Goal: Contribute content: Add original content to the website for others to see

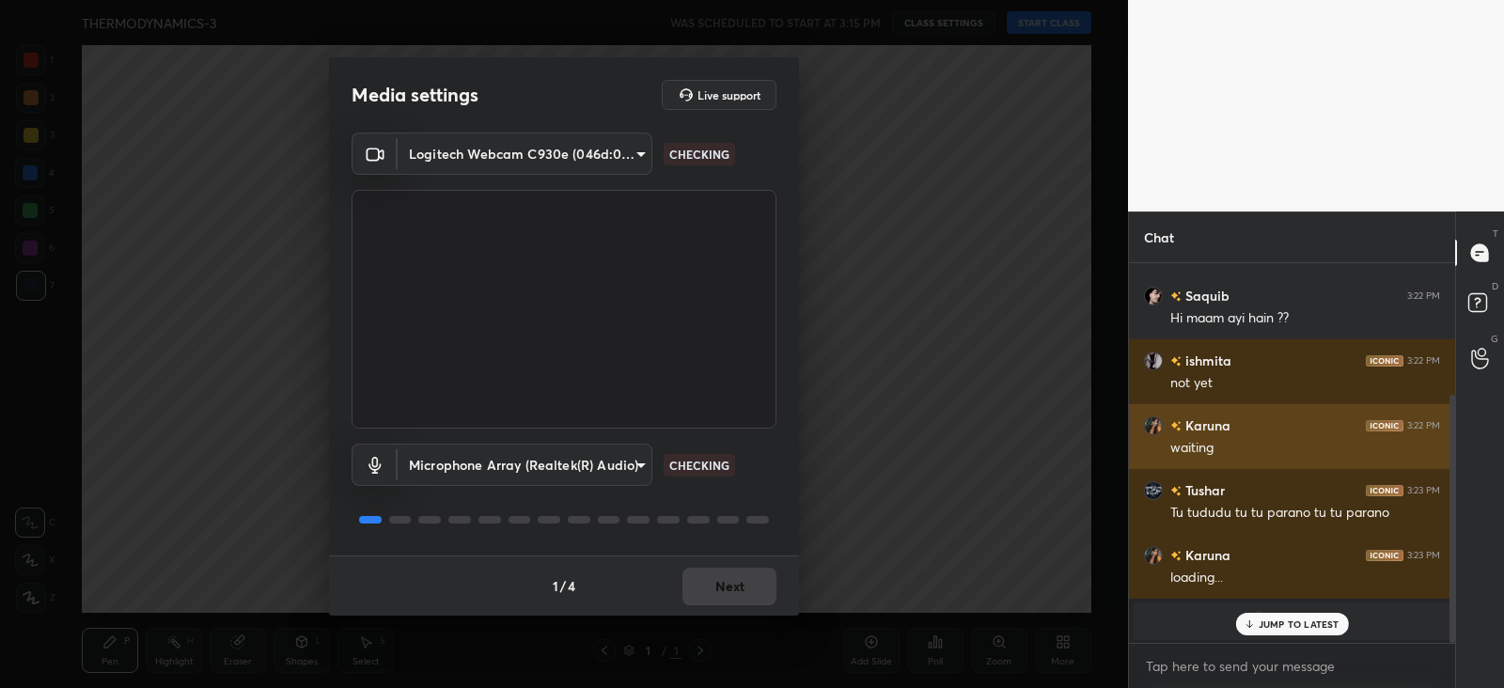
scroll to position [201, 0]
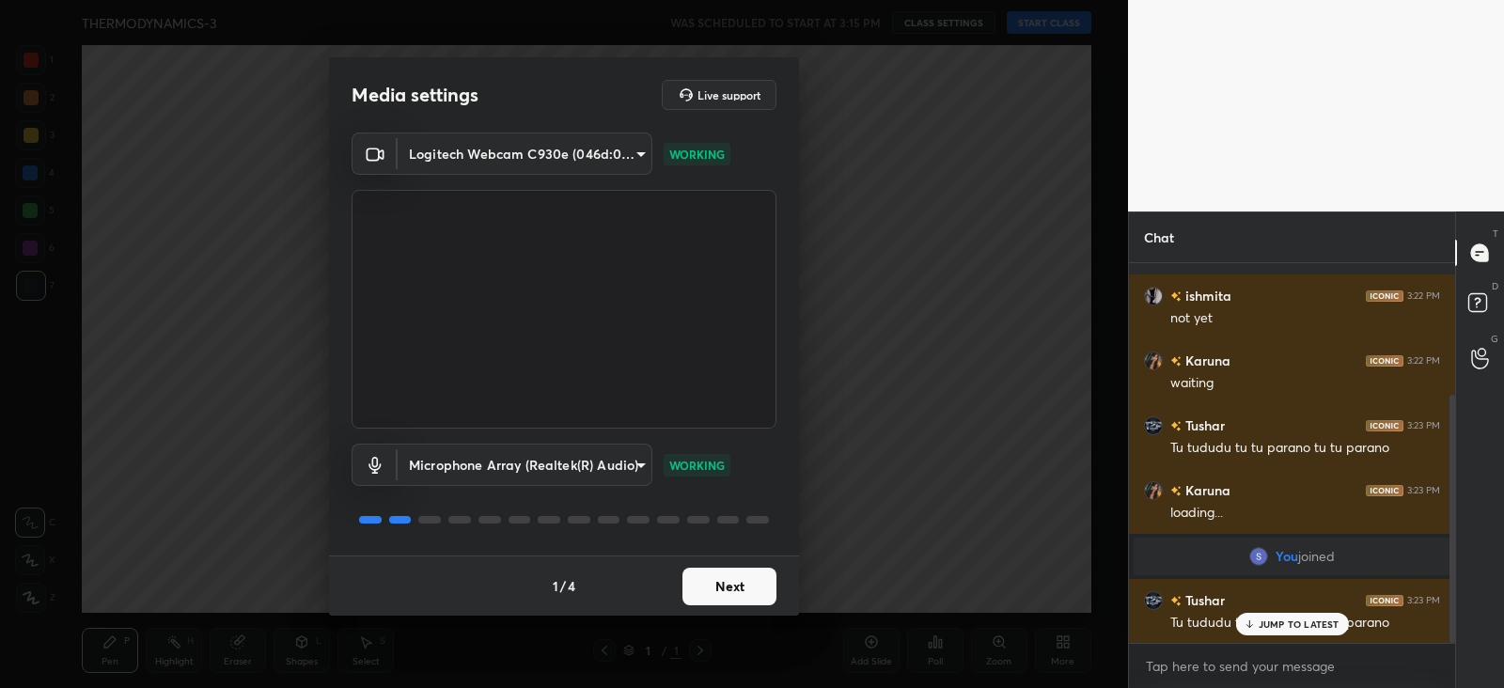
click at [745, 576] on button "Next" at bounding box center [730, 587] width 94 height 38
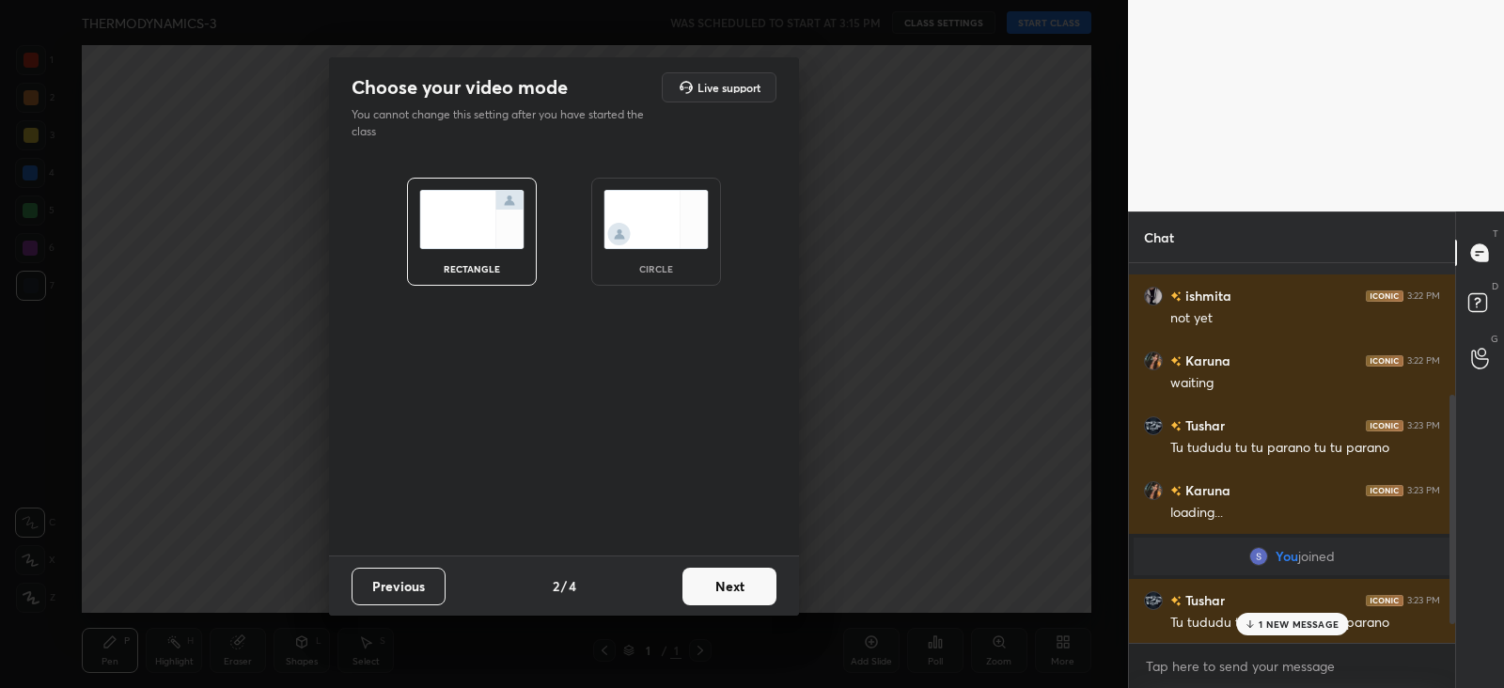
click at [742, 593] on button "Next" at bounding box center [730, 587] width 94 height 38
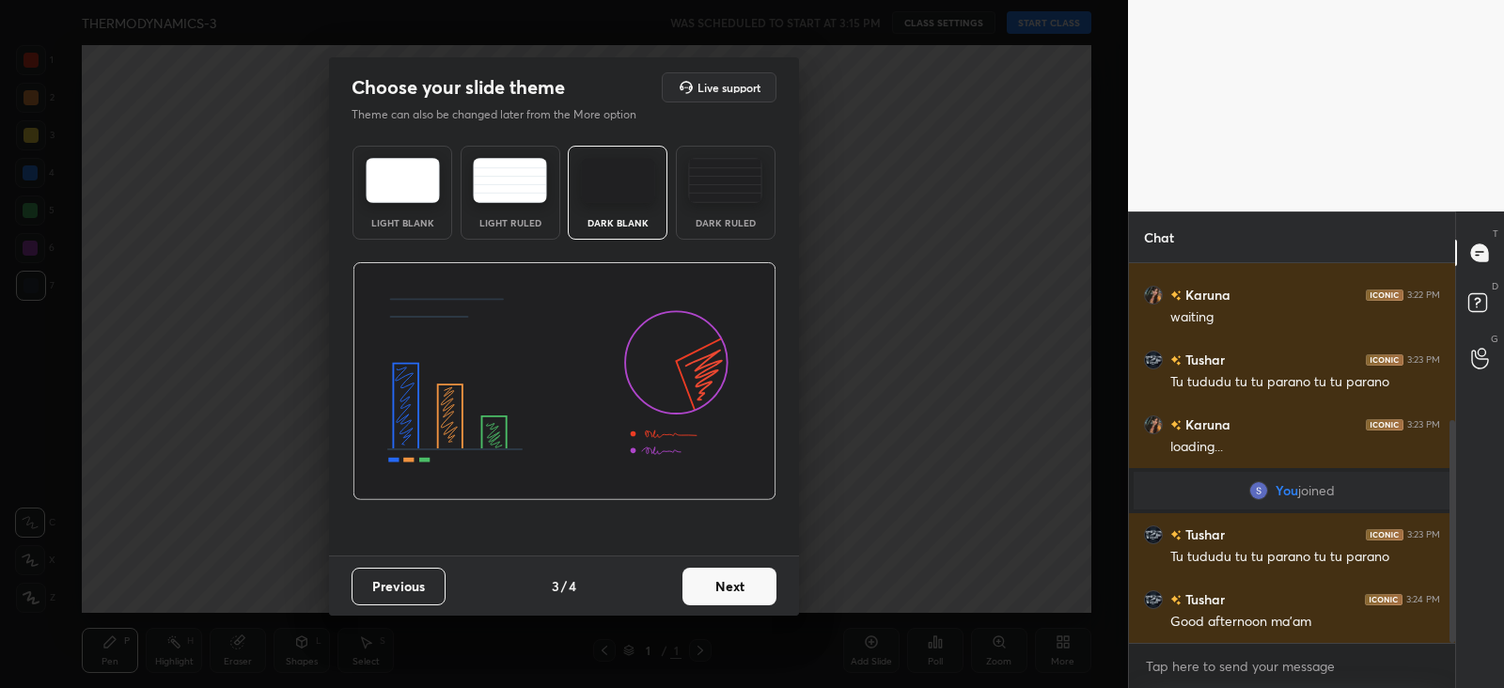
click at [734, 164] on img at bounding box center [725, 180] width 74 height 45
click at [738, 580] on button "Next" at bounding box center [730, 587] width 94 height 38
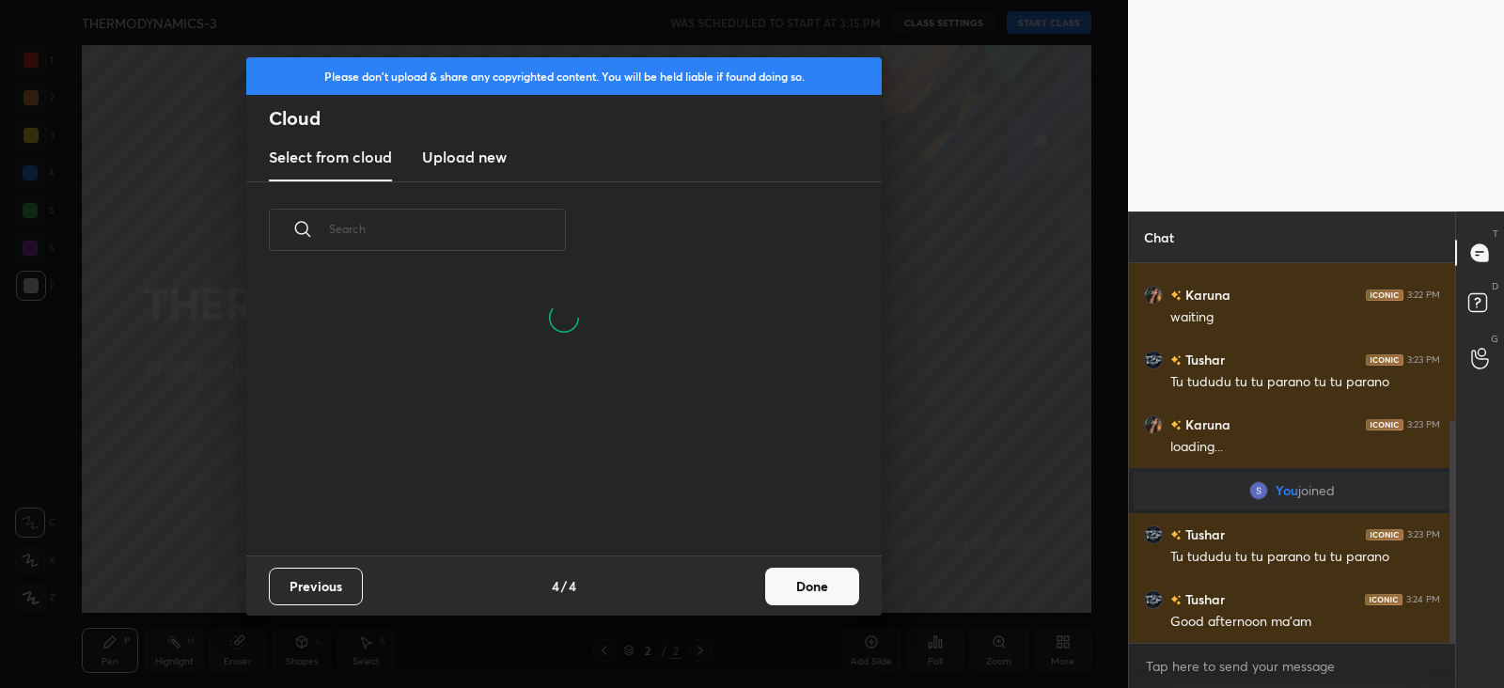
click at [806, 589] on button "Done" at bounding box center [812, 587] width 94 height 38
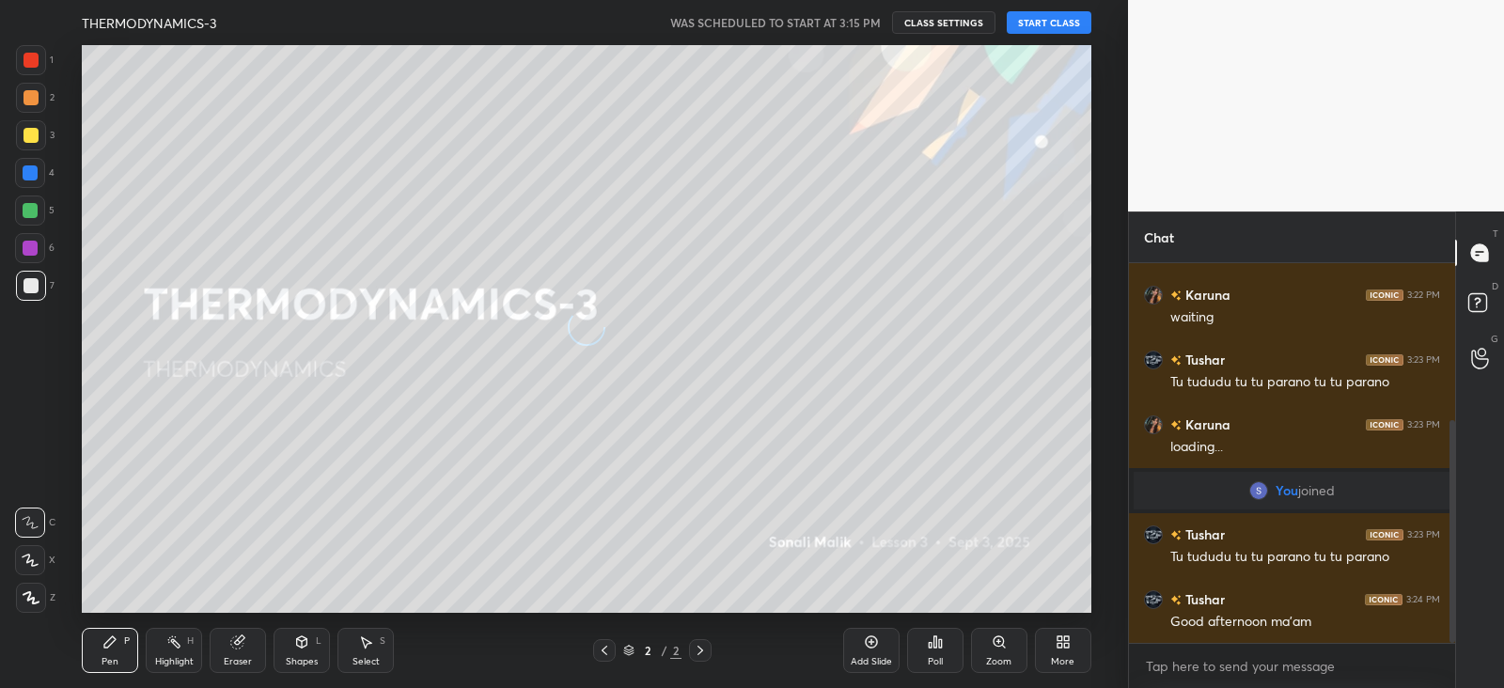
click at [1055, 30] on button "START CLASS" at bounding box center [1049, 22] width 85 height 23
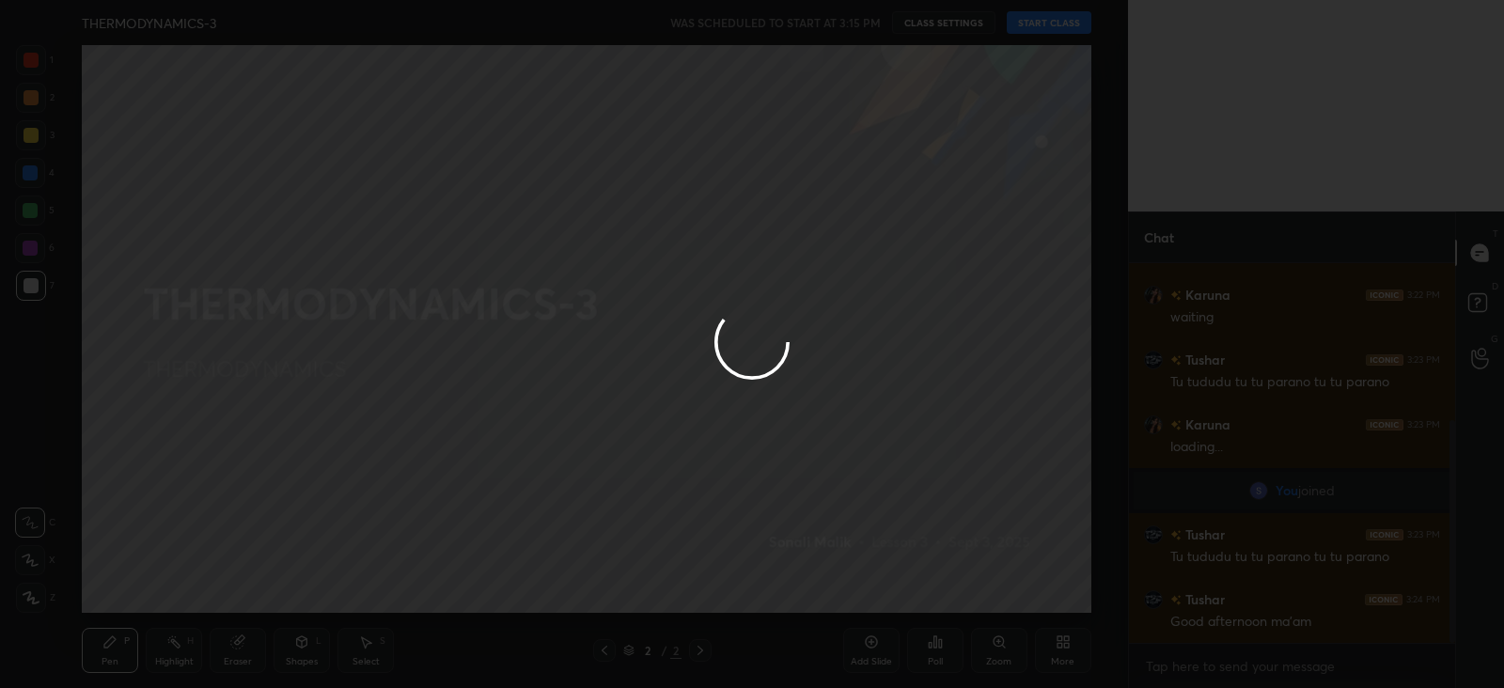
type textarea "x"
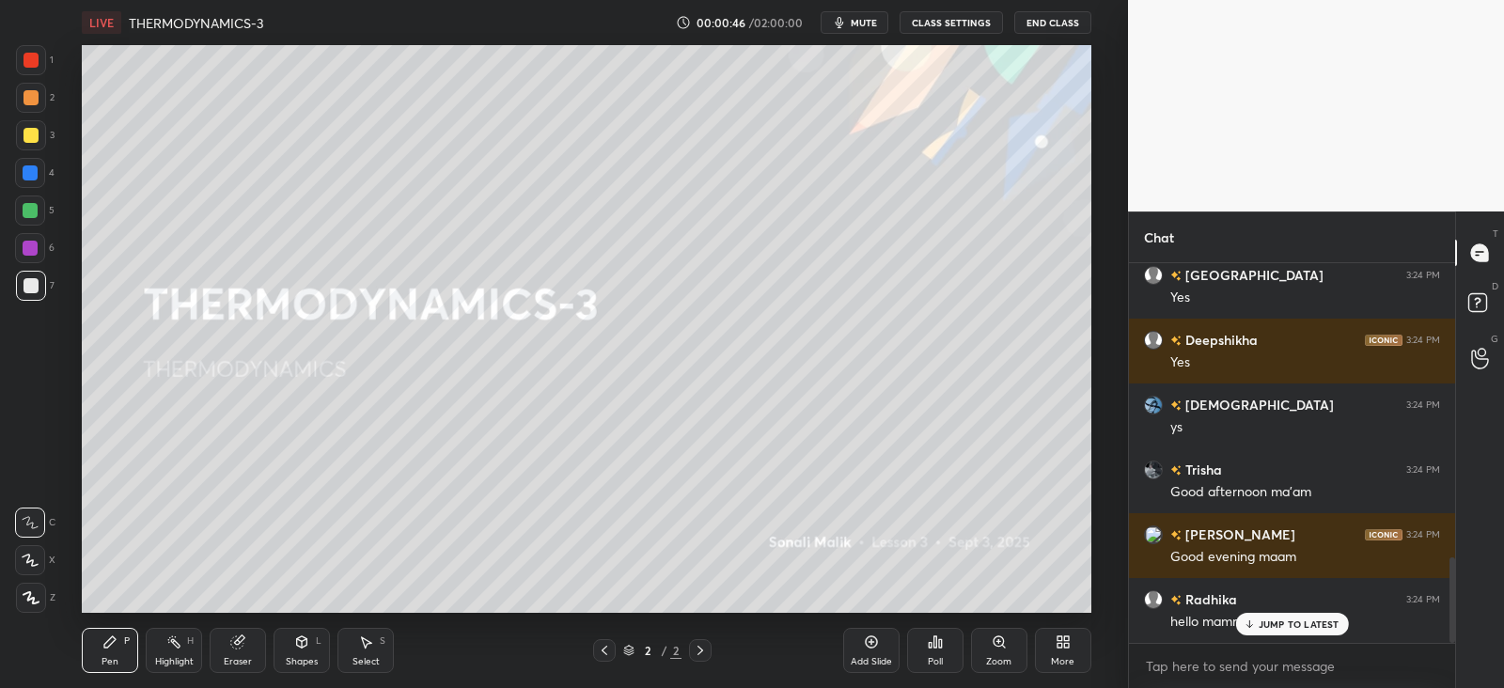
scroll to position [1304, 0]
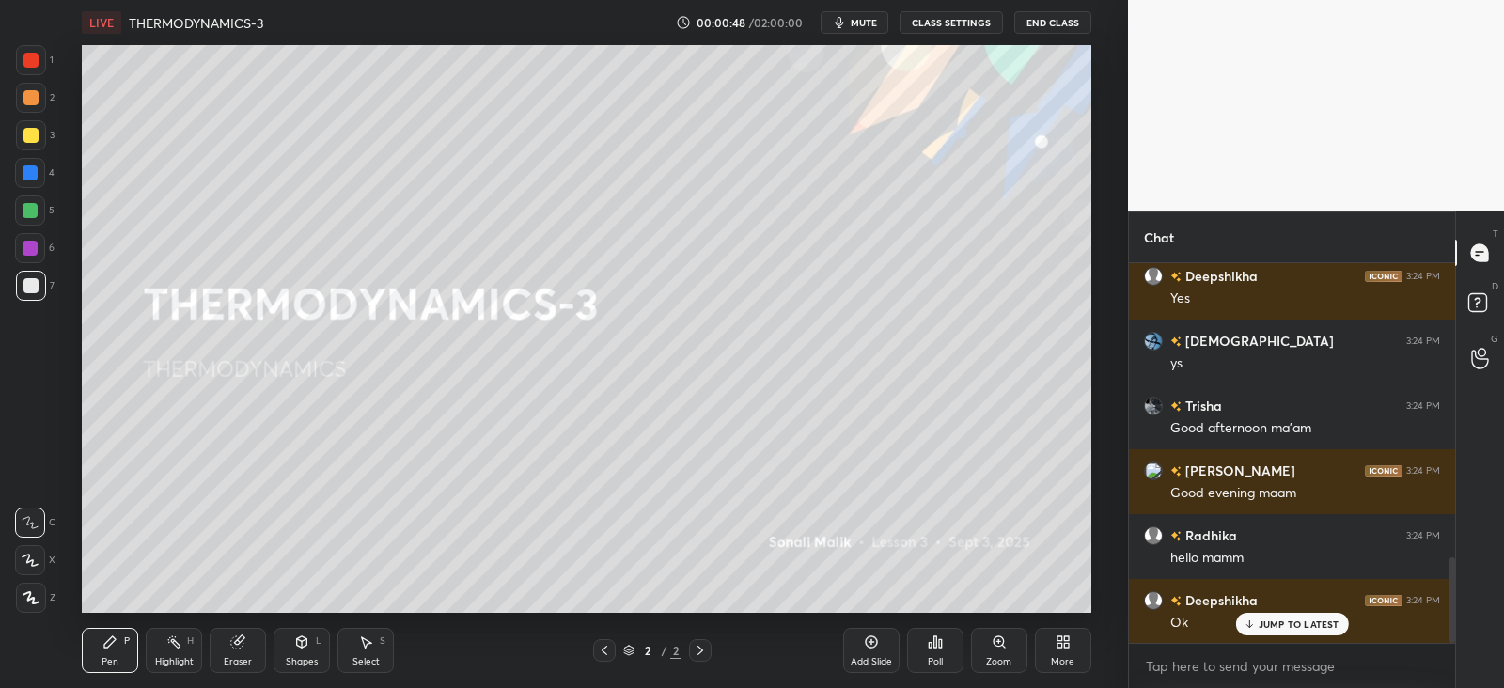
click at [1069, 652] on div "More" at bounding box center [1063, 650] width 56 height 45
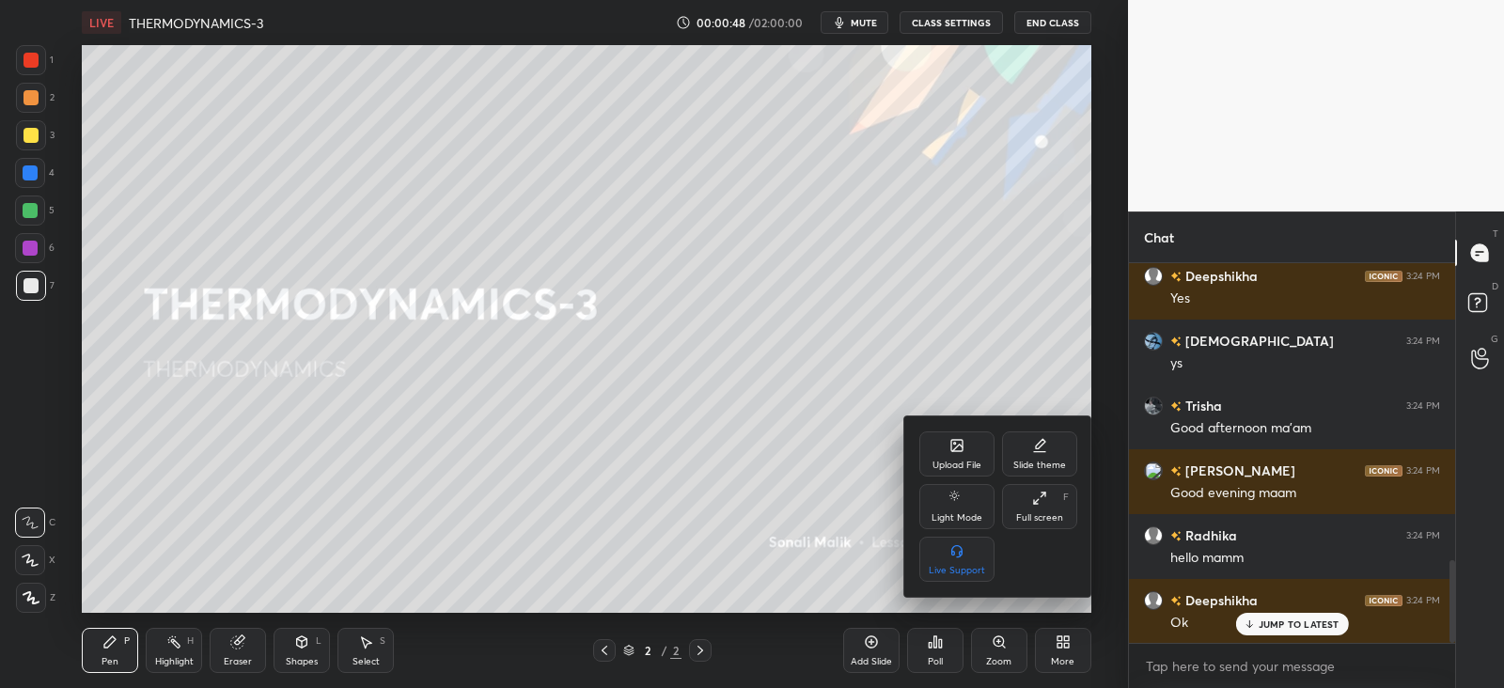
scroll to position [1369, 0]
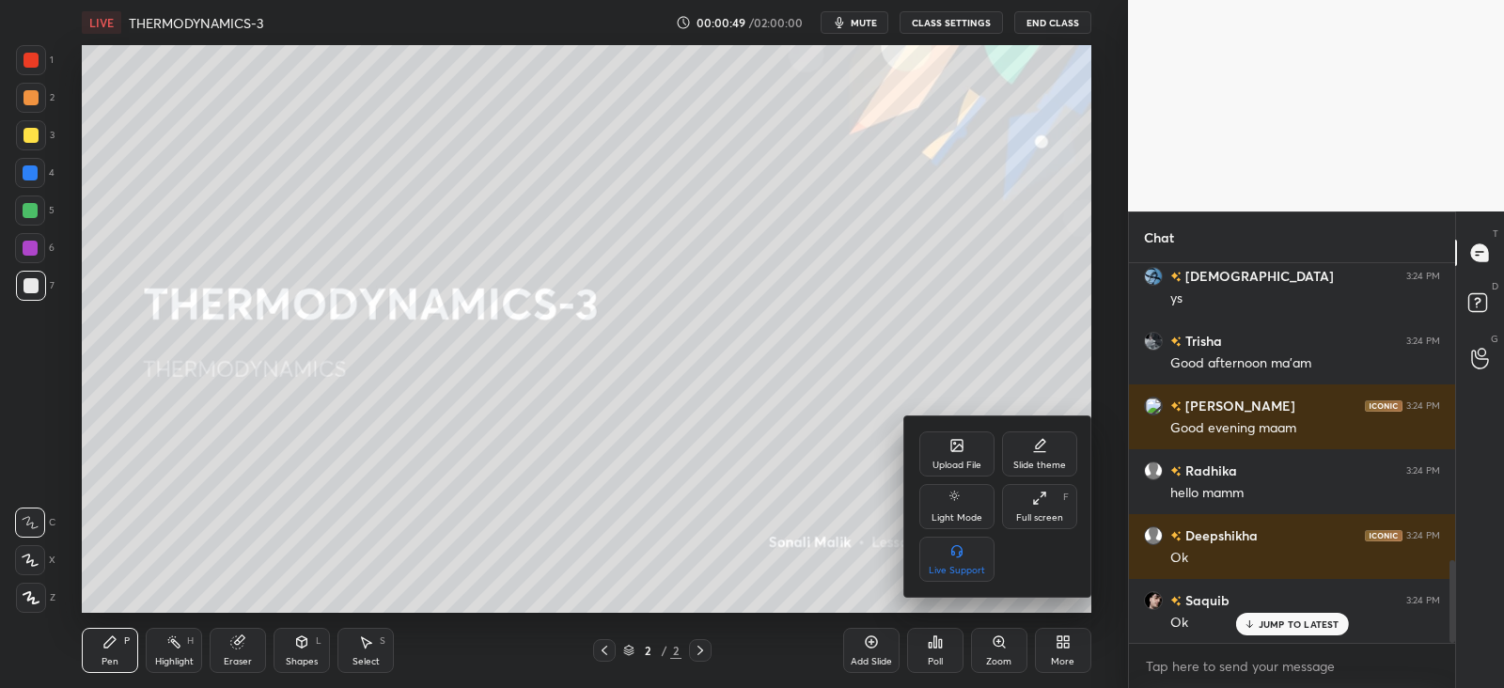
click at [950, 452] on icon at bounding box center [957, 445] width 15 height 15
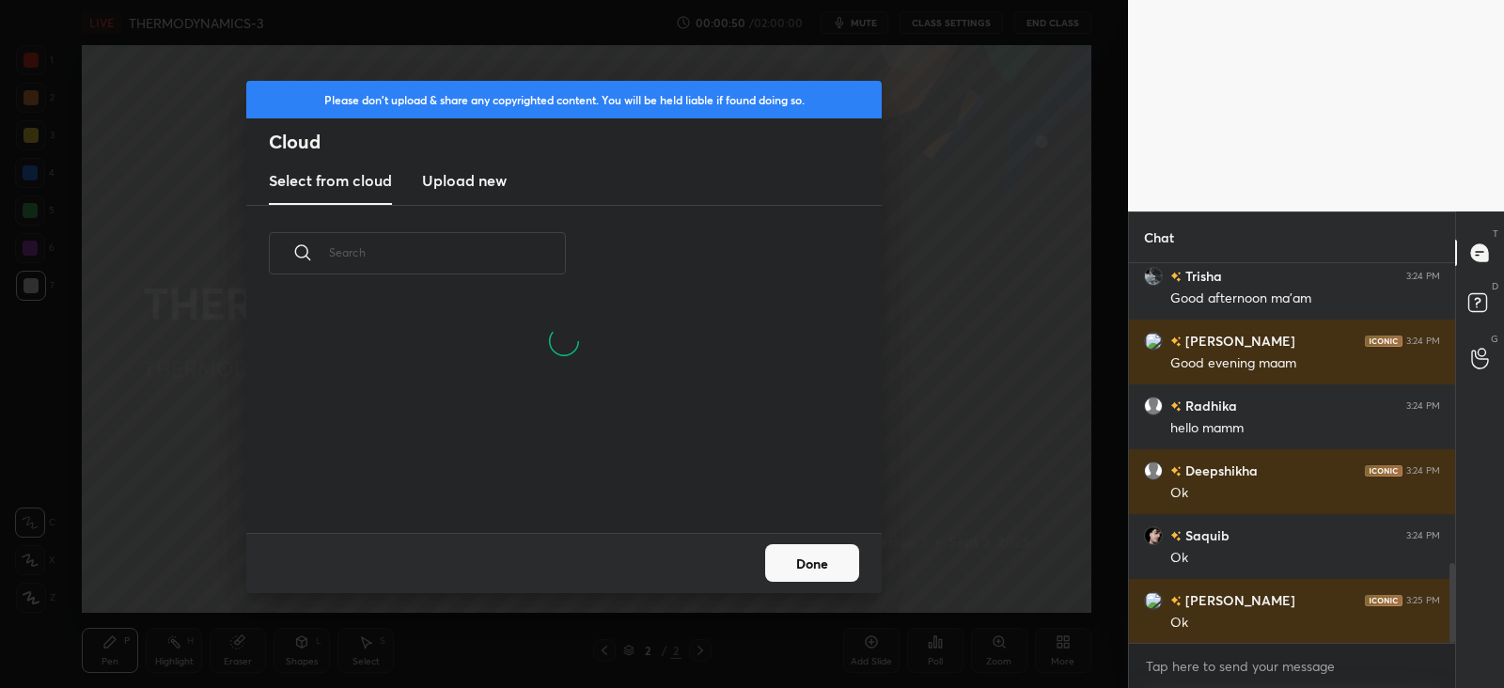
click at [472, 175] on h3 "Upload new" at bounding box center [464, 180] width 85 height 23
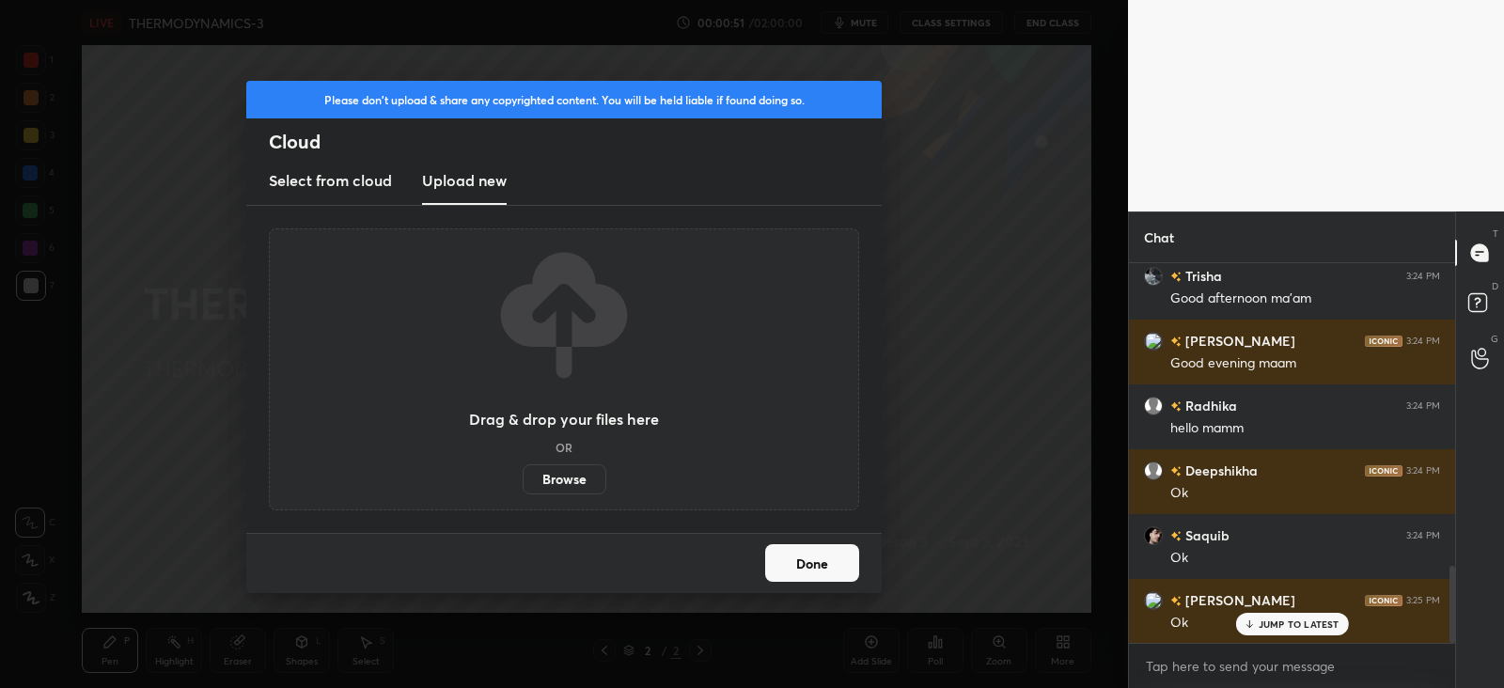
scroll to position [1499, 0]
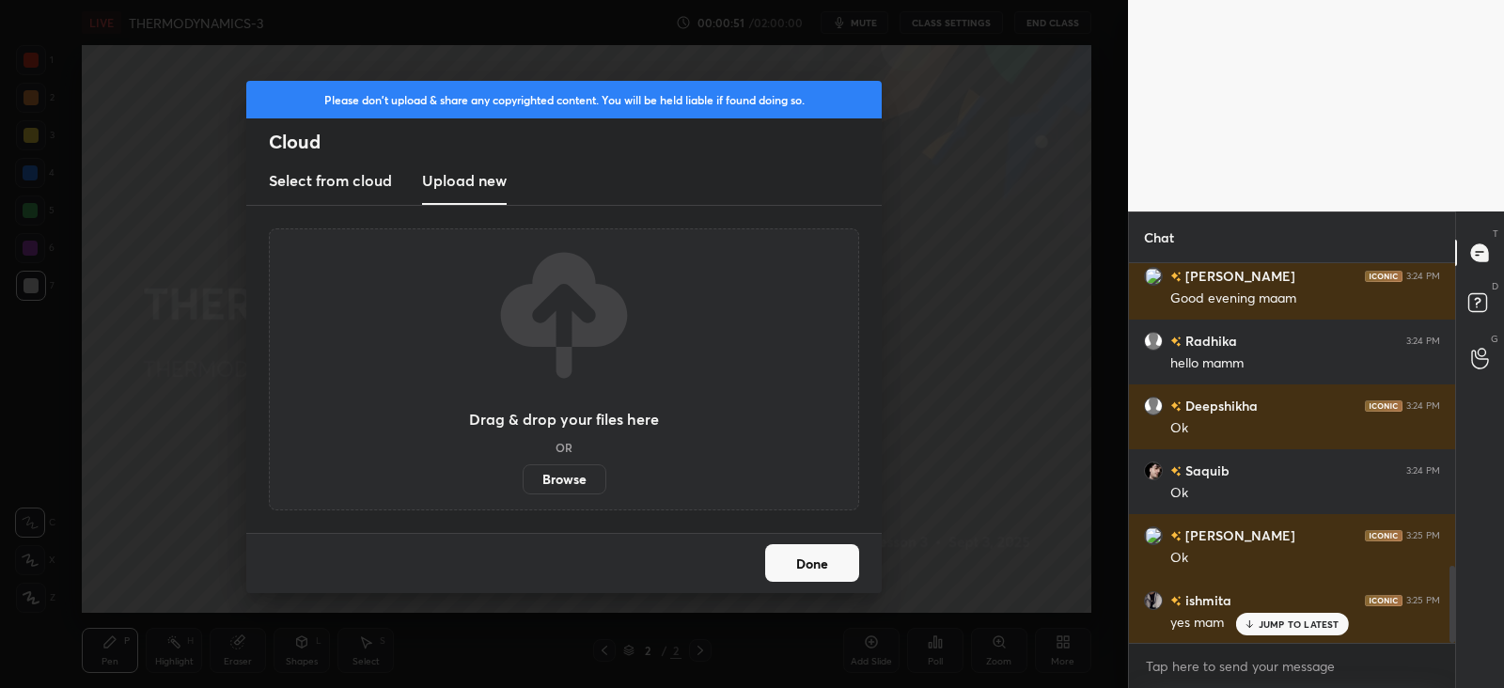
click at [579, 472] on label "Browse" at bounding box center [565, 479] width 84 height 30
click at [523, 472] on input "Browse" at bounding box center [523, 479] width 0 height 30
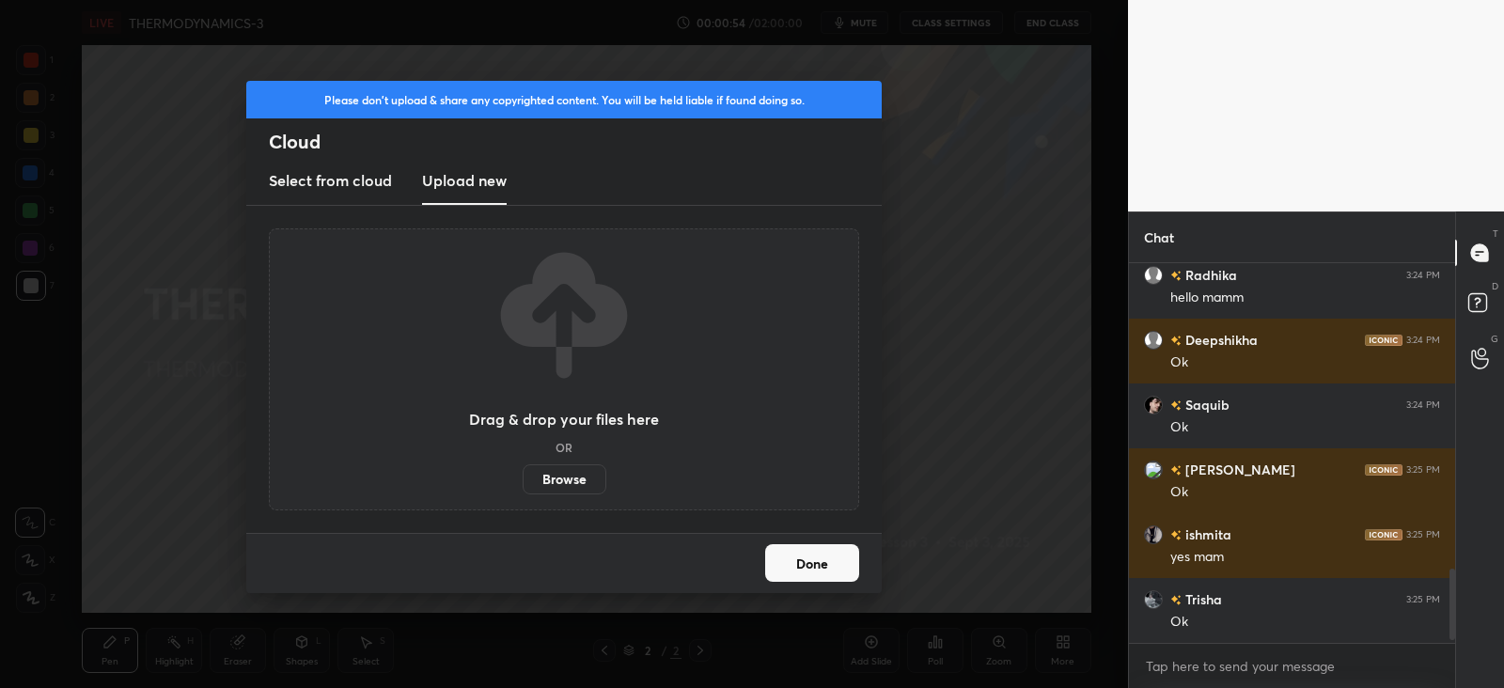
scroll to position [1629, 0]
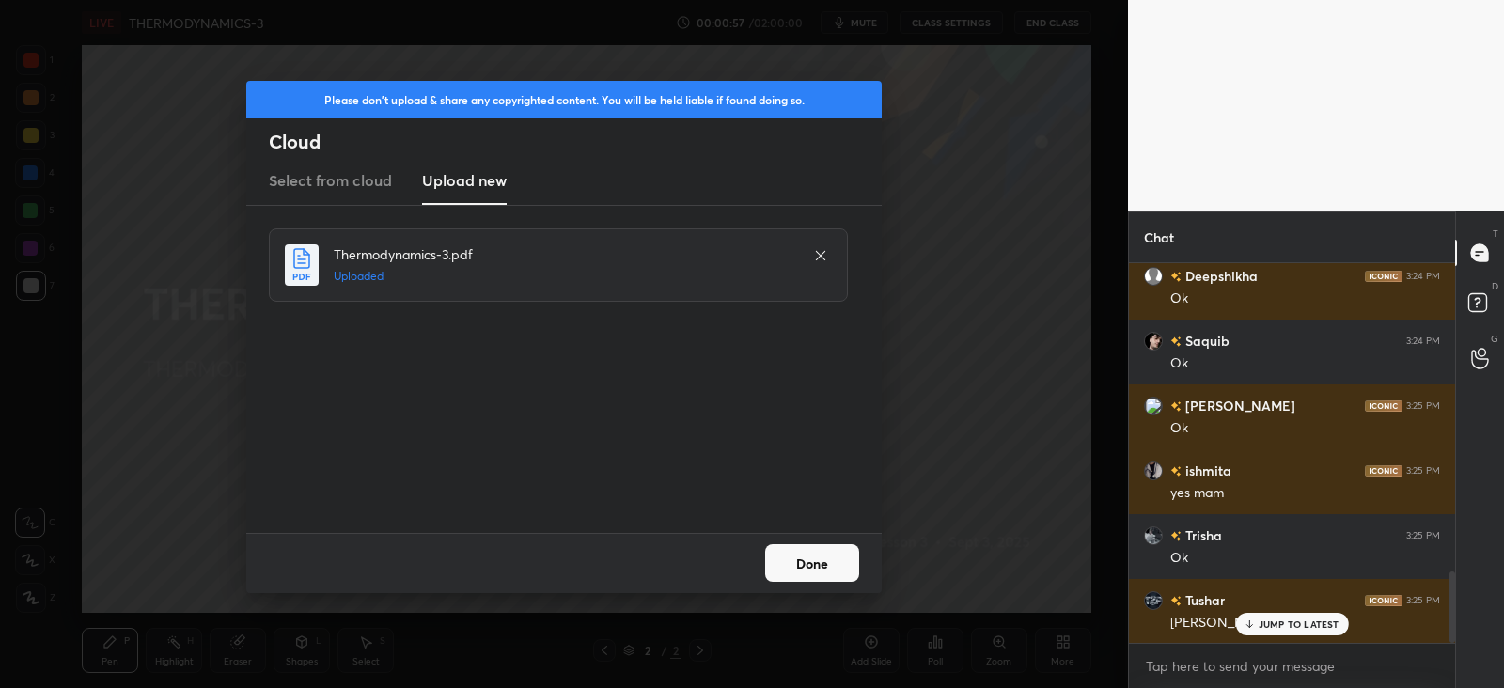
click at [786, 554] on button "Done" at bounding box center [812, 563] width 94 height 38
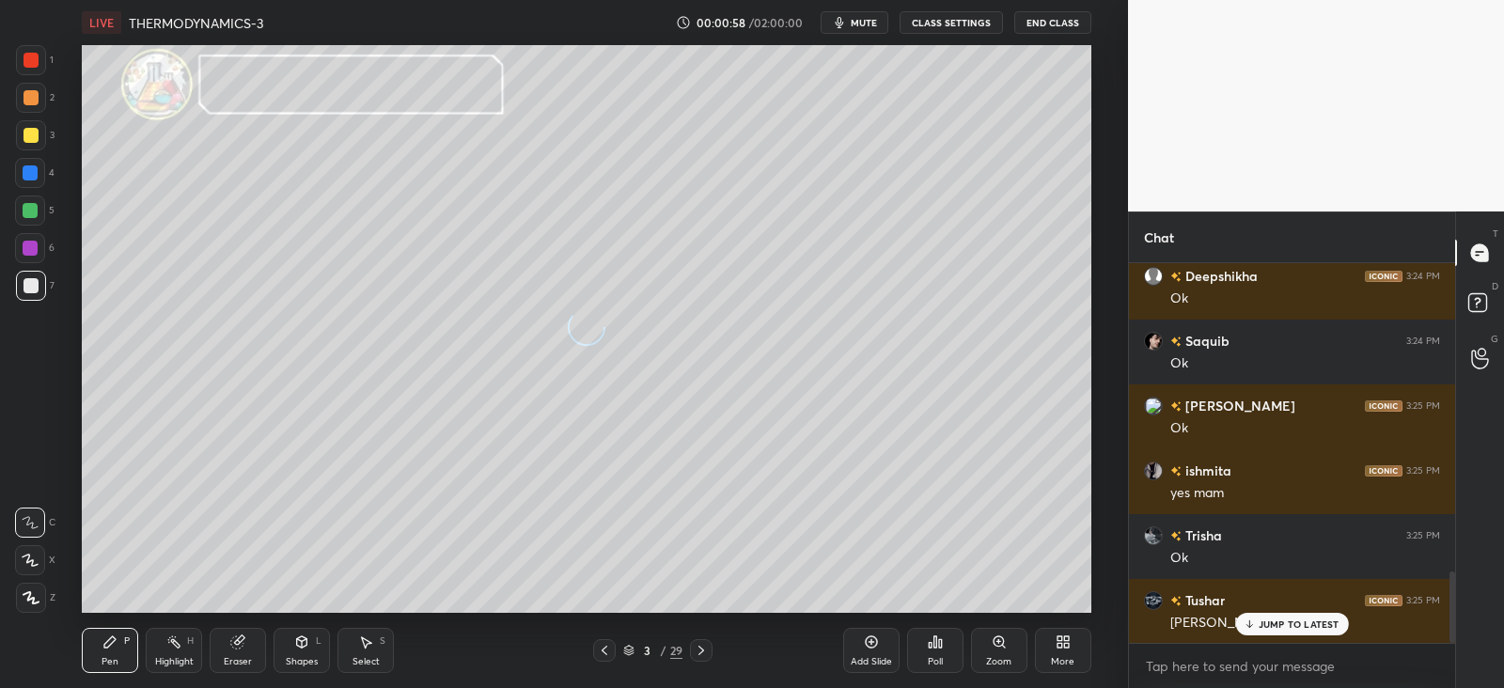
scroll to position [1693, 0]
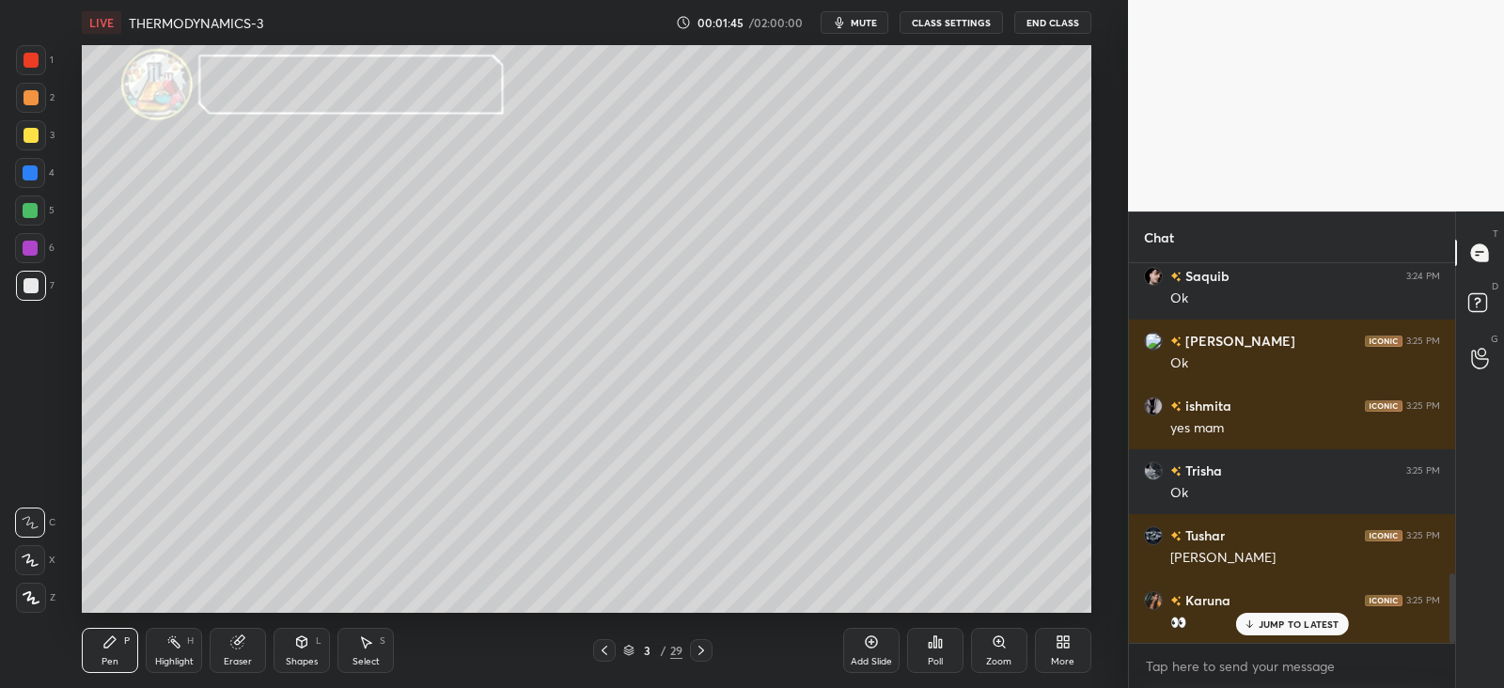
click at [34, 135] on div at bounding box center [31, 135] width 15 height 15
click at [38, 594] on icon at bounding box center [31, 597] width 17 height 13
click at [309, 644] on icon at bounding box center [301, 642] width 15 height 15
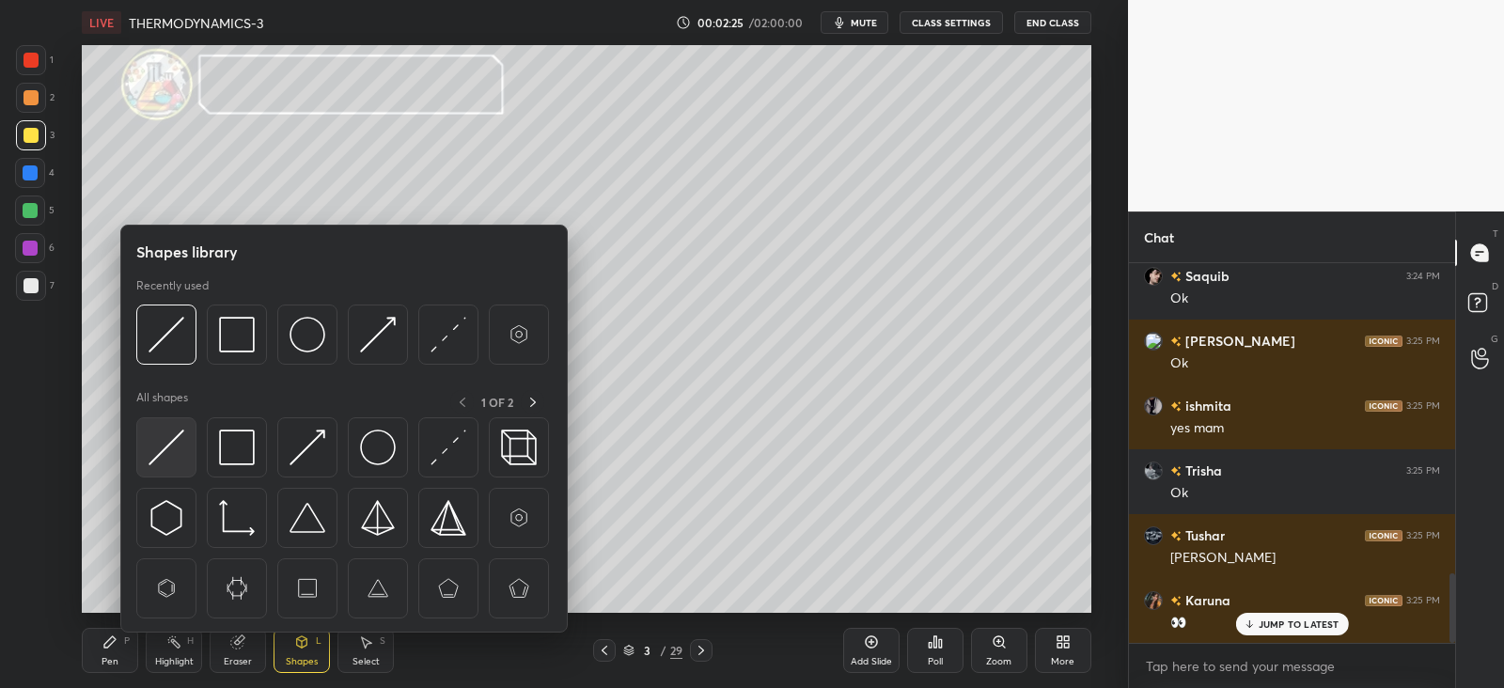
click at [164, 443] on img at bounding box center [167, 448] width 36 height 36
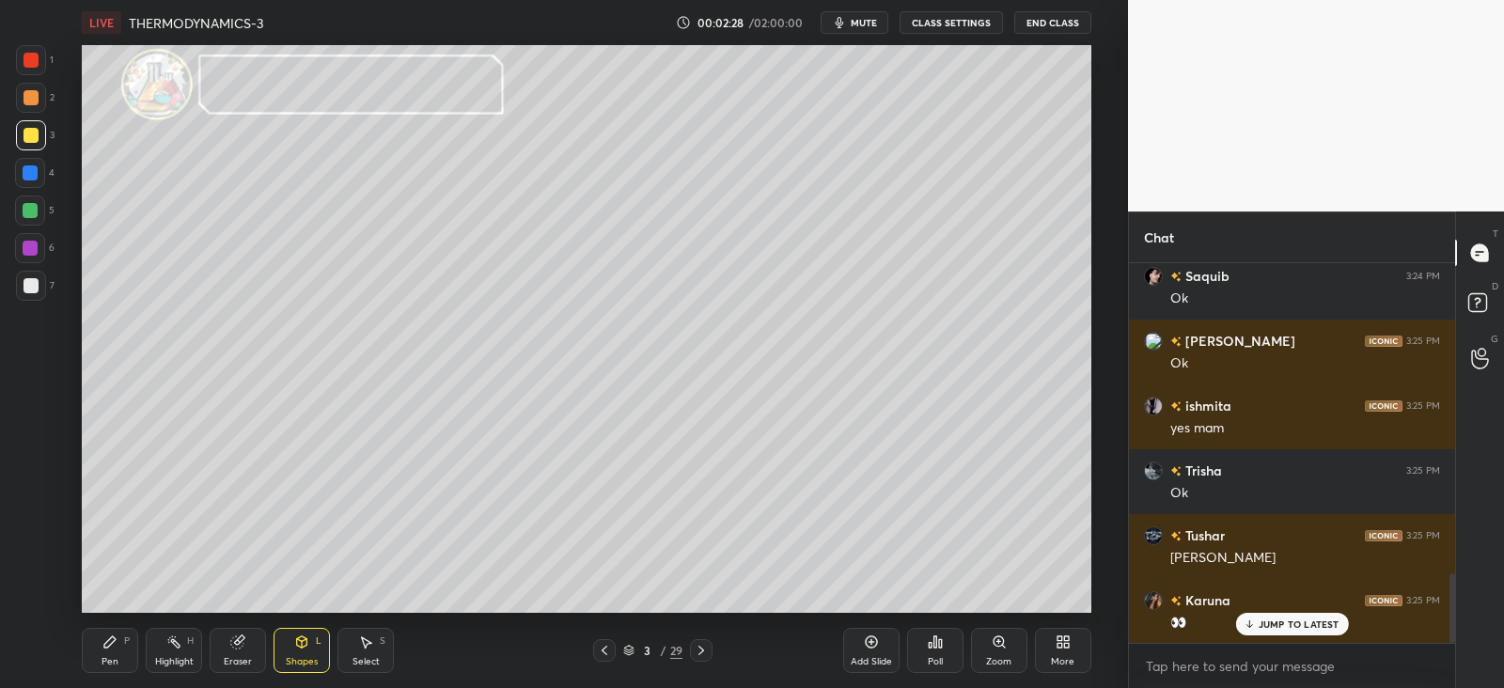
click at [1091, 146] on div "Setting up your live class Poll for secs No correct answer Start poll" at bounding box center [586, 329] width 1053 height 568
click at [113, 649] on icon at bounding box center [109, 642] width 15 height 15
click at [36, 293] on div at bounding box center [31, 286] width 30 height 30
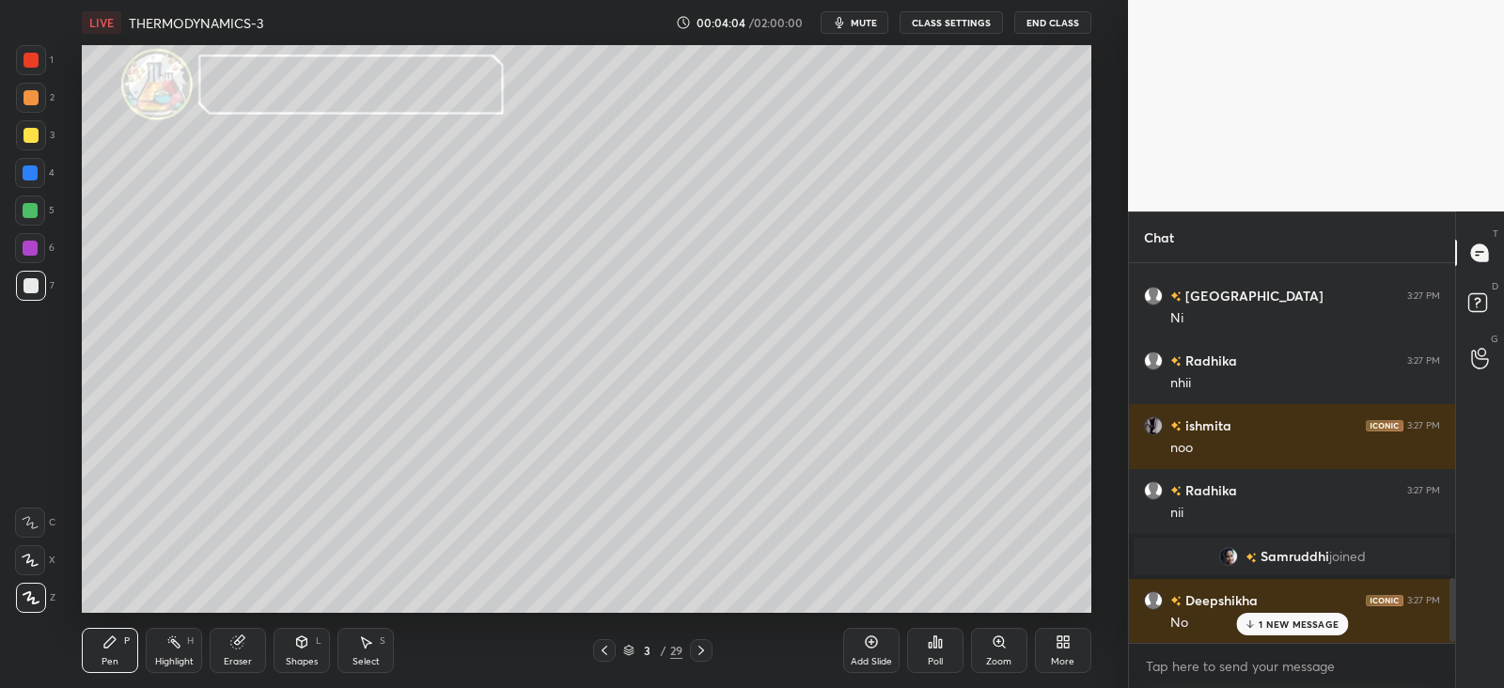
scroll to position [1913, 0]
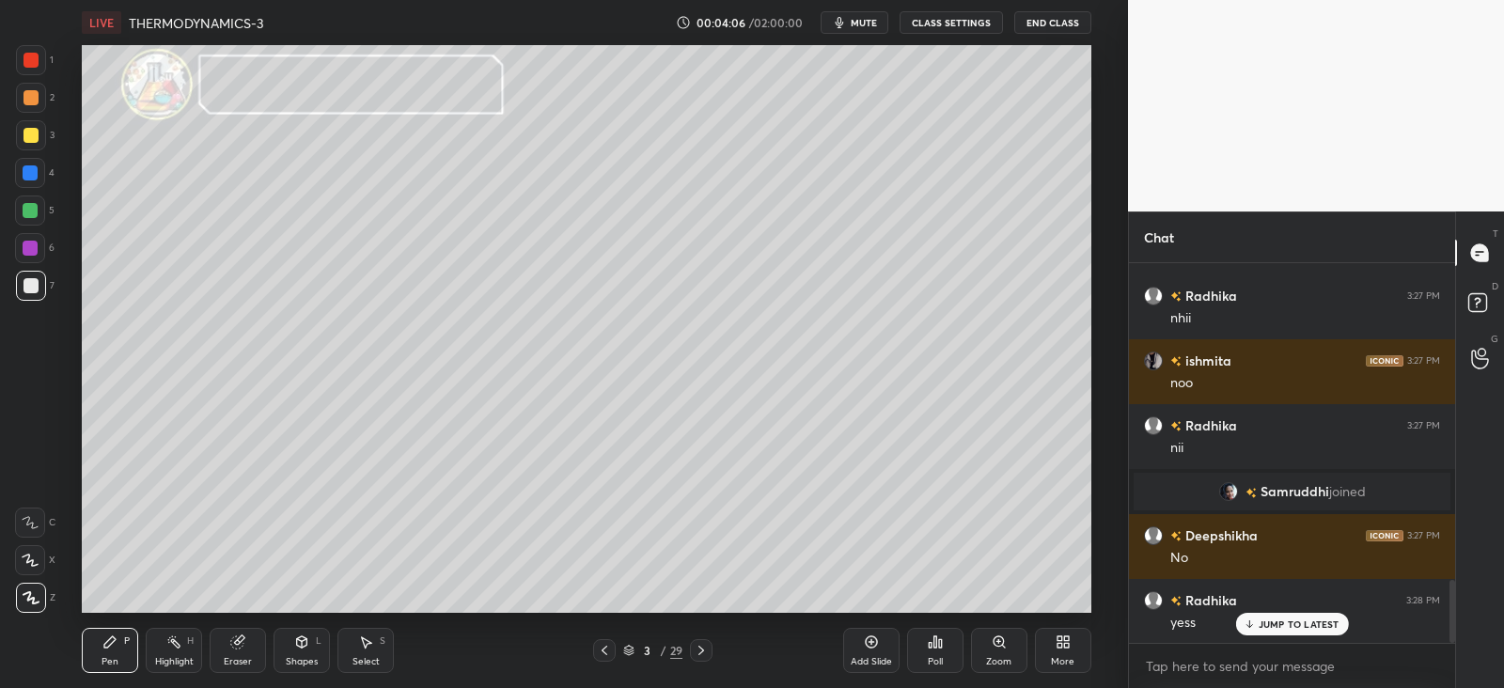
click at [700, 652] on icon at bounding box center [701, 650] width 15 height 15
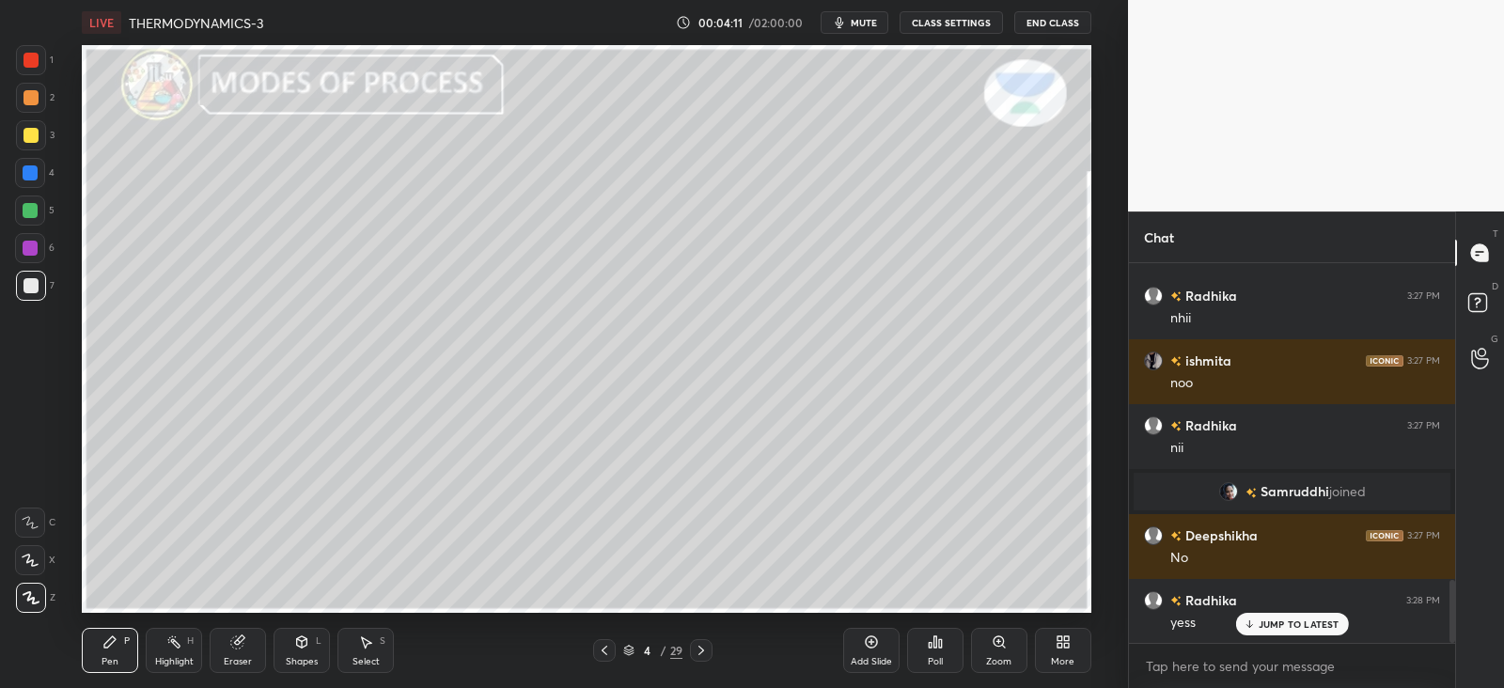
click at [314, 649] on div "Shapes L" at bounding box center [302, 650] width 56 height 45
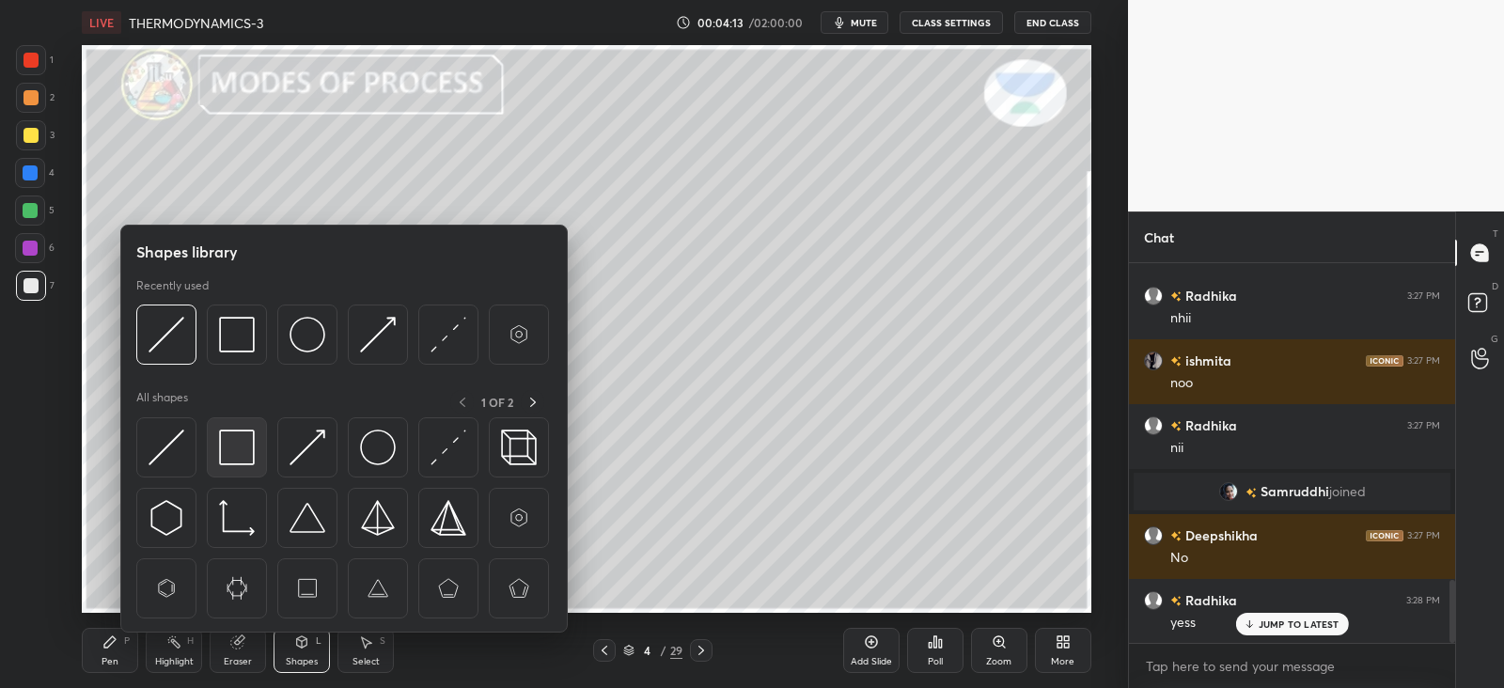
click at [242, 449] on img at bounding box center [237, 448] width 36 height 36
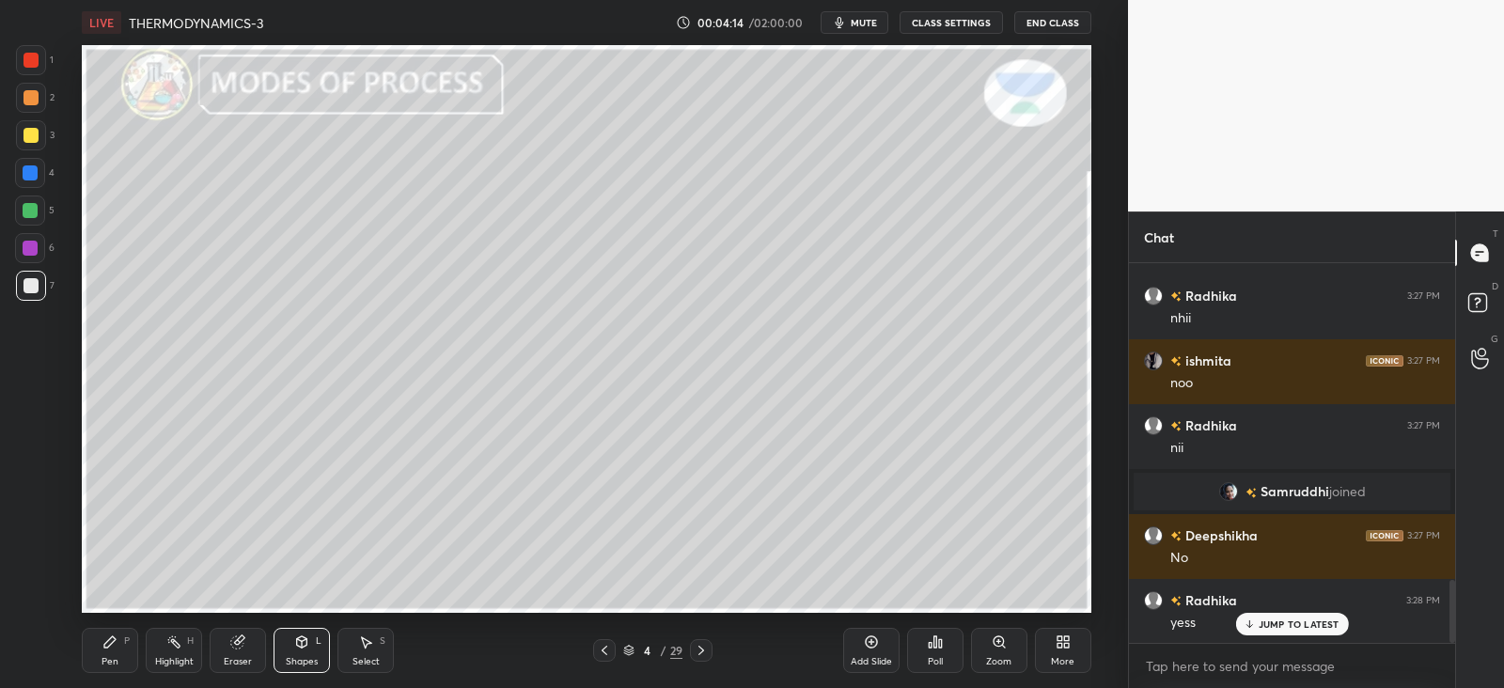
click at [286, 637] on div "Shapes L" at bounding box center [302, 650] width 56 height 45
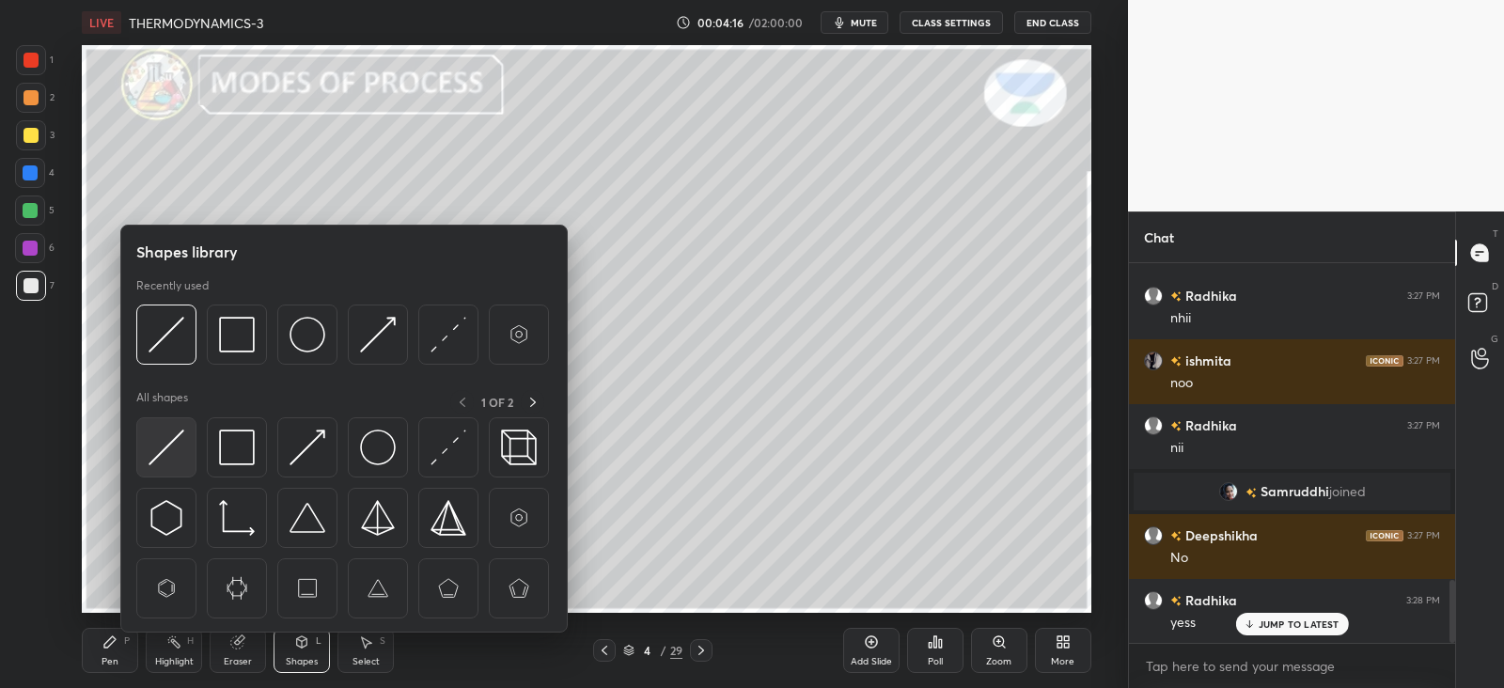
click at [171, 440] on img at bounding box center [167, 448] width 36 height 36
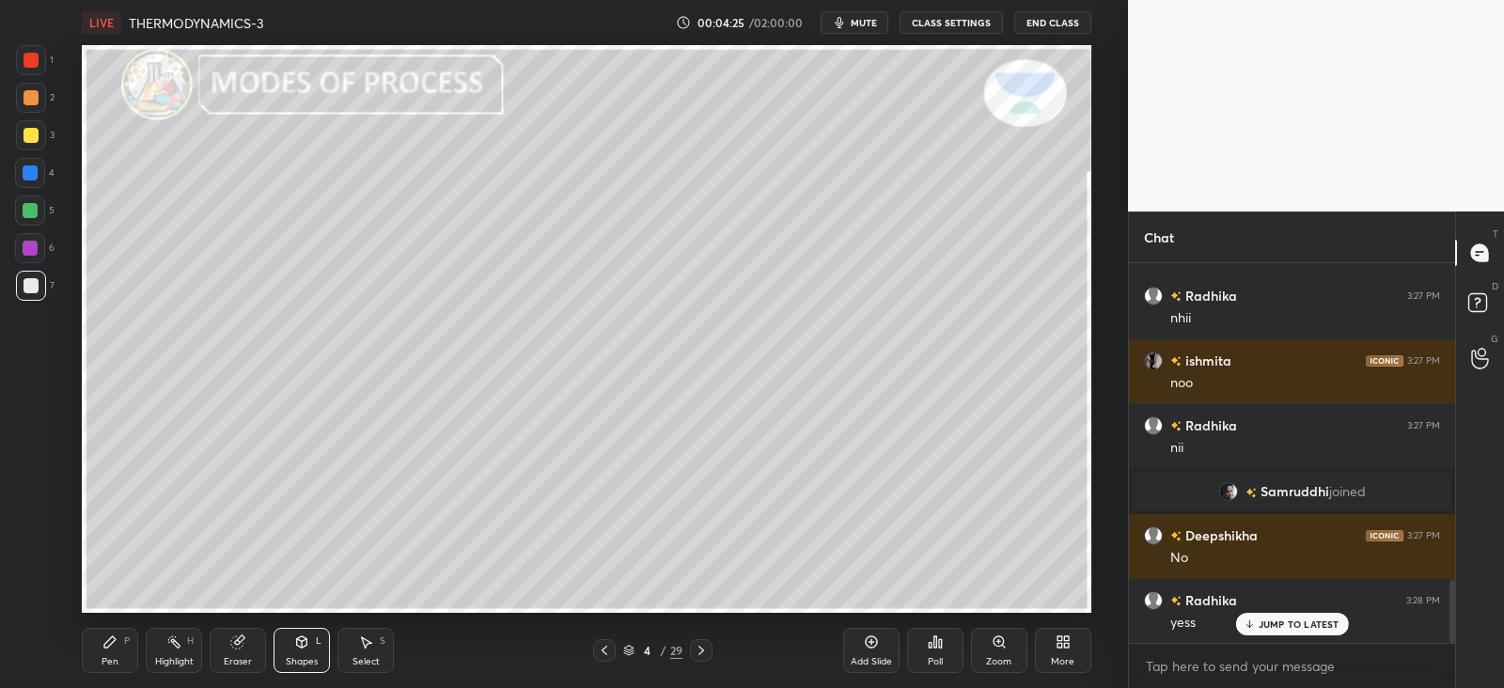
click at [300, 645] on icon at bounding box center [302, 642] width 10 height 11
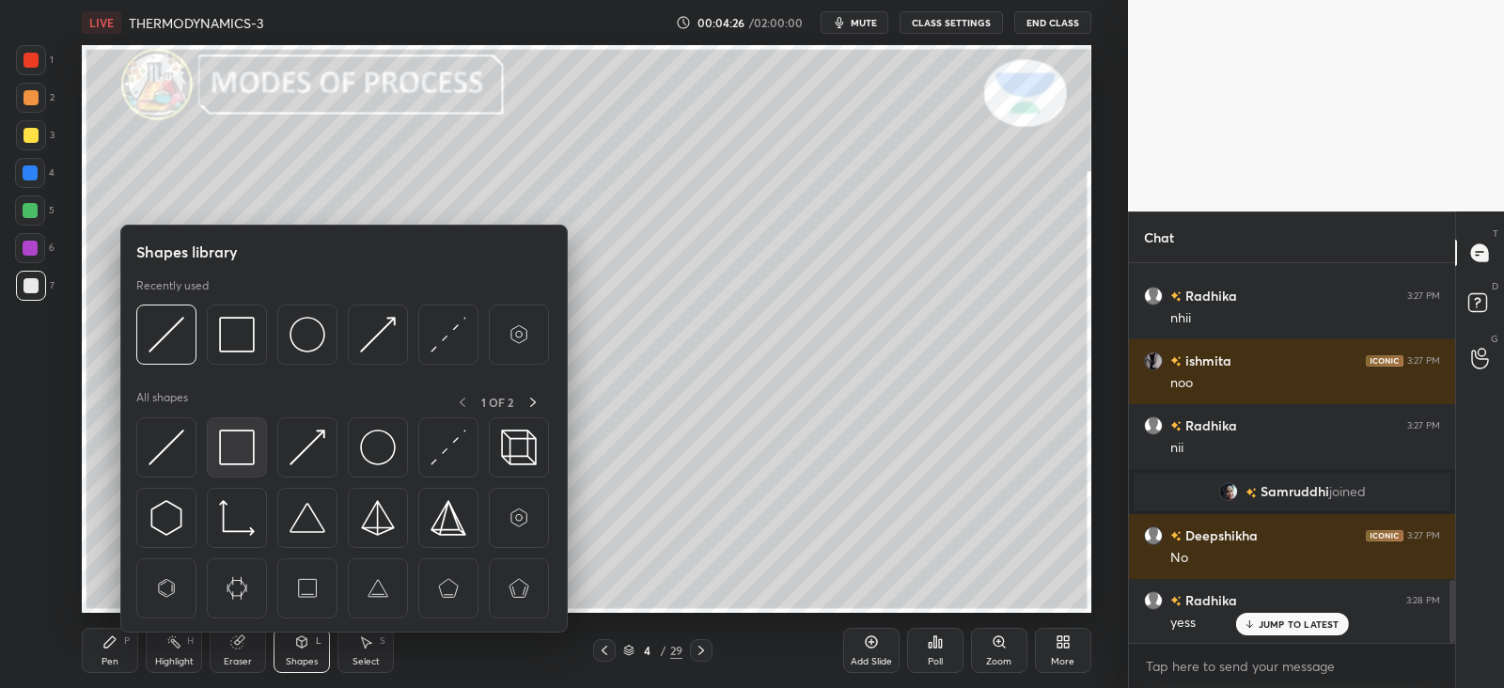
click at [228, 447] on img at bounding box center [237, 448] width 36 height 36
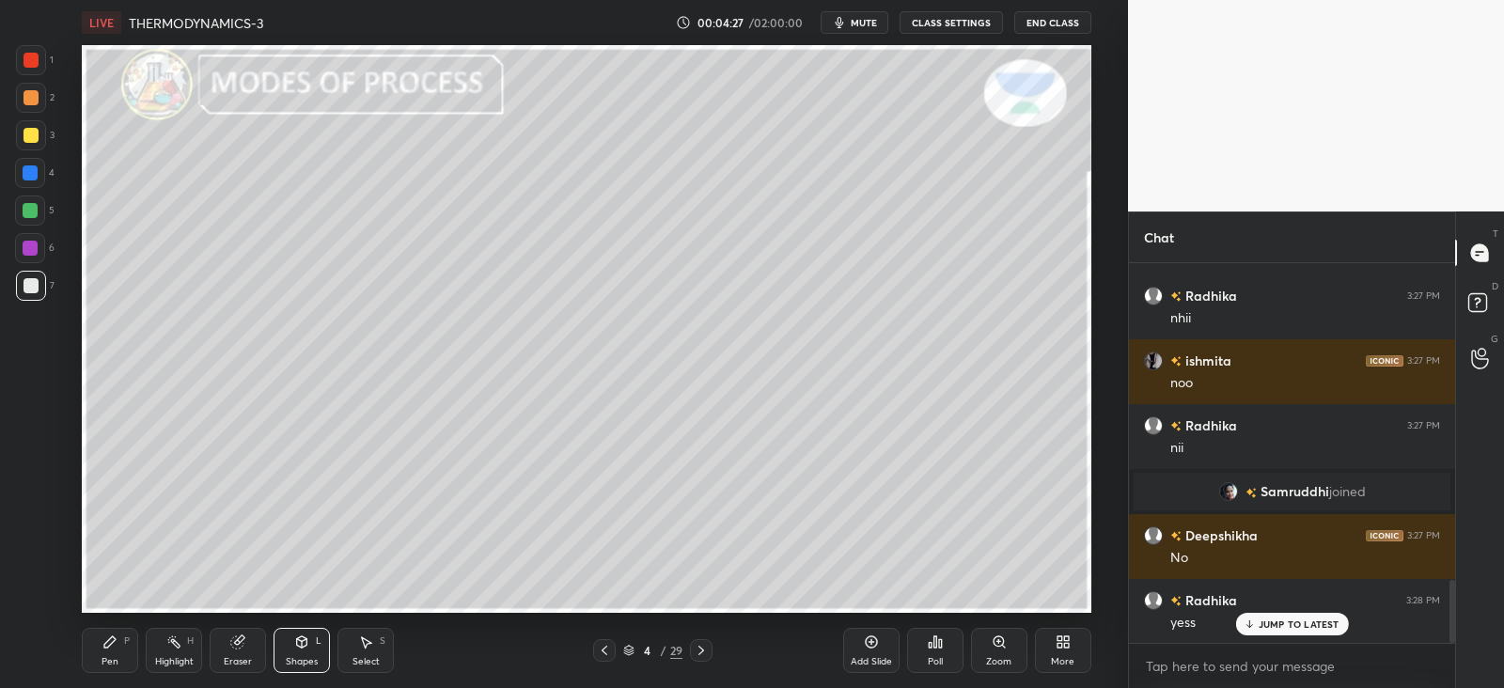
click at [107, 649] on icon at bounding box center [109, 642] width 15 height 15
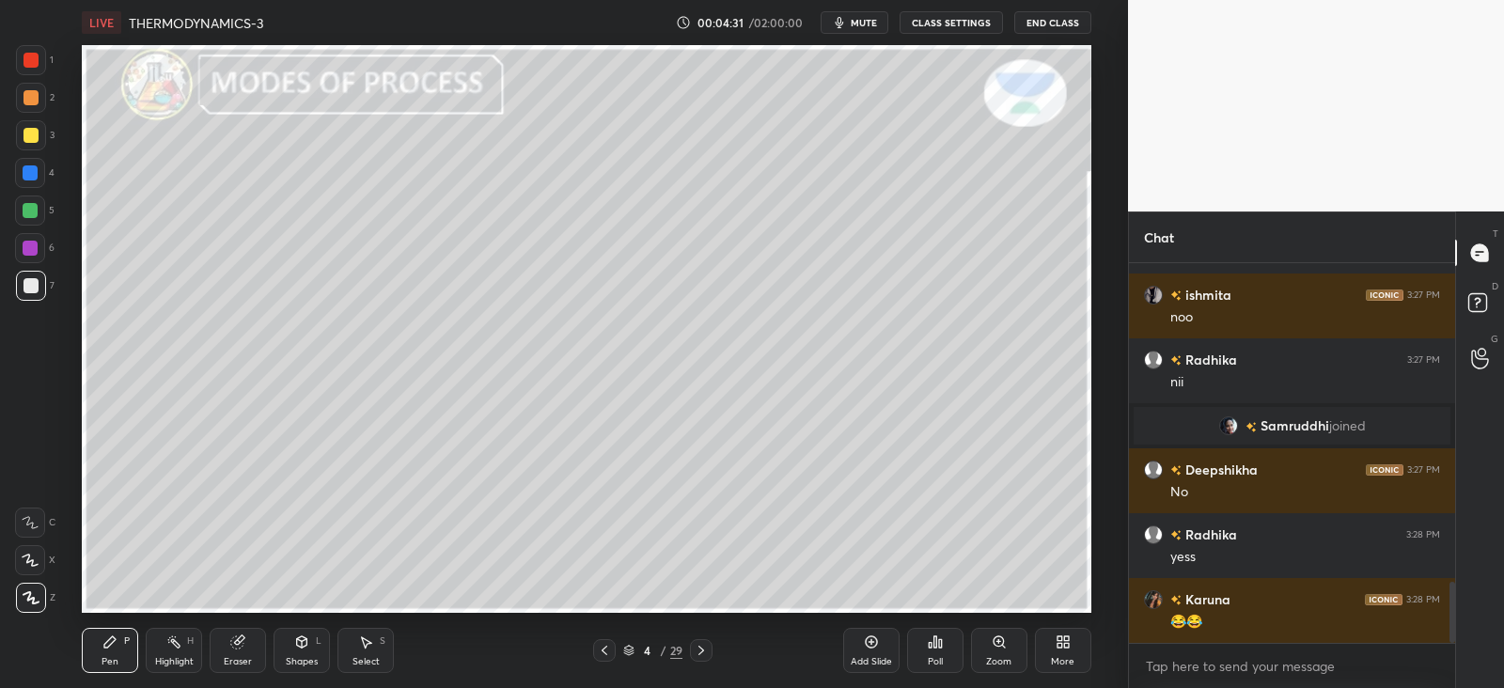
click at [28, 133] on div at bounding box center [31, 135] width 15 height 15
click at [24, 171] on div at bounding box center [30, 172] width 15 height 15
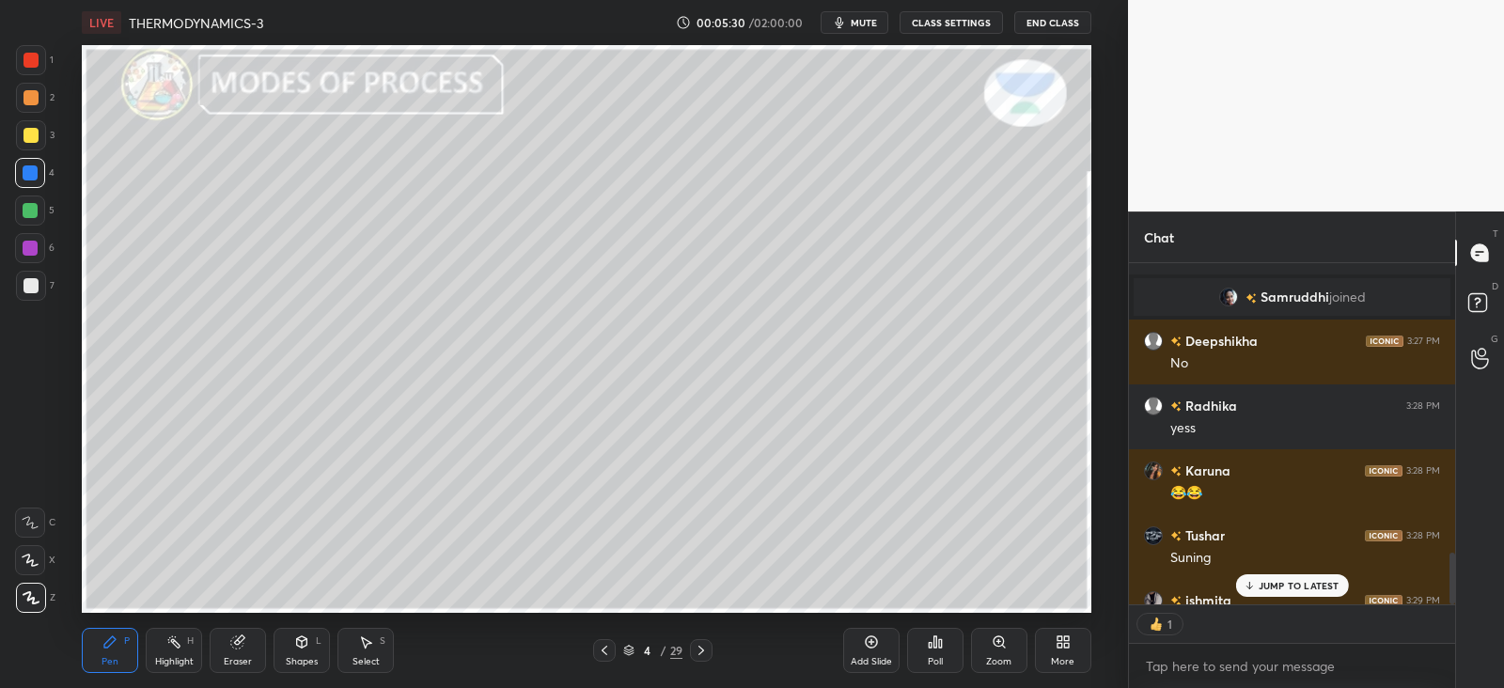
scroll to position [7, 6]
click at [312, 652] on div "Shapes L" at bounding box center [302, 650] width 56 height 45
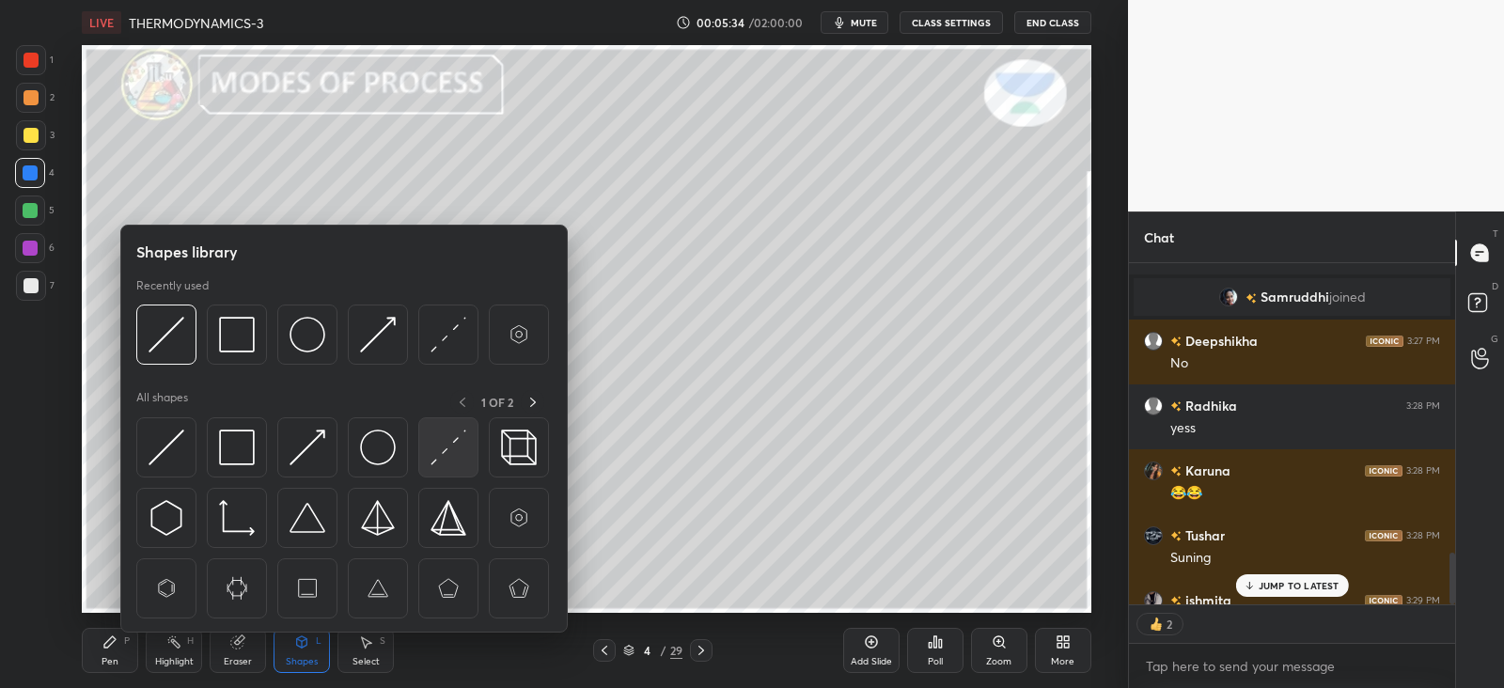
click at [446, 450] on img at bounding box center [449, 448] width 36 height 36
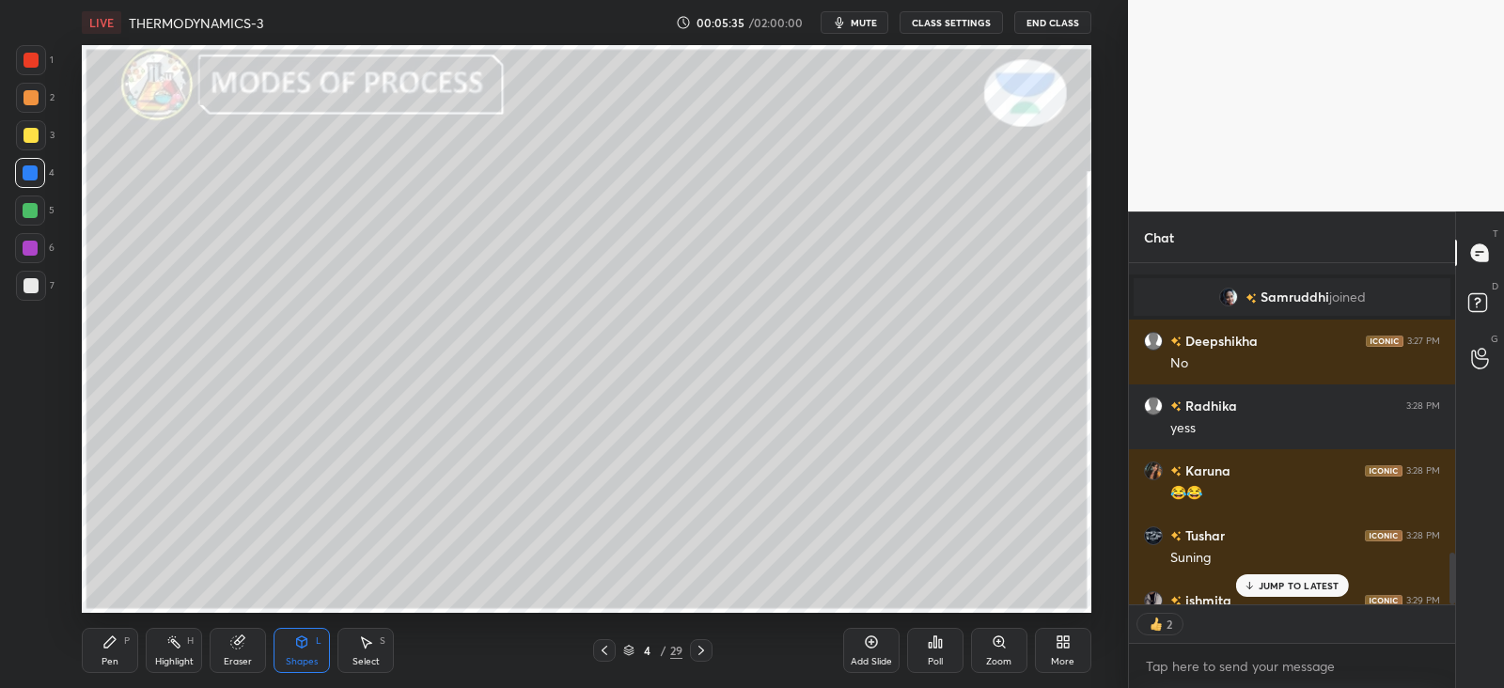
click at [34, 134] on div at bounding box center [31, 135] width 15 height 15
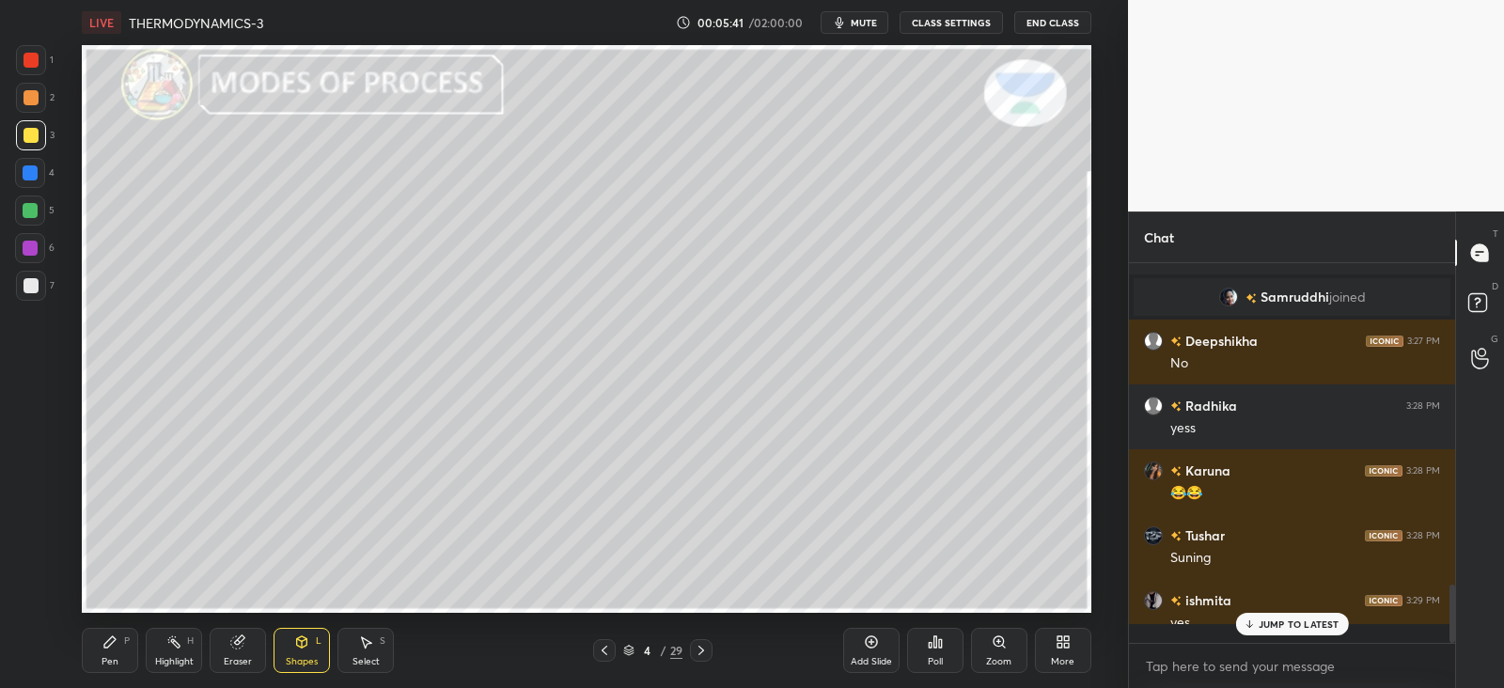
scroll to position [2108, 0]
click at [120, 650] on div "Pen P" at bounding box center [110, 650] width 56 height 45
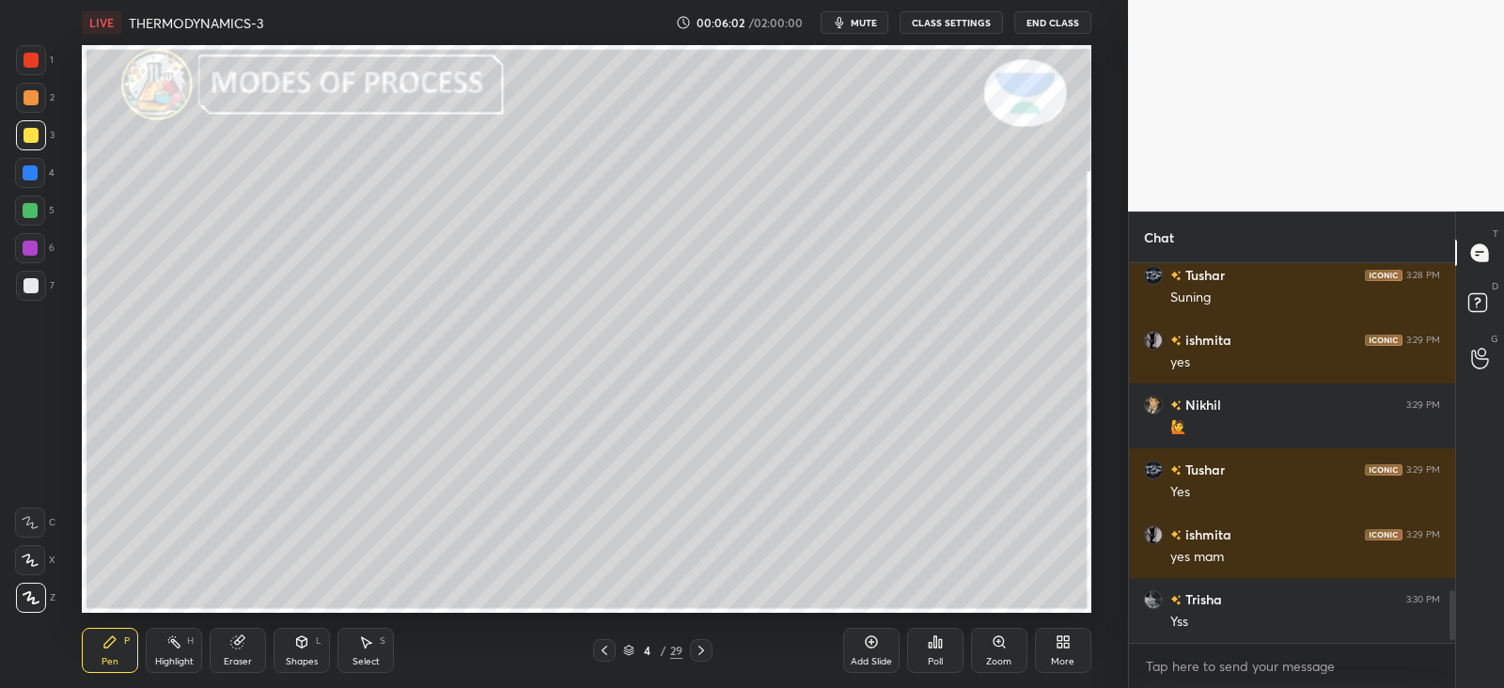
scroll to position [2369, 0]
click at [315, 622] on div "Pen P Highlight H Eraser Shapes L Select S 4 / 29 Add Slide Poll Zoom More" at bounding box center [586, 650] width 1009 height 75
click at [310, 662] on div "Shapes" at bounding box center [302, 661] width 32 height 9
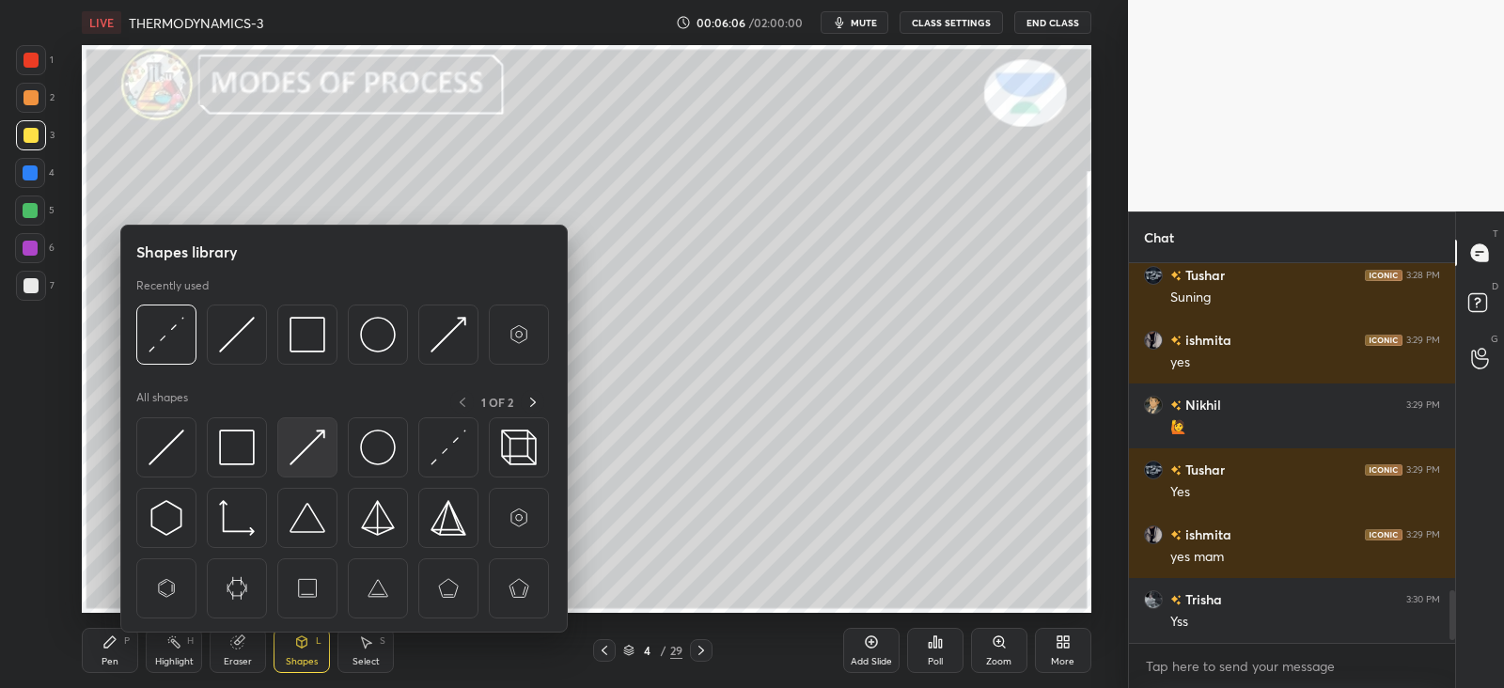
click at [313, 431] on img at bounding box center [308, 448] width 36 height 36
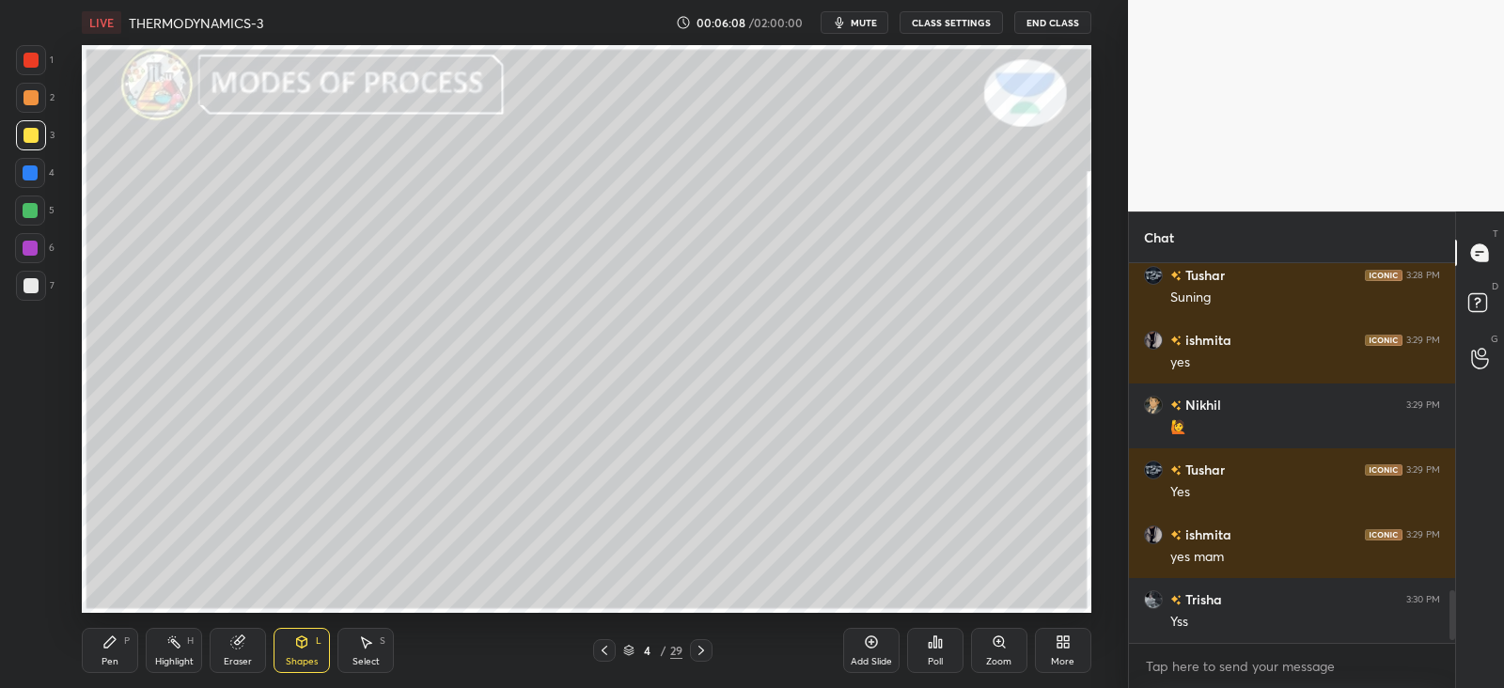
click at [116, 642] on icon at bounding box center [109, 642] width 15 height 15
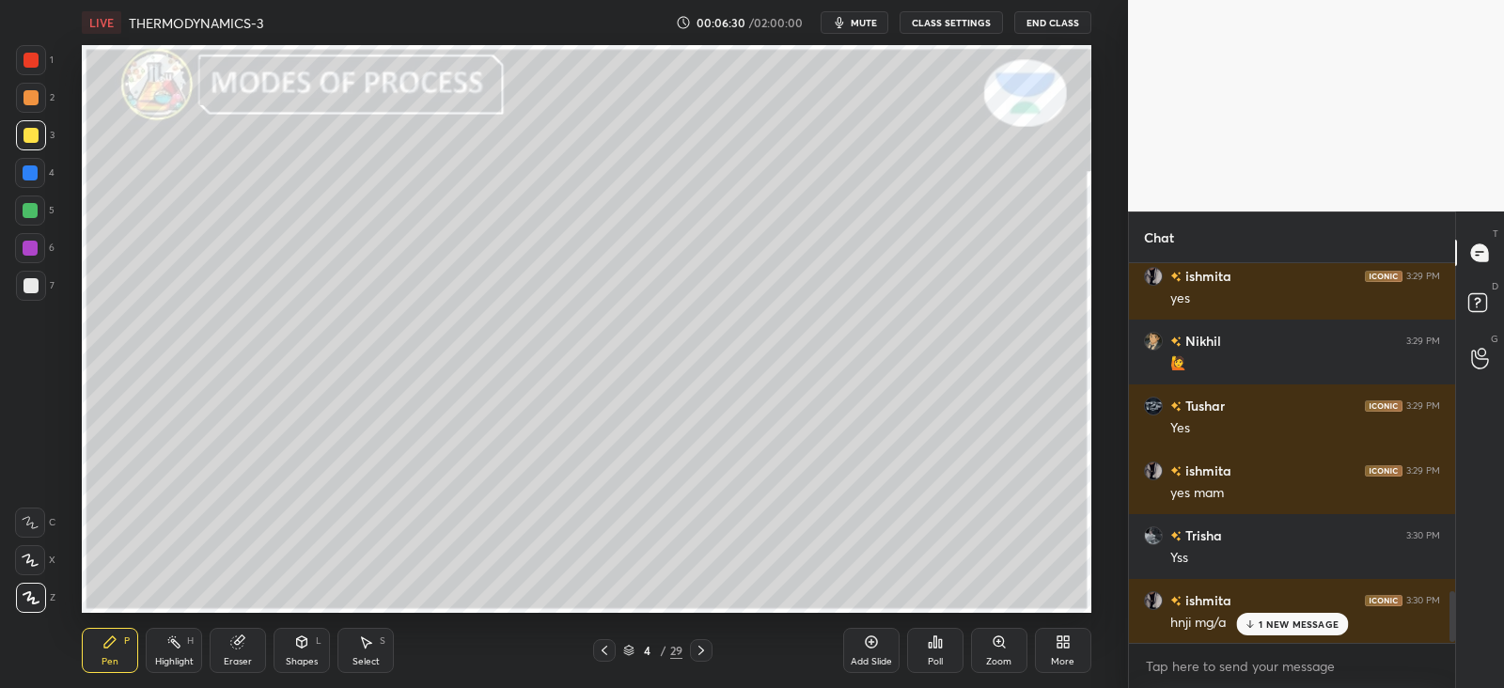
scroll to position [2497, 0]
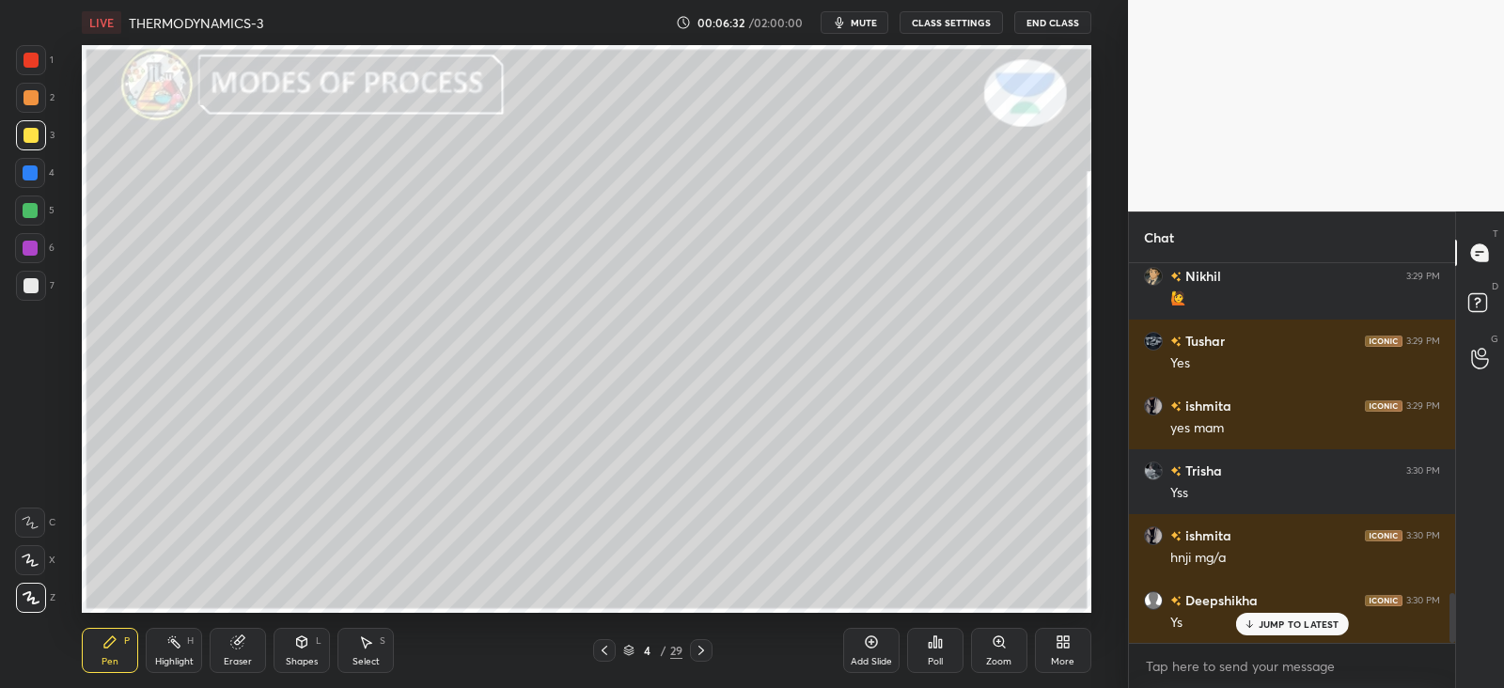
click at [367, 645] on icon at bounding box center [367, 643] width 10 height 11
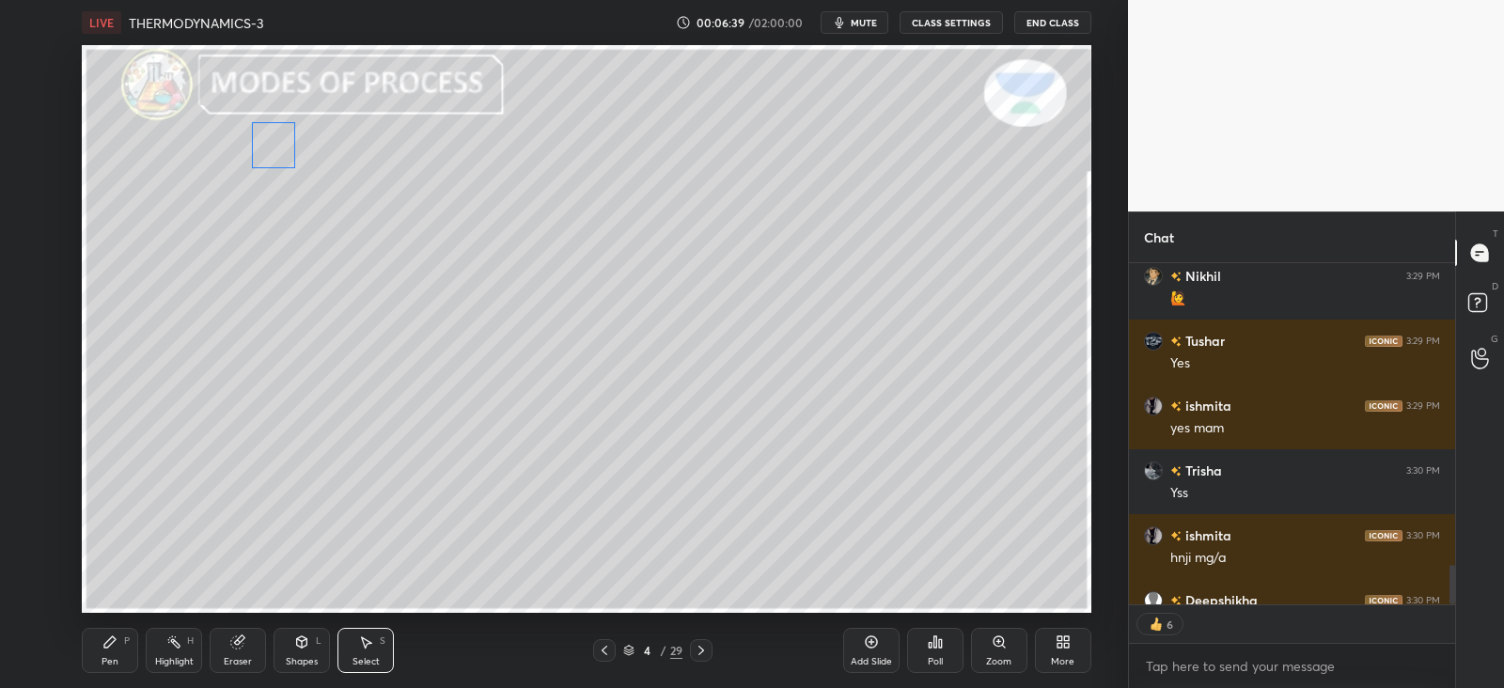
scroll to position [2601, 0]
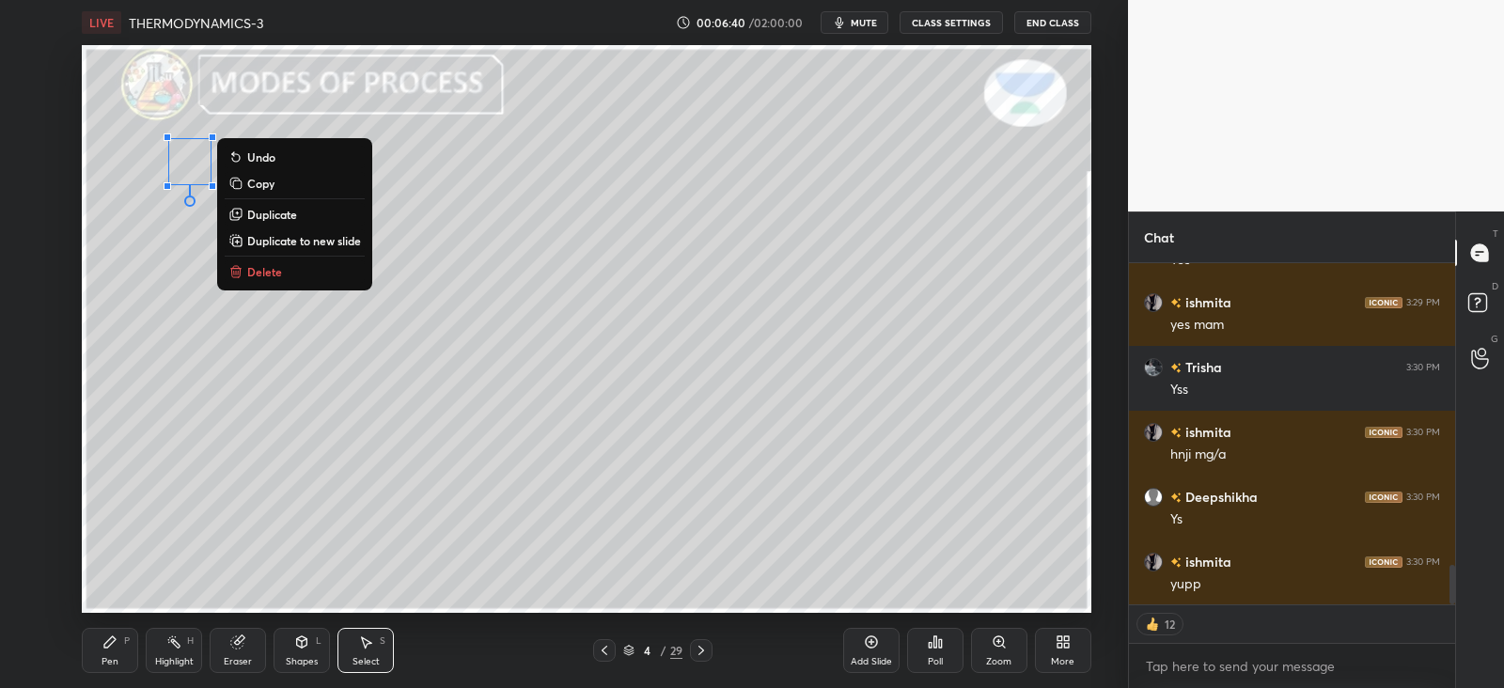
click at [106, 215] on div "0 ° Undo Copy Duplicate Duplicate to new slide Delete" at bounding box center [586, 329] width 1009 height 568
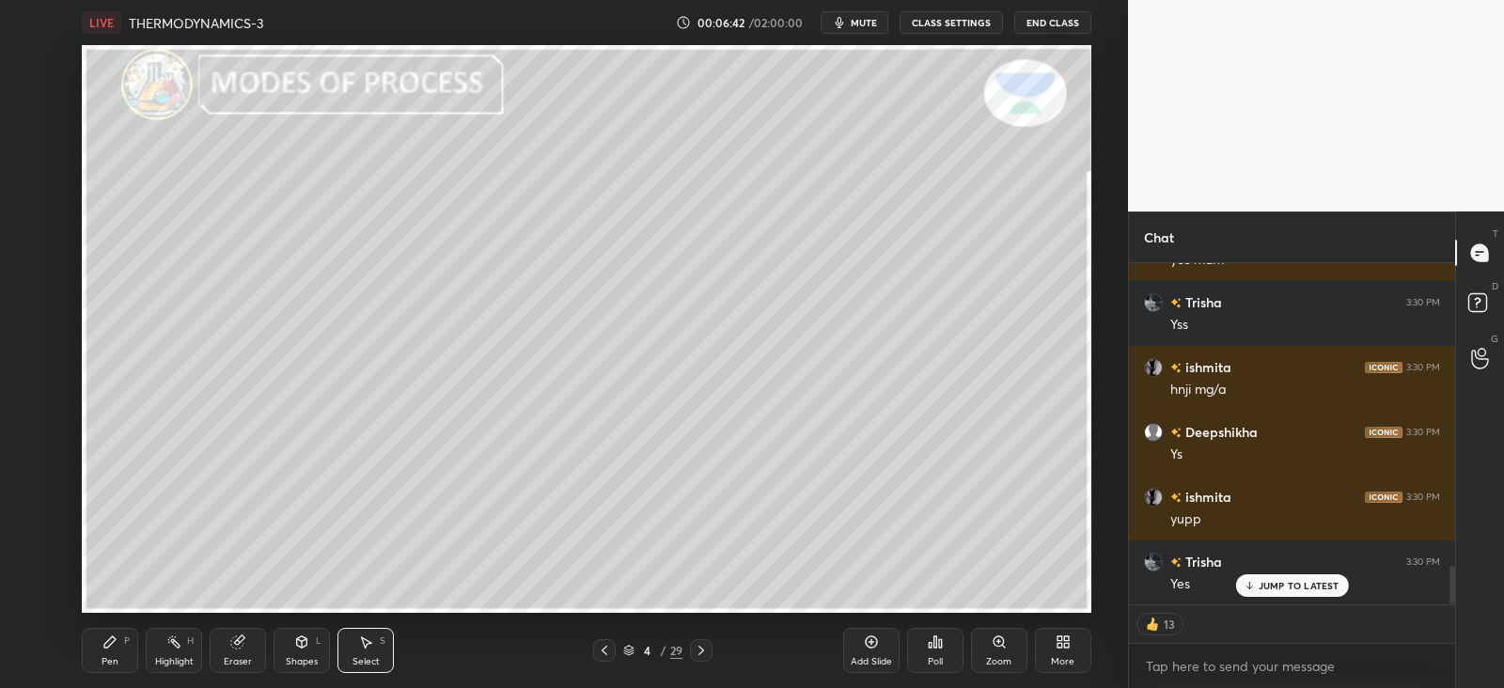
scroll to position [2732, 0]
click at [106, 651] on div "Pen P" at bounding box center [110, 650] width 56 height 45
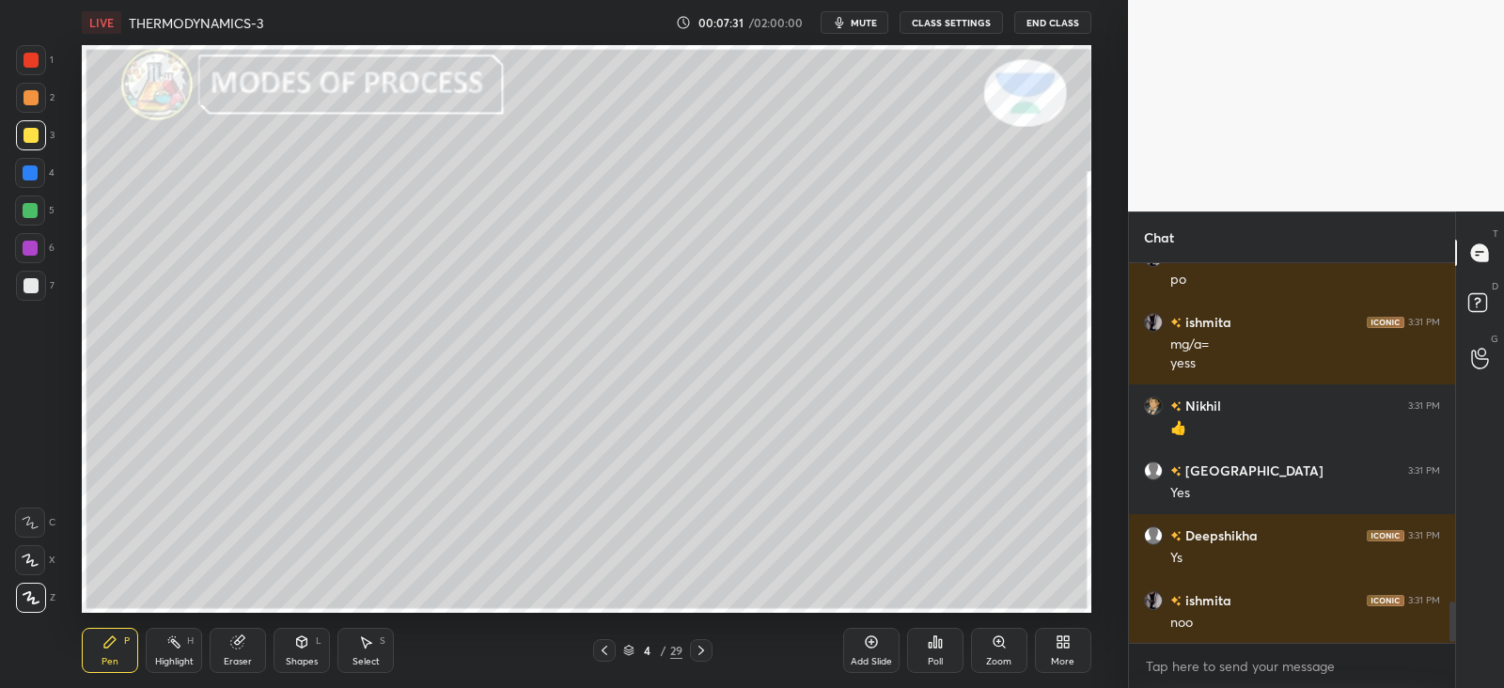
scroll to position [3165, 0]
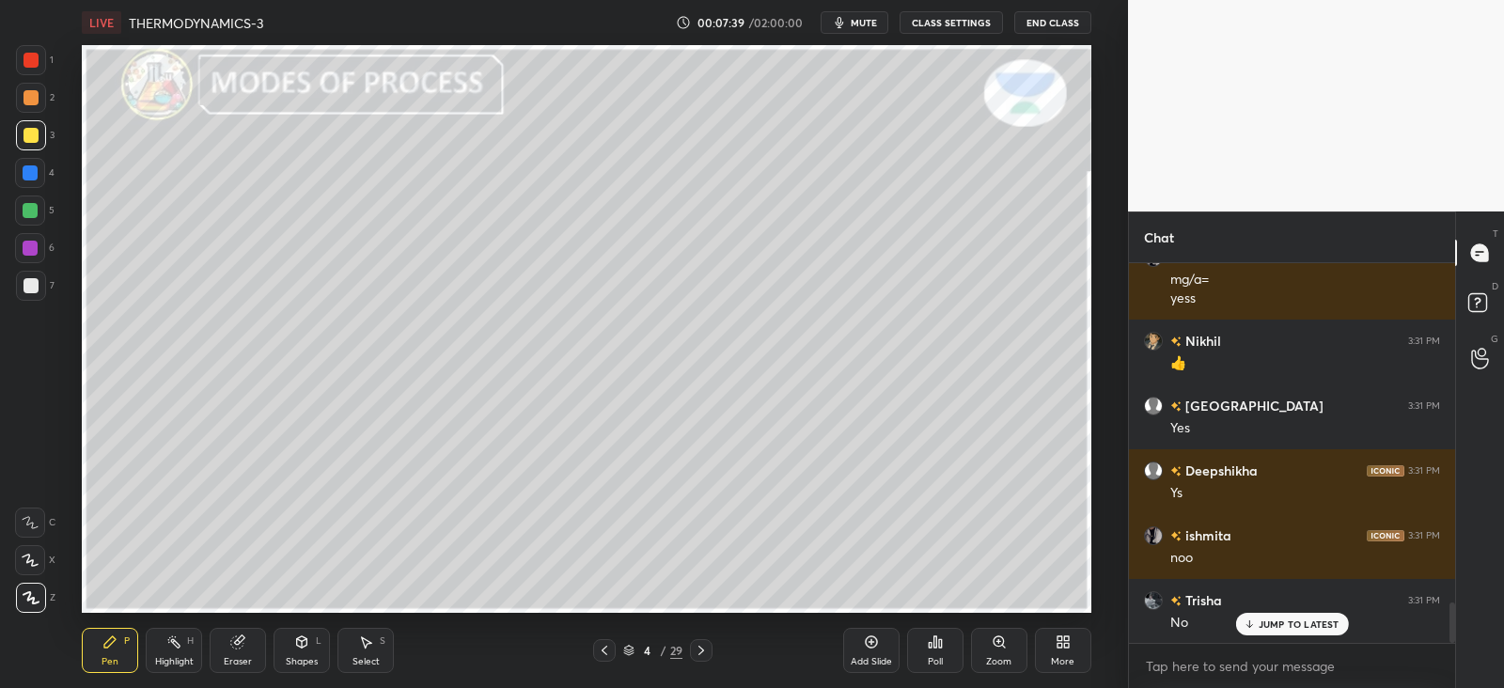
click at [22, 99] on div at bounding box center [31, 98] width 30 height 30
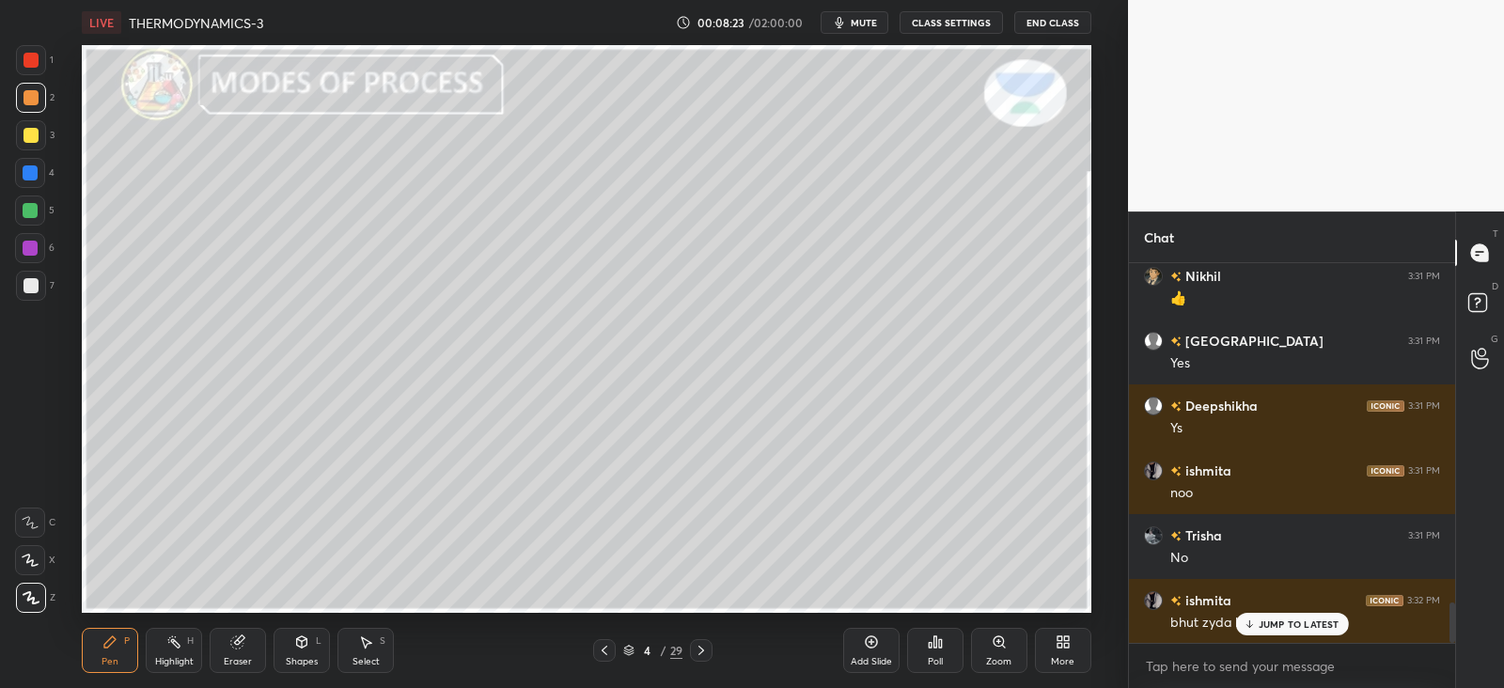
scroll to position [3295, 0]
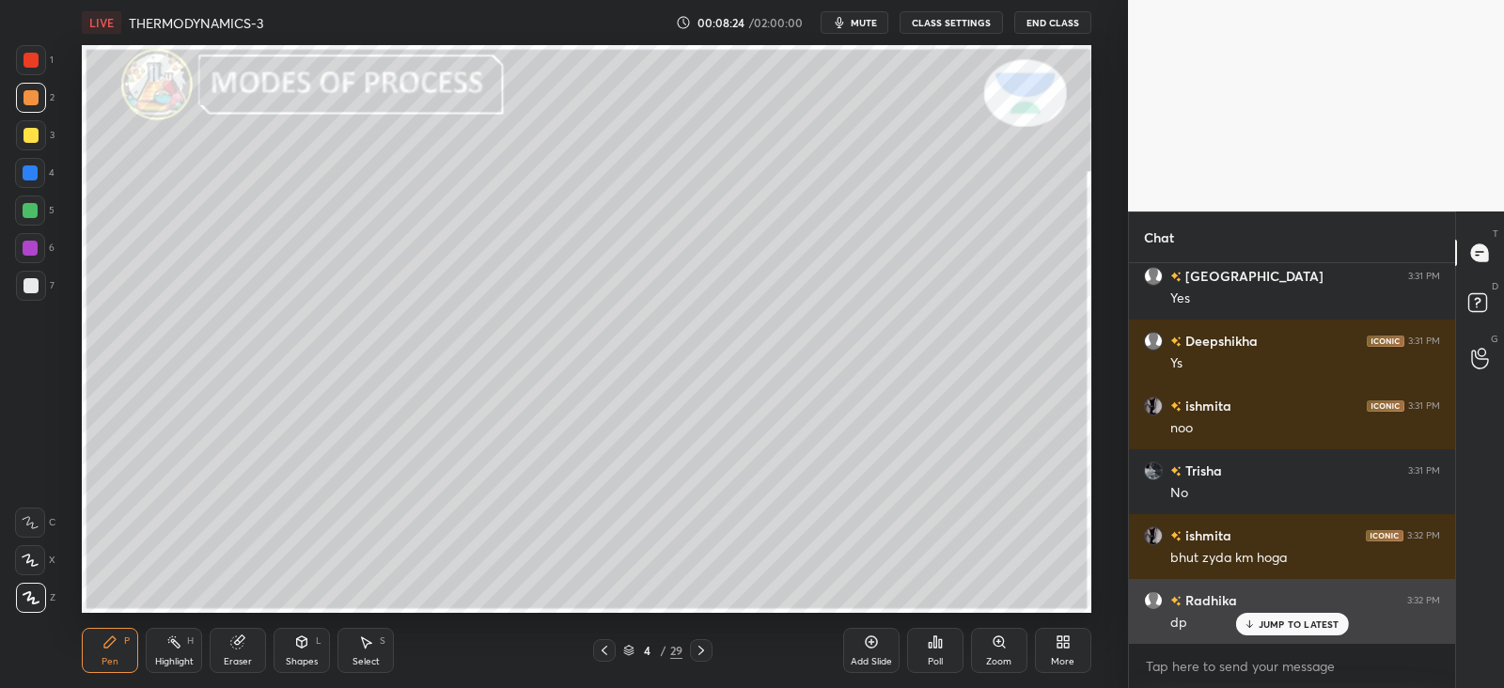
click at [1265, 629] on p "JUMP TO LATEST" at bounding box center [1299, 624] width 81 height 11
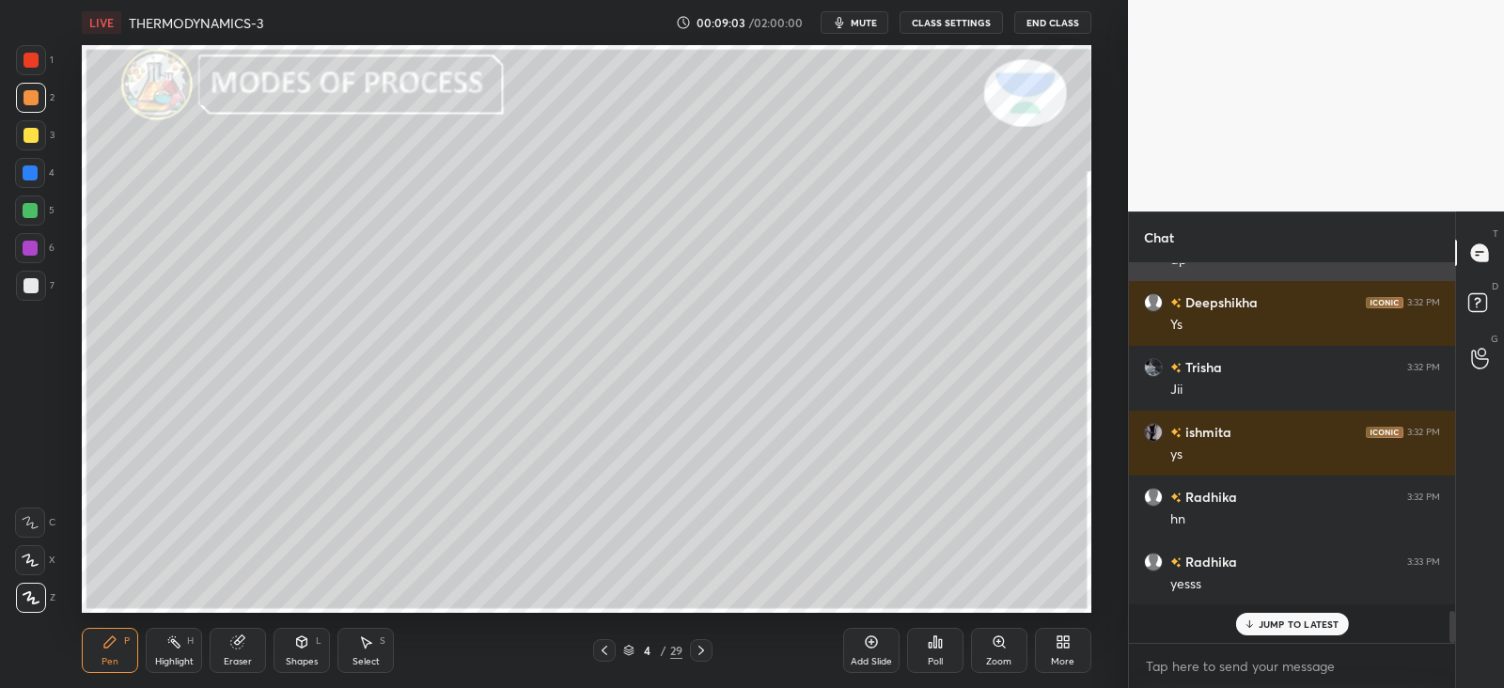
scroll to position [373, 320]
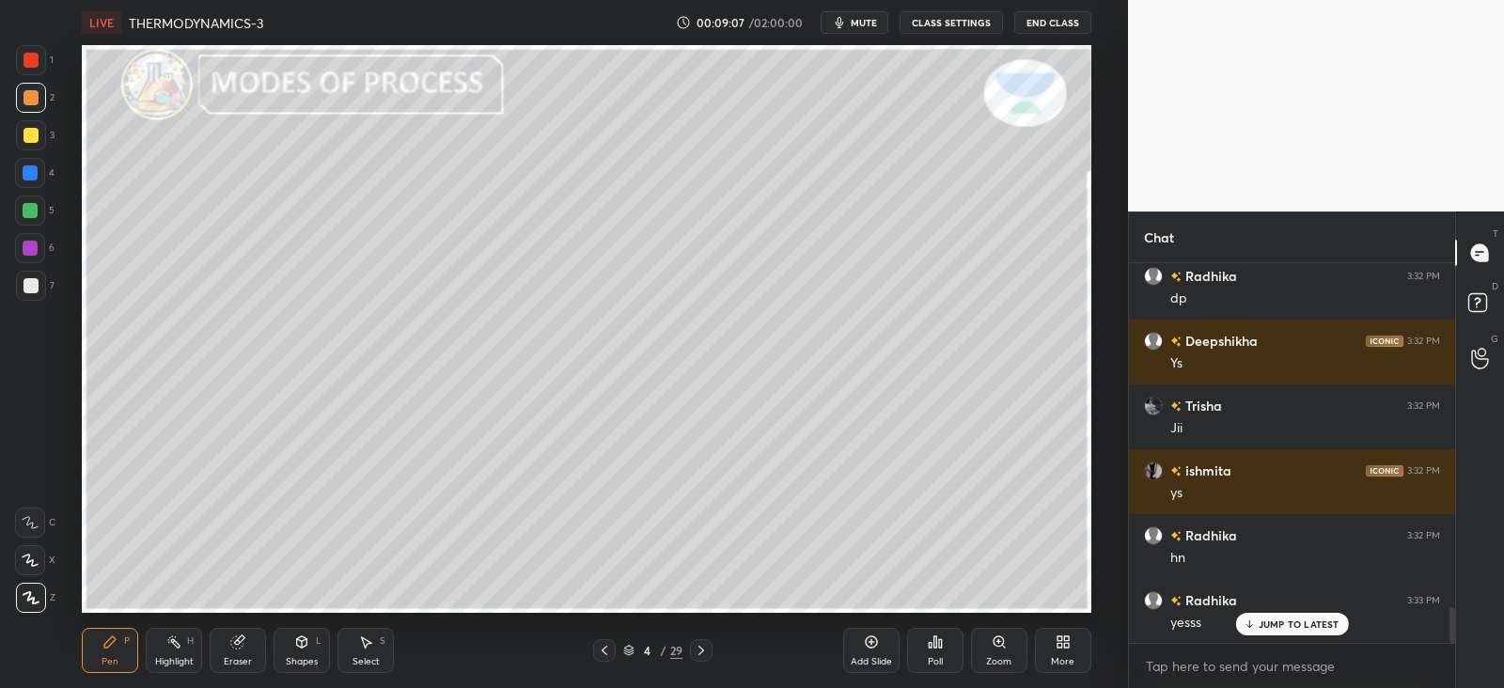
click at [302, 646] on icon at bounding box center [302, 644] width 0 height 7
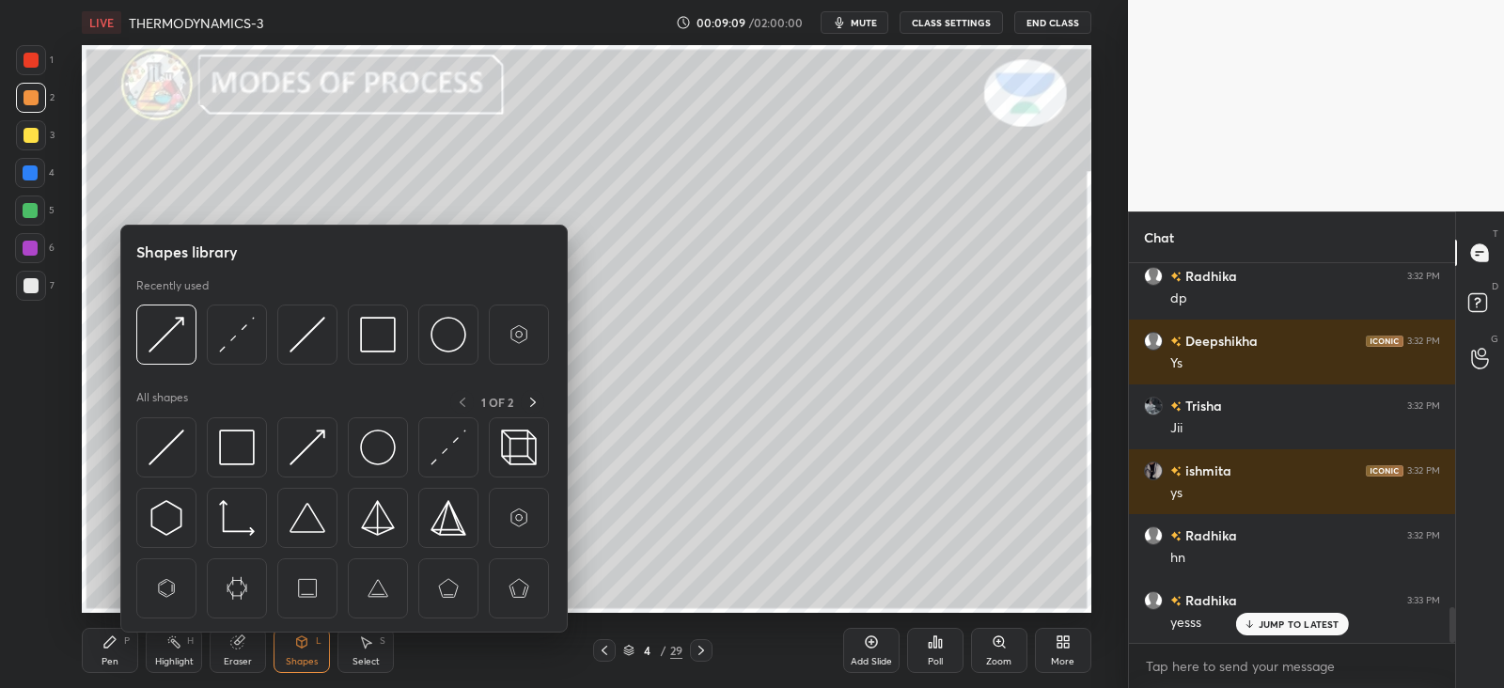
click at [370, 651] on div "Select S" at bounding box center [366, 650] width 56 height 45
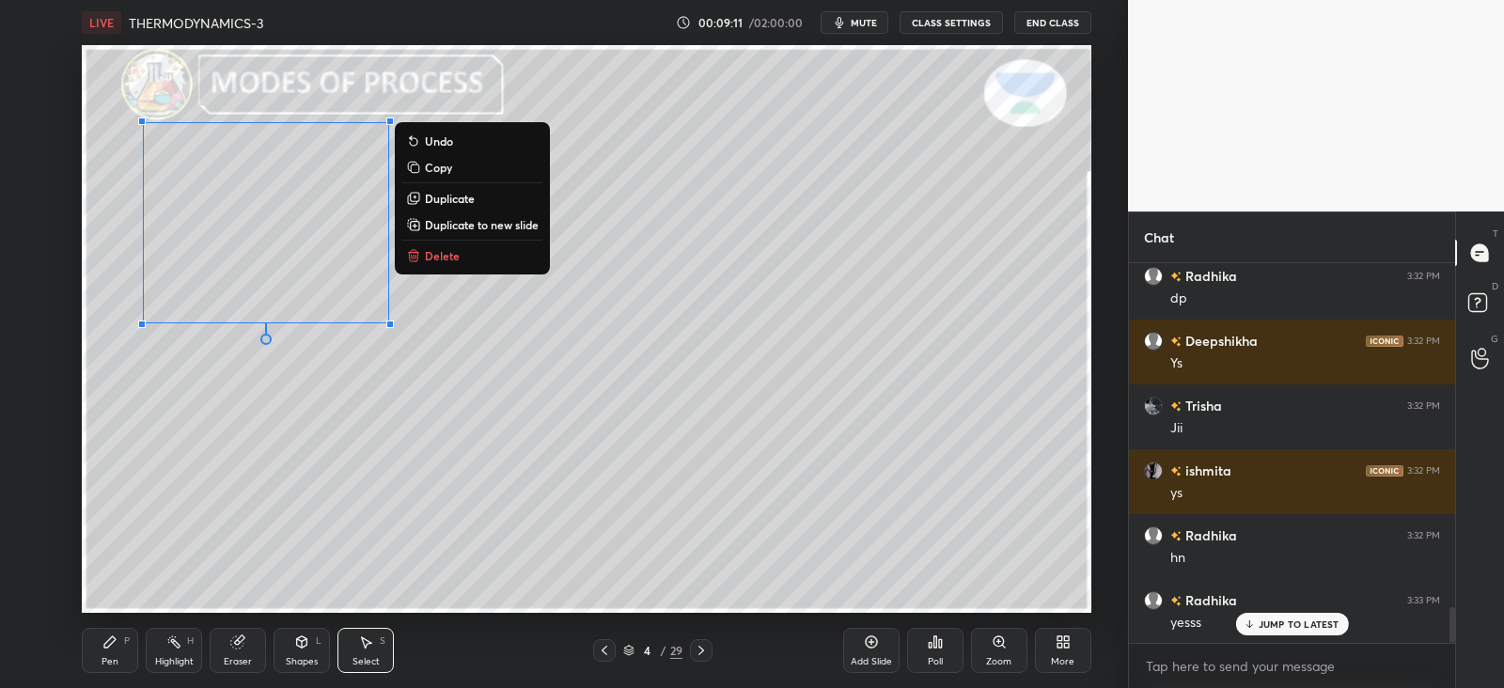
click at [447, 197] on p "Duplicate" at bounding box center [450, 198] width 50 height 15
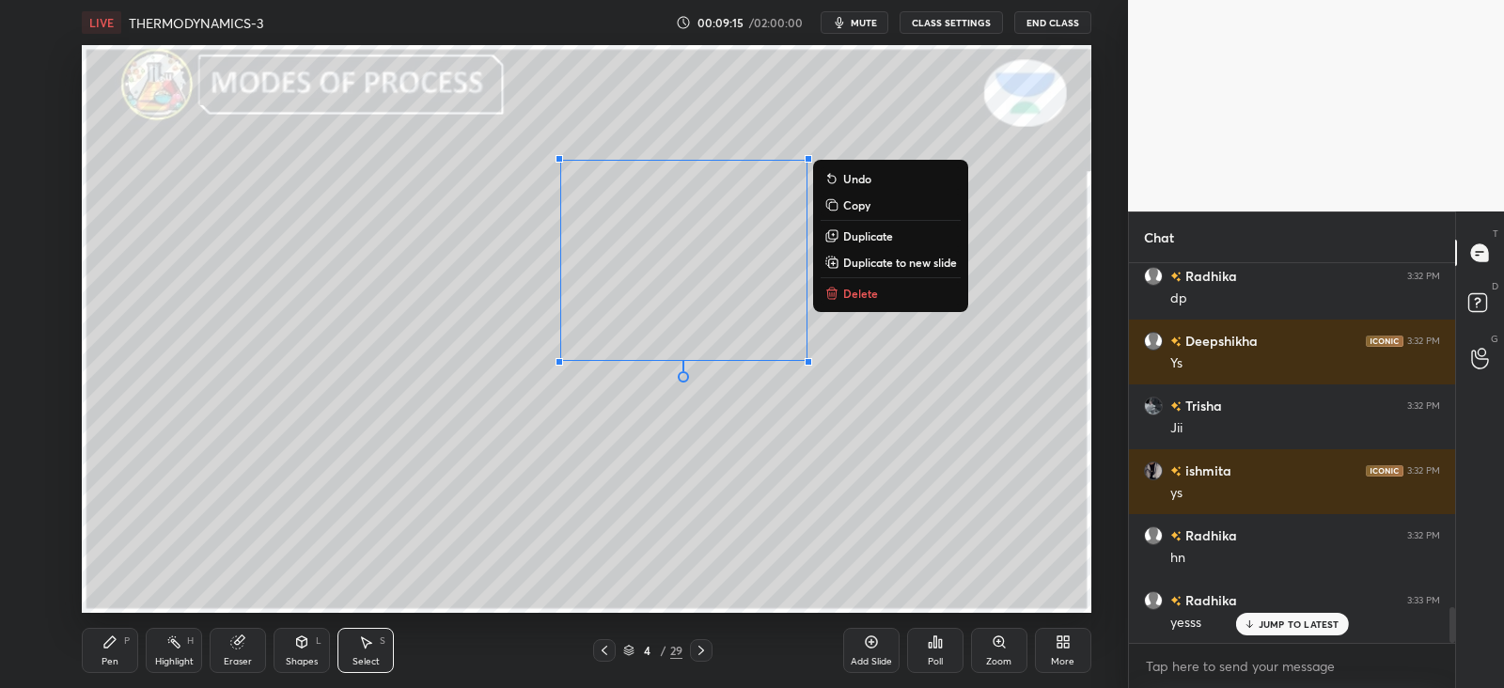
click at [234, 648] on icon at bounding box center [237, 642] width 15 height 15
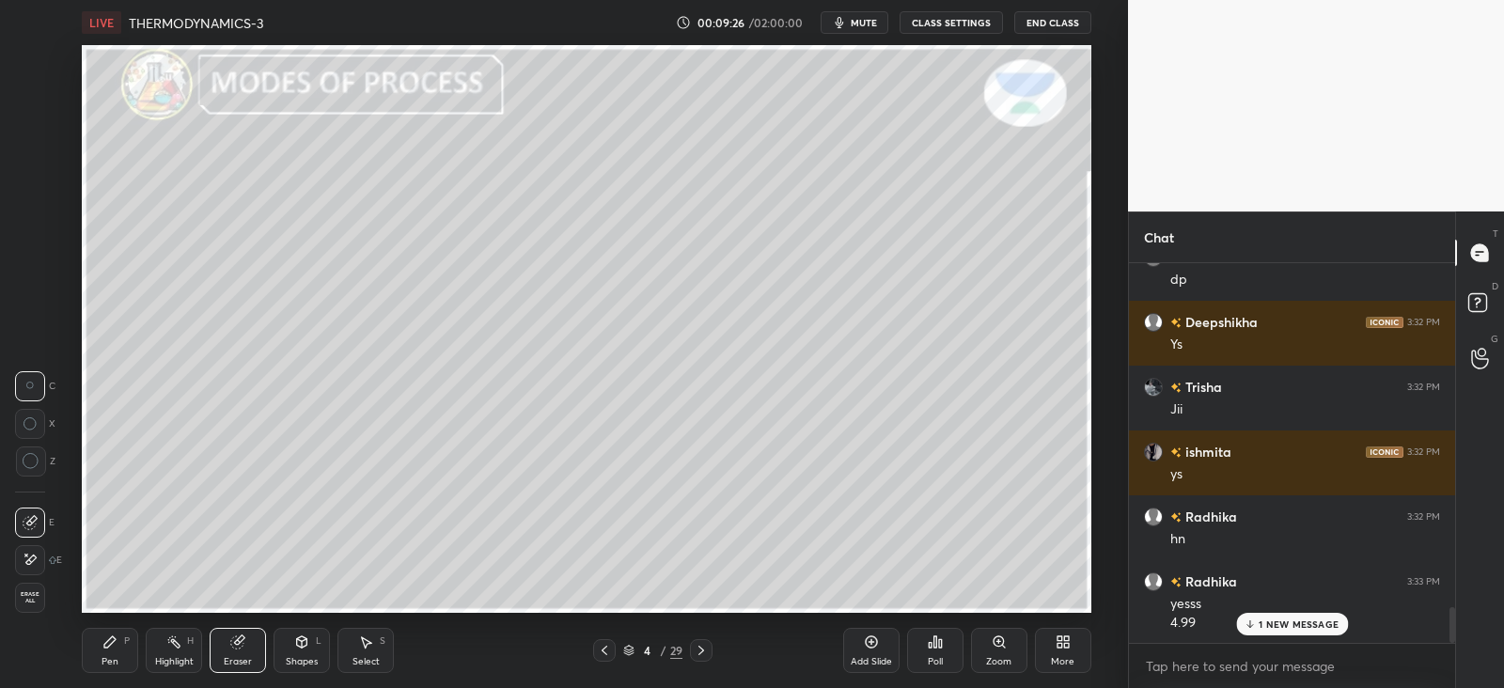
scroll to position [3704, 0]
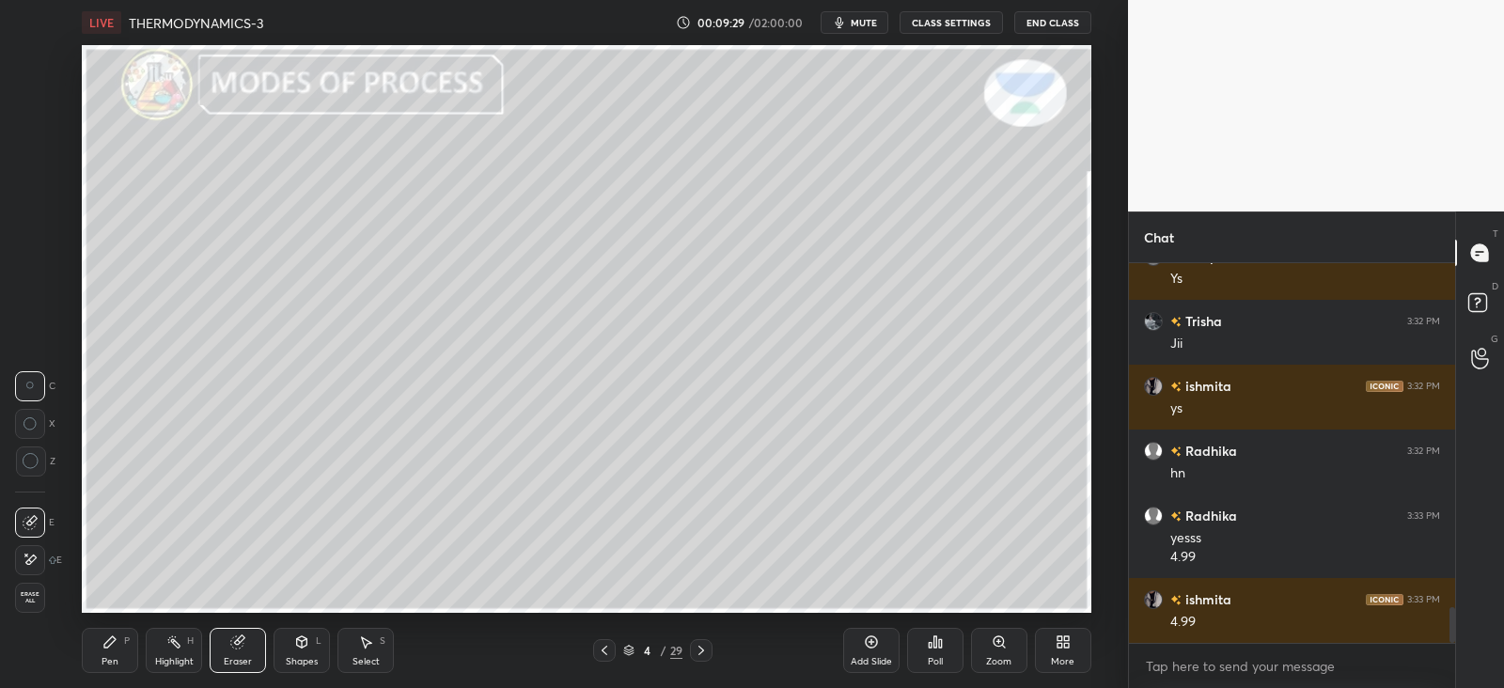
click at [111, 657] on div "Pen" at bounding box center [110, 661] width 17 height 9
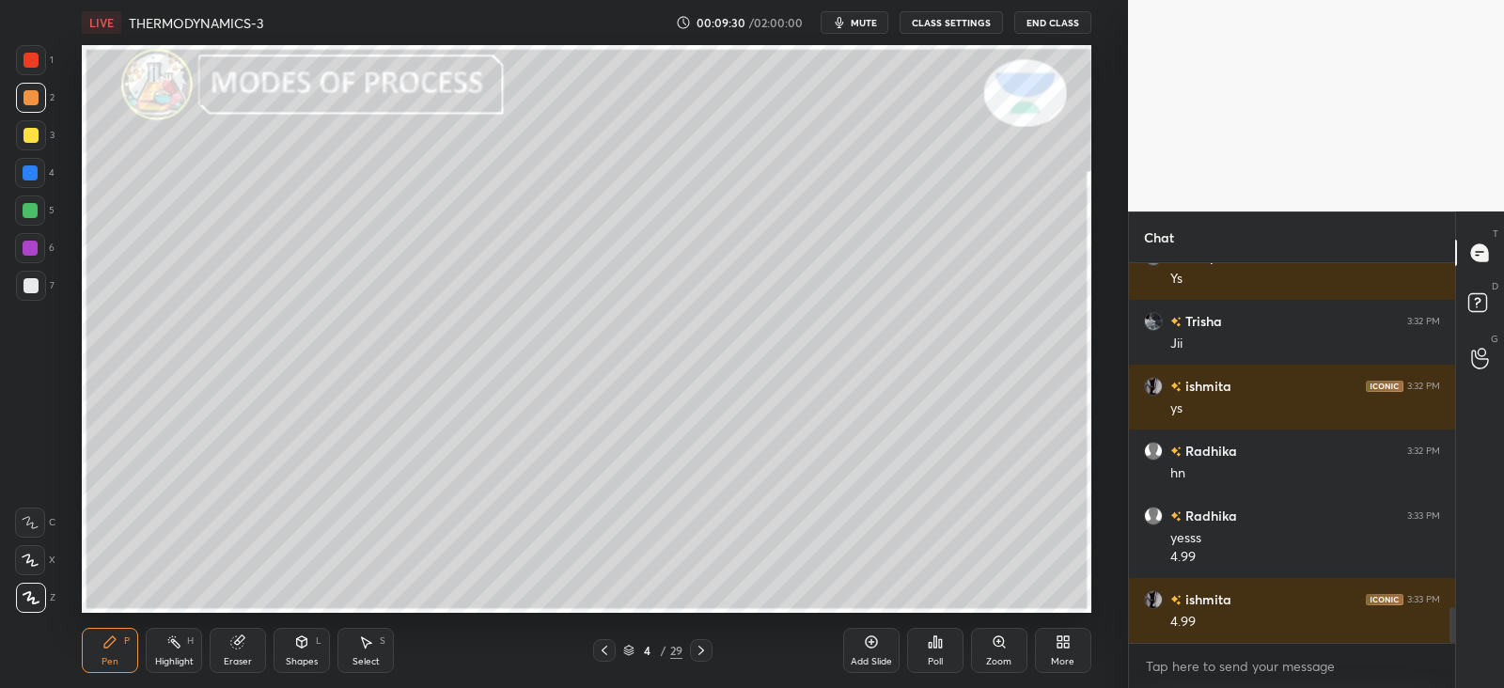
click at [28, 171] on div at bounding box center [30, 172] width 15 height 15
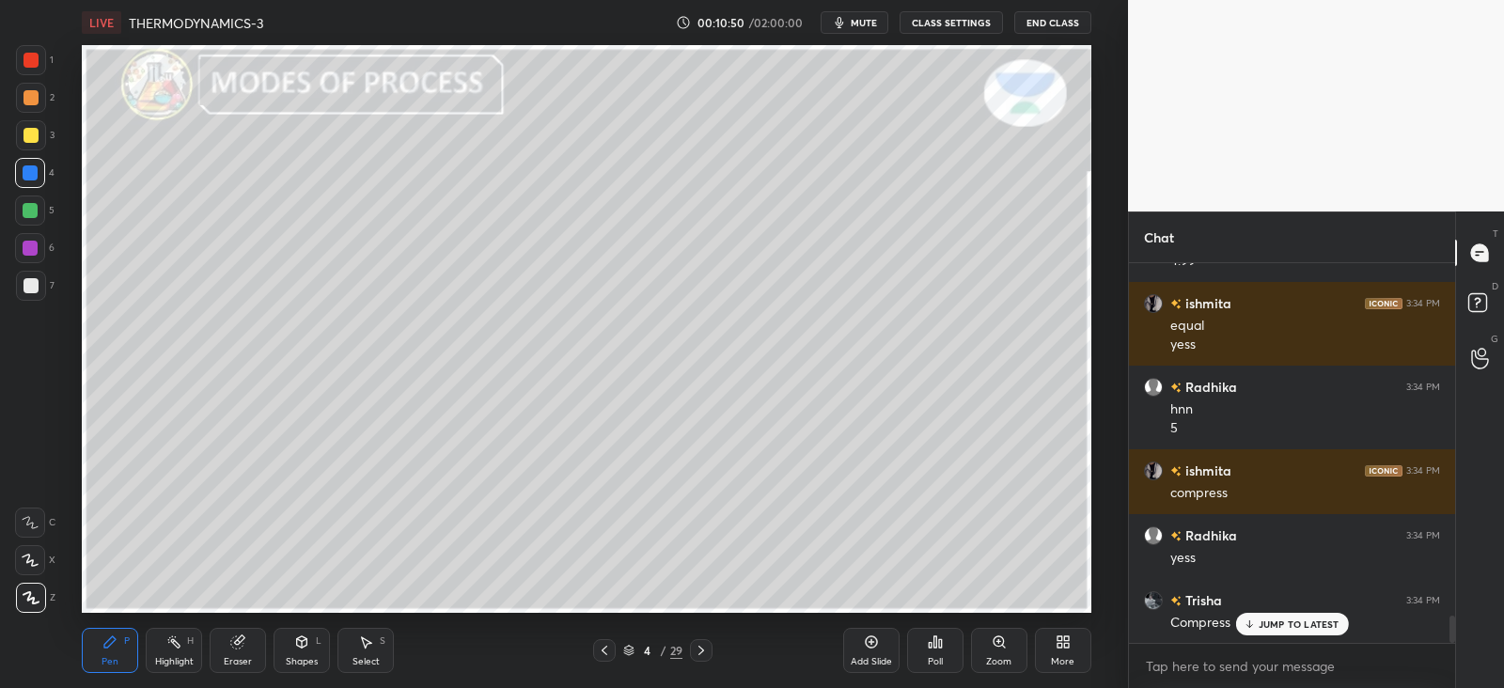
scroll to position [4843, 0]
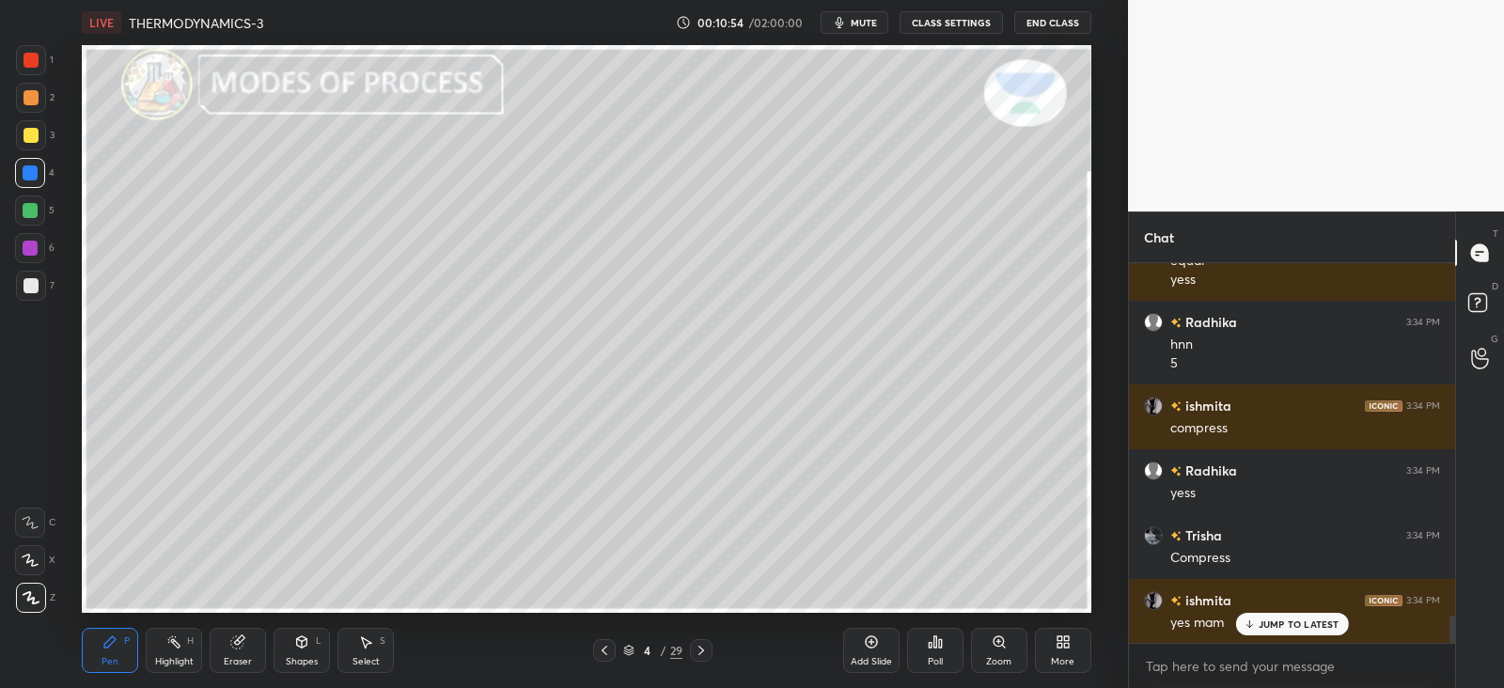
click at [310, 640] on div "Shapes L" at bounding box center [302, 650] width 56 height 45
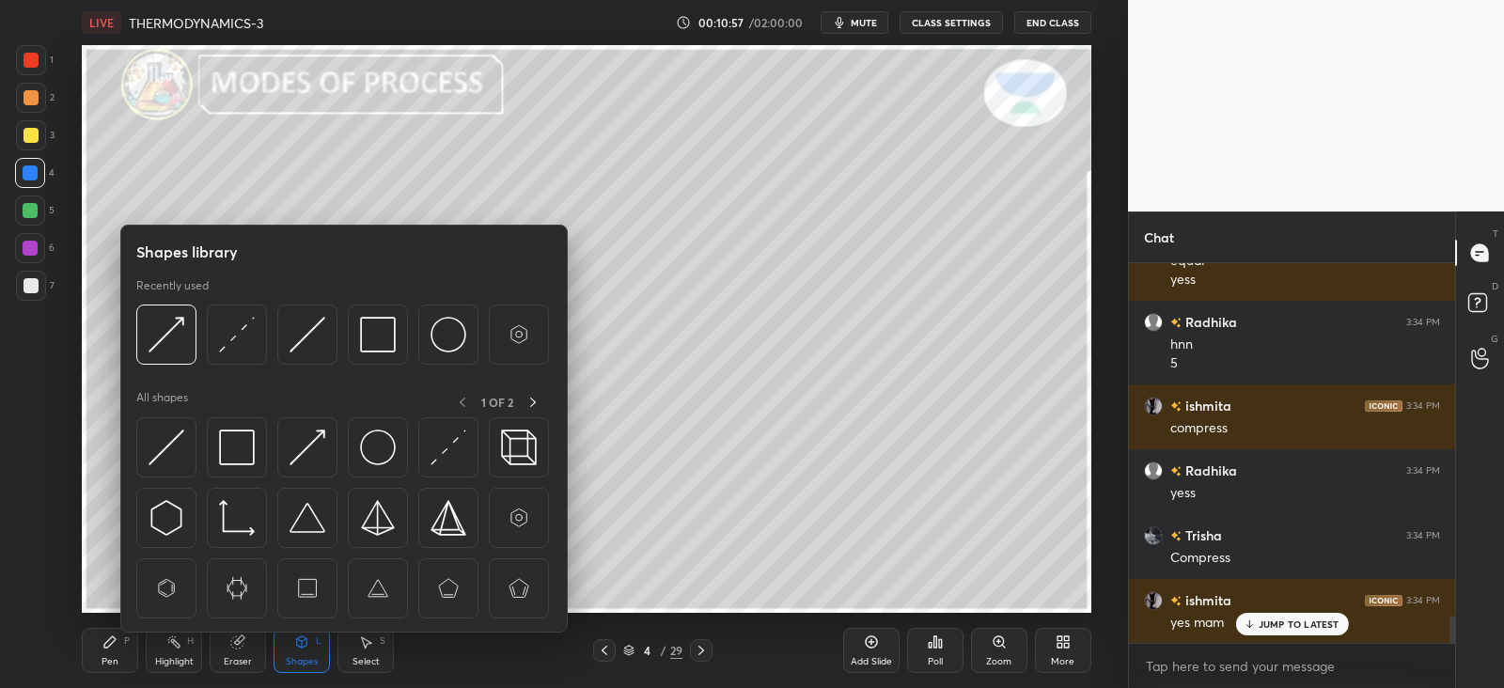
scroll to position [4908, 0]
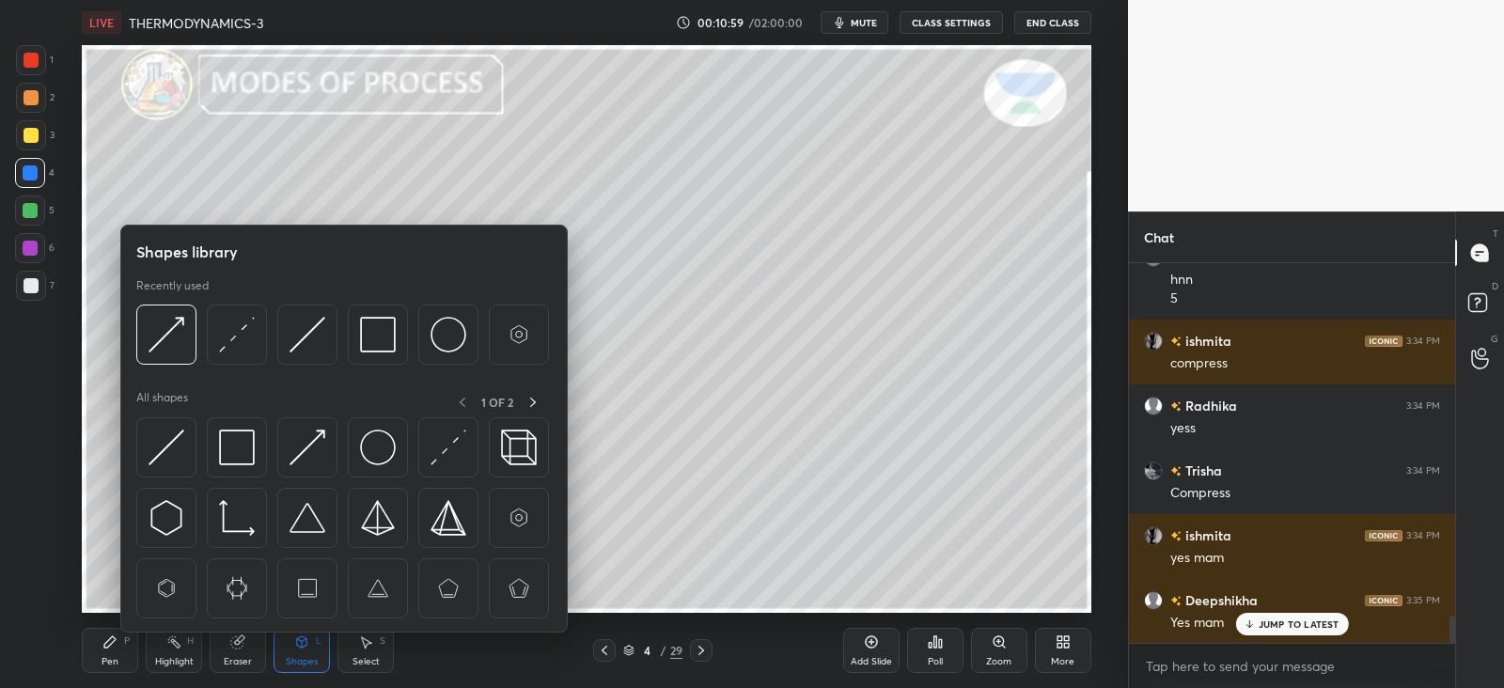
click at [363, 651] on div "Select S" at bounding box center [366, 650] width 56 height 45
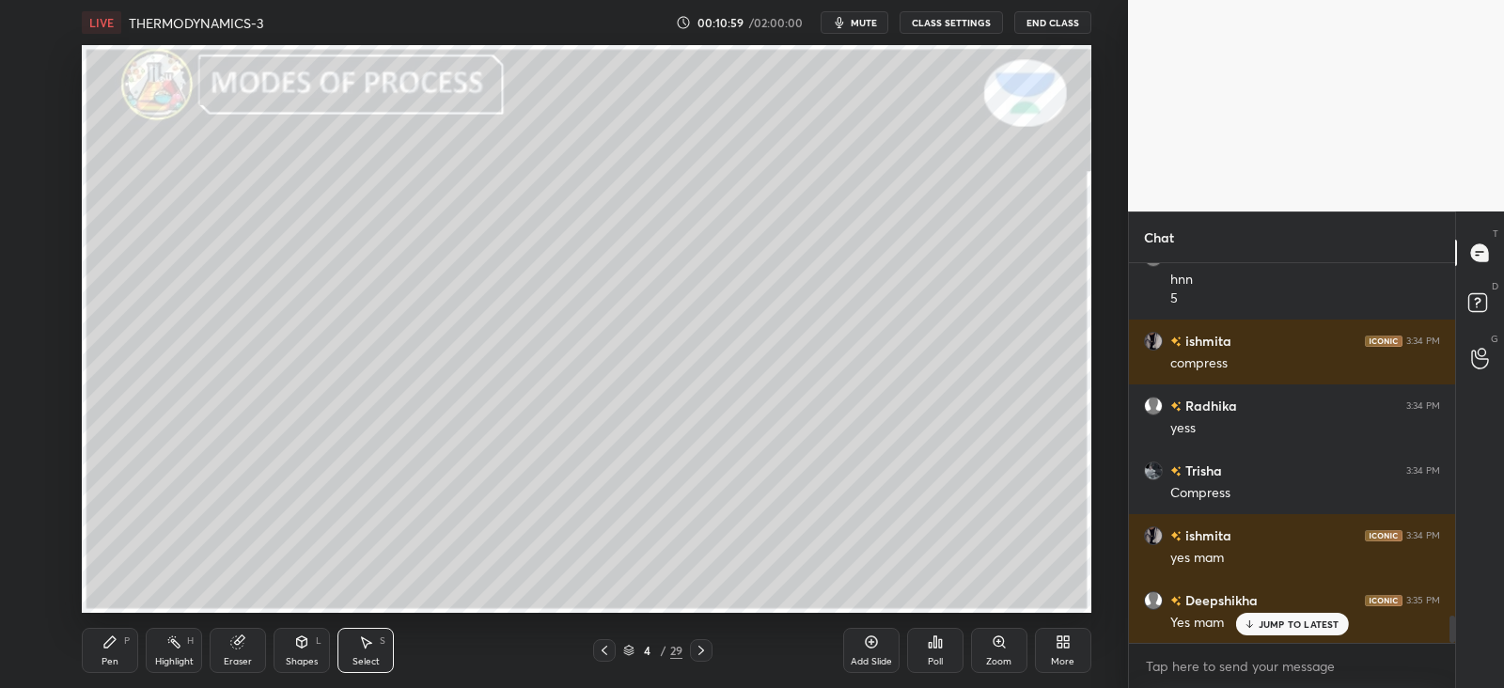
scroll to position [4974, 0]
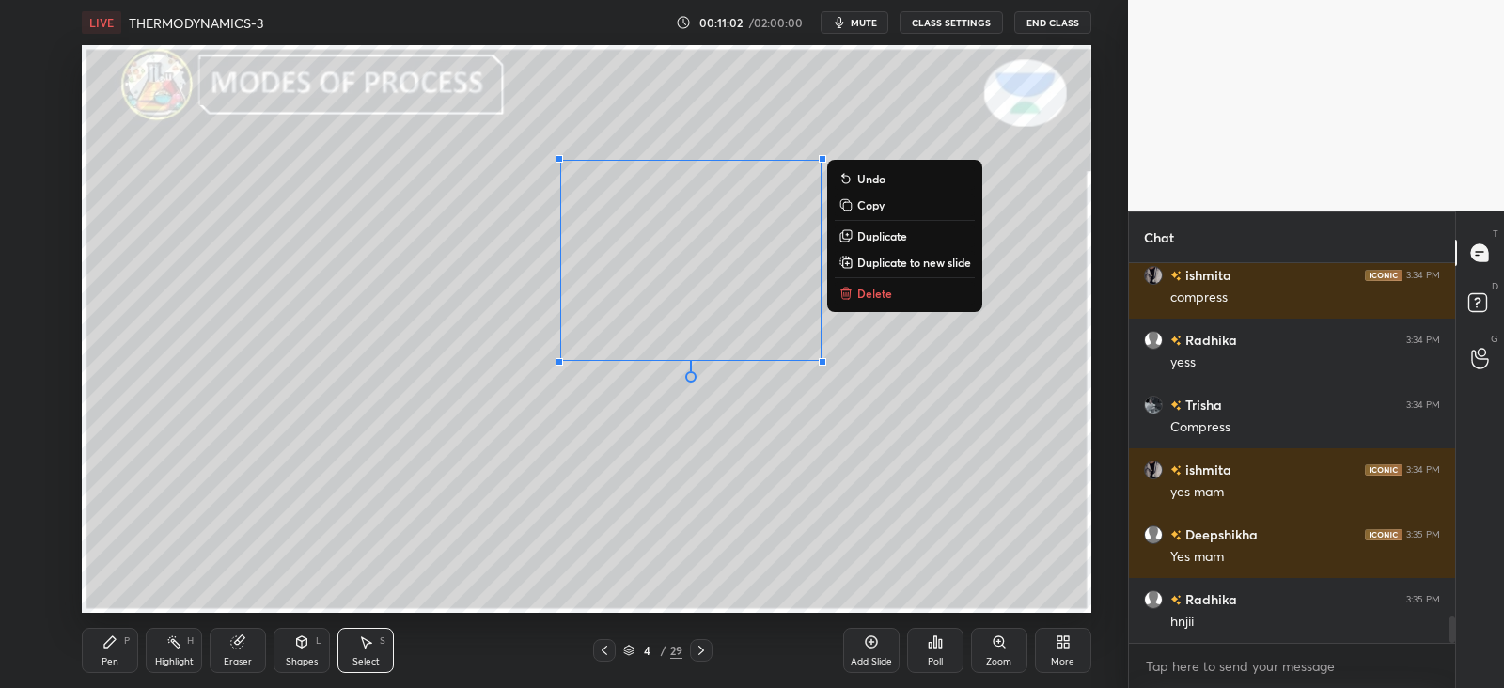
click at [871, 235] on p "Duplicate" at bounding box center [883, 235] width 50 height 15
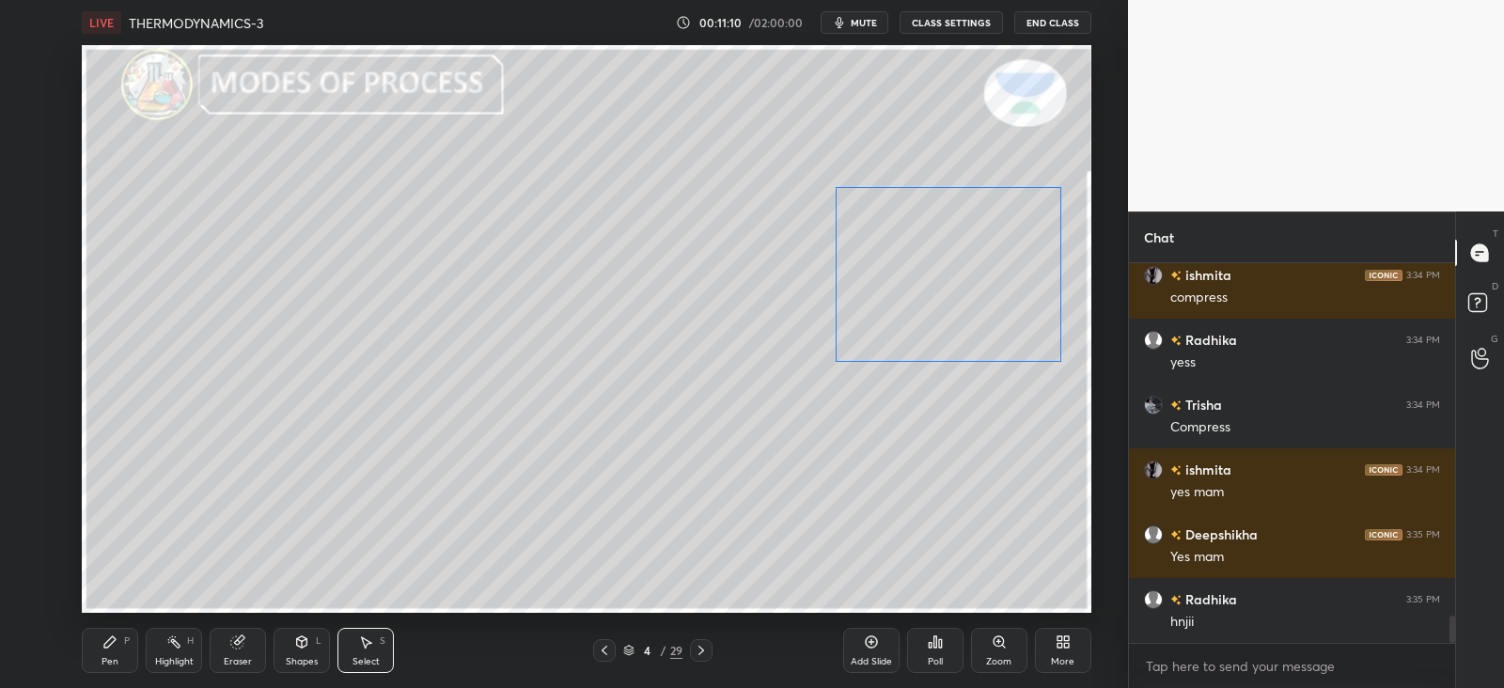
scroll to position [4993, 0]
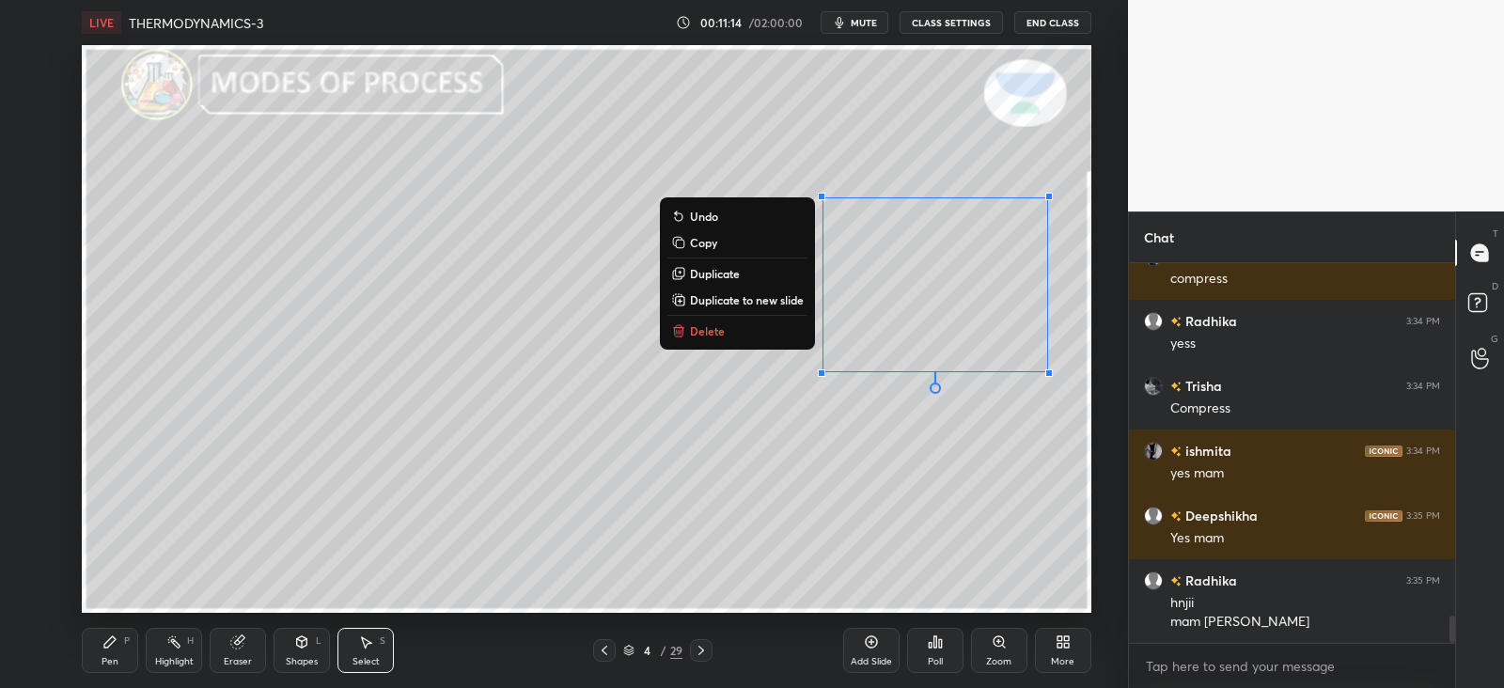
click at [258, 646] on div "Eraser" at bounding box center [238, 650] width 56 height 45
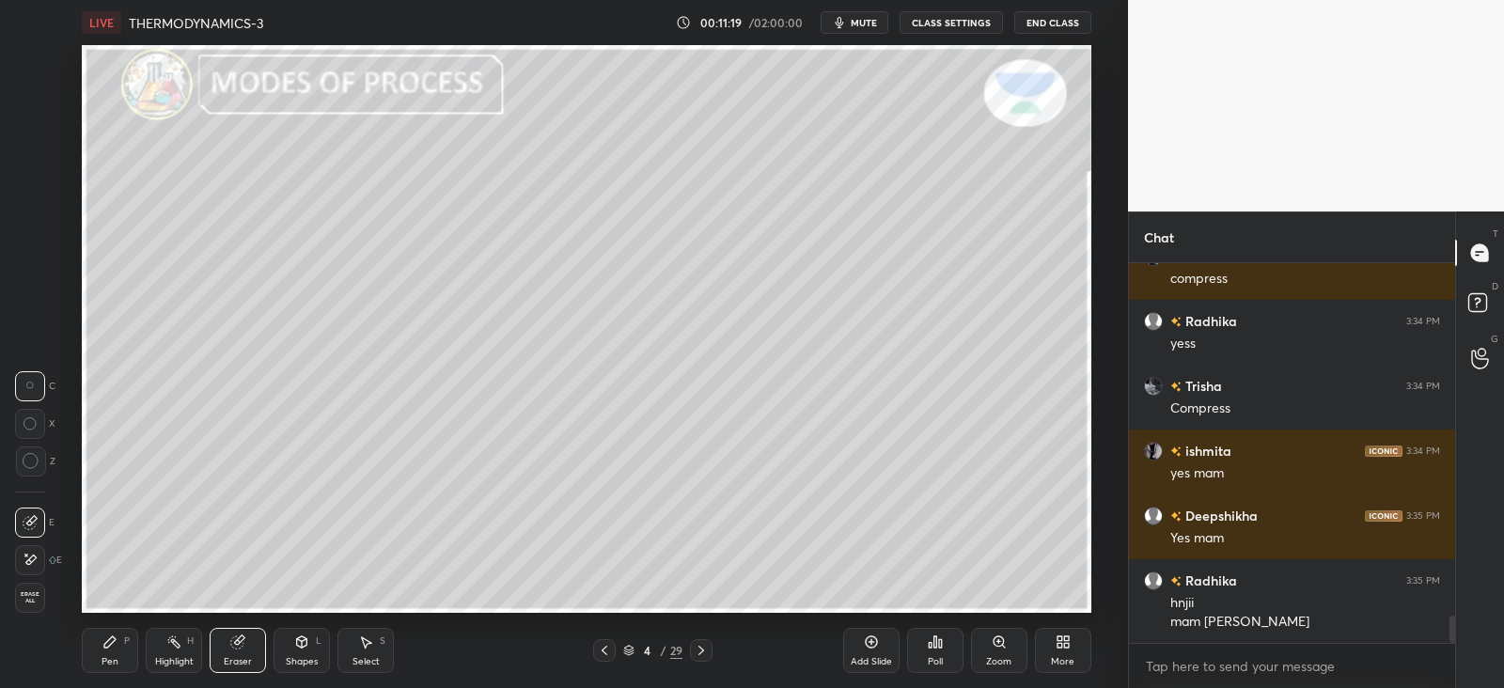
click at [113, 645] on icon at bounding box center [109, 642] width 15 height 15
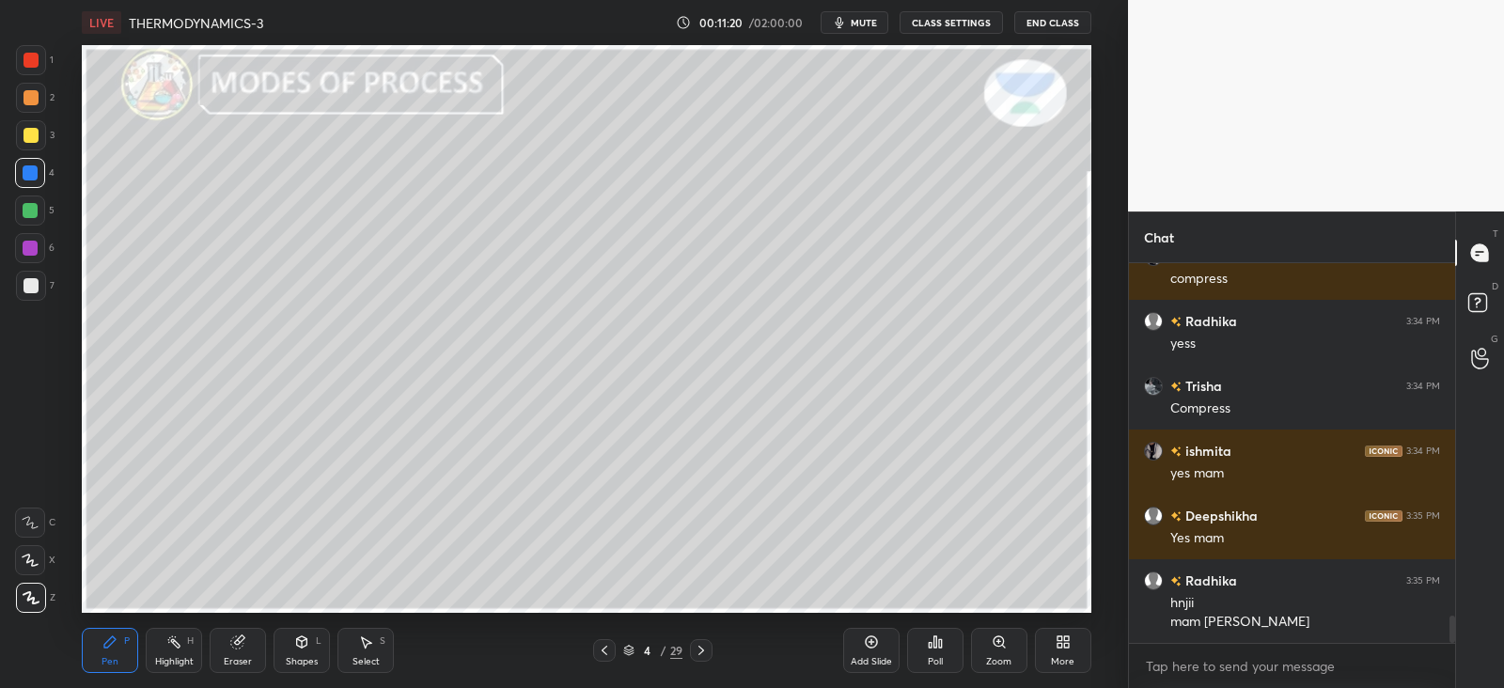
click at [36, 139] on div at bounding box center [31, 135] width 15 height 15
click at [40, 98] on div at bounding box center [31, 98] width 30 height 30
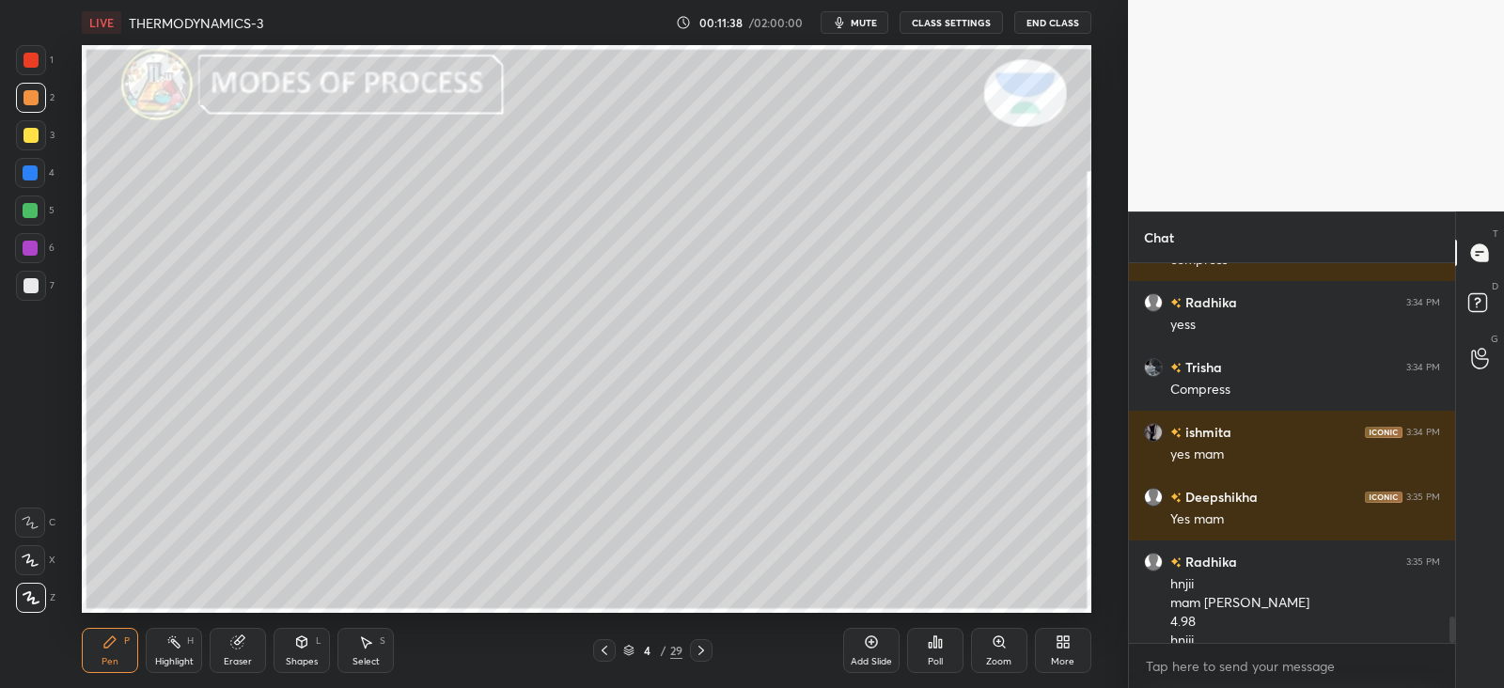
scroll to position [5031, 0]
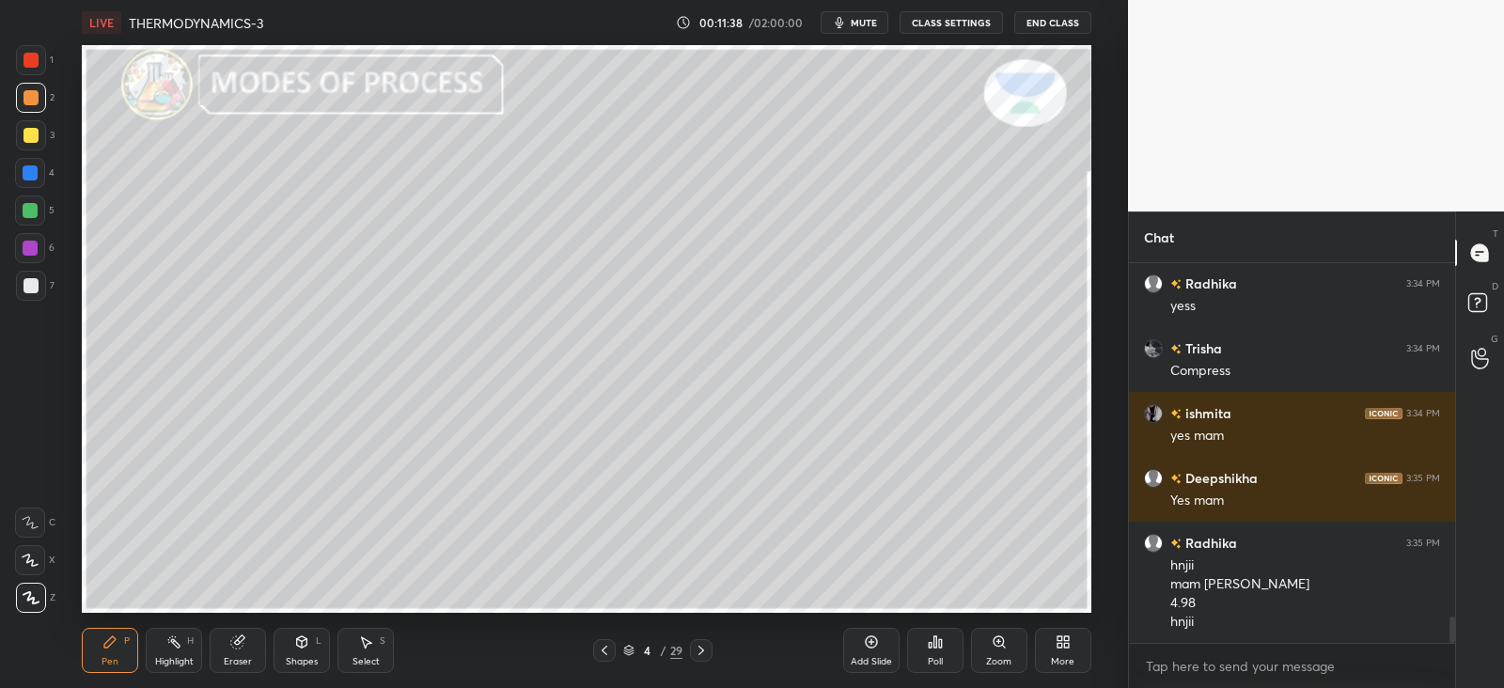
click at [242, 638] on icon at bounding box center [240, 640] width 10 height 9
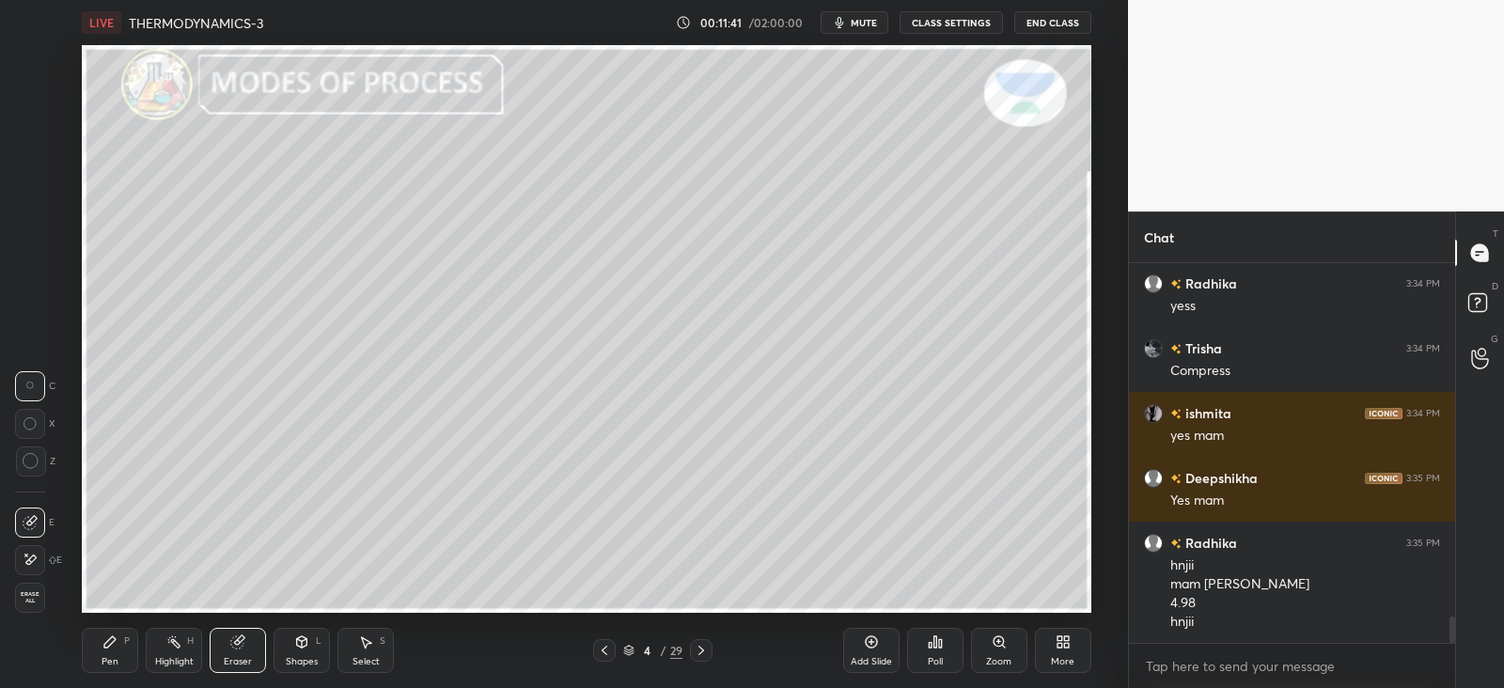
scroll to position [5095, 0]
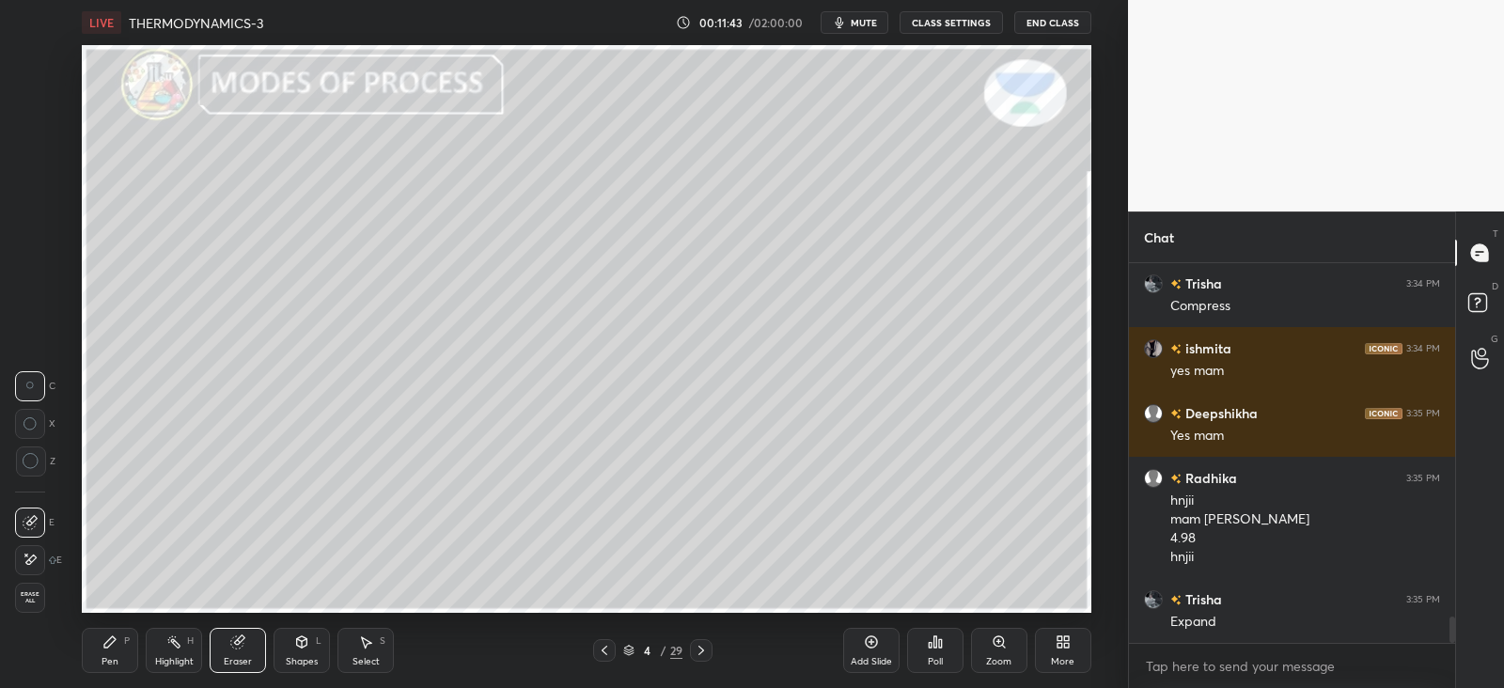
click at [108, 651] on div "Pen P" at bounding box center [110, 650] width 56 height 45
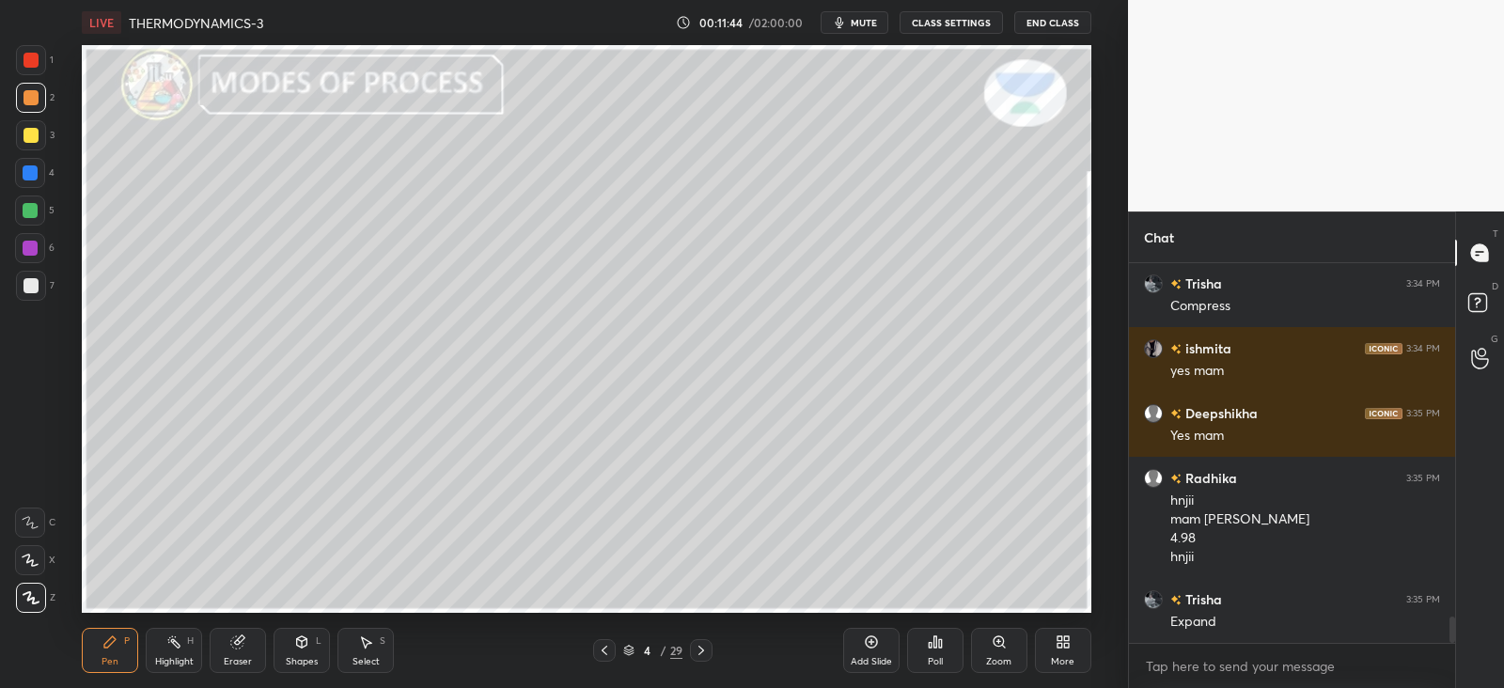
click at [34, 129] on div at bounding box center [31, 135] width 15 height 15
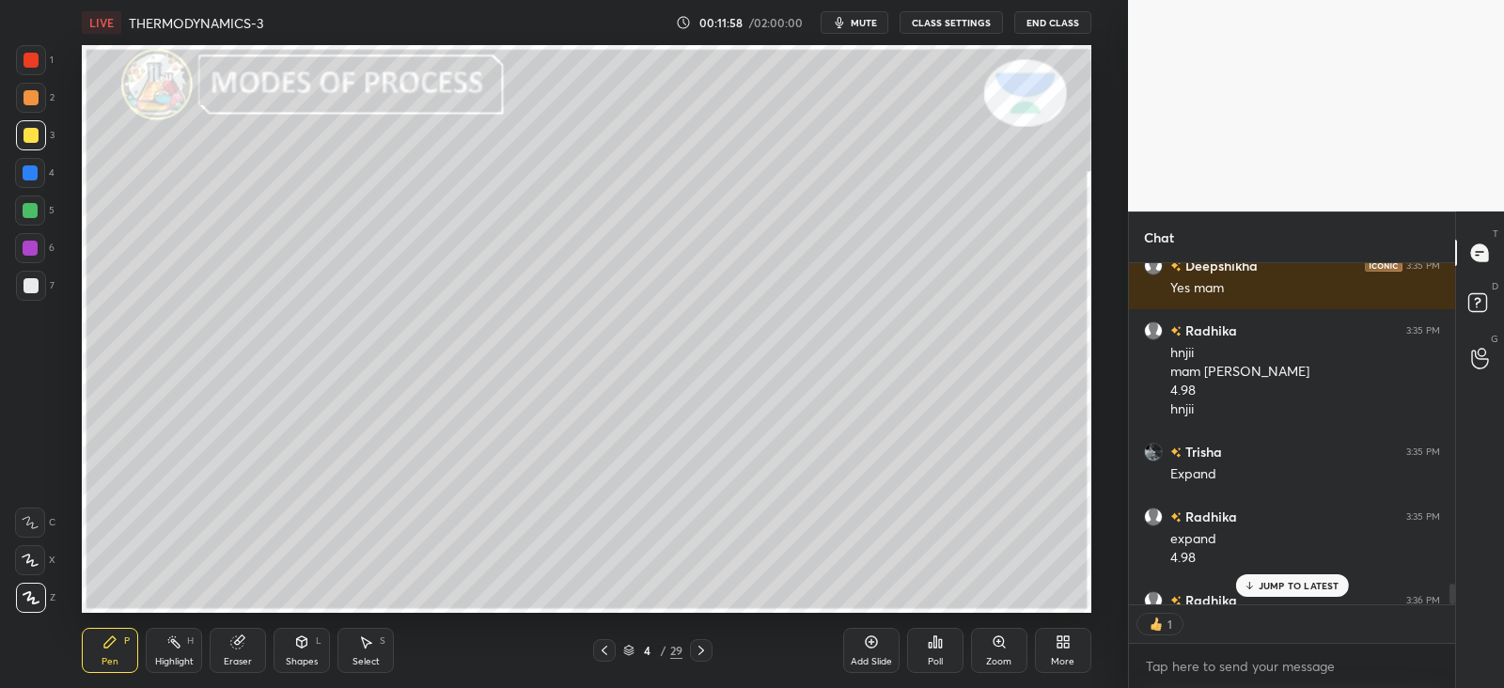
scroll to position [5346, 0]
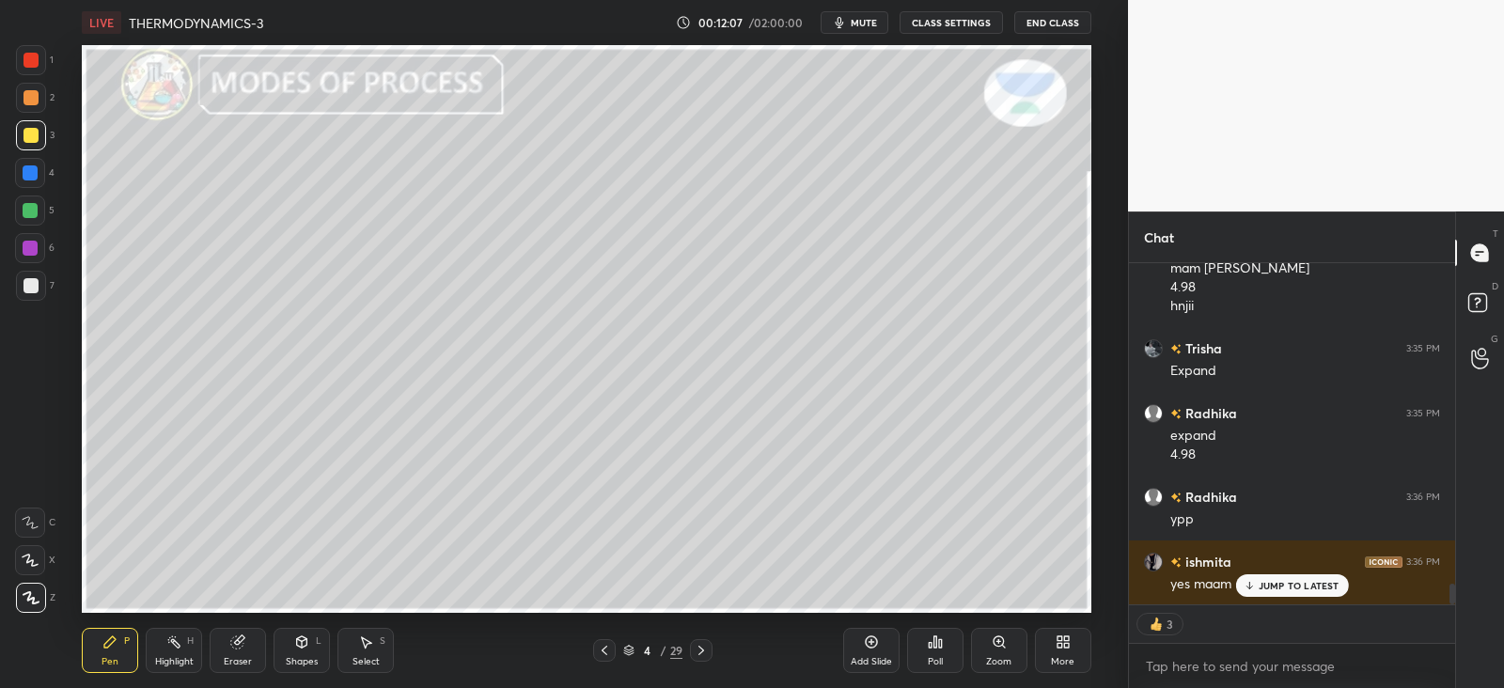
click at [294, 647] on icon at bounding box center [301, 642] width 15 height 15
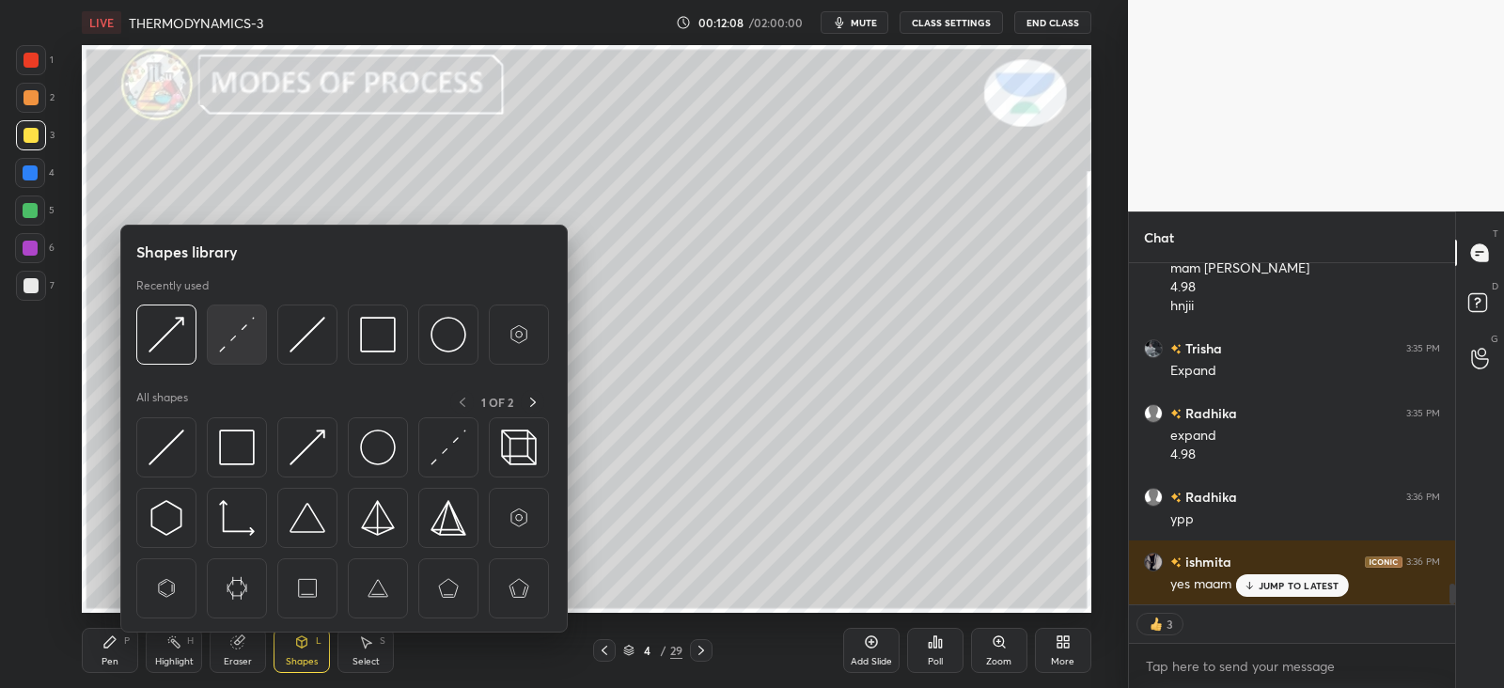
click at [230, 340] on img at bounding box center [237, 335] width 36 height 36
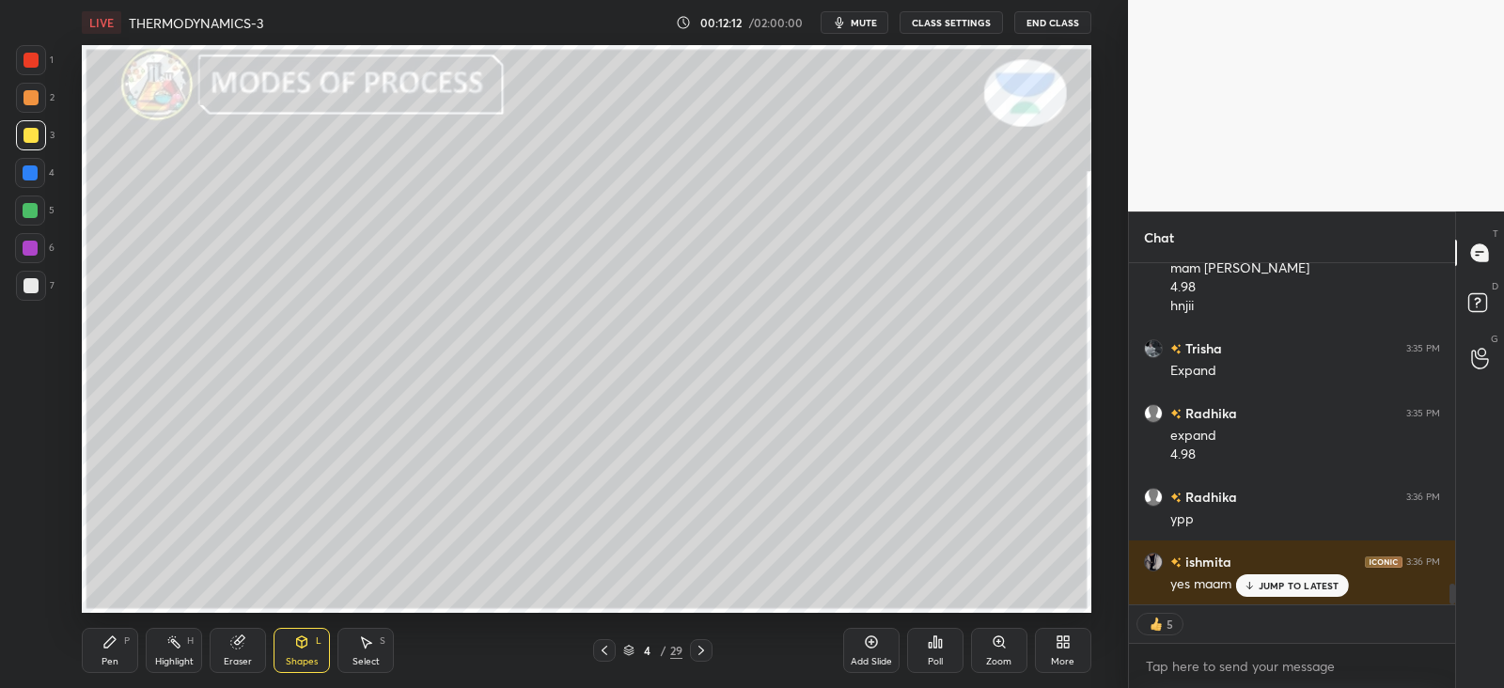
click at [106, 645] on icon at bounding box center [109, 642] width 11 height 11
click at [301, 651] on div "Shapes L" at bounding box center [302, 650] width 56 height 45
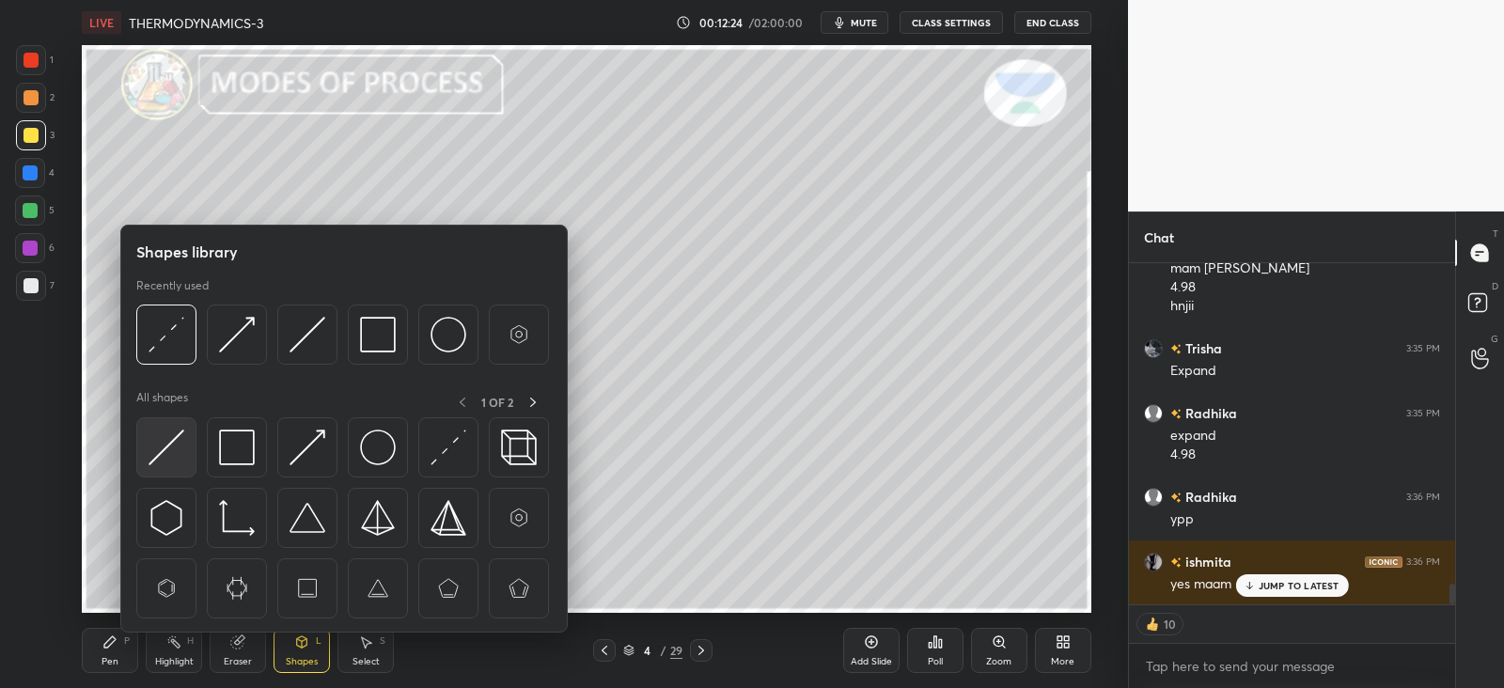
click at [180, 444] on img at bounding box center [167, 448] width 36 height 36
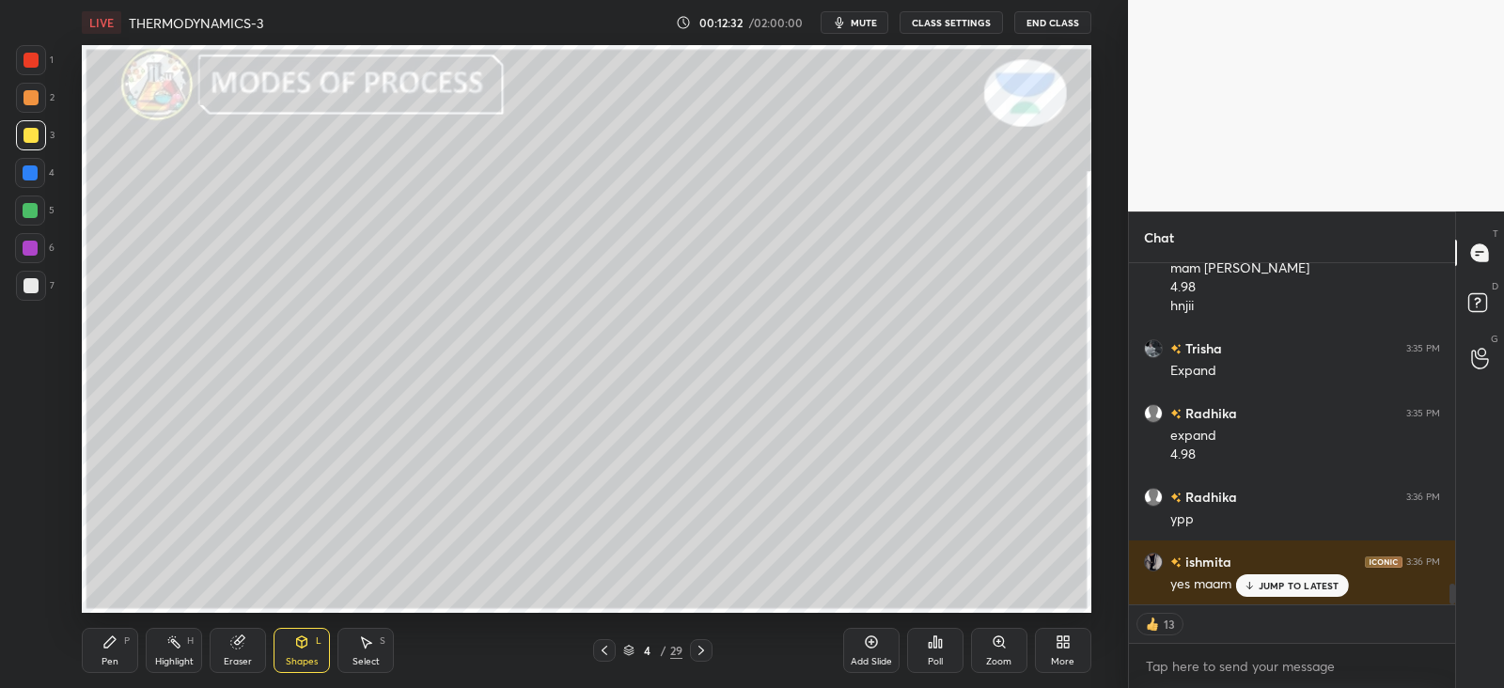
click at [109, 650] on div "Pen P" at bounding box center [110, 650] width 56 height 45
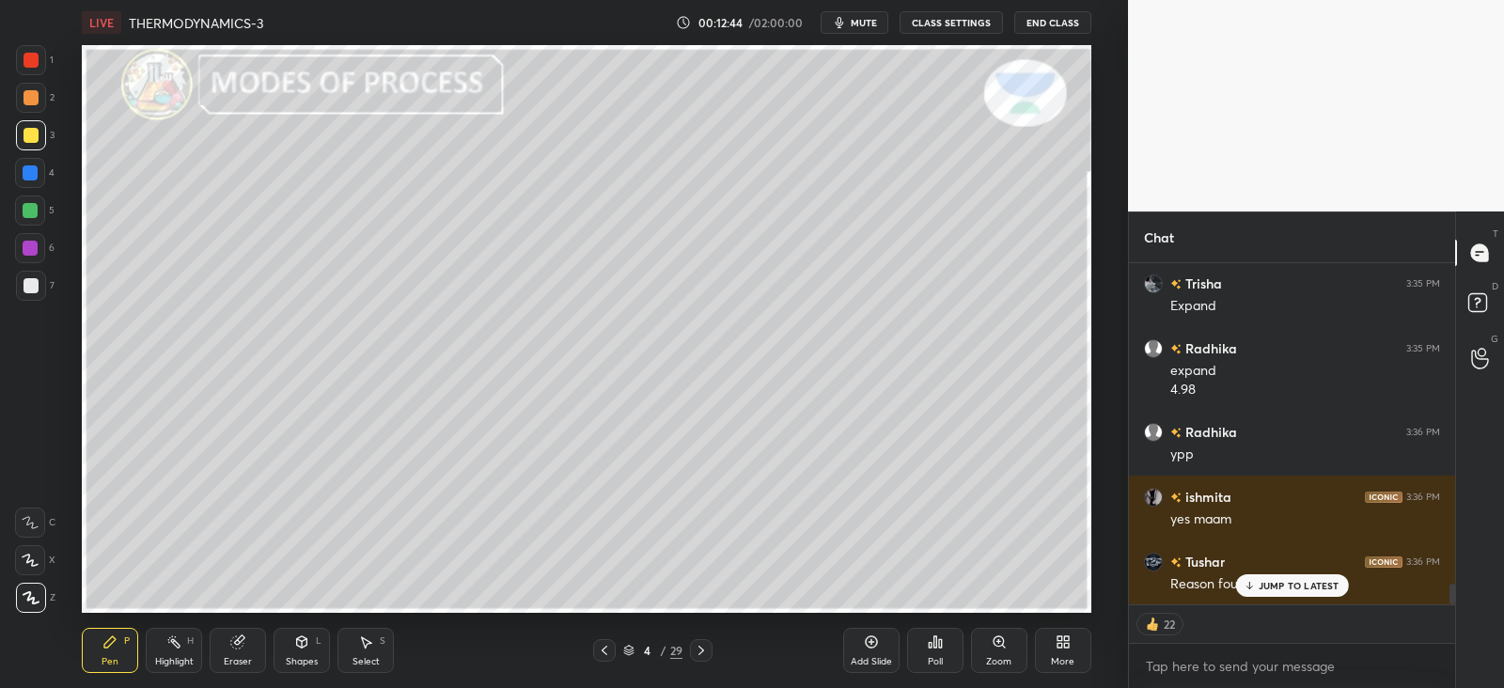
click at [1260, 580] on p "JUMP TO LATEST" at bounding box center [1299, 585] width 81 height 11
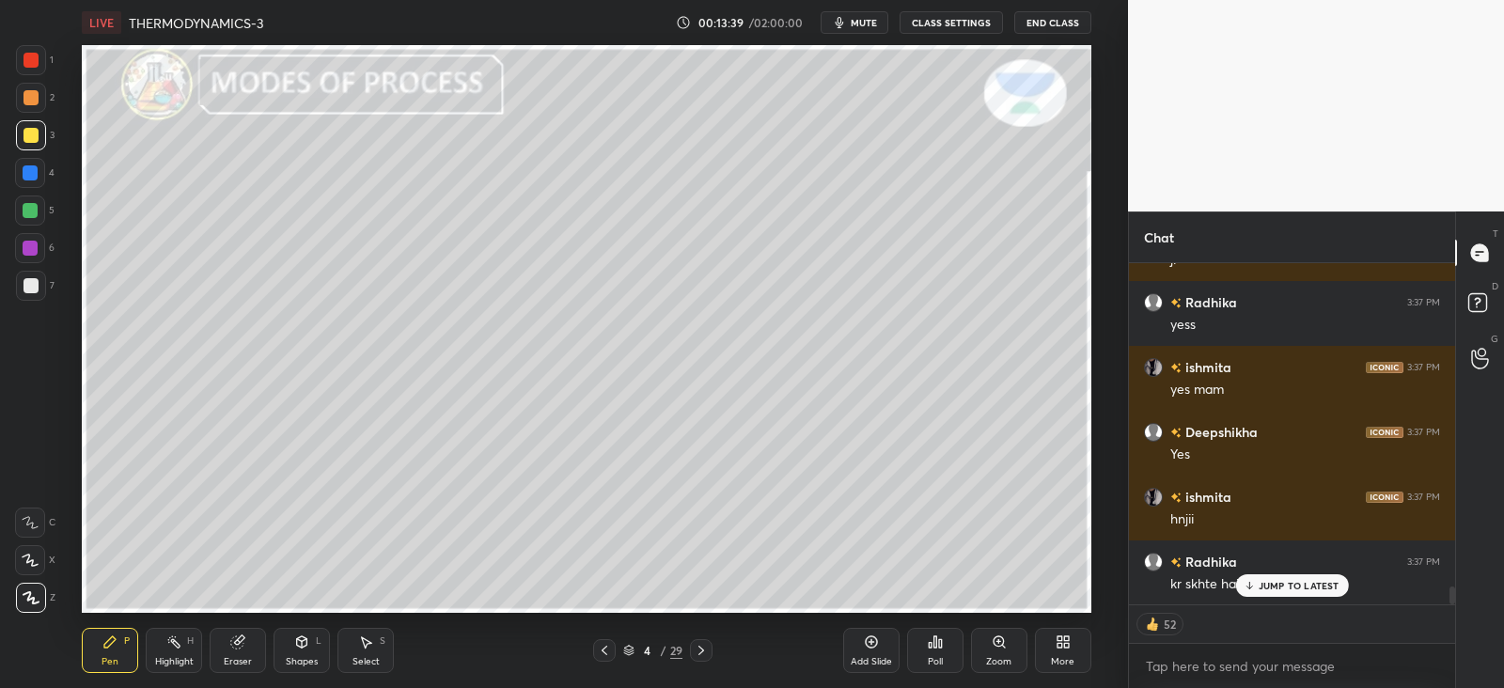
scroll to position [6125, 0]
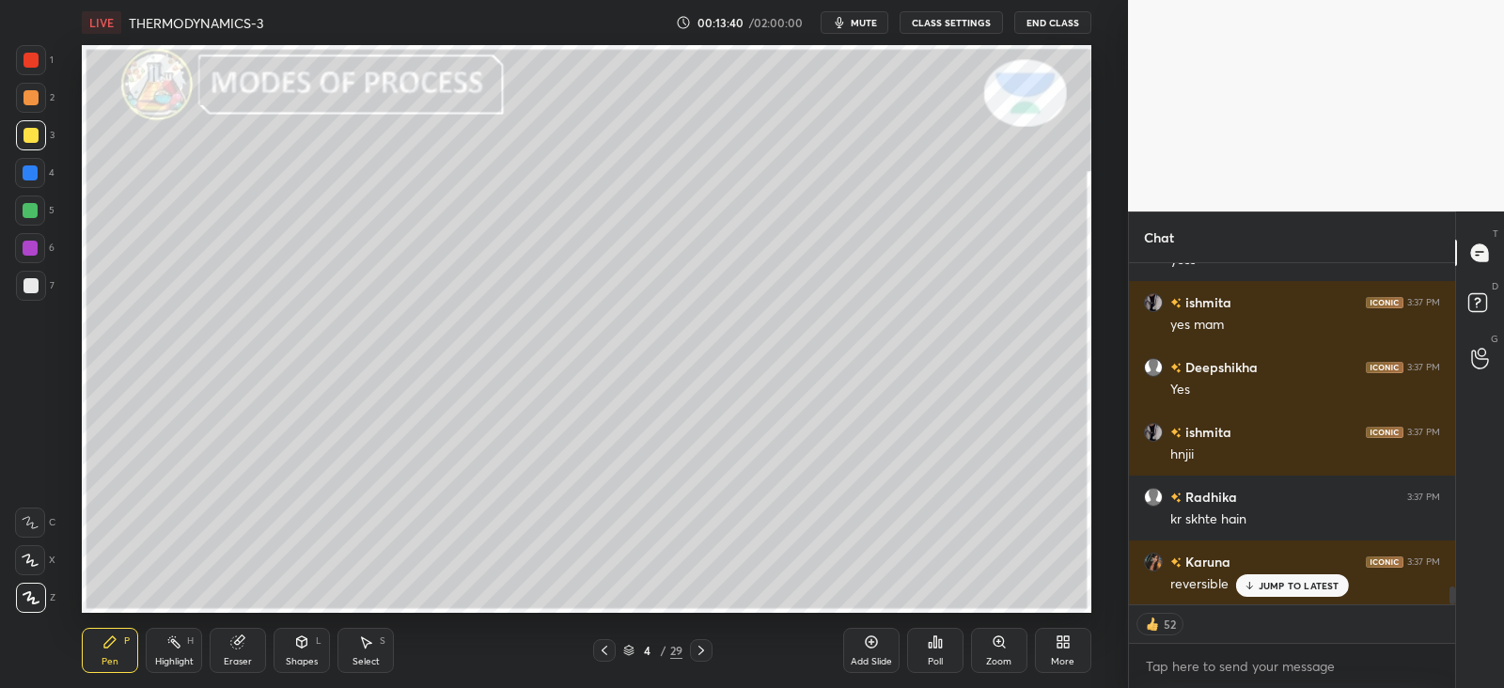
click at [26, 173] on div at bounding box center [30, 172] width 15 height 15
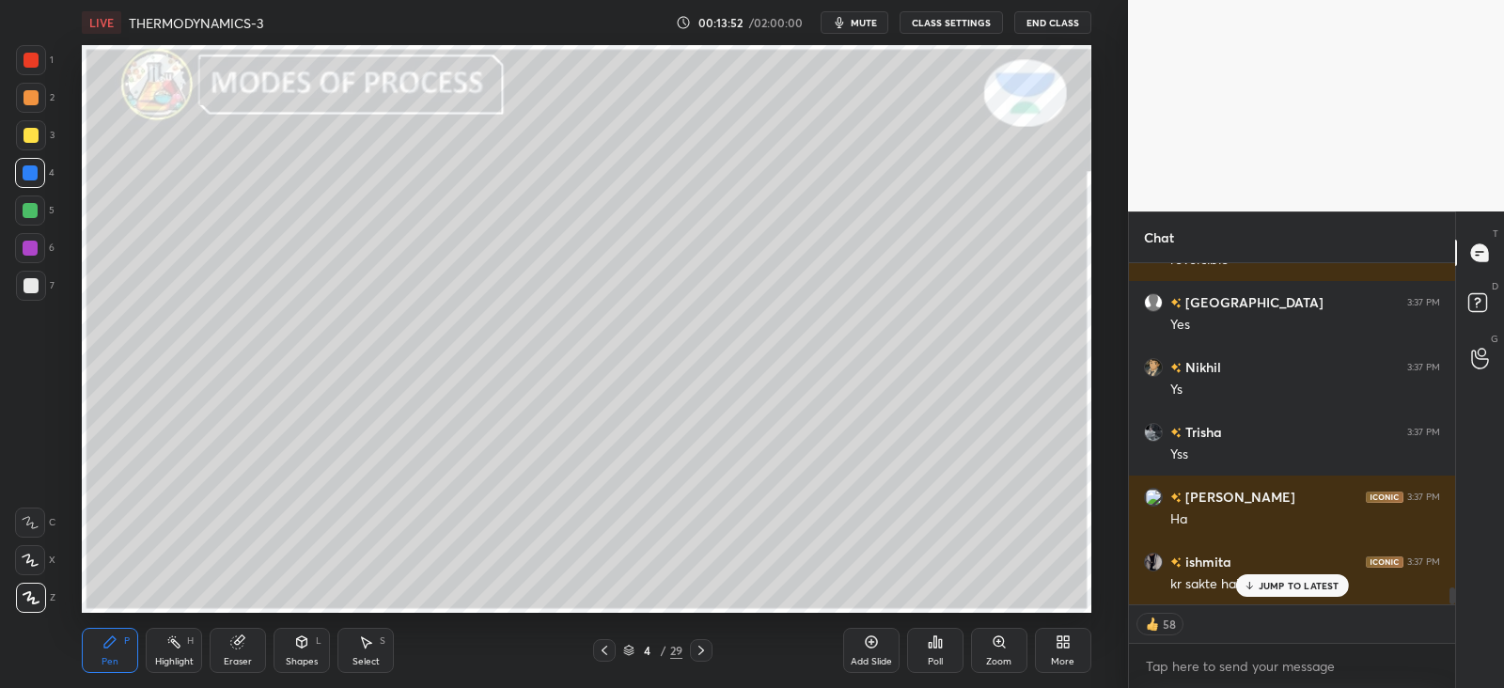
scroll to position [6514, 0]
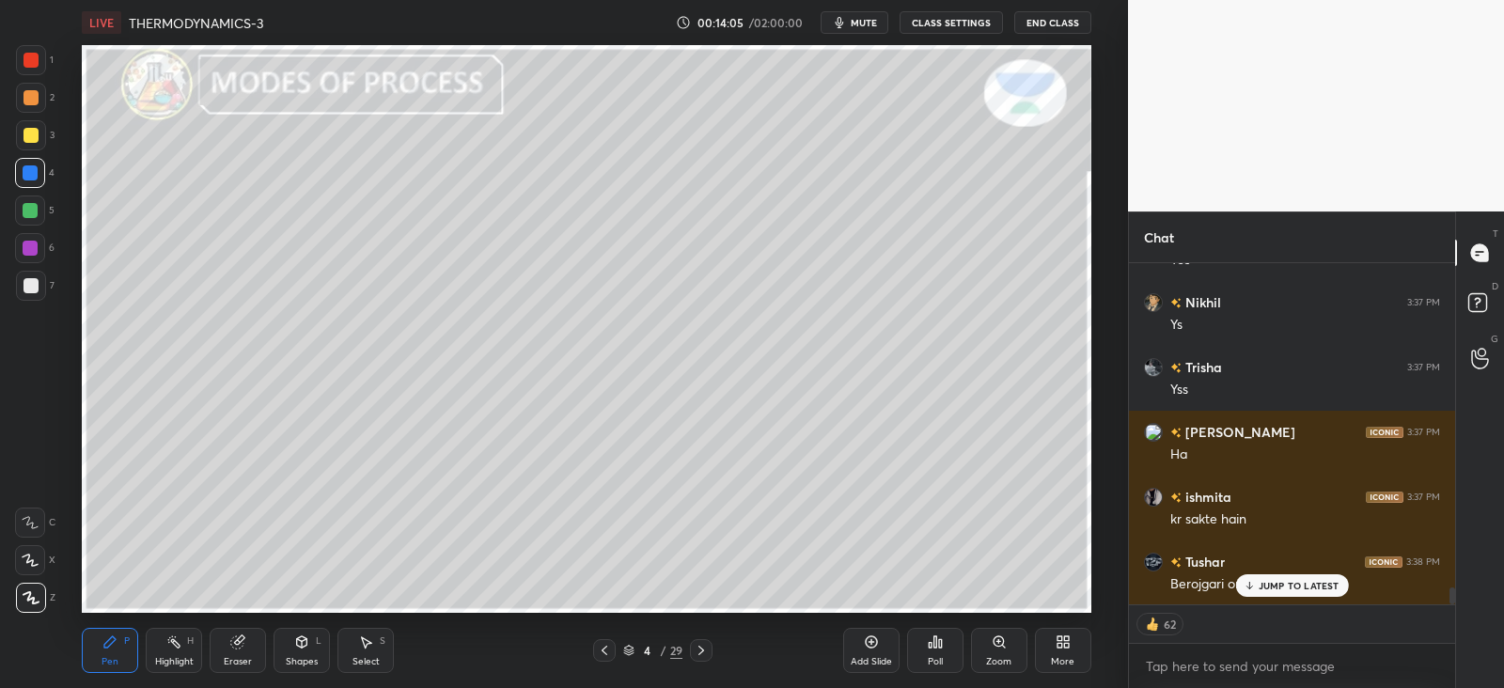
click at [609, 654] on icon at bounding box center [604, 650] width 15 height 15
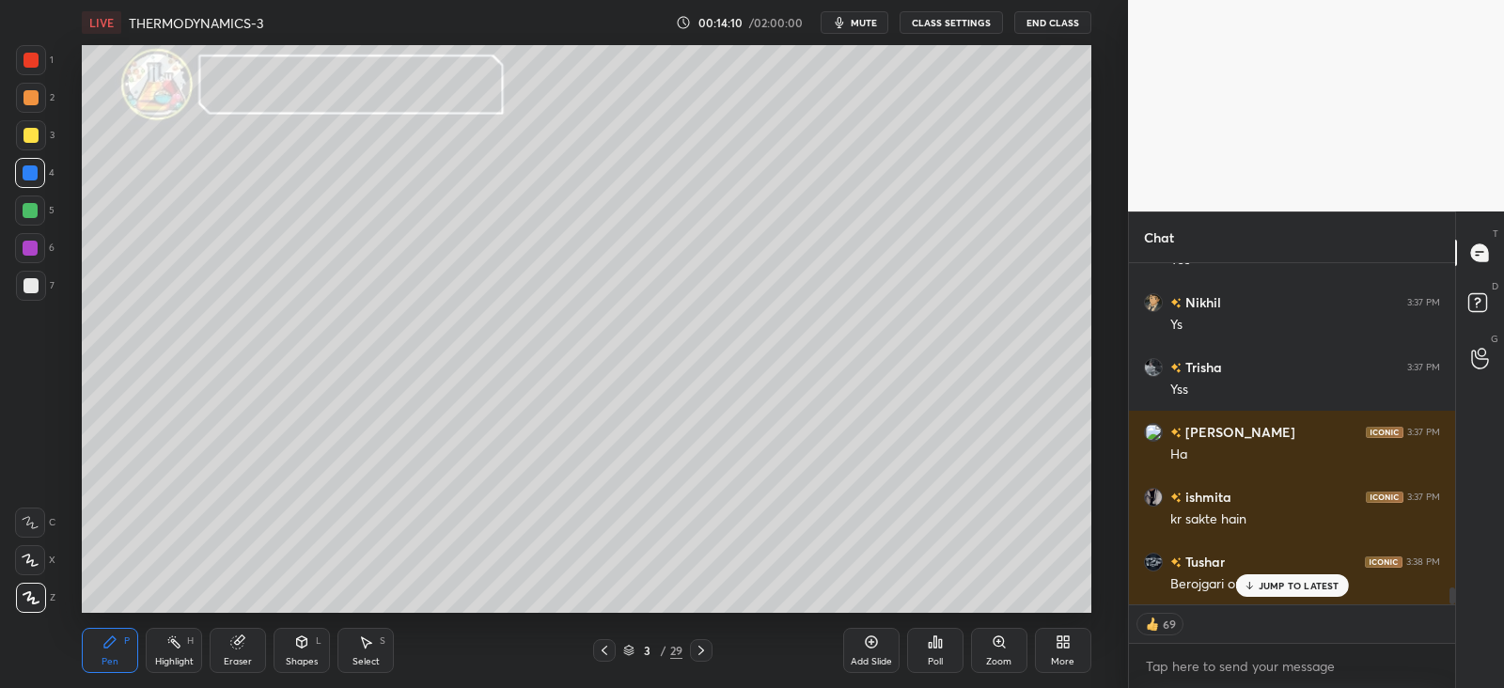
click at [23, 209] on div at bounding box center [30, 210] width 15 height 15
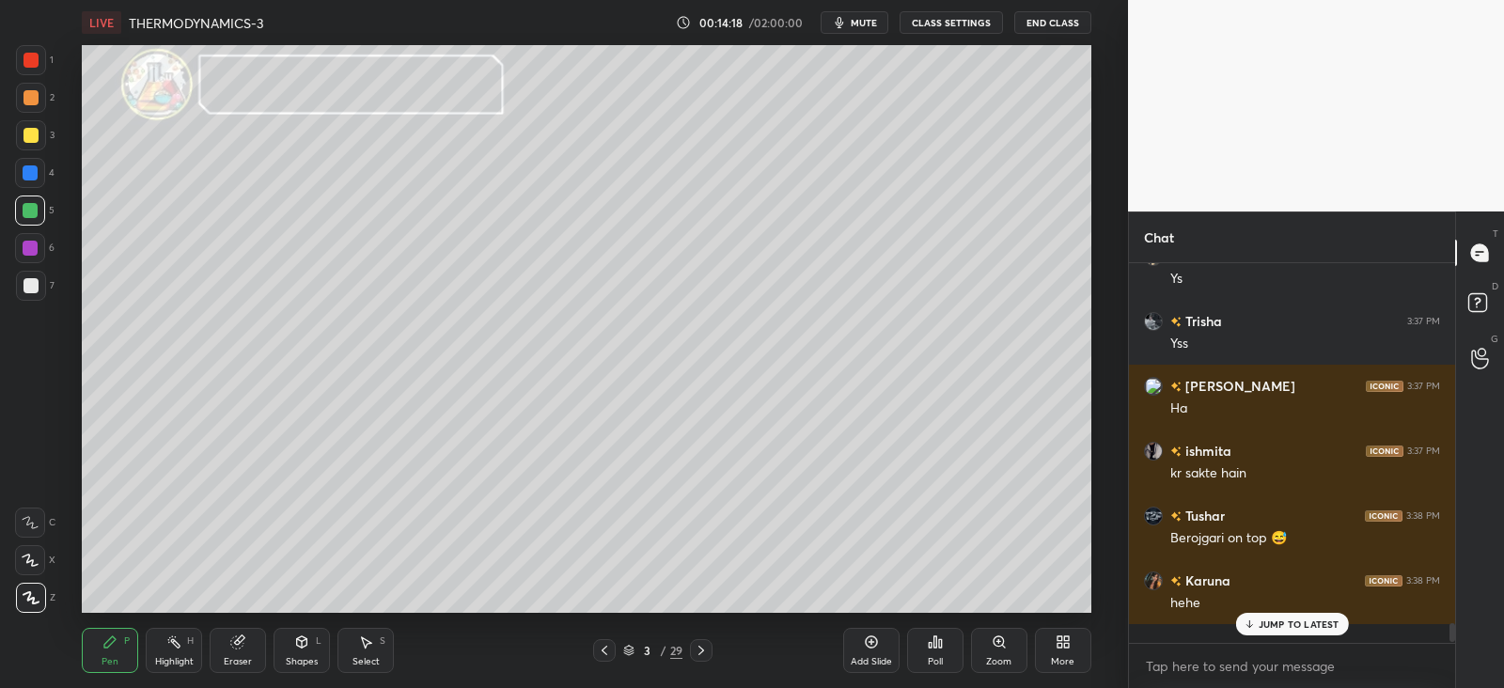
scroll to position [373, 320]
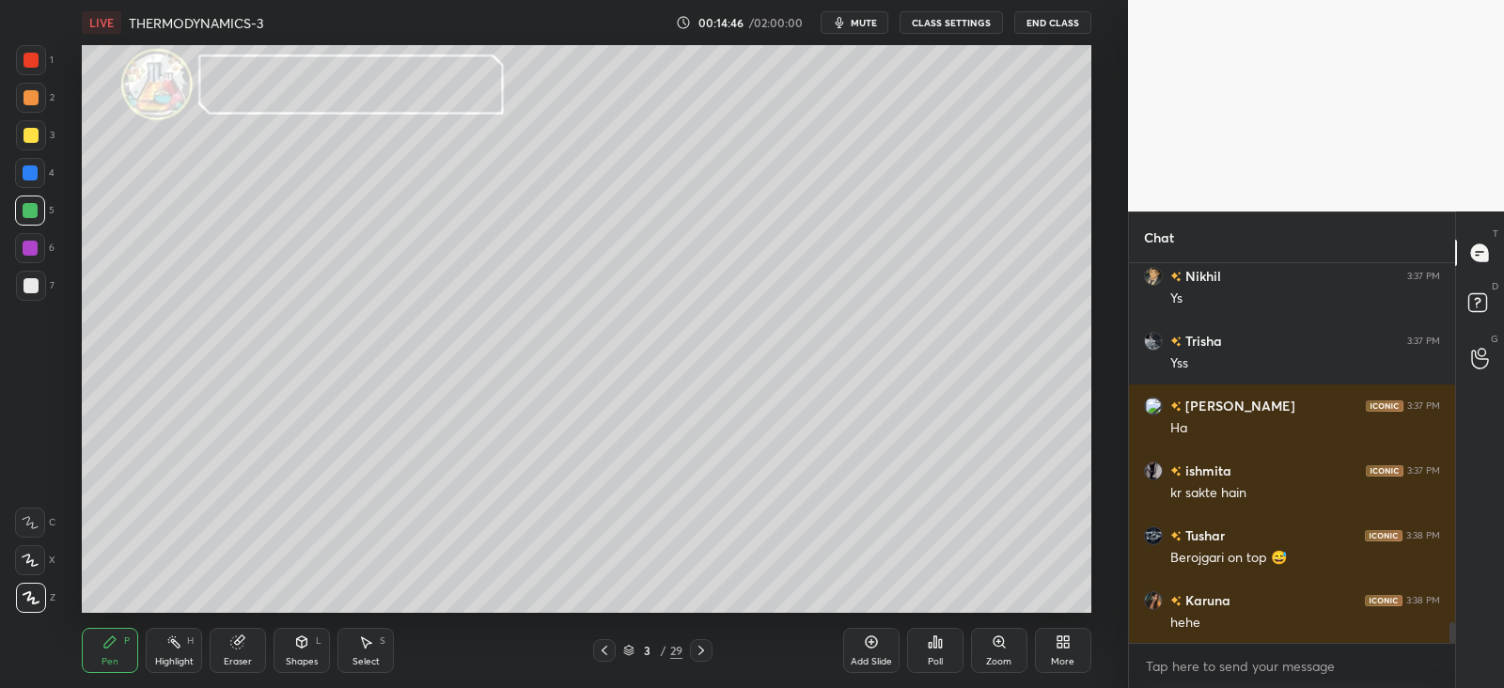
click at [34, 126] on div at bounding box center [31, 135] width 30 height 30
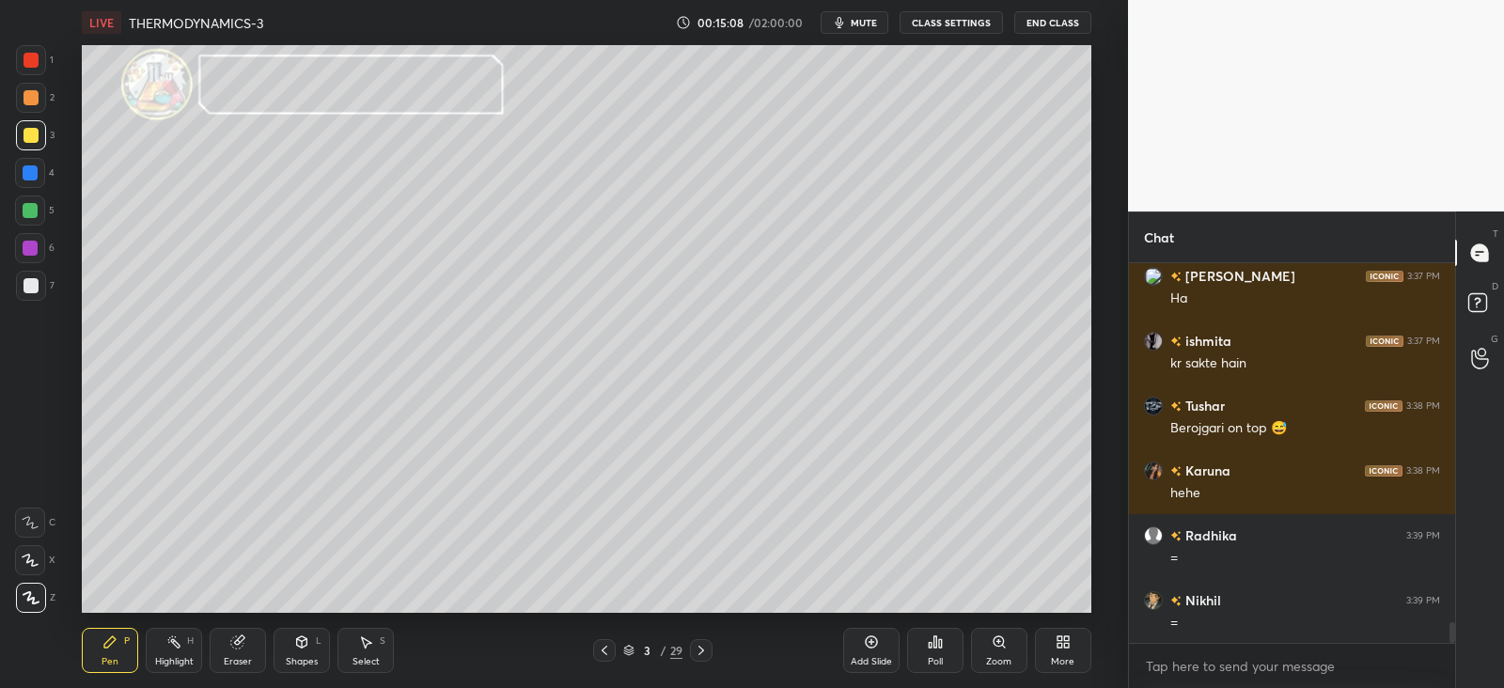
click at [33, 173] on div at bounding box center [30, 172] width 15 height 15
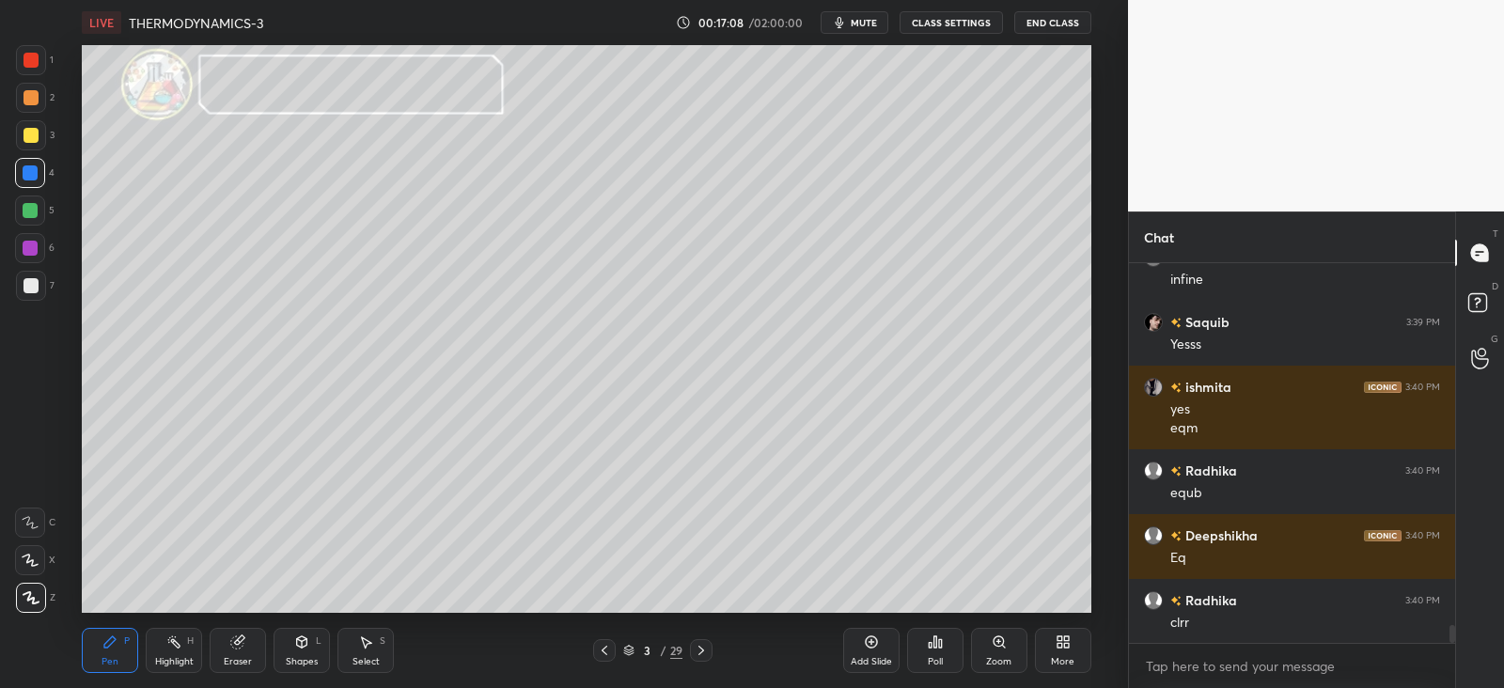
scroll to position [7747, 0]
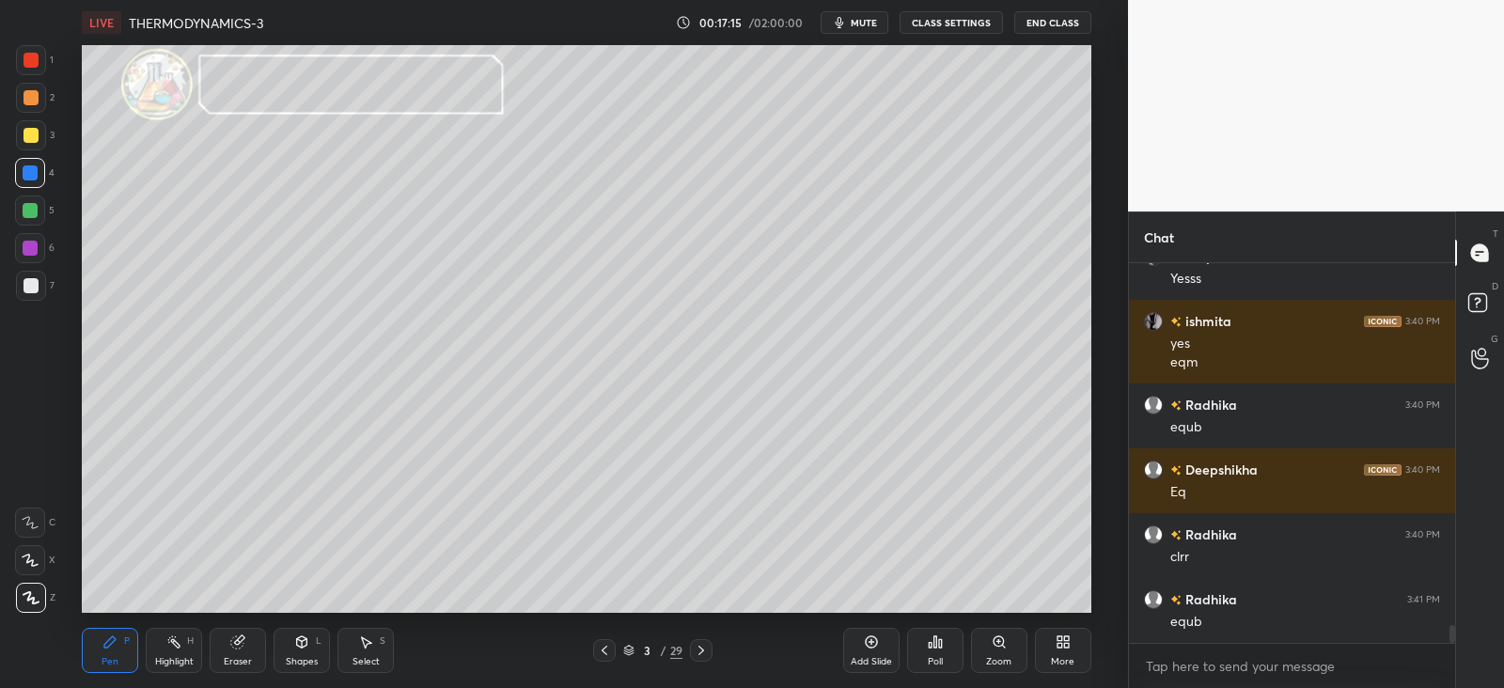
click at [27, 287] on div at bounding box center [31, 285] width 15 height 15
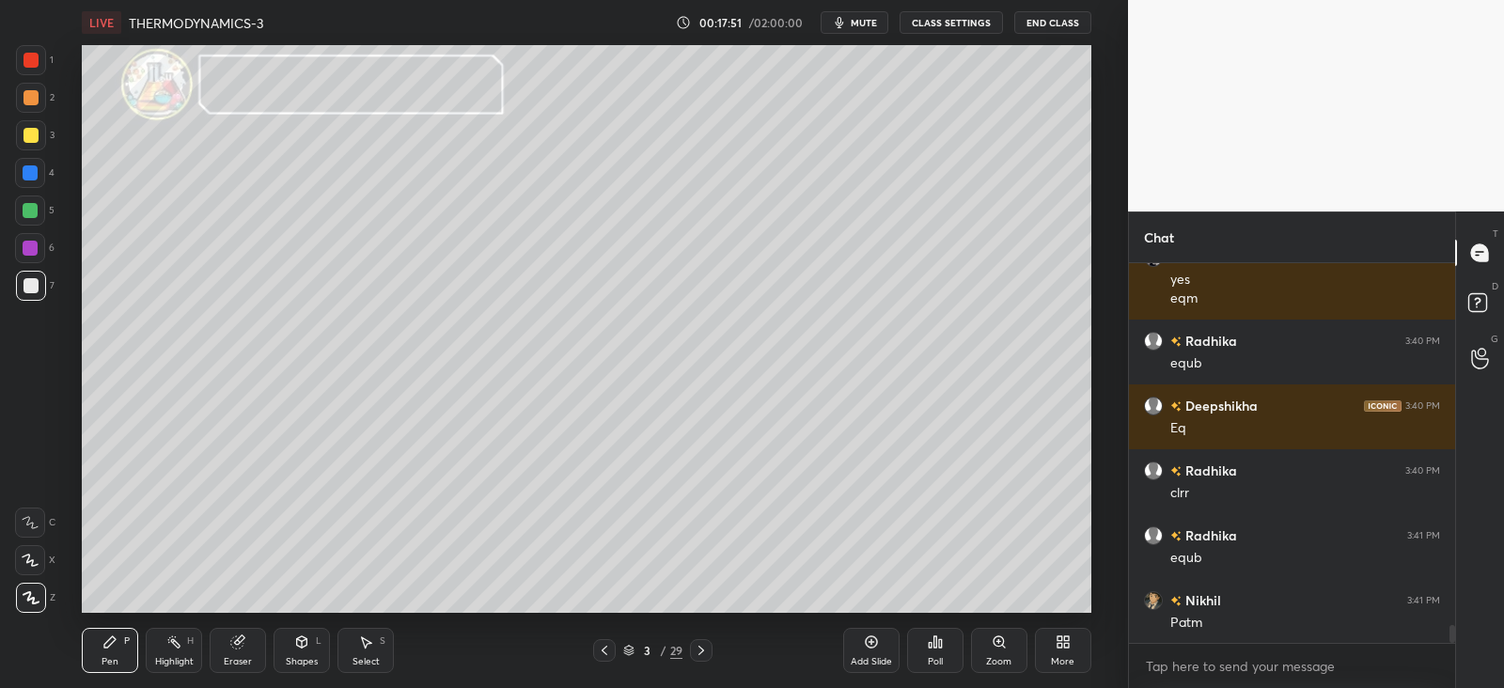
scroll to position [7876, 0]
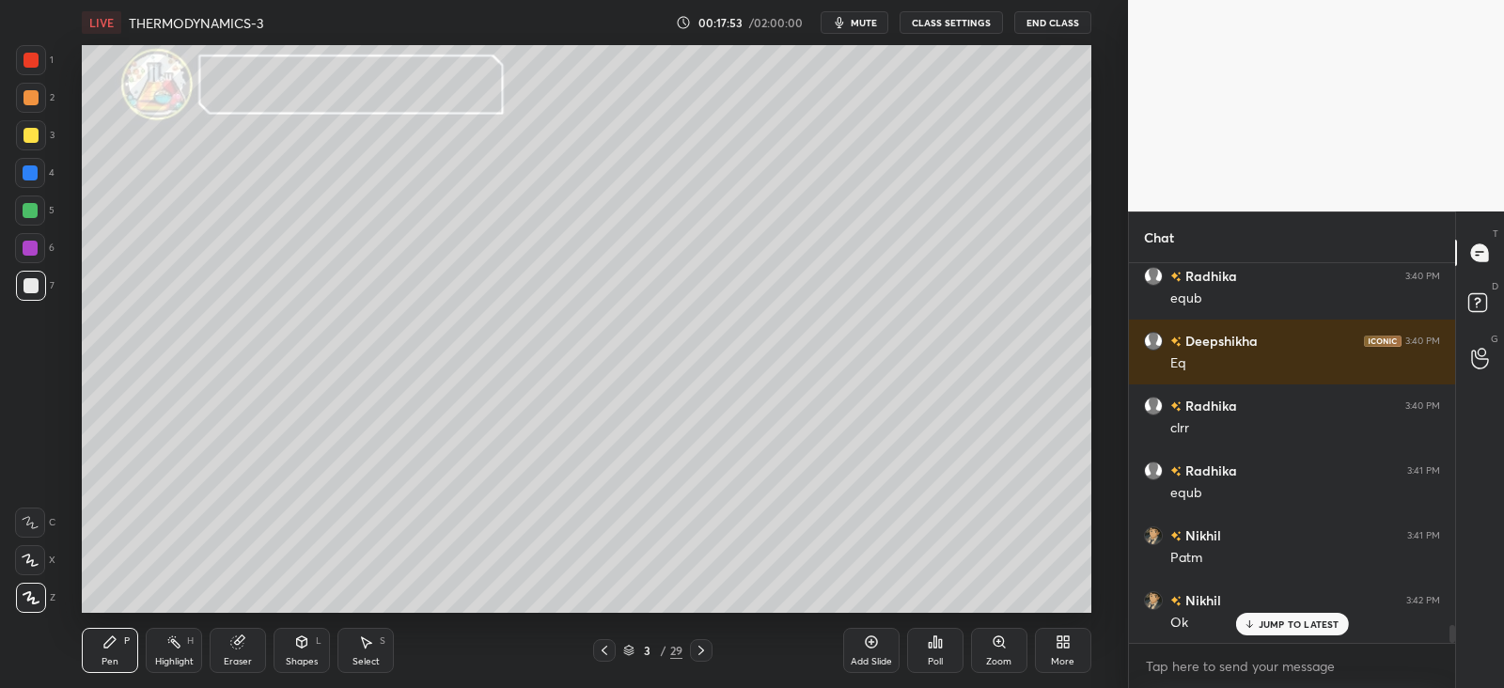
click at [706, 655] on icon at bounding box center [701, 650] width 15 height 15
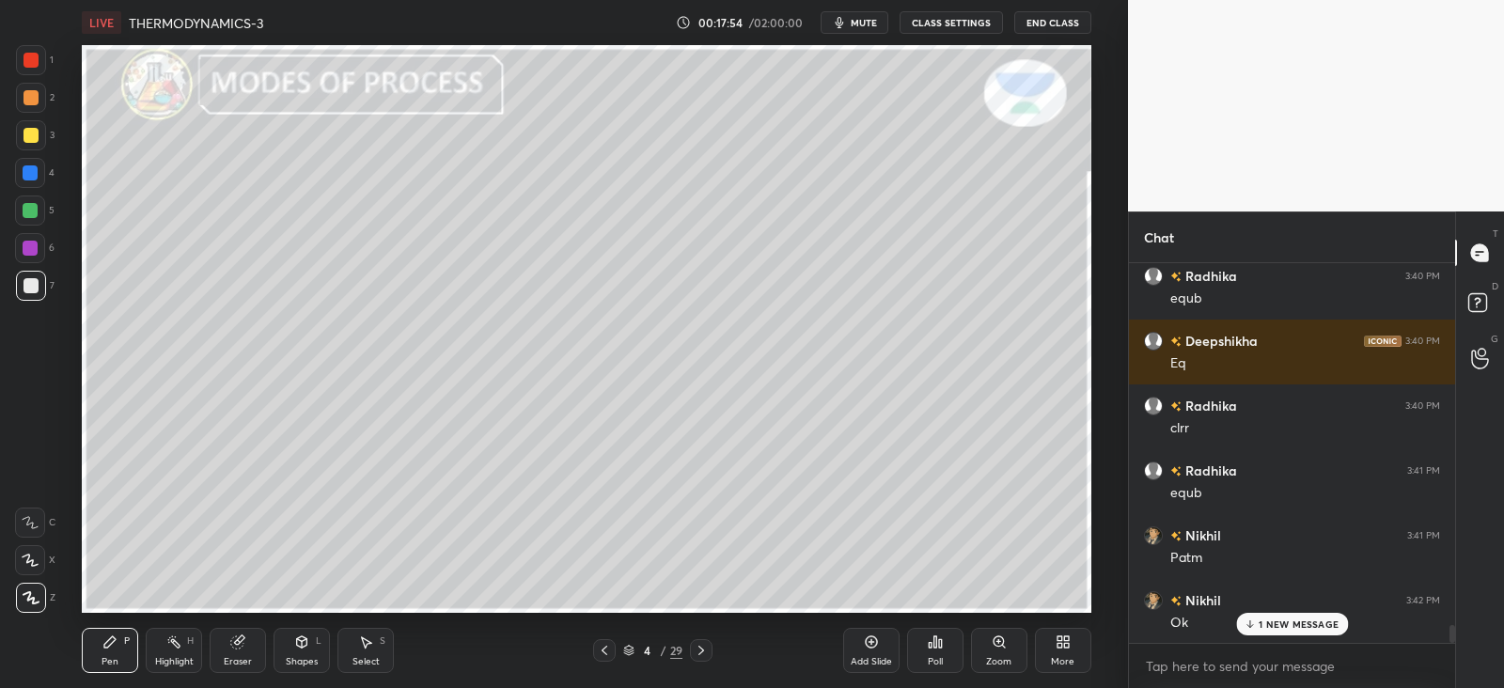
scroll to position [7941, 0]
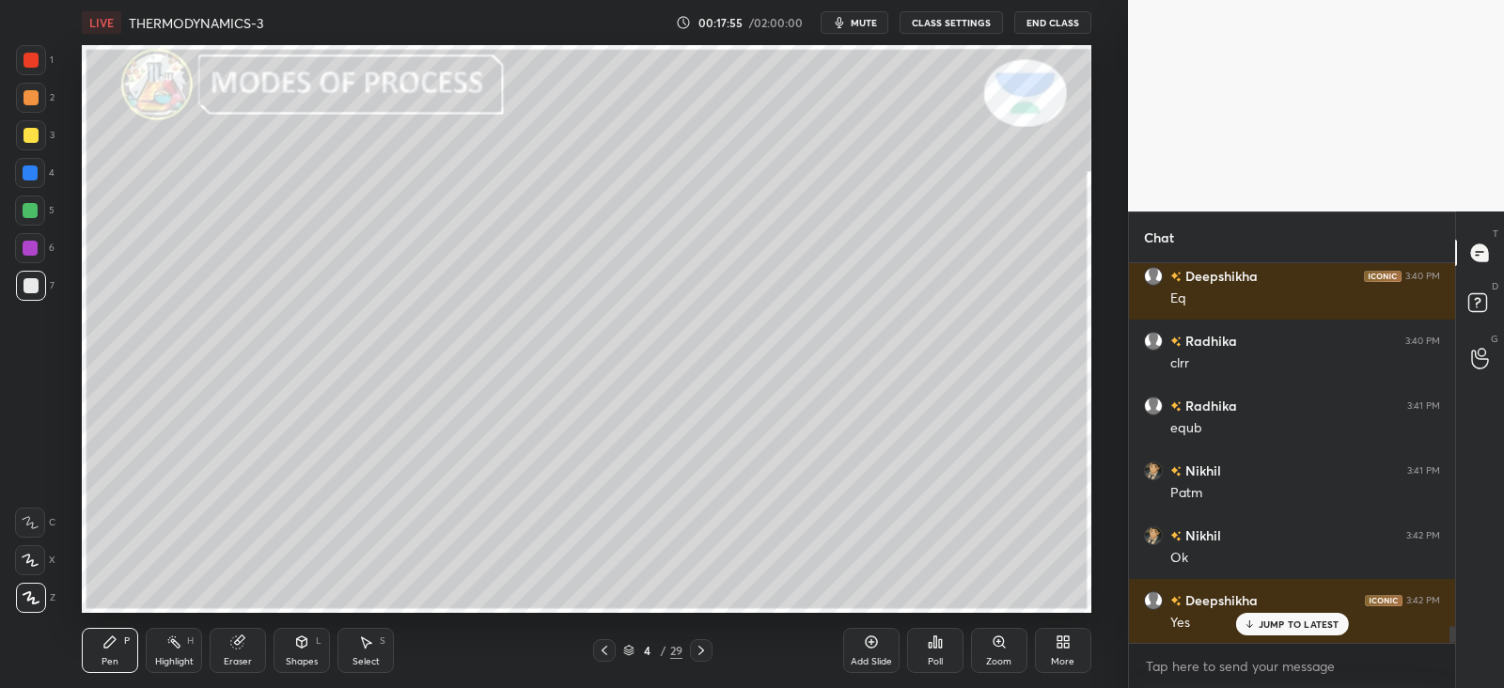
click at [701, 651] on icon at bounding box center [701, 650] width 15 height 15
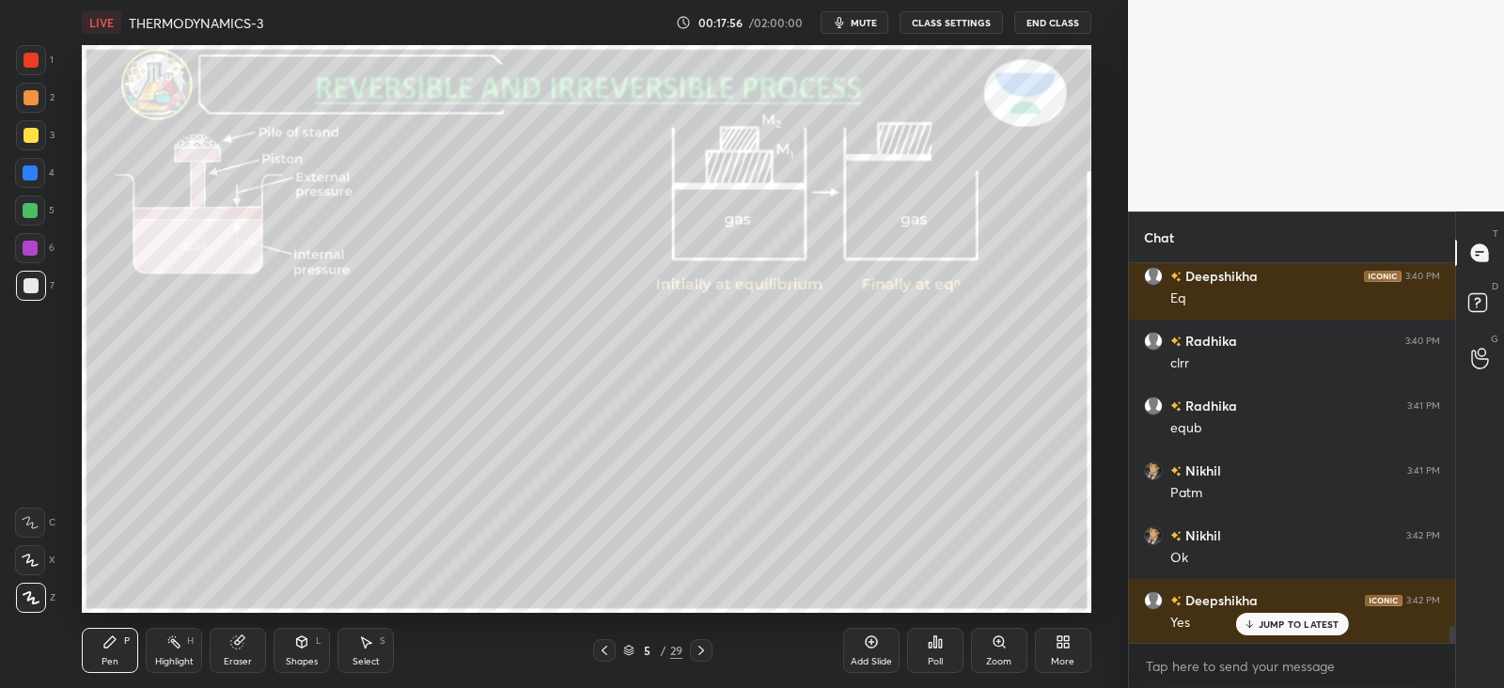
click at [605, 647] on icon at bounding box center [605, 650] width 6 height 9
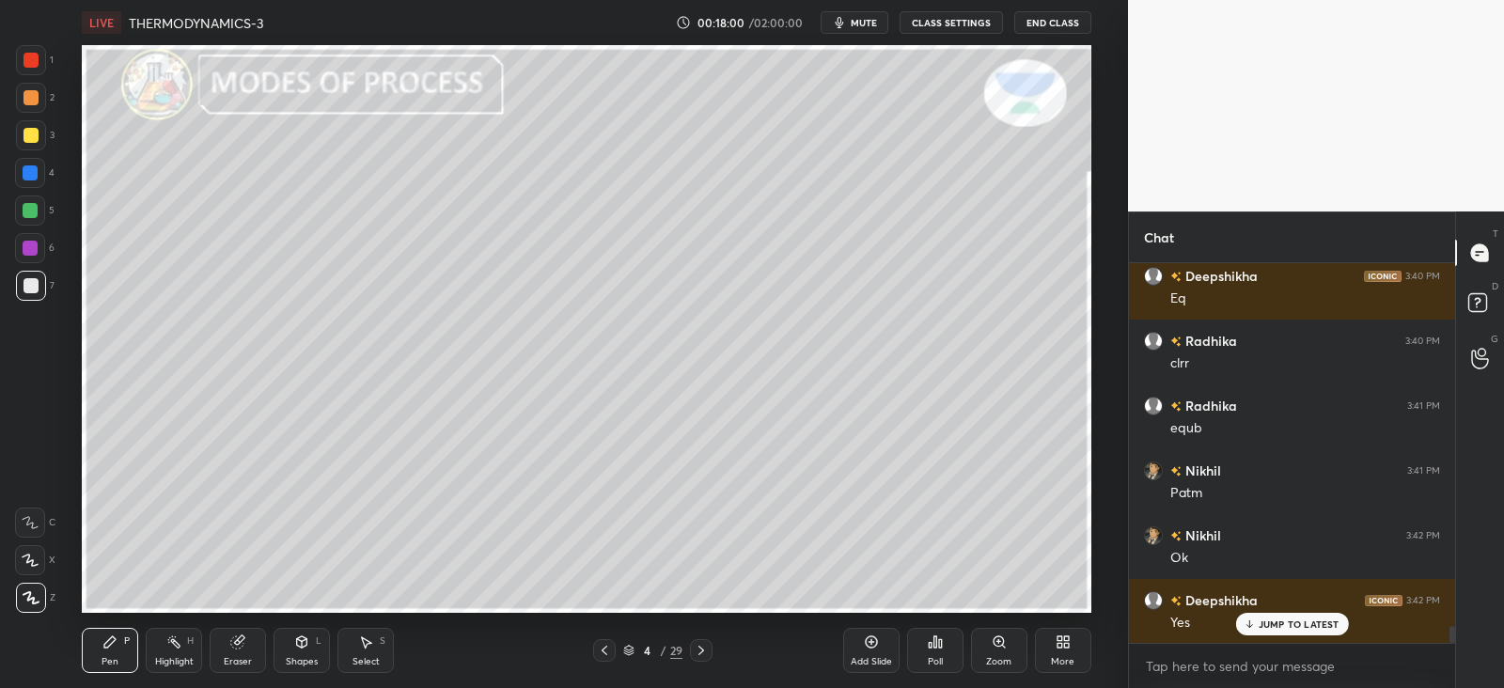
click at [877, 651] on div "Add Slide" at bounding box center [871, 650] width 56 height 45
click at [304, 658] on div "Shapes" at bounding box center [302, 661] width 32 height 9
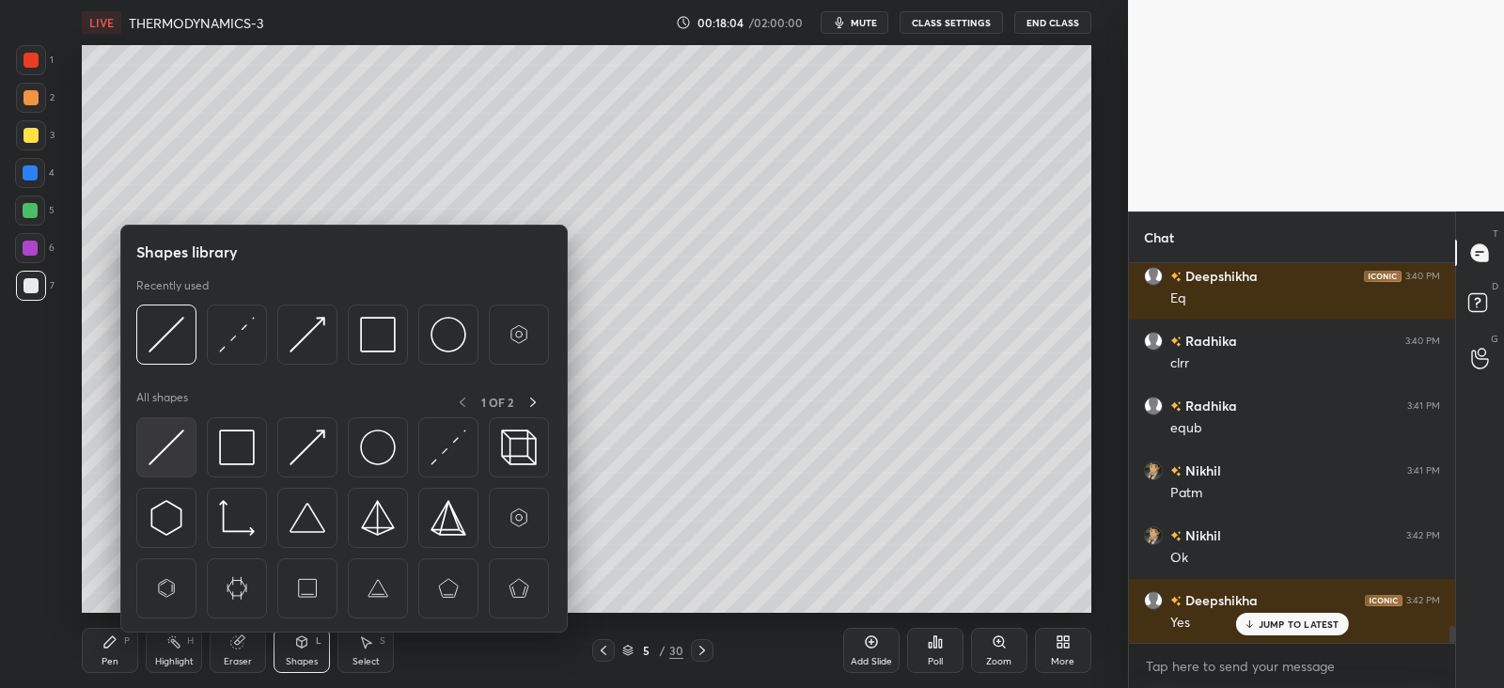
click at [173, 444] on img at bounding box center [167, 448] width 36 height 36
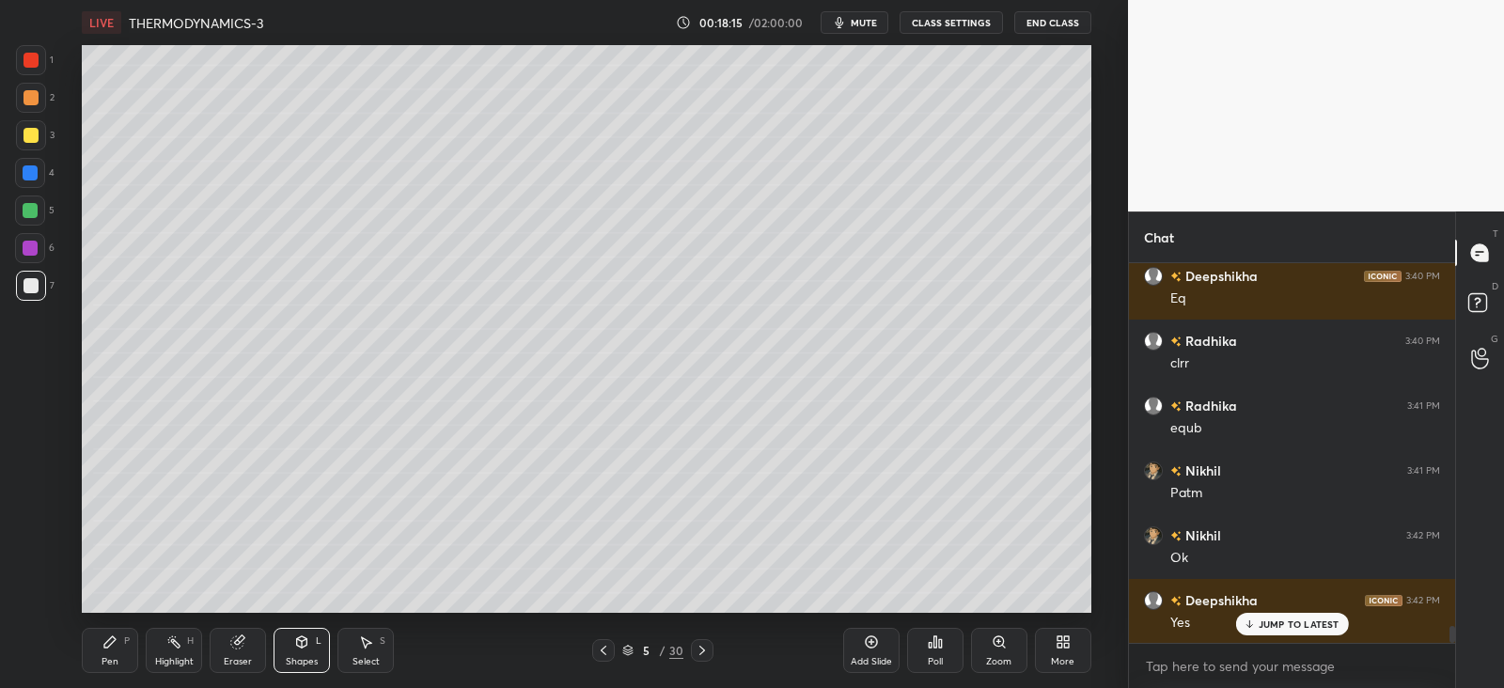
click at [296, 657] on div "Shapes" at bounding box center [302, 661] width 32 height 9
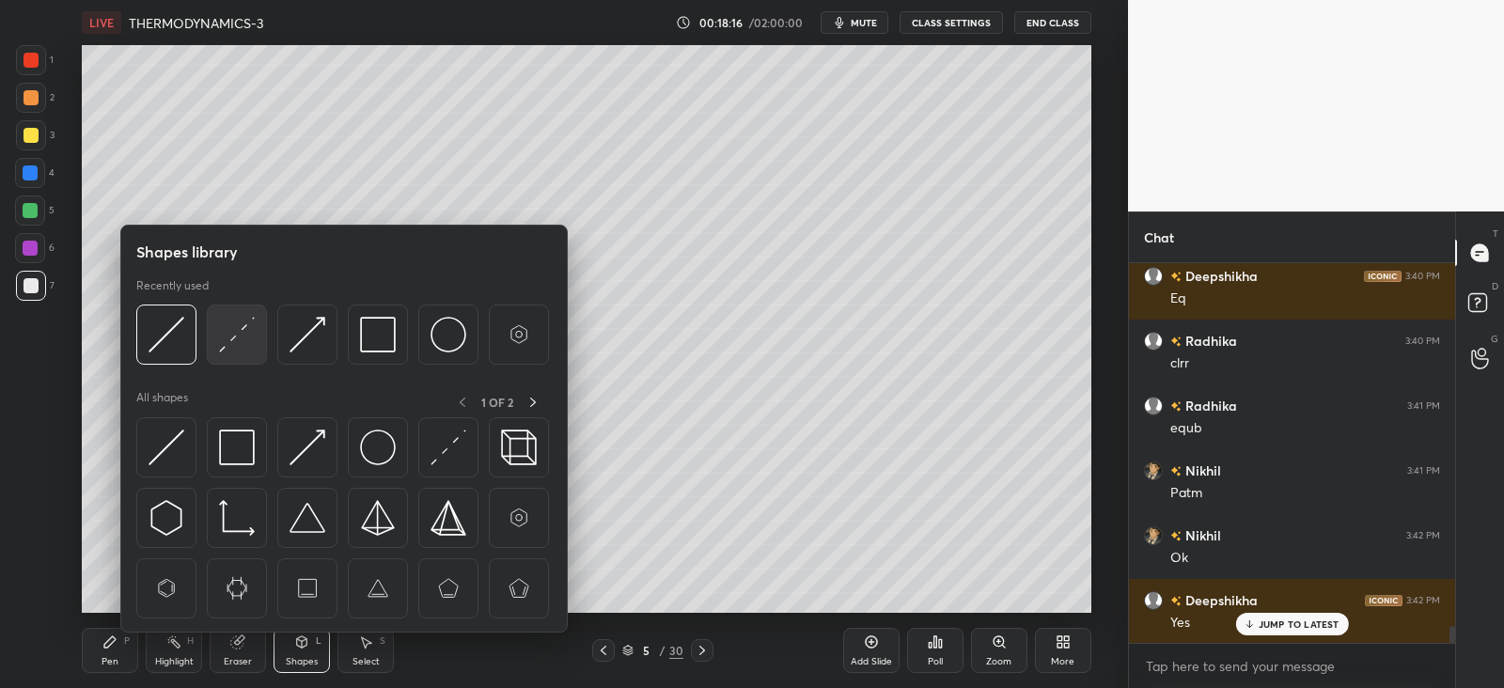
click at [245, 331] on img at bounding box center [237, 335] width 36 height 36
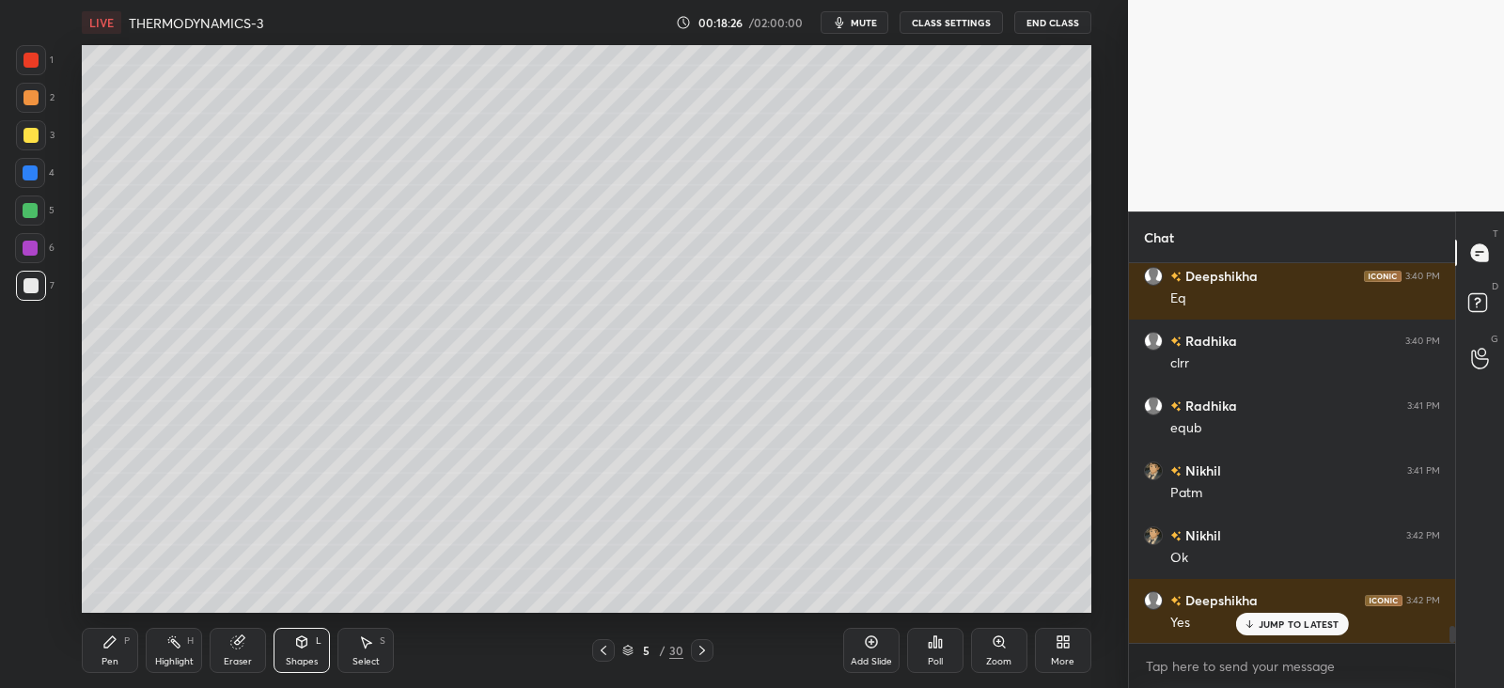
click at [113, 640] on icon at bounding box center [109, 642] width 11 height 11
click at [307, 651] on div "Shapes L" at bounding box center [302, 650] width 56 height 45
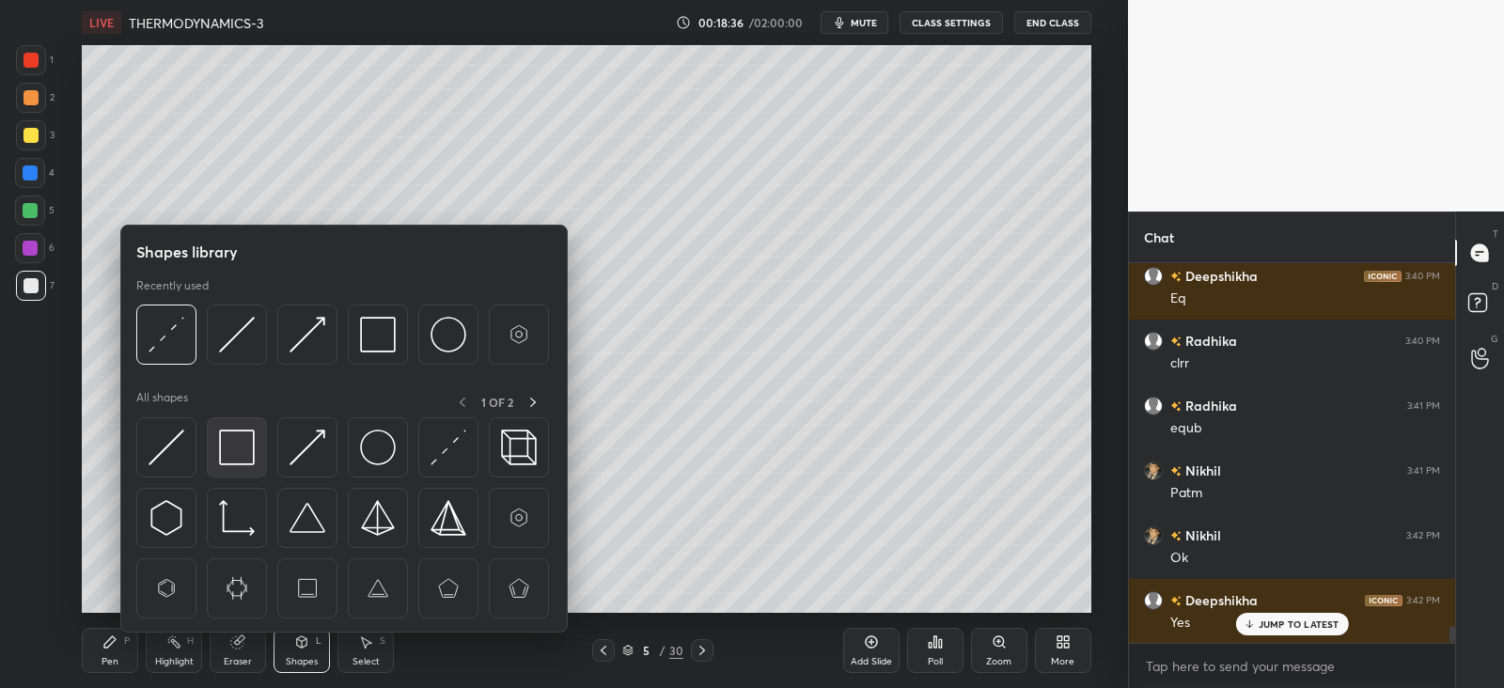
click at [239, 449] on img at bounding box center [237, 448] width 36 height 36
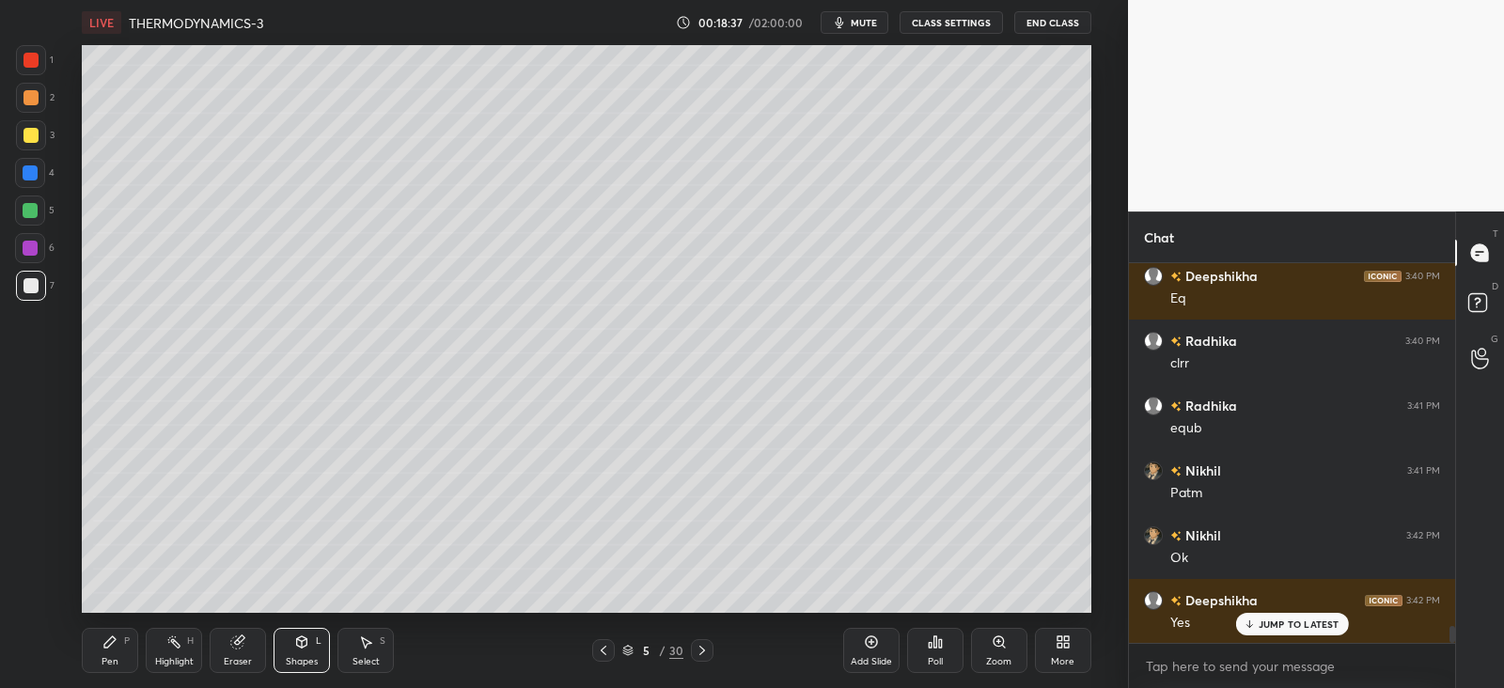
scroll to position [8007, 0]
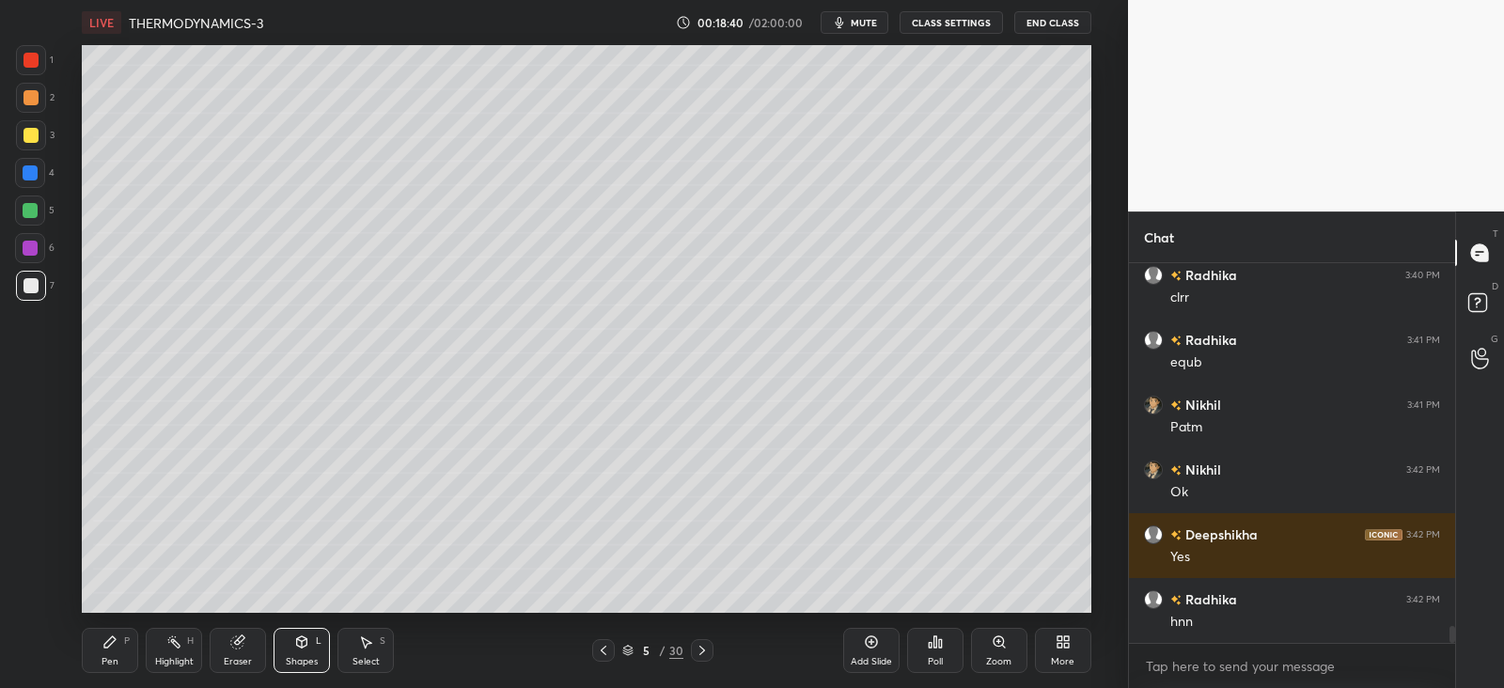
click at [305, 657] on div "Shapes" at bounding box center [302, 661] width 32 height 9
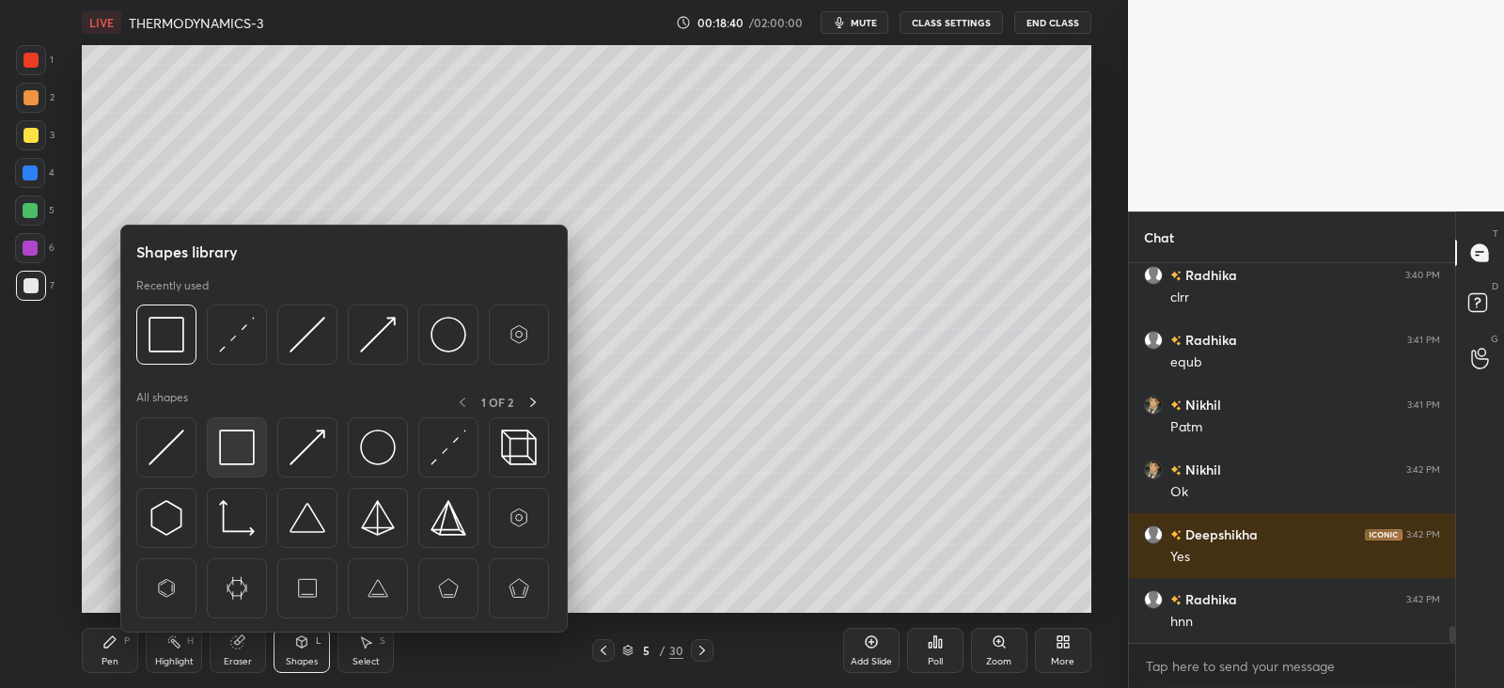
click at [249, 441] on img at bounding box center [237, 448] width 36 height 36
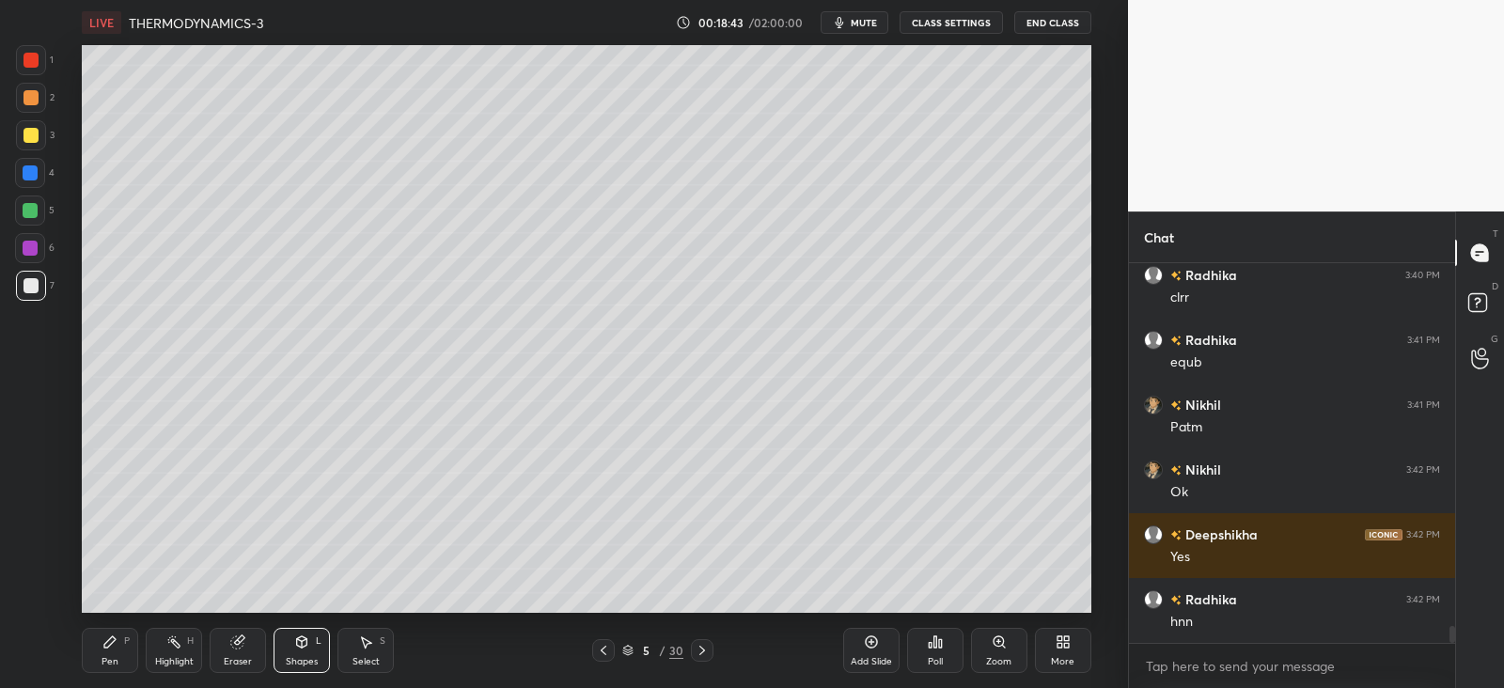
click at [108, 638] on icon at bounding box center [109, 642] width 15 height 15
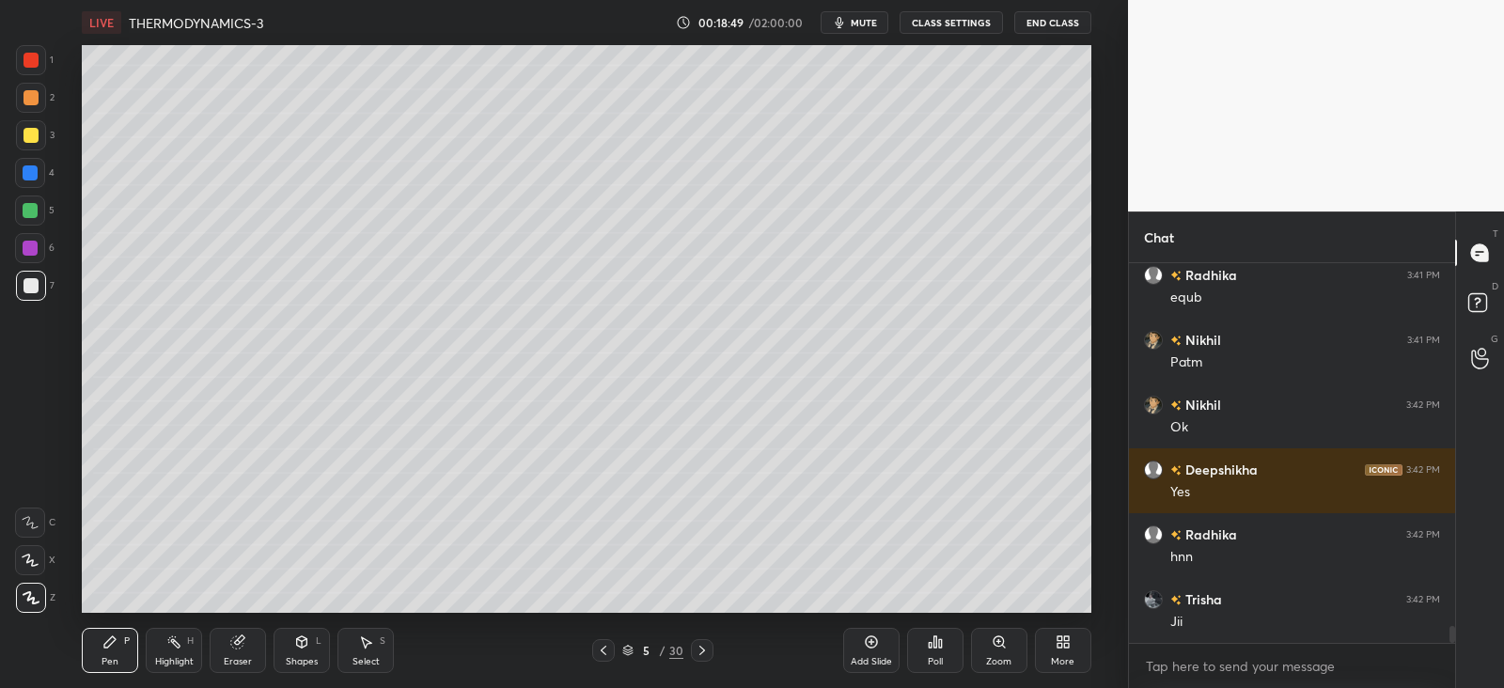
click at [38, 131] on div at bounding box center [31, 135] width 30 height 30
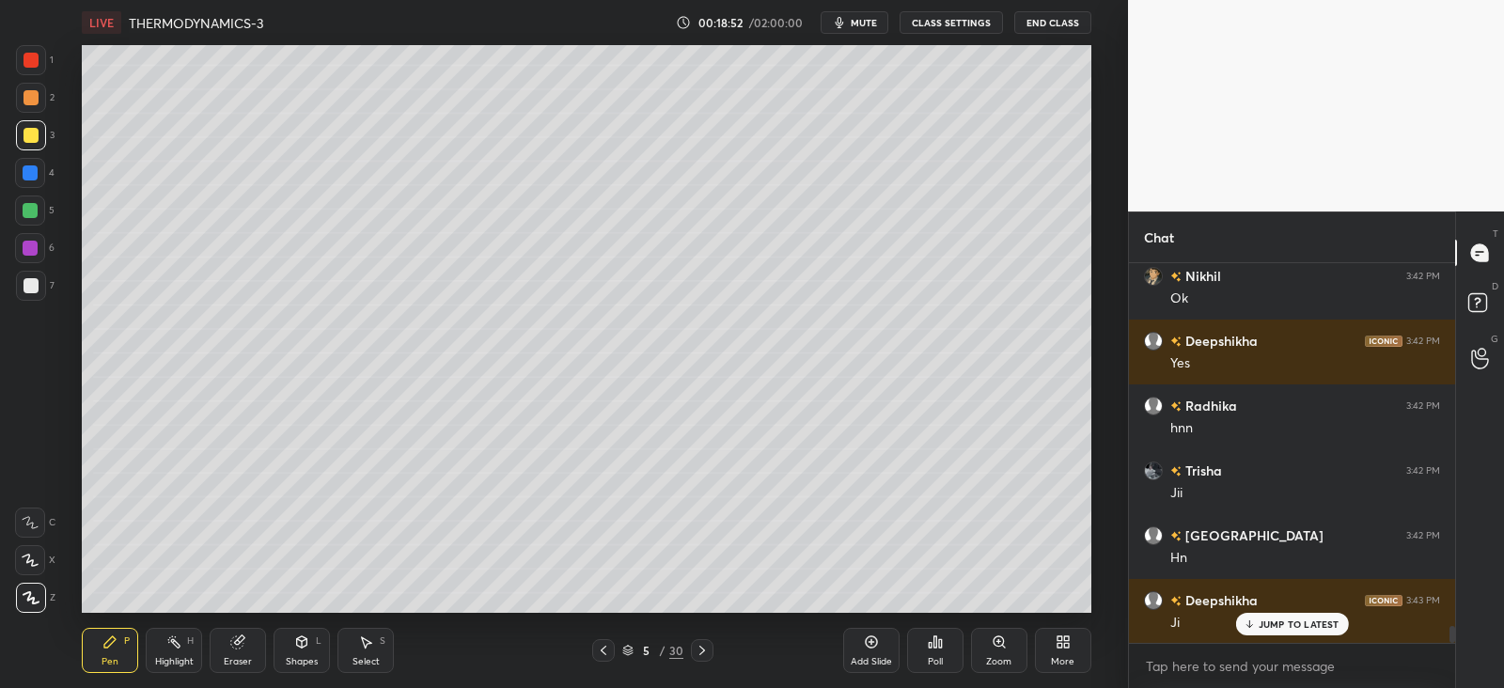
scroll to position [8265, 0]
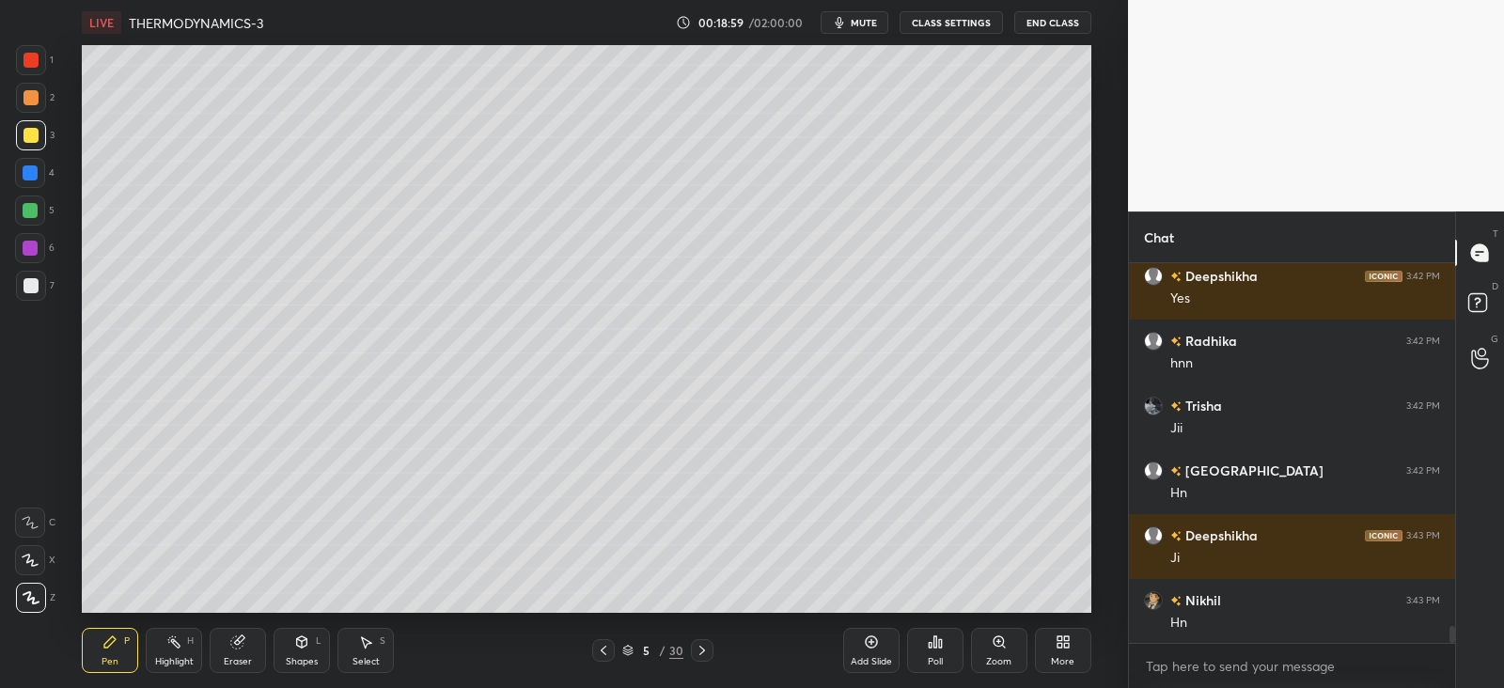
click at [240, 646] on icon at bounding box center [237, 643] width 12 height 12
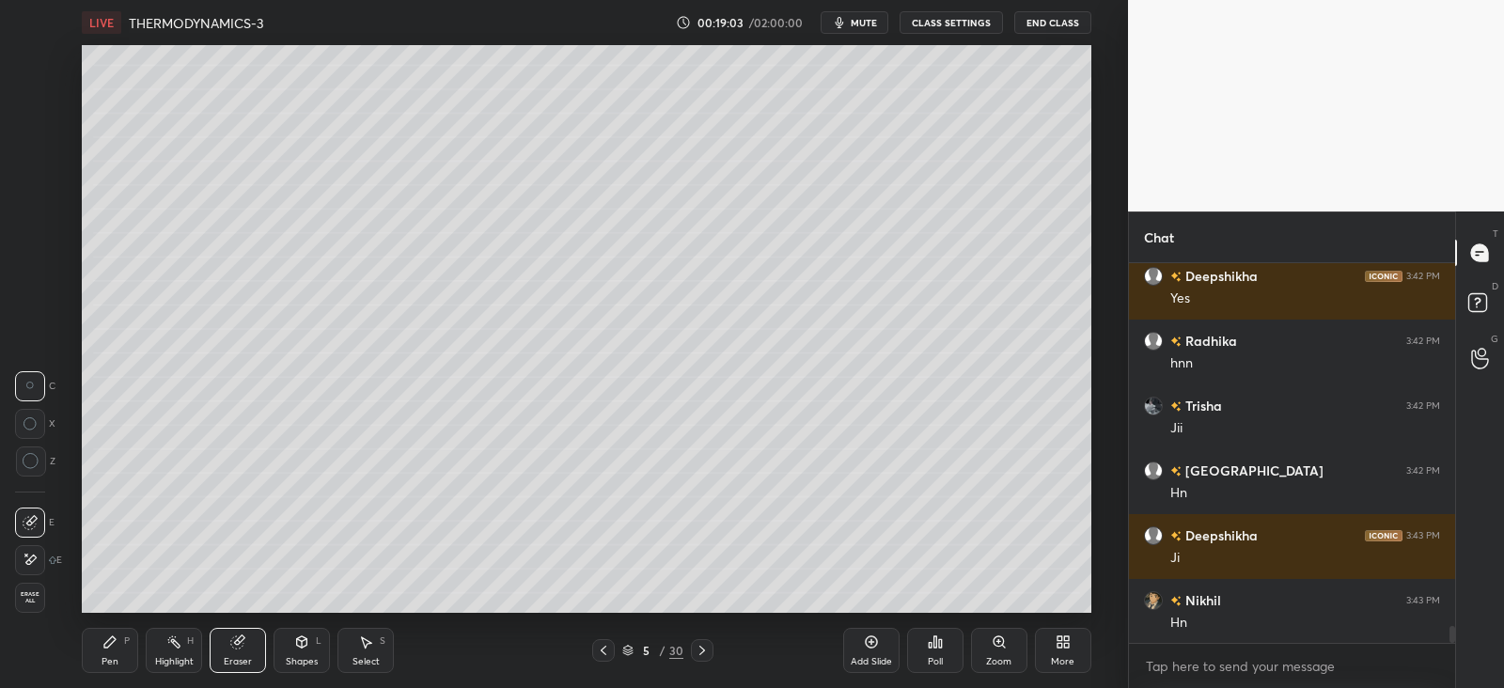
click at [114, 635] on icon at bounding box center [109, 642] width 15 height 15
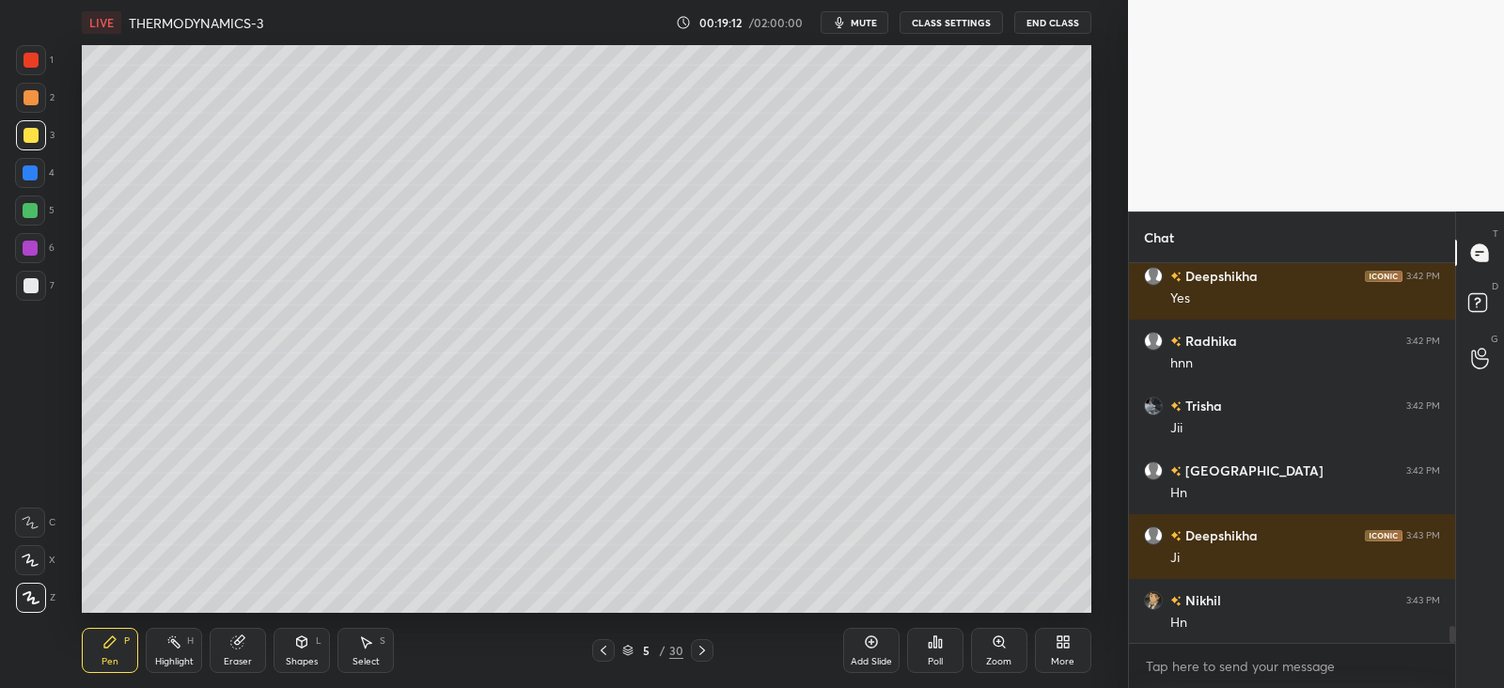
click at [237, 648] on icon at bounding box center [237, 643] width 12 height 12
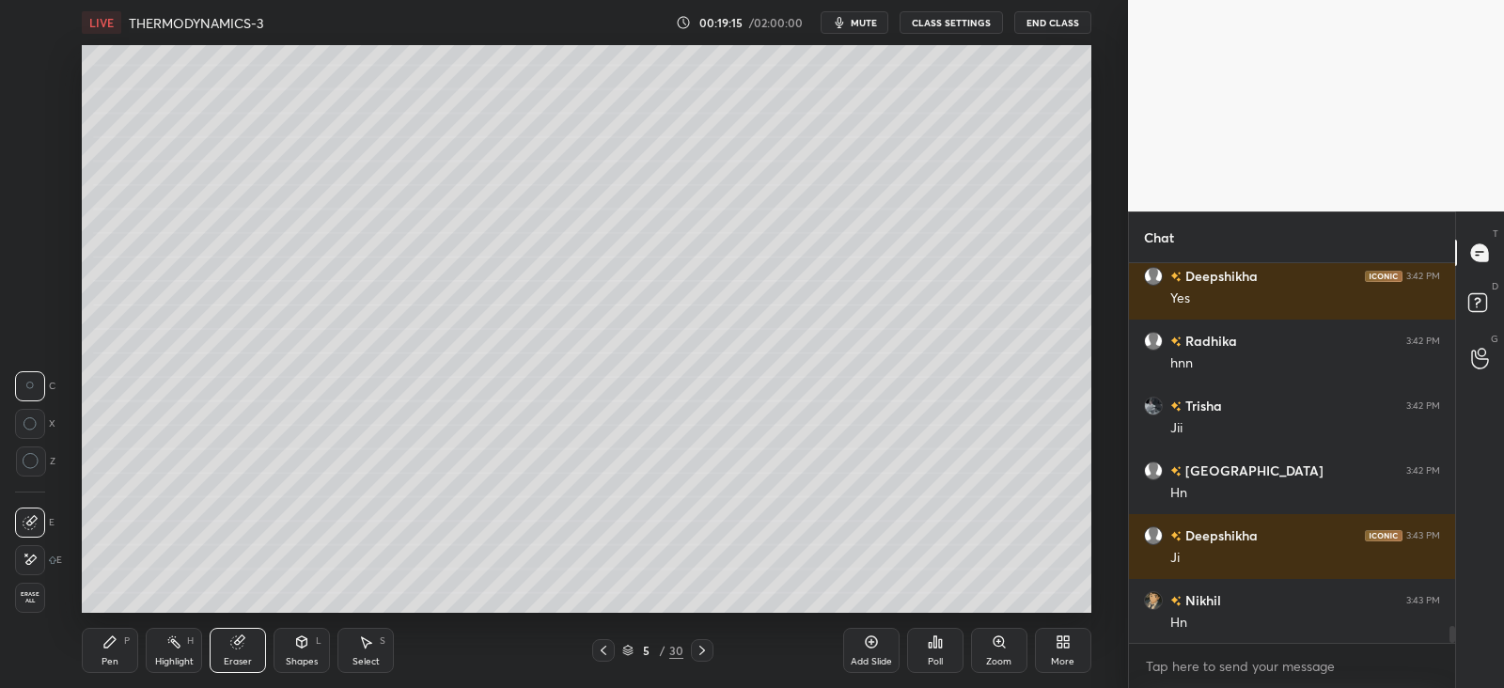
click at [111, 643] on icon at bounding box center [109, 642] width 11 height 11
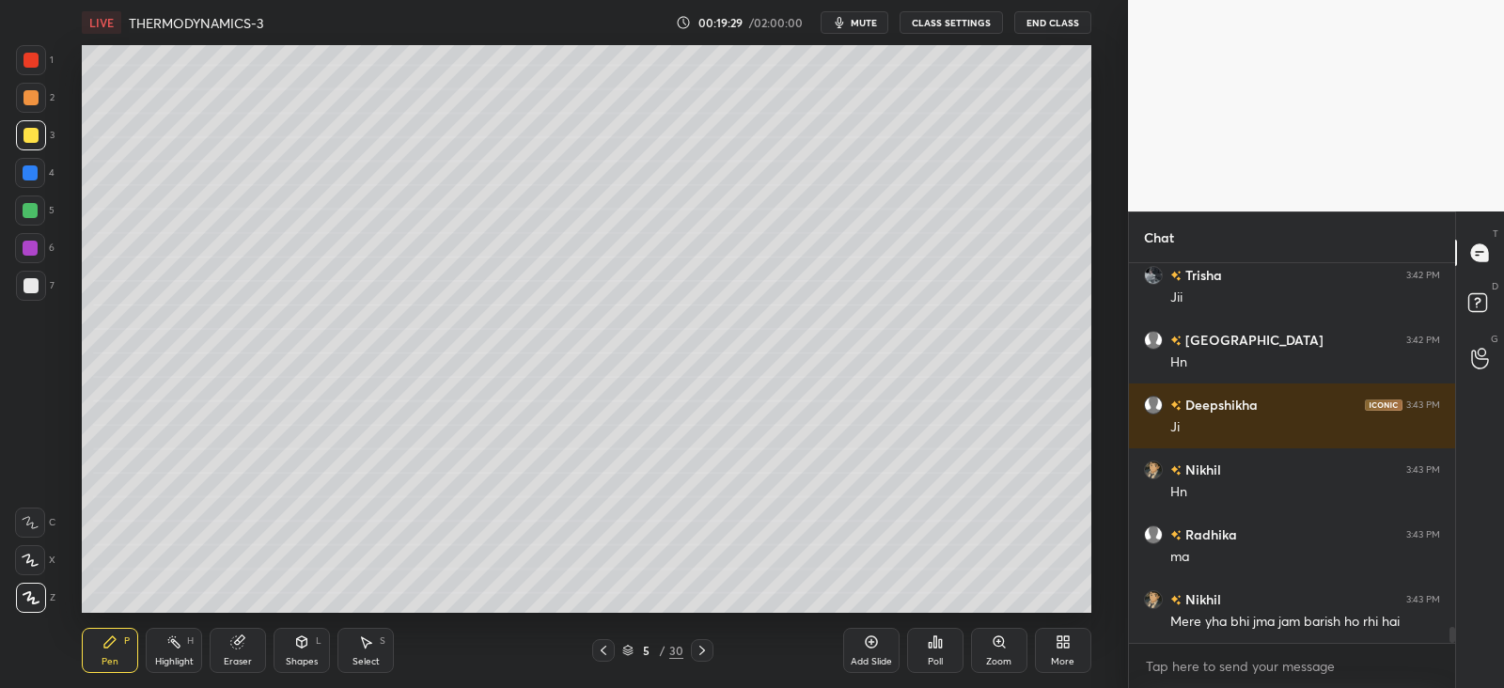
scroll to position [8460, 0]
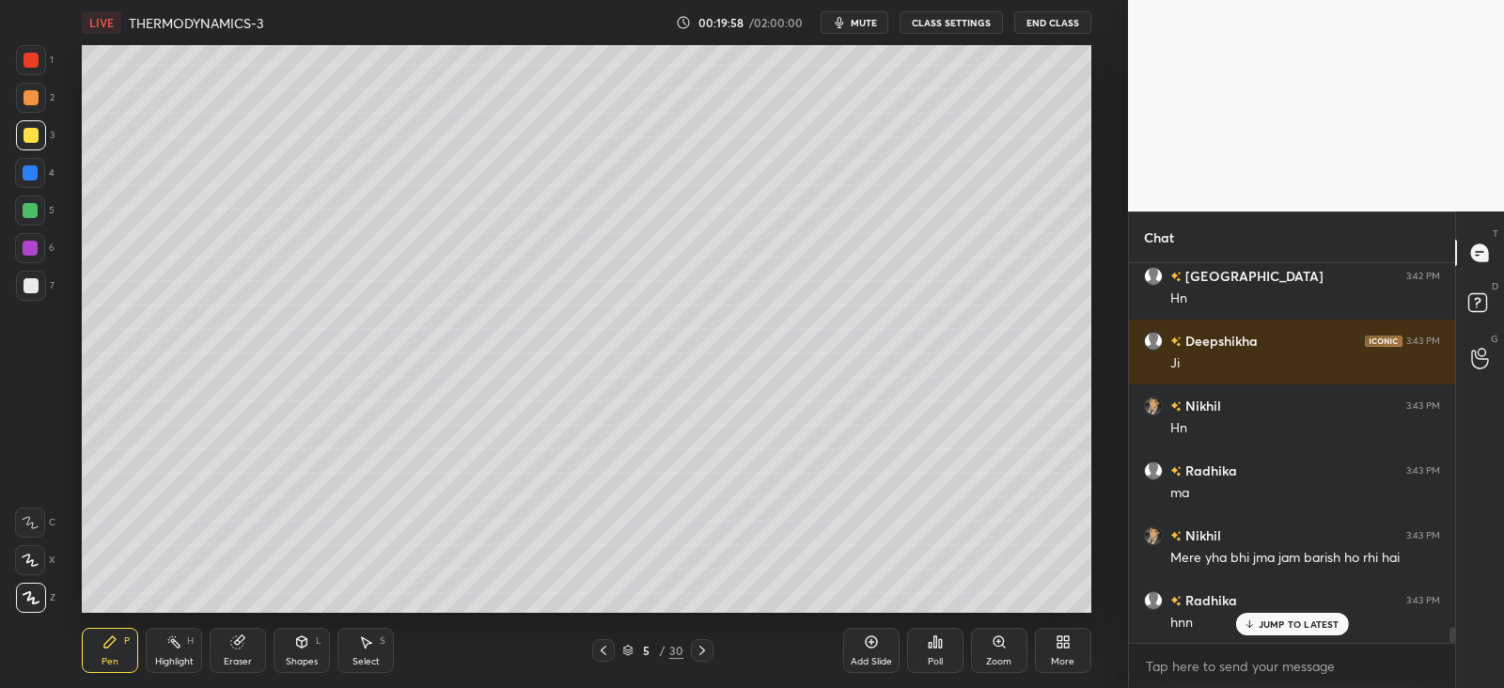
click at [33, 101] on div at bounding box center [31, 97] width 15 height 15
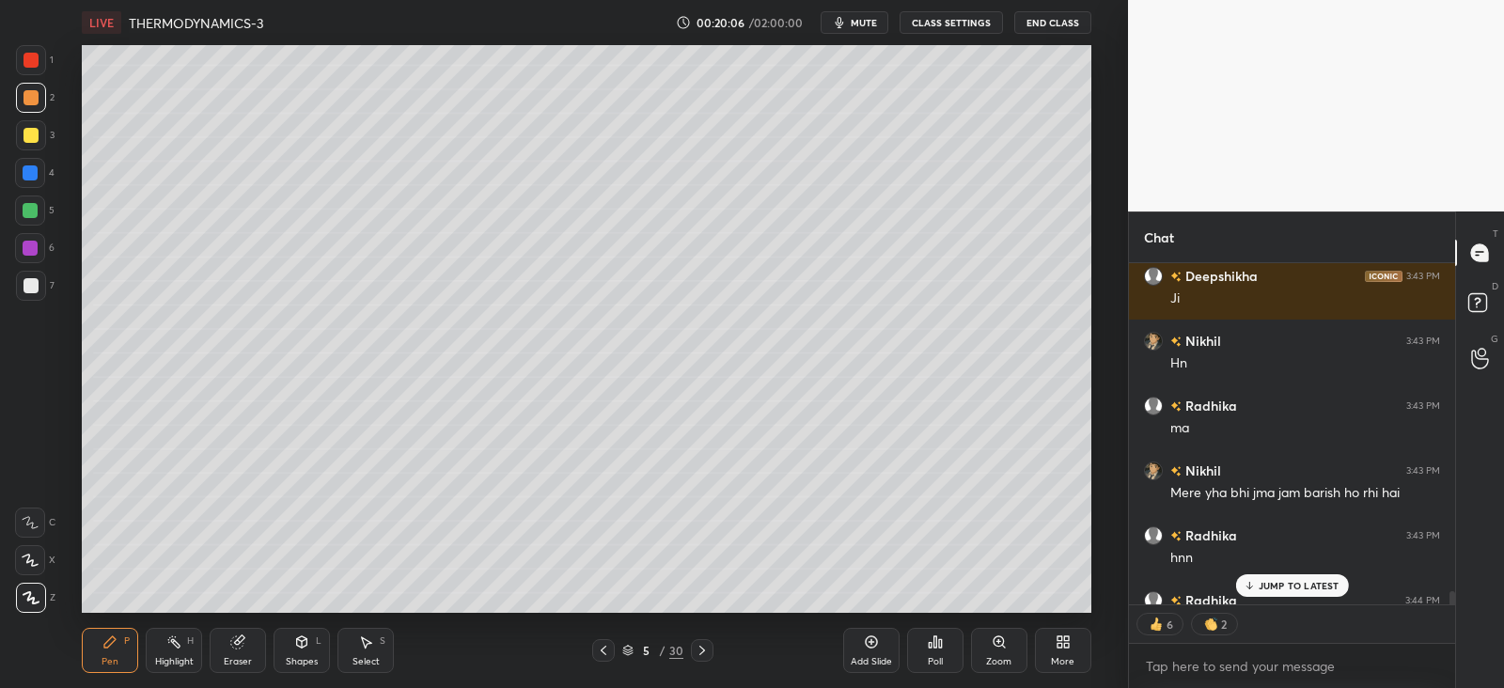
scroll to position [8628, 0]
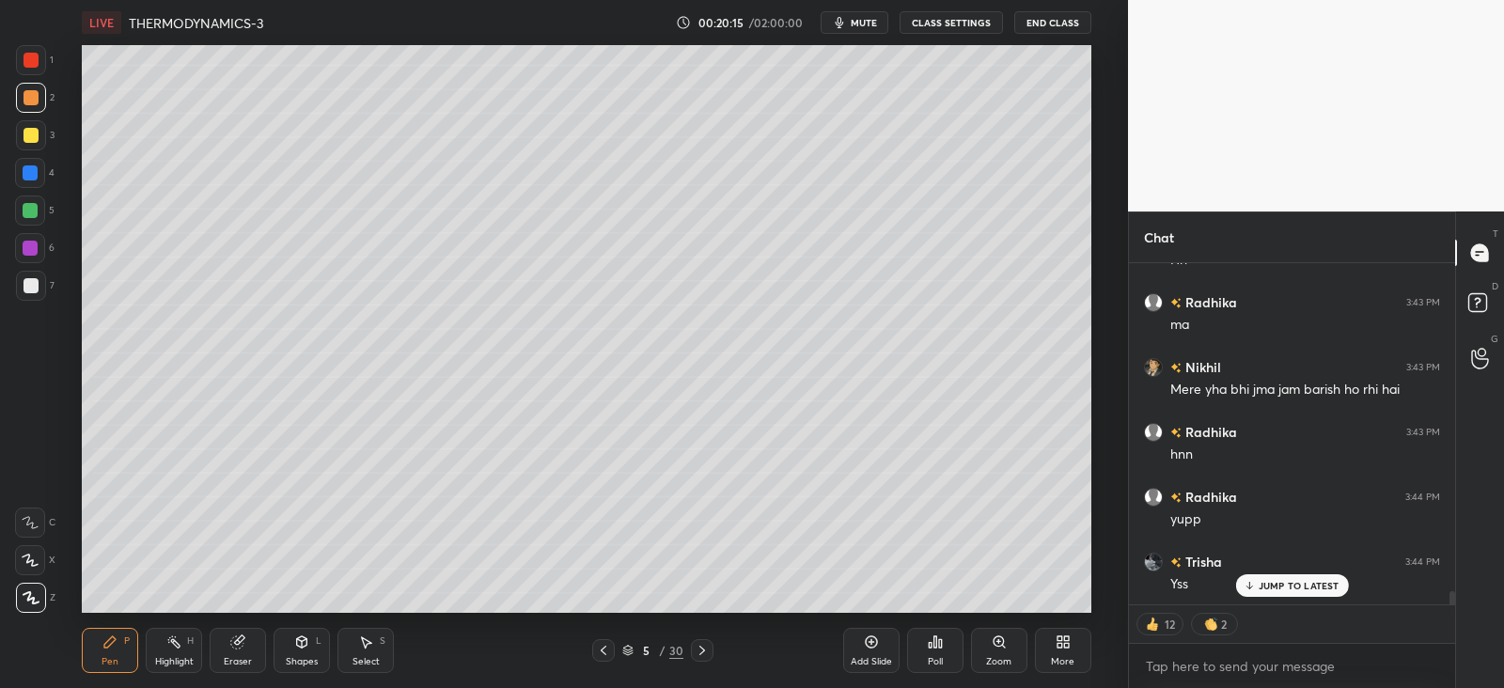
click at [303, 648] on icon at bounding box center [301, 642] width 15 height 15
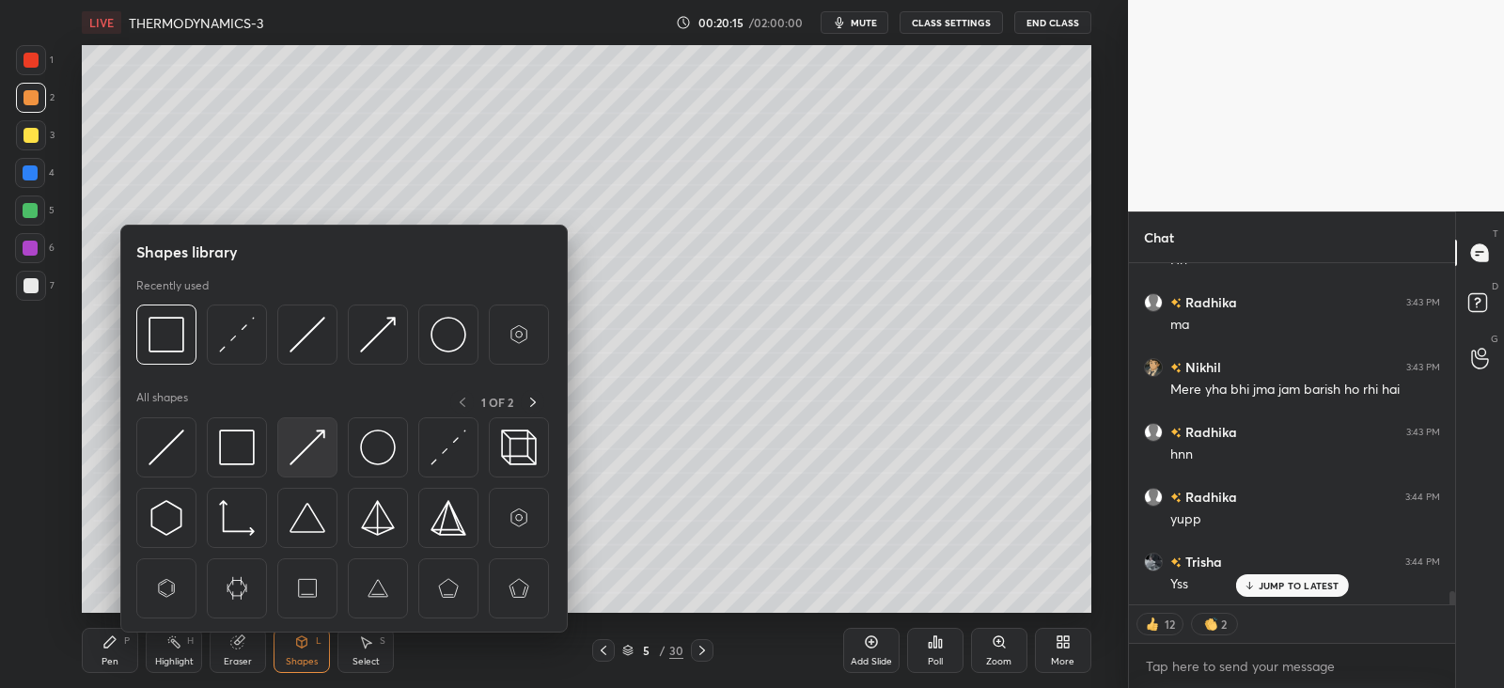
click at [320, 439] on img at bounding box center [308, 448] width 36 height 36
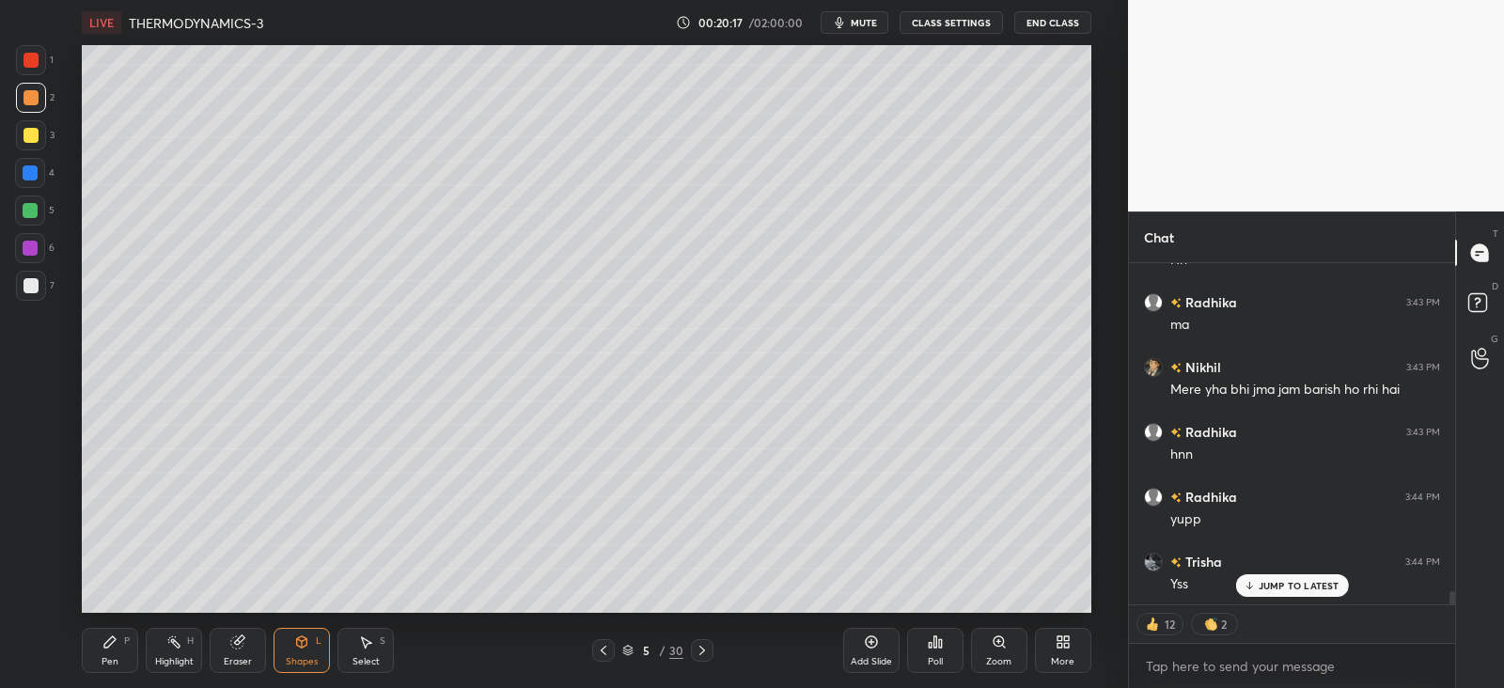
click at [103, 653] on div "Pen P" at bounding box center [110, 650] width 56 height 45
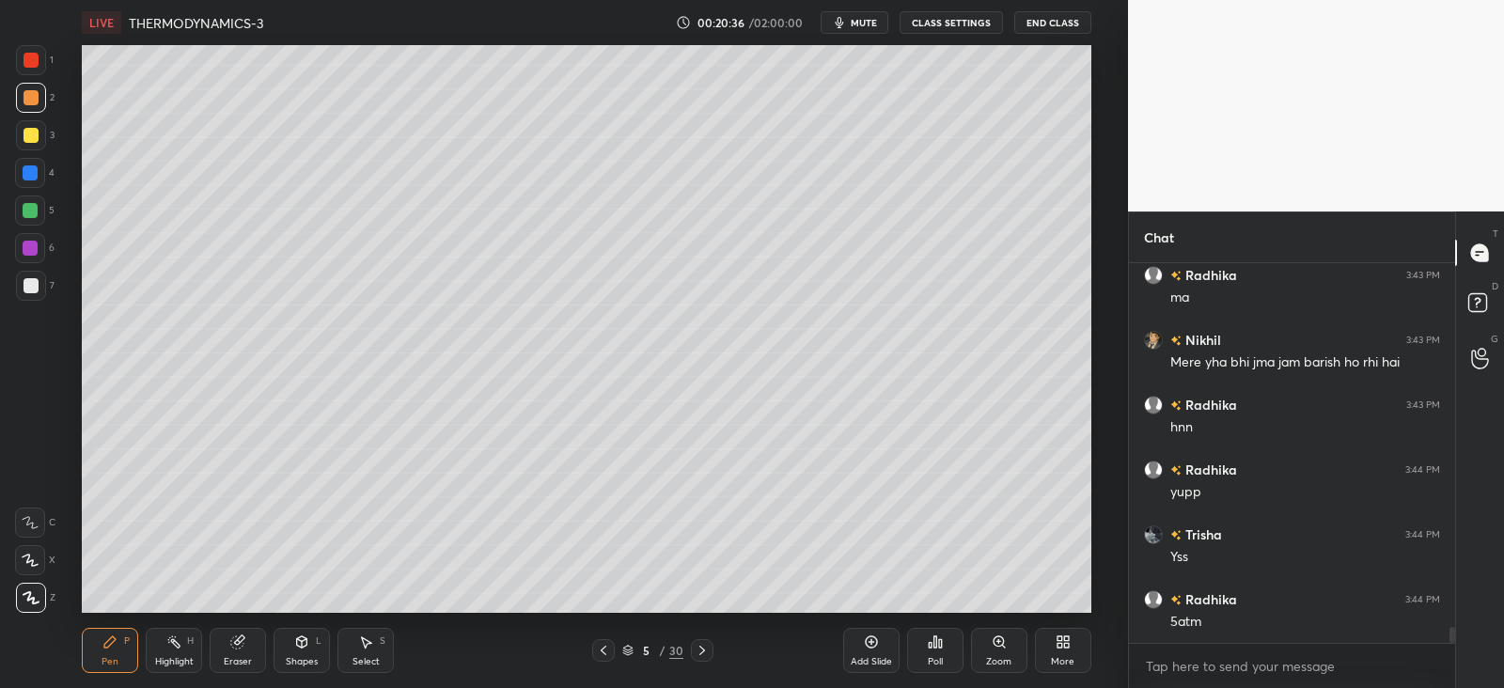
scroll to position [8720, 0]
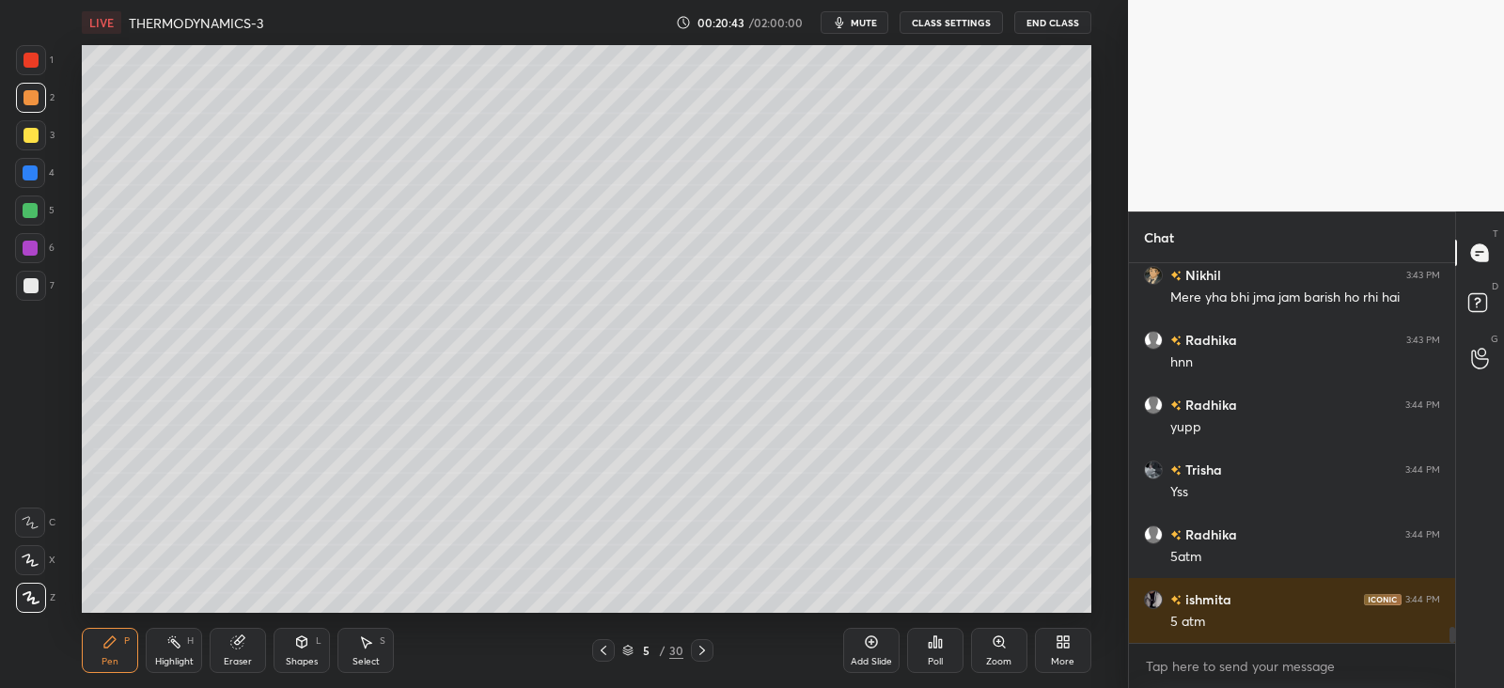
click at [299, 641] on icon at bounding box center [302, 642] width 10 height 11
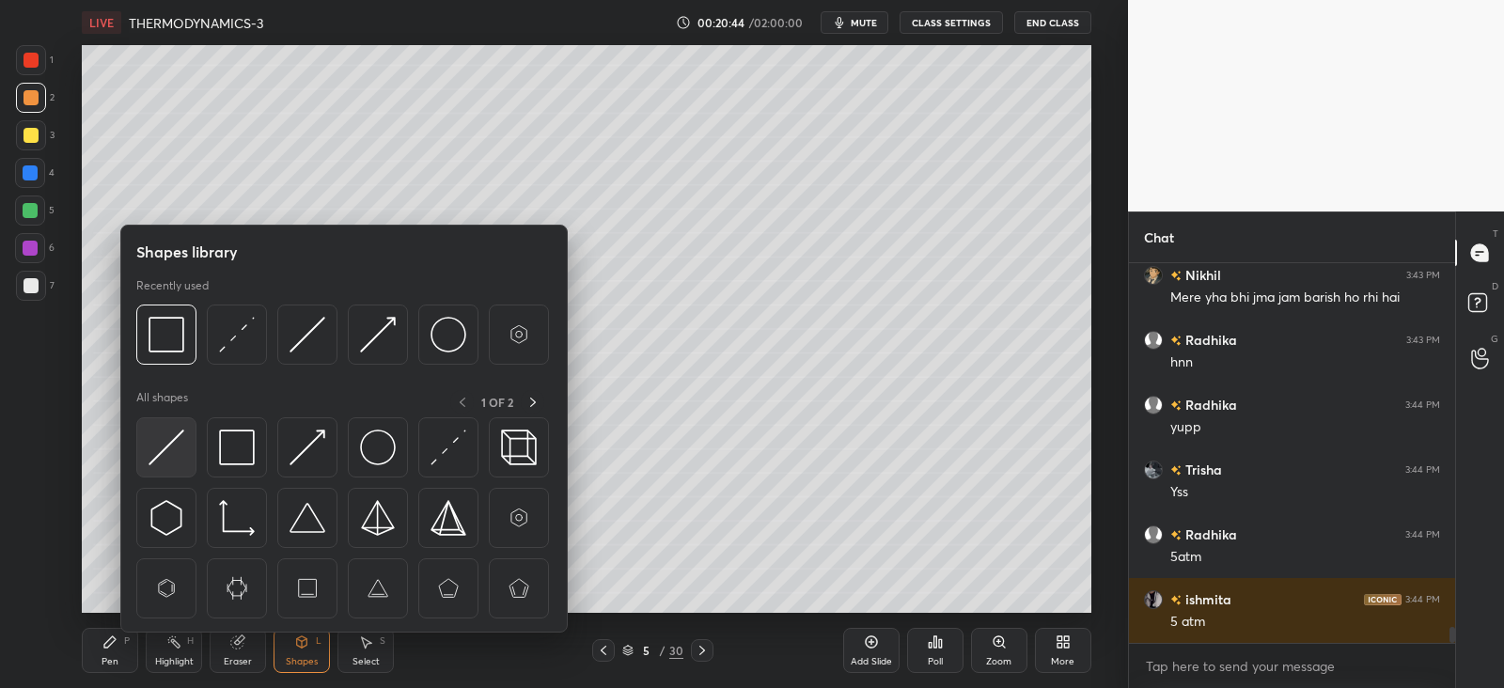
click at [170, 441] on img at bounding box center [167, 448] width 36 height 36
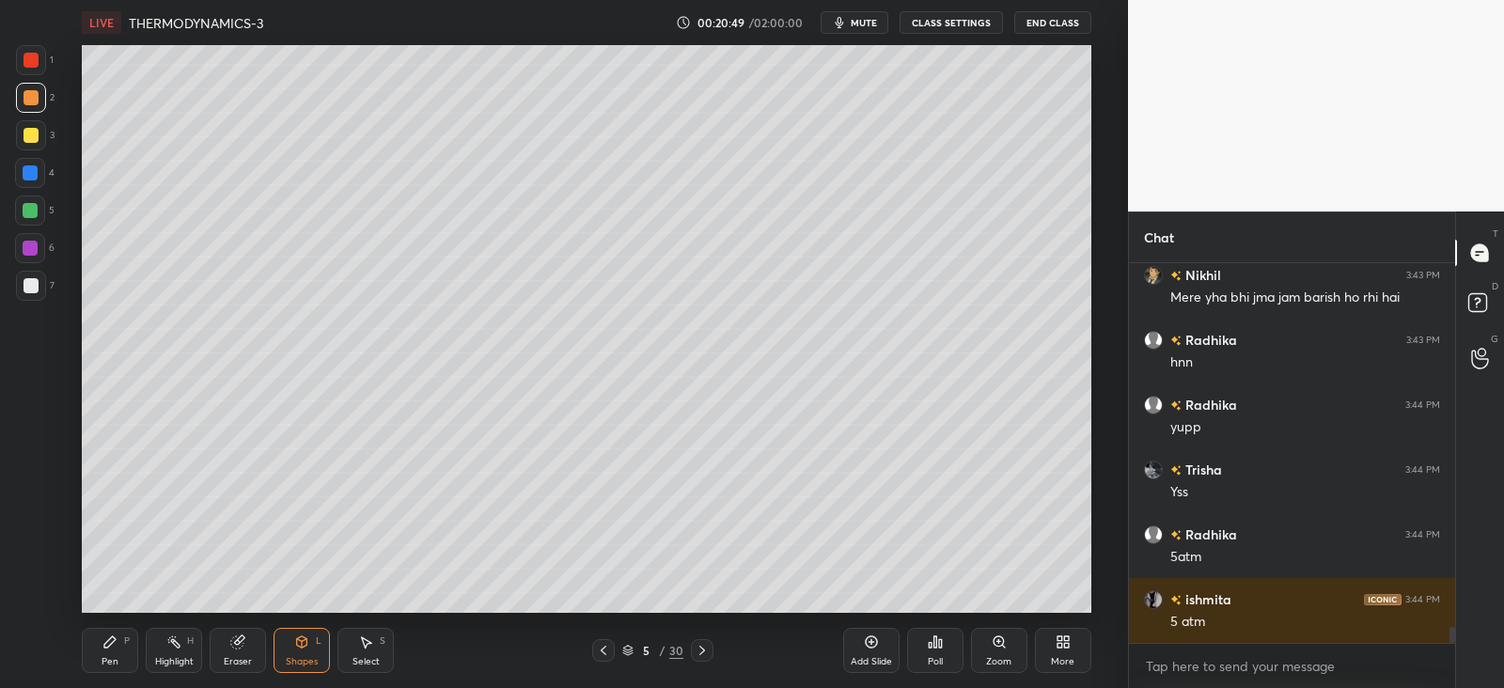
scroll to position [8784, 0]
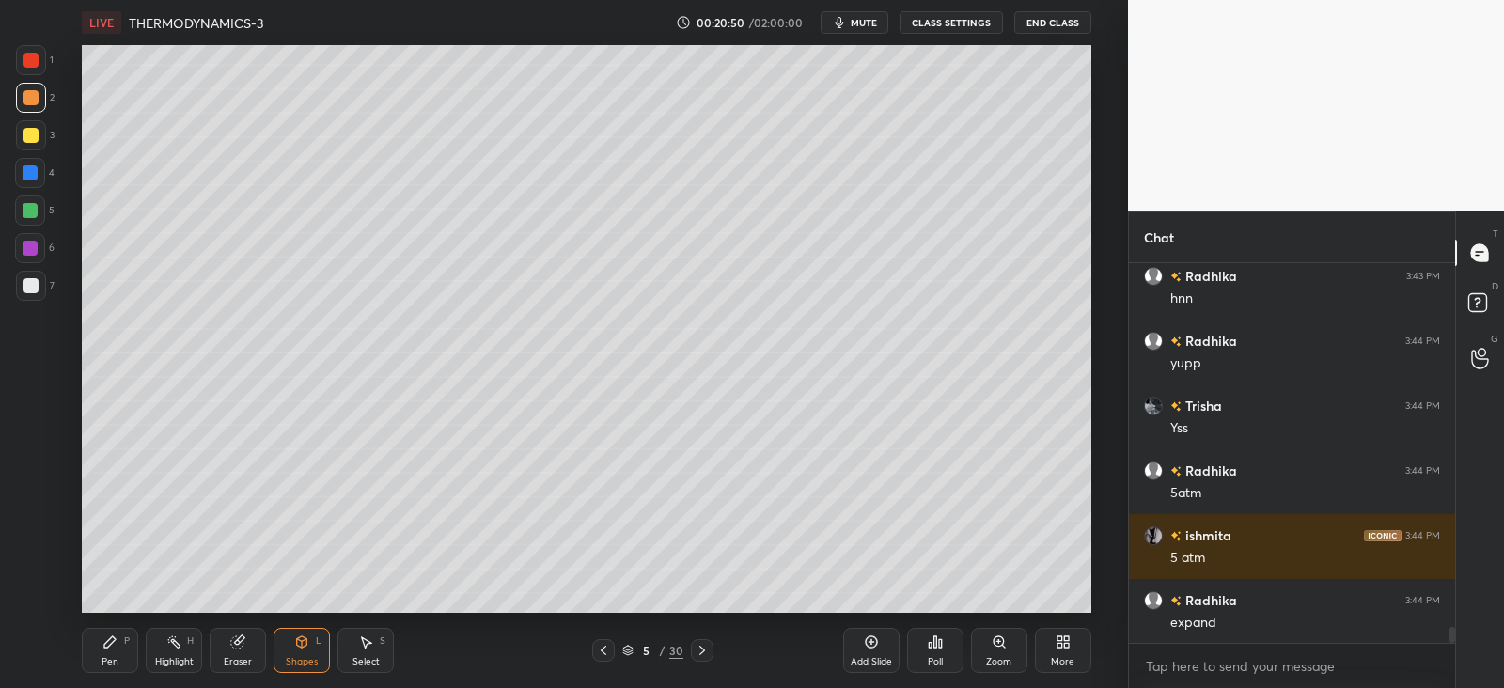
click at [303, 644] on icon at bounding box center [302, 642] width 10 height 11
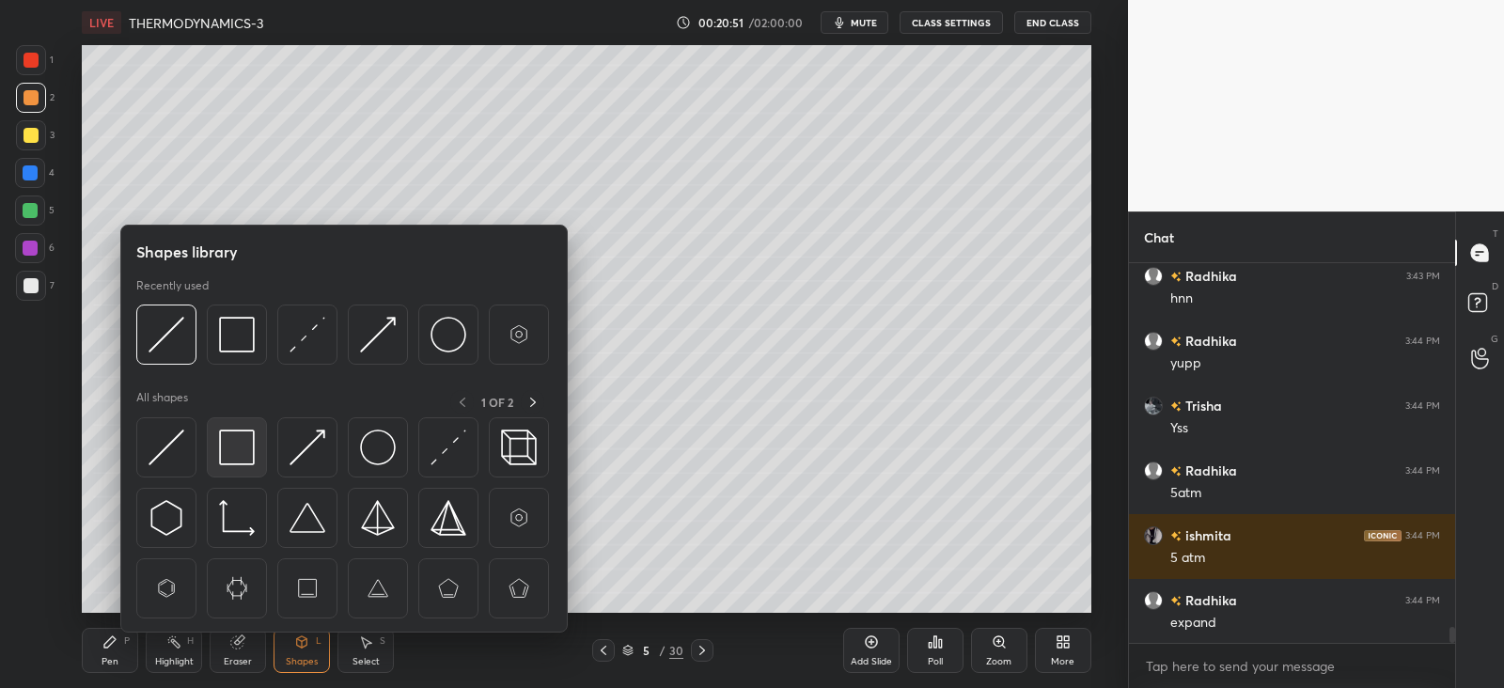
click at [240, 439] on img at bounding box center [237, 448] width 36 height 36
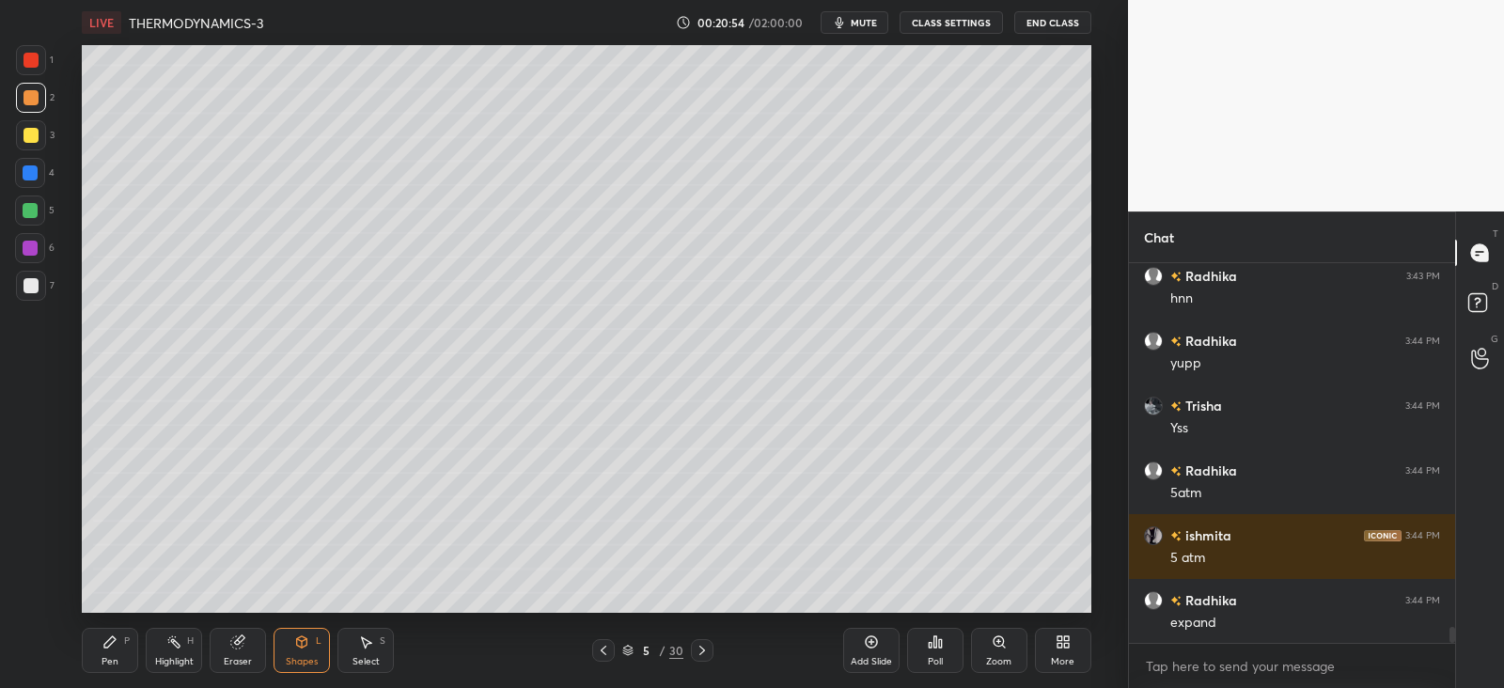
scroll to position [8849, 0]
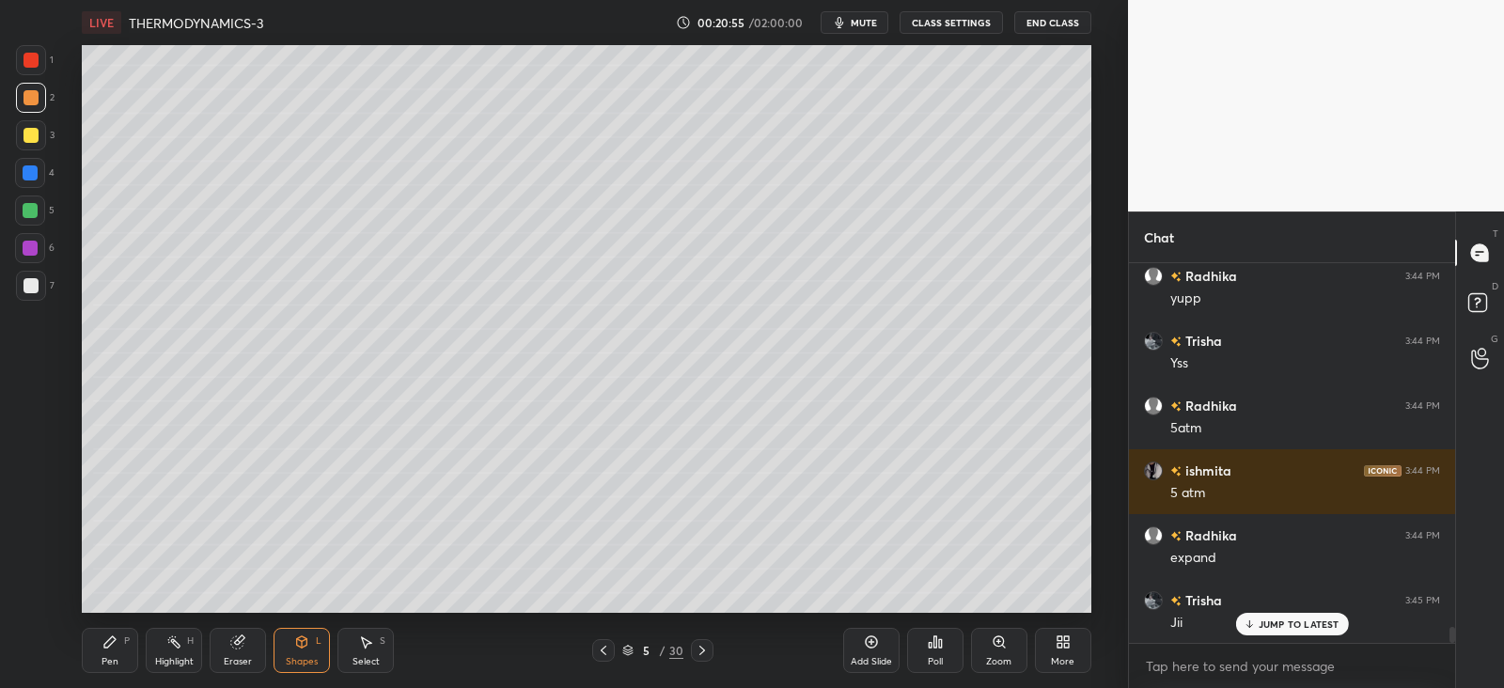
click at [127, 653] on div "Pen P" at bounding box center [110, 650] width 56 height 45
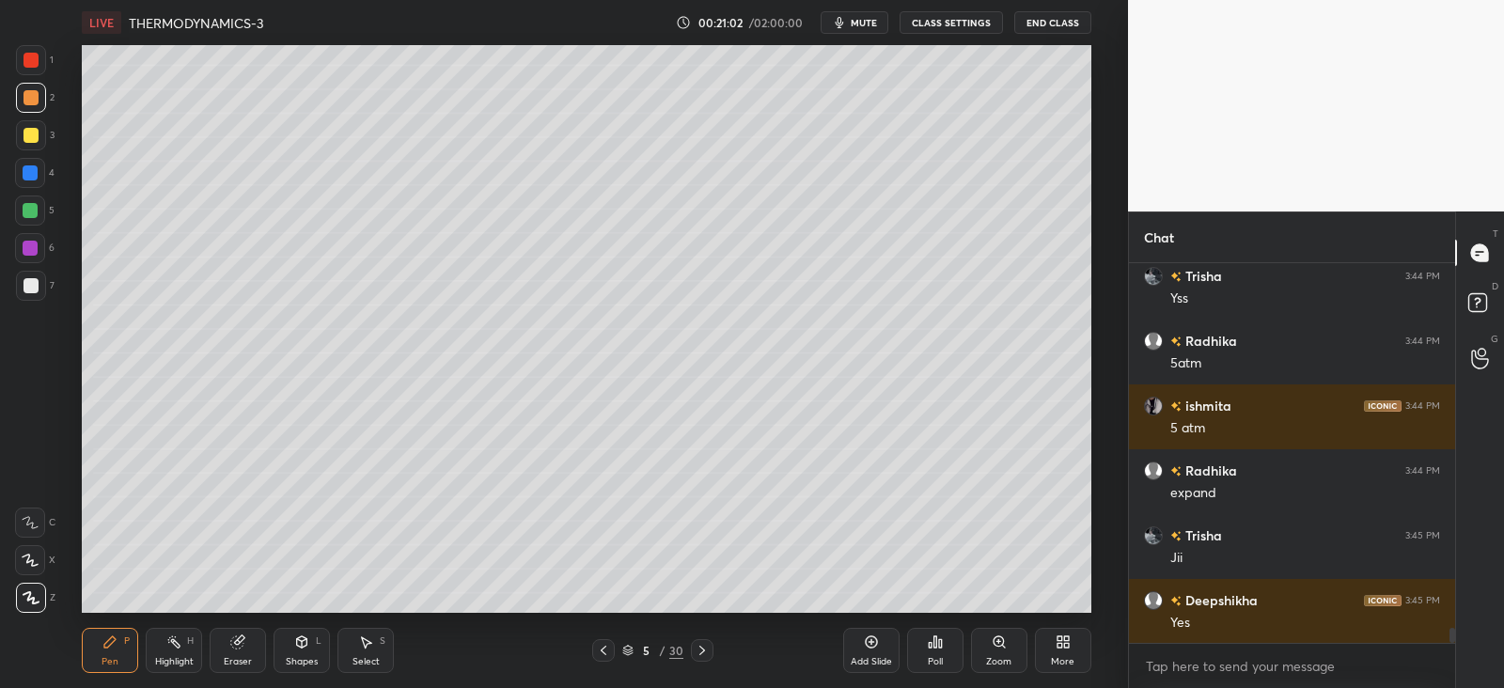
scroll to position [8980, 0]
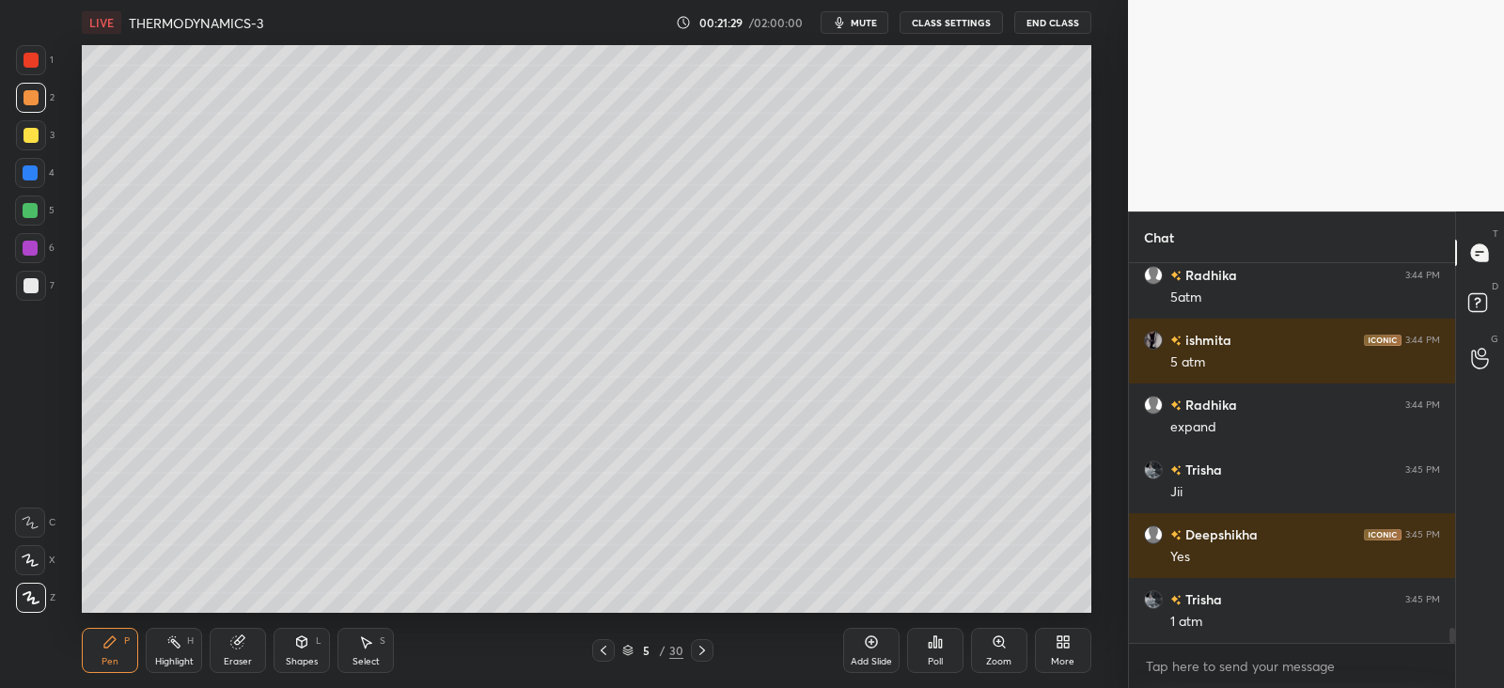
click at [602, 653] on icon at bounding box center [603, 650] width 15 height 15
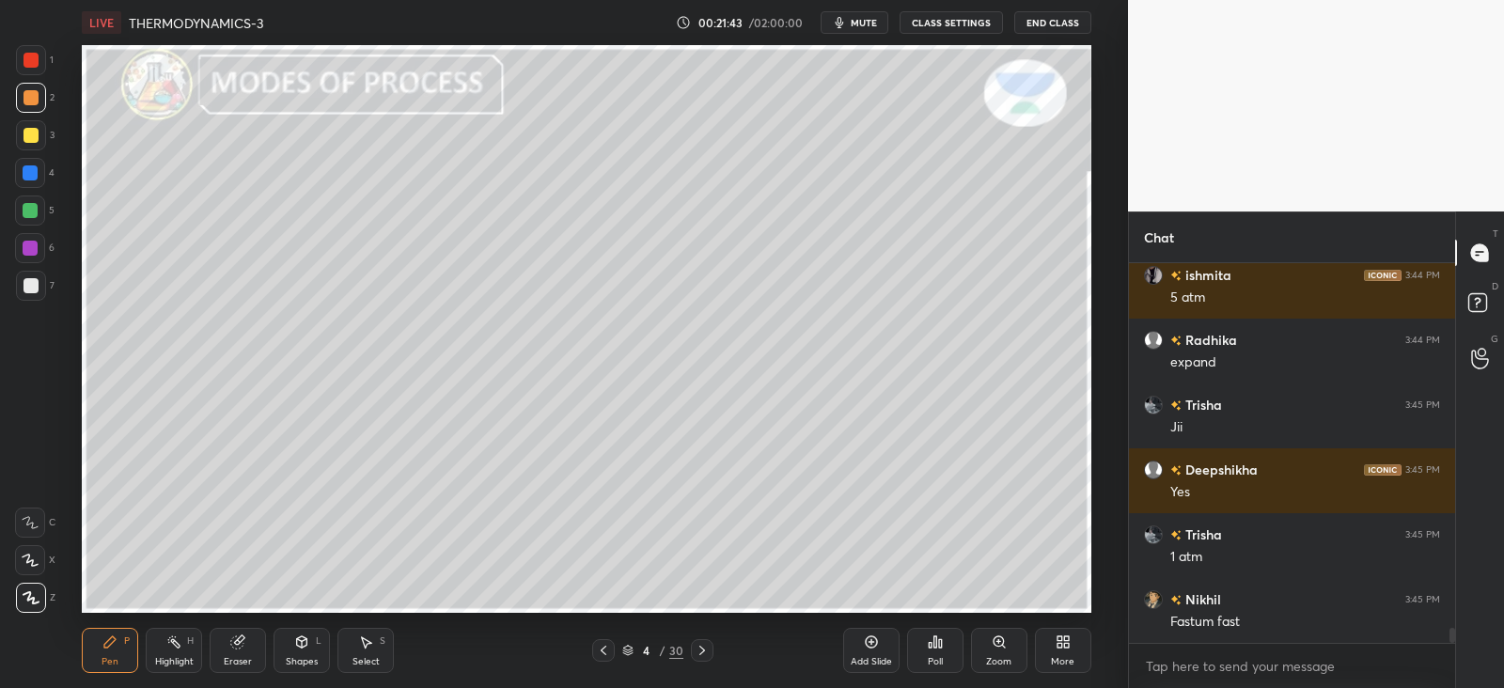
click at [710, 651] on div at bounding box center [702, 650] width 23 height 23
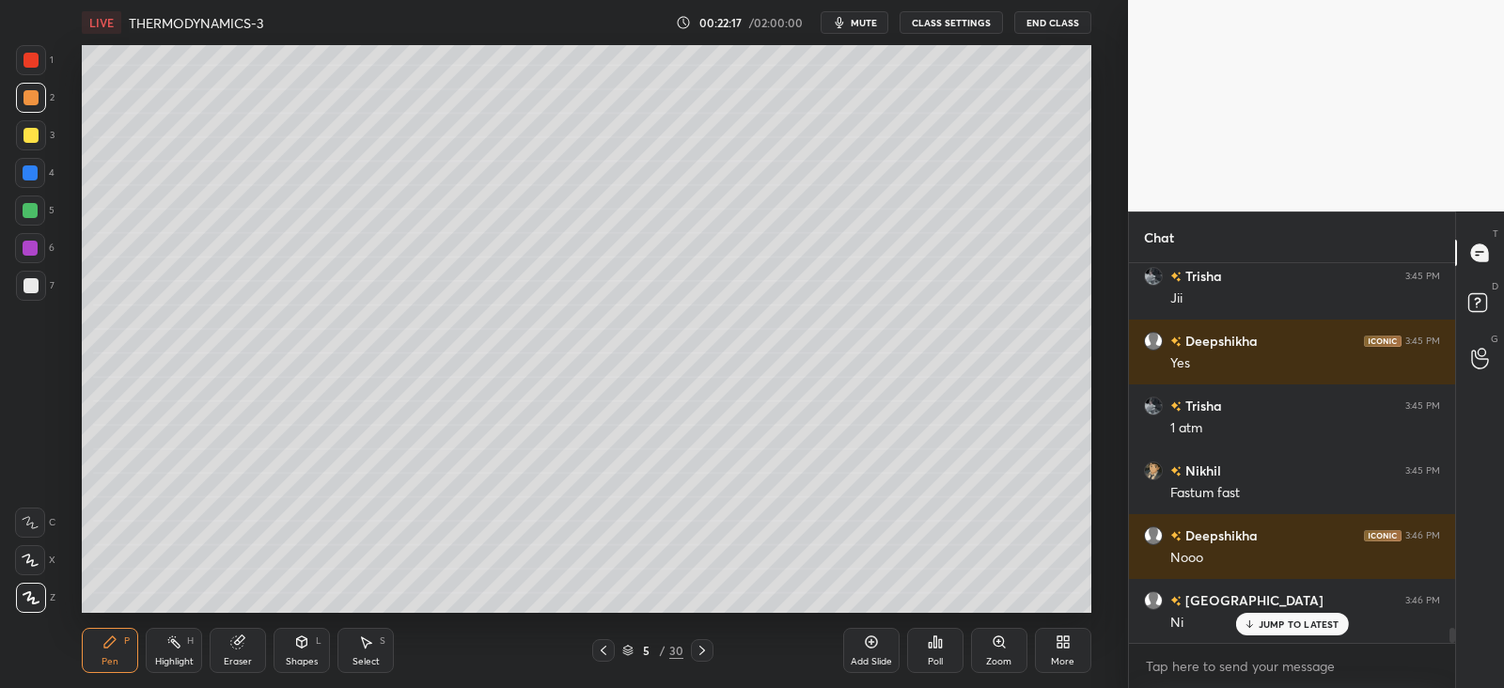
scroll to position [9304, 0]
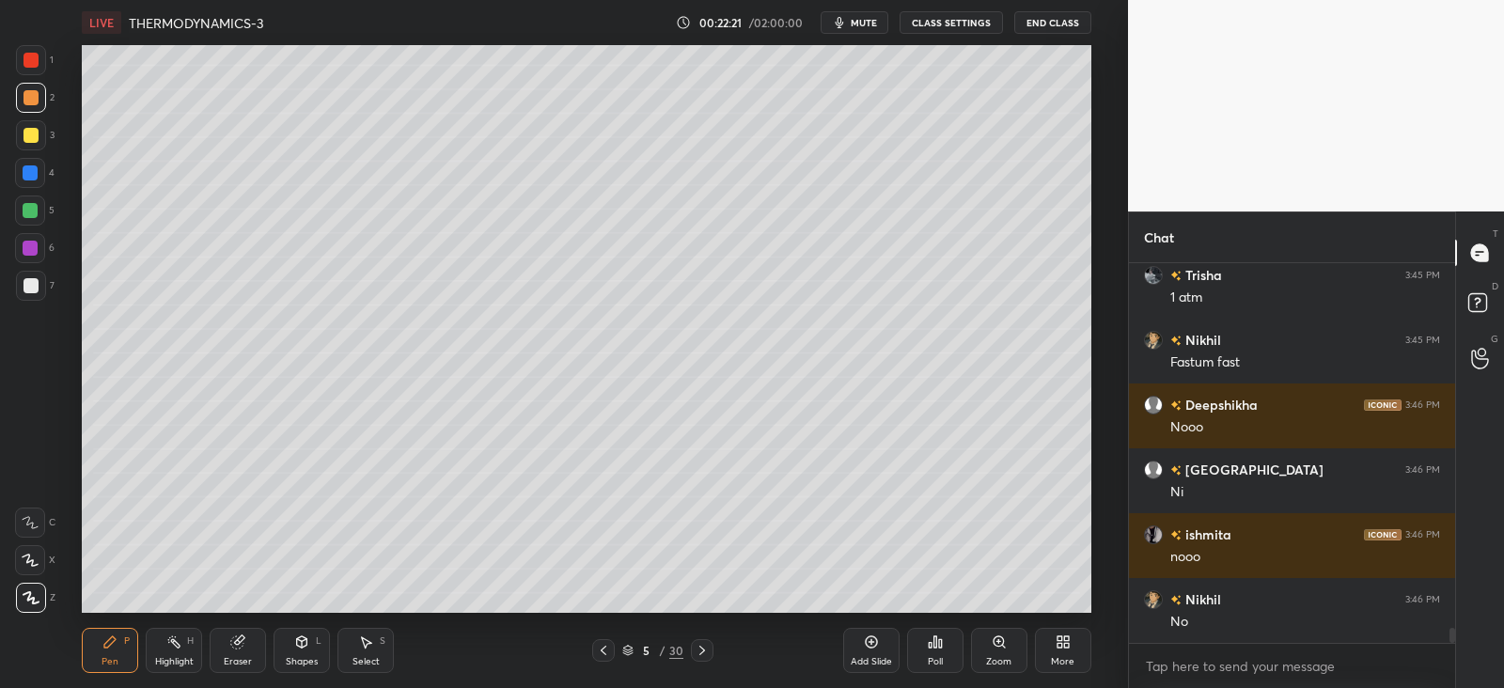
click at [31, 289] on div at bounding box center [31, 285] width 15 height 15
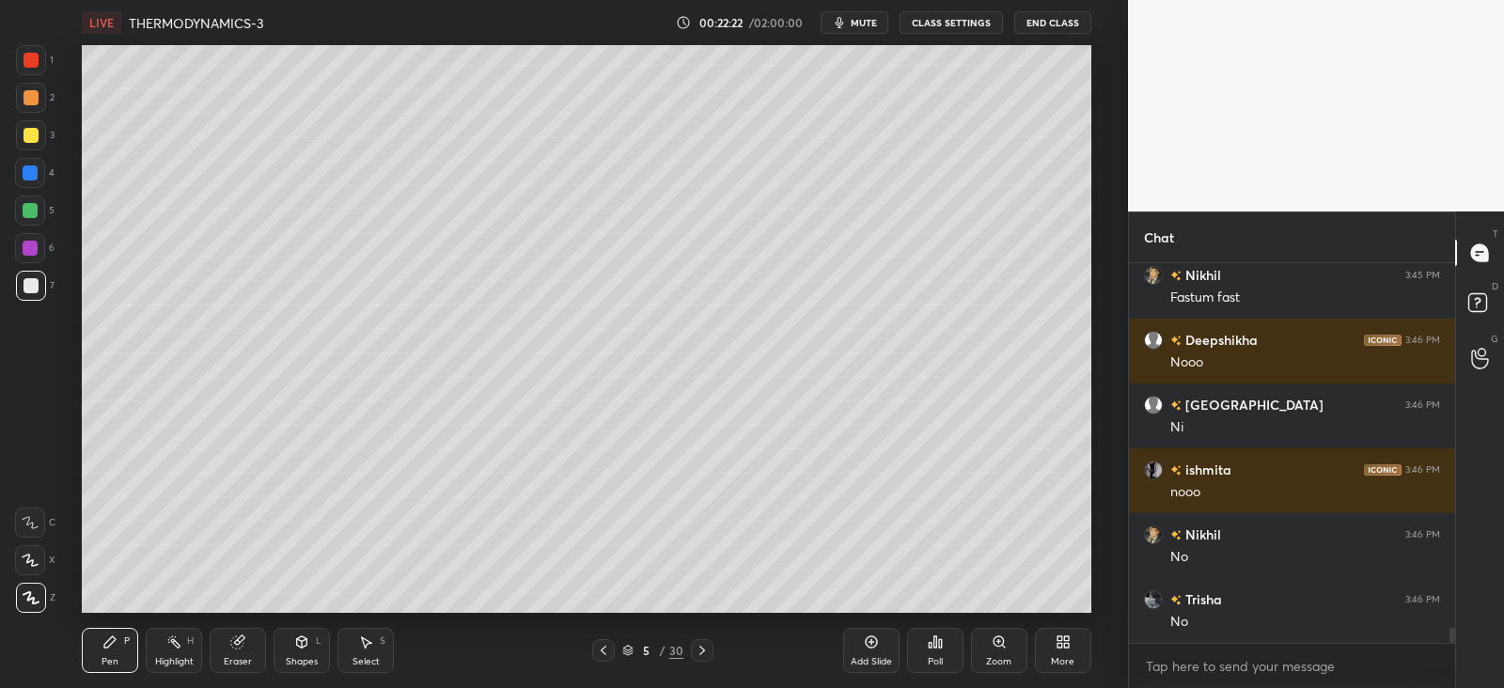
click at [608, 654] on icon at bounding box center [603, 650] width 15 height 15
click at [705, 647] on icon at bounding box center [702, 650] width 15 height 15
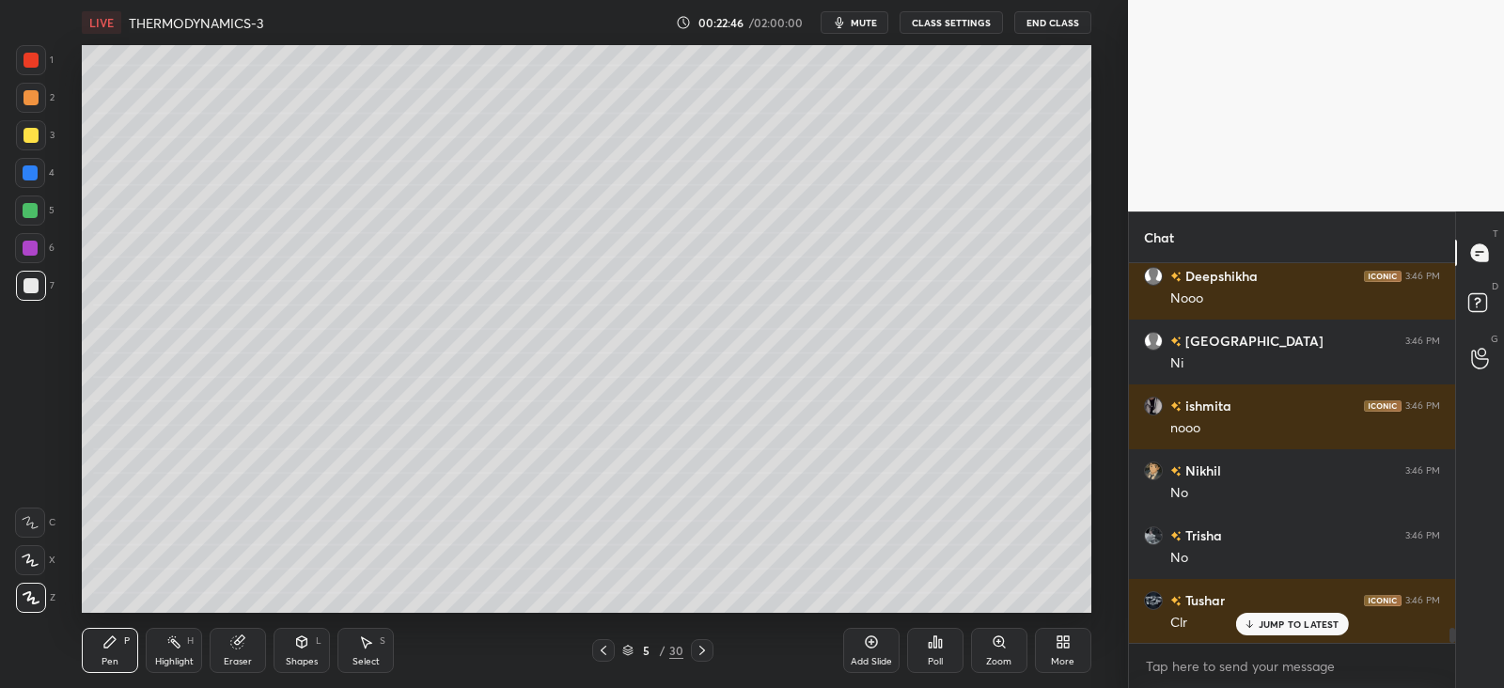
click at [608, 651] on icon at bounding box center [603, 650] width 15 height 15
click at [611, 652] on div at bounding box center [603, 650] width 23 height 23
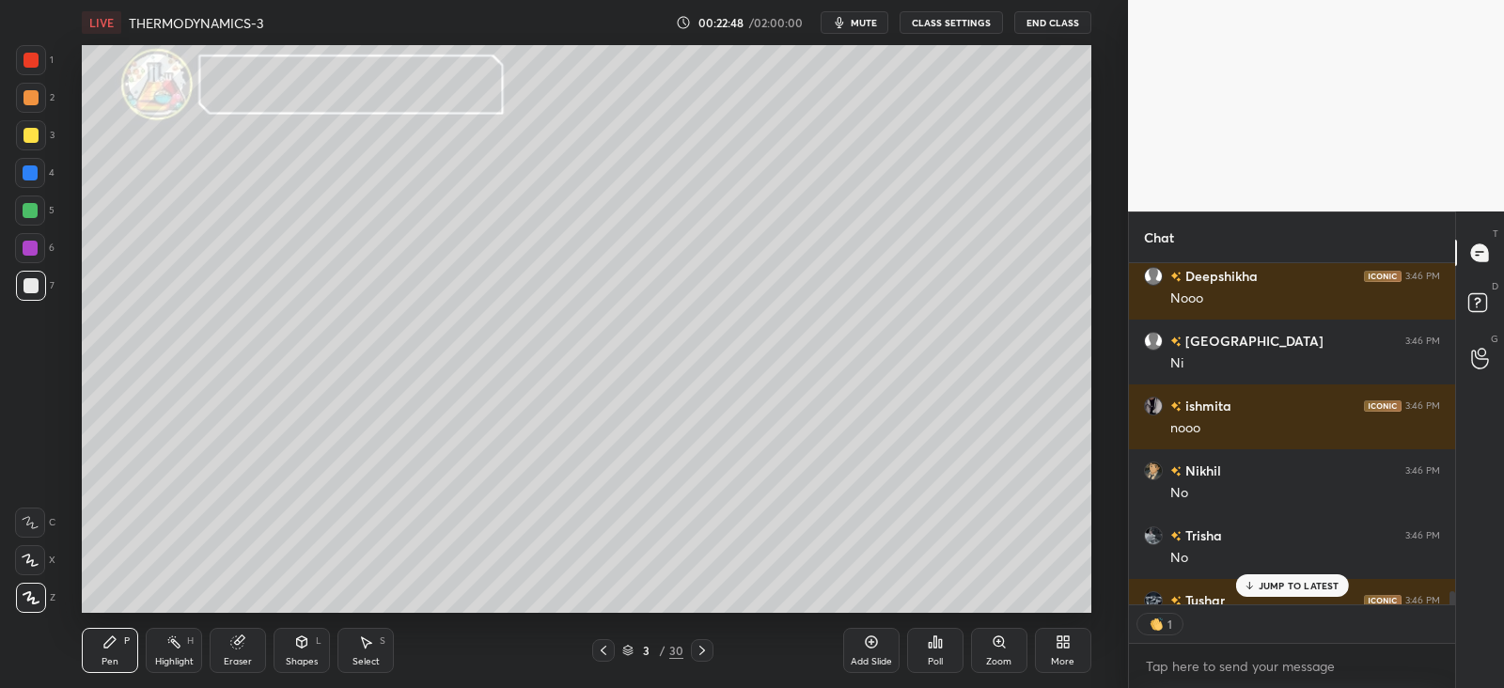
scroll to position [7, 6]
click at [28, 205] on div at bounding box center [30, 210] width 15 height 15
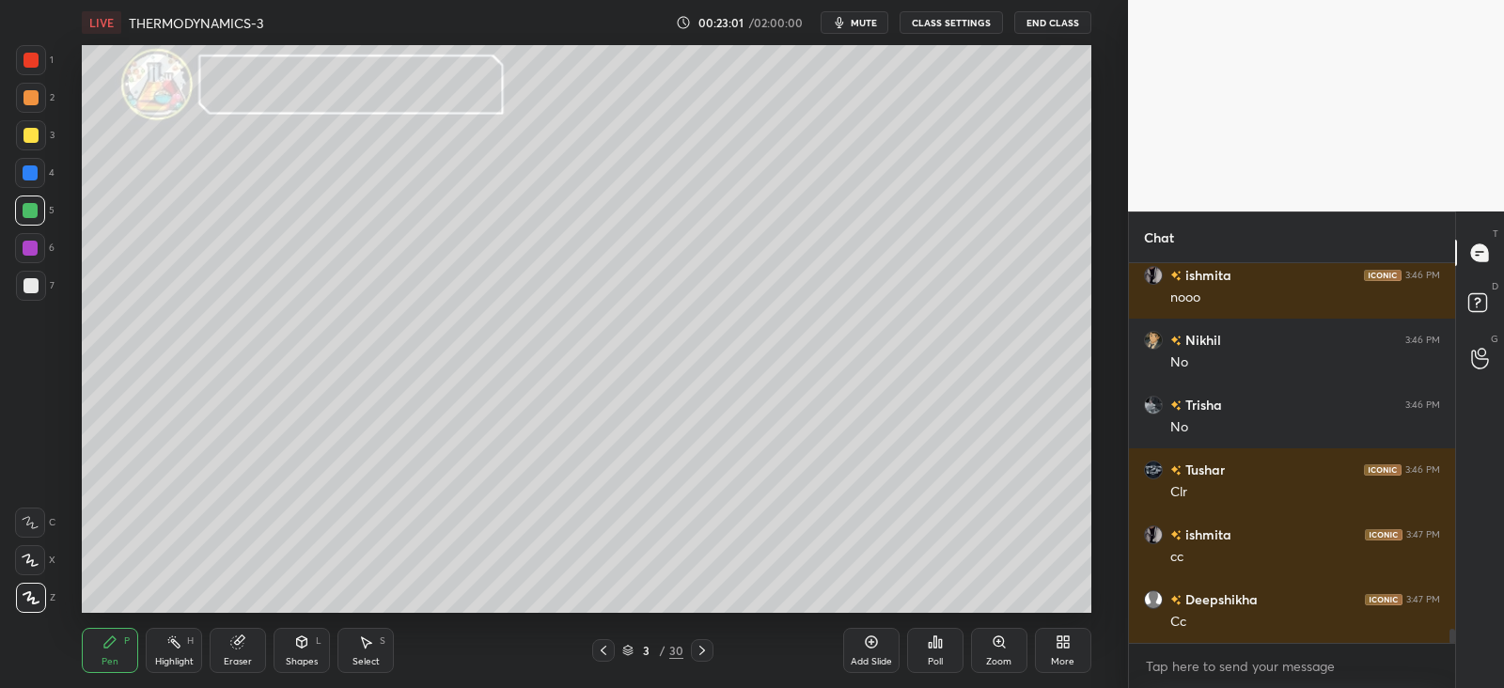
scroll to position [373, 320]
click at [31, 128] on div at bounding box center [31, 135] width 15 height 15
click at [31, 168] on div at bounding box center [30, 172] width 15 height 15
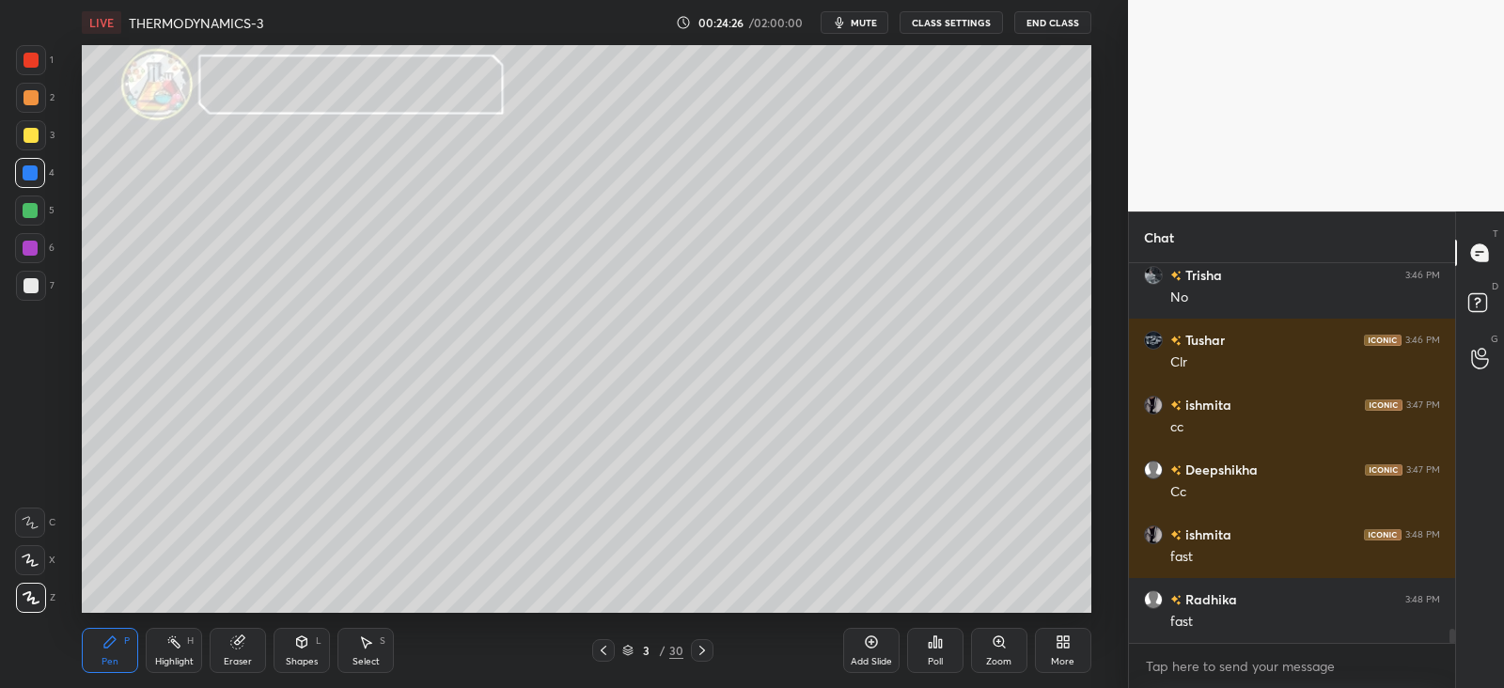
scroll to position [9757, 0]
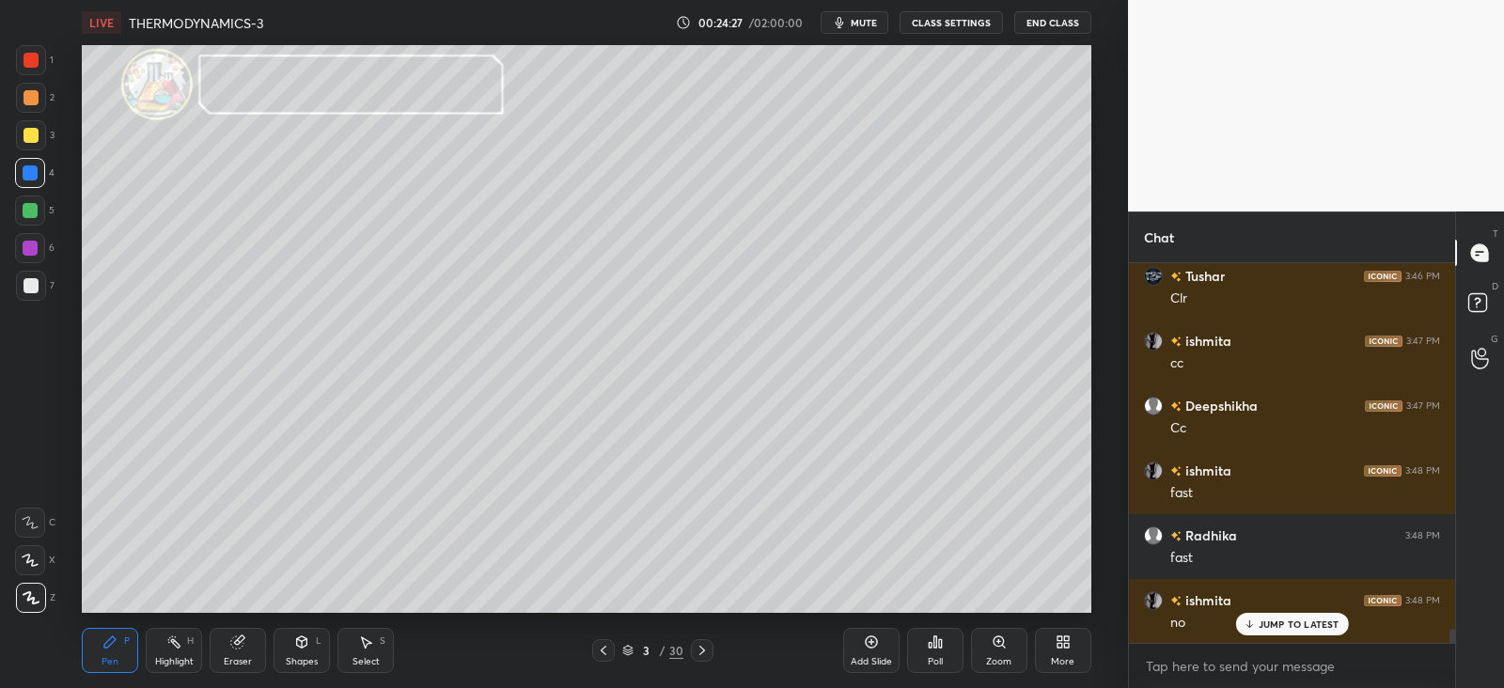
click at [698, 655] on icon at bounding box center [702, 650] width 15 height 15
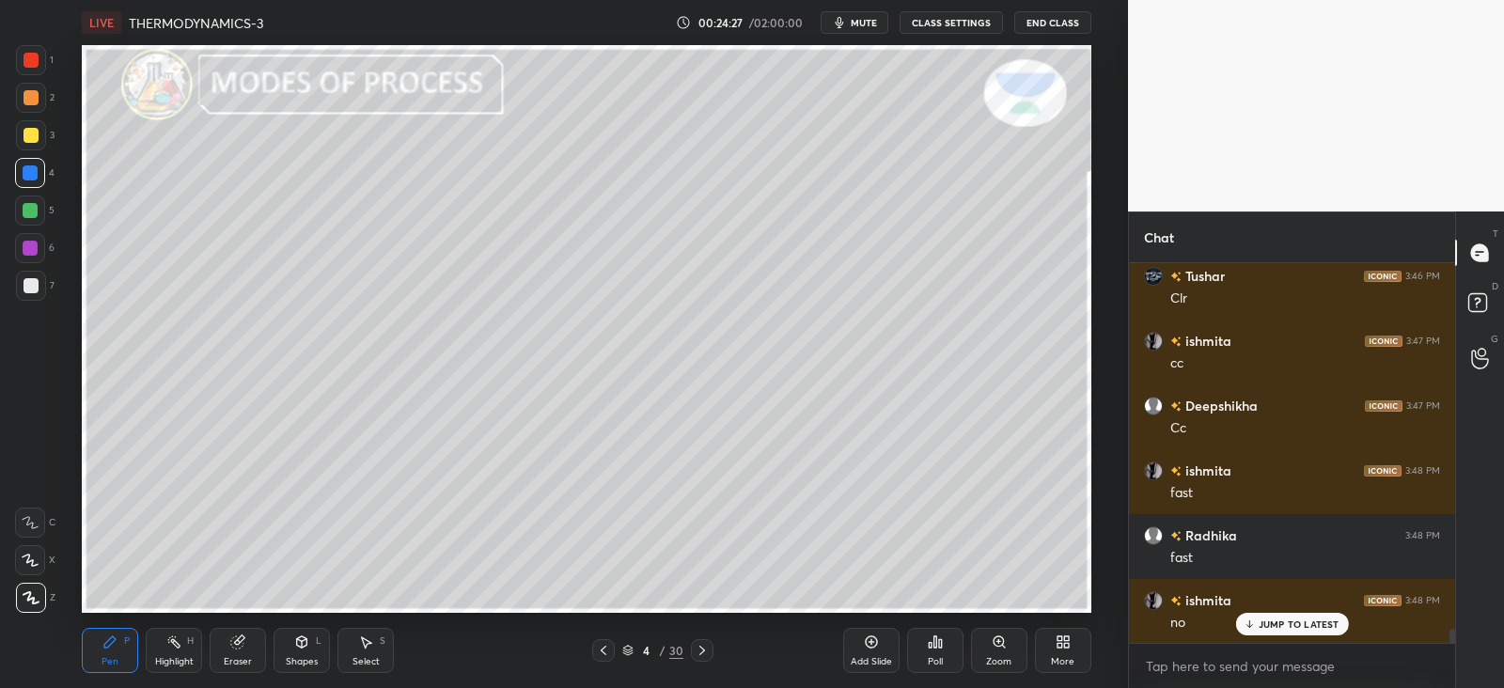
click at [696, 655] on icon at bounding box center [702, 650] width 15 height 15
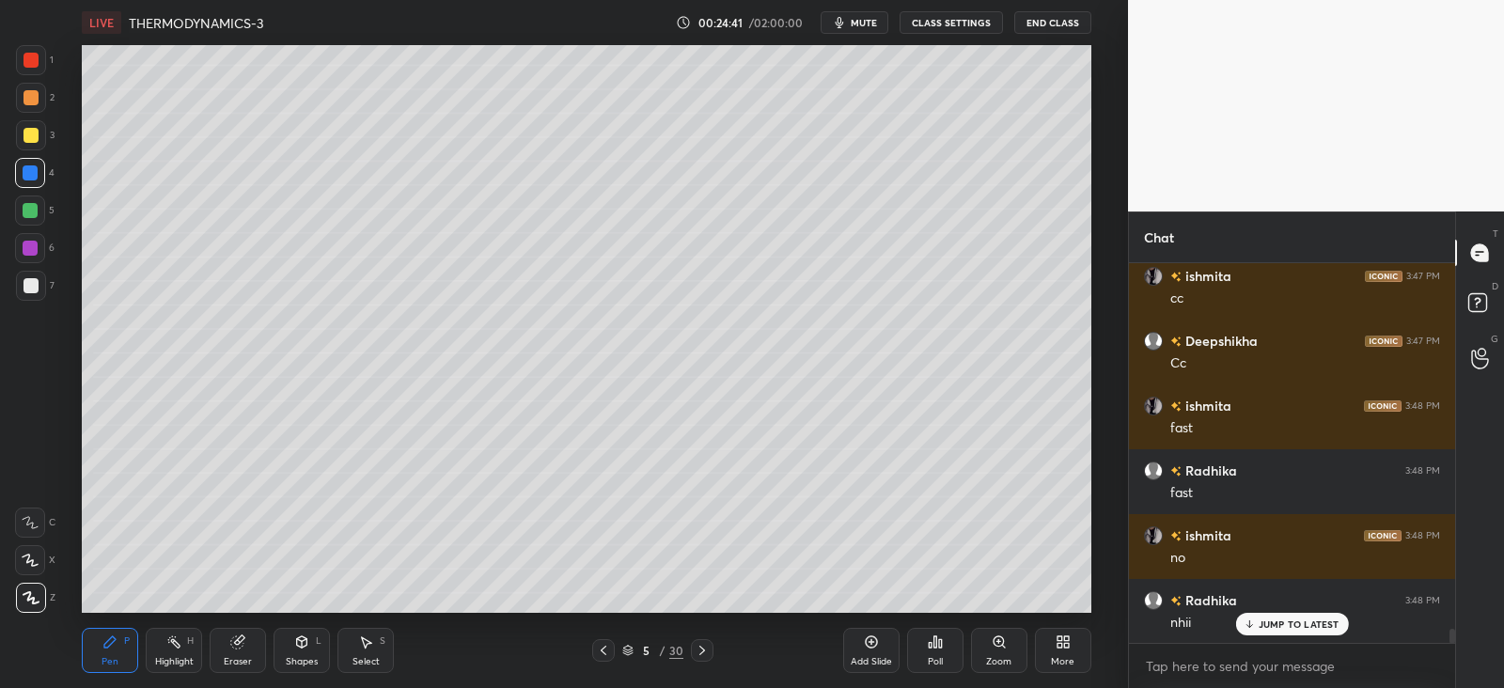
click at [593, 647] on div at bounding box center [603, 650] width 23 height 23
click at [598, 653] on icon at bounding box center [603, 650] width 15 height 15
click at [35, 213] on div at bounding box center [30, 210] width 15 height 15
click at [707, 651] on icon at bounding box center [702, 650] width 15 height 15
click at [701, 646] on icon at bounding box center [702, 650] width 15 height 15
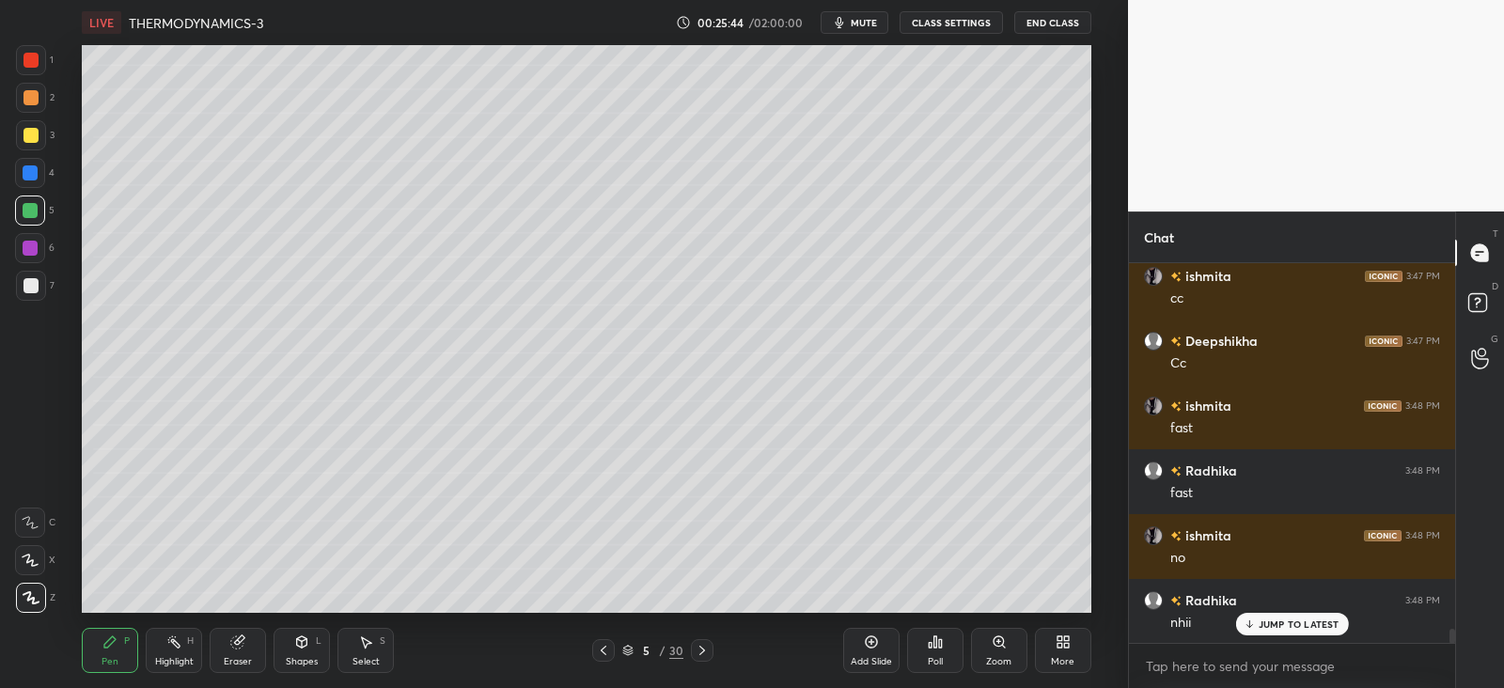
click at [705, 650] on icon at bounding box center [702, 650] width 15 height 15
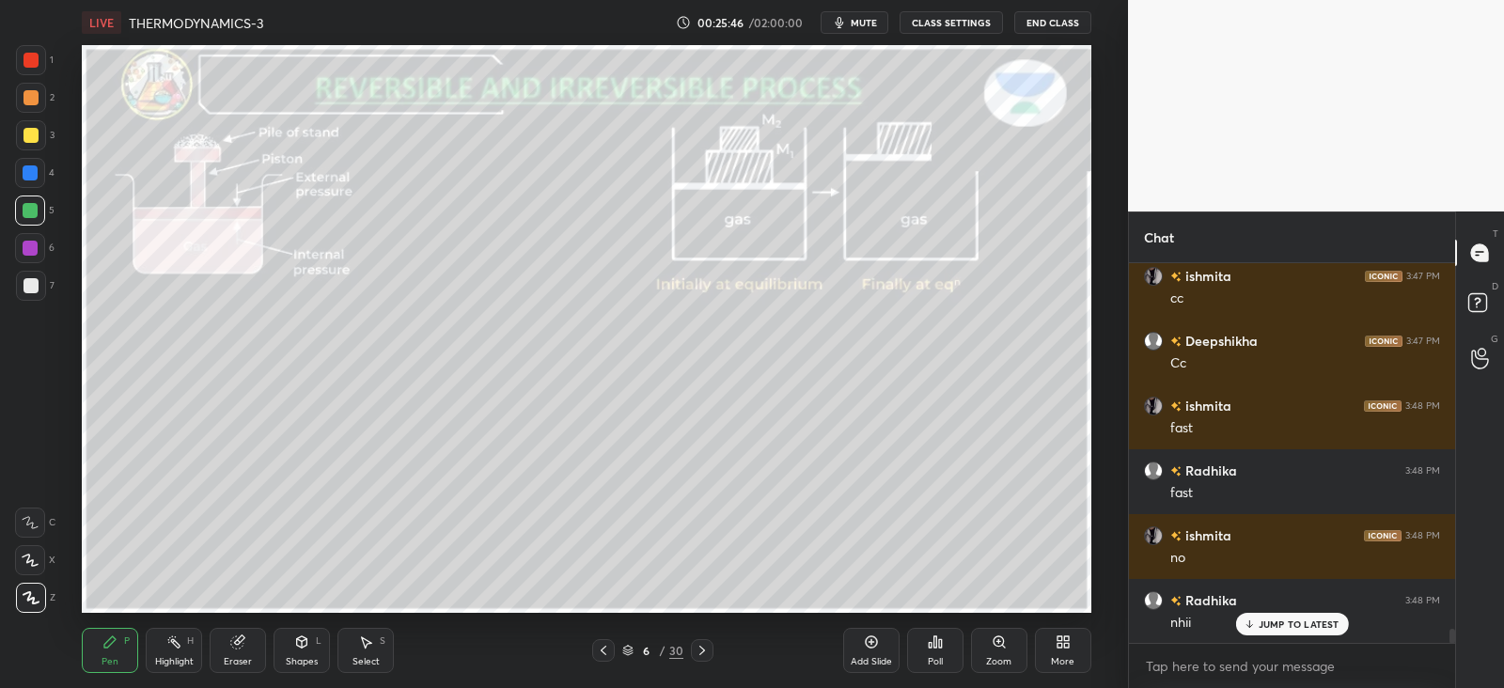
click at [237, 646] on icon at bounding box center [237, 643] width 12 height 12
click at [309, 642] on icon at bounding box center [301, 642] width 15 height 15
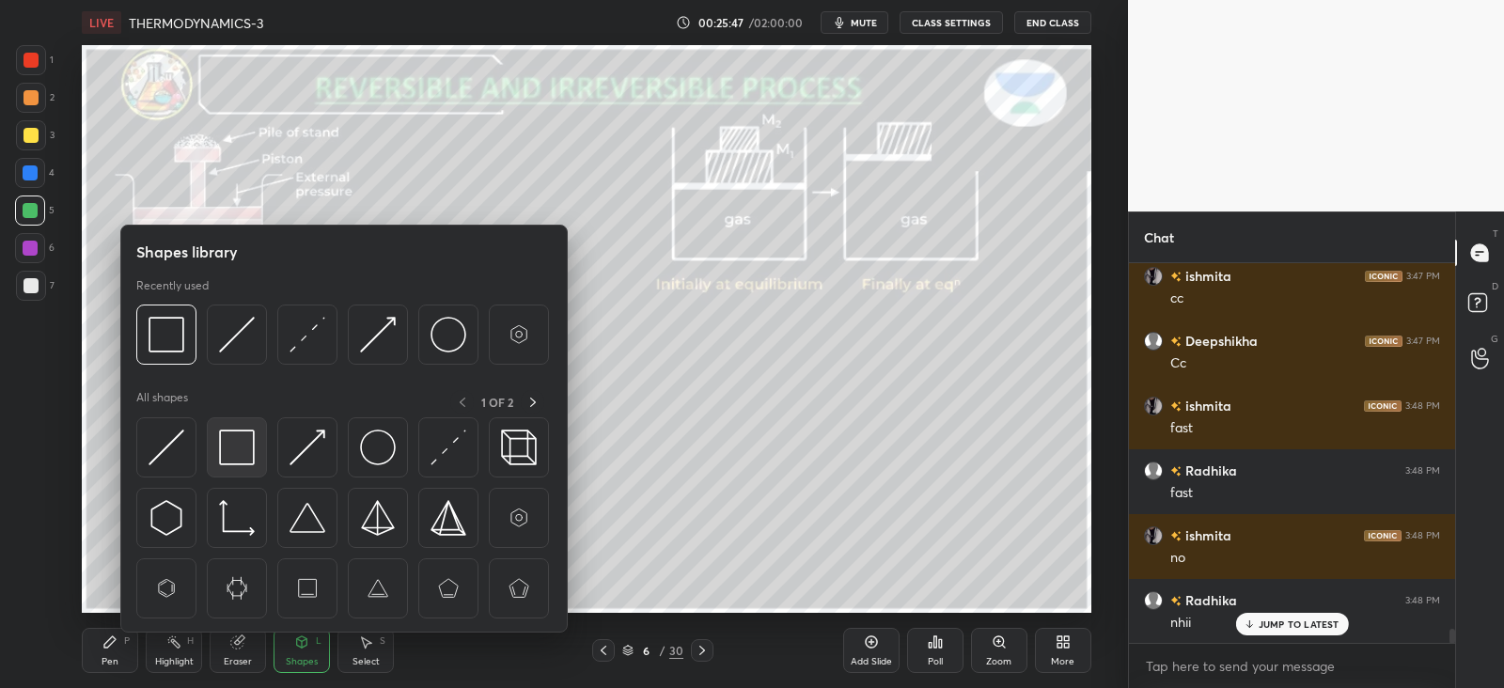
scroll to position [9887, 0]
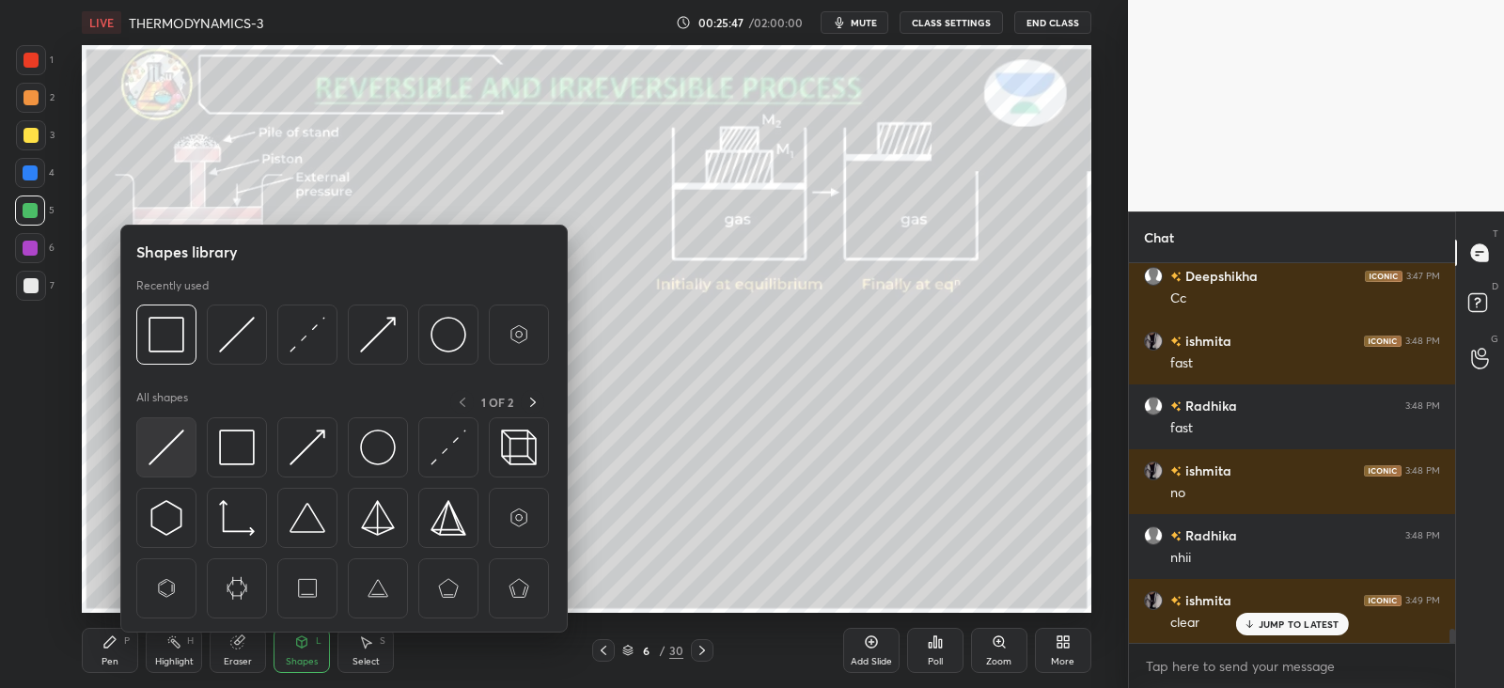
click at [179, 447] on img at bounding box center [167, 448] width 36 height 36
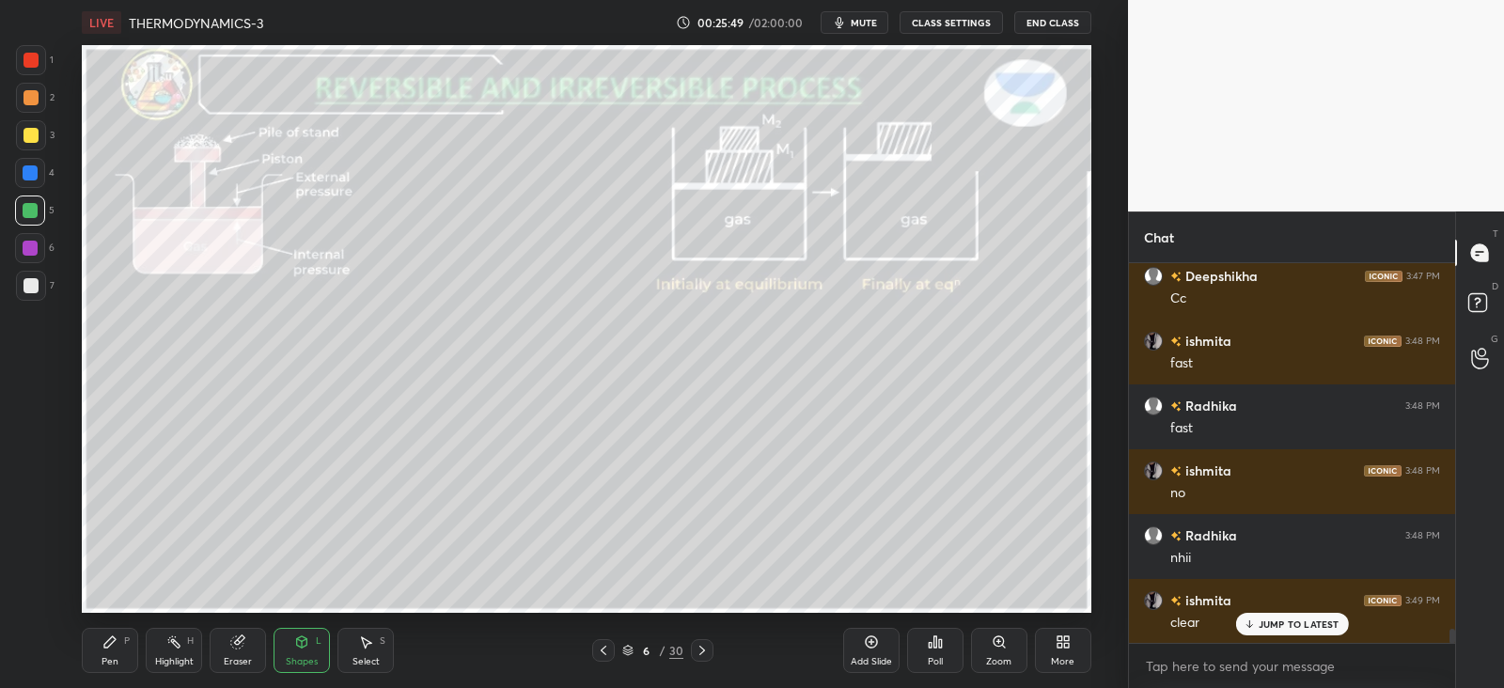
click at [146, 634] on div "Highlight H" at bounding box center [174, 650] width 56 height 45
click at [301, 650] on div "Shapes L" at bounding box center [302, 650] width 56 height 45
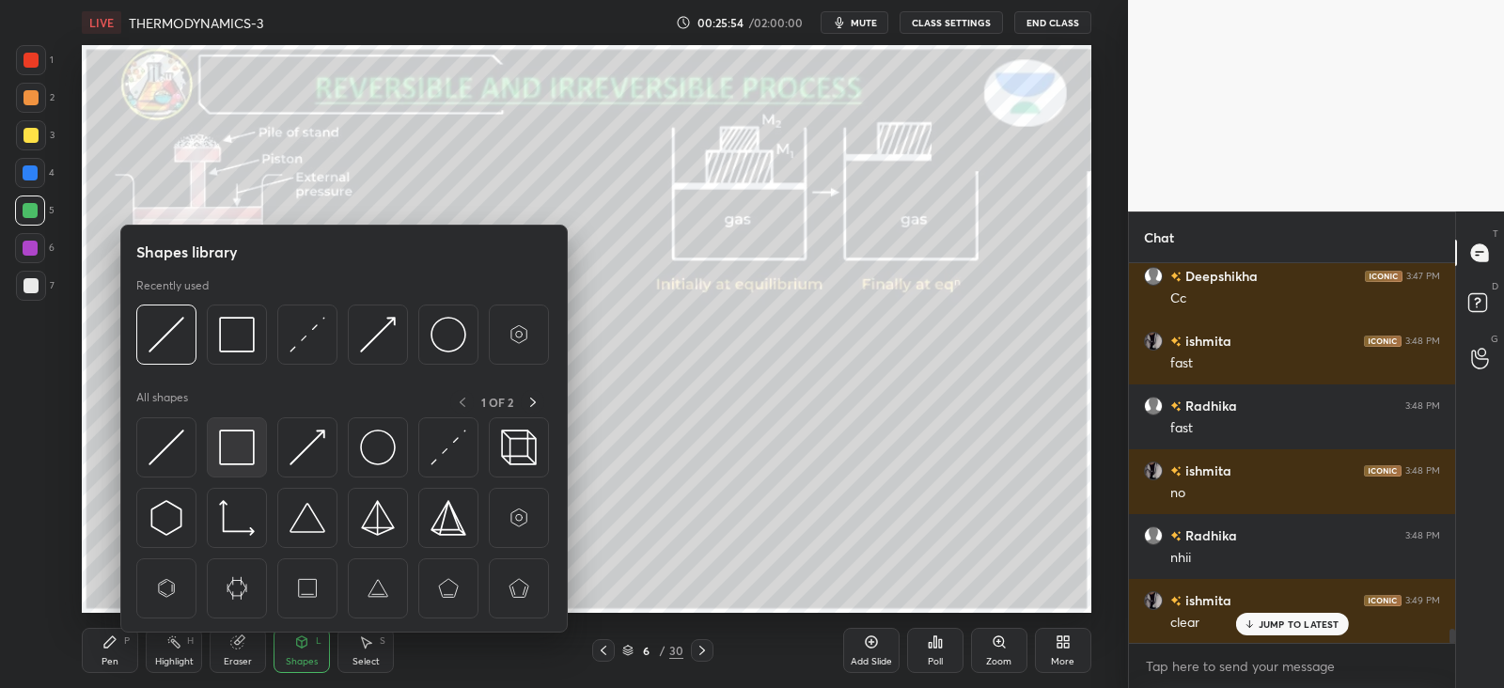
click at [243, 443] on img at bounding box center [237, 448] width 36 height 36
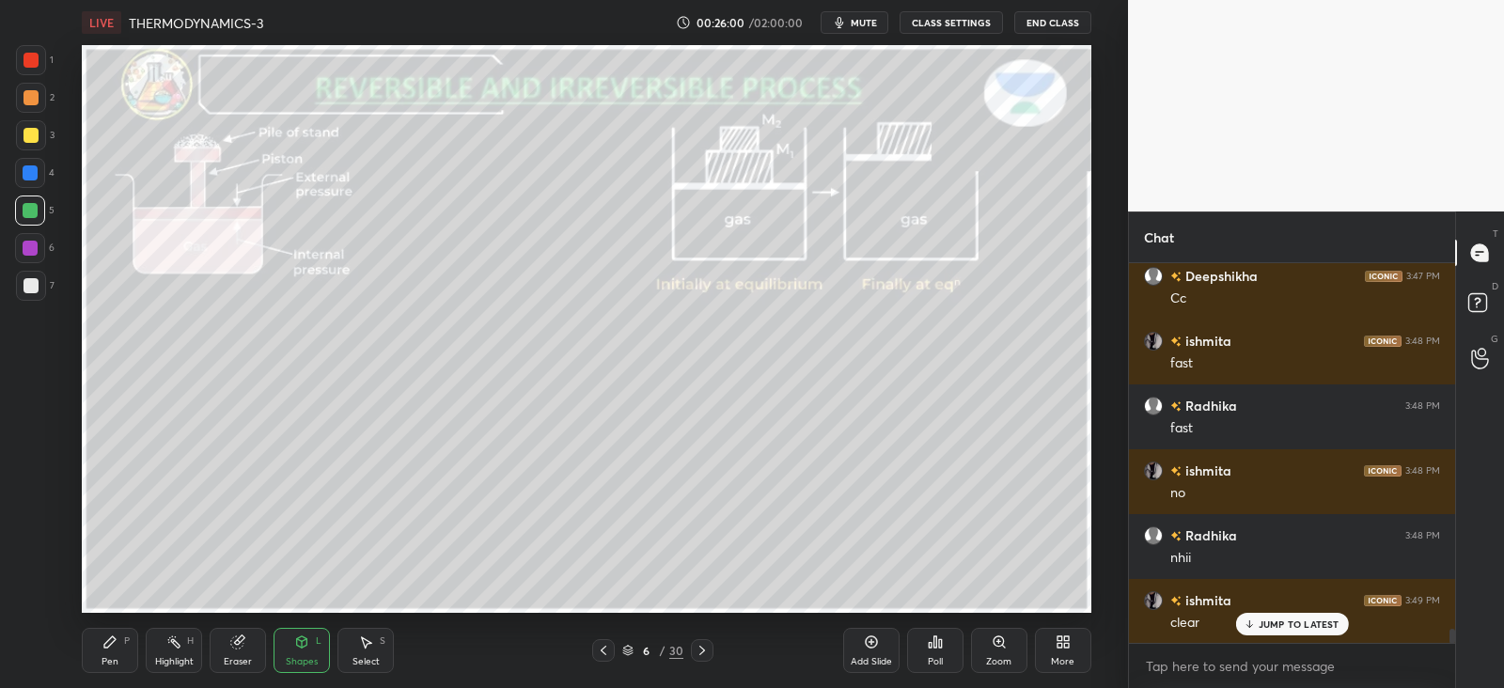
click at [76, 646] on div "LIVE THERMODYNAMICS-3 00:26:00 / 02:00:00 mute CLASS SETTINGS End Class Setting…" at bounding box center [586, 344] width 1053 height 688
click at [34, 167] on div at bounding box center [30, 172] width 15 height 15
click at [36, 98] on div at bounding box center [31, 97] width 15 height 15
click at [117, 638] on icon at bounding box center [109, 642] width 15 height 15
click at [31, 166] on div at bounding box center [30, 172] width 15 height 15
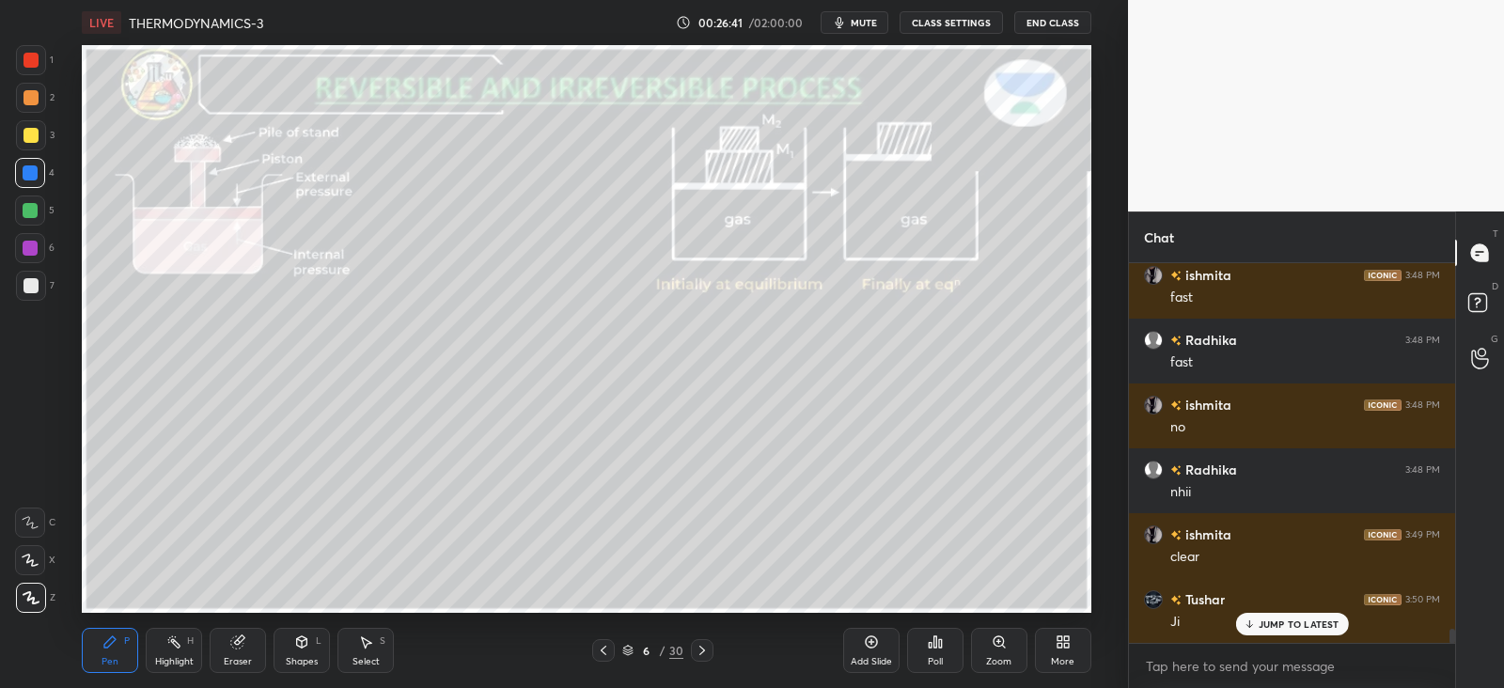
scroll to position [9997, 0]
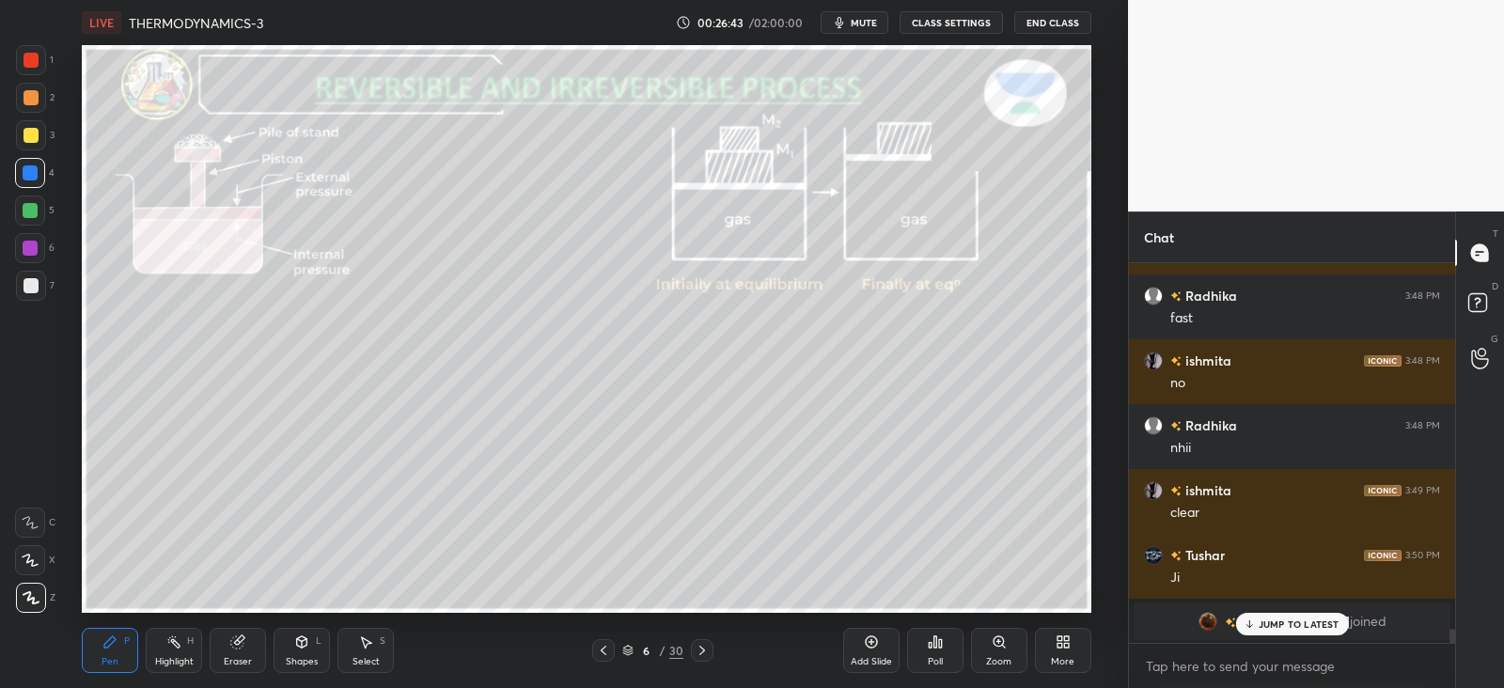
click at [1268, 638] on div "[PERSON_NAME] joined" at bounding box center [1292, 622] width 317 height 38
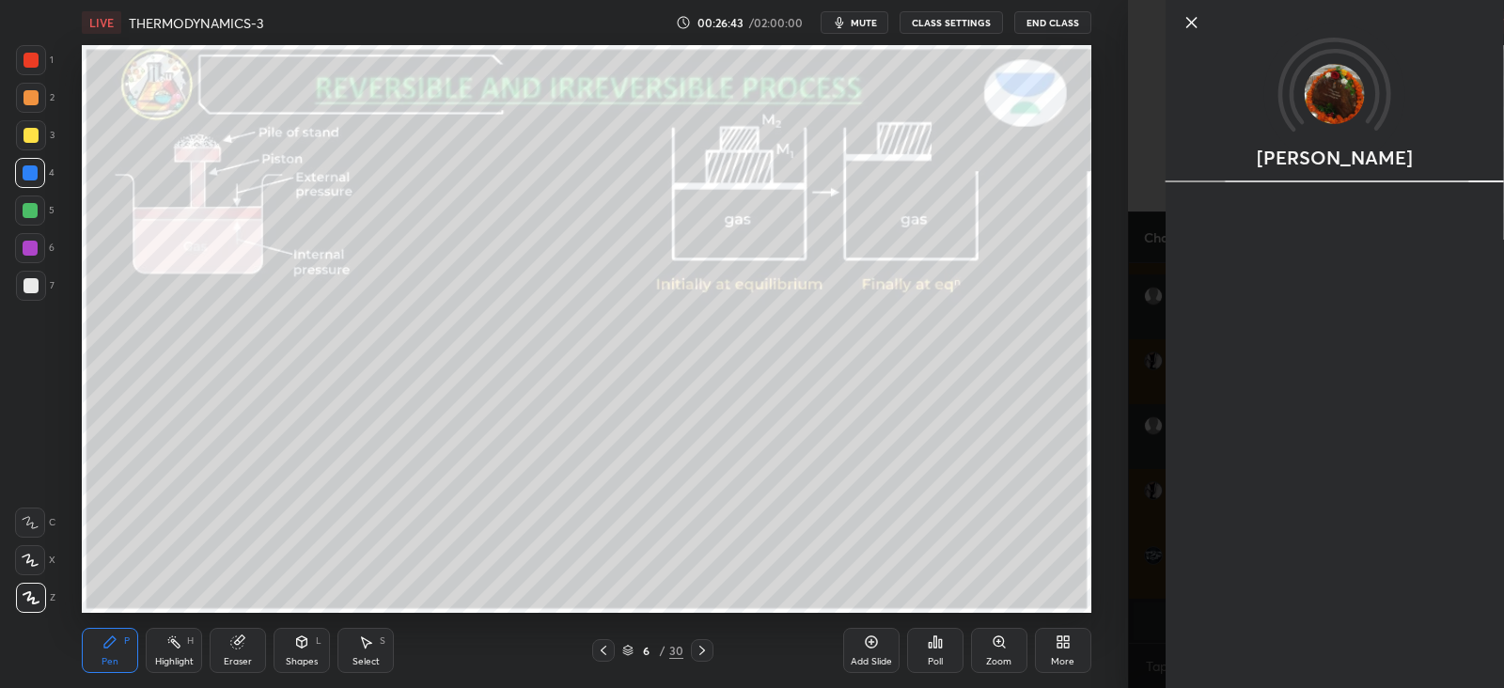
click at [1254, 620] on div "[PERSON_NAME]" at bounding box center [1335, 344] width 339 height 688
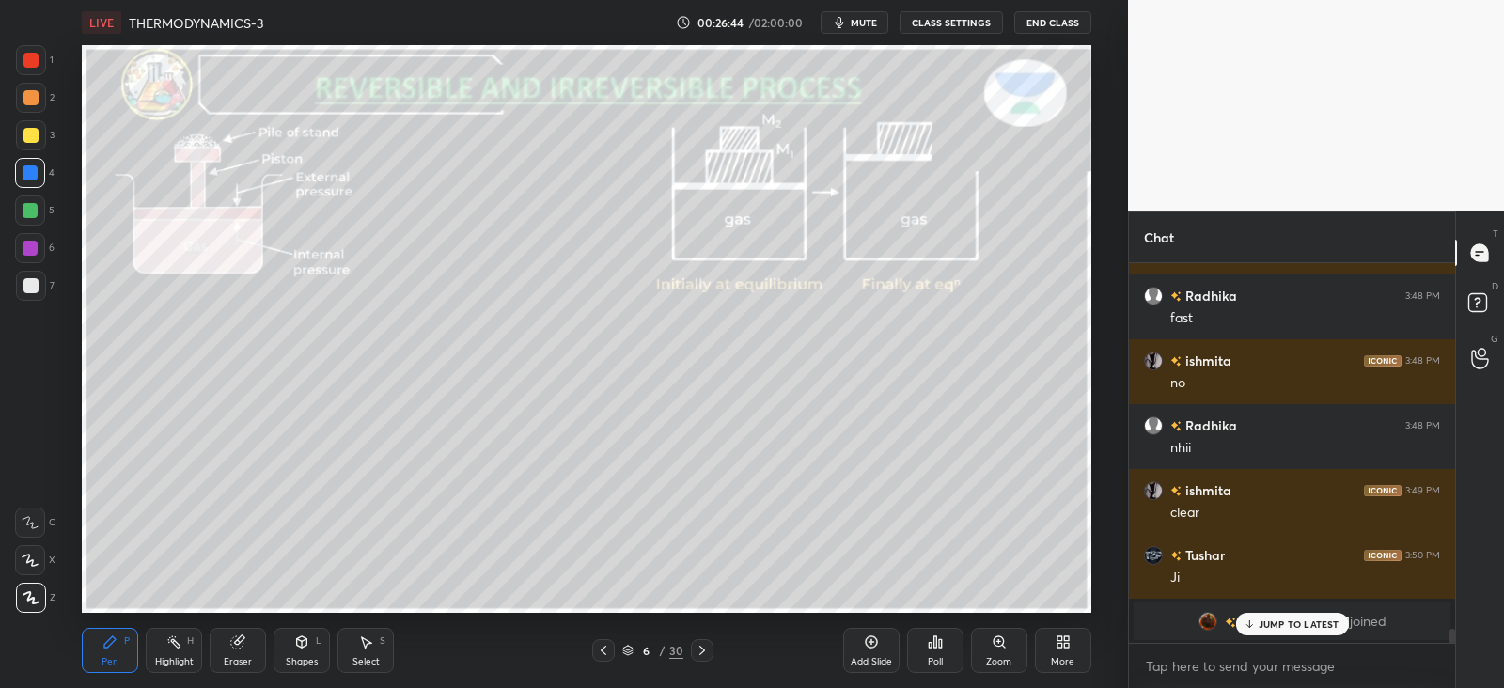
click at [1265, 634] on div "JUMP TO LATEST" at bounding box center [1292, 624] width 113 height 23
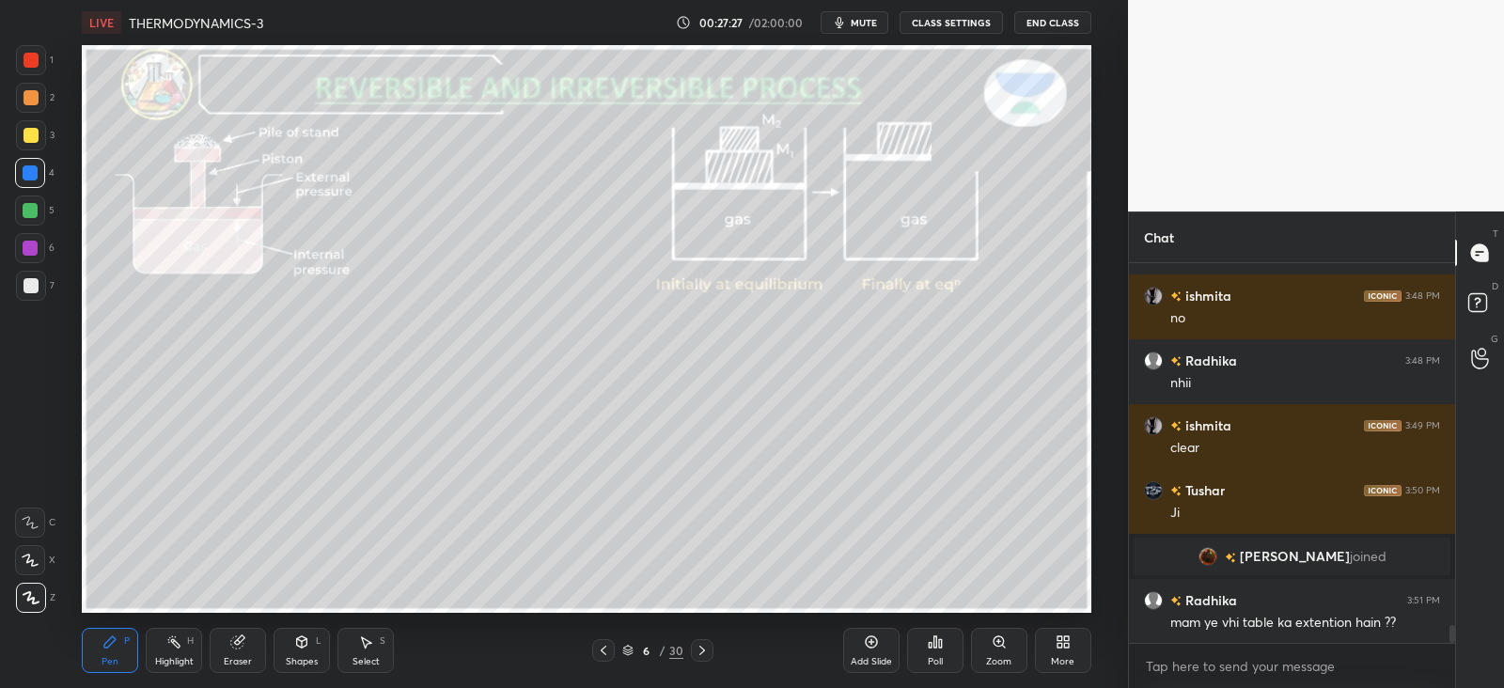
scroll to position [7743, 0]
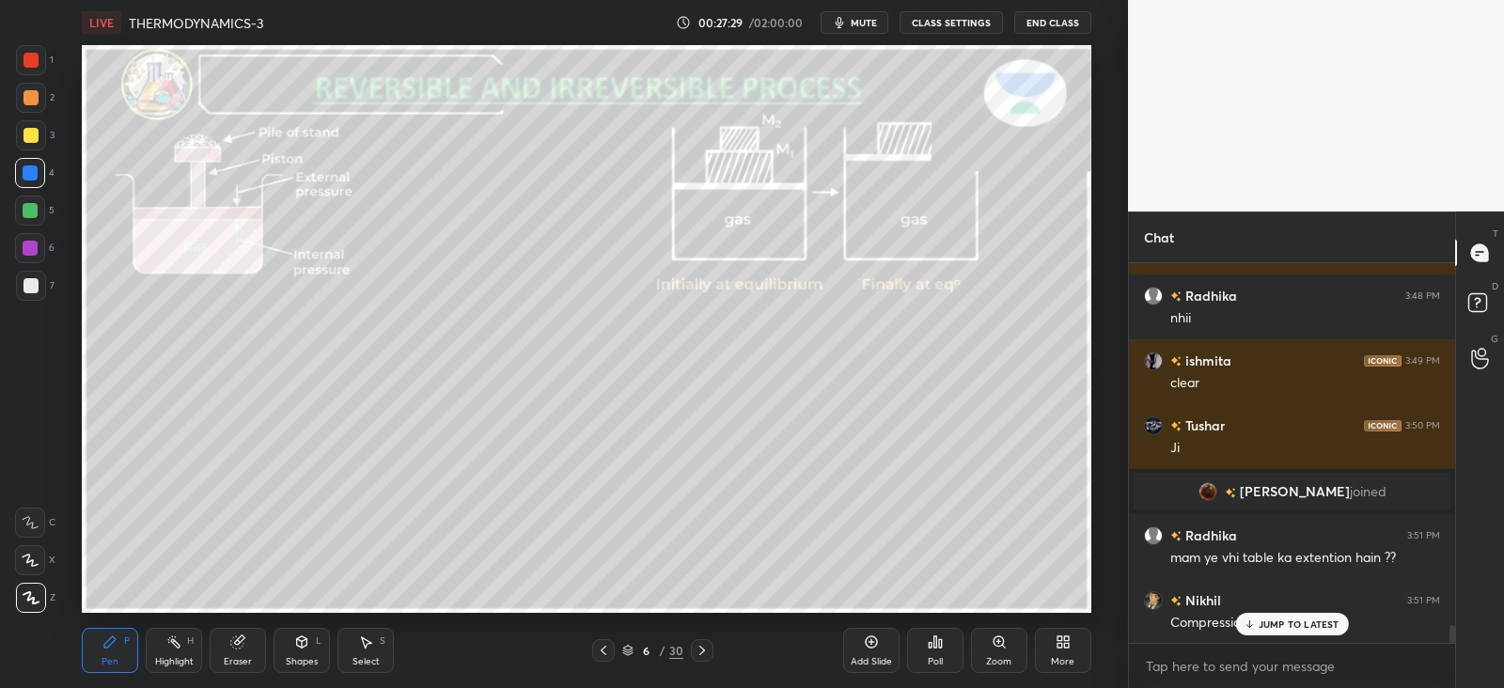
click at [1257, 624] on div "JUMP TO LATEST" at bounding box center [1292, 624] width 113 height 23
click at [31, 175] on div at bounding box center [30, 172] width 15 height 15
click at [606, 653] on icon at bounding box center [604, 650] width 6 height 9
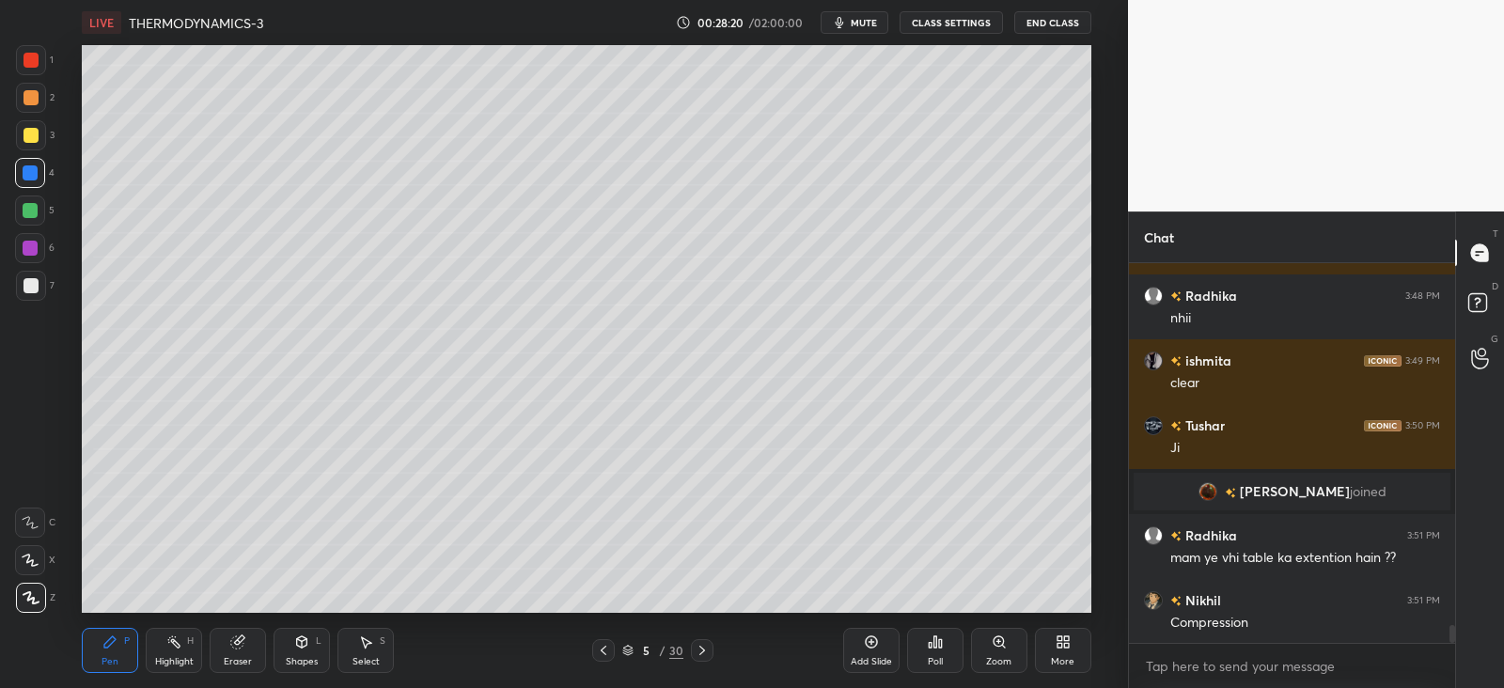
click at [611, 653] on icon at bounding box center [603, 650] width 15 height 15
click at [607, 654] on icon at bounding box center [603, 650] width 15 height 15
click at [701, 653] on icon at bounding box center [703, 650] width 6 height 9
click at [702, 654] on icon at bounding box center [702, 650] width 15 height 15
click at [602, 654] on icon at bounding box center [603, 650] width 15 height 15
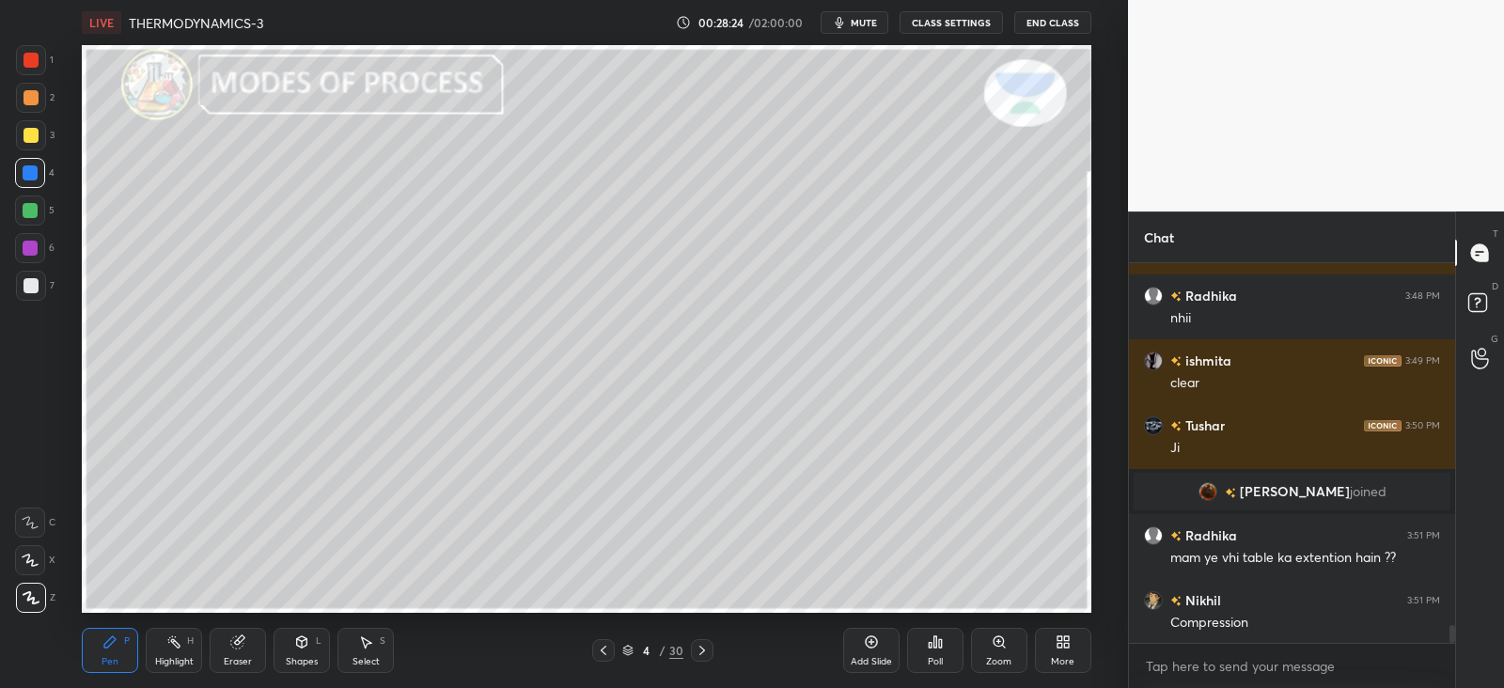
click at [606, 656] on icon at bounding box center [603, 650] width 15 height 15
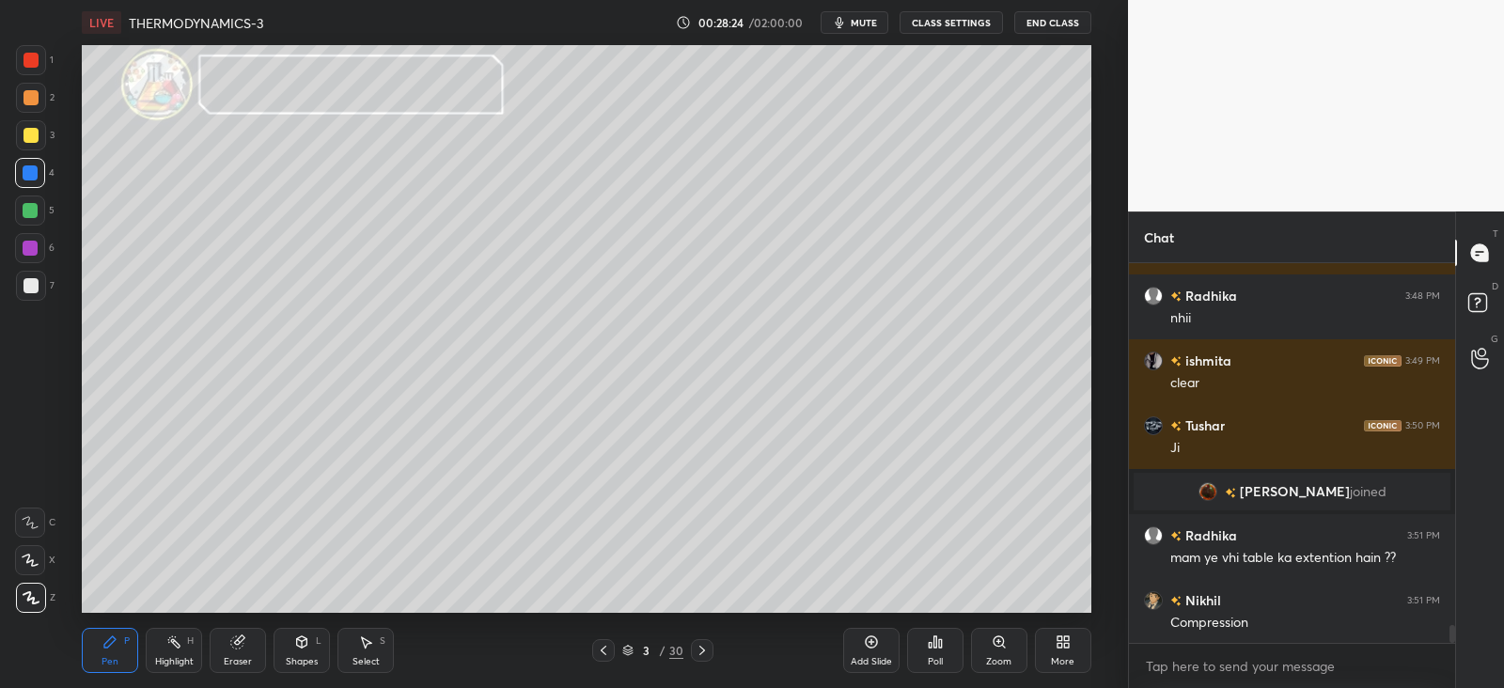
click at [609, 656] on icon at bounding box center [603, 650] width 15 height 15
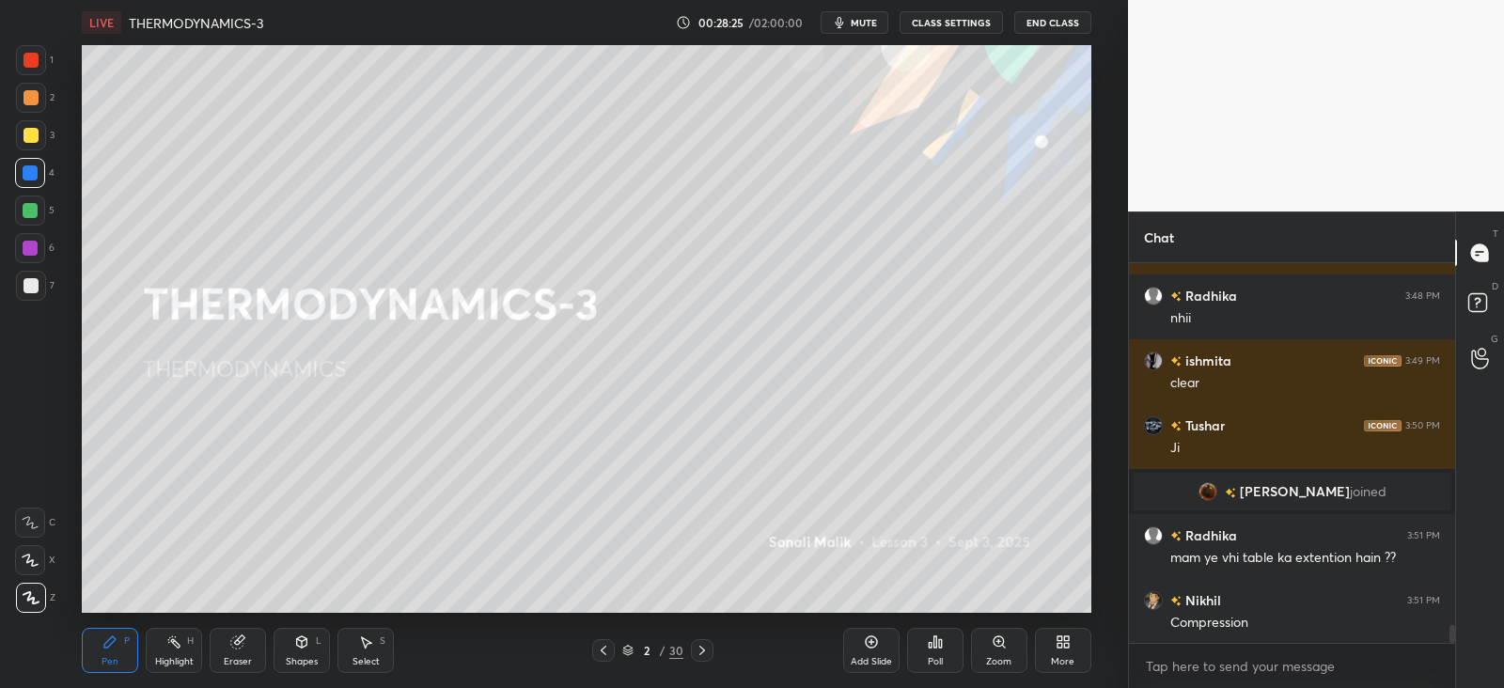
click at [707, 654] on icon at bounding box center [702, 650] width 15 height 15
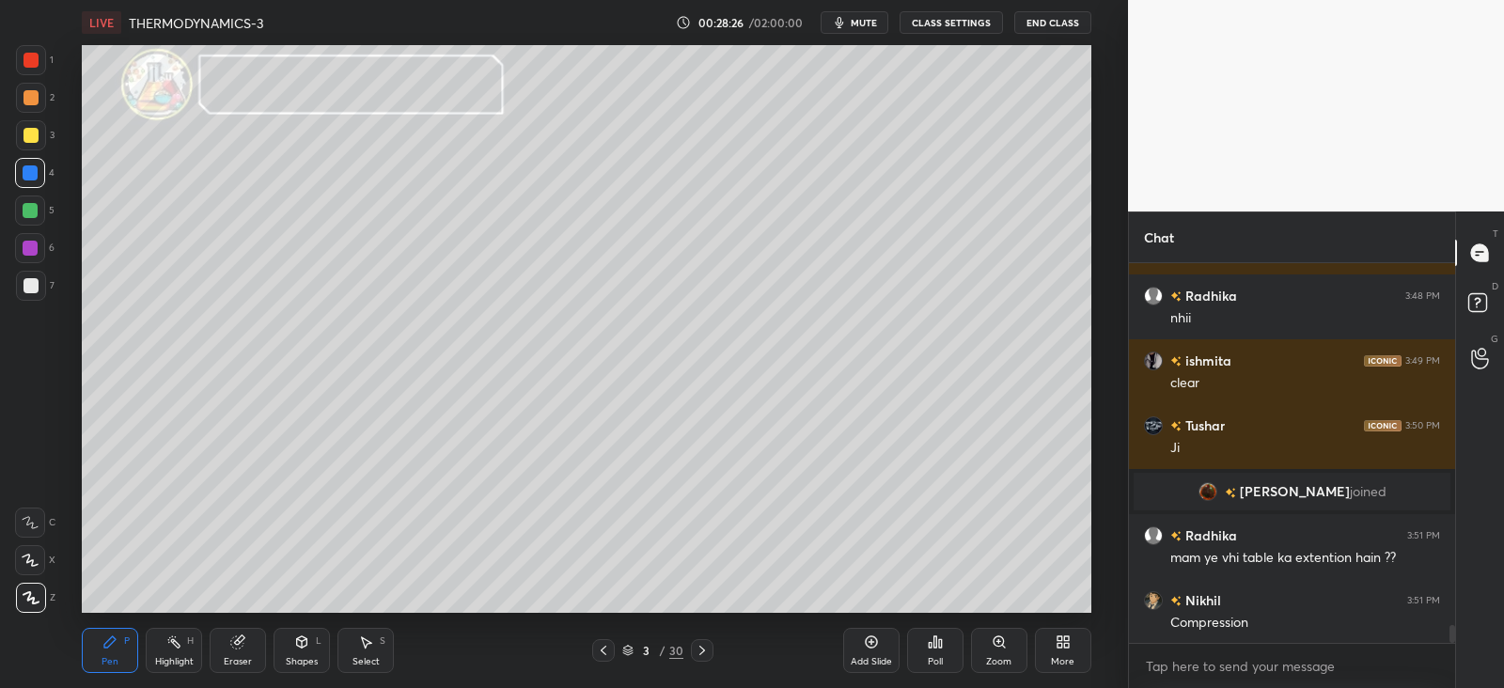
click at [702, 656] on icon at bounding box center [702, 650] width 15 height 15
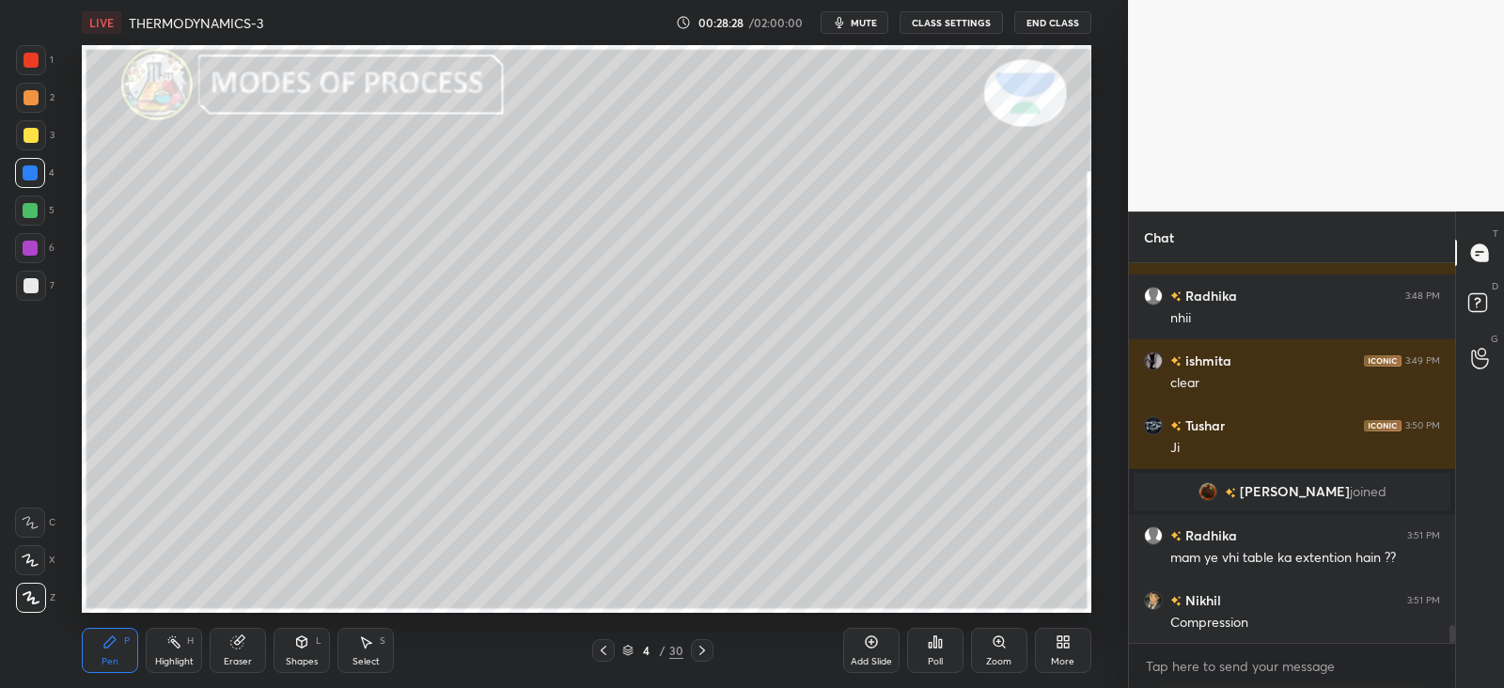
click at [613, 646] on div at bounding box center [603, 650] width 23 height 23
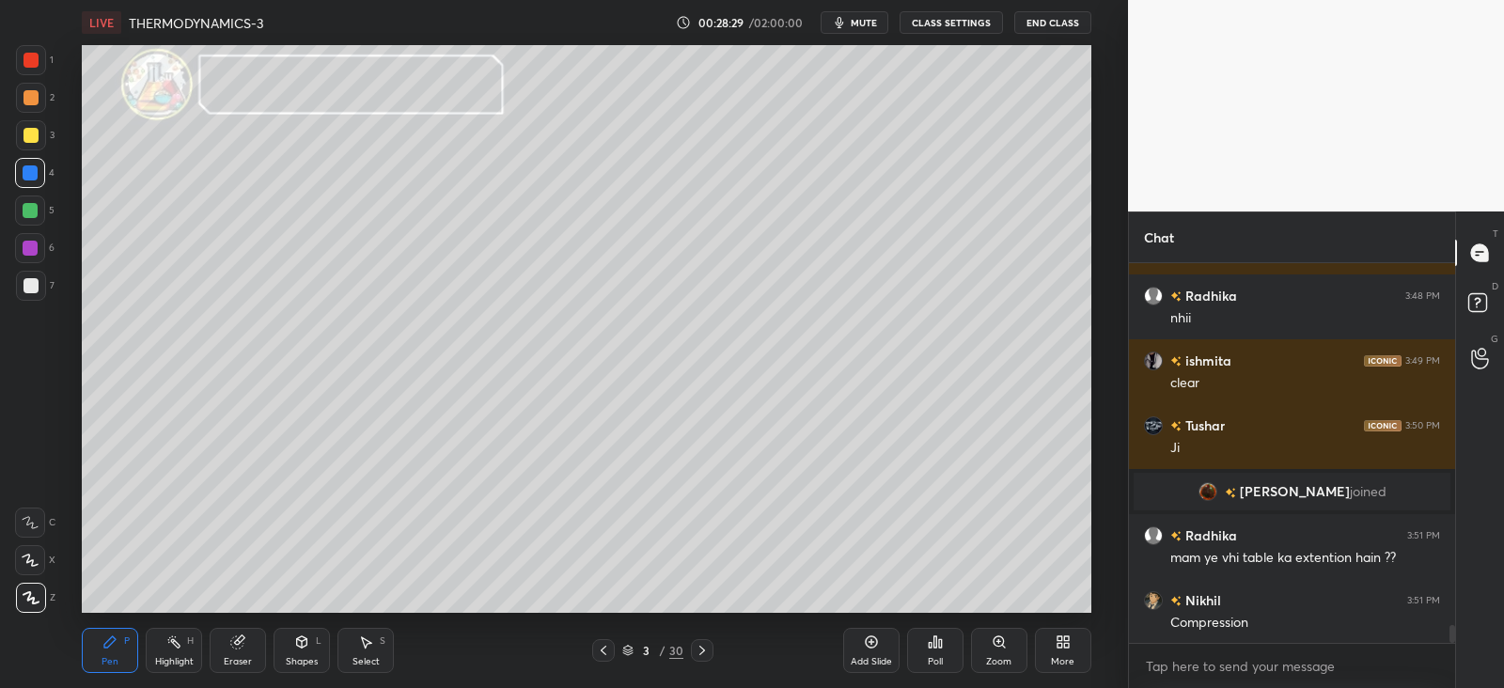
click at [710, 648] on div at bounding box center [702, 650] width 23 height 23
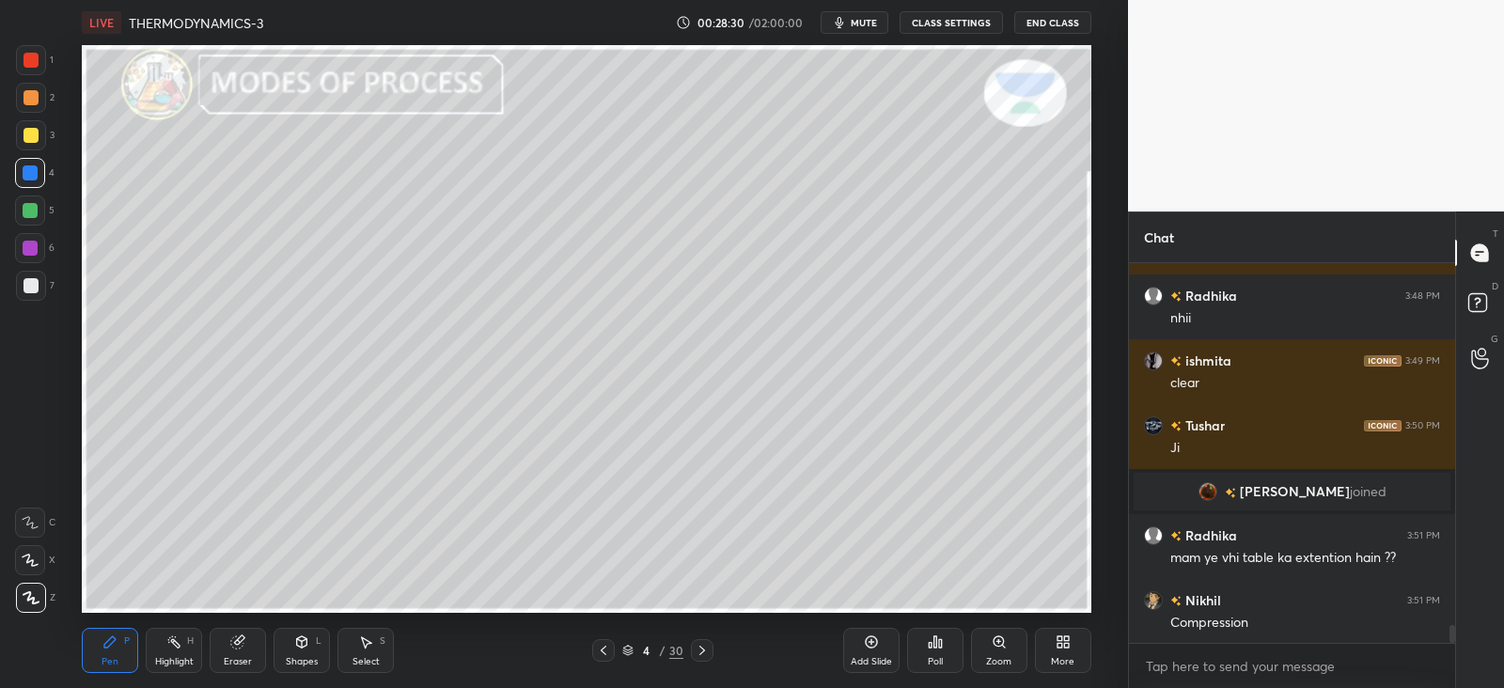
click at [719, 653] on div "4 / 30" at bounding box center [653, 650] width 381 height 23
click at [703, 648] on icon at bounding box center [702, 650] width 15 height 15
click at [704, 651] on icon at bounding box center [703, 650] width 6 height 9
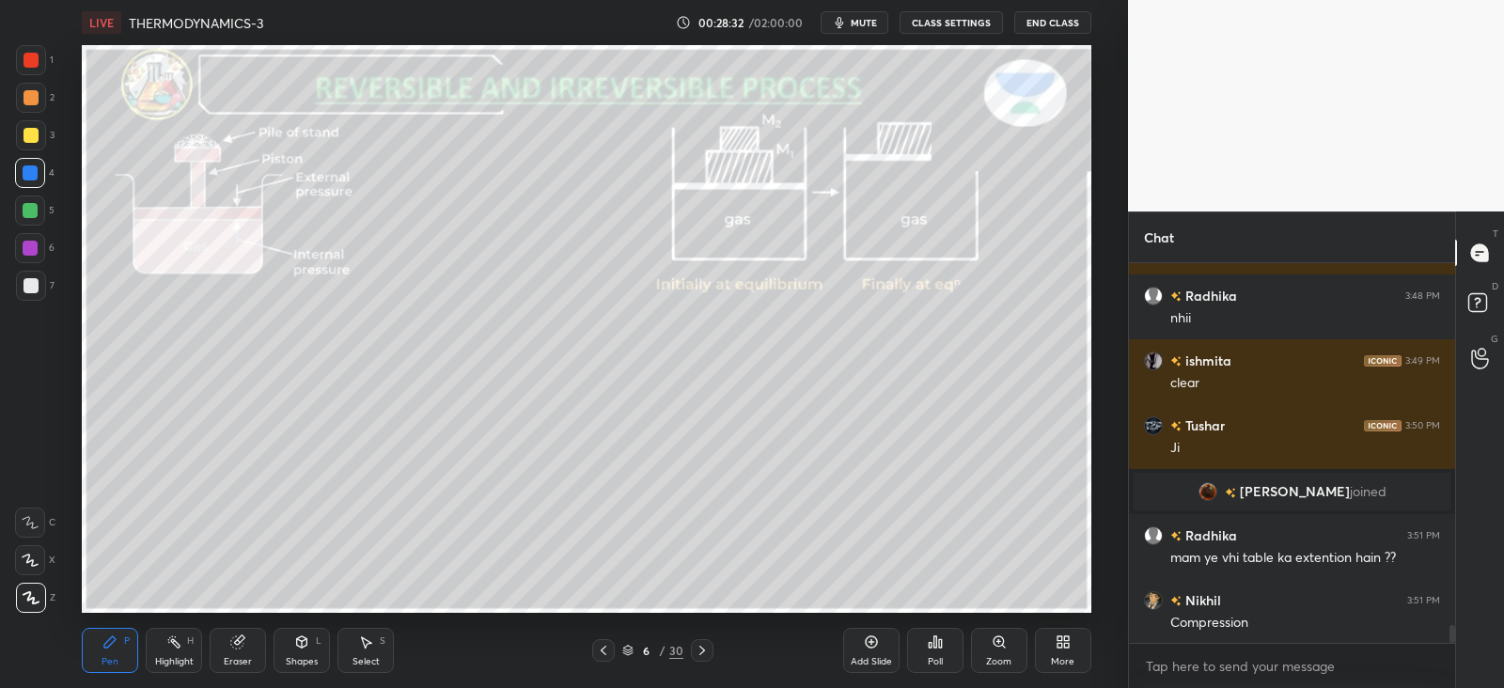
scroll to position [7809, 0]
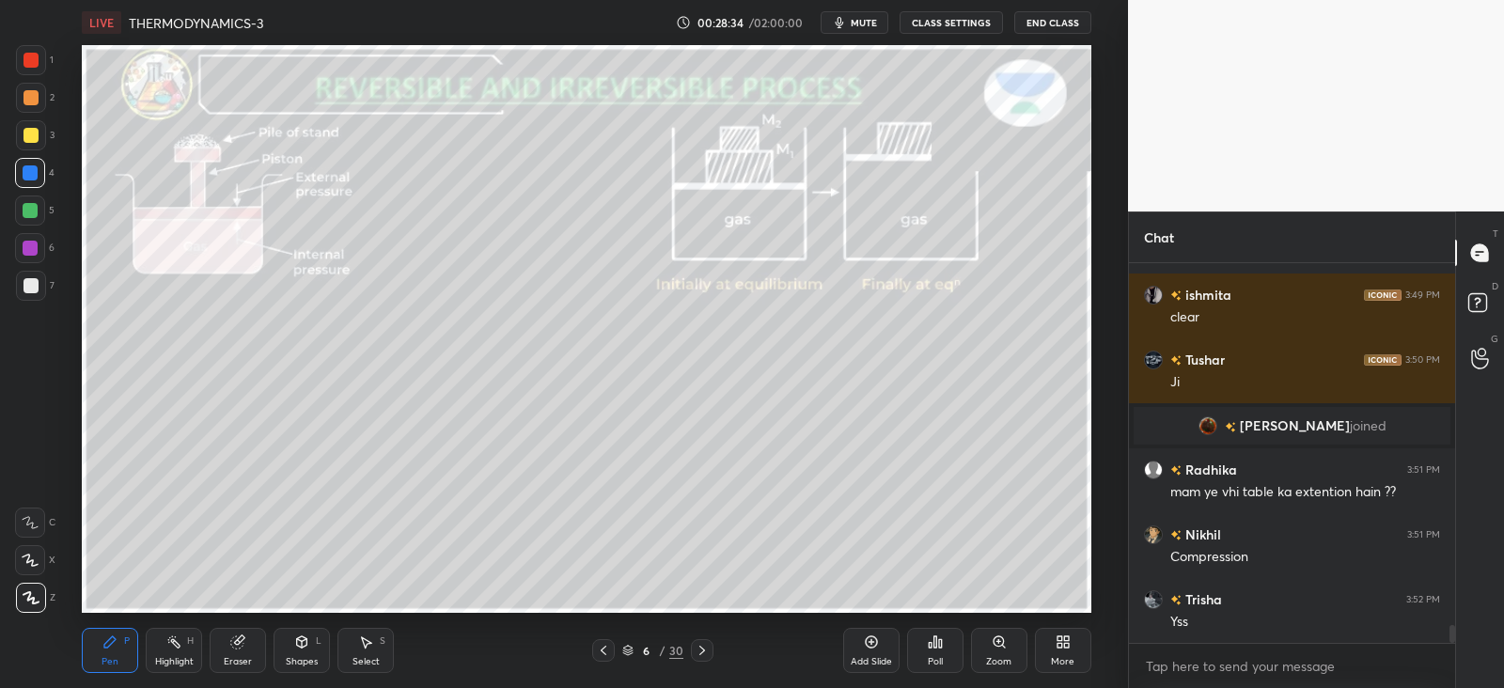
click at [708, 650] on icon at bounding box center [702, 650] width 15 height 15
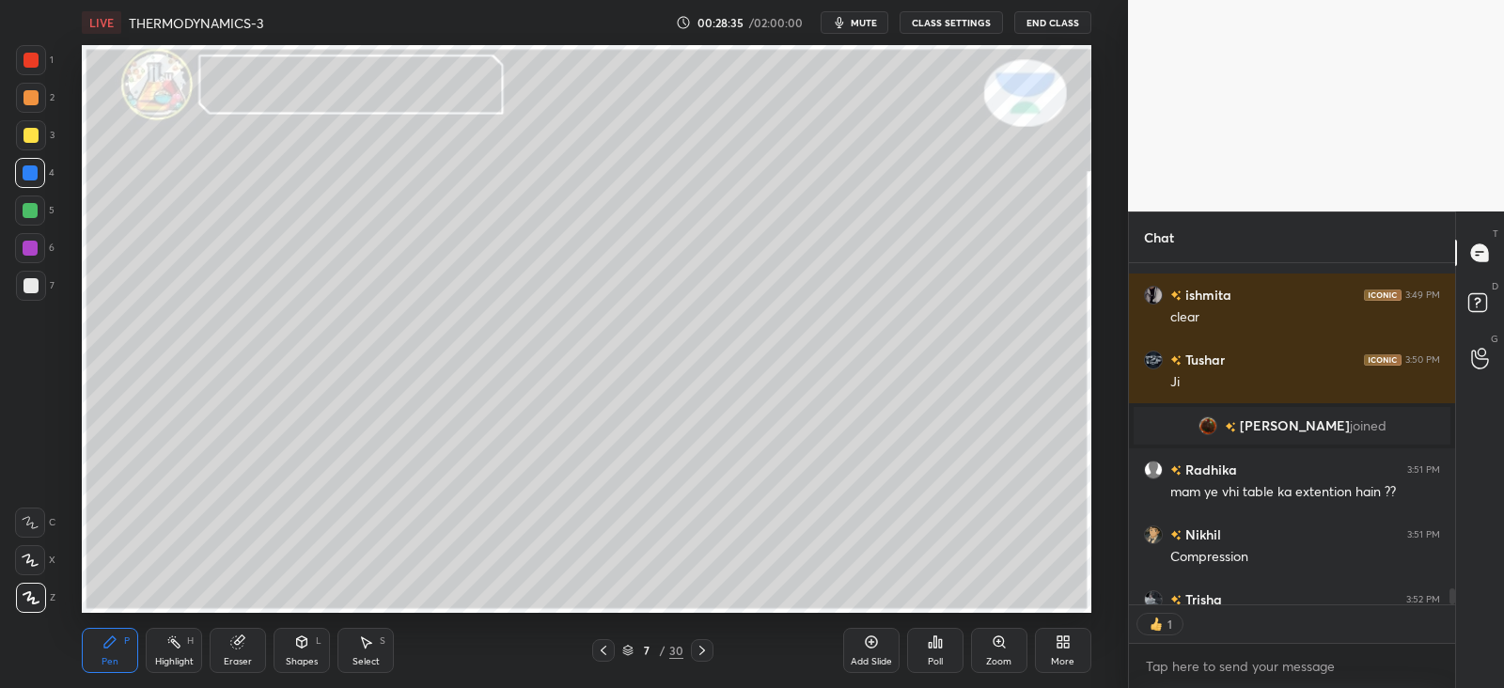
scroll to position [336, 320]
click at [33, 125] on div at bounding box center [31, 135] width 30 height 30
click at [33, 132] on div at bounding box center [31, 135] width 15 height 15
click at [32, 99] on div at bounding box center [31, 97] width 15 height 15
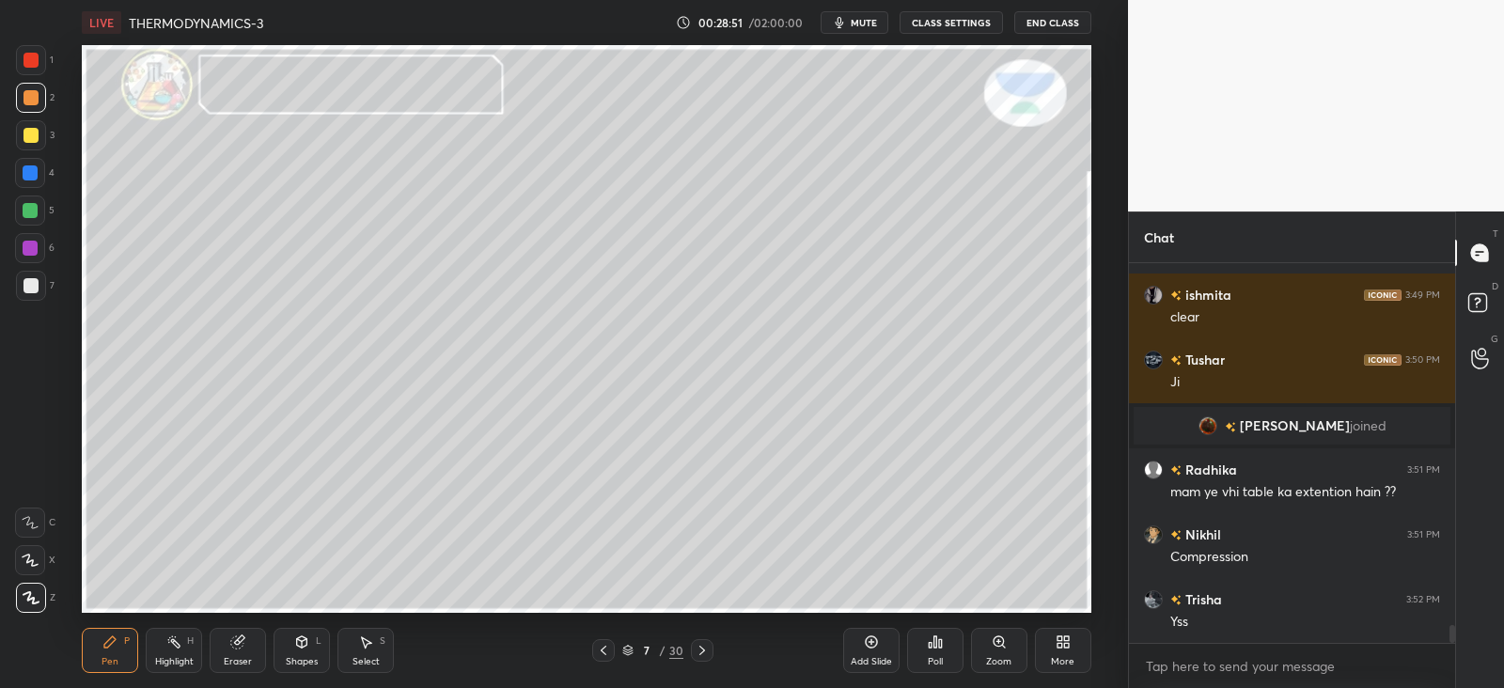
scroll to position [7874, 0]
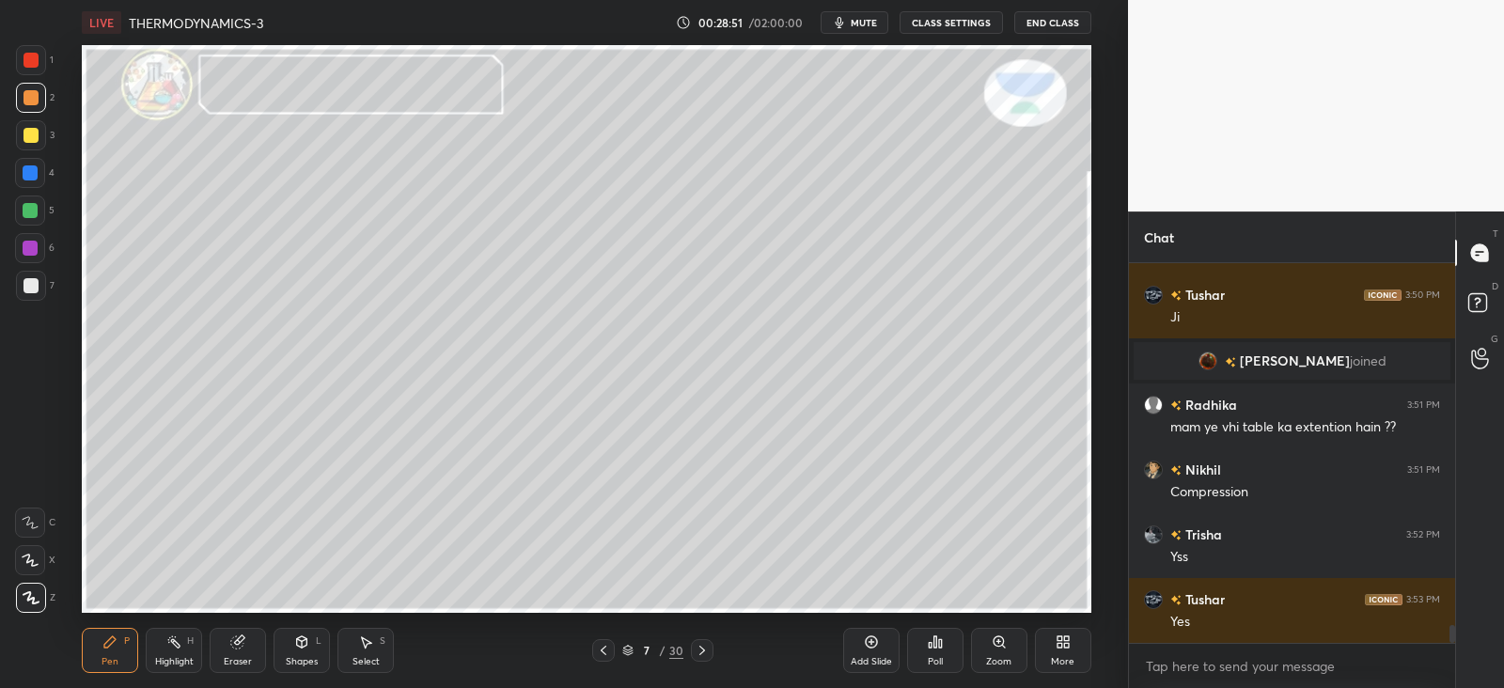
click at [38, 211] on div at bounding box center [30, 211] width 30 height 30
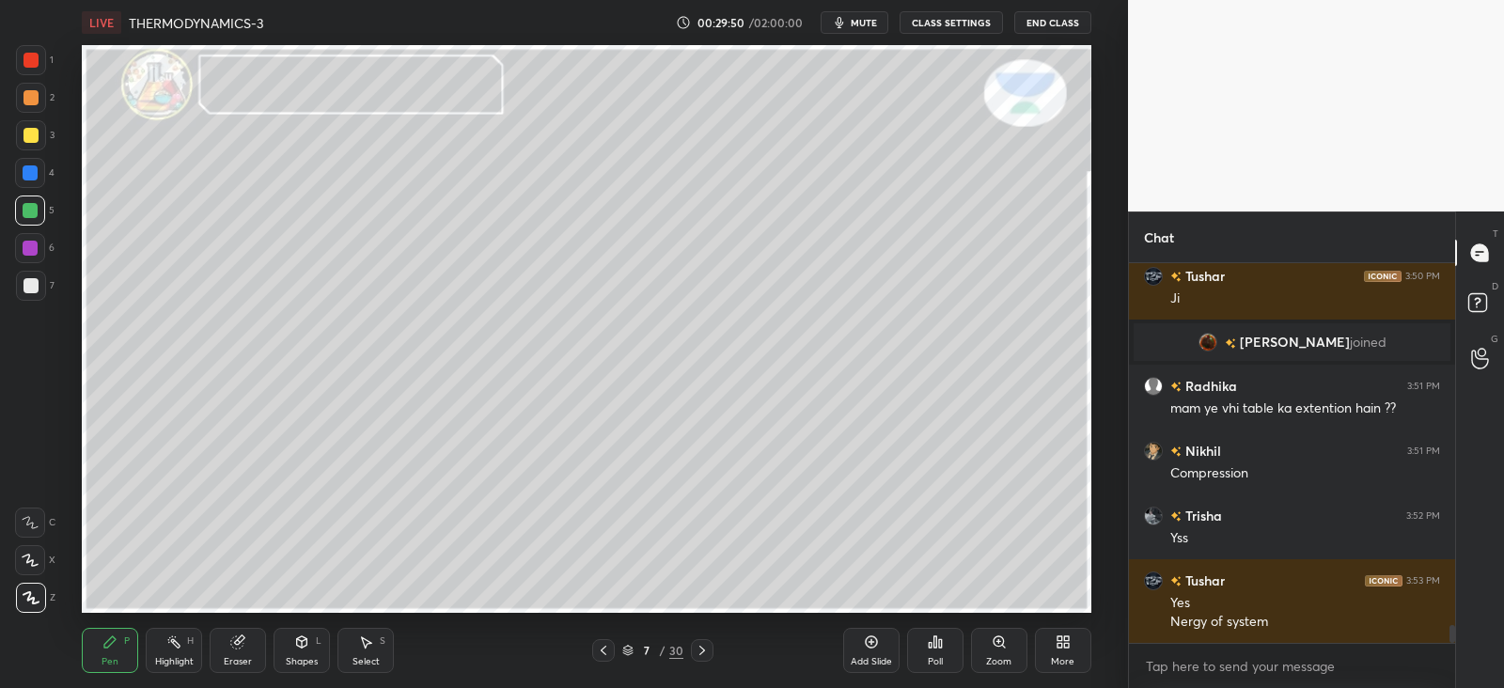
click at [38, 128] on div at bounding box center [31, 135] width 30 height 30
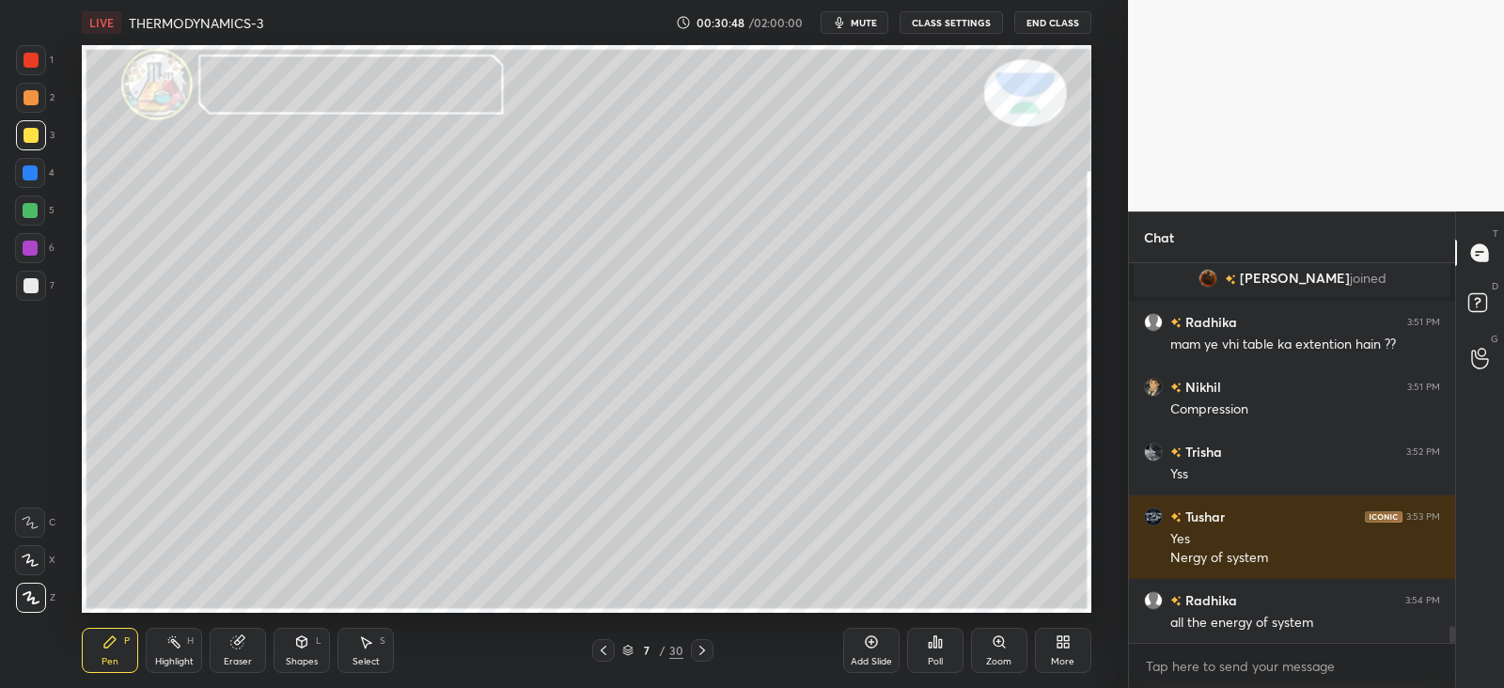
click at [35, 105] on div at bounding box center [31, 98] width 30 height 30
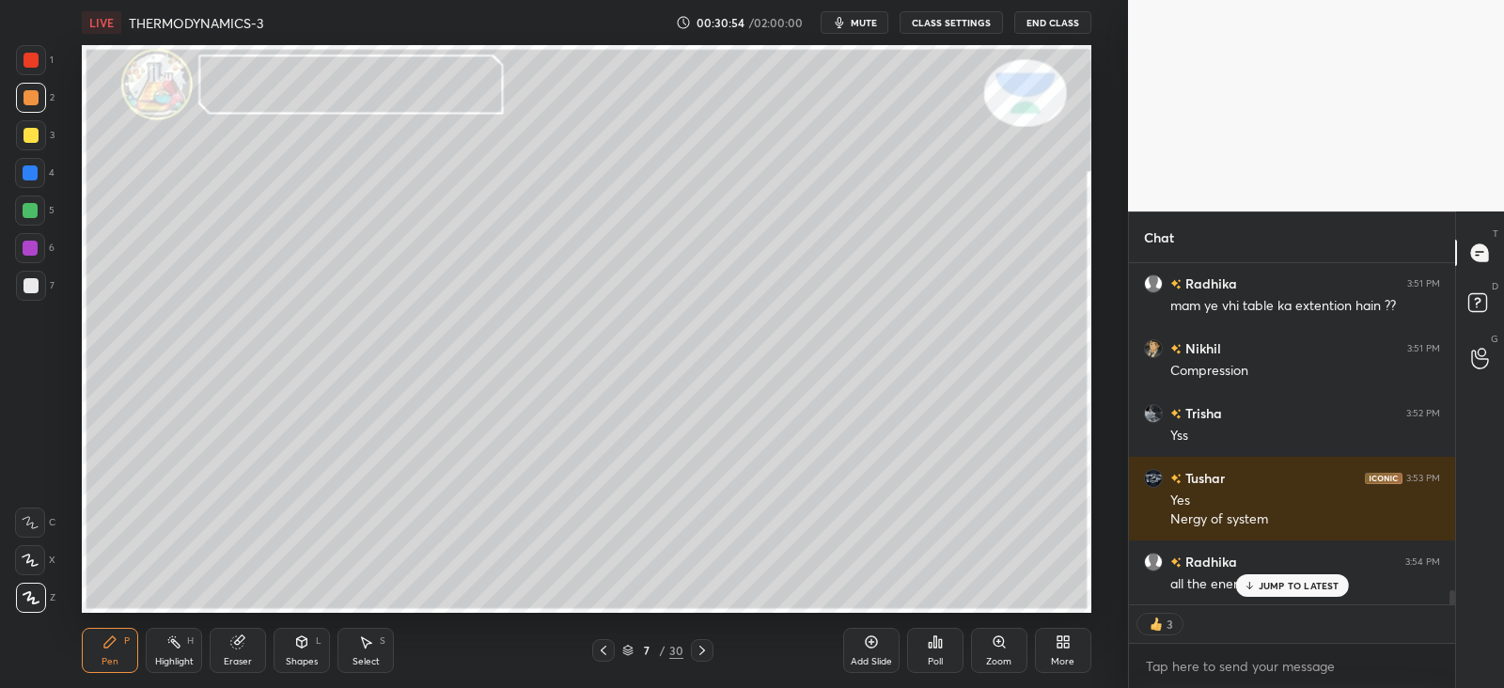
click at [1272, 587] on p "JUMP TO LATEST" at bounding box center [1299, 585] width 81 height 11
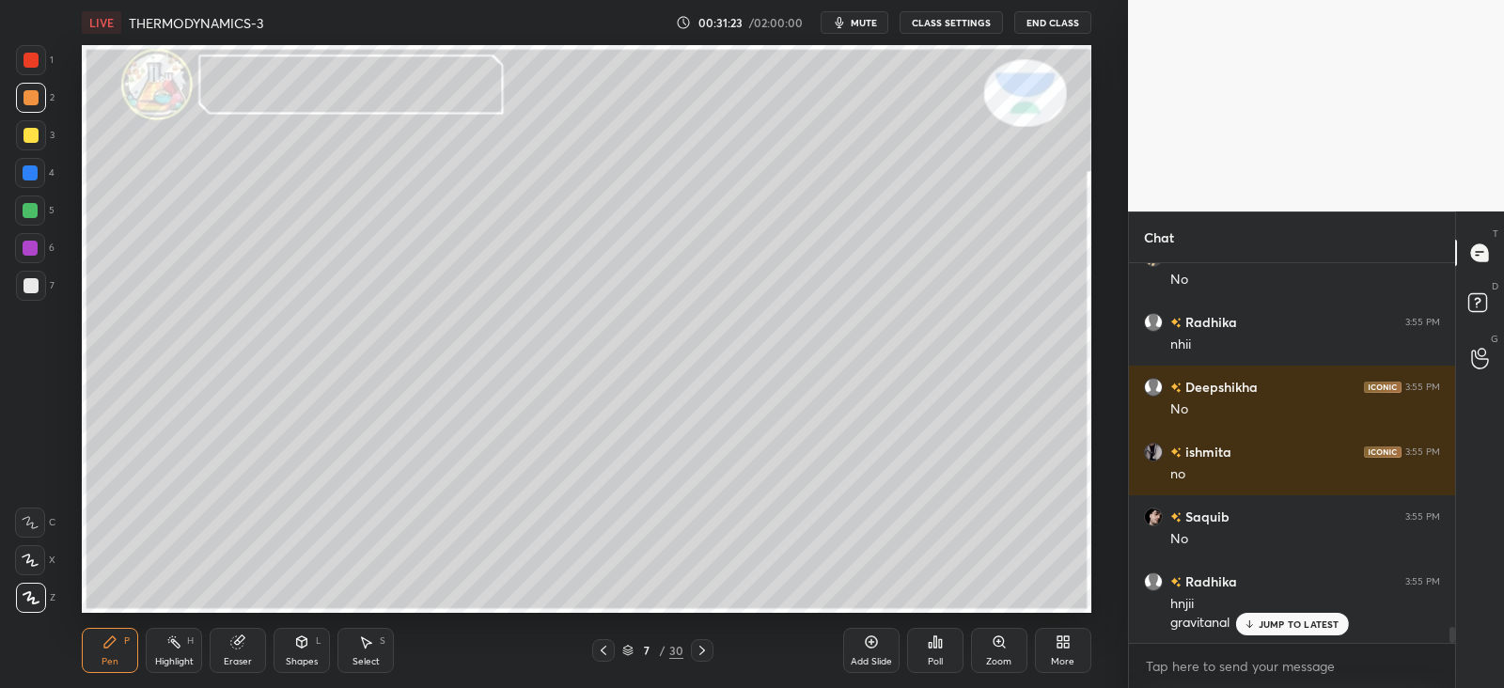
scroll to position [8430, 0]
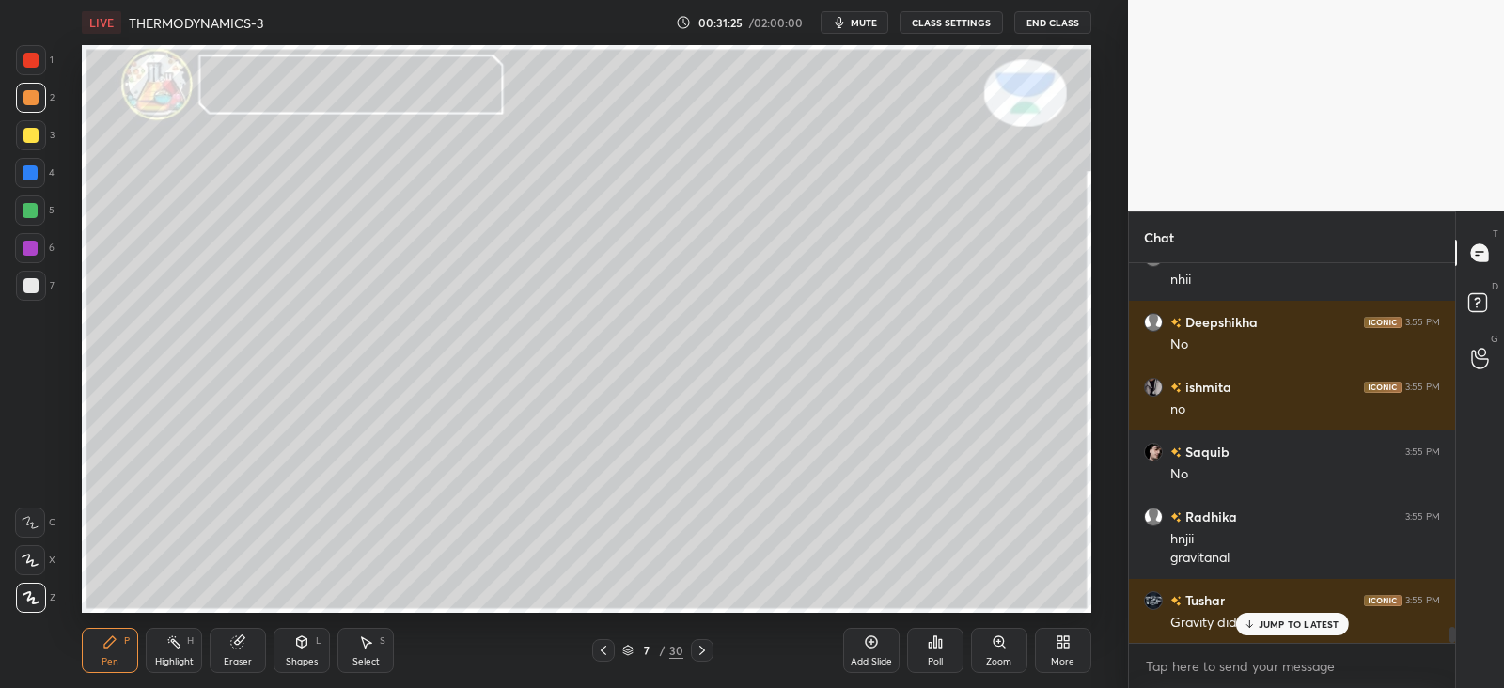
click at [1260, 622] on p "JUMP TO LATEST" at bounding box center [1299, 624] width 81 height 11
click at [29, 281] on div at bounding box center [31, 285] width 15 height 15
click at [33, 166] on div at bounding box center [30, 172] width 15 height 15
click at [35, 141] on div at bounding box center [31, 135] width 15 height 15
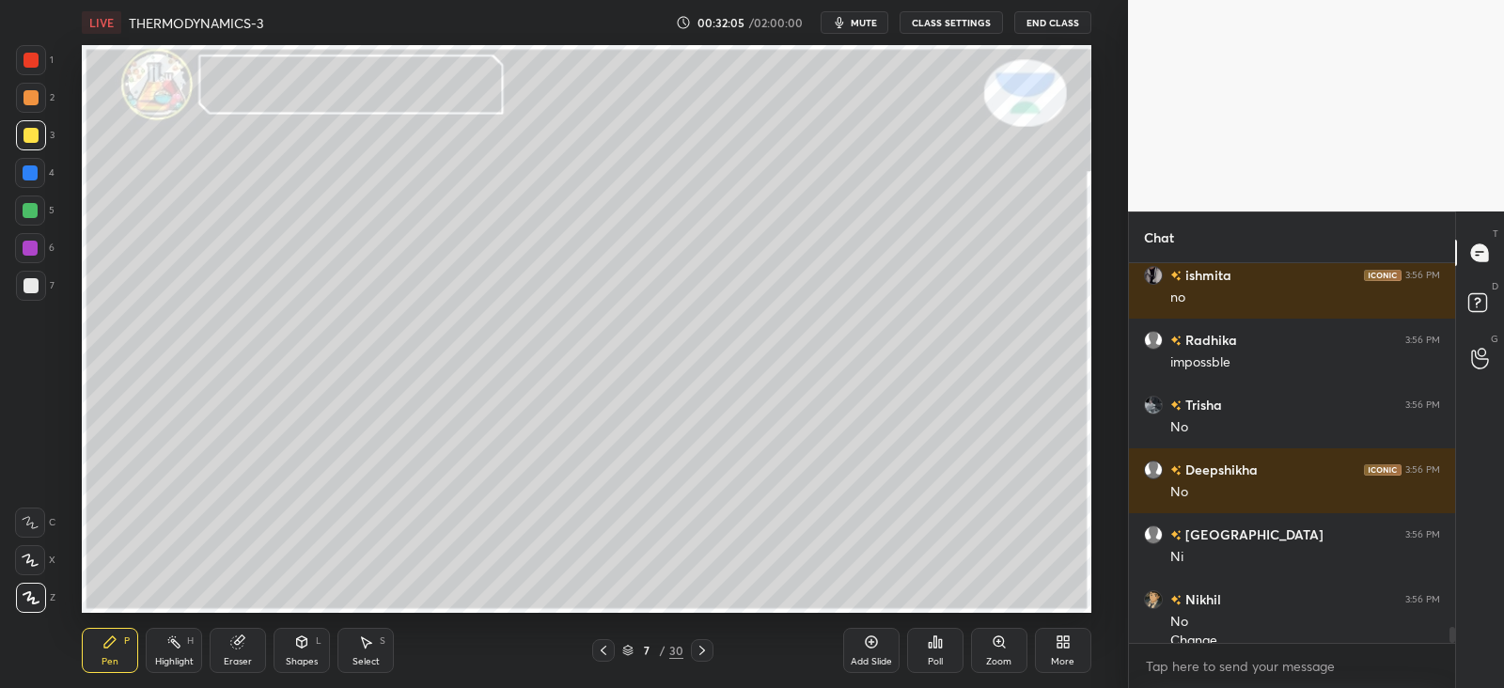
scroll to position [8904, 0]
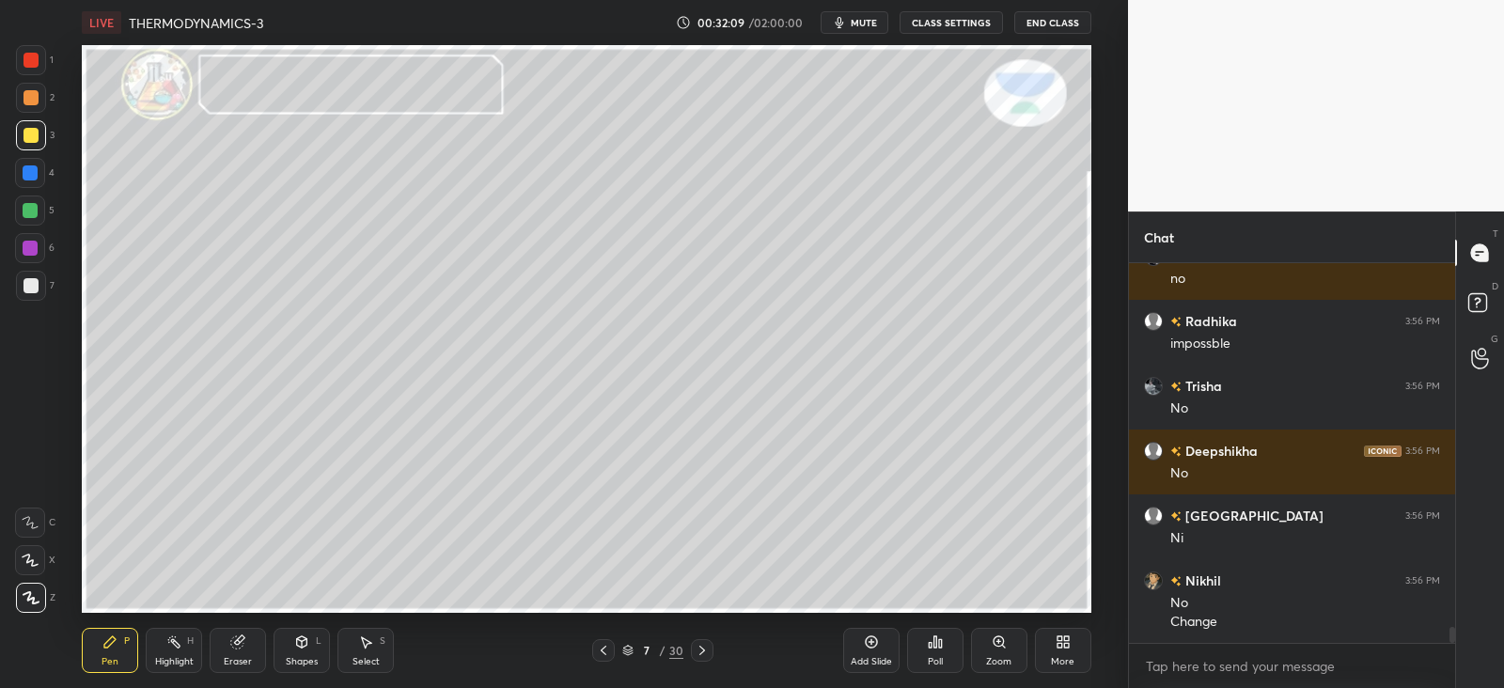
click at [34, 284] on div at bounding box center [31, 285] width 15 height 15
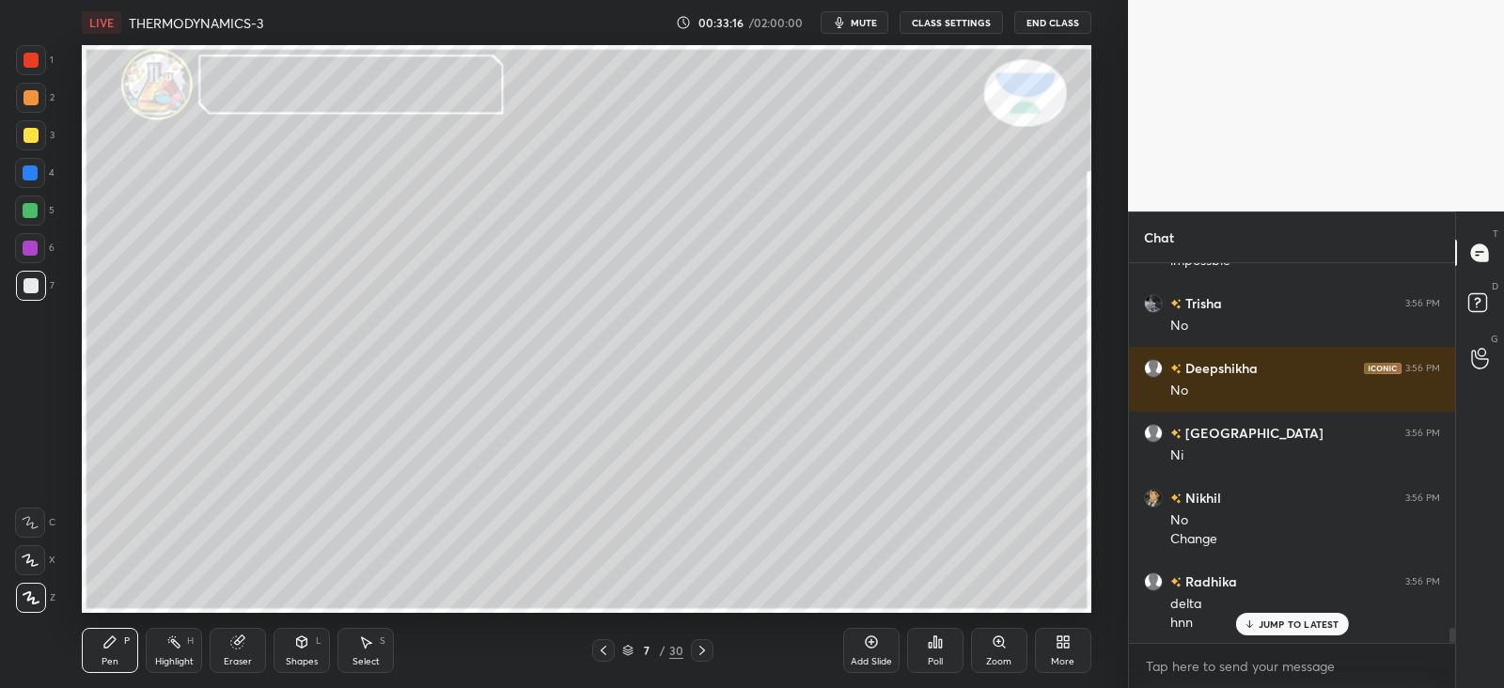
scroll to position [9051, 0]
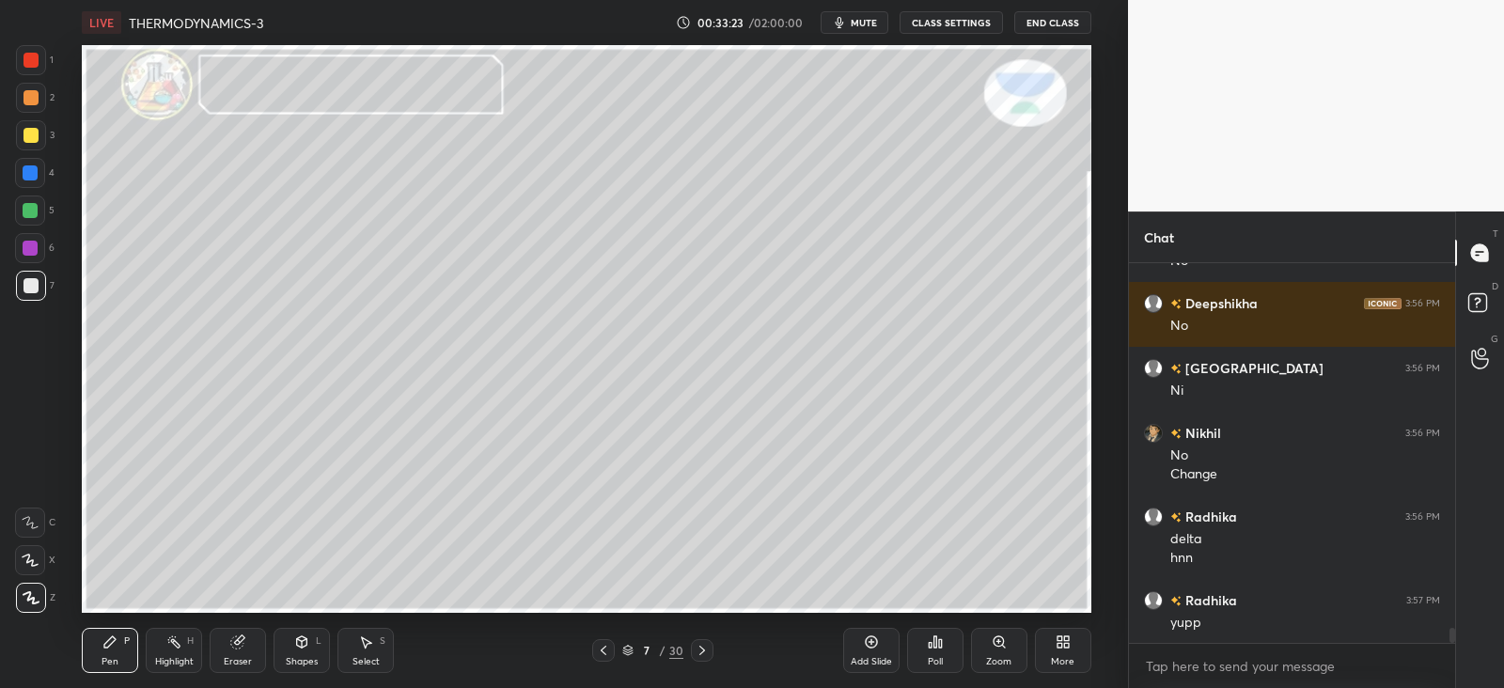
click at [28, 133] on div at bounding box center [31, 135] width 15 height 15
click at [702, 652] on icon at bounding box center [703, 650] width 6 height 9
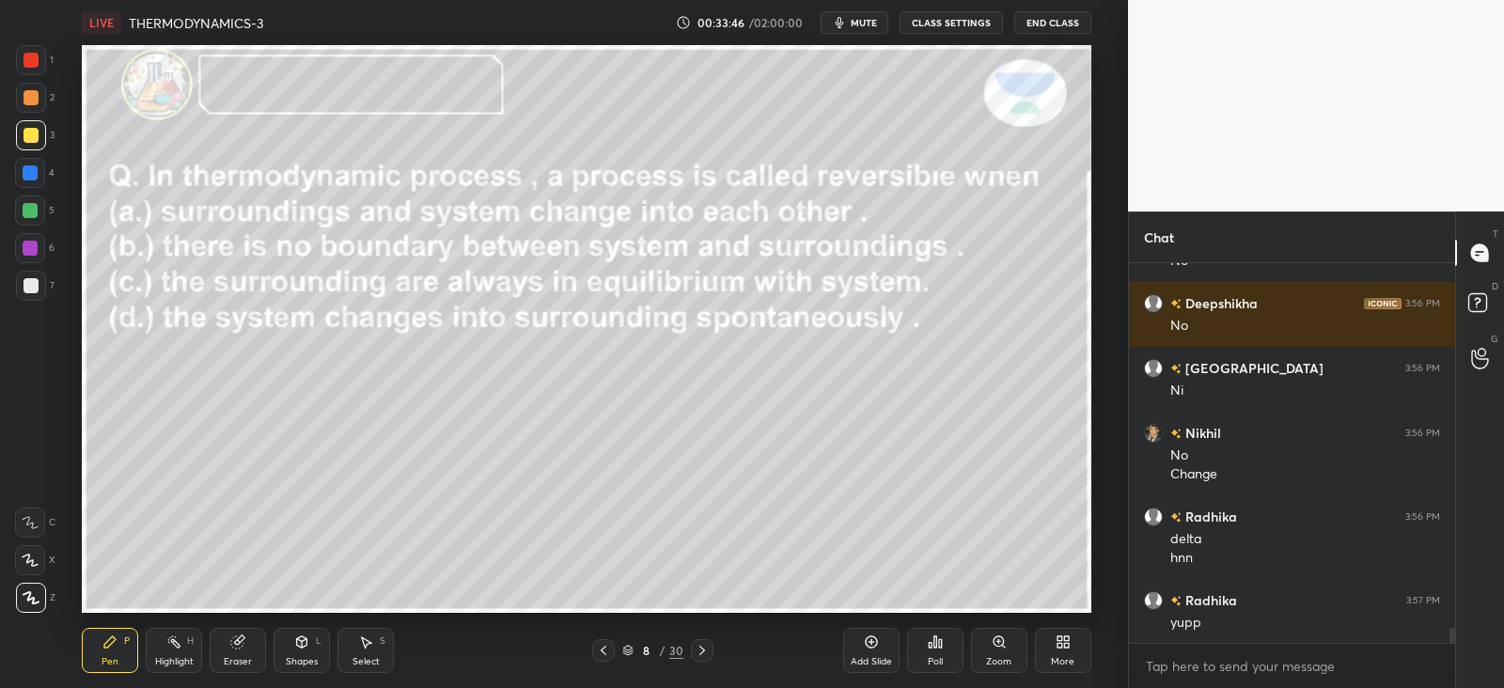
scroll to position [9070, 0]
click at [601, 649] on icon at bounding box center [603, 650] width 15 height 15
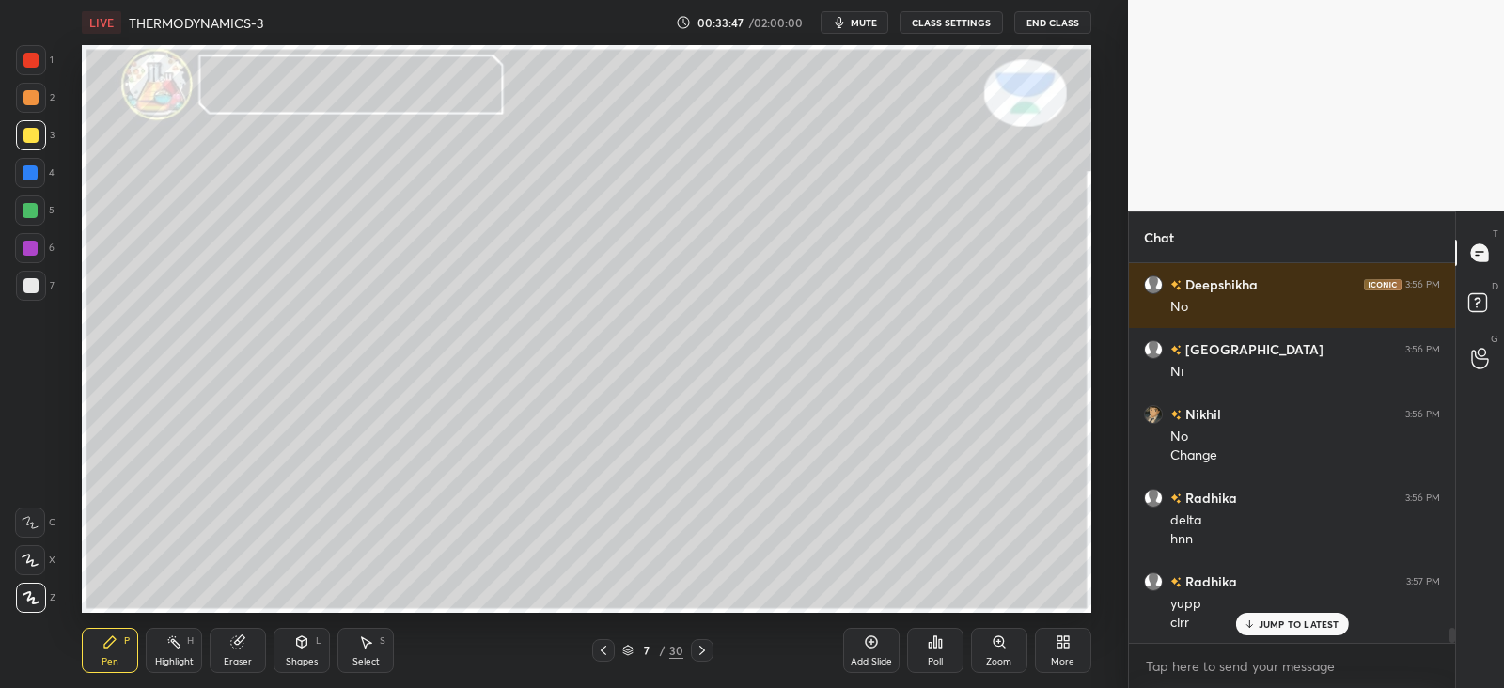
scroll to position [9135, 0]
click at [888, 657] on div "Add Slide" at bounding box center [871, 661] width 41 height 9
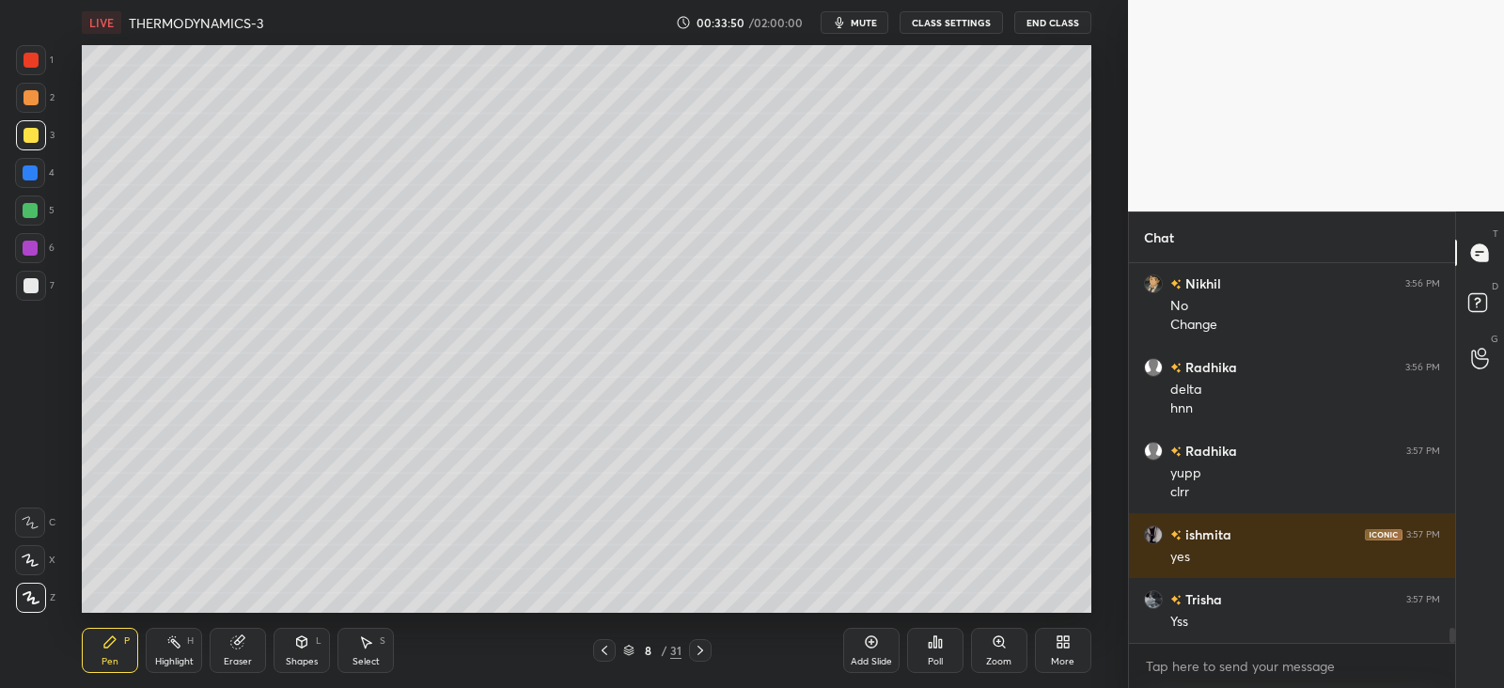
scroll to position [9266, 0]
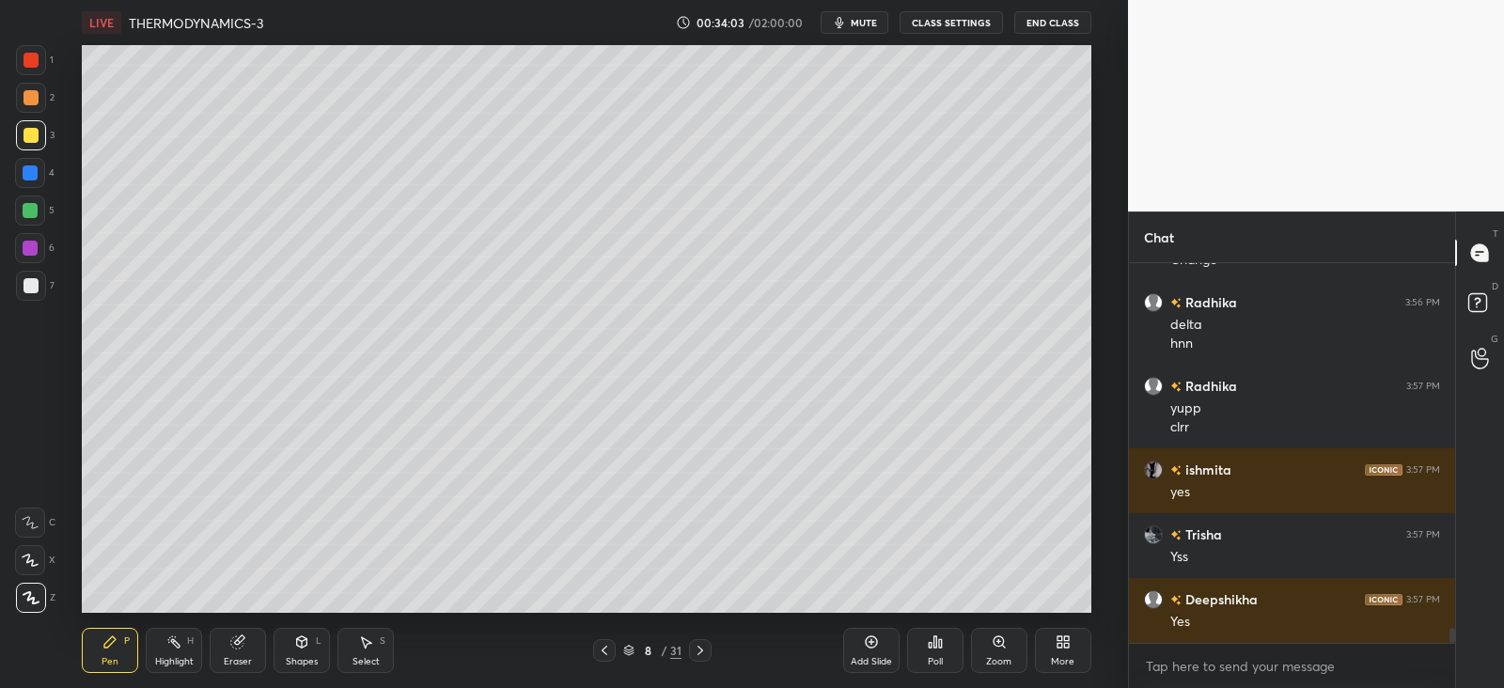
click at [314, 639] on div "Shapes L" at bounding box center [302, 650] width 56 height 45
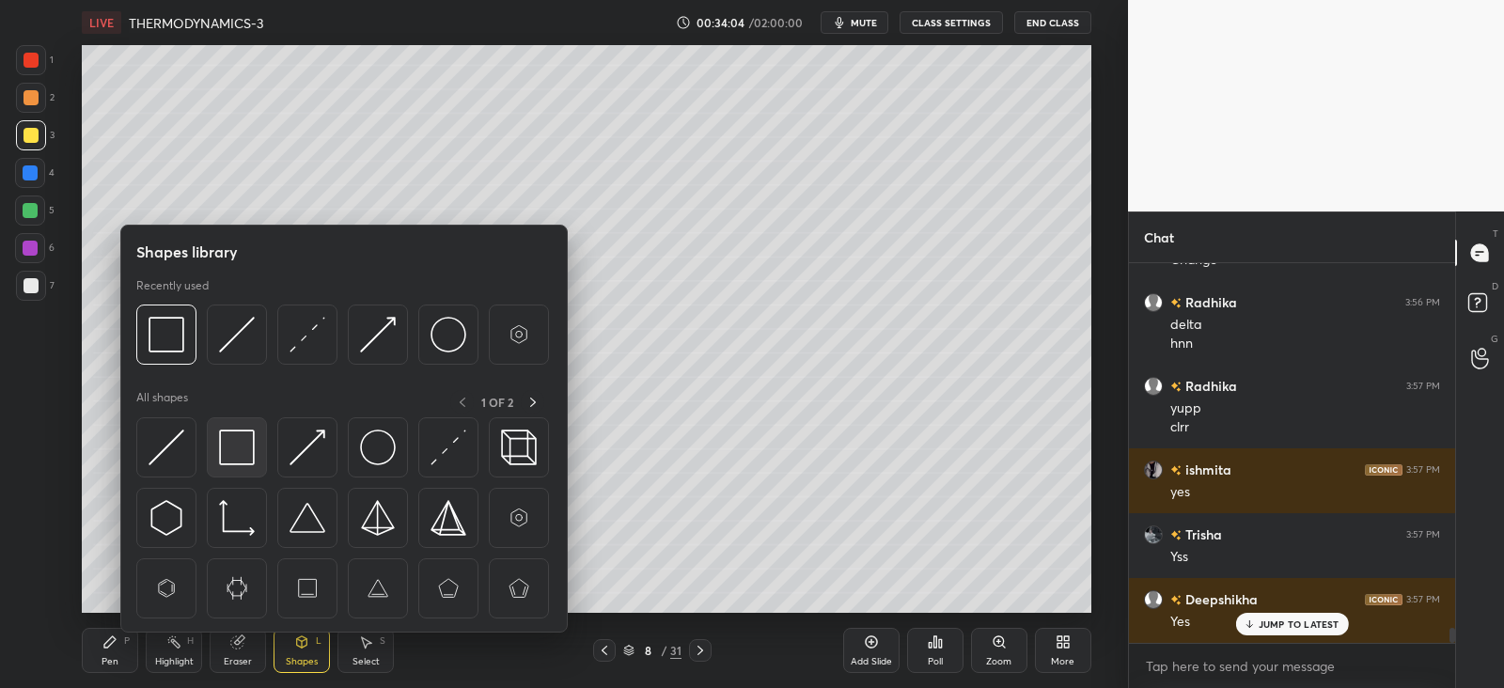
scroll to position [9329, 0]
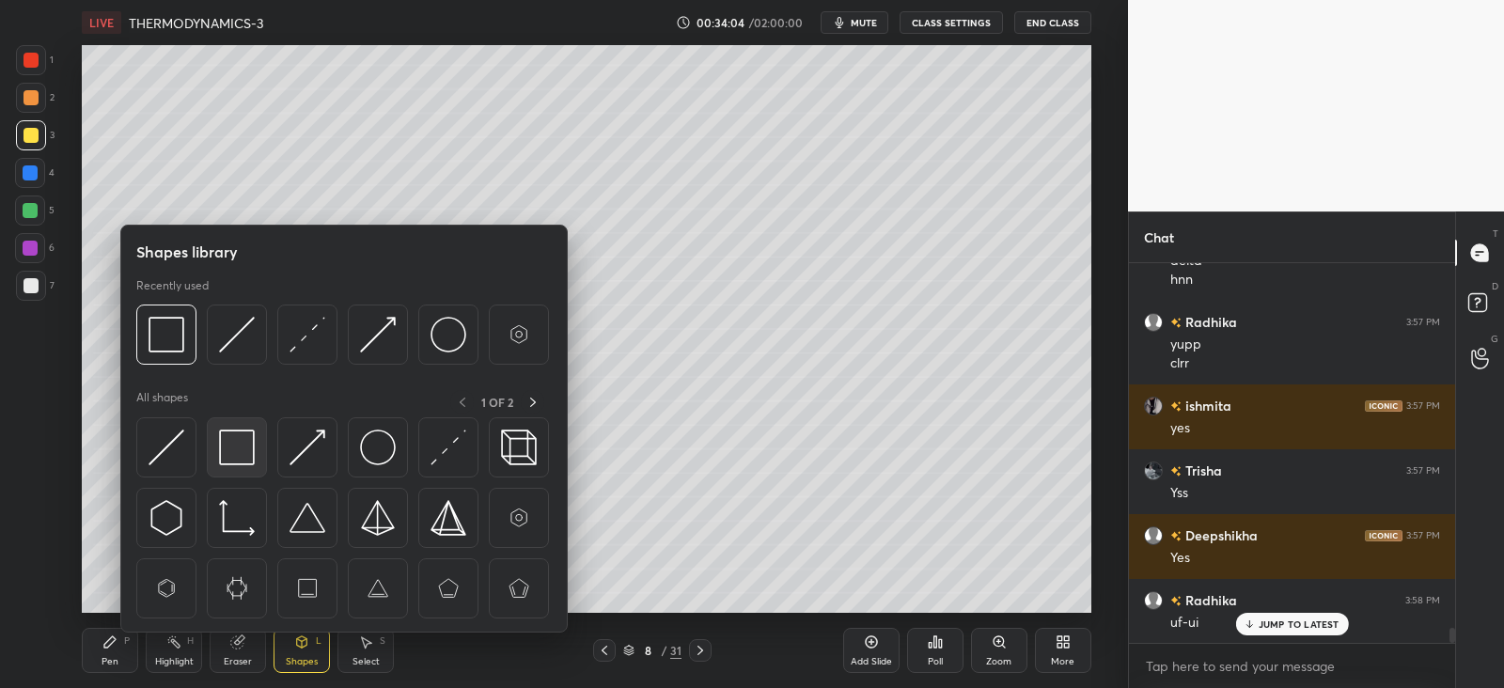
click at [241, 440] on img at bounding box center [237, 448] width 36 height 36
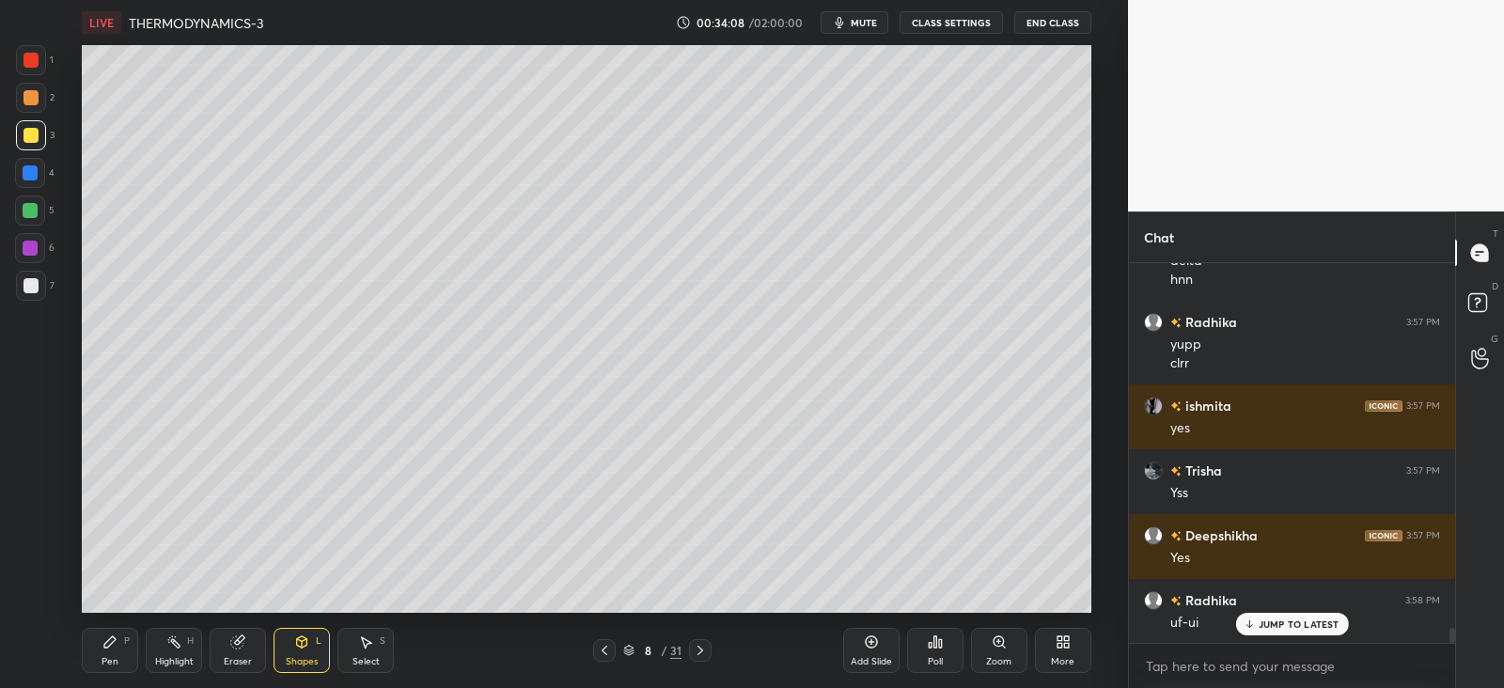
click at [35, 96] on div at bounding box center [31, 97] width 15 height 15
click at [109, 646] on icon at bounding box center [109, 642] width 11 height 11
click at [39, 130] on div at bounding box center [31, 135] width 30 height 30
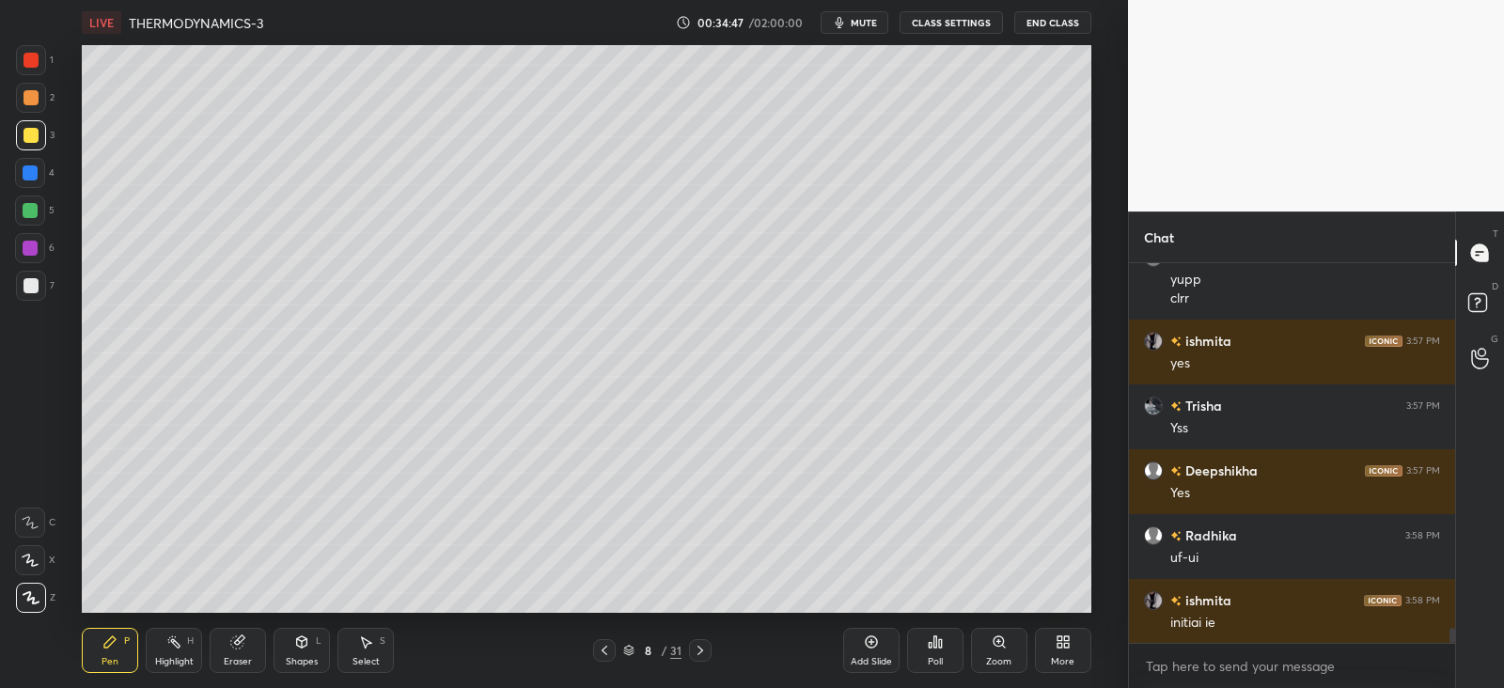
scroll to position [9459, 0]
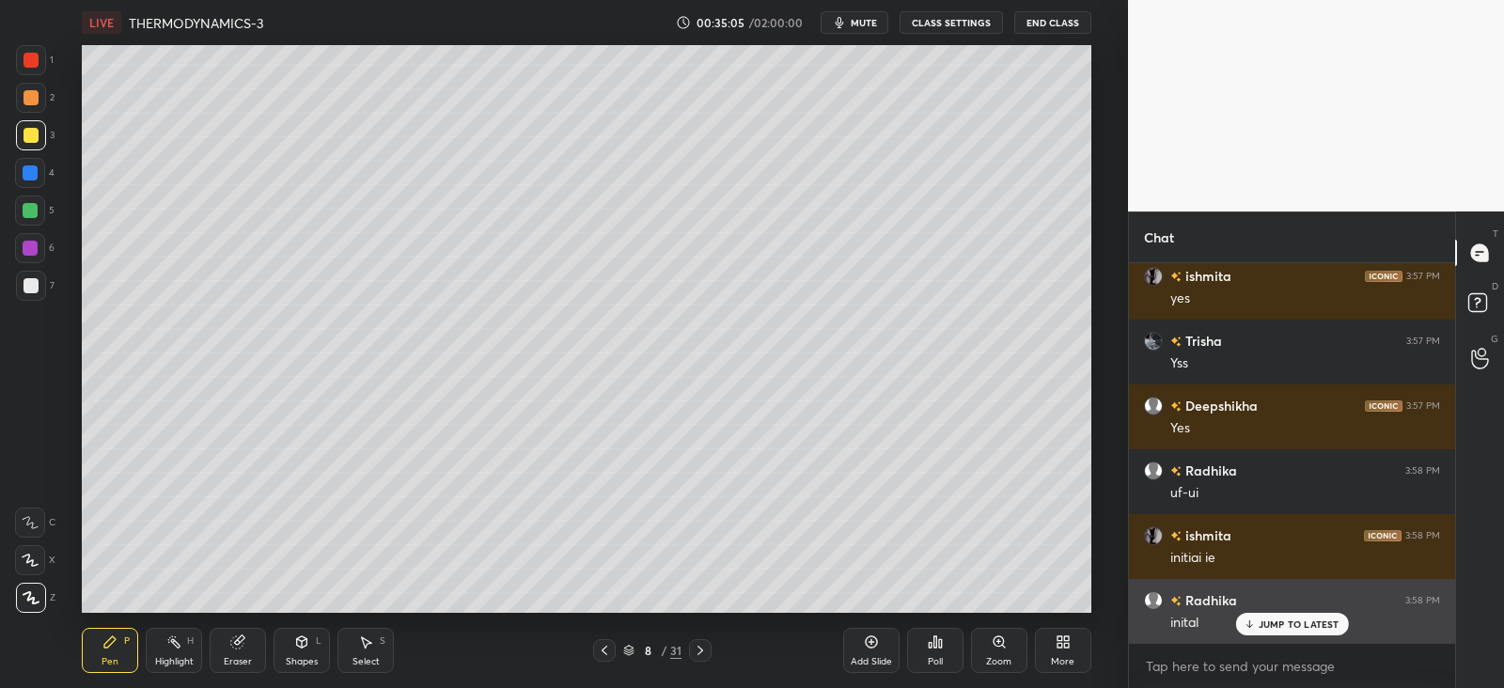
click at [1266, 619] on p "JUMP TO LATEST" at bounding box center [1299, 624] width 81 height 11
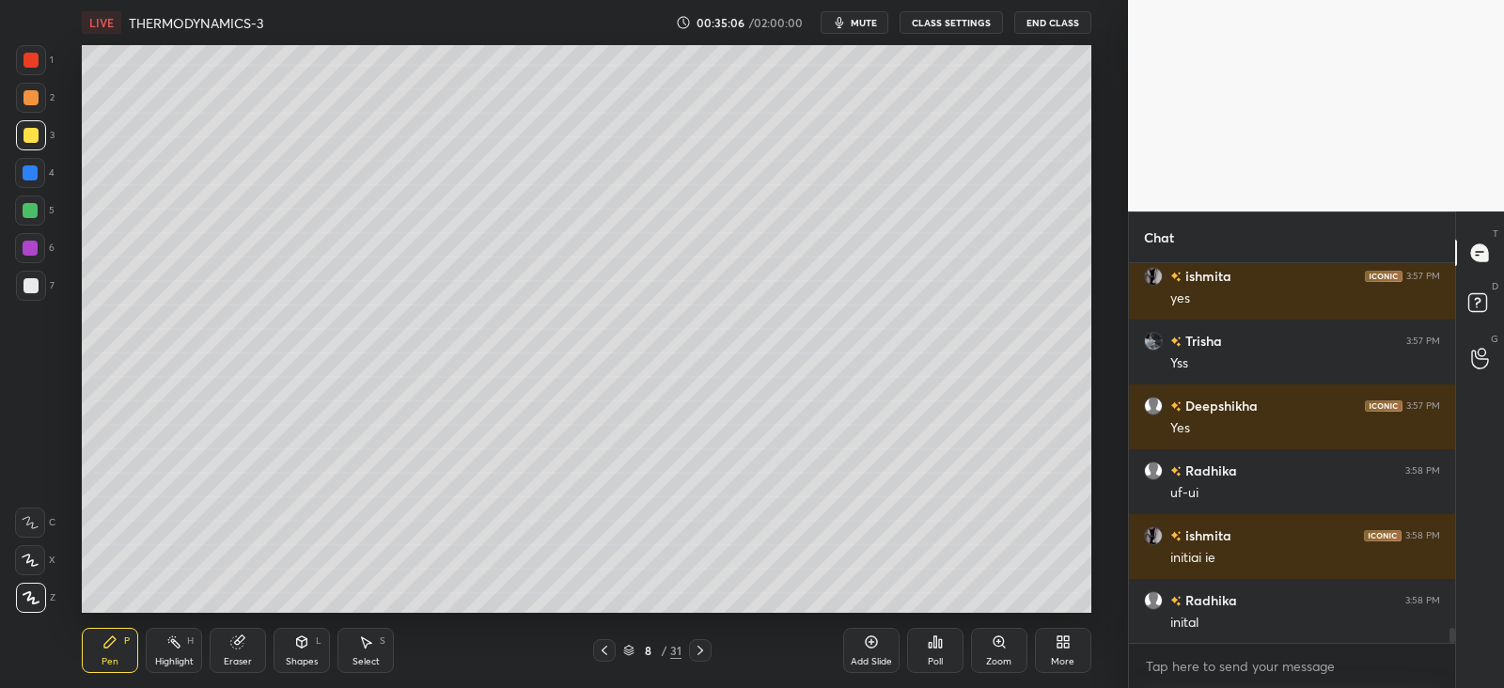
click at [28, 176] on div at bounding box center [30, 172] width 15 height 15
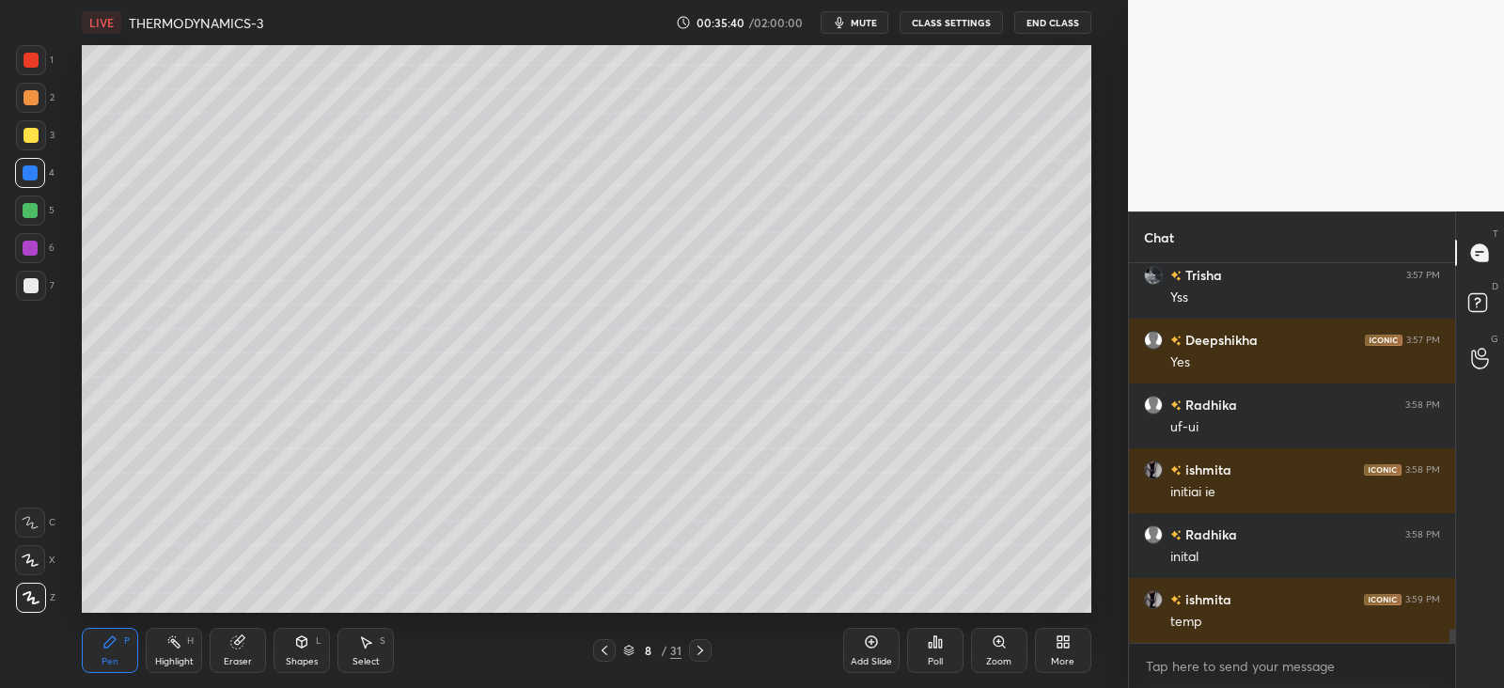
scroll to position [9590, 0]
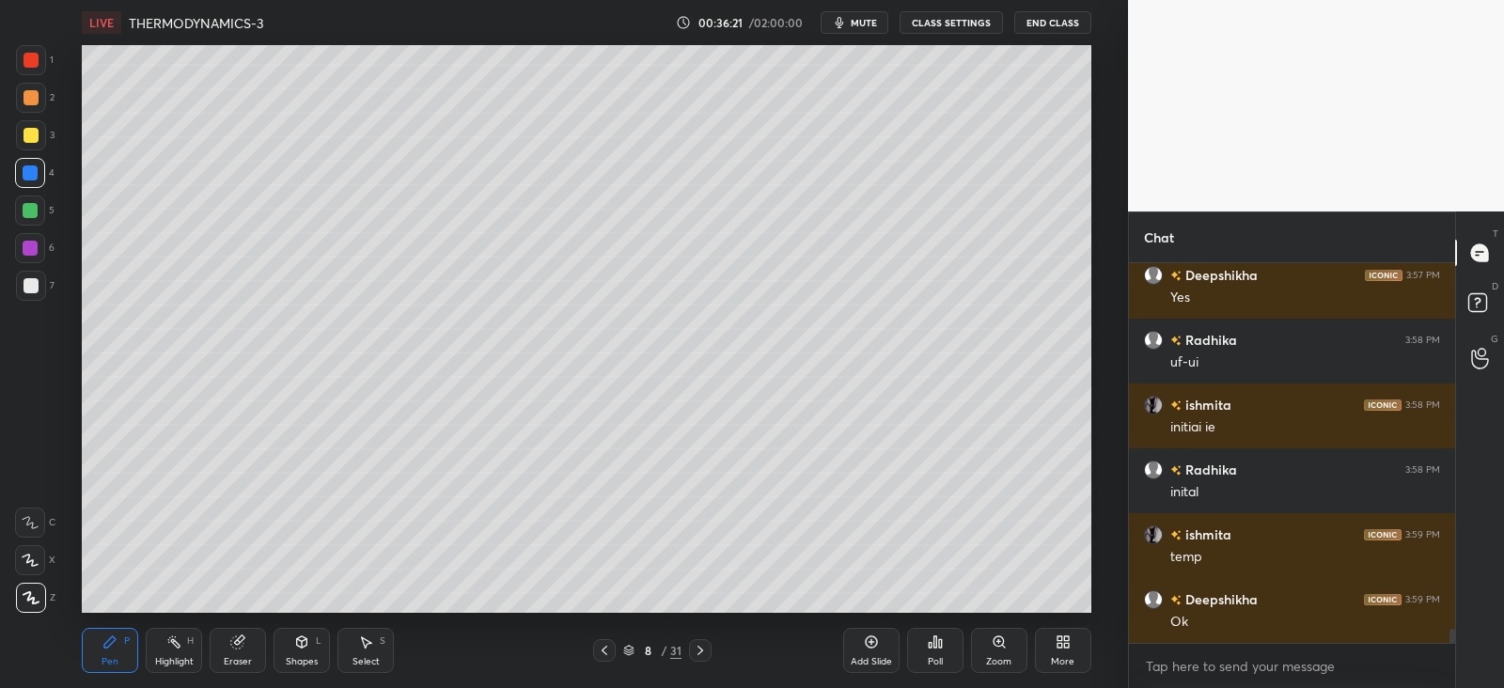
click at [31, 282] on div at bounding box center [31, 285] width 15 height 15
click at [40, 242] on div at bounding box center [30, 248] width 30 height 30
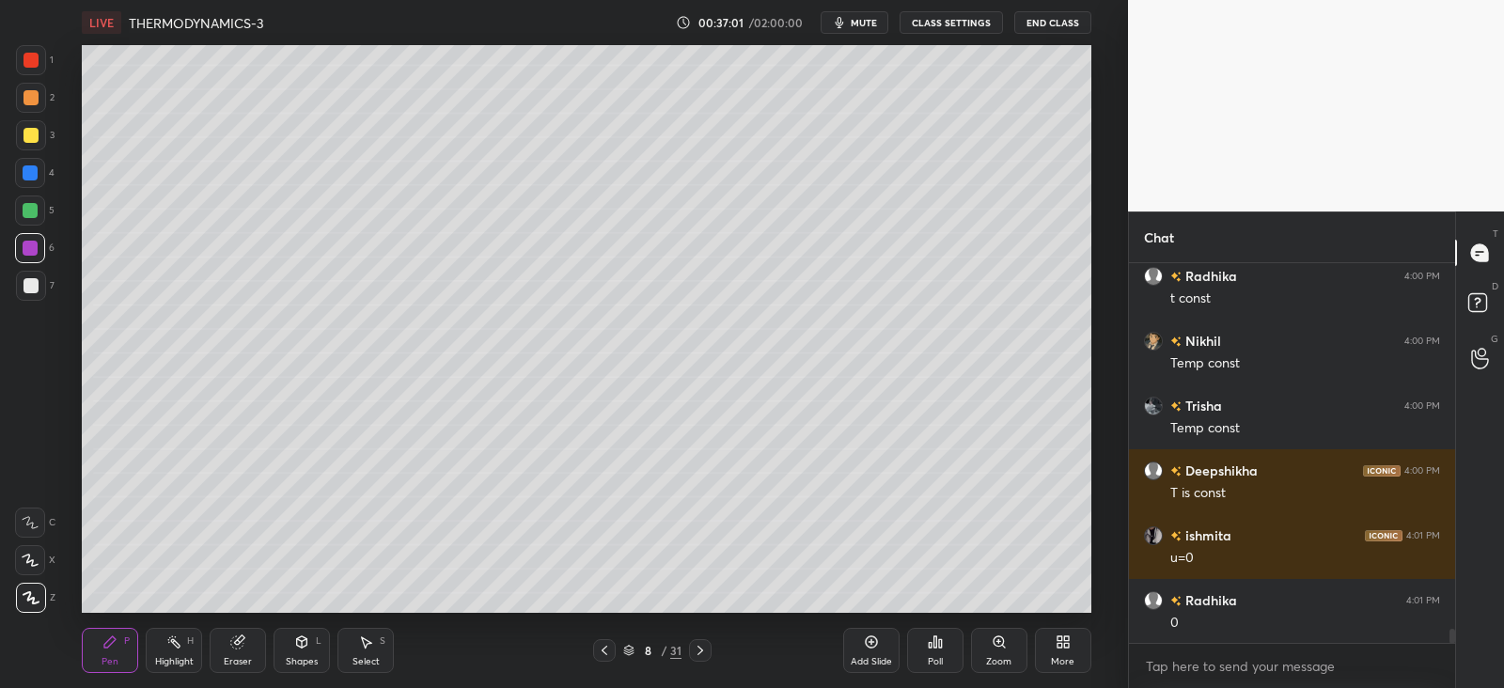
scroll to position [10108, 0]
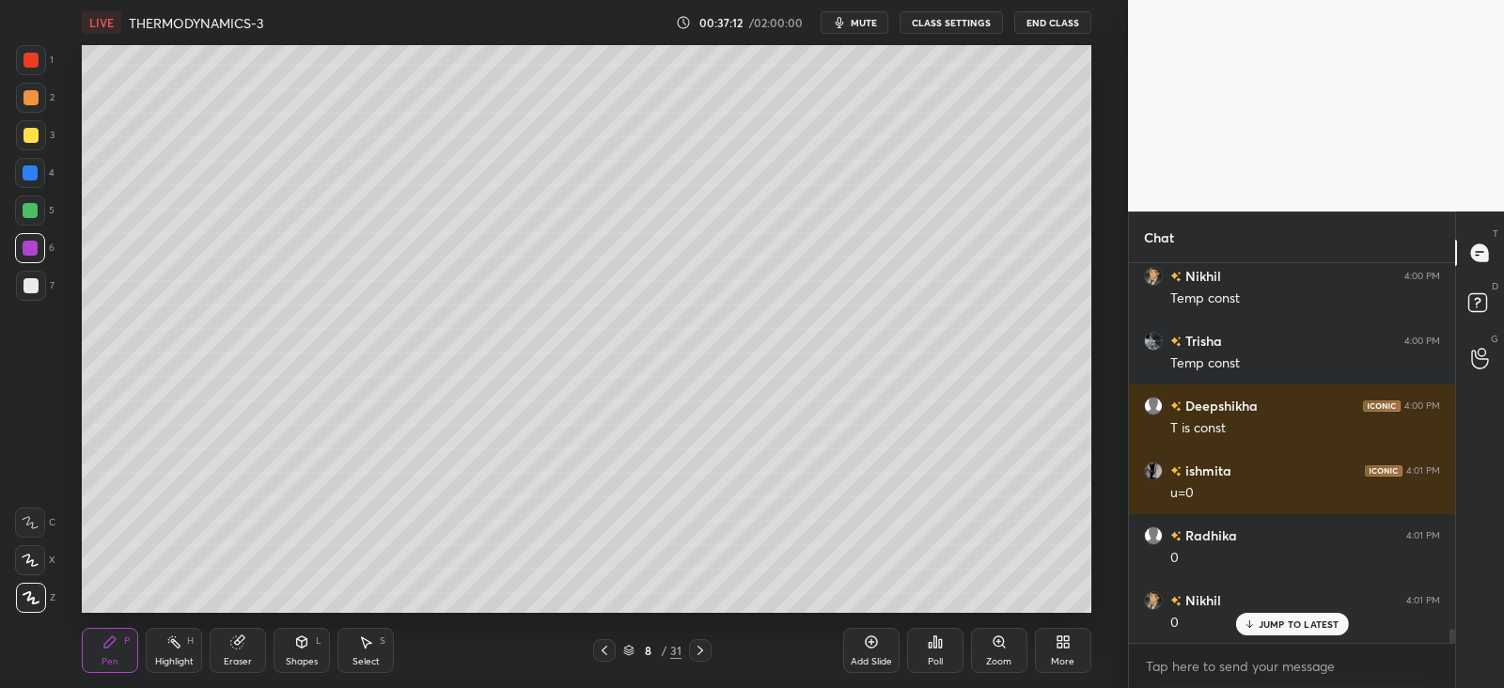
click at [307, 657] on div "Shapes" at bounding box center [302, 661] width 32 height 9
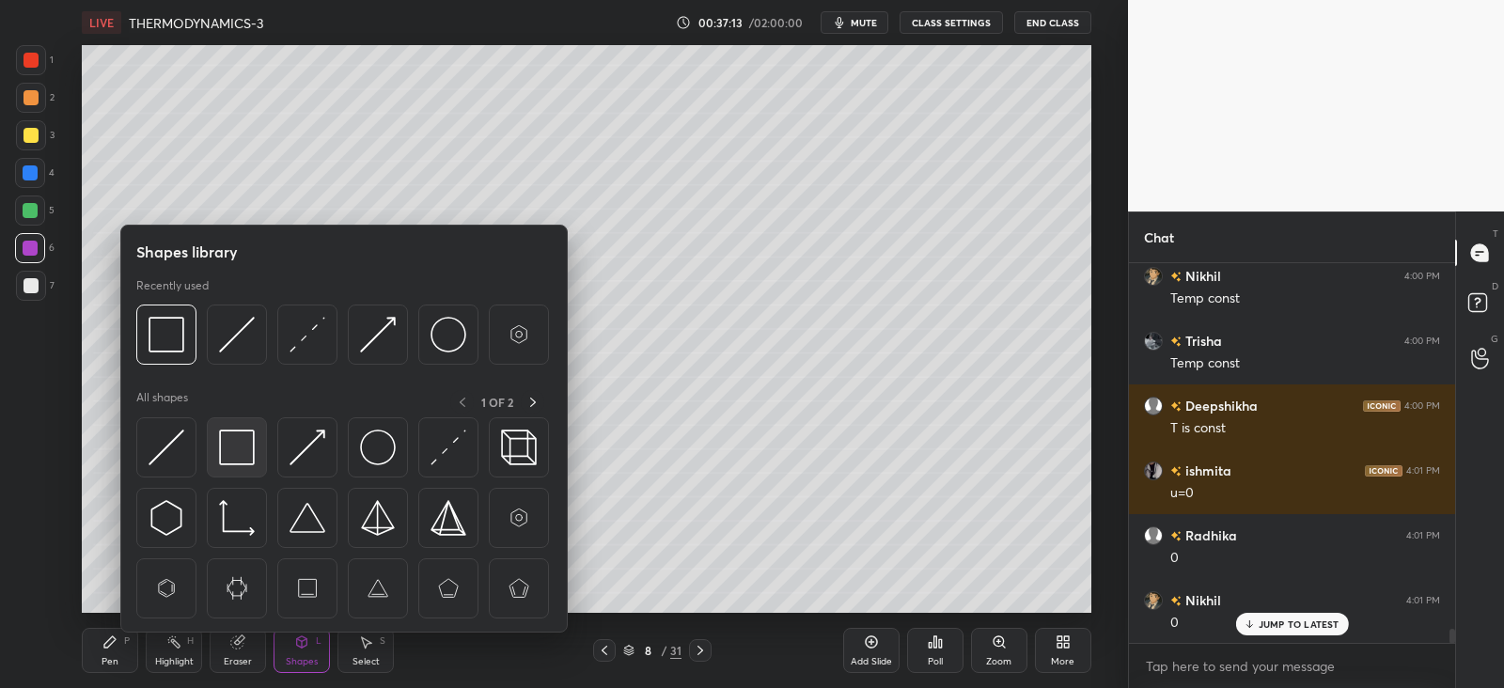
click at [245, 443] on img at bounding box center [237, 448] width 36 height 36
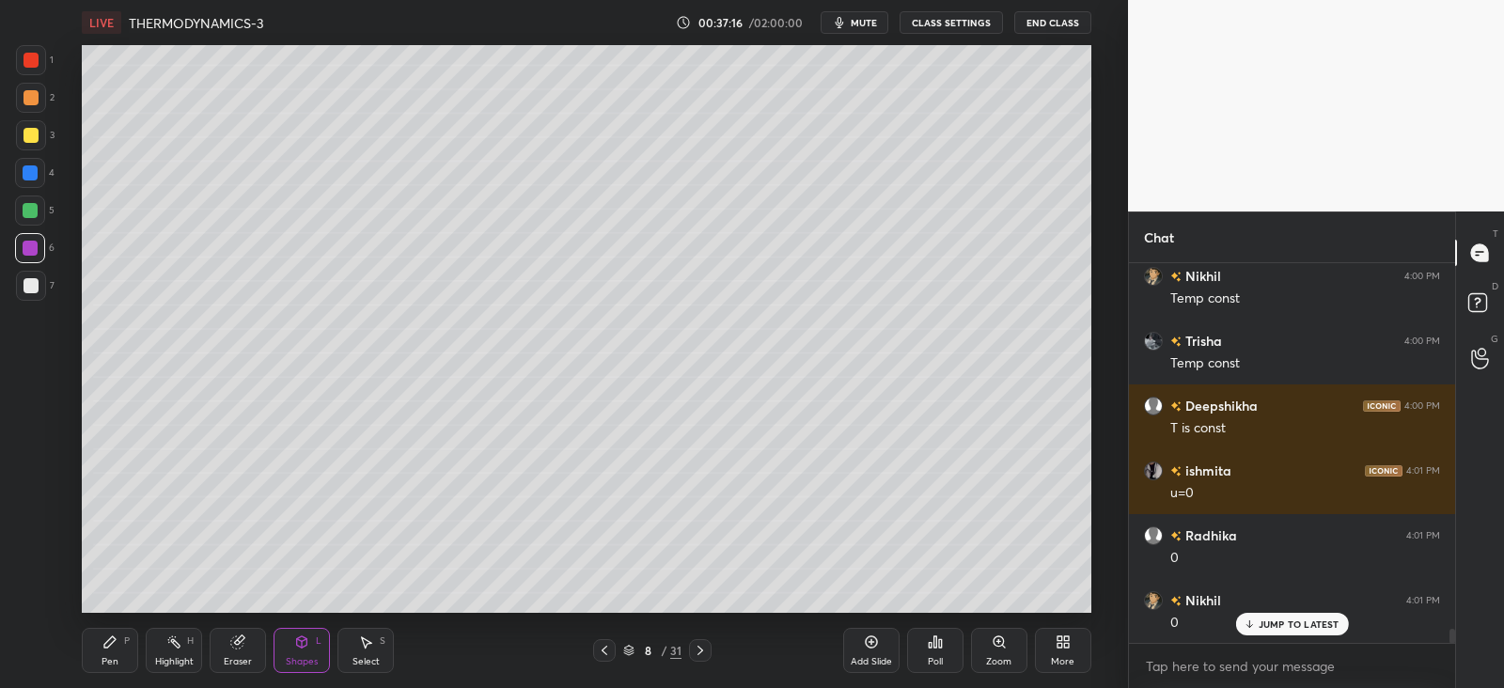
click at [143, 640] on div "Pen P Highlight H Eraser Shapes L Select S" at bounding box center [272, 650] width 381 height 45
click at [126, 654] on div "Pen P" at bounding box center [110, 650] width 56 height 45
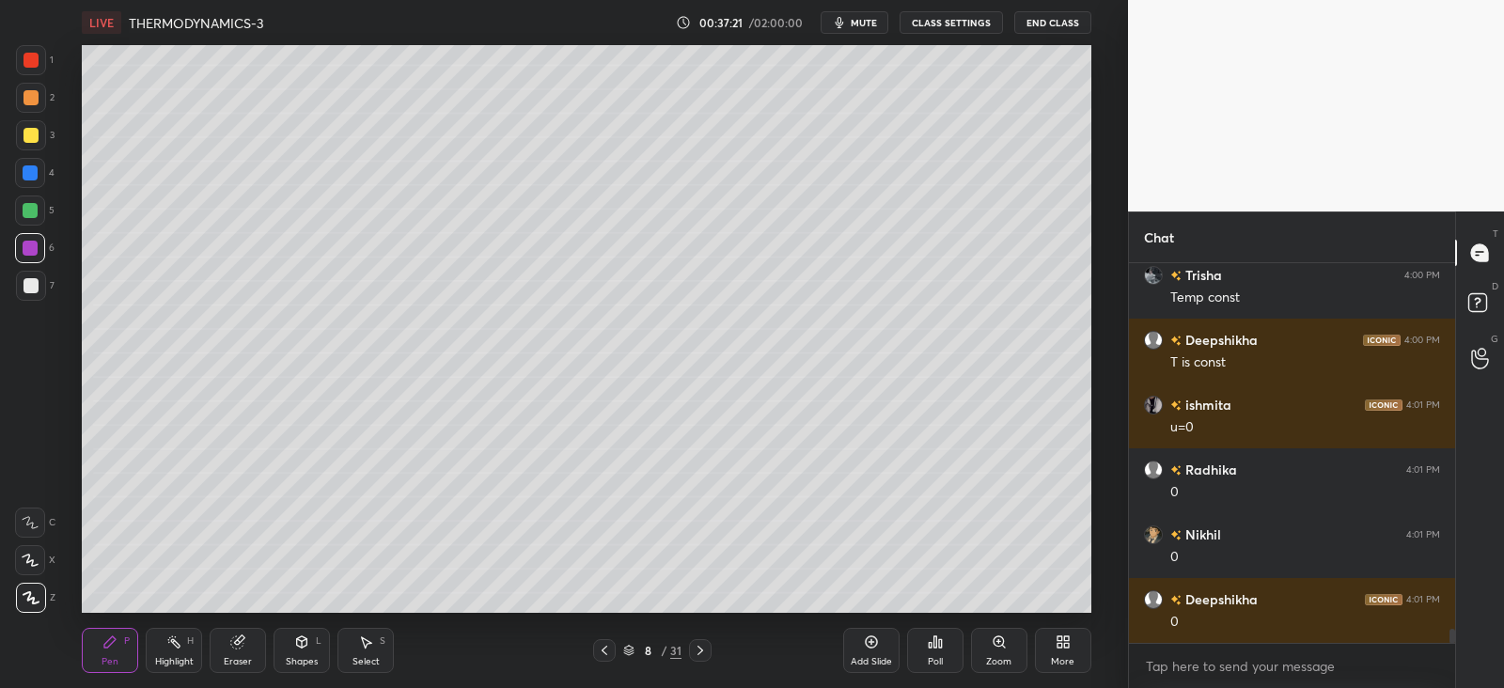
click at [30, 124] on div at bounding box center [31, 135] width 30 height 30
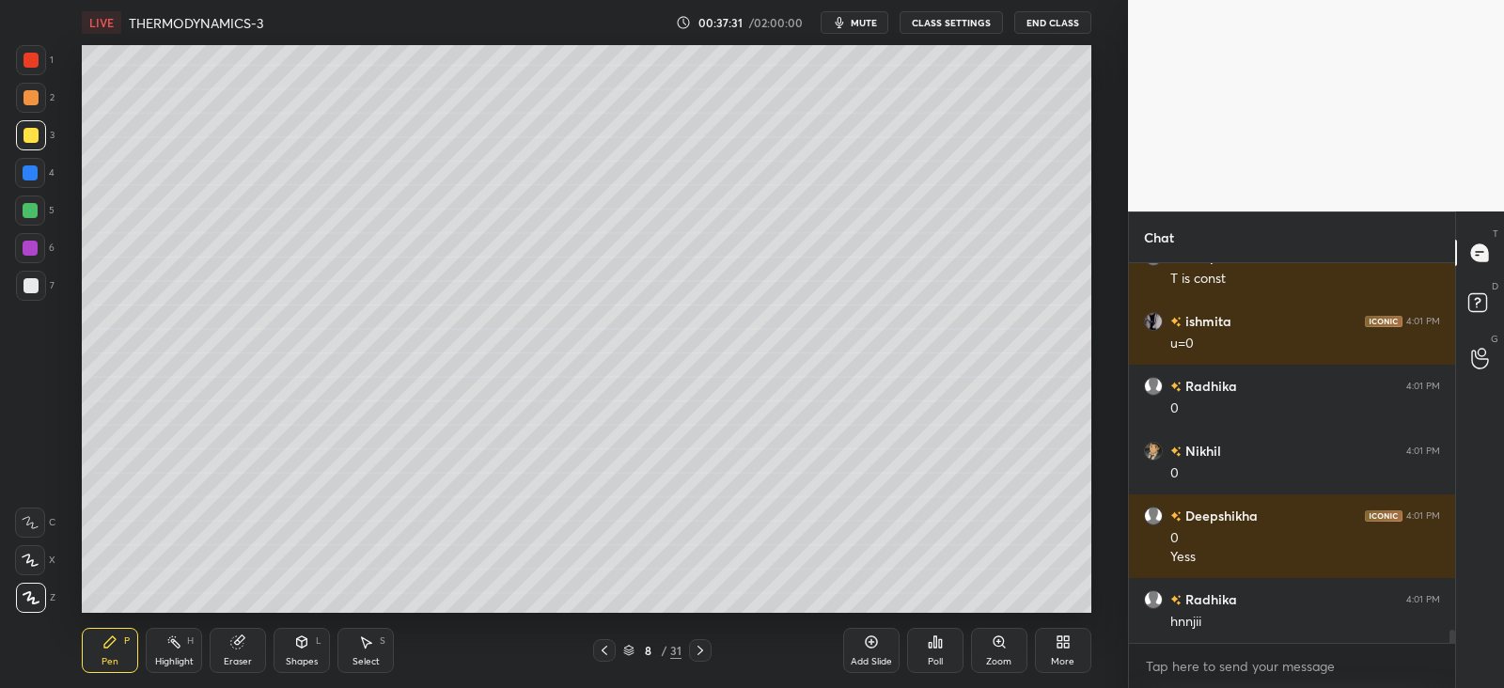
scroll to position [10321, 0]
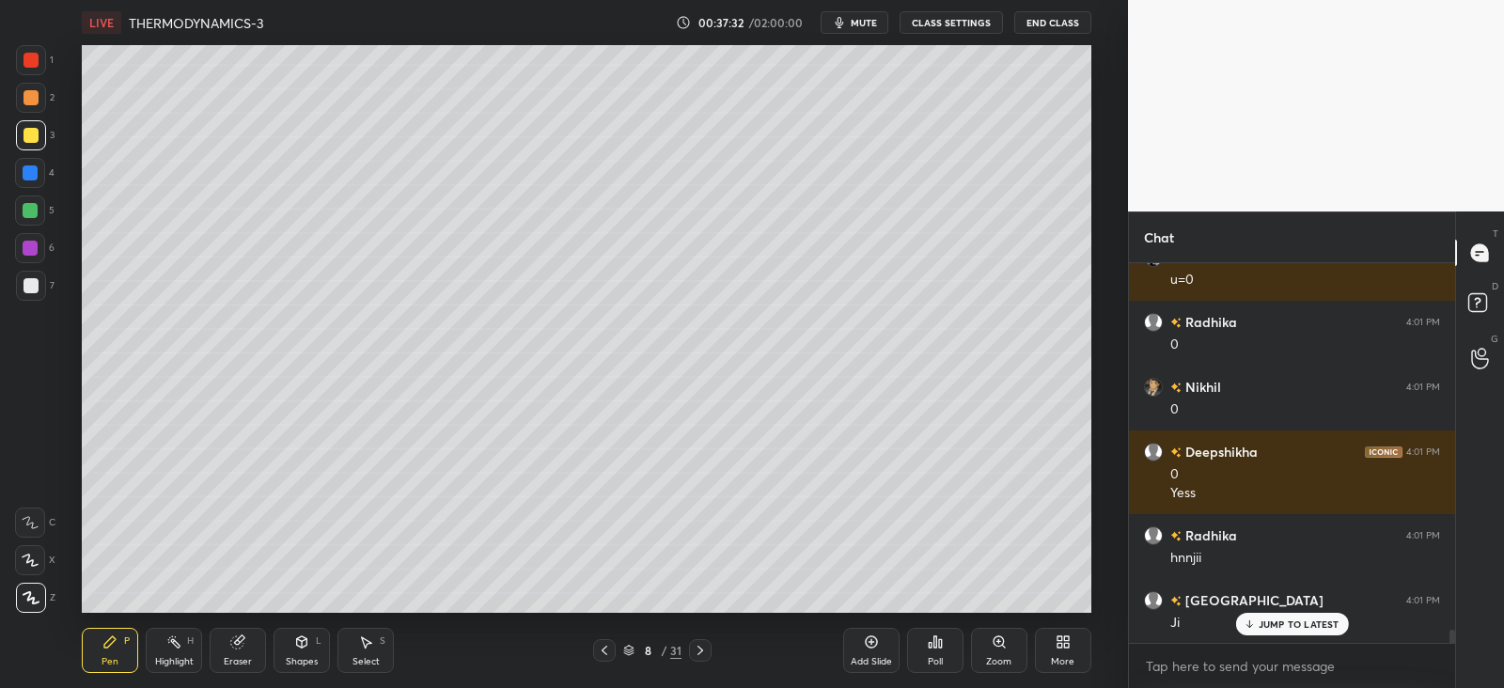
click at [867, 651] on div "Add Slide" at bounding box center [871, 650] width 56 height 45
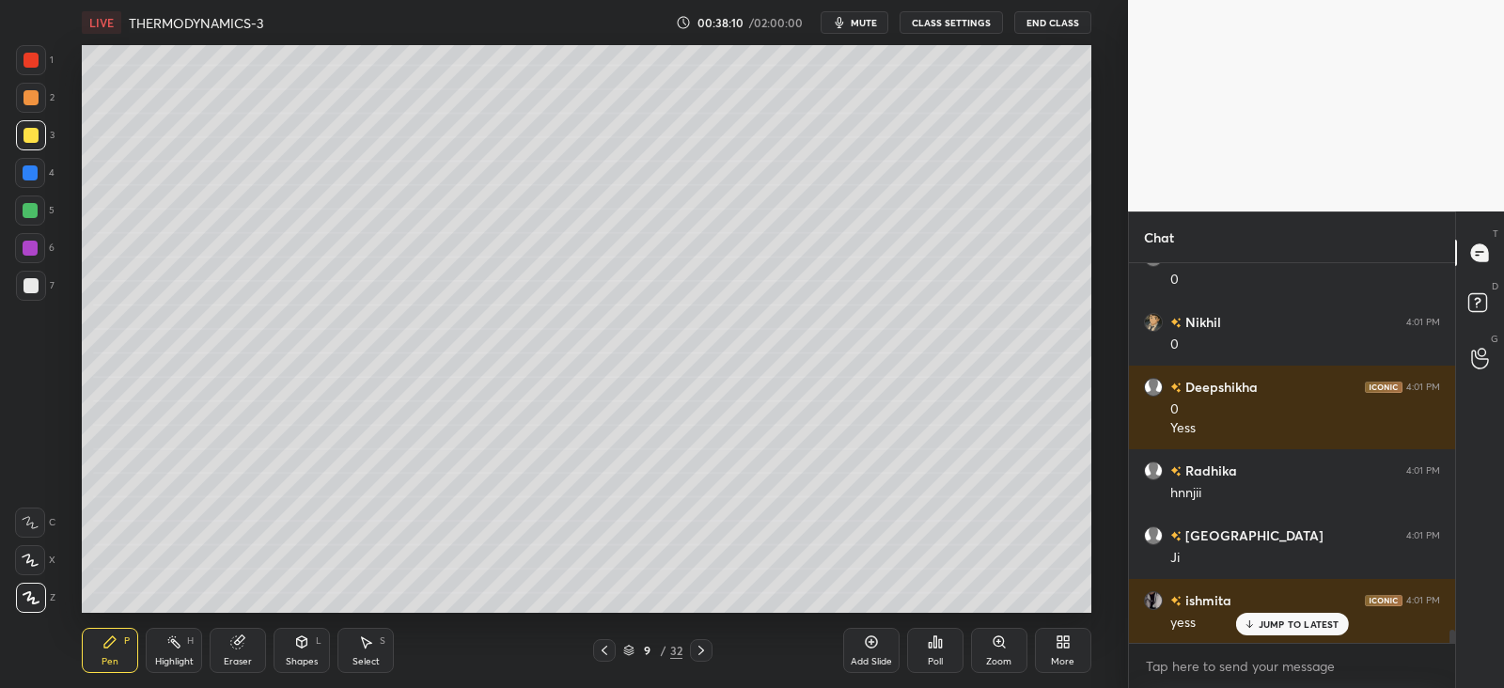
click at [34, 132] on div at bounding box center [31, 135] width 15 height 15
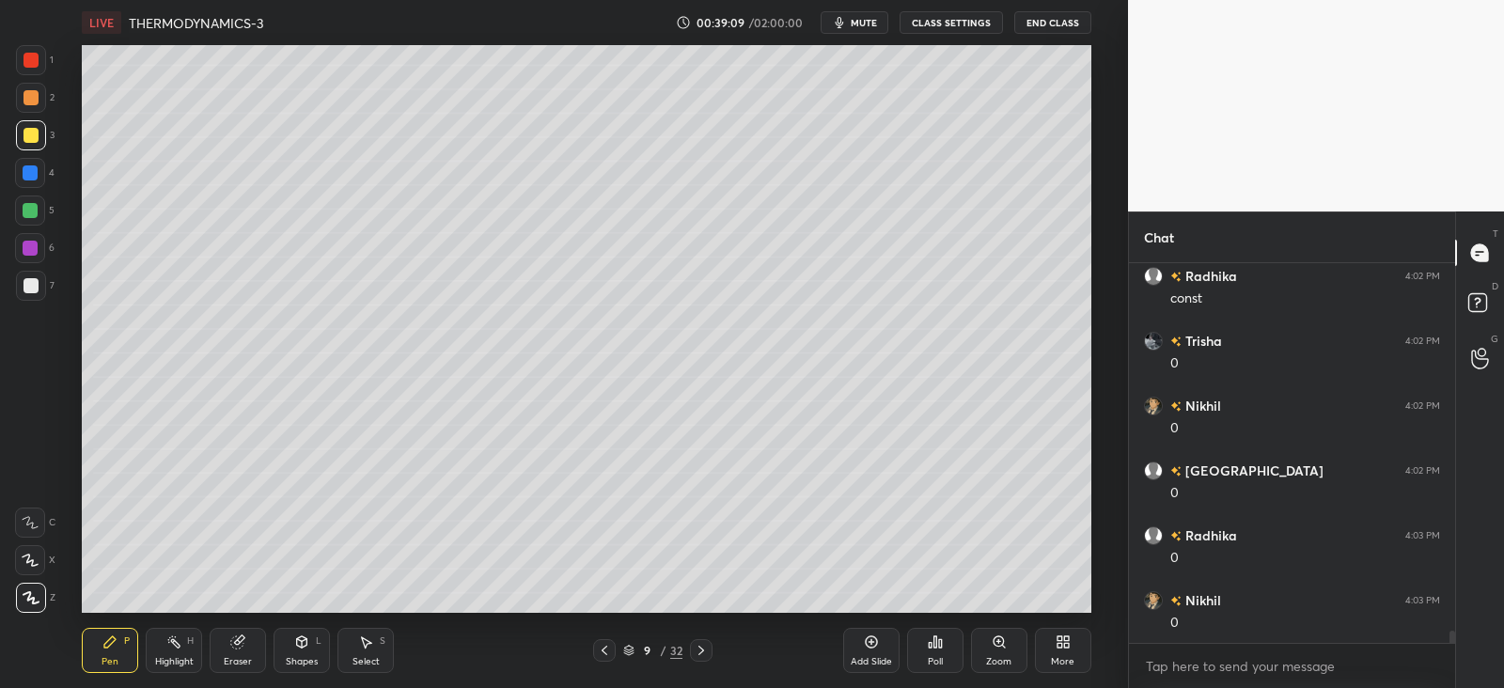
scroll to position [11100, 0]
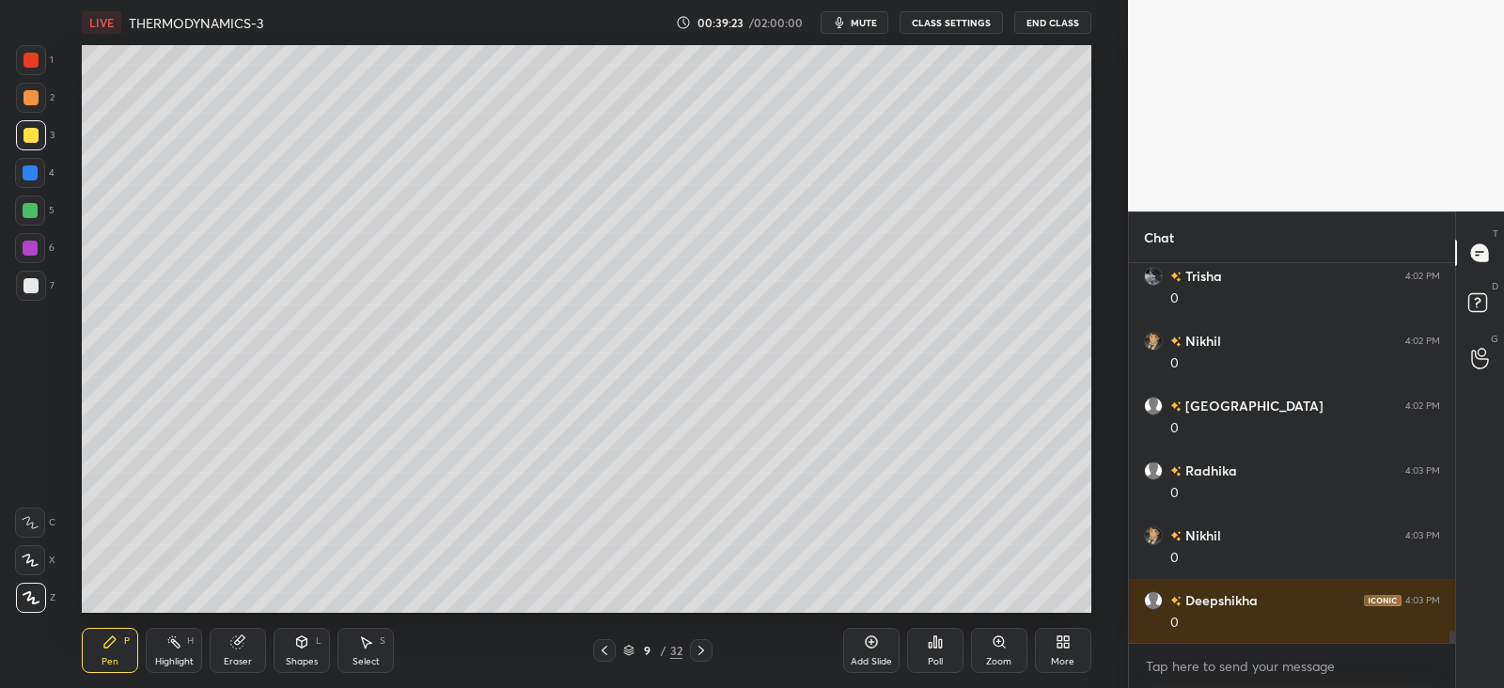
click at [706, 648] on icon at bounding box center [701, 650] width 15 height 15
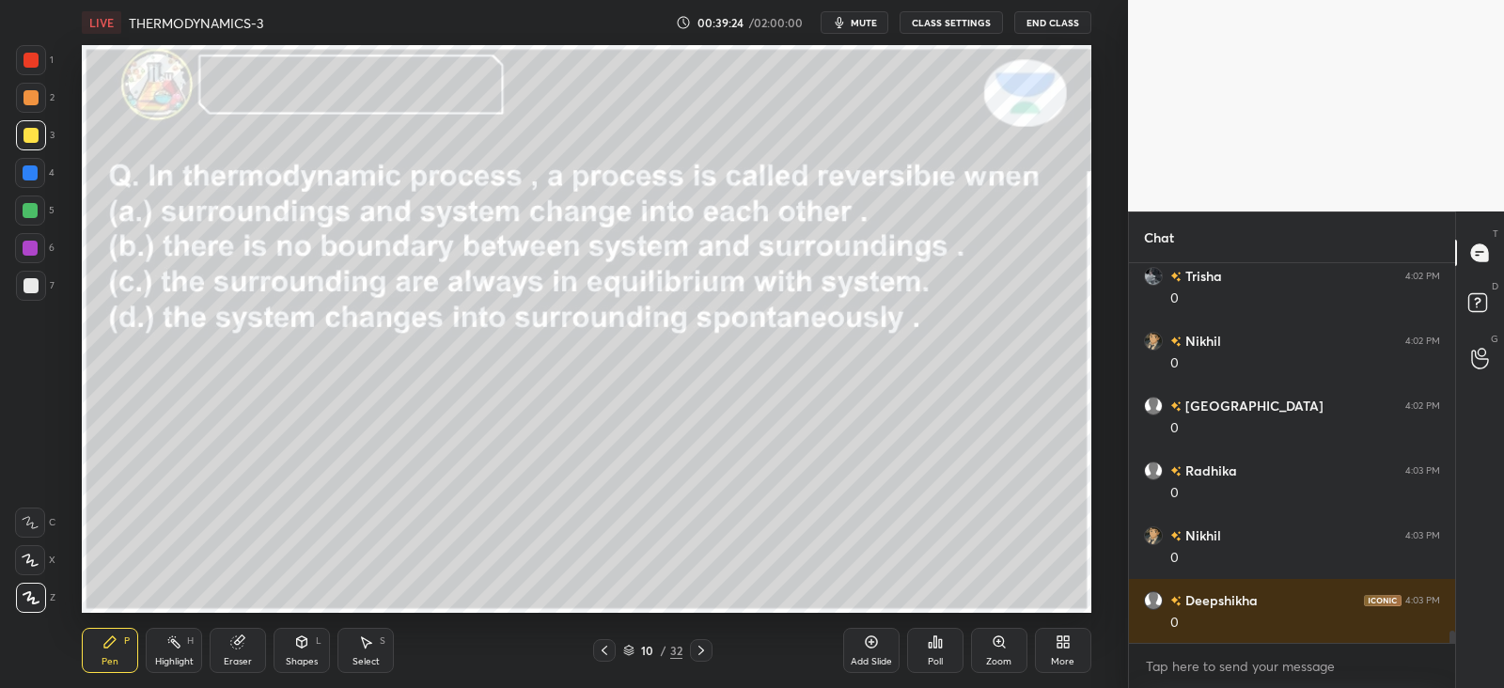
click at [607, 649] on icon at bounding box center [604, 650] width 15 height 15
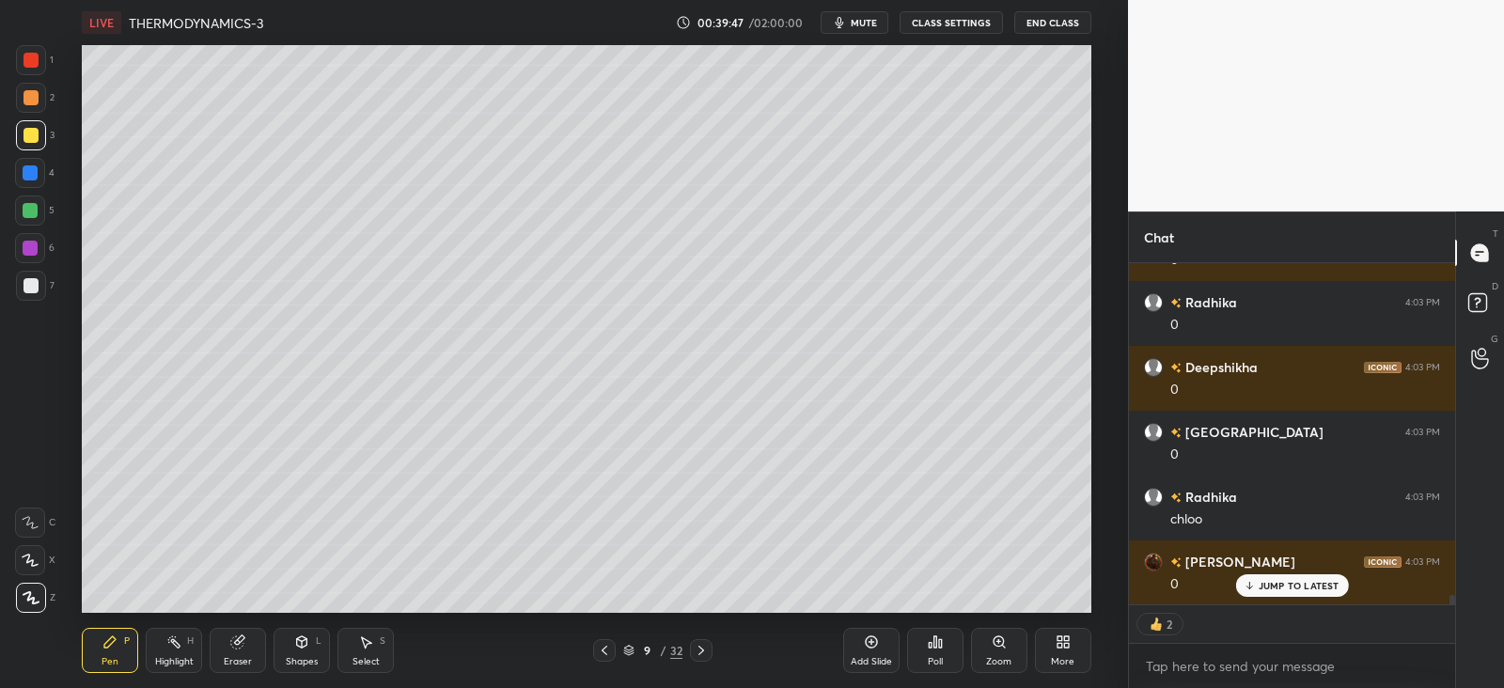
scroll to position [11723, 0]
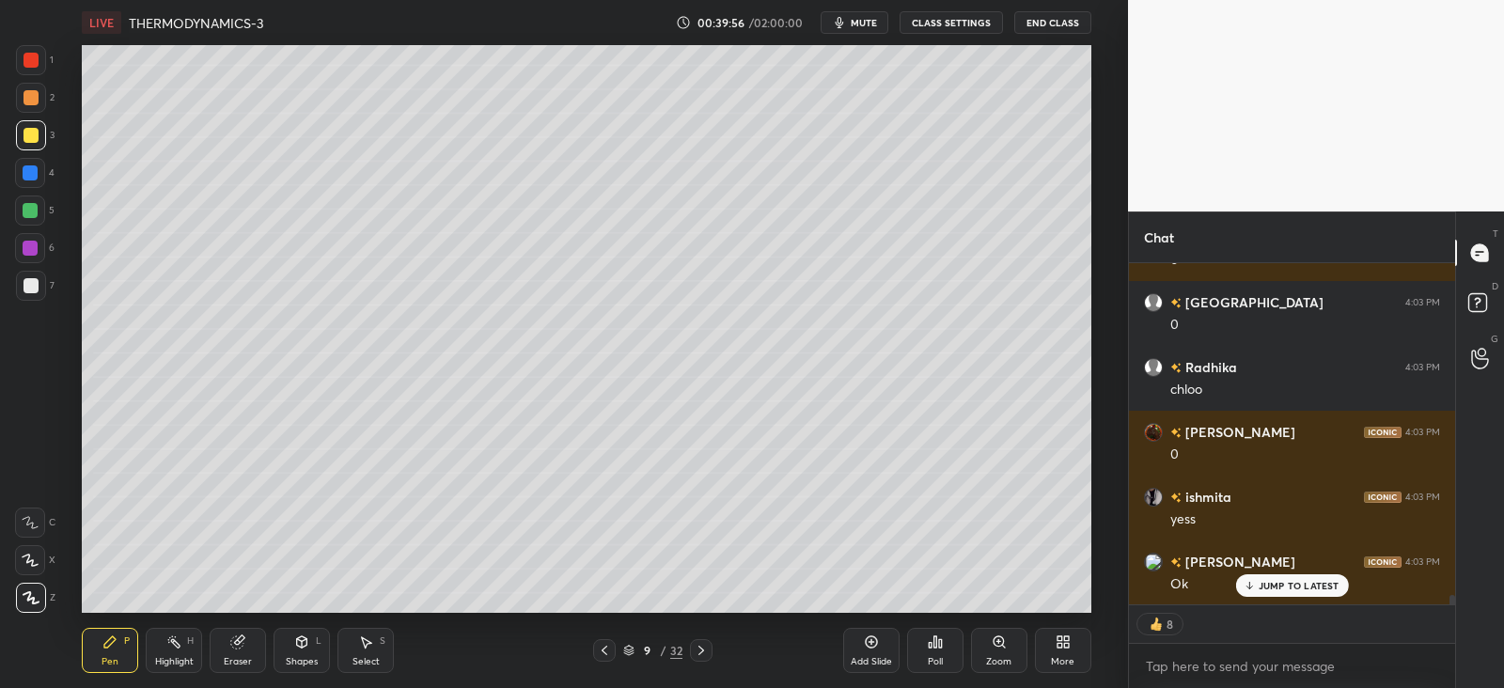
click at [310, 633] on div "Shapes L" at bounding box center [302, 650] width 56 height 45
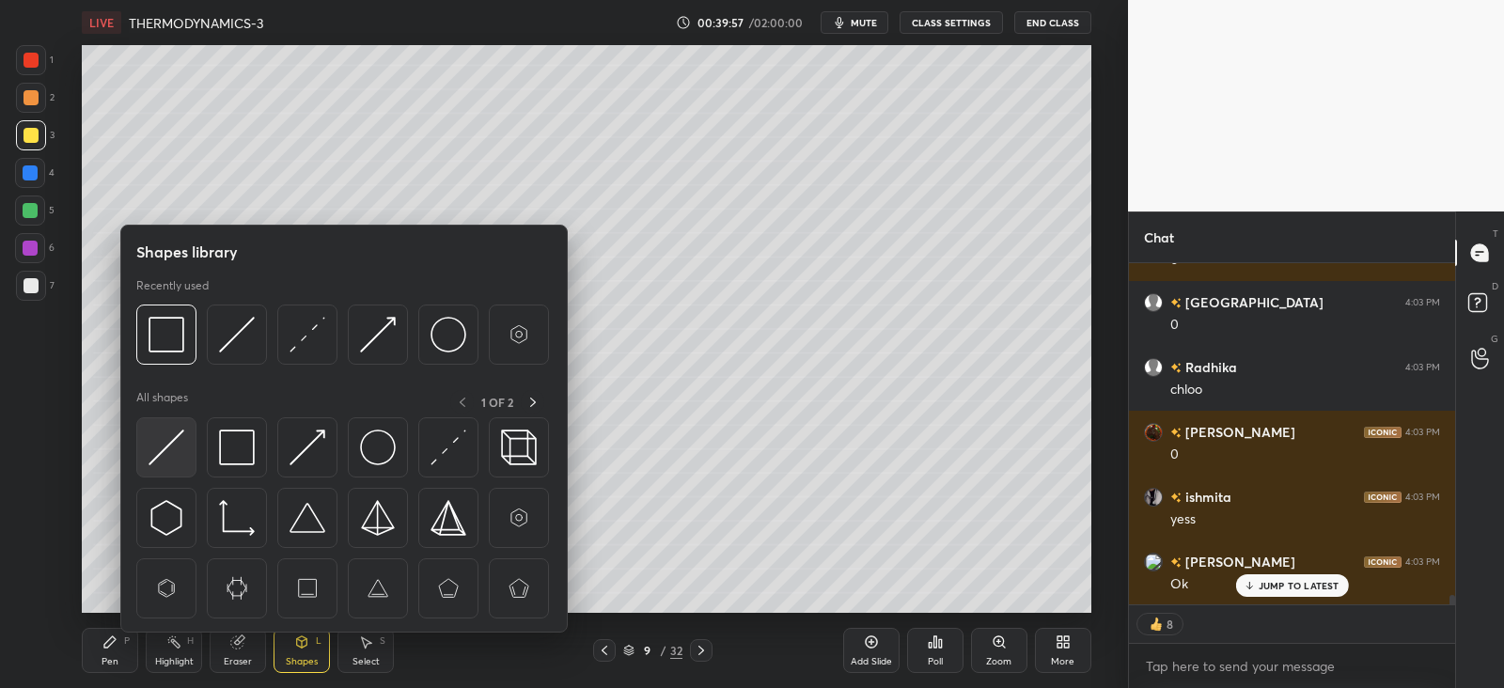
click at [169, 447] on img at bounding box center [167, 448] width 36 height 36
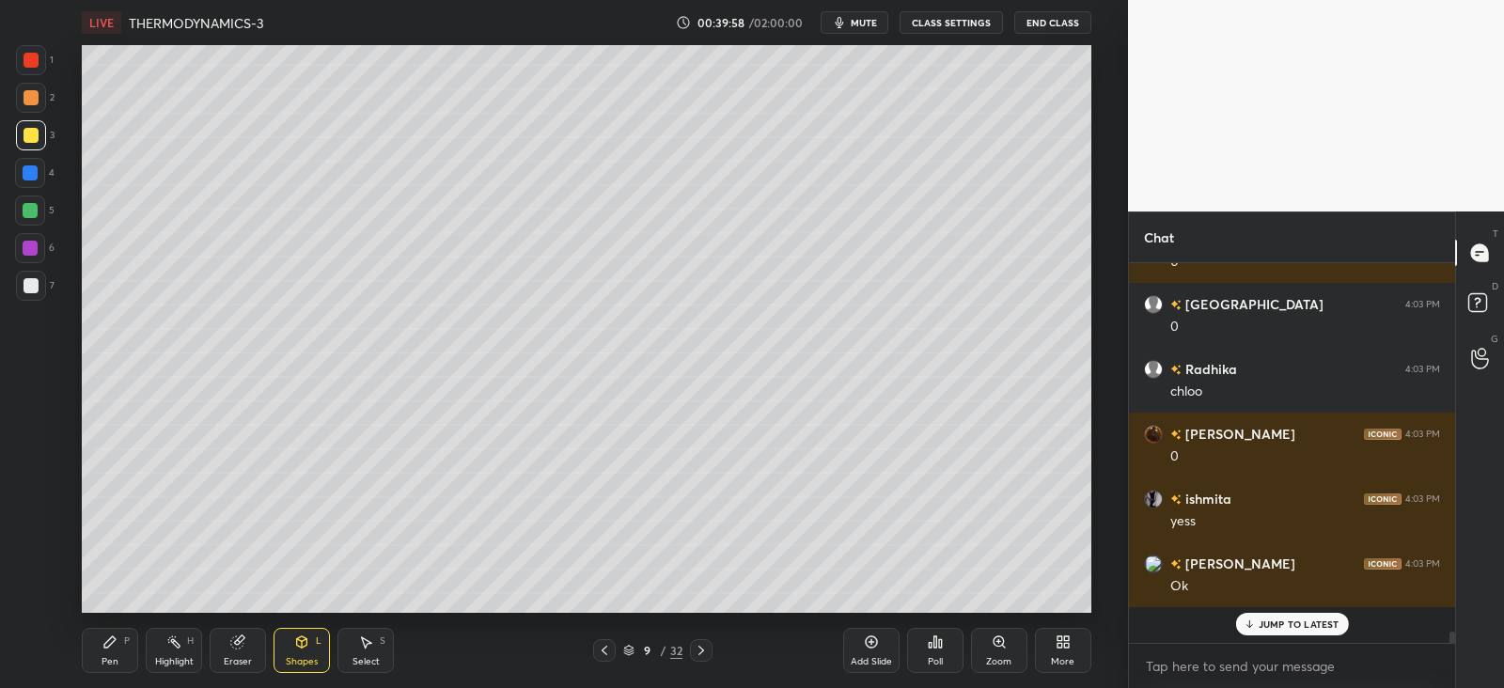
scroll to position [373, 320]
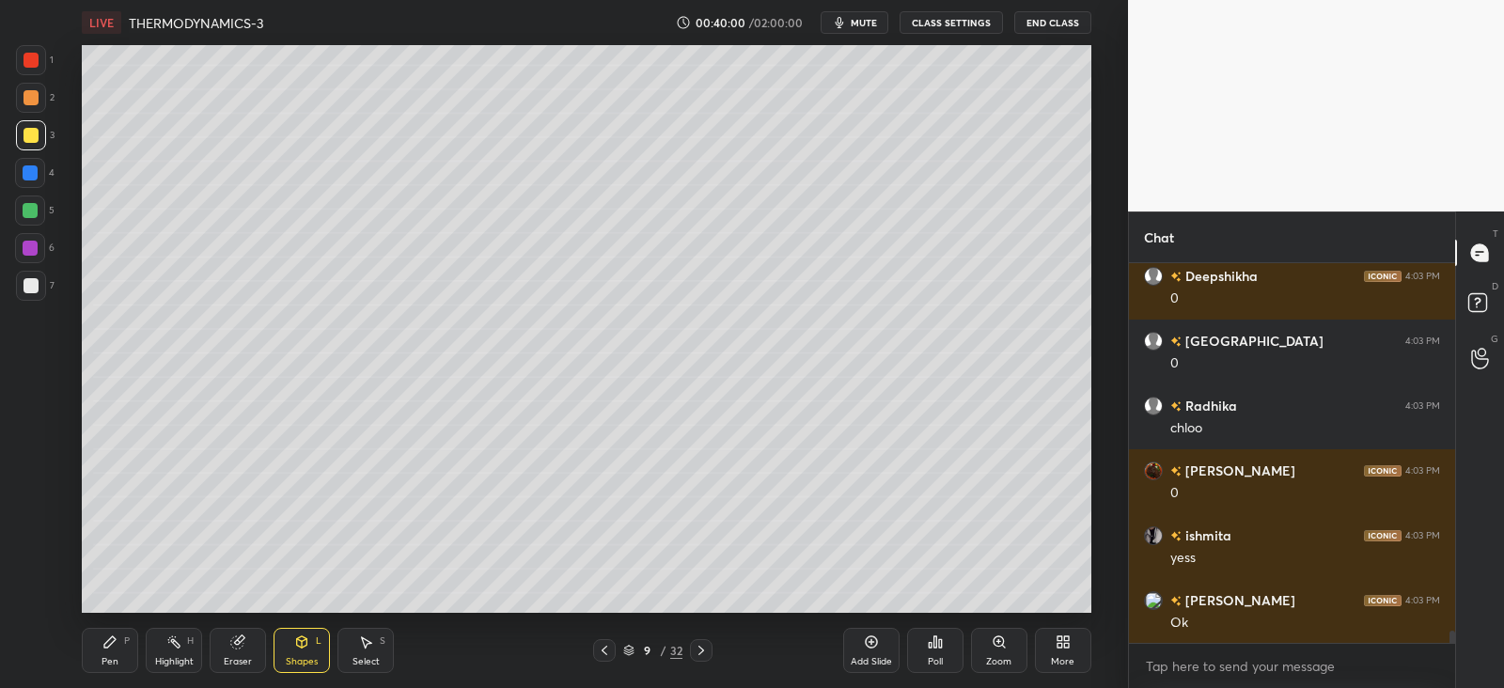
click at [108, 639] on icon at bounding box center [109, 642] width 15 height 15
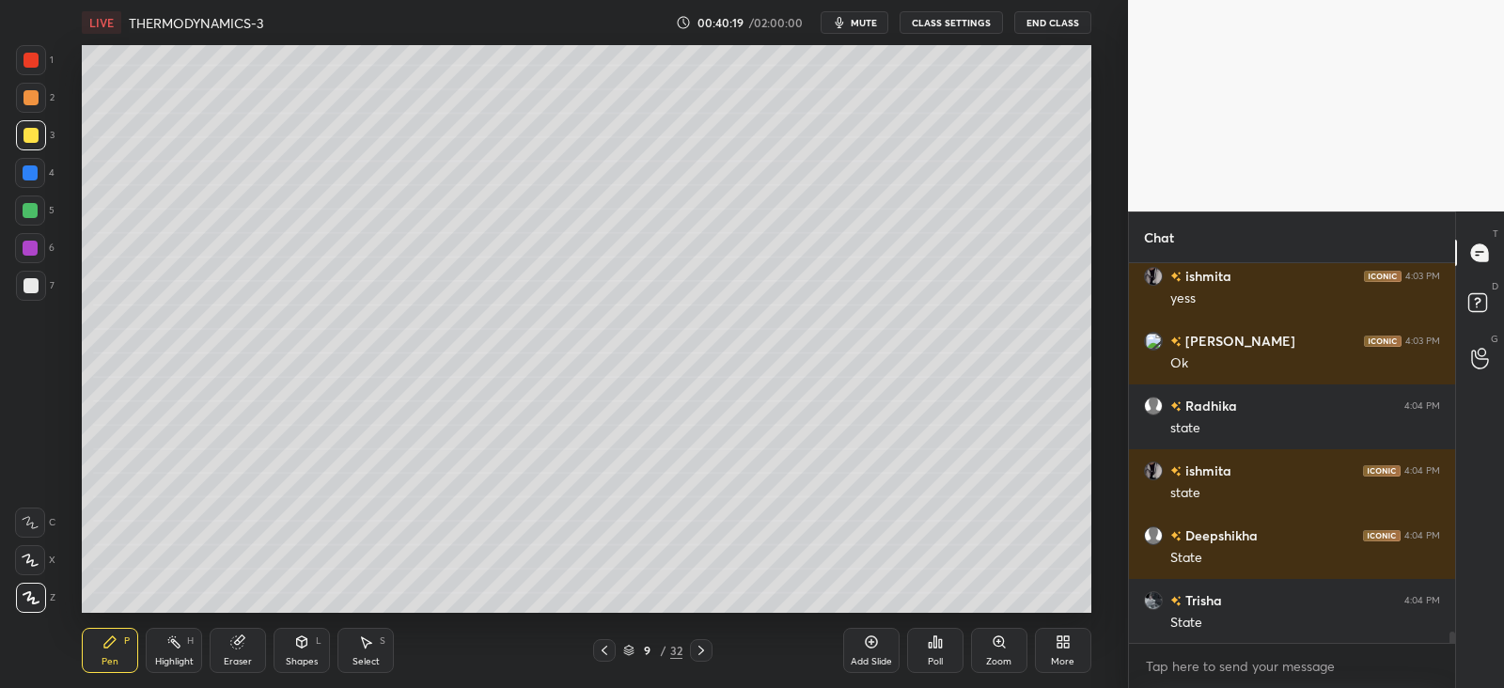
scroll to position [12008, 0]
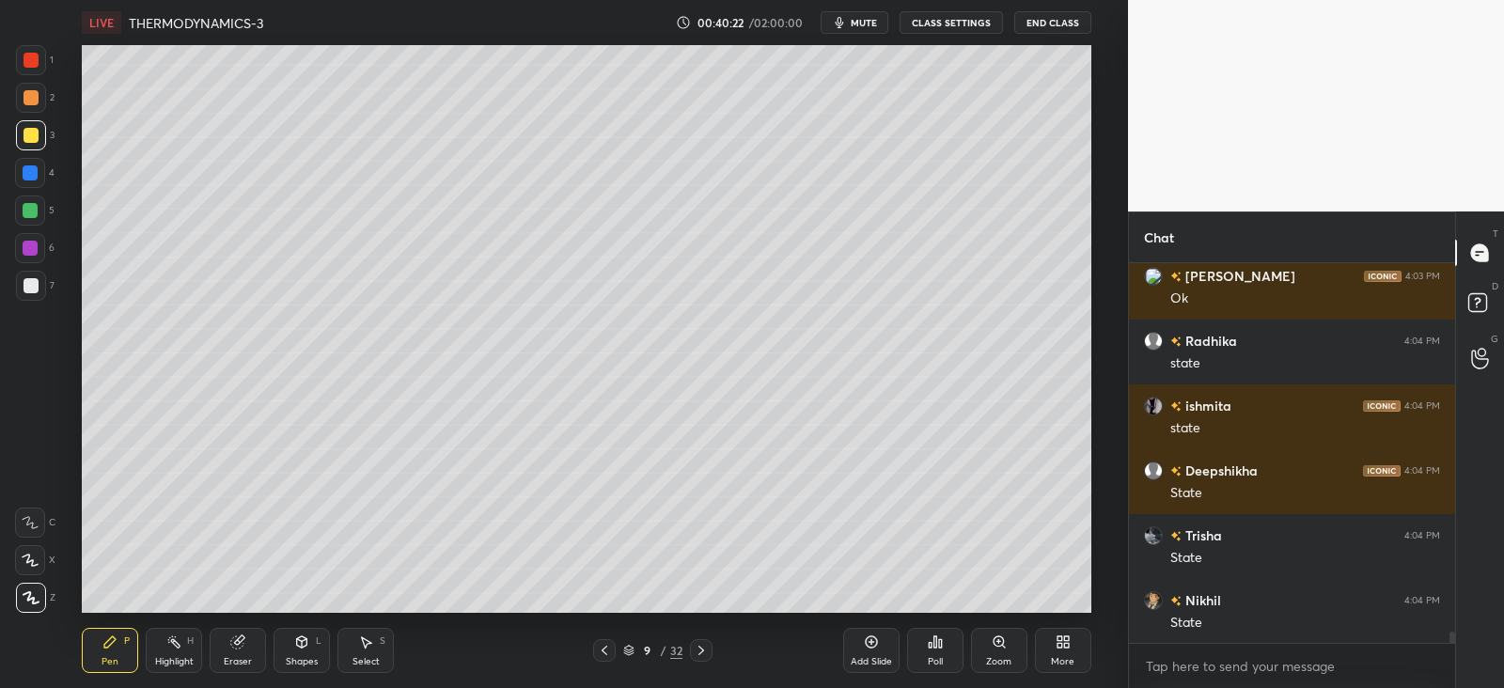
click at [232, 640] on icon at bounding box center [237, 643] width 12 height 12
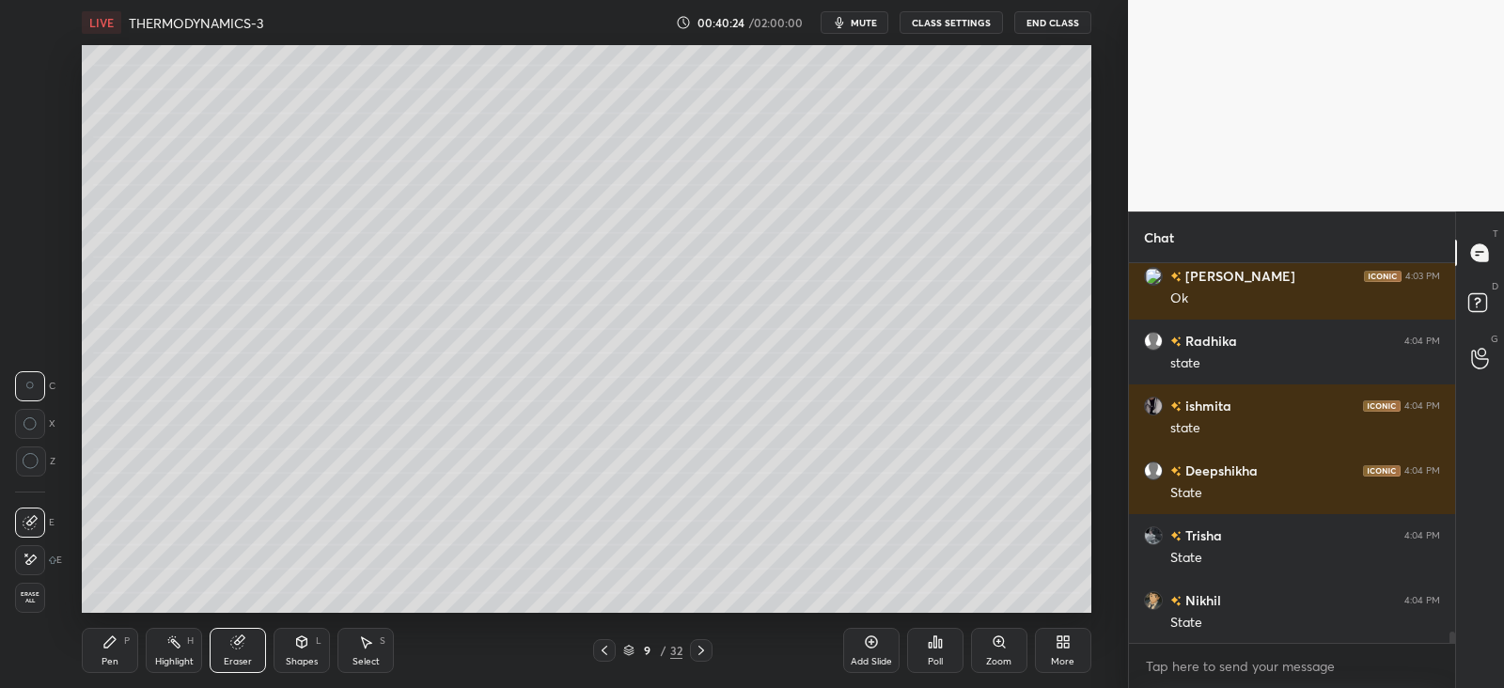
click at [108, 645] on icon at bounding box center [109, 642] width 11 height 11
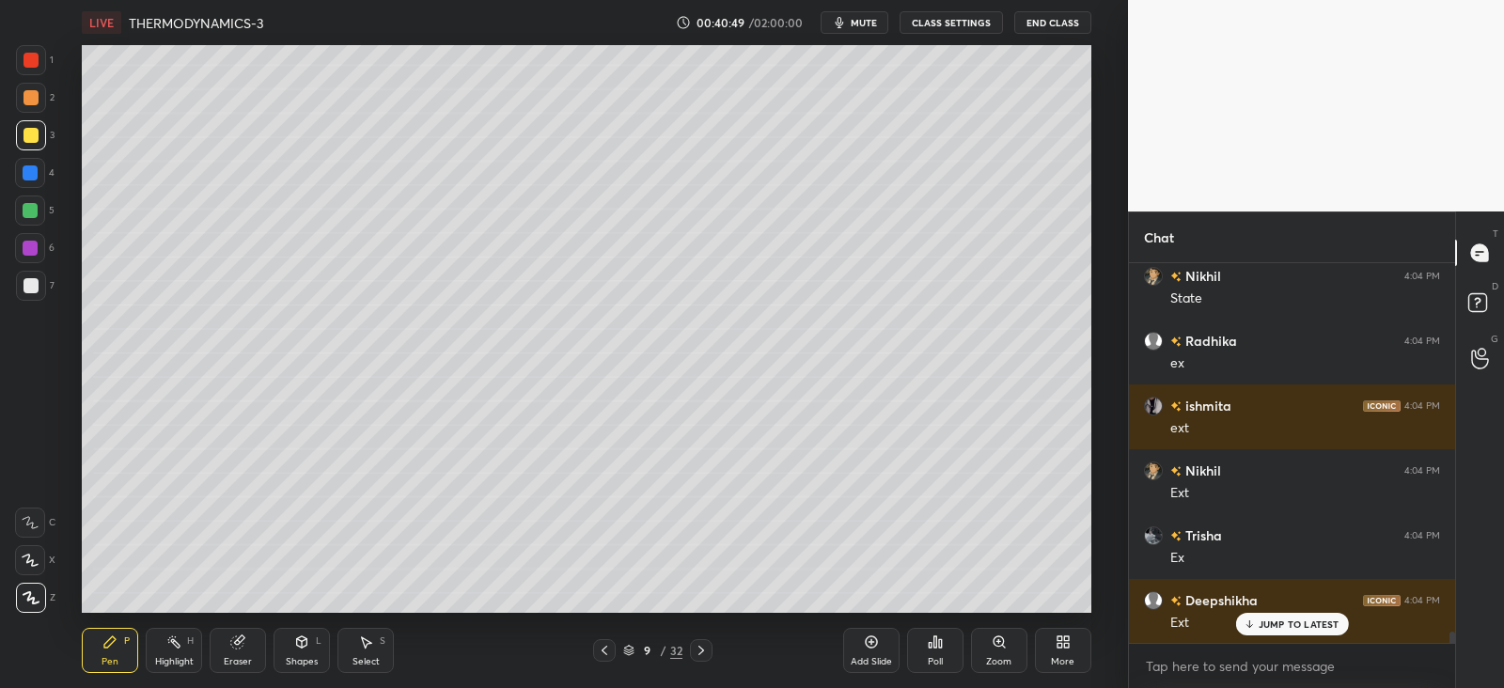
scroll to position [12398, 0]
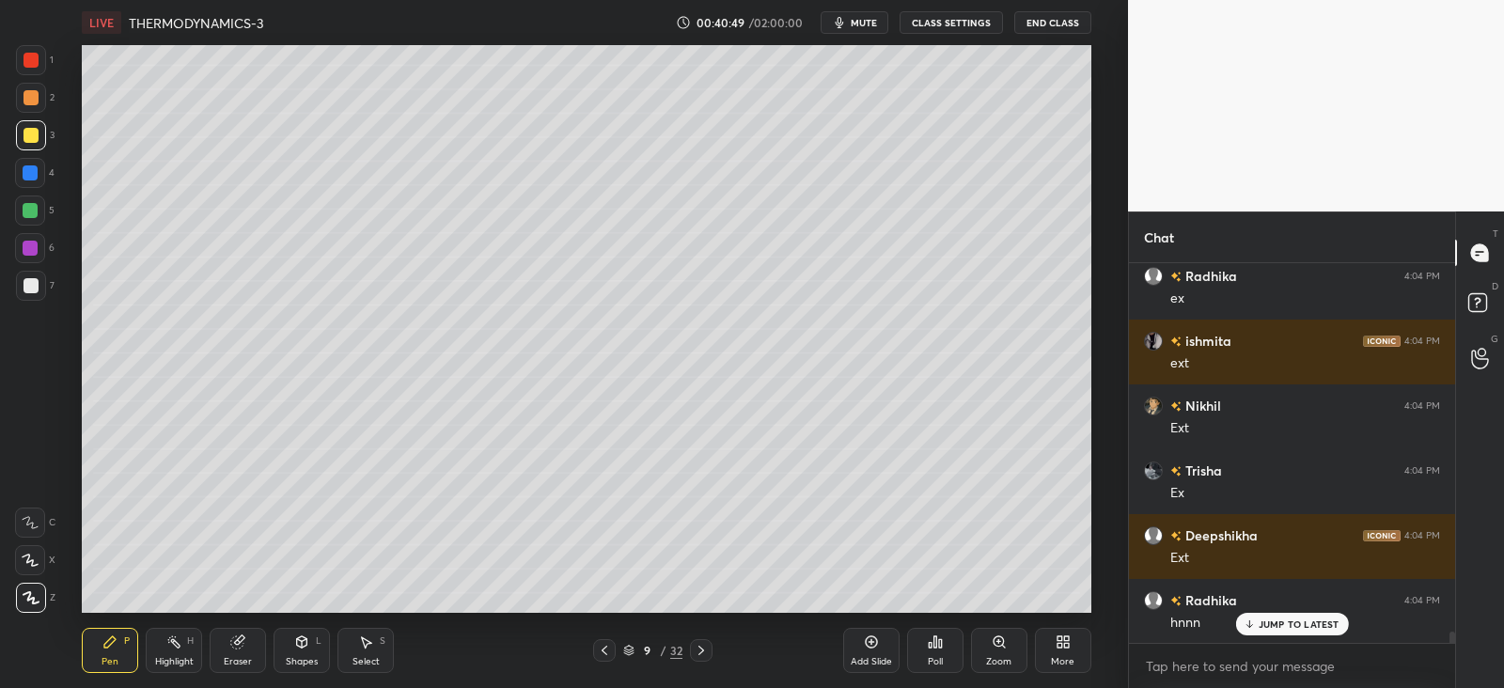
click at [699, 647] on icon at bounding box center [701, 650] width 15 height 15
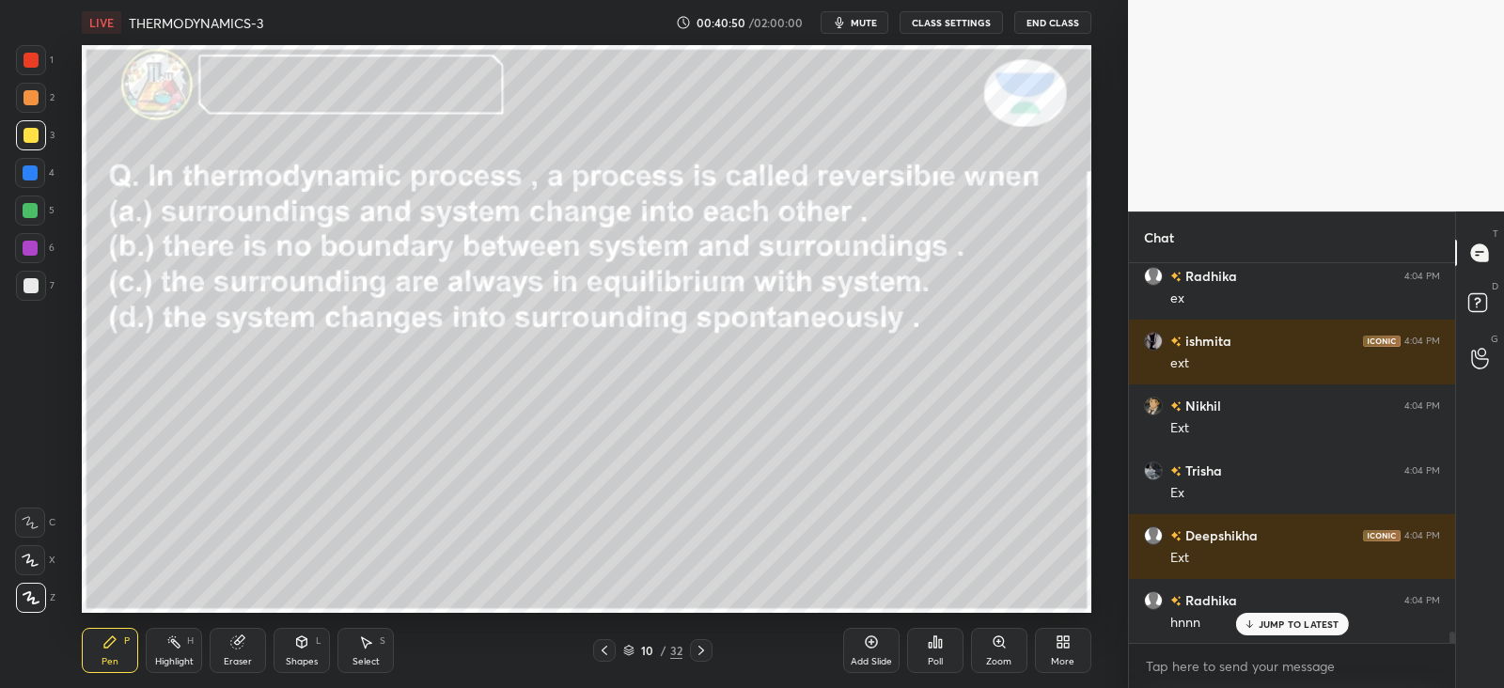
click at [613, 654] on div at bounding box center [604, 650] width 23 height 23
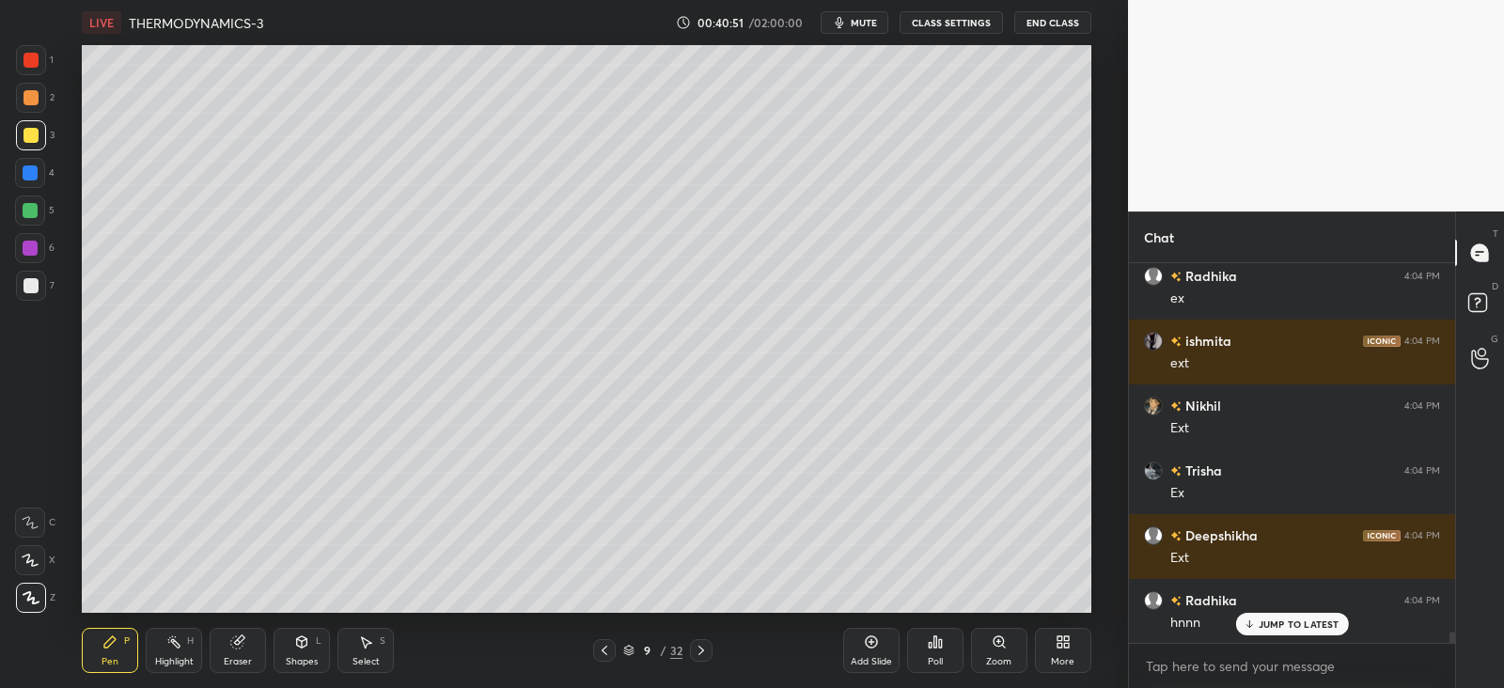
click at [869, 657] on div "Add Slide" at bounding box center [871, 661] width 41 height 9
click at [38, 180] on div at bounding box center [30, 173] width 30 height 30
click at [33, 124] on div at bounding box center [31, 135] width 30 height 30
click at [25, 134] on div at bounding box center [31, 135] width 15 height 15
click at [178, 645] on rect at bounding box center [175, 643] width 9 height 9
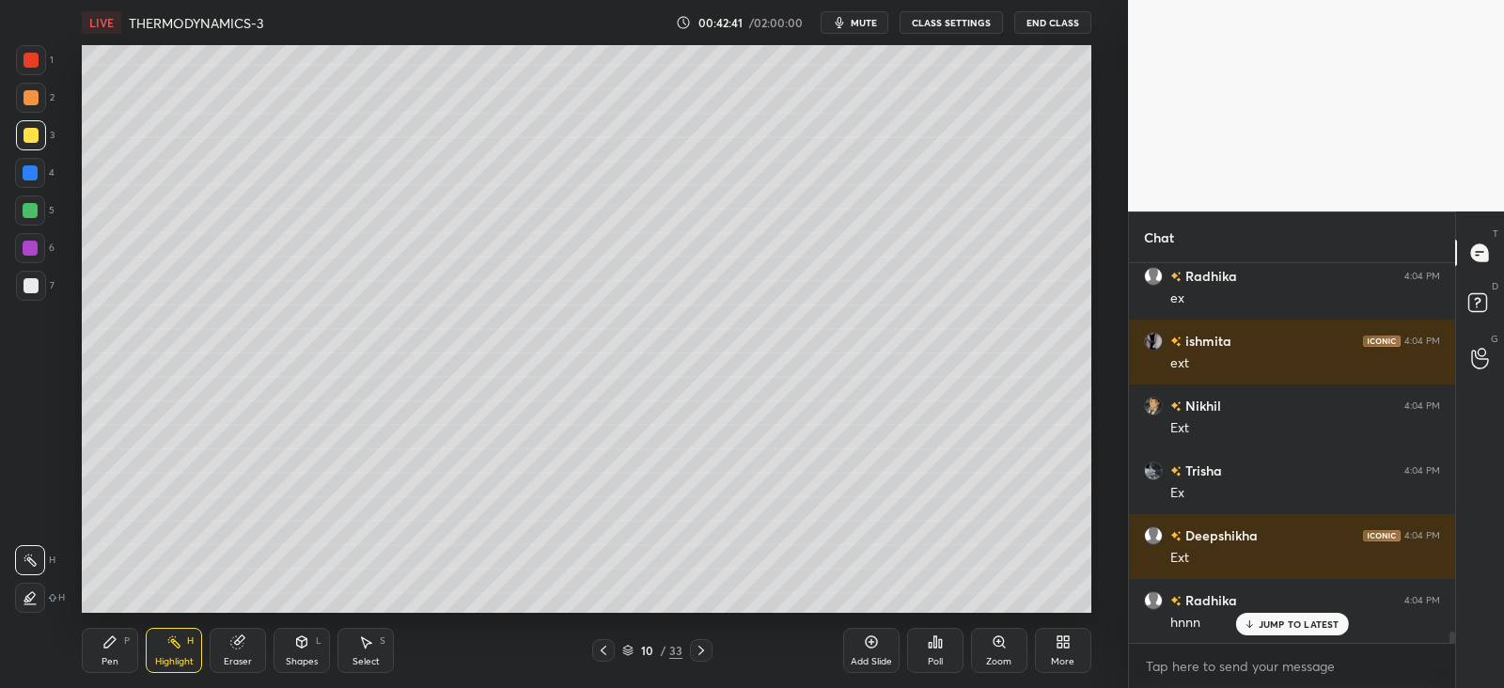
click at [242, 643] on icon at bounding box center [237, 643] width 12 height 12
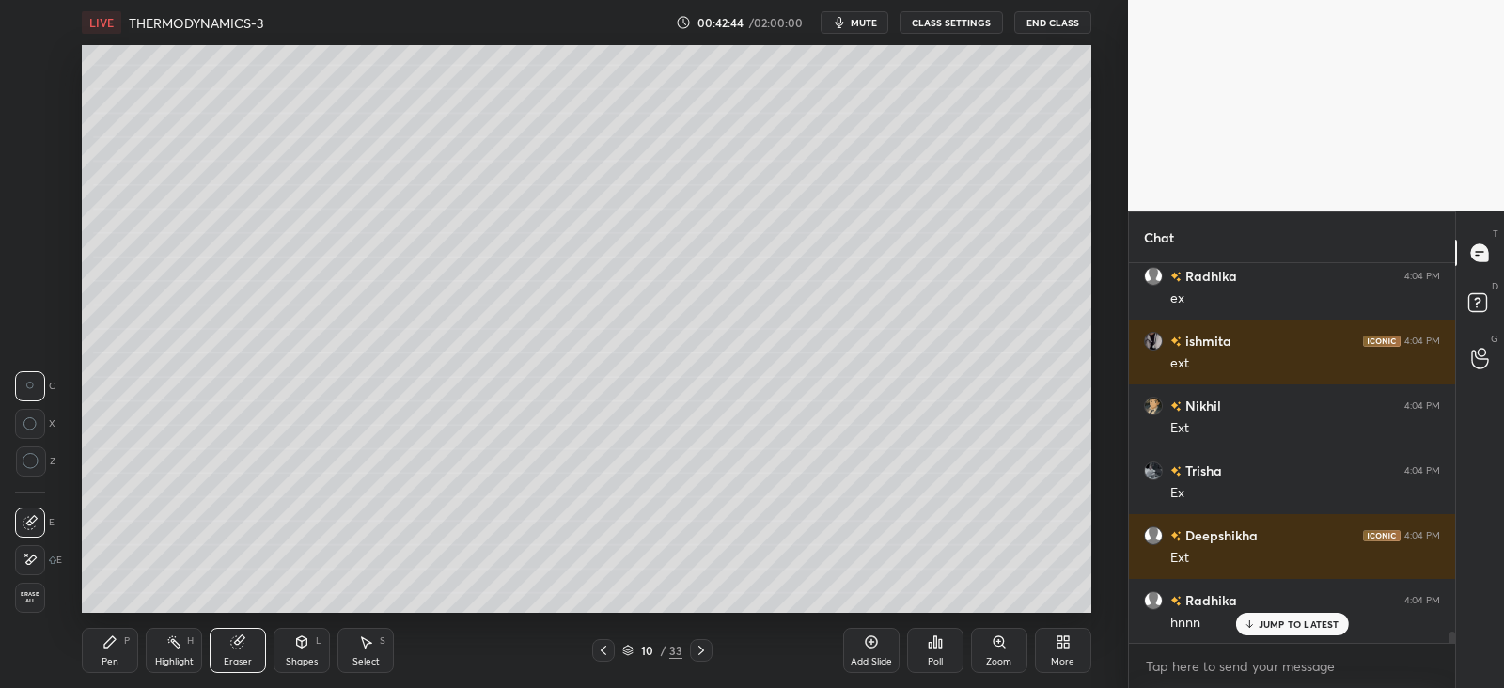
click at [109, 643] on icon at bounding box center [109, 642] width 11 height 11
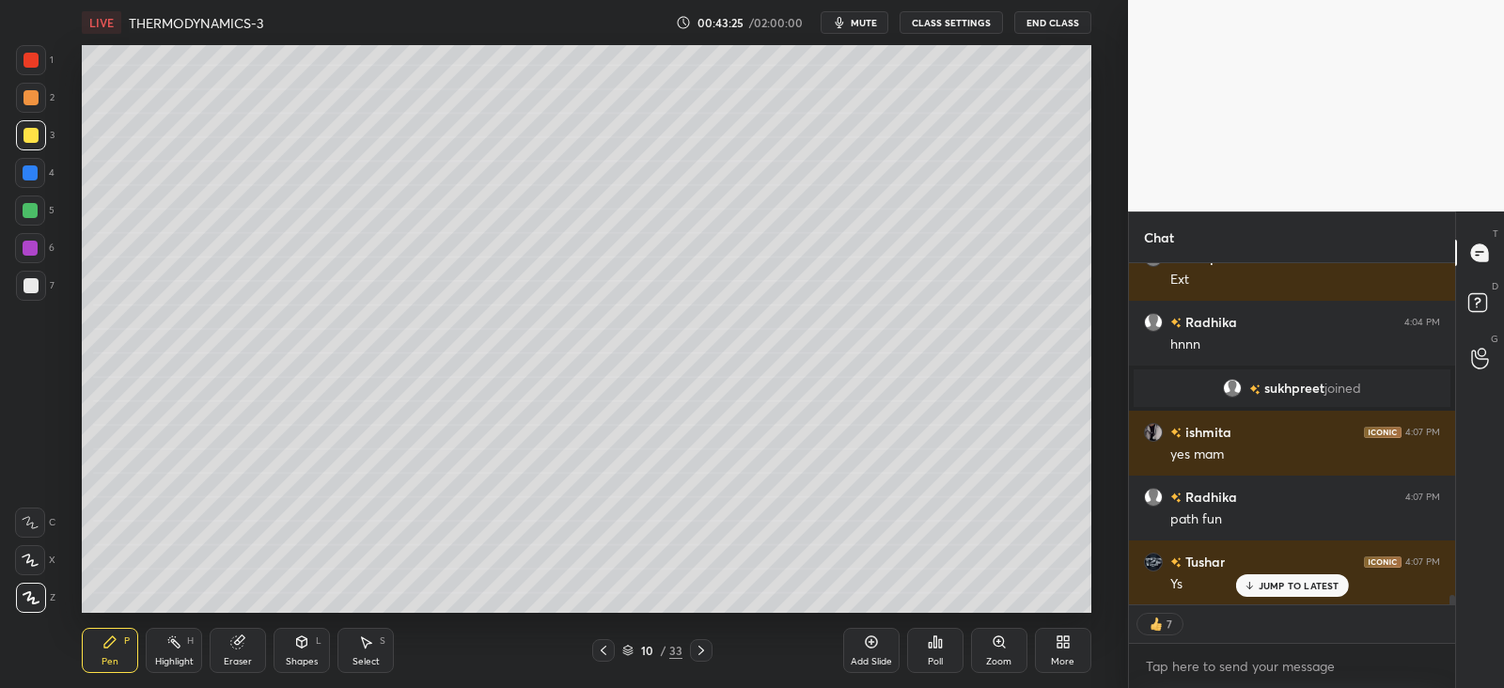
scroll to position [373, 320]
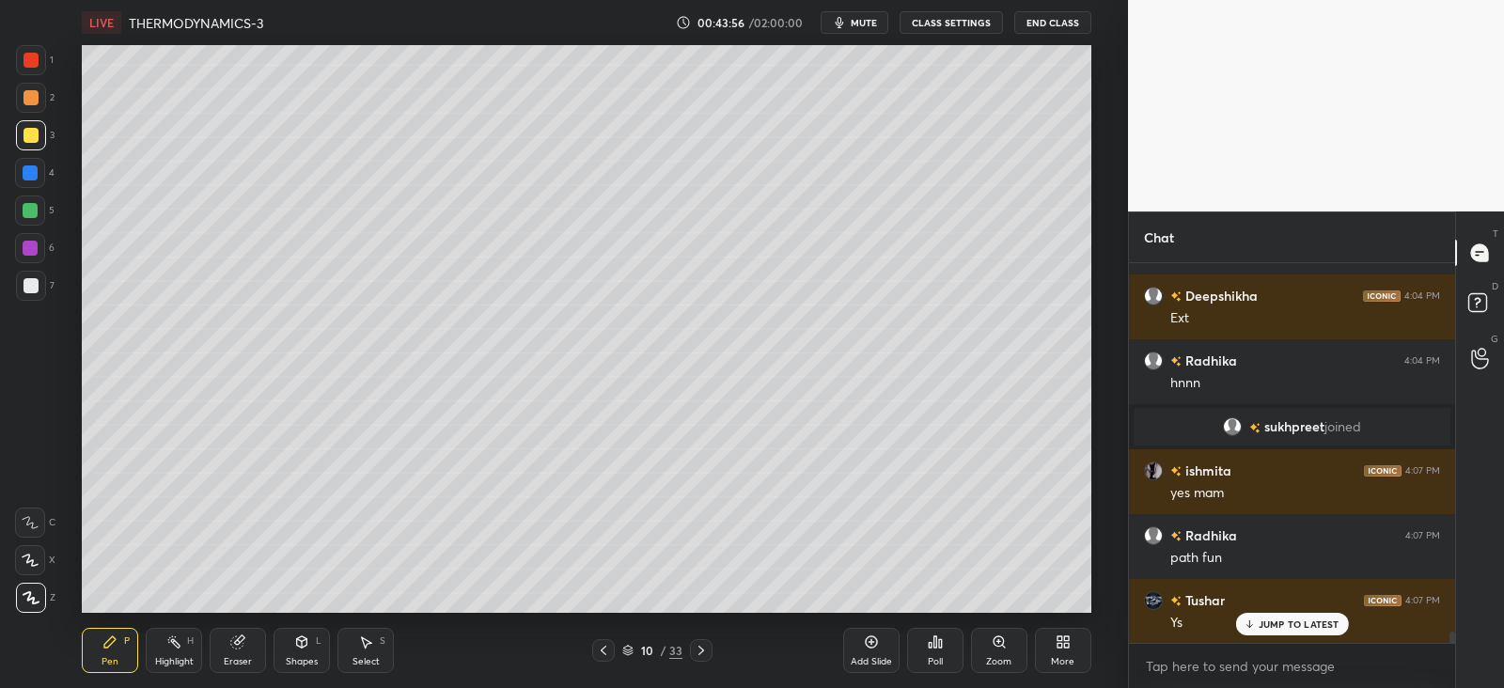
click at [34, 171] on div at bounding box center [30, 172] width 15 height 15
click at [932, 644] on icon at bounding box center [935, 642] width 15 height 15
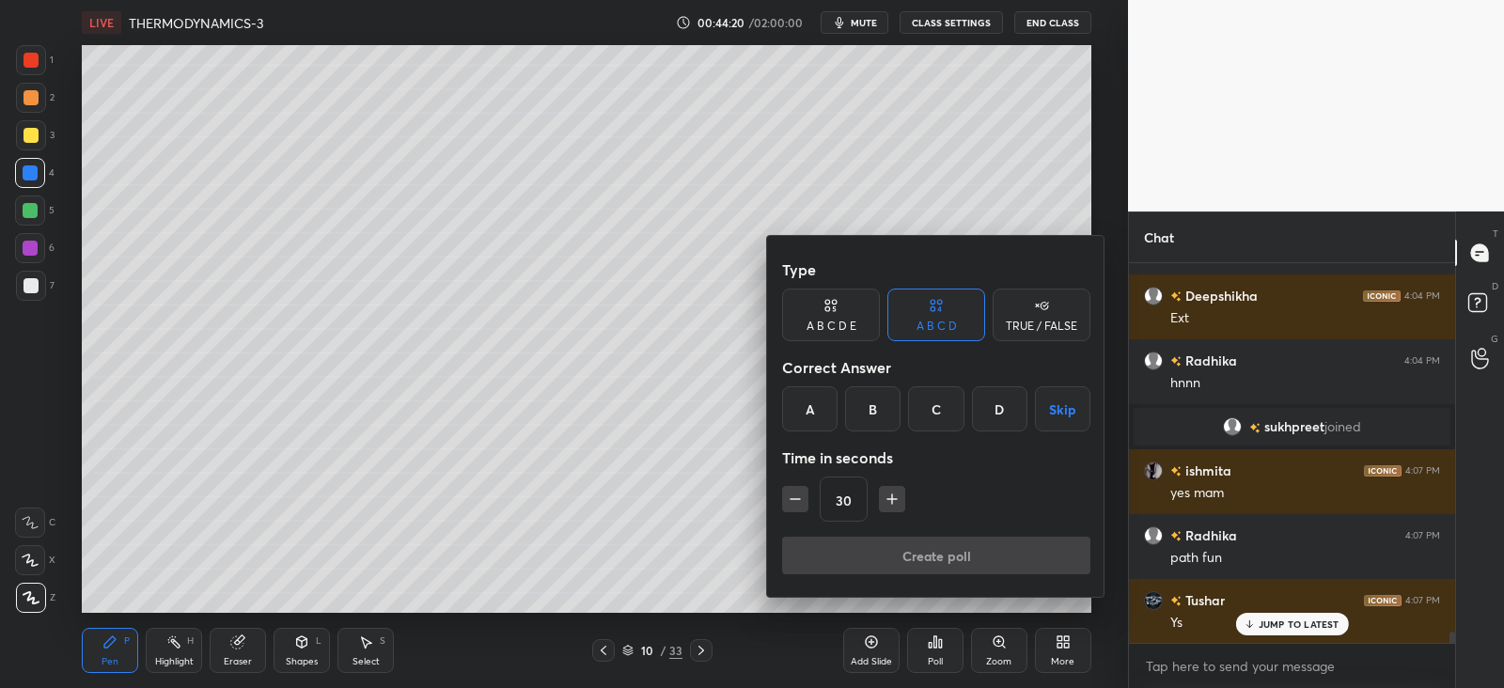
click at [874, 406] on div "B" at bounding box center [872, 408] width 55 height 45
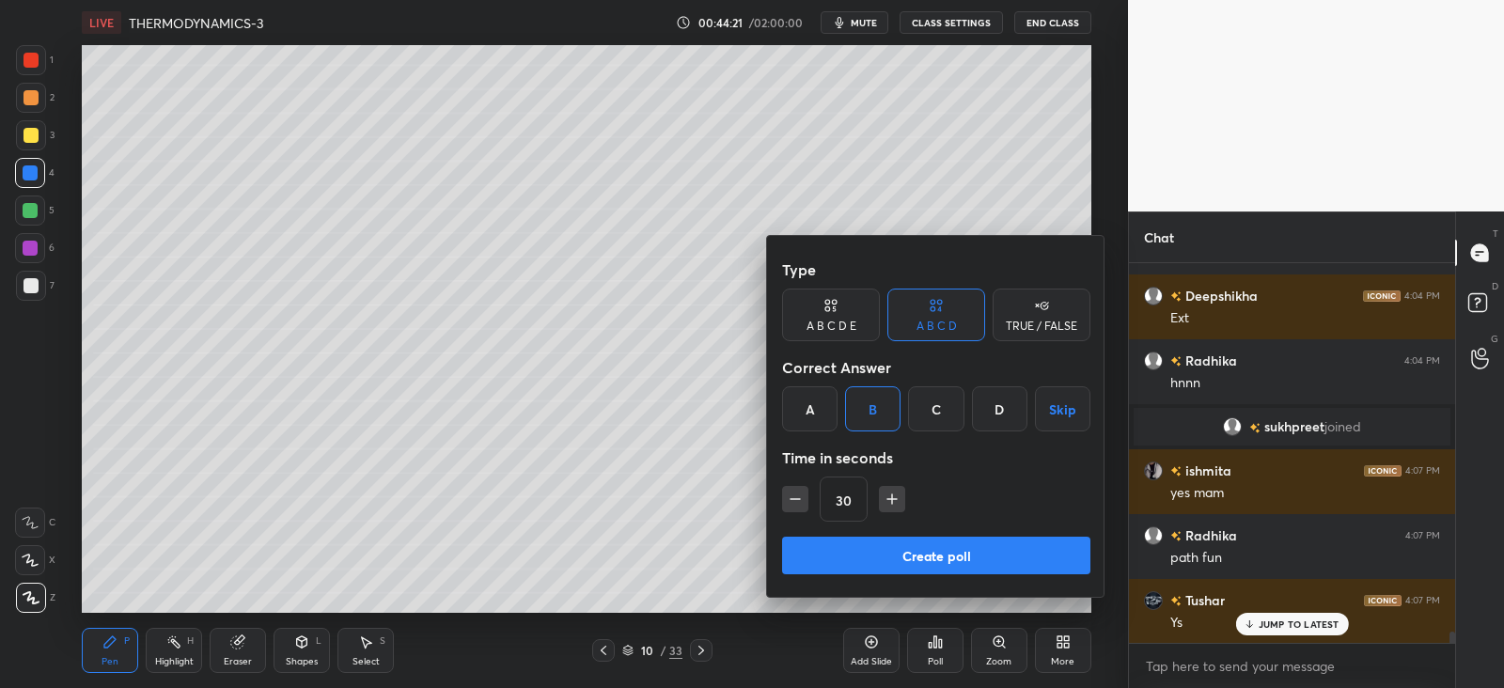
click at [916, 553] on button "Create poll" at bounding box center [936, 556] width 308 height 38
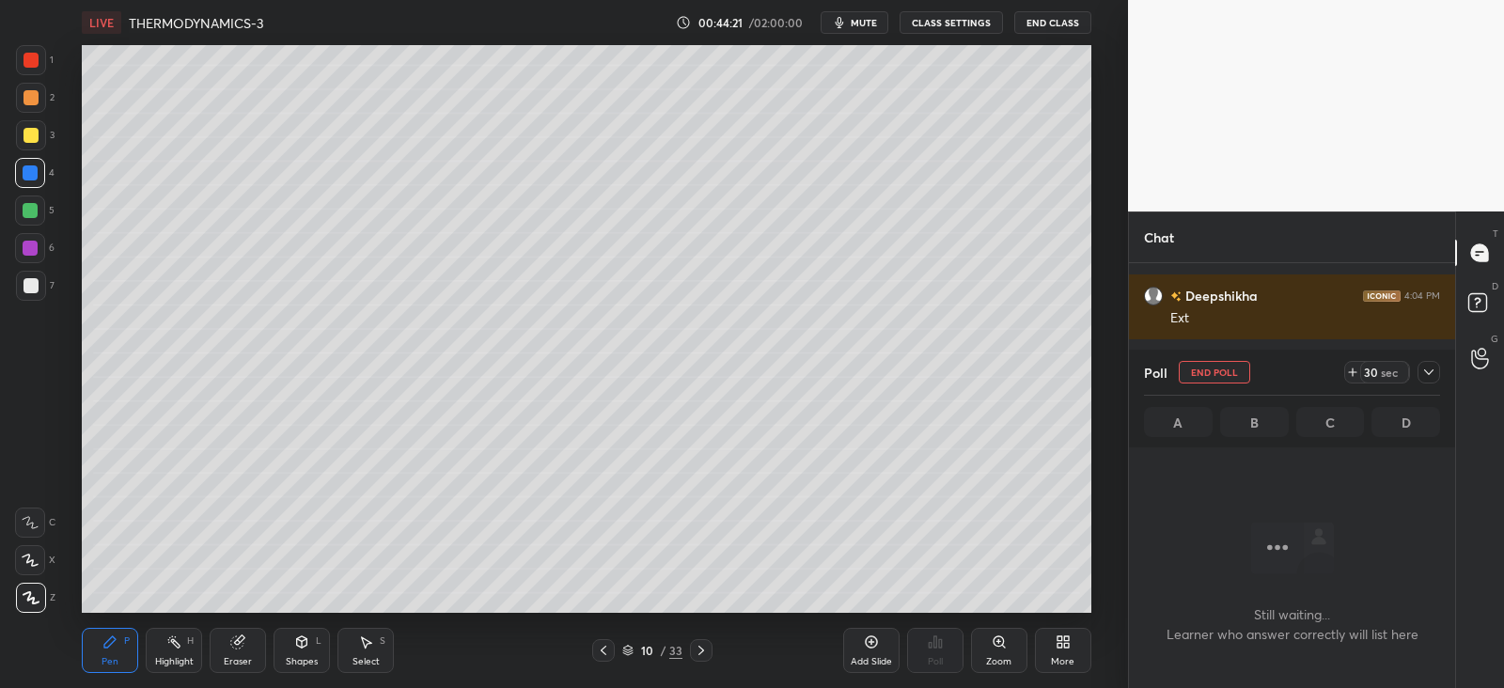
scroll to position [6, 6]
click at [1434, 382] on div at bounding box center [1429, 372] width 23 height 23
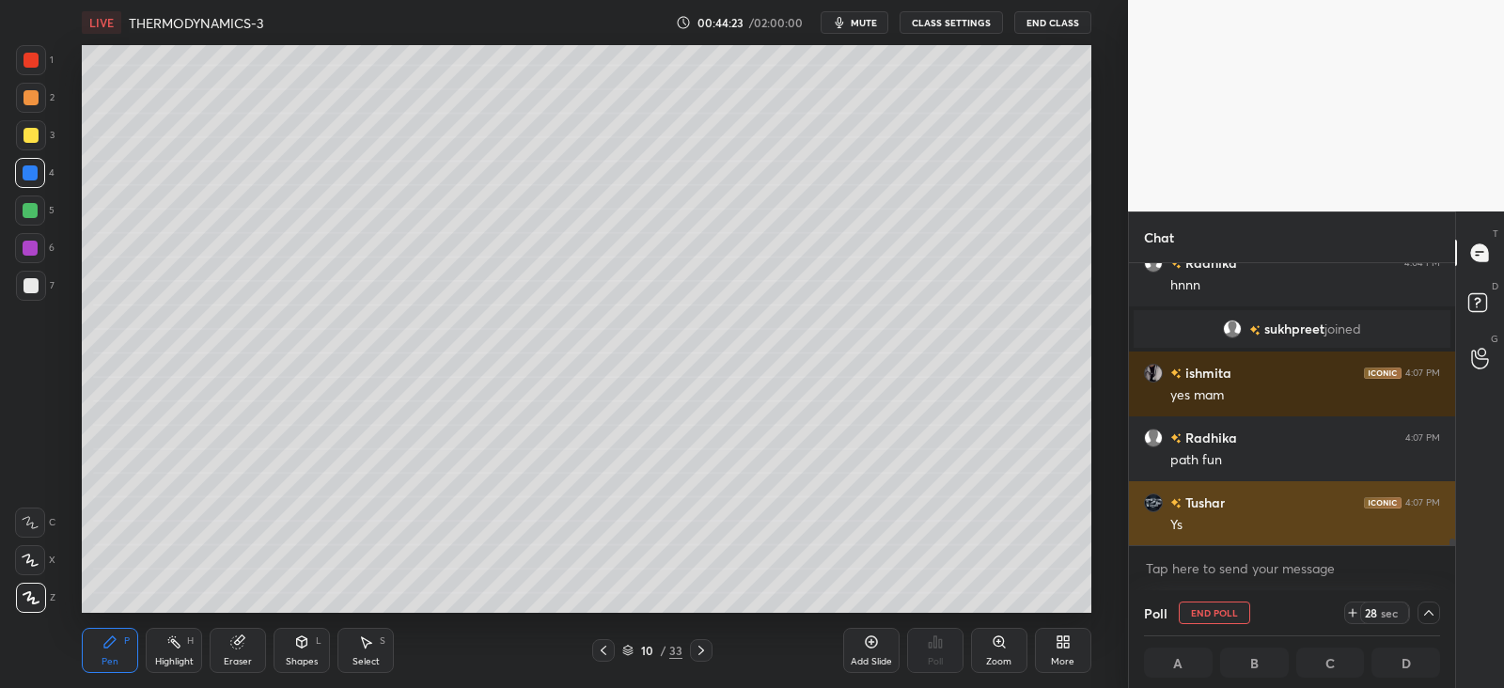
scroll to position [0, 6]
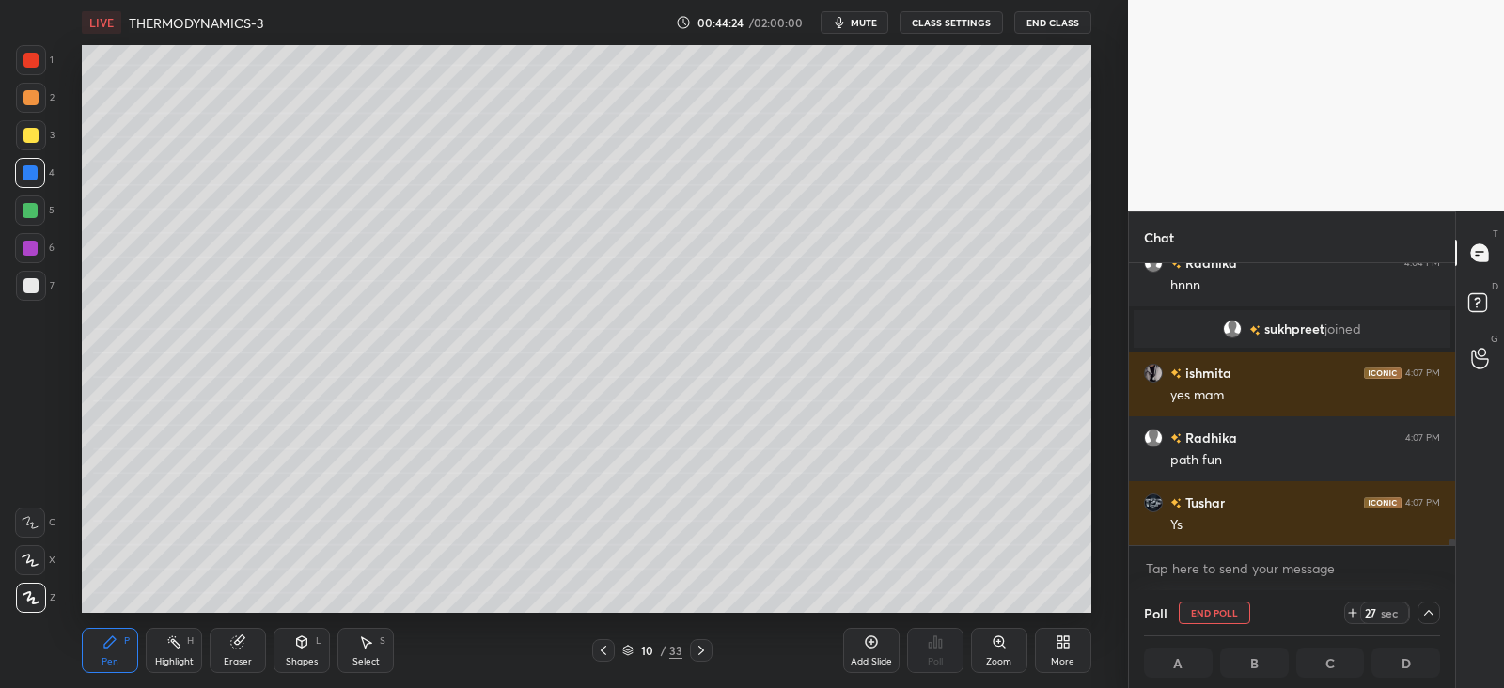
click at [27, 96] on div at bounding box center [31, 97] width 15 height 15
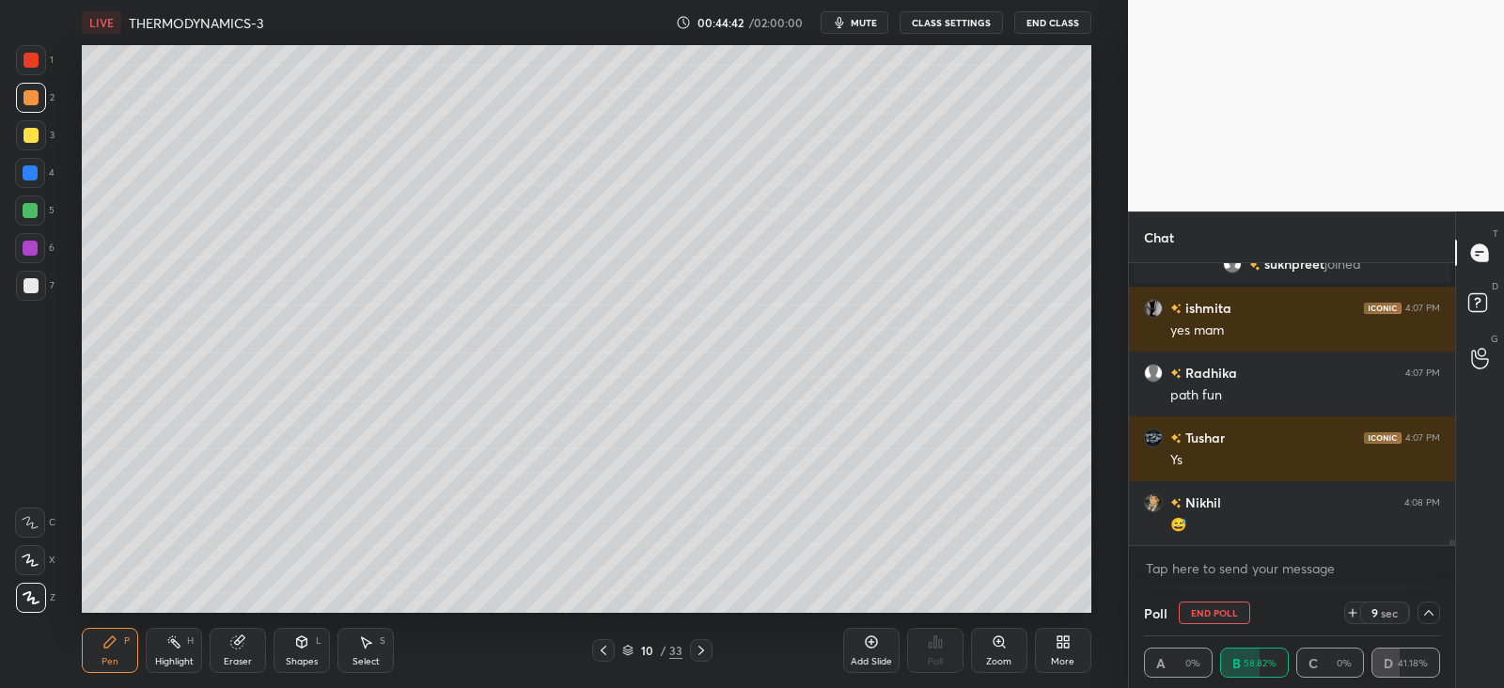
click at [1434, 613] on icon at bounding box center [1429, 613] width 15 height 15
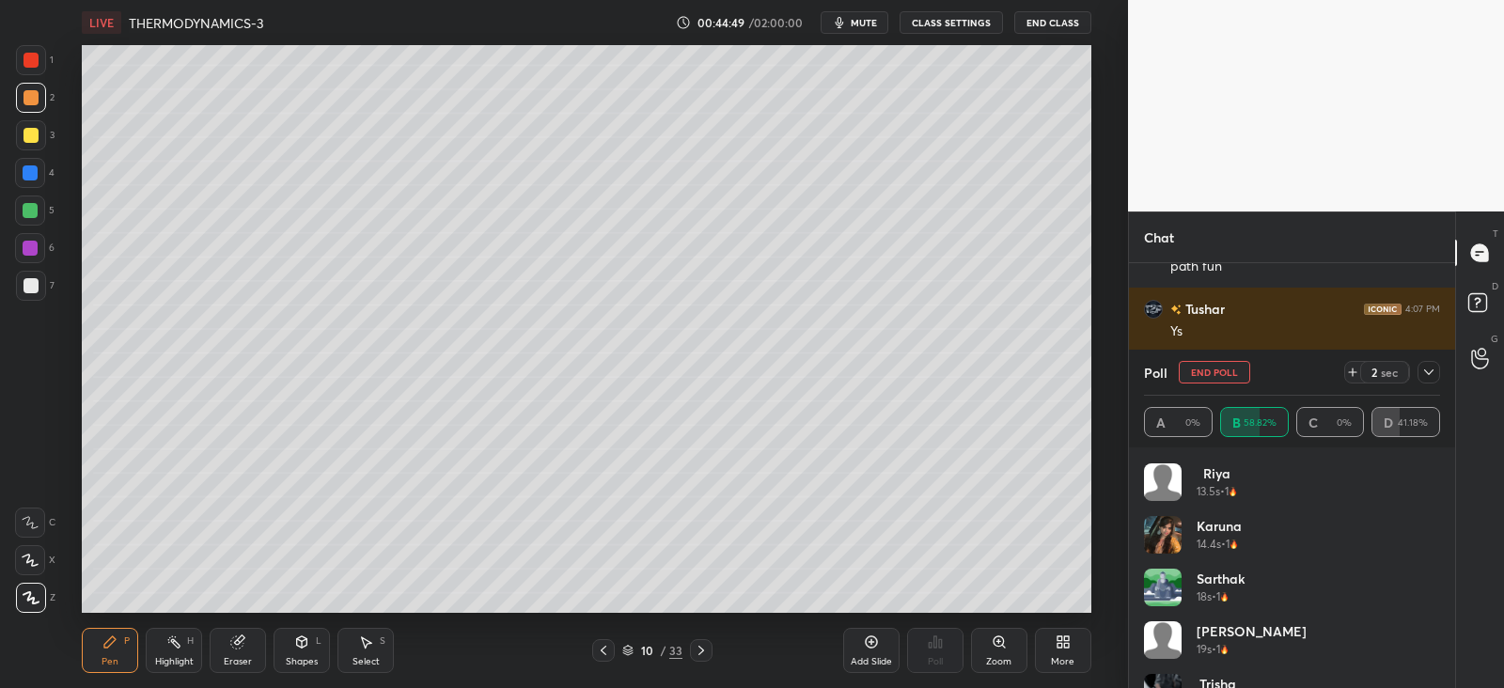
scroll to position [353, 0]
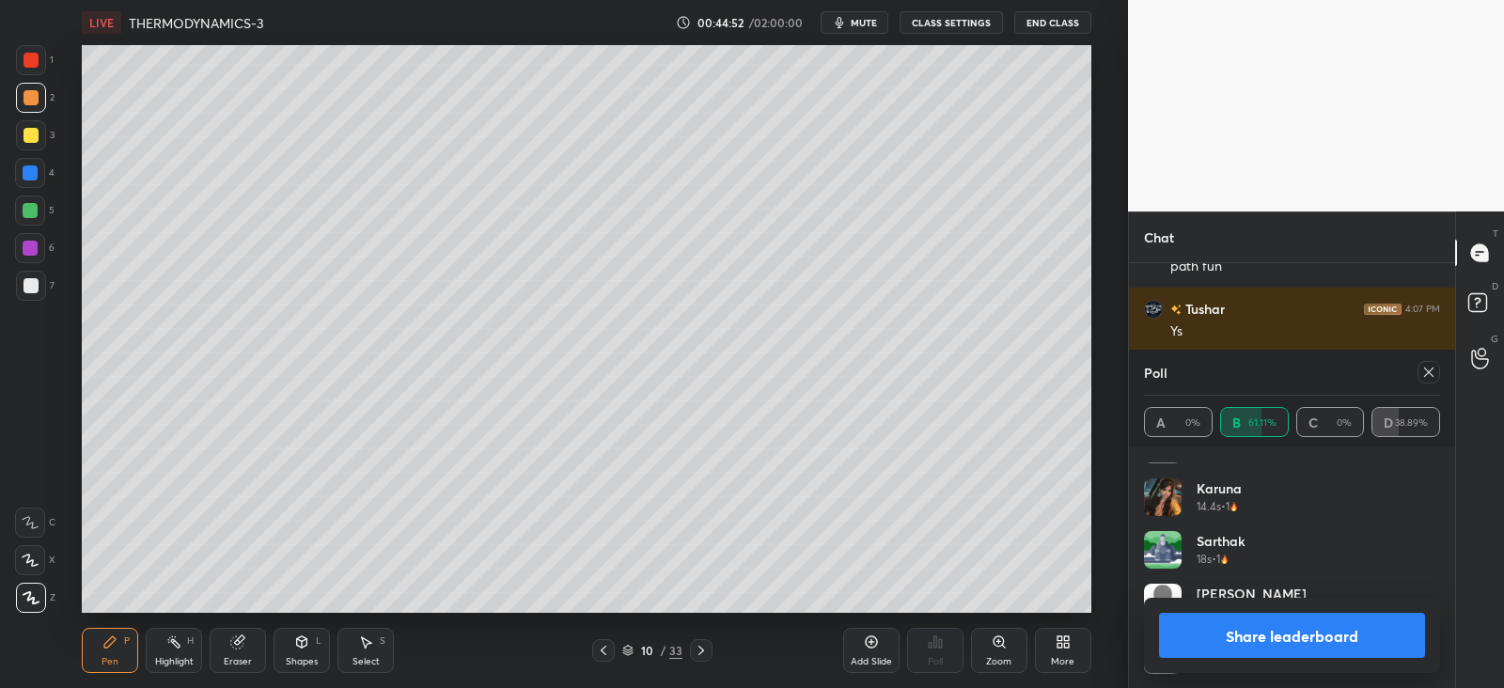
click at [1428, 376] on icon at bounding box center [1429, 372] width 15 height 15
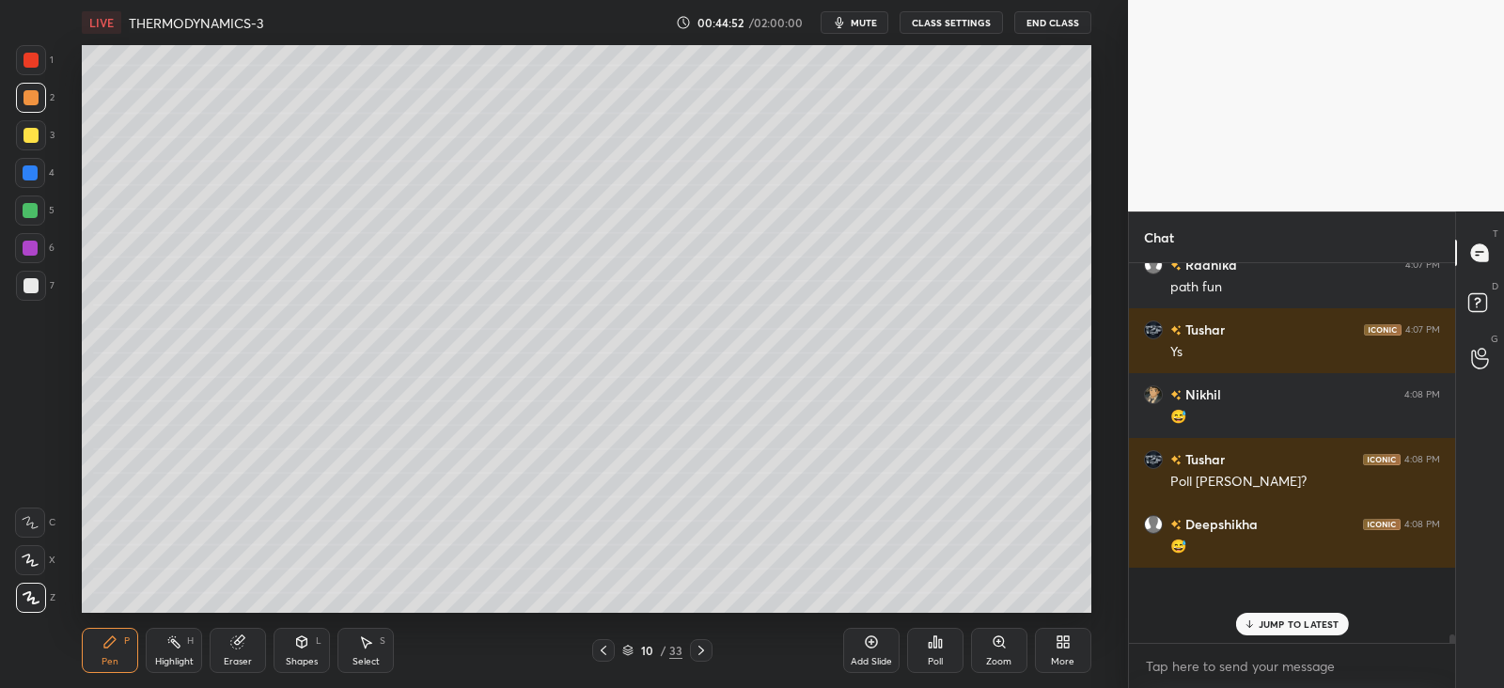
scroll to position [0, 0]
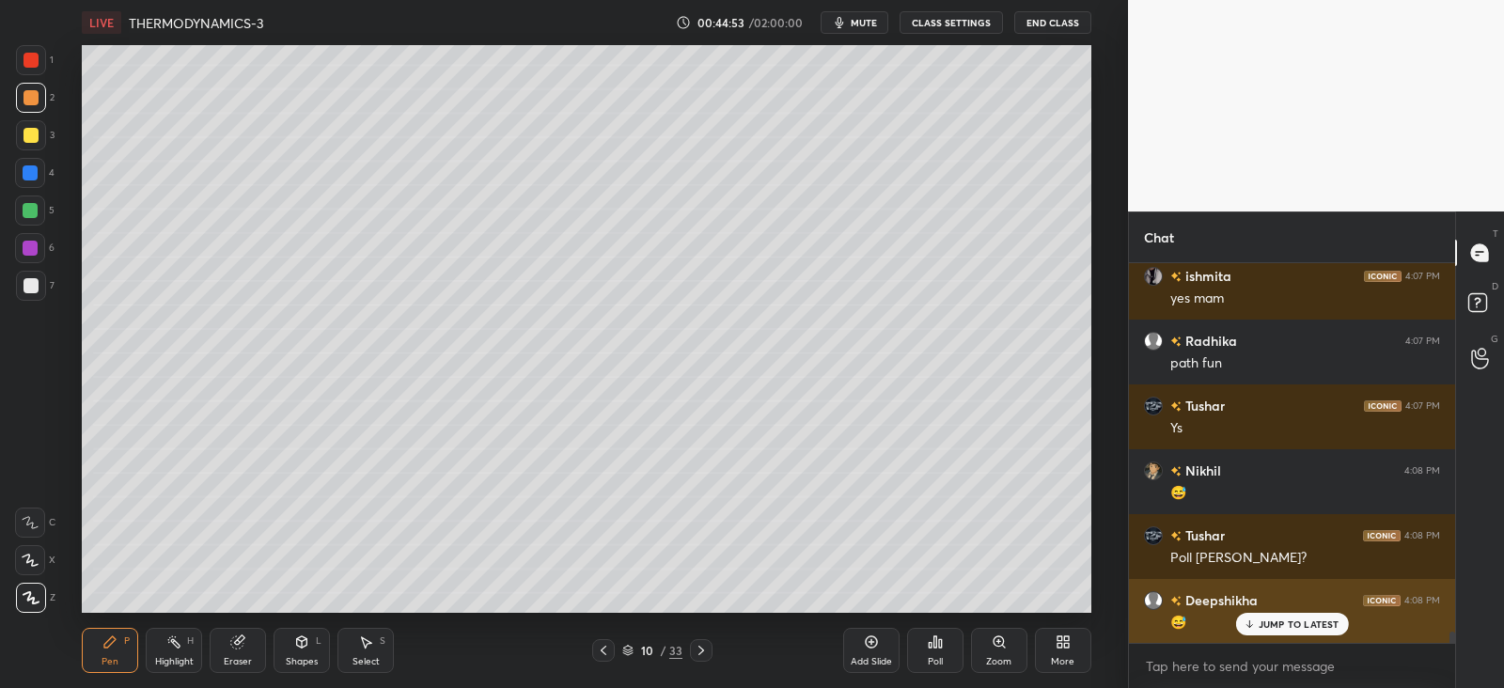
click at [1283, 619] on p "JUMP TO LATEST" at bounding box center [1299, 624] width 81 height 11
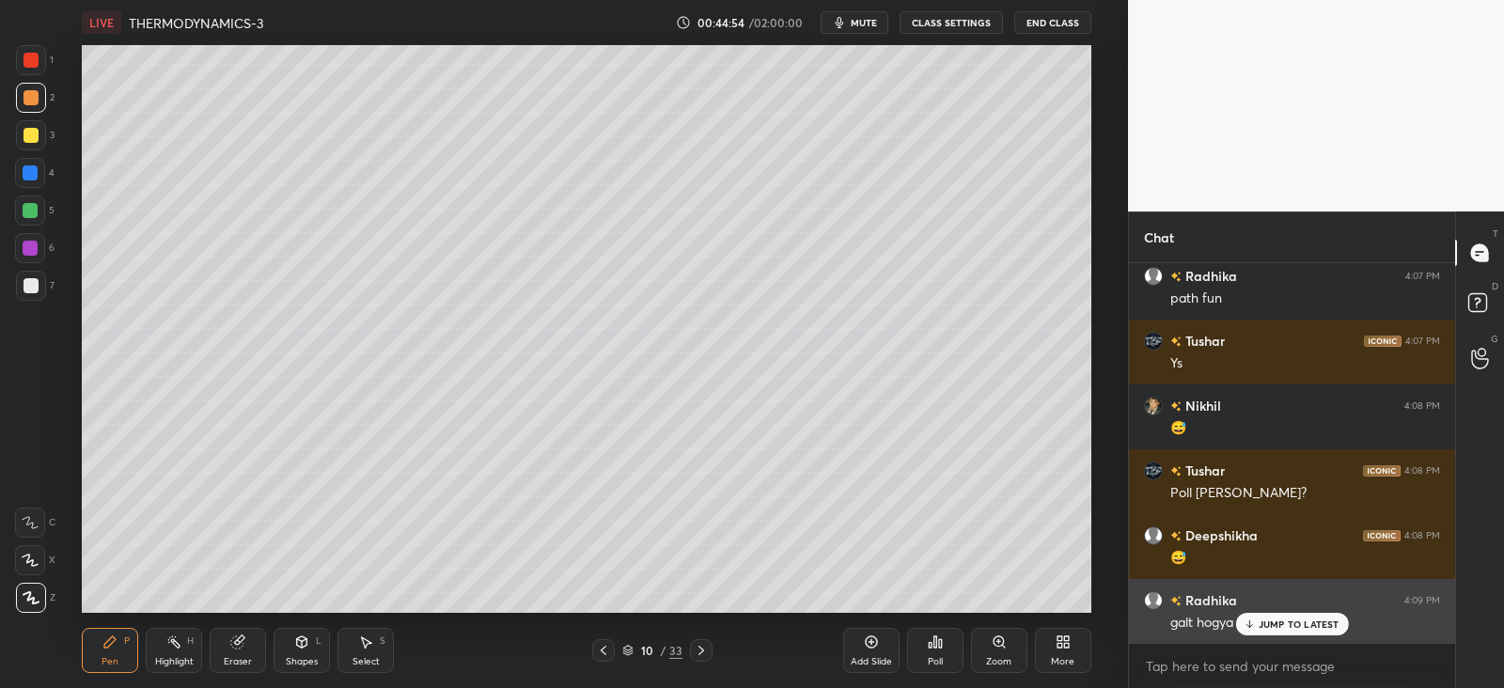
click at [1276, 606] on div "Radhika 4:09 PM" at bounding box center [1292, 600] width 296 height 20
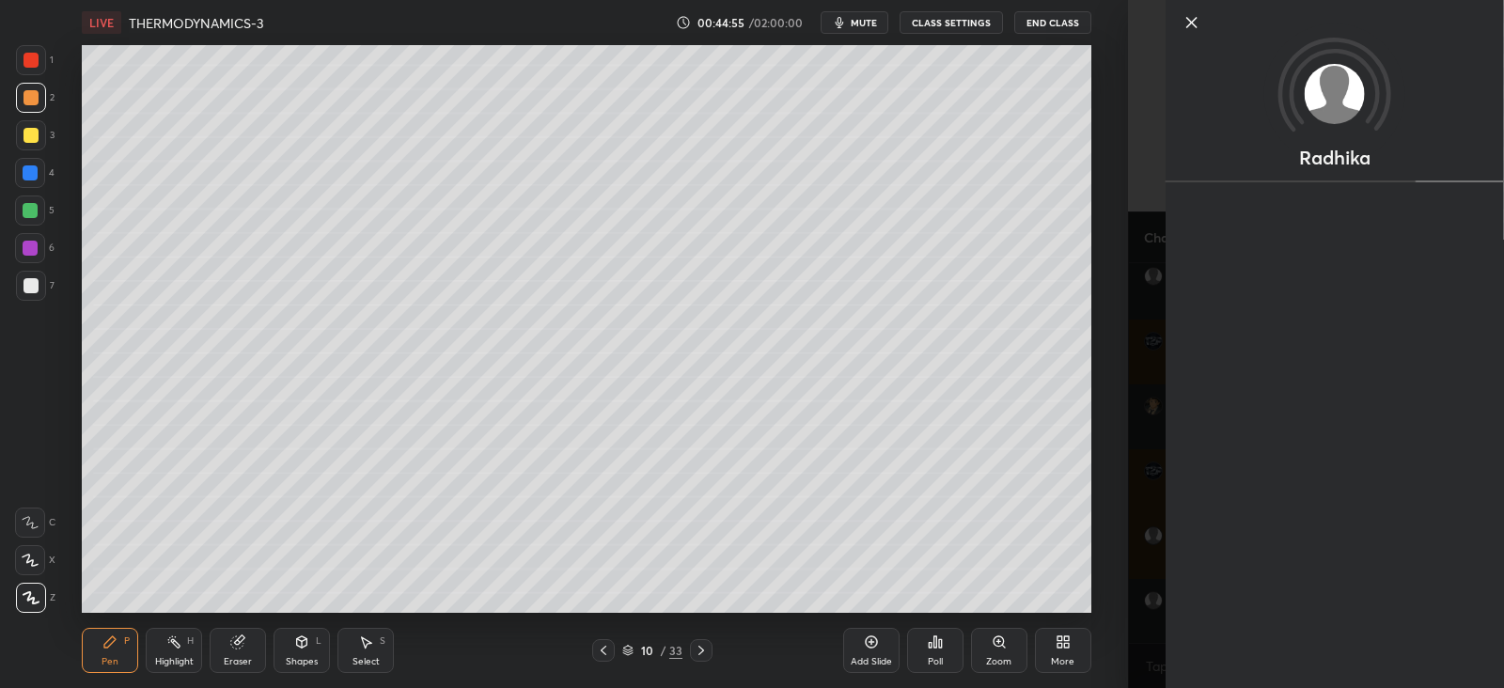
click at [1106, 555] on div "Setting up your live class Poll for secs No correct answer Start poll" at bounding box center [586, 329] width 1053 height 568
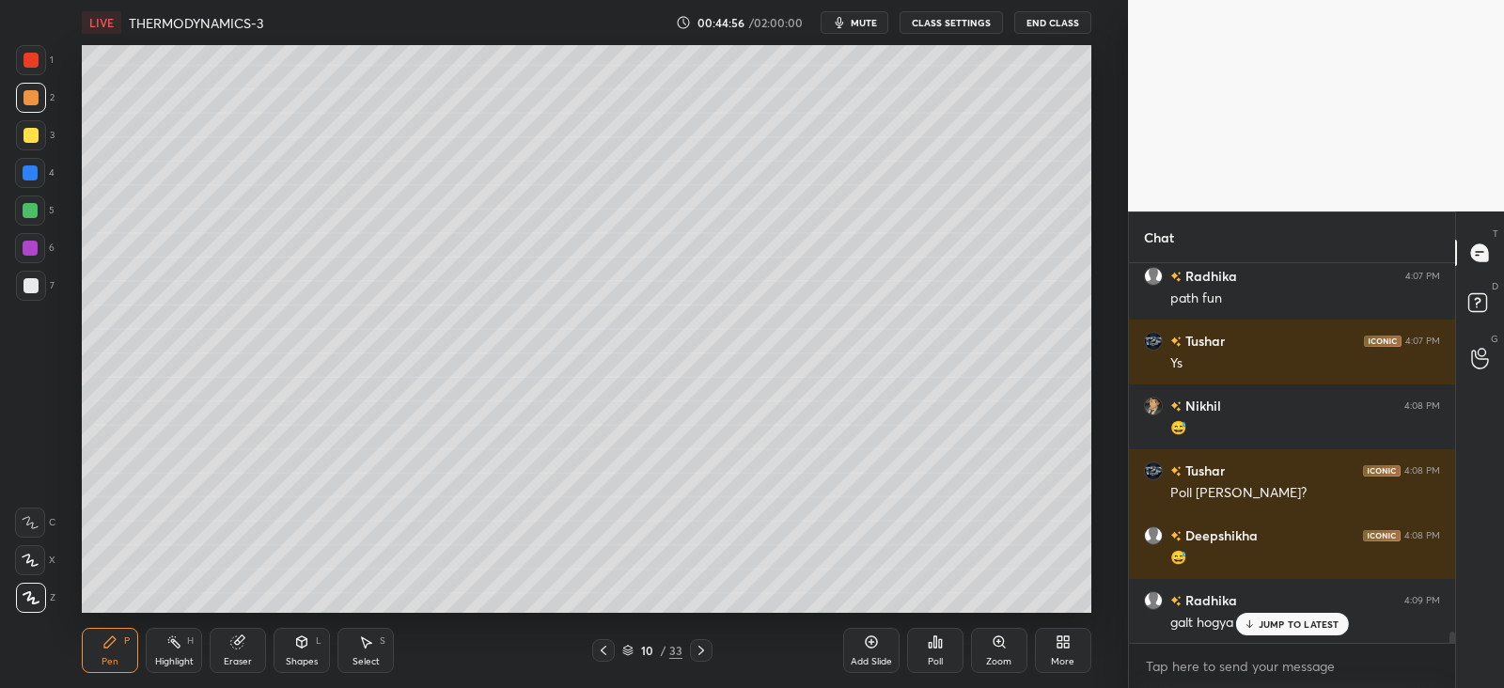
click at [1251, 631] on div "JUMP TO LATEST" at bounding box center [1292, 624] width 113 height 23
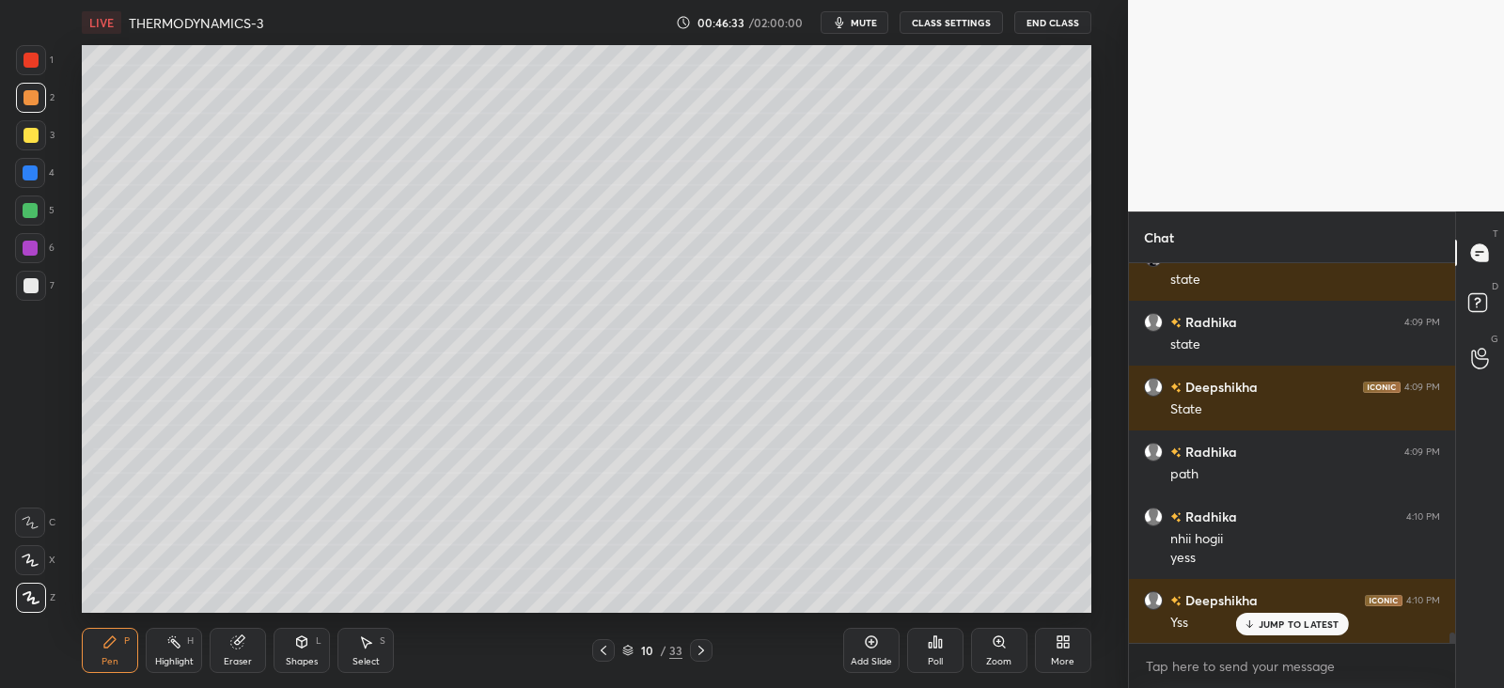
scroll to position [13565, 0]
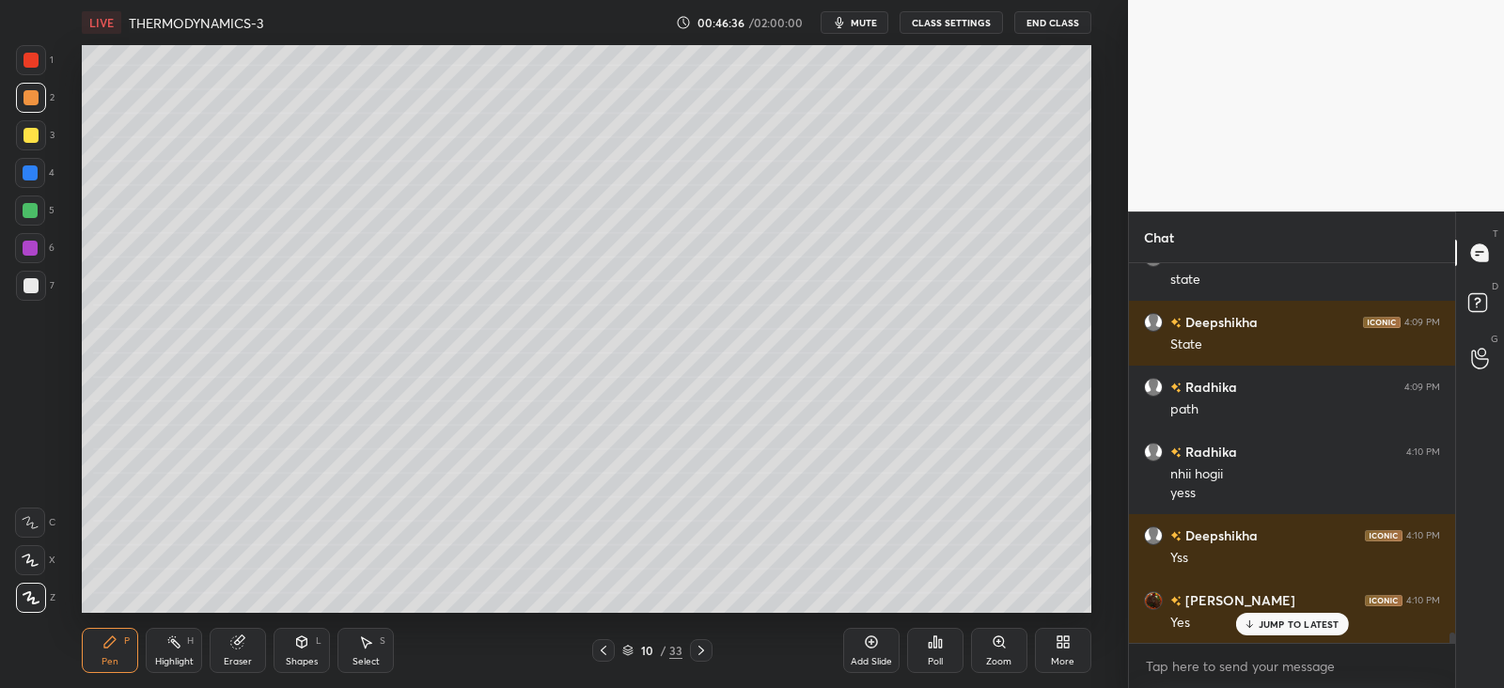
click at [696, 653] on icon at bounding box center [701, 650] width 15 height 15
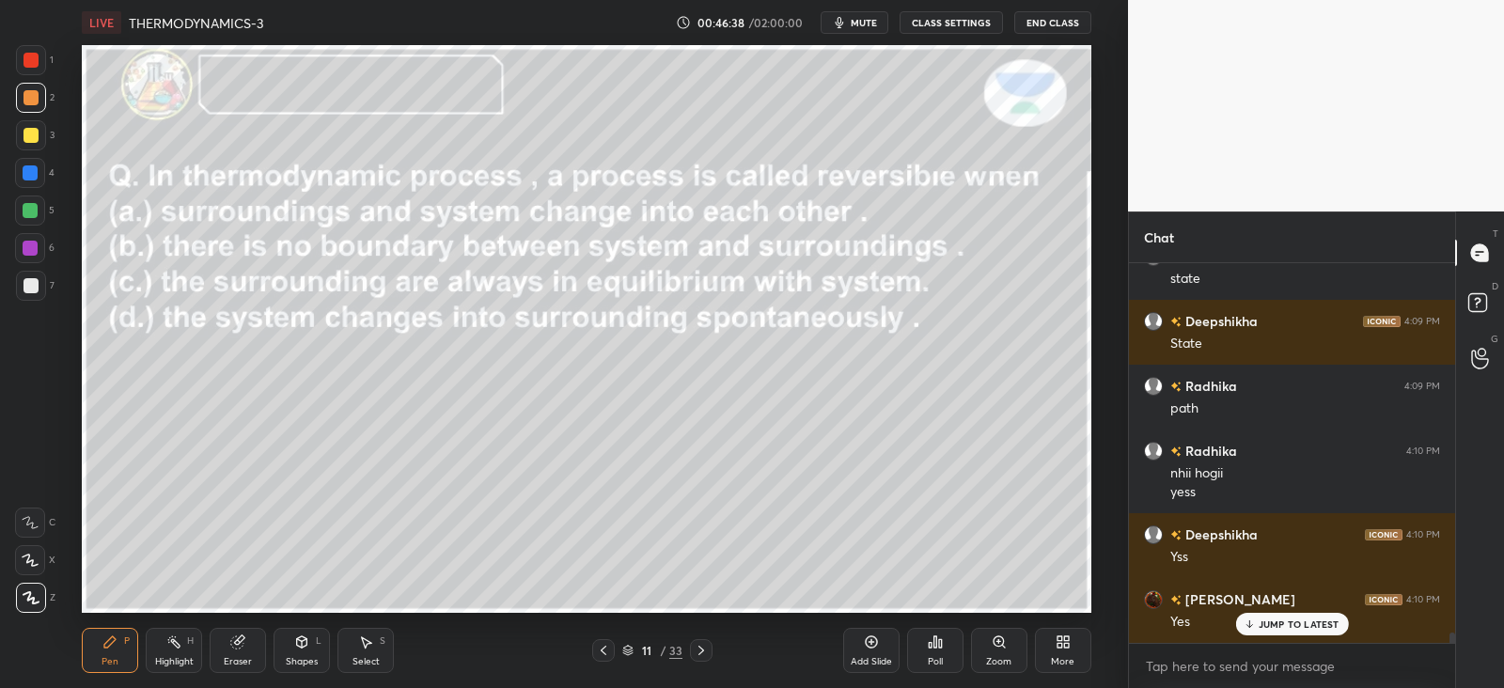
scroll to position [7, 6]
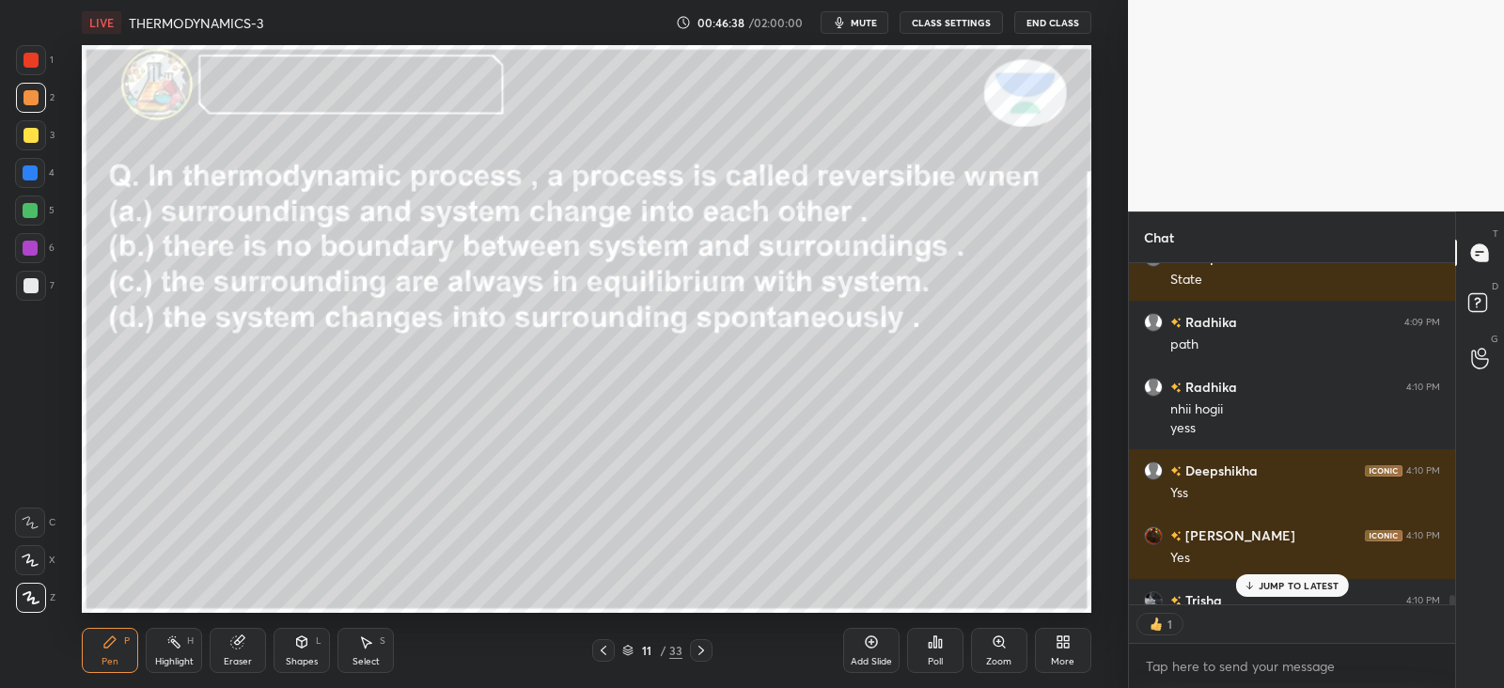
click at [602, 643] on icon at bounding box center [603, 650] width 15 height 15
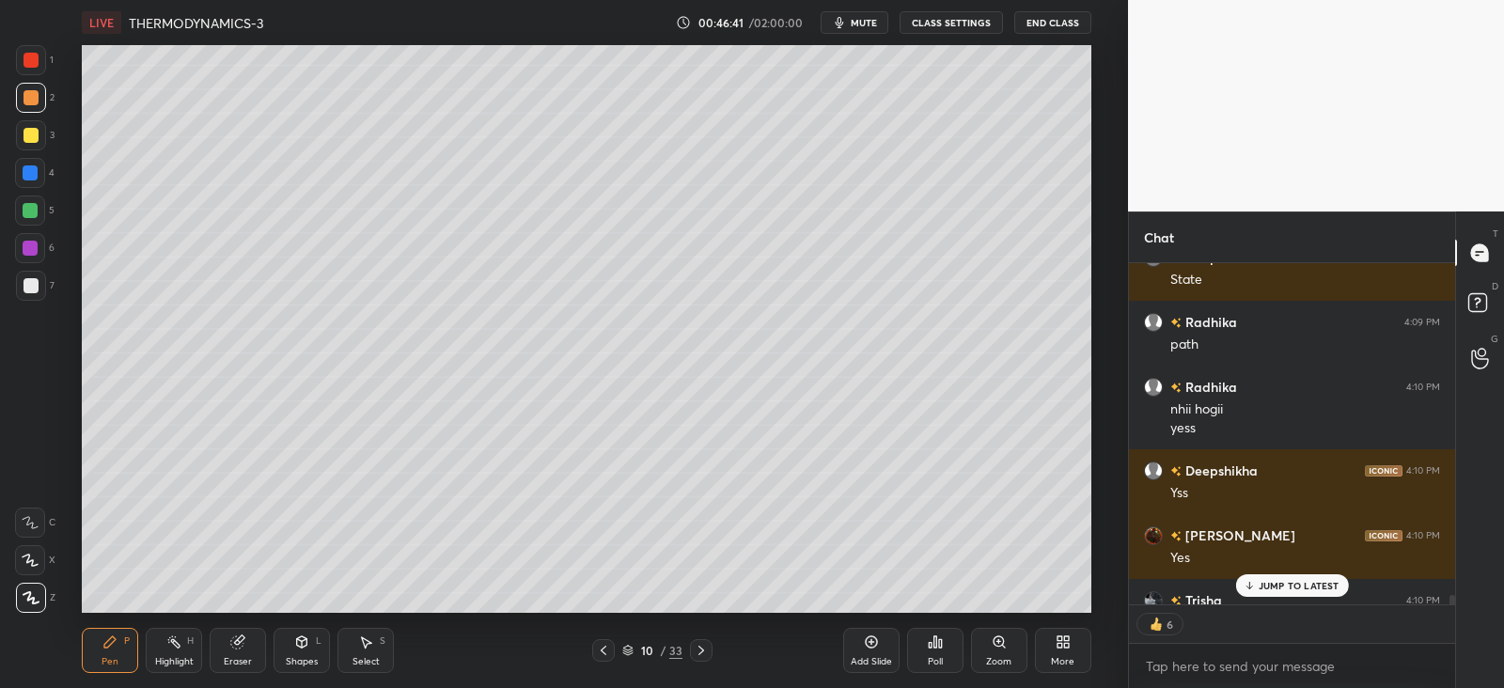
scroll to position [13668, 0]
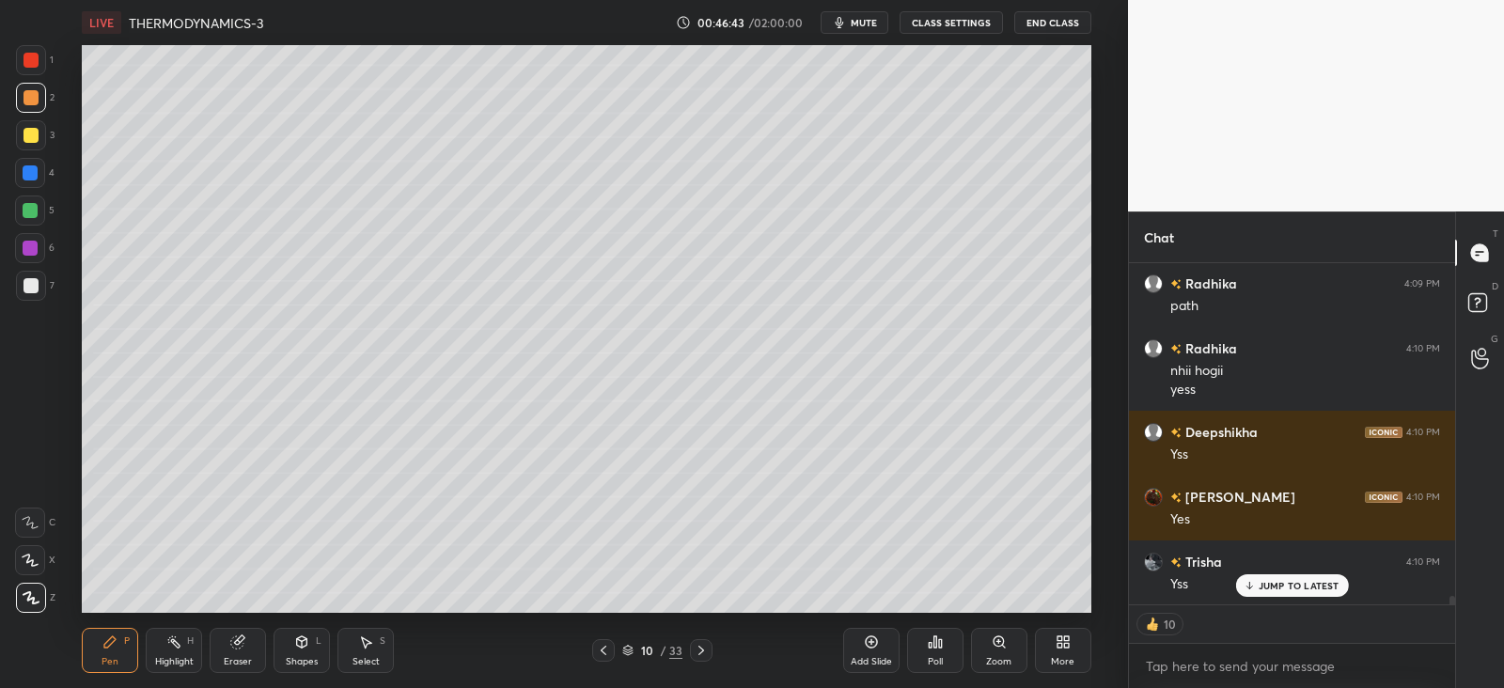
click at [37, 203] on div at bounding box center [30, 211] width 30 height 30
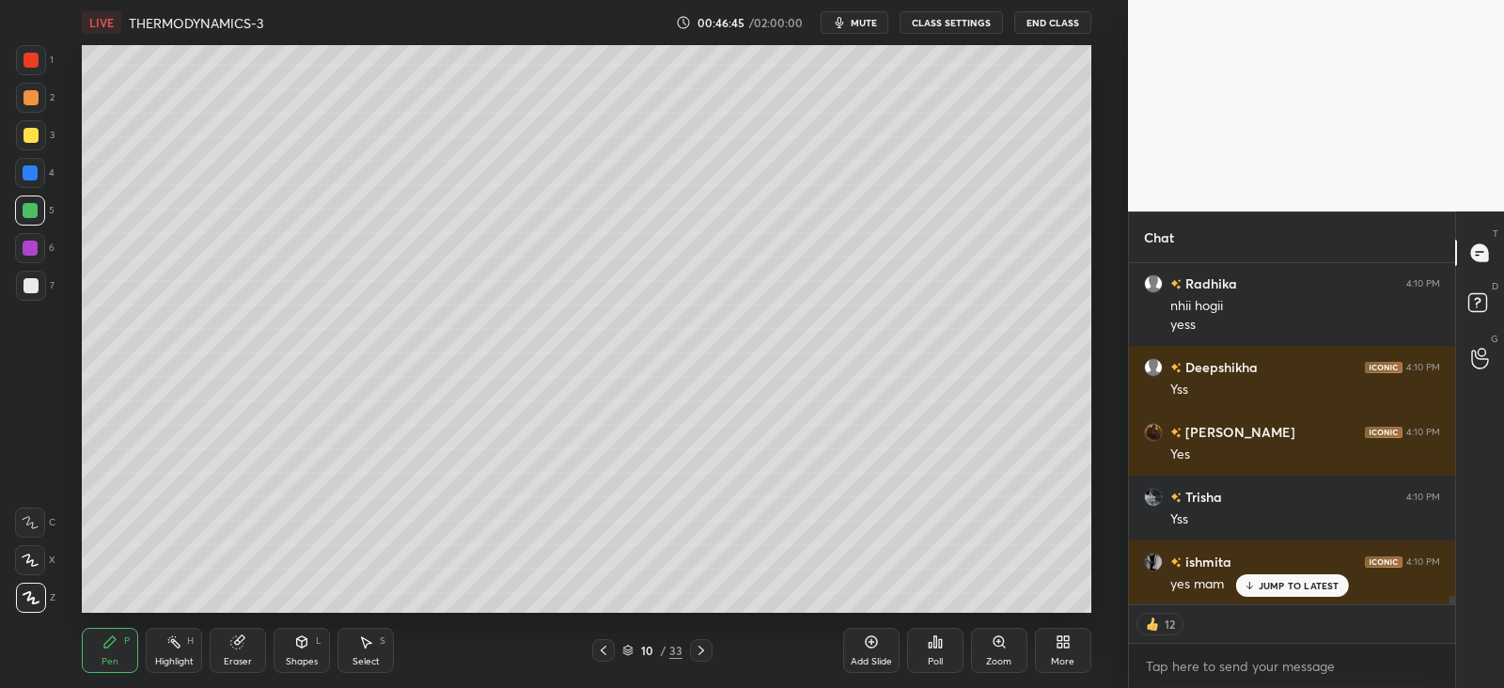
click at [870, 657] on div "Add Slide" at bounding box center [871, 661] width 41 height 9
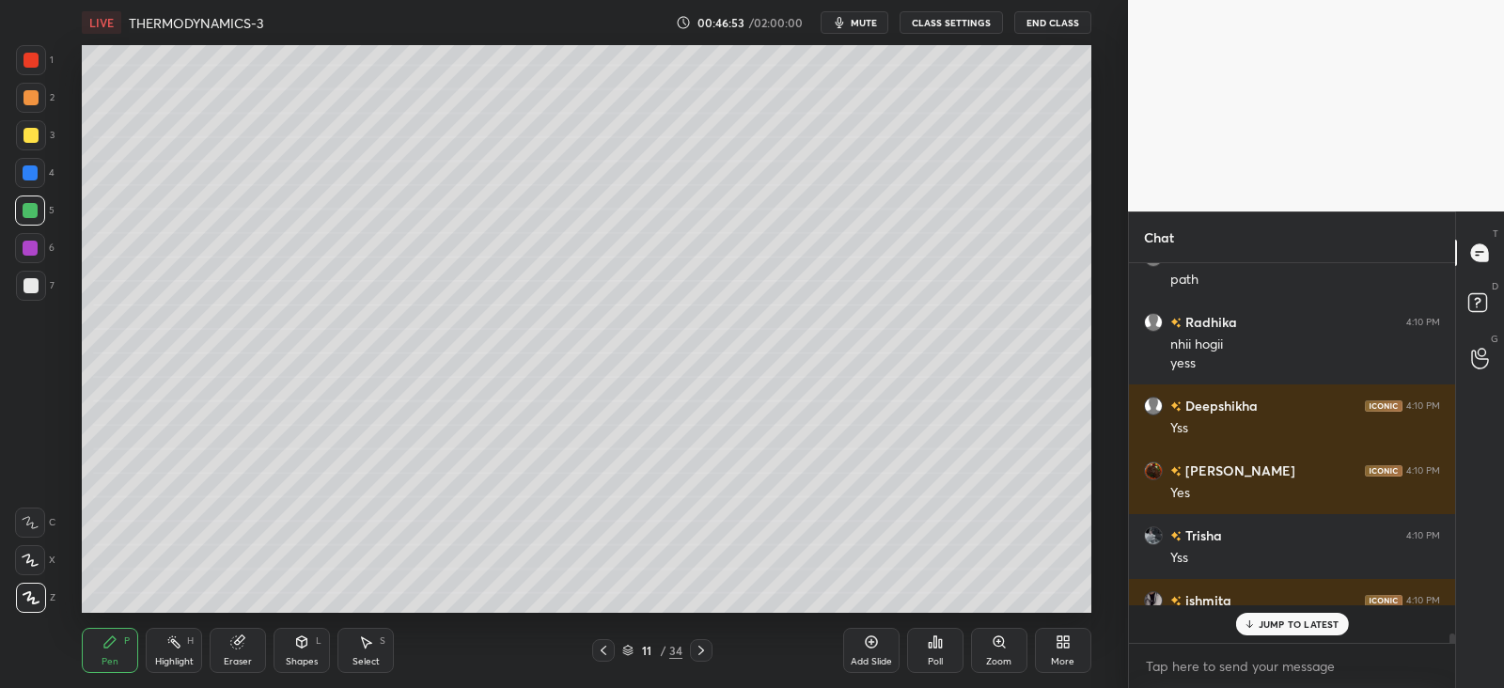
scroll to position [373, 320]
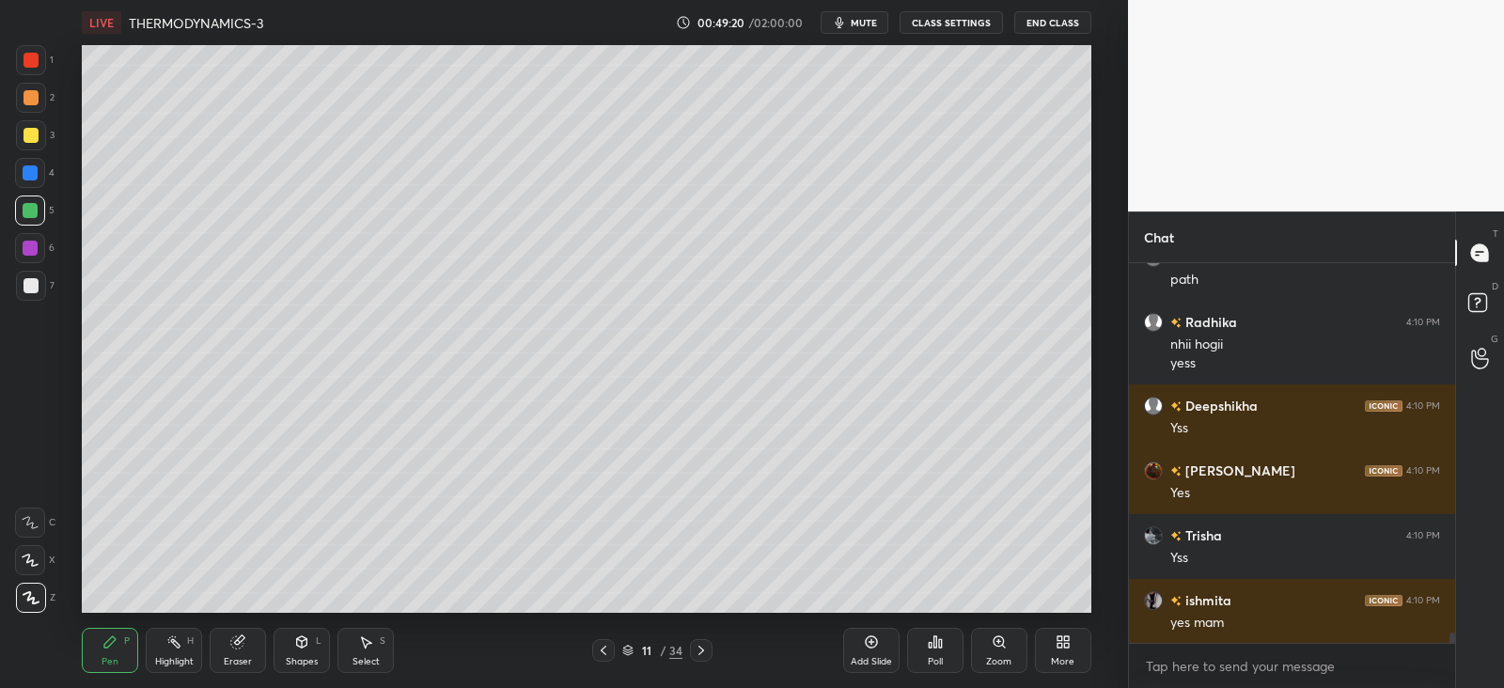
click at [934, 652] on div "Poll" at bounding box center [935, 650] width 56 height 45
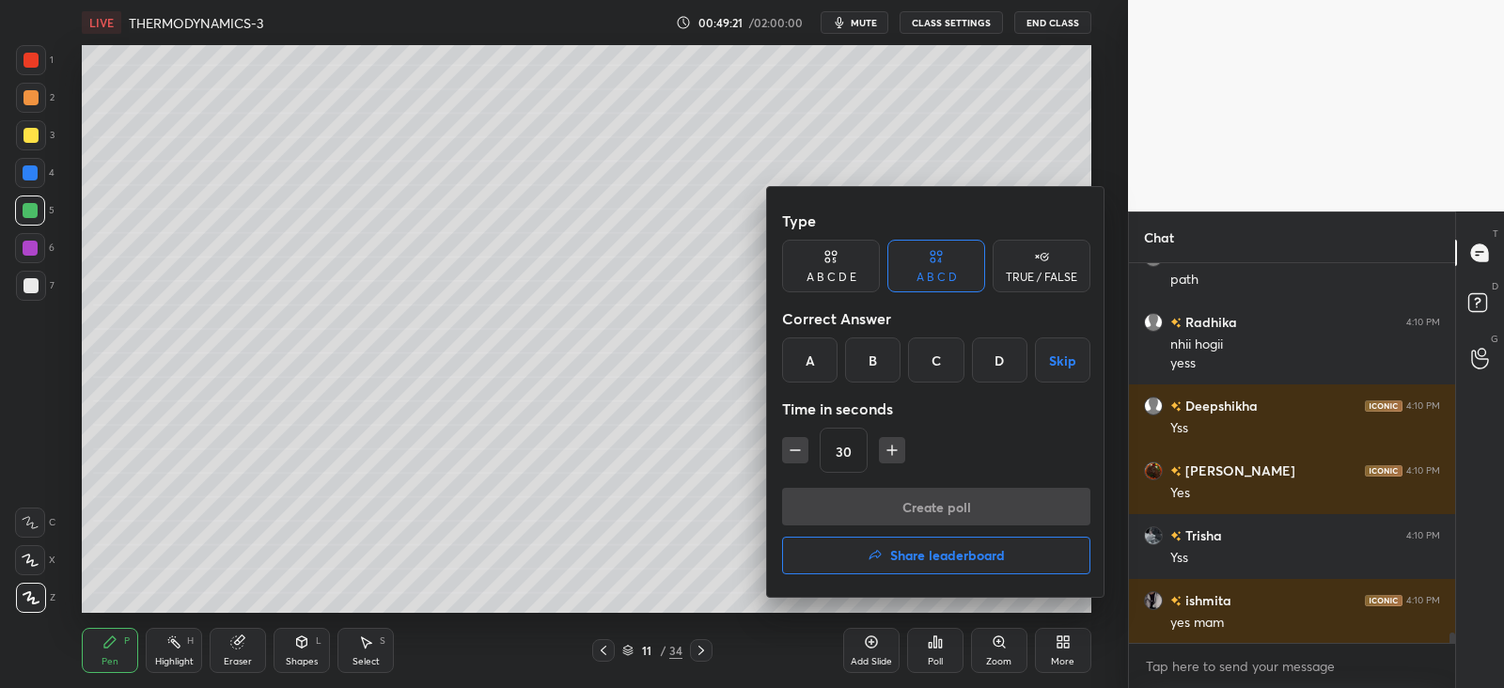
click at [1001, 354] on div "D" at bounding box center [999, 360] width 55 height 45
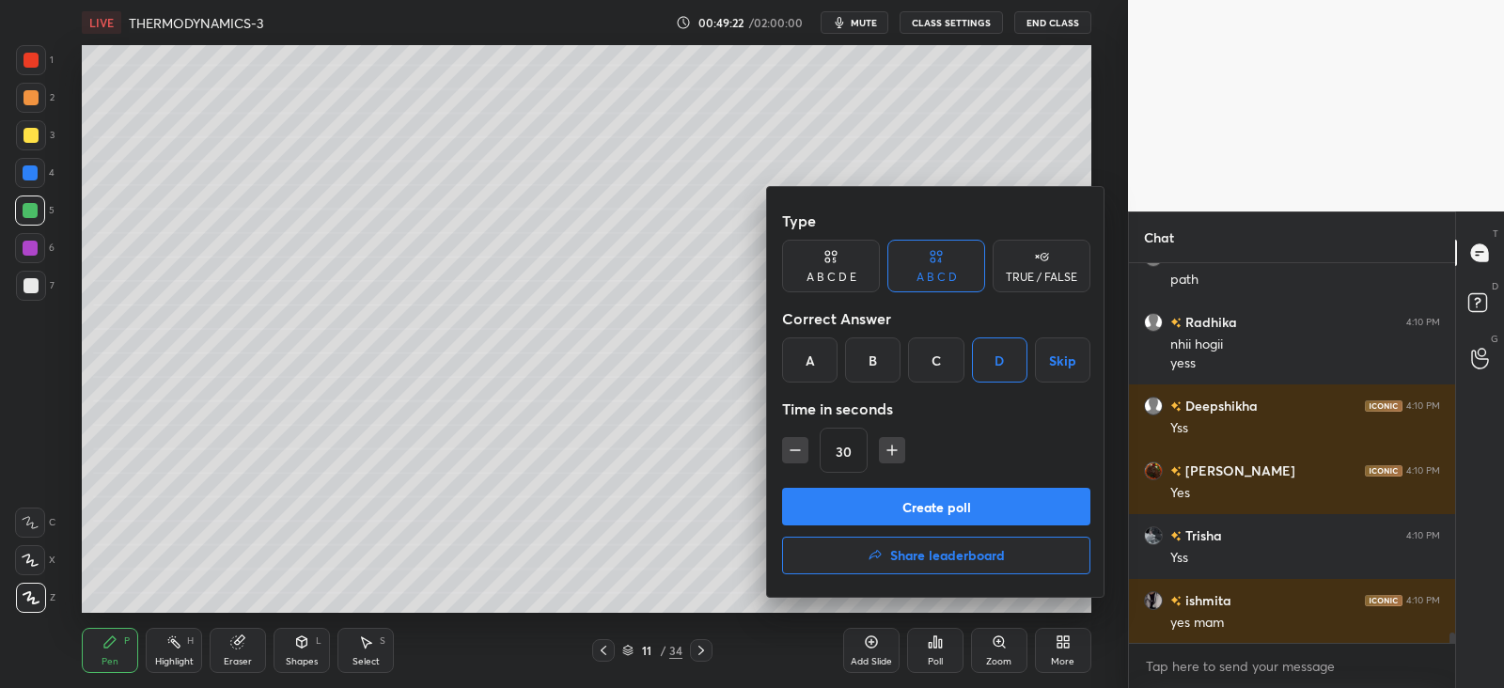
click at [921, 506] on button "Create poll" at bounding box center [936, 507] width 308 height 38
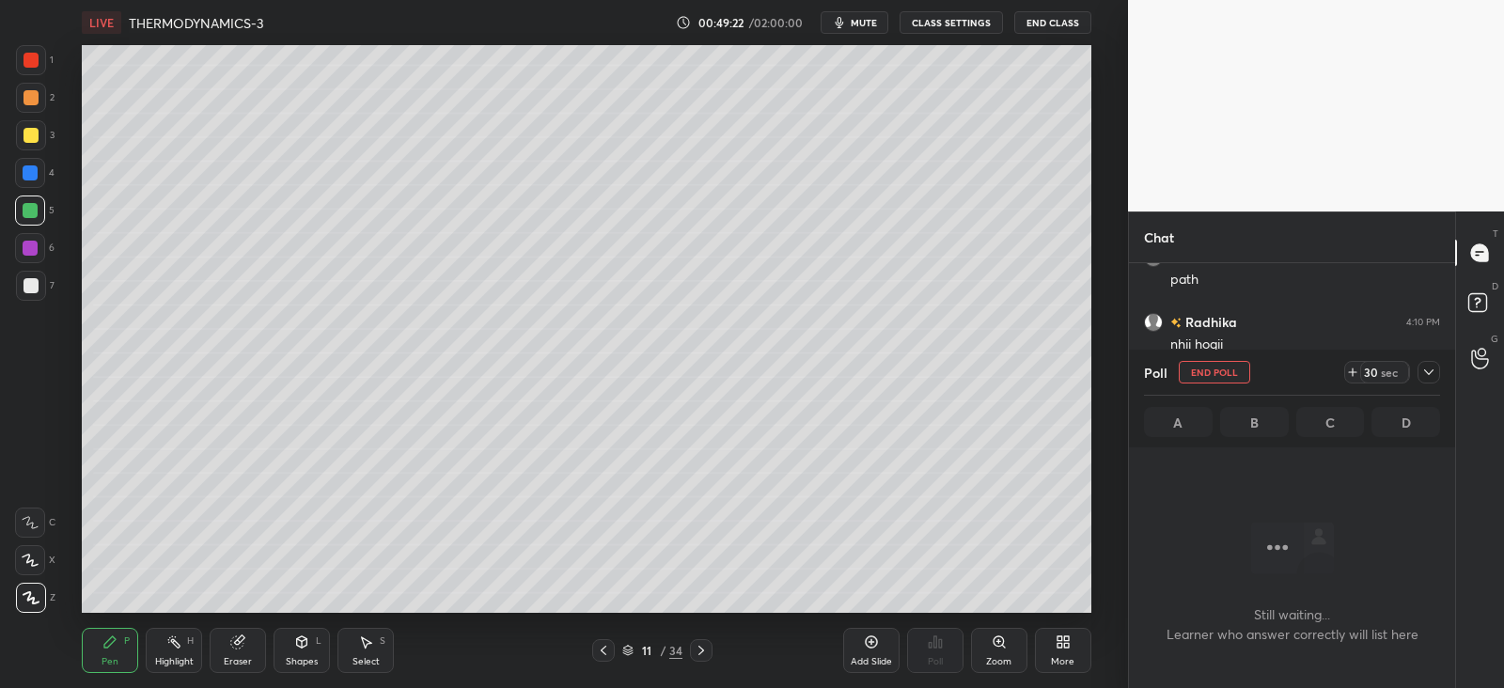
scroll to position [6, 6]
click at [1425, 368] on icon at bounding box center [1429, 372] width 15 height 15
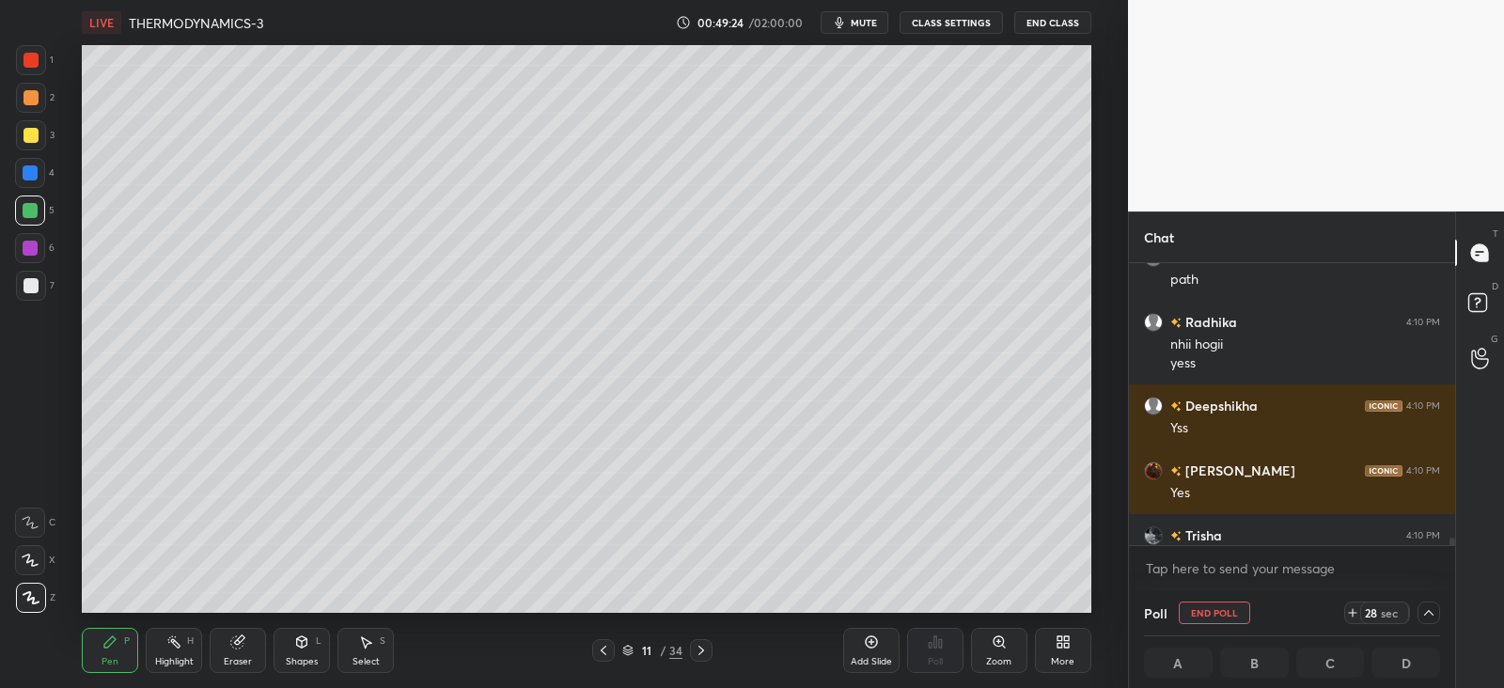
scroll to position [0, 6]
click at [1437, 613] on div at bounding box center [1429, 613] width 23 height 23
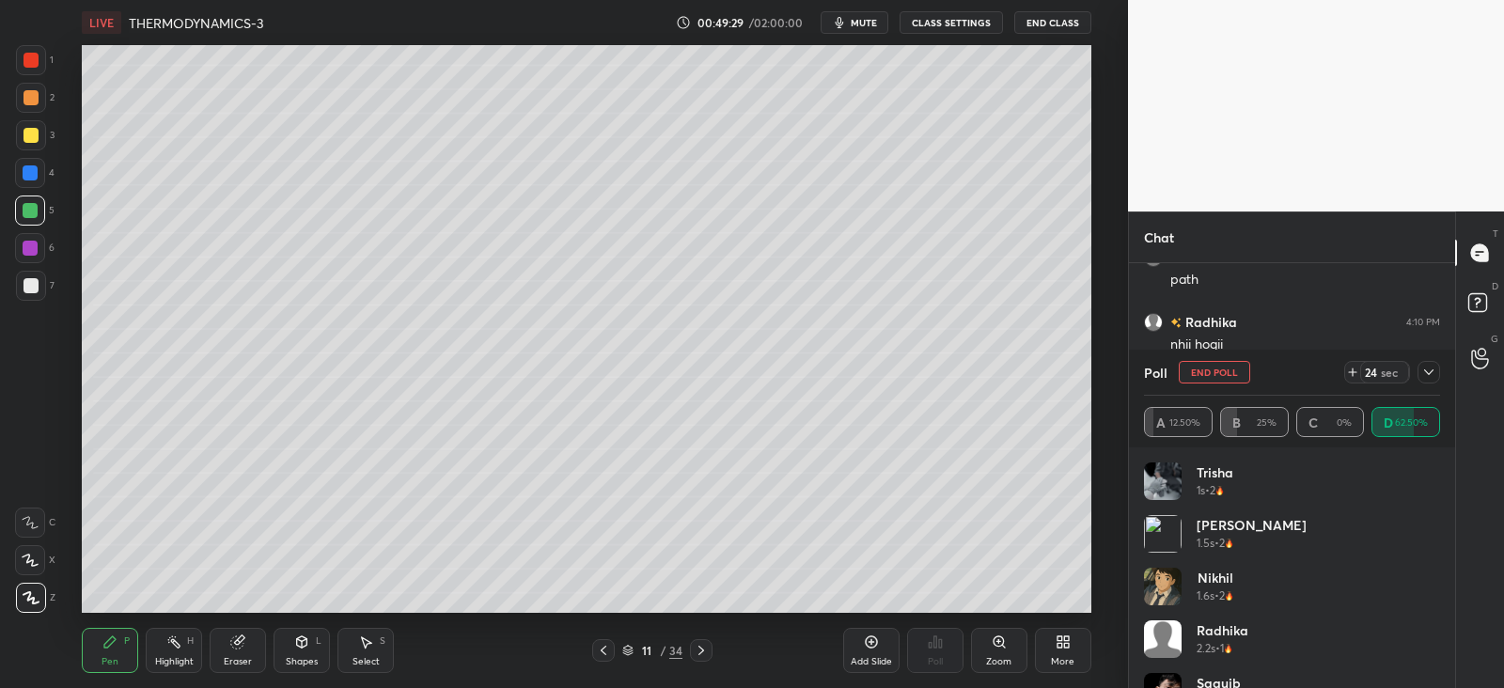
scroll to position [89, 0]
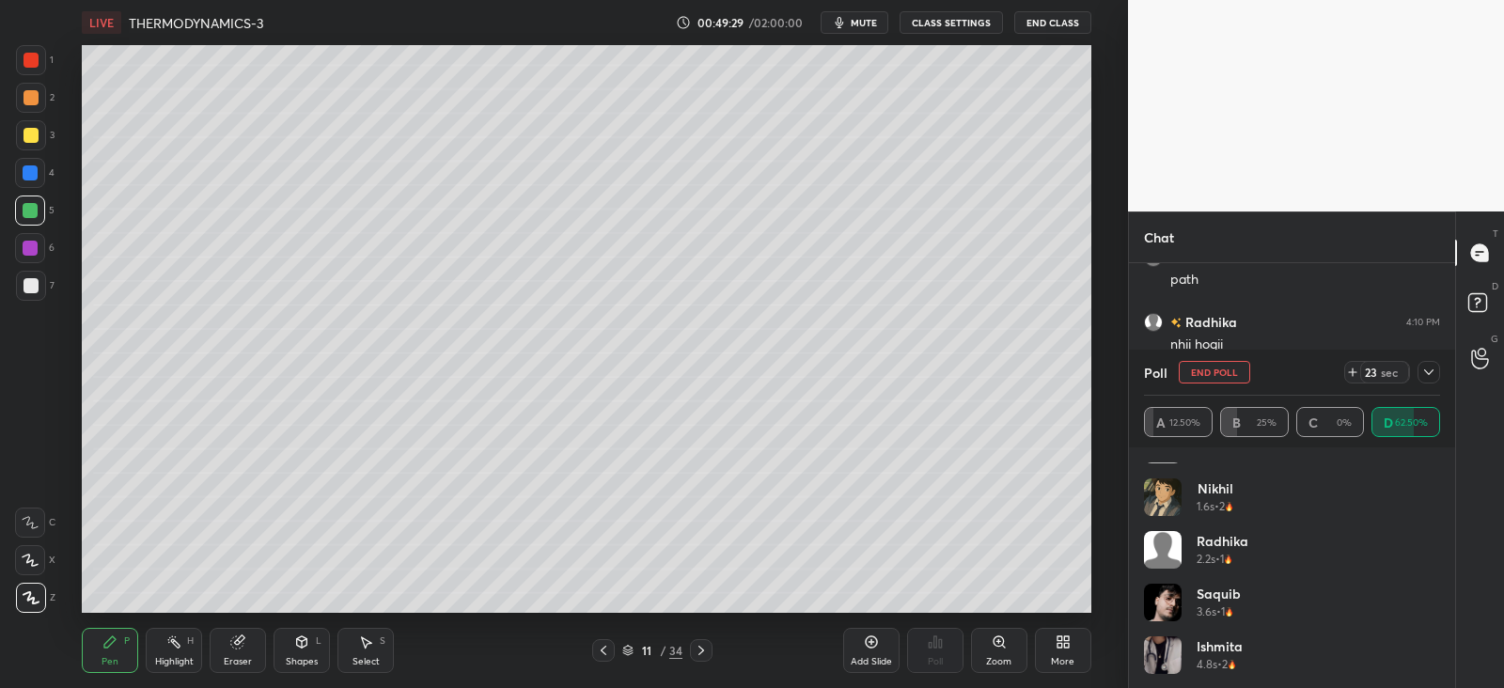
click at [1426, 376] on icon at bounding box center [1429, 372] width 15 height 15
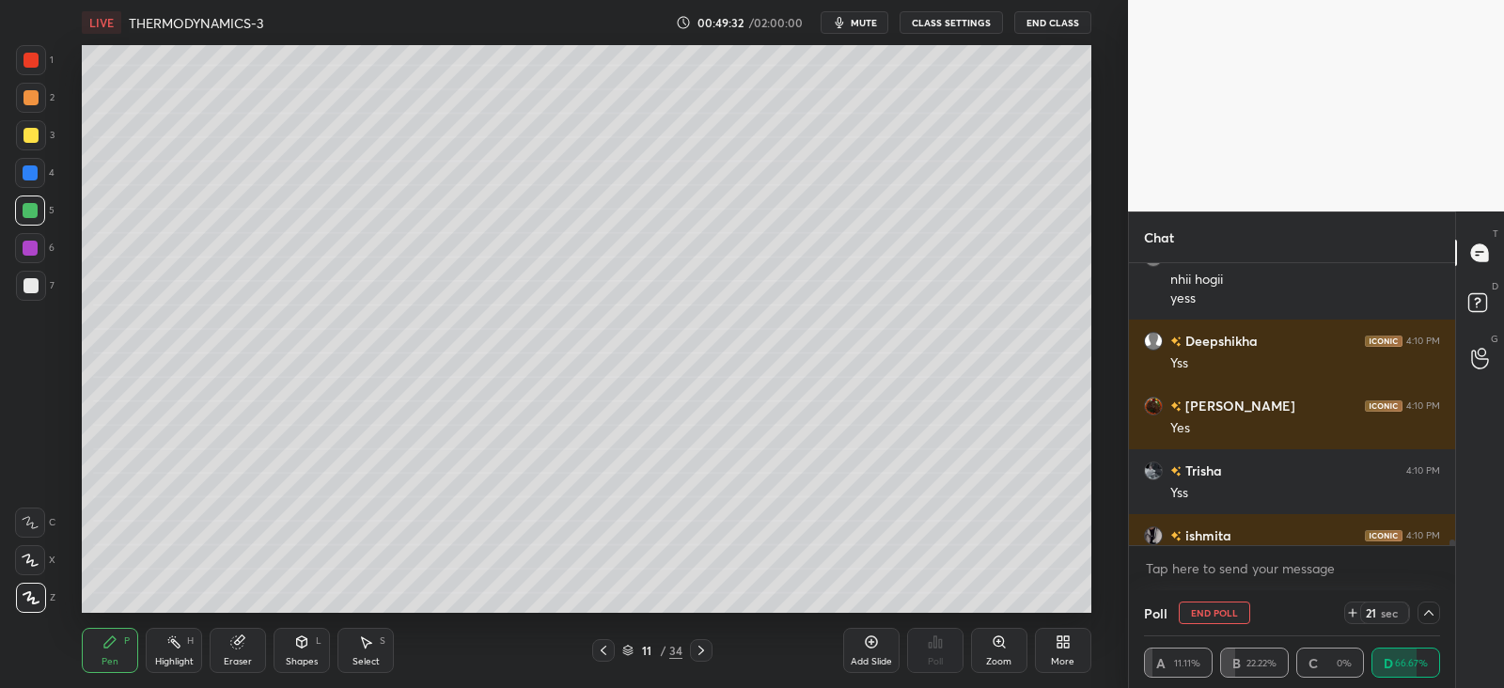
scroll to position [13793, 0]
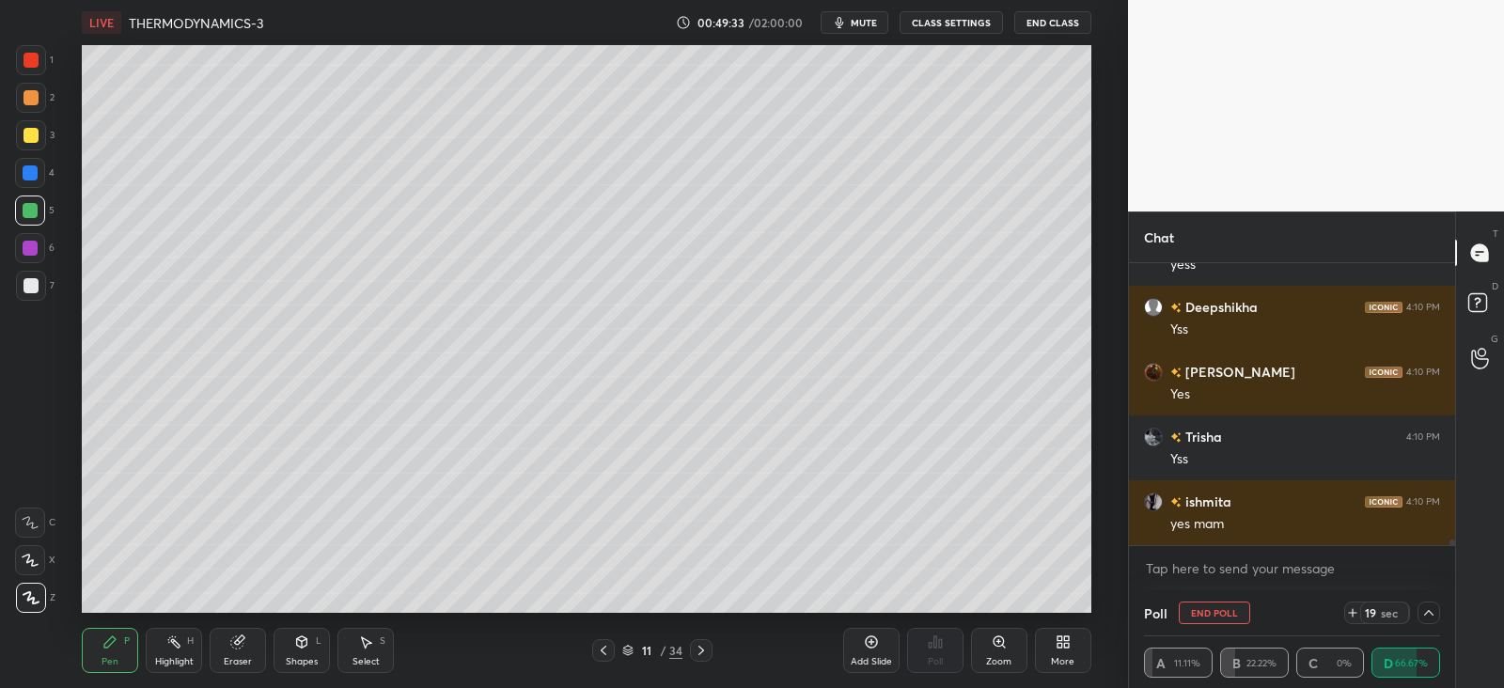
click at [38, 164] on div at bounding box center [30, 173] width 30 height 30
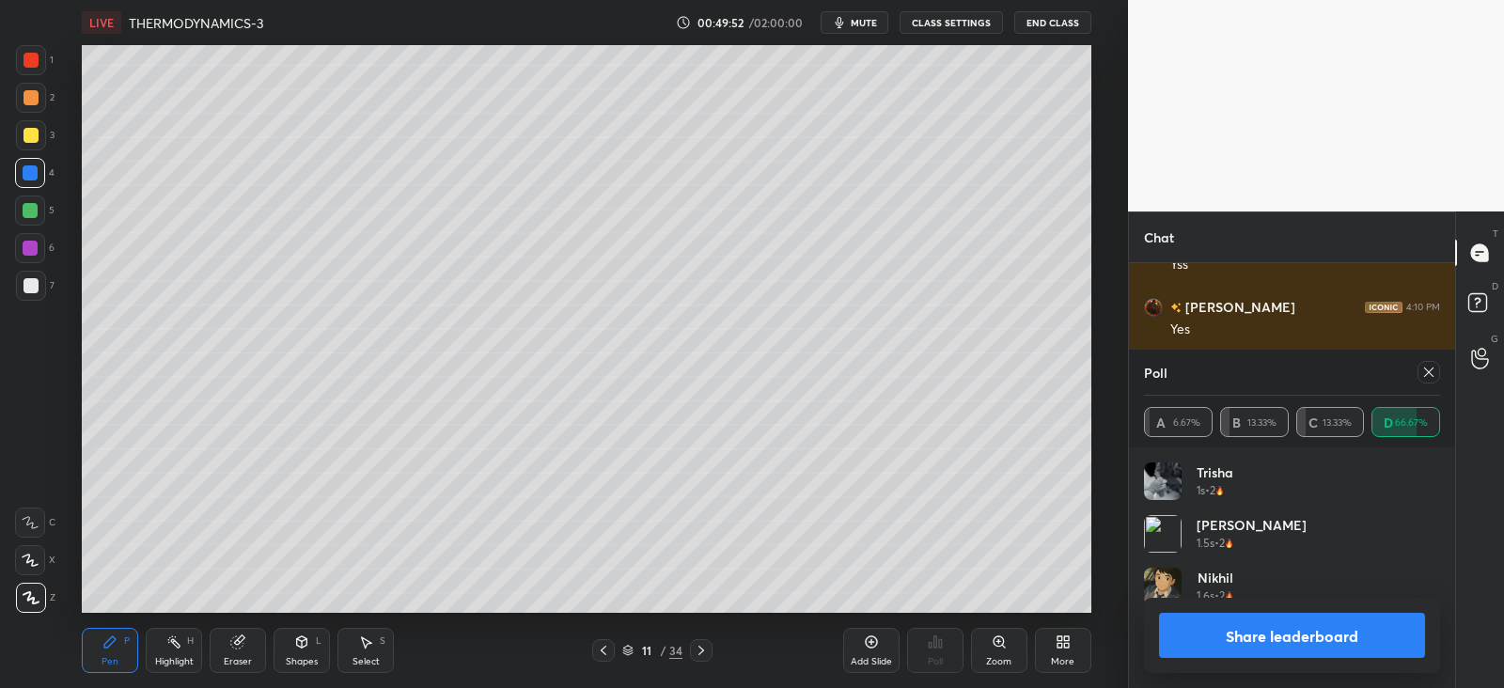
scroll to position [220, 291]
click at [1425, 373] on icon at bounding box center [1429, 372] width 15 height 15
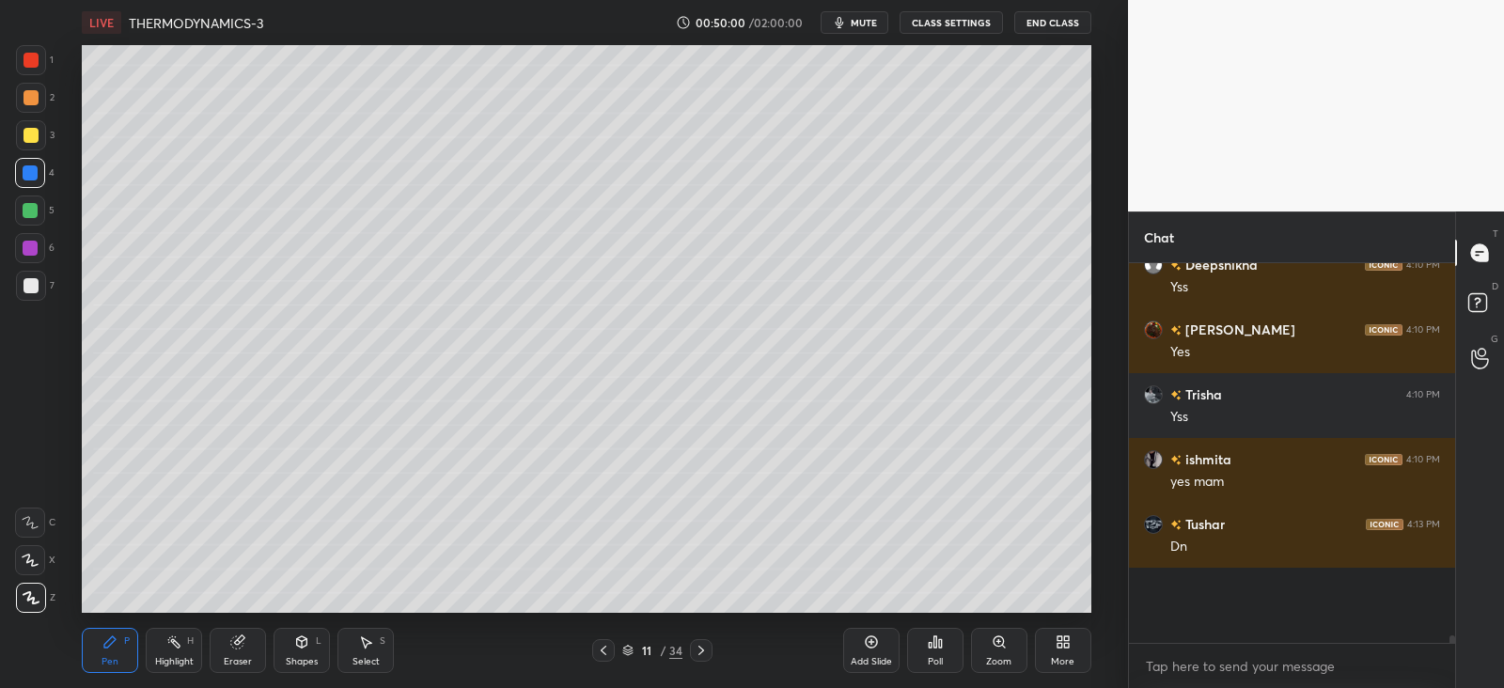
scroll to position [6, 6]
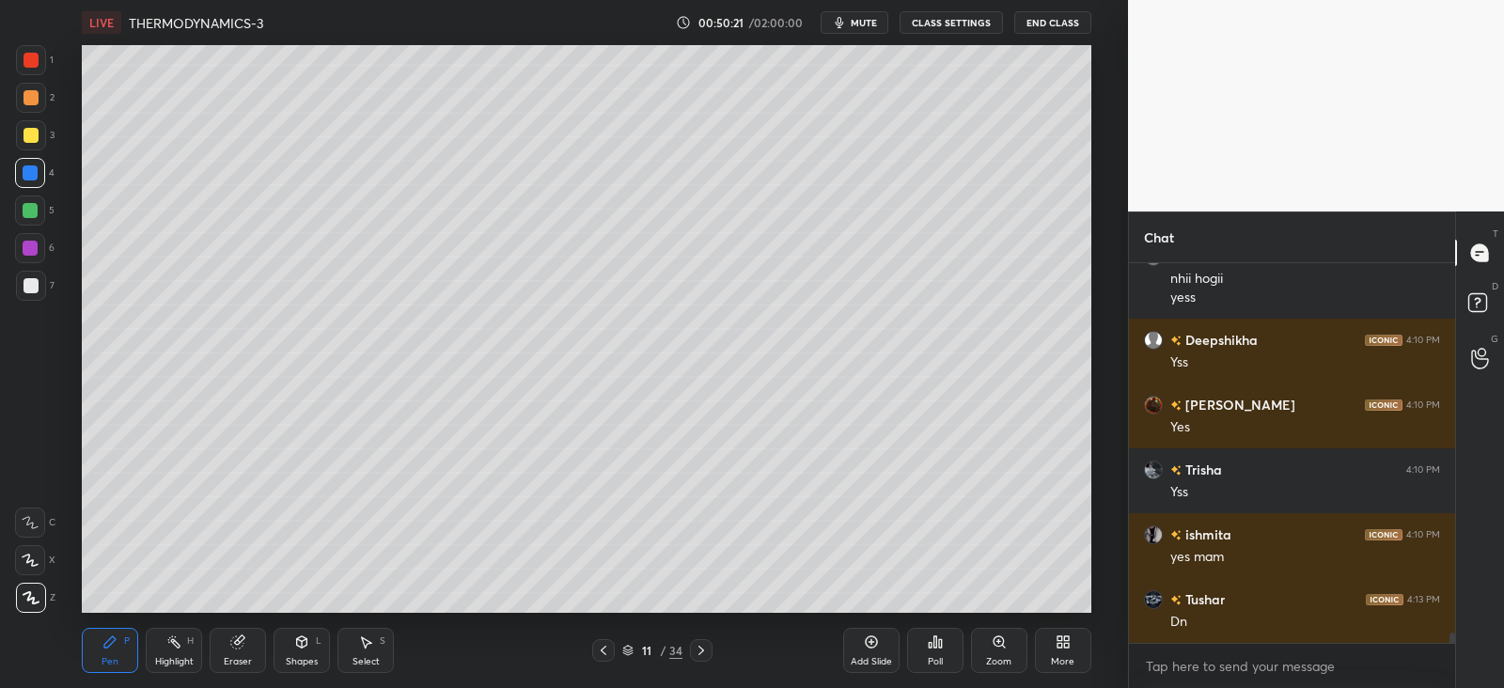
click at [30, 128] on div at bounding box center [31, 135] width 15 height 15
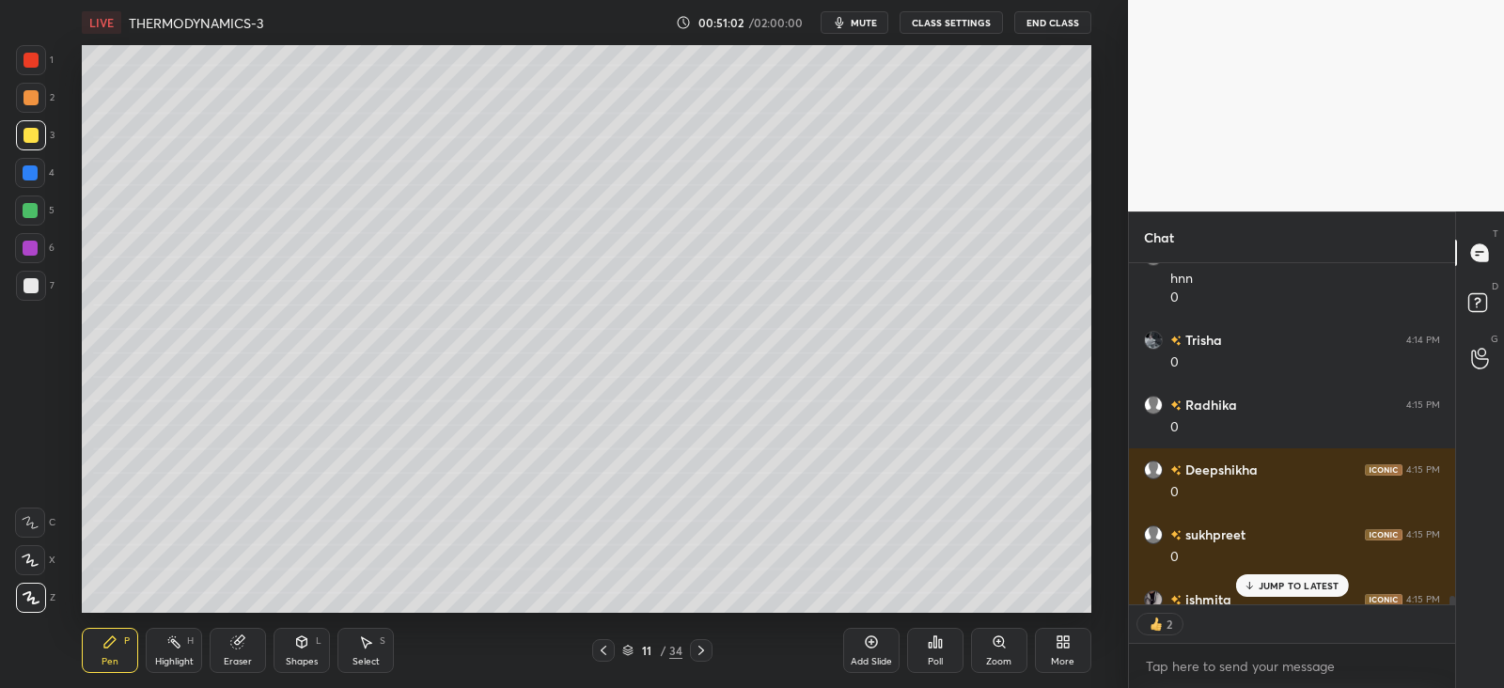
scroll to position [14465, 0]
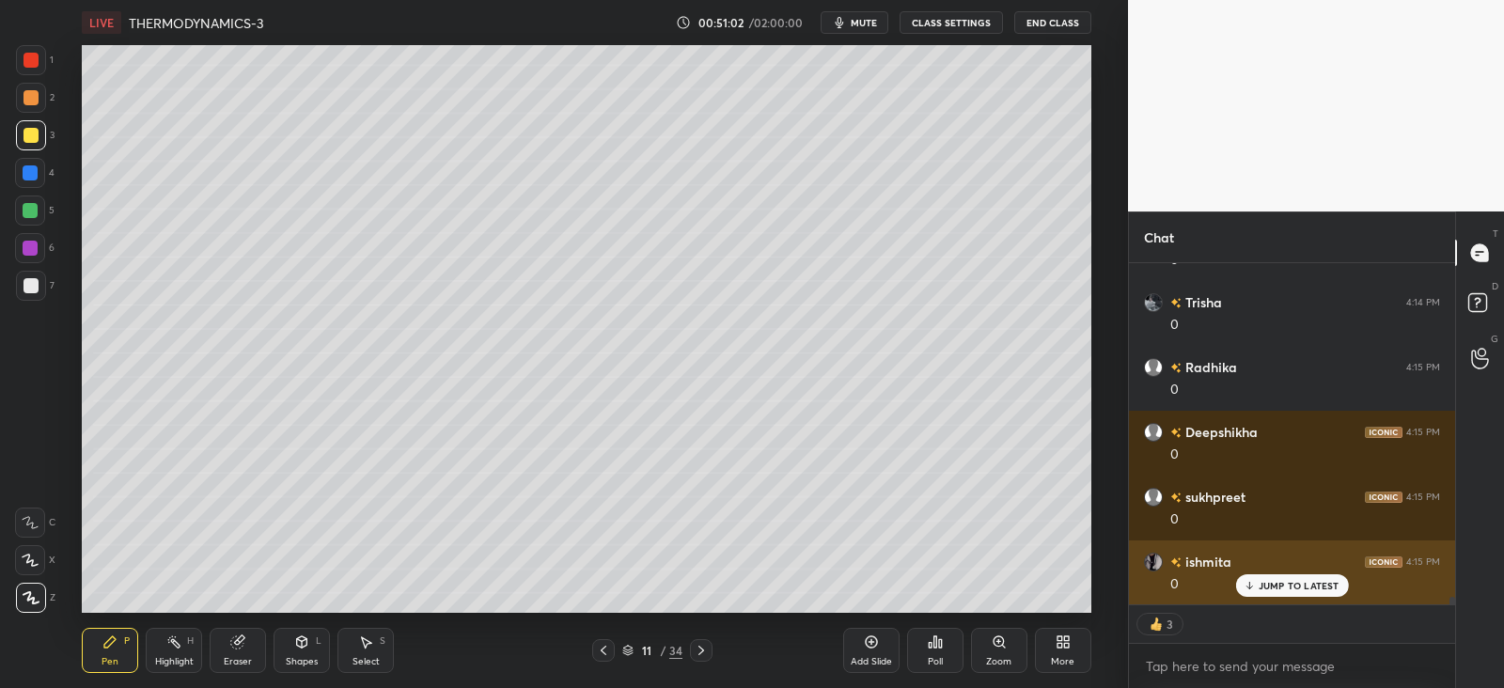
click at [1252, 582] on icon at bounding box center [1249, 585] width 12 height 11
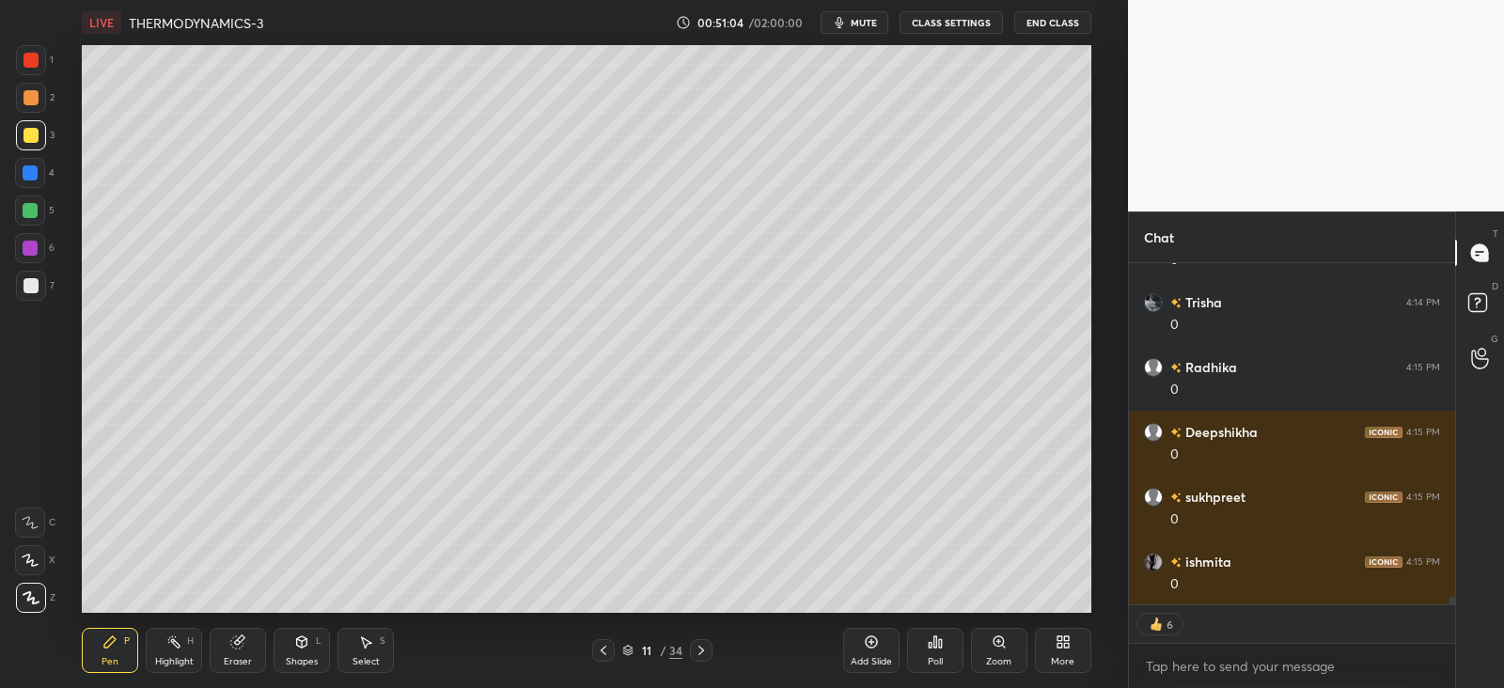
click at [701, 643] on icon at bounding box center [701, 650] width 15 height 15
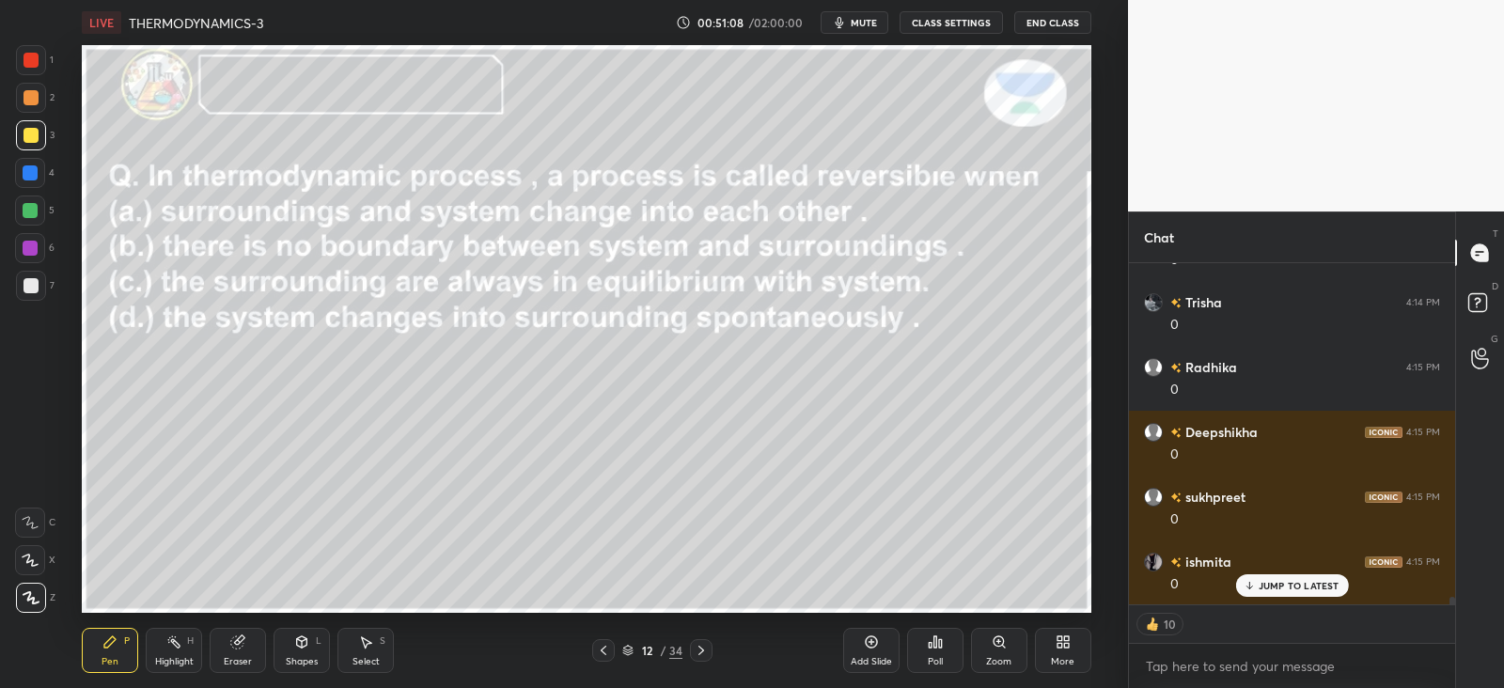
scroll to position [14530, 0]
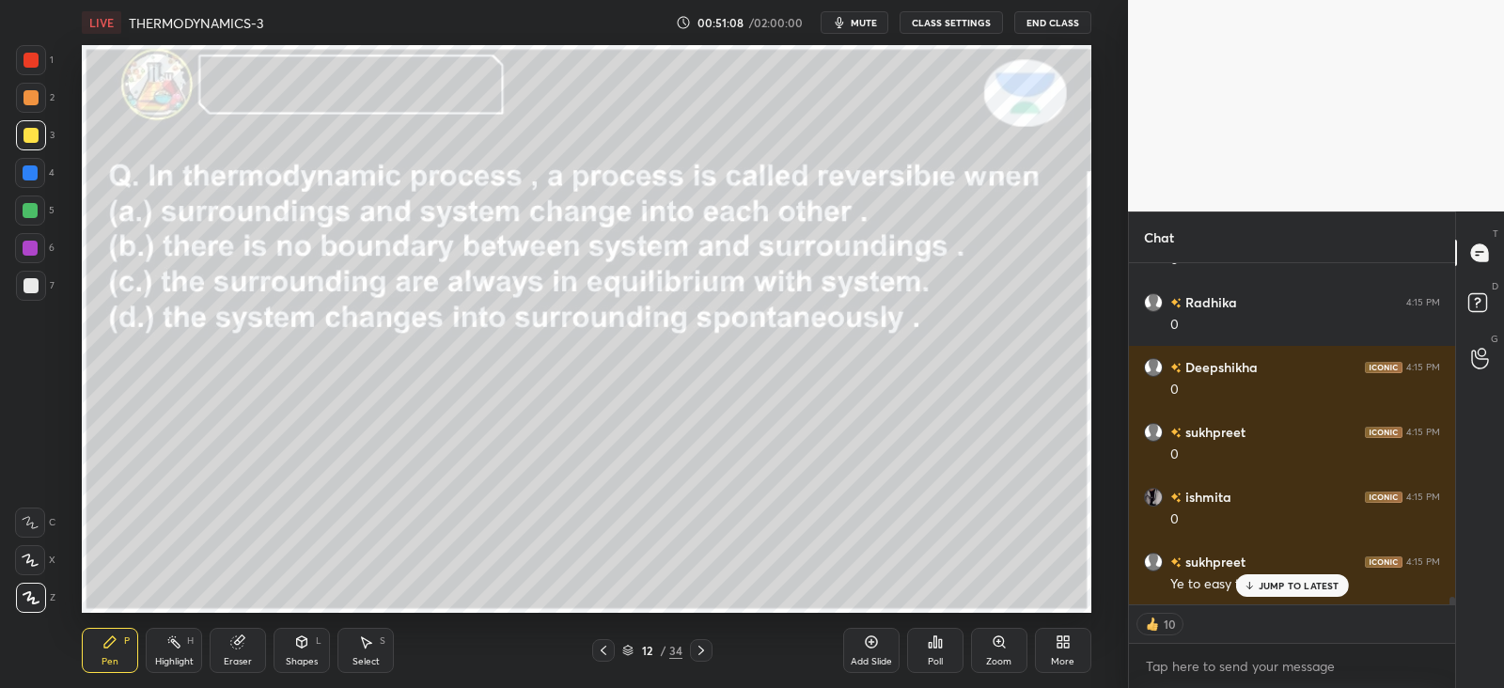
click at [605, 650] on icon at bounding box center [603, 650] width 15 height 15
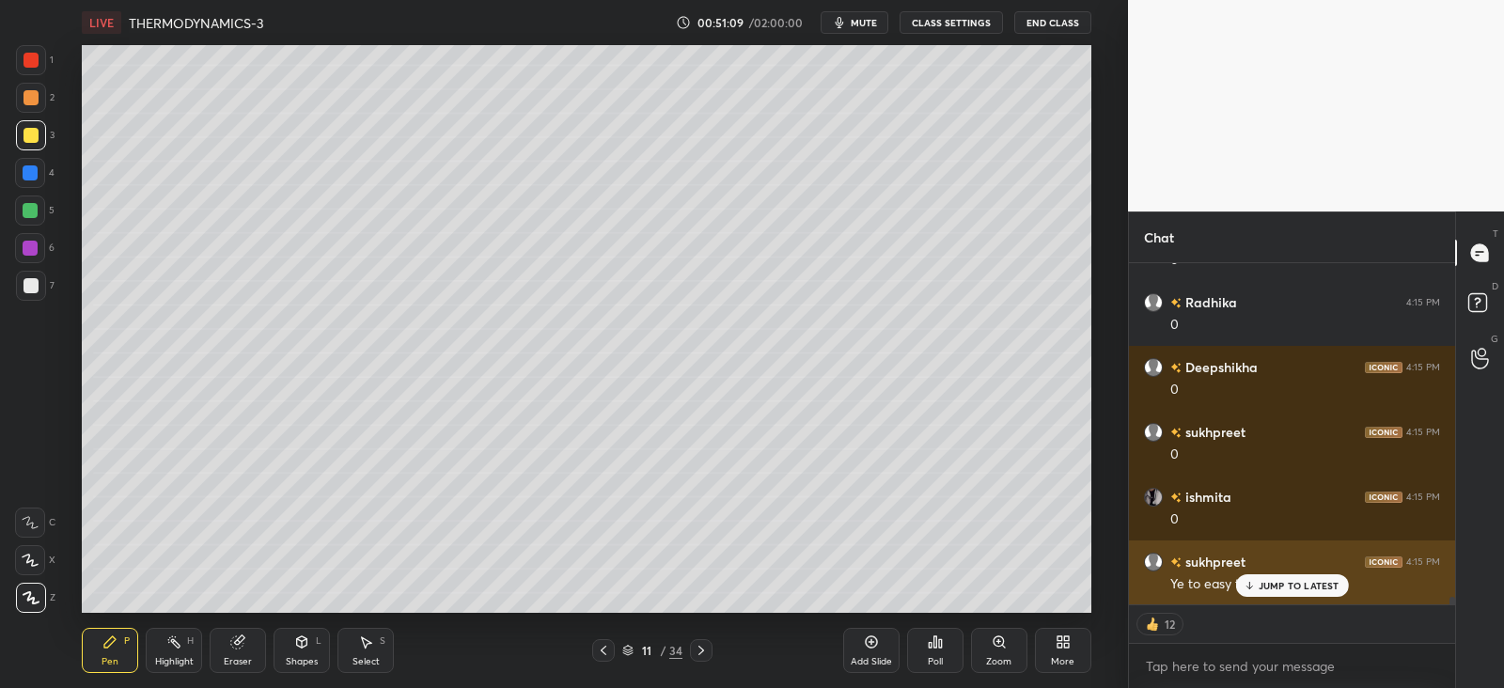
click at [1266, 585] on p "JUMP TO LATEST" at bounding box center [1299, 585] width 81 height 11
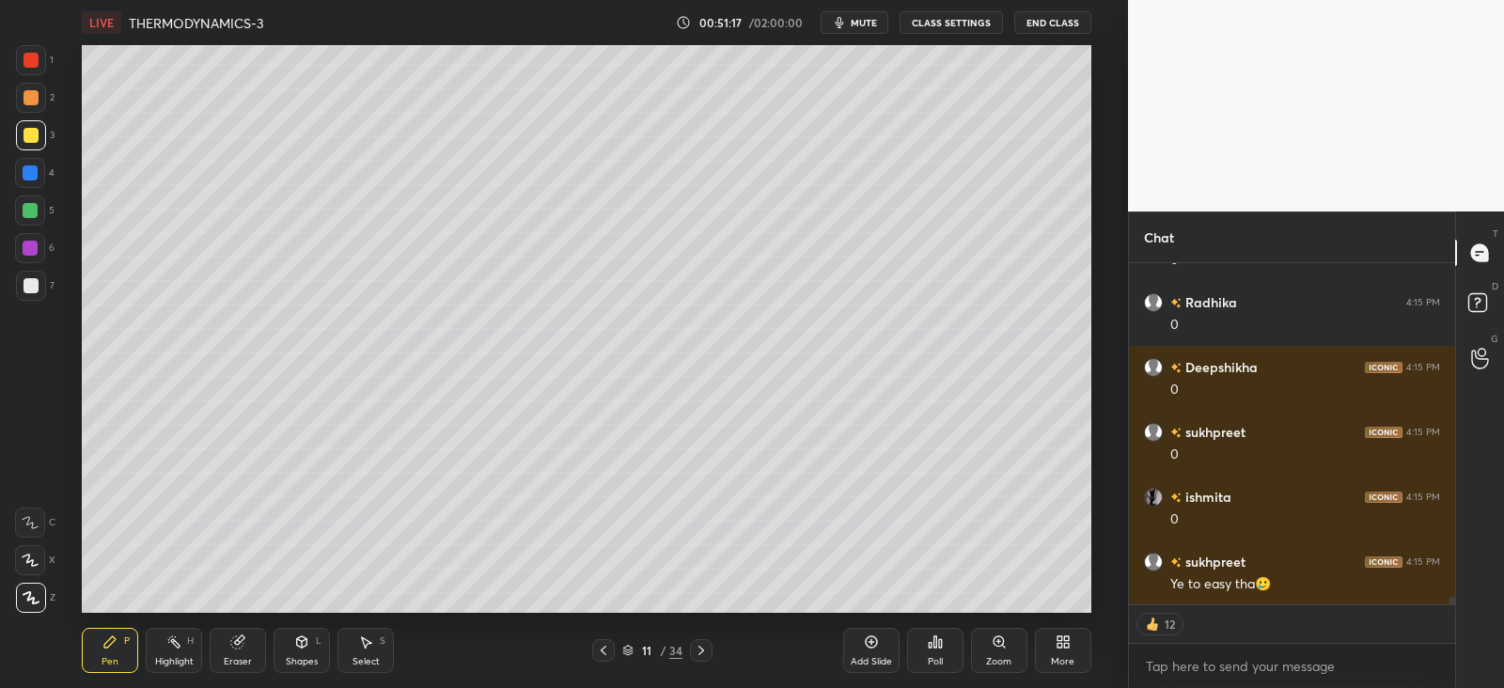
click at [878, 643] on icon at bounding box center [871, 642] width 15 height 15
click at [28, 100] on div at bounding box center [31, 97] width 15 height 15
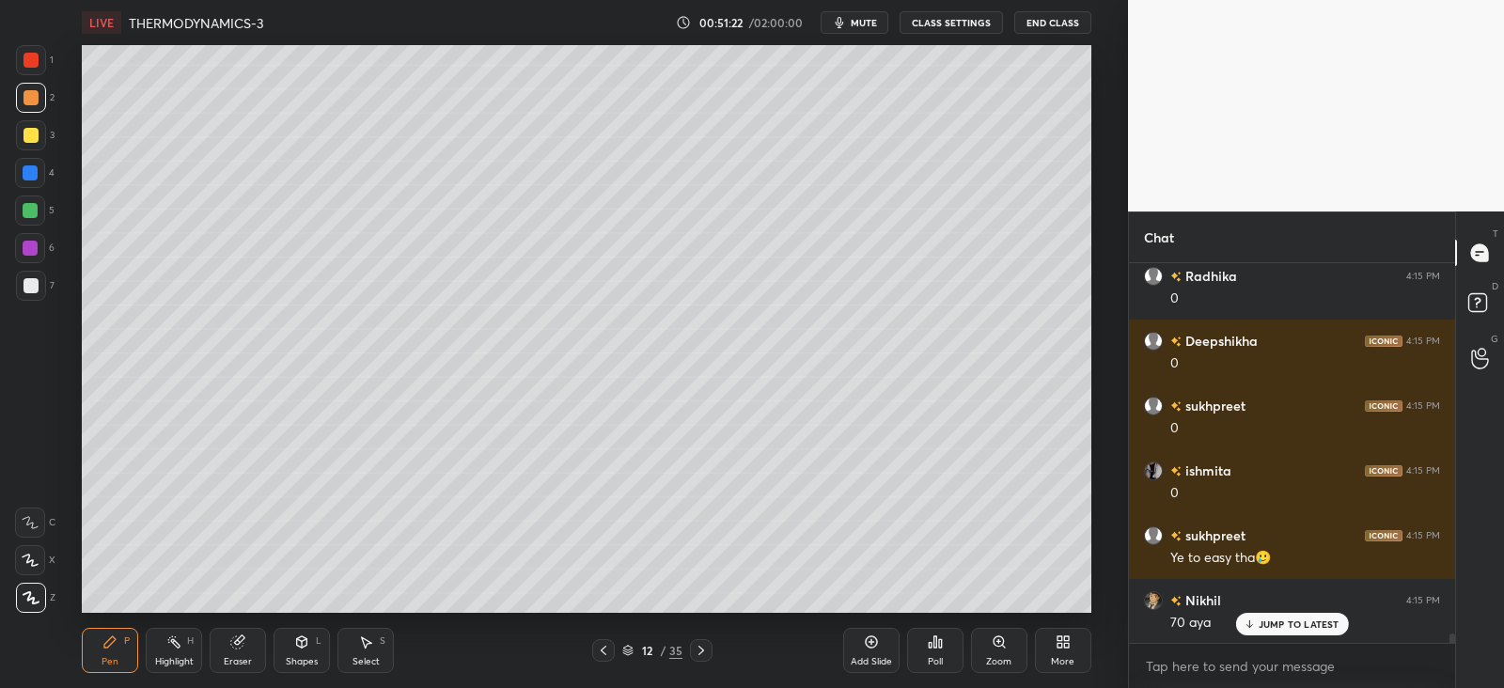
scroll to position [14621, 0]
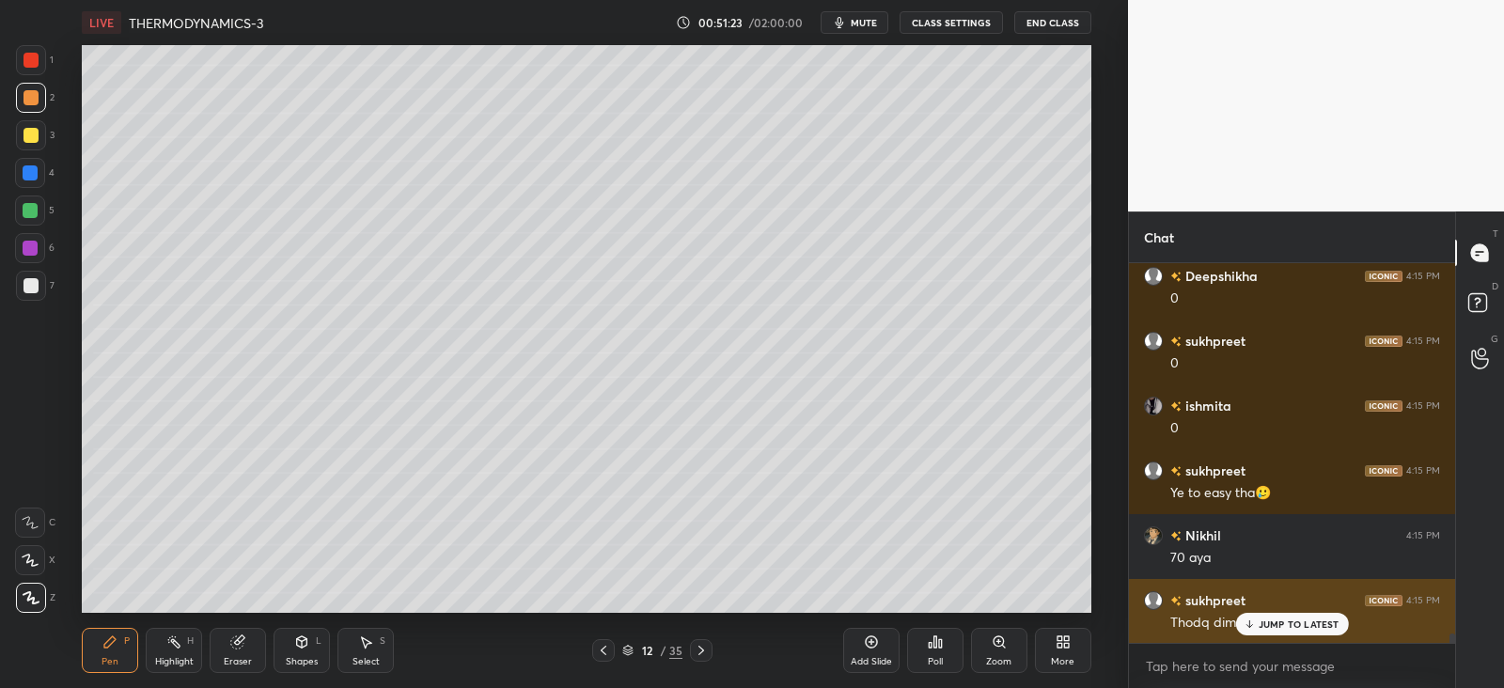
click at [1252, 616] on div "JUMP TO LATEST" at bounding box center [1292, 624] width 113 height 23
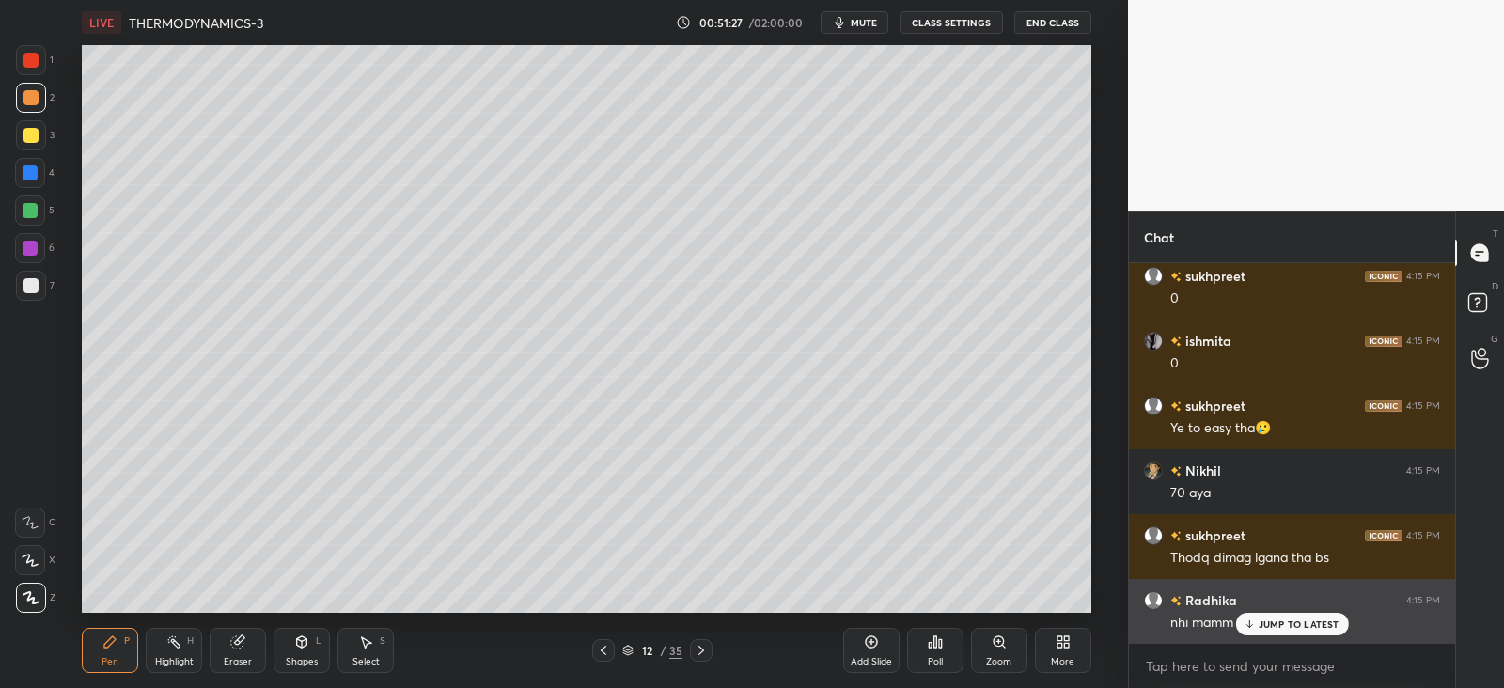
click at [1263, 619] on p "JUMP TO LATEST" at bounding box center [1299, 624] width 81 height 11
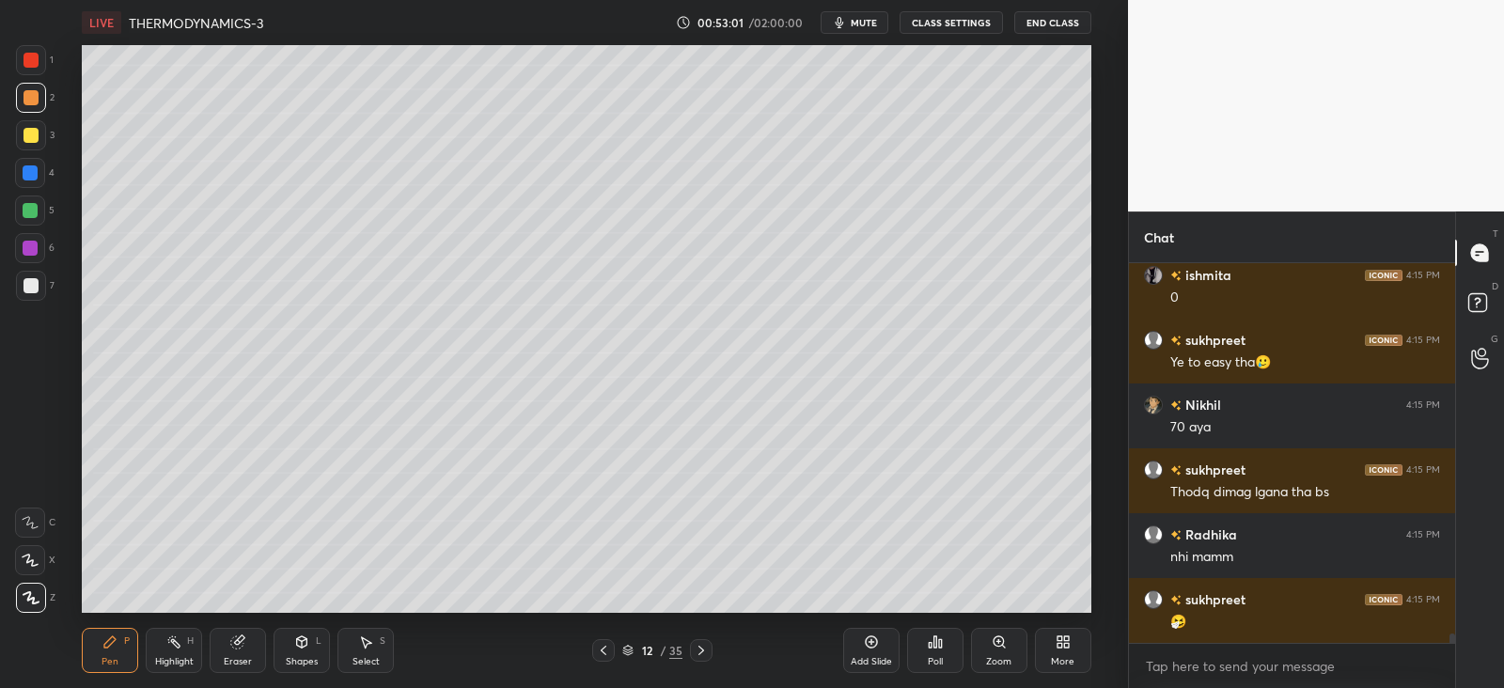
click at [704, 650] on icon at bounding box center [701, 650] width 15 height 15
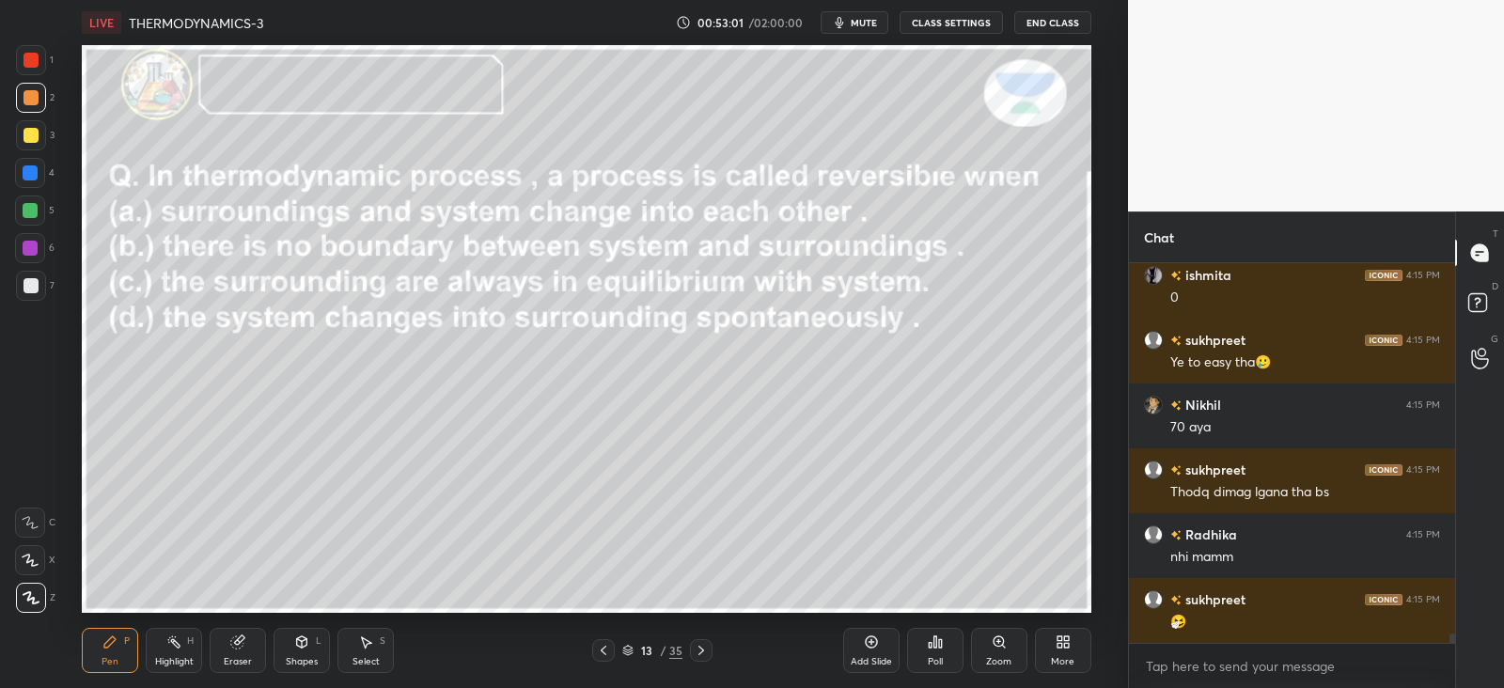
click at [705, 651] on icon at bounding box center [701, 650] width 15 height 15
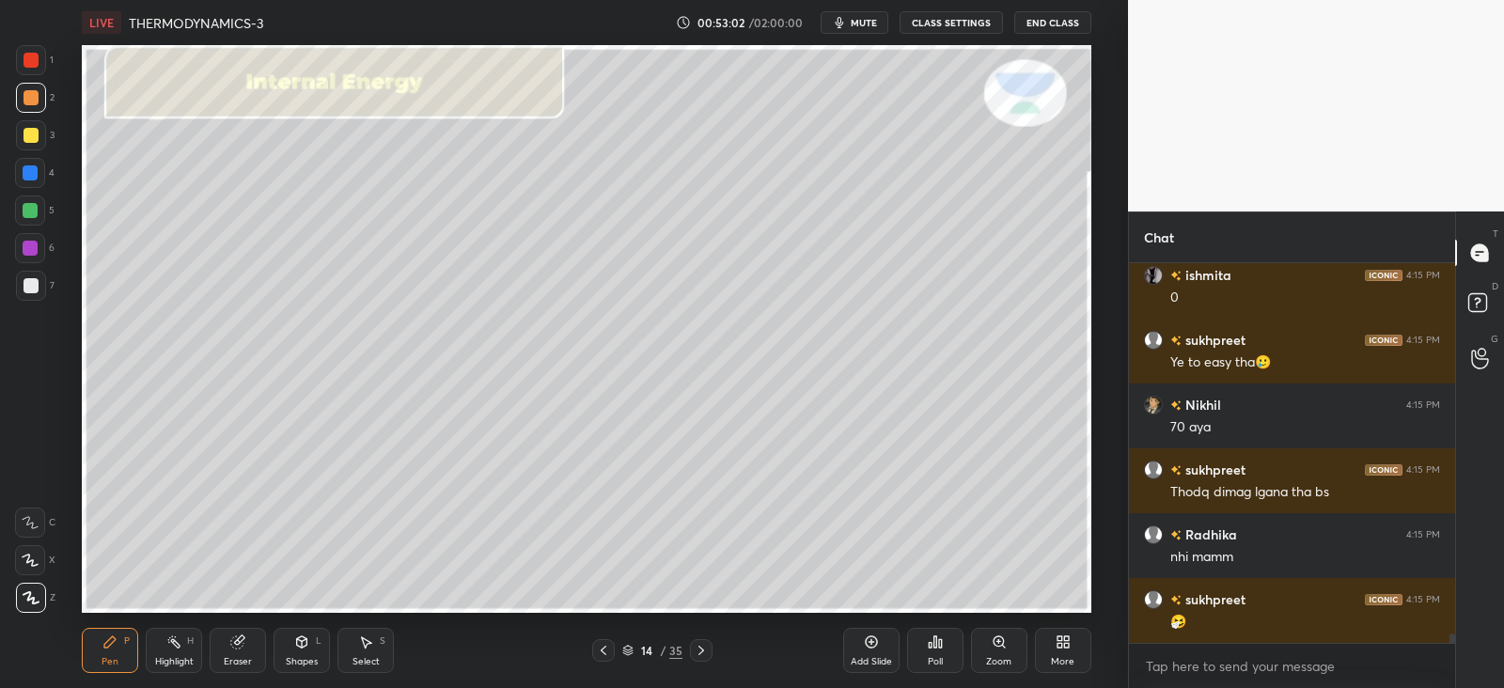
click at [706, 640] on div at bounding box center [701, 650] width 23 height 23
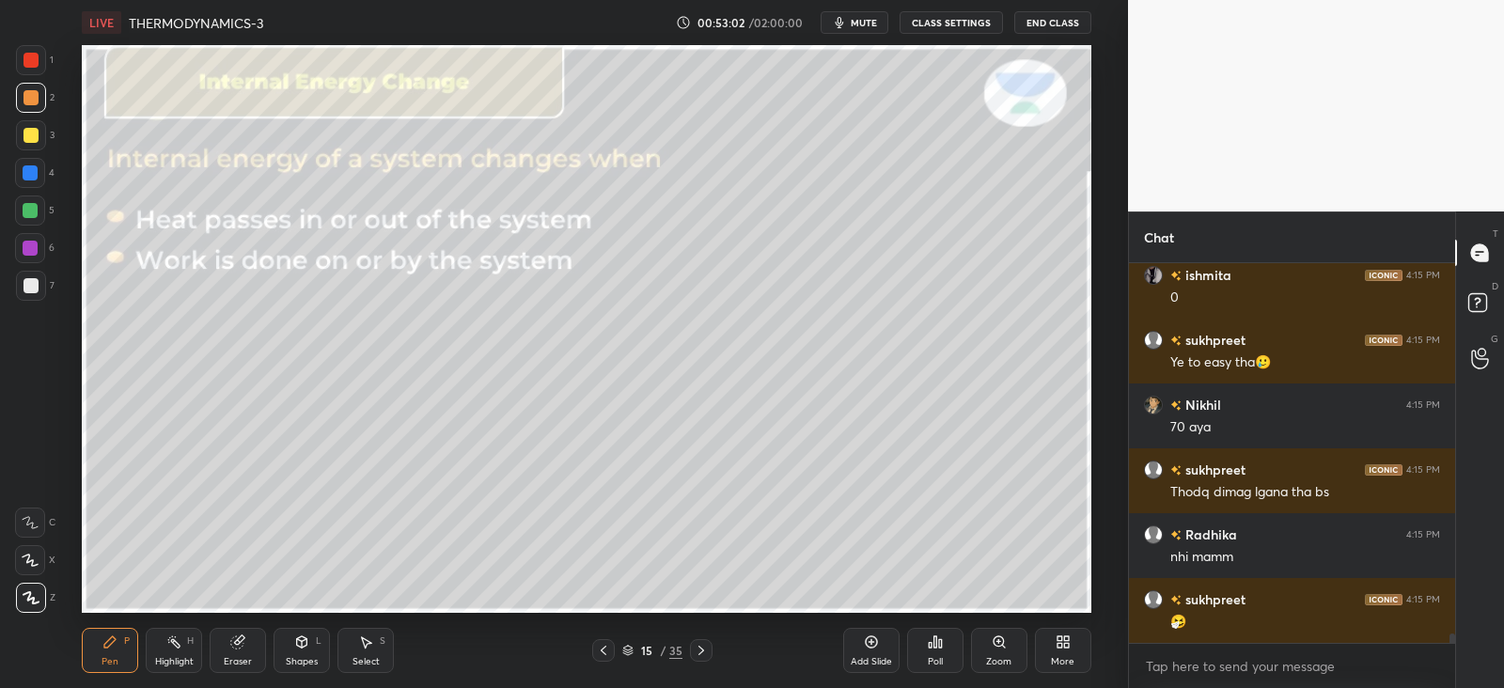
click at [701, 646] on icon at bounding box center [701, 650] width 15 height 15
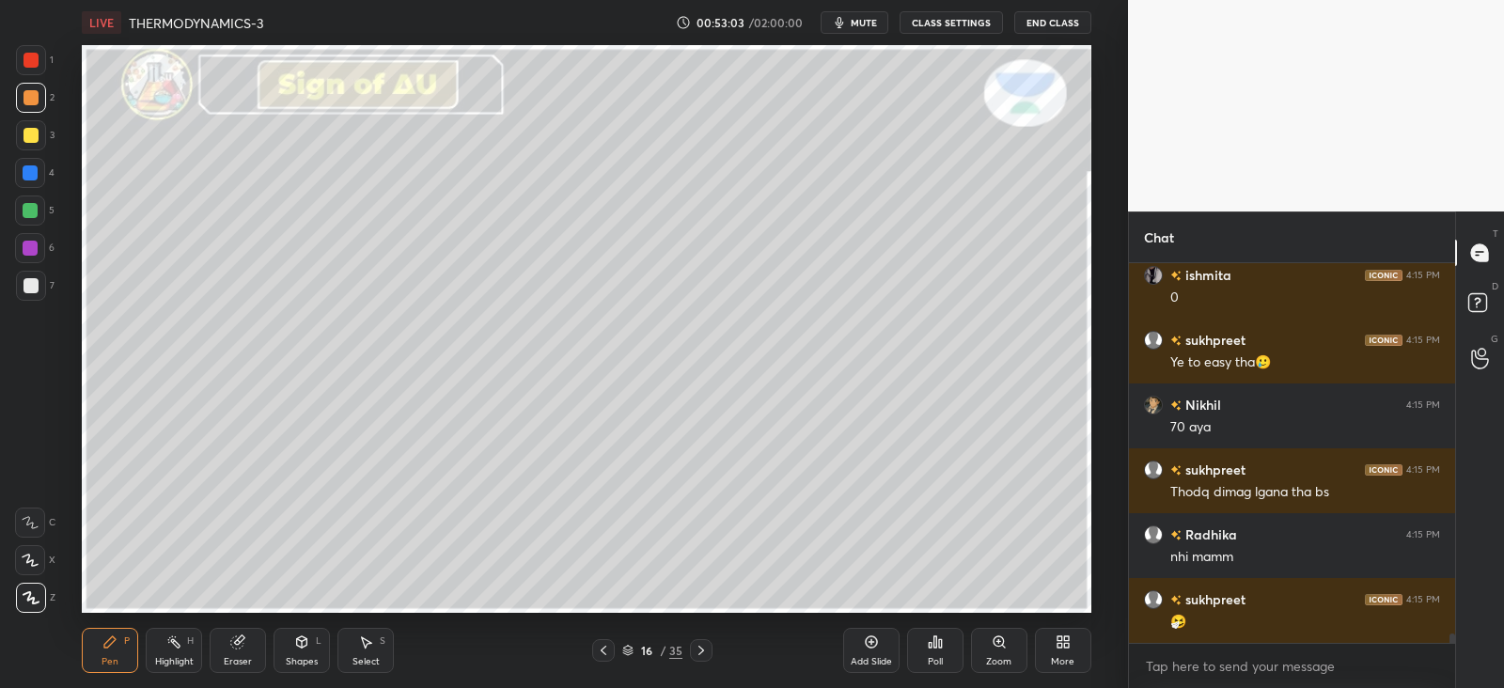
click at [701, 650] on icon at bounding box center [701, 650] width 15 height 15
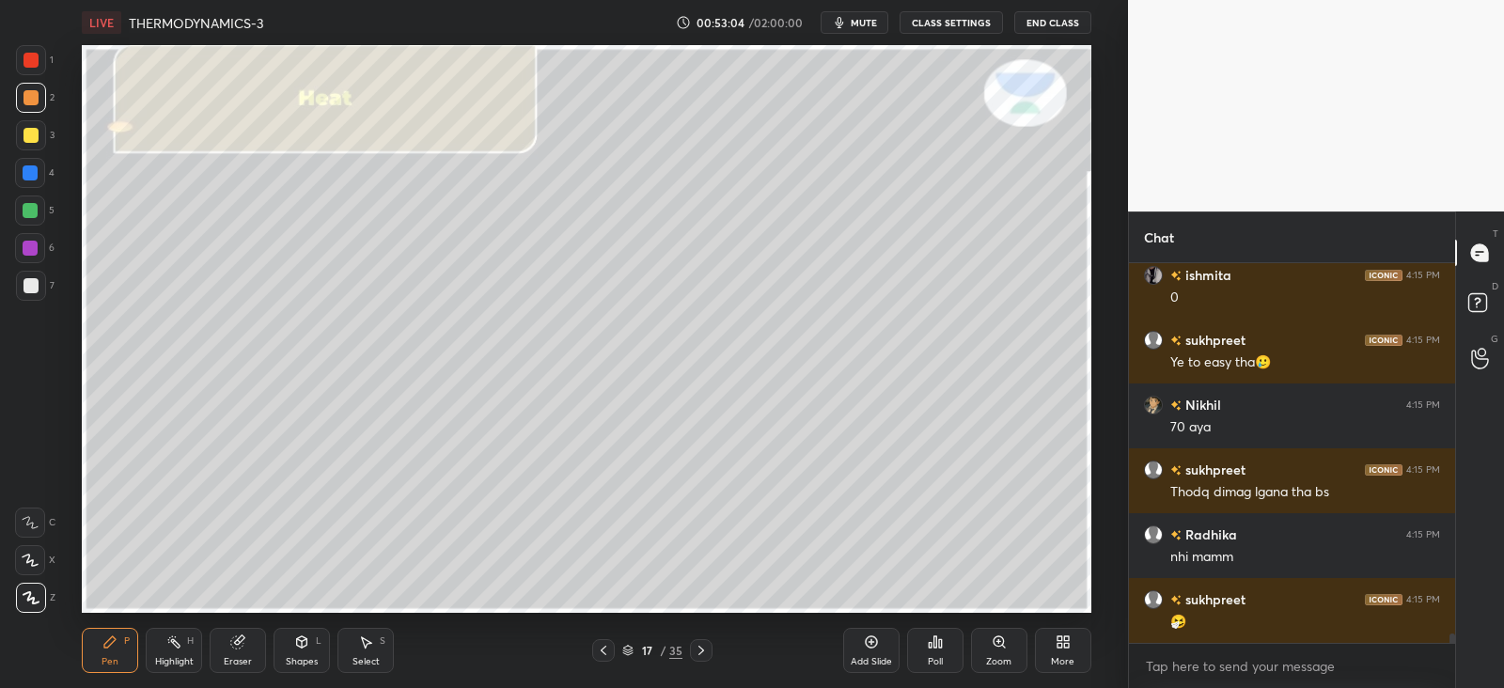
click at [698, 651] on icon at bounding box center [701, 650] width 15 height 15
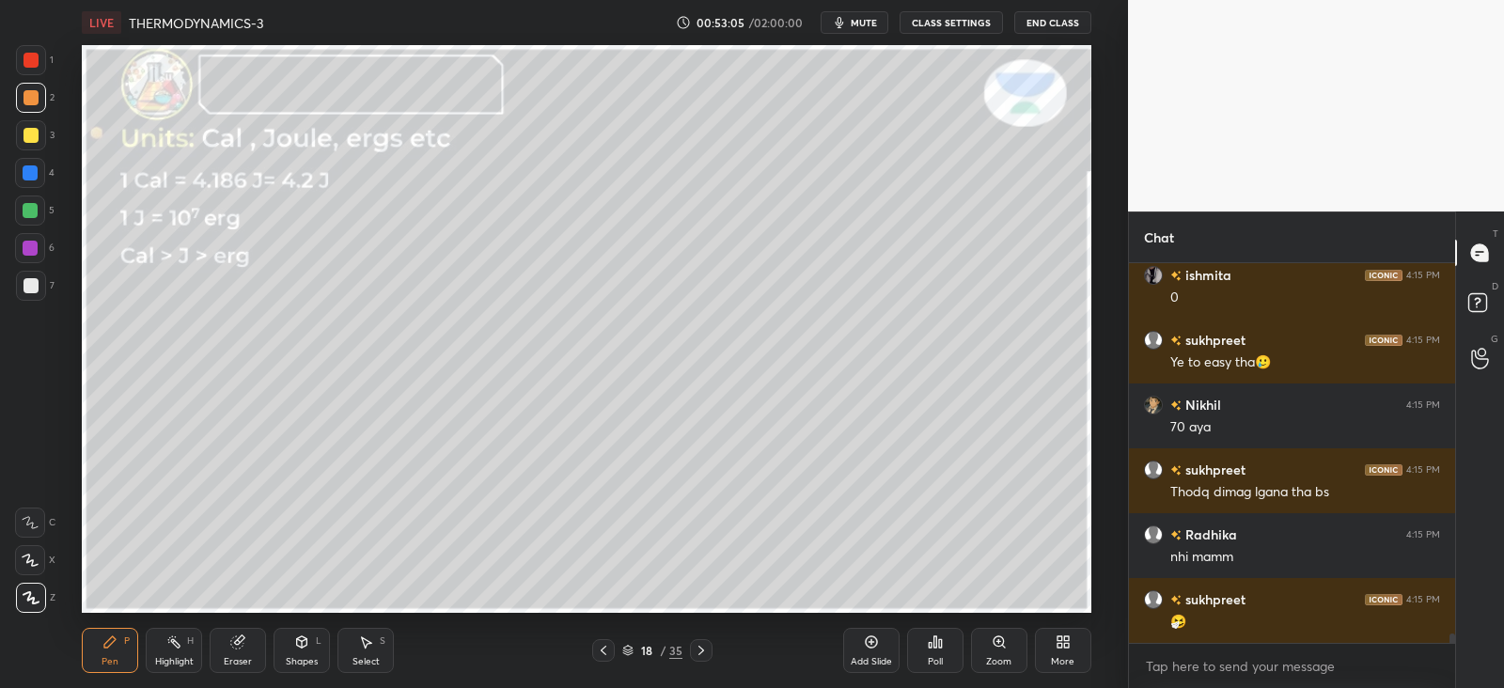
click at [611, 651] on icon at bounding box center [603, 650] width 15 height 15
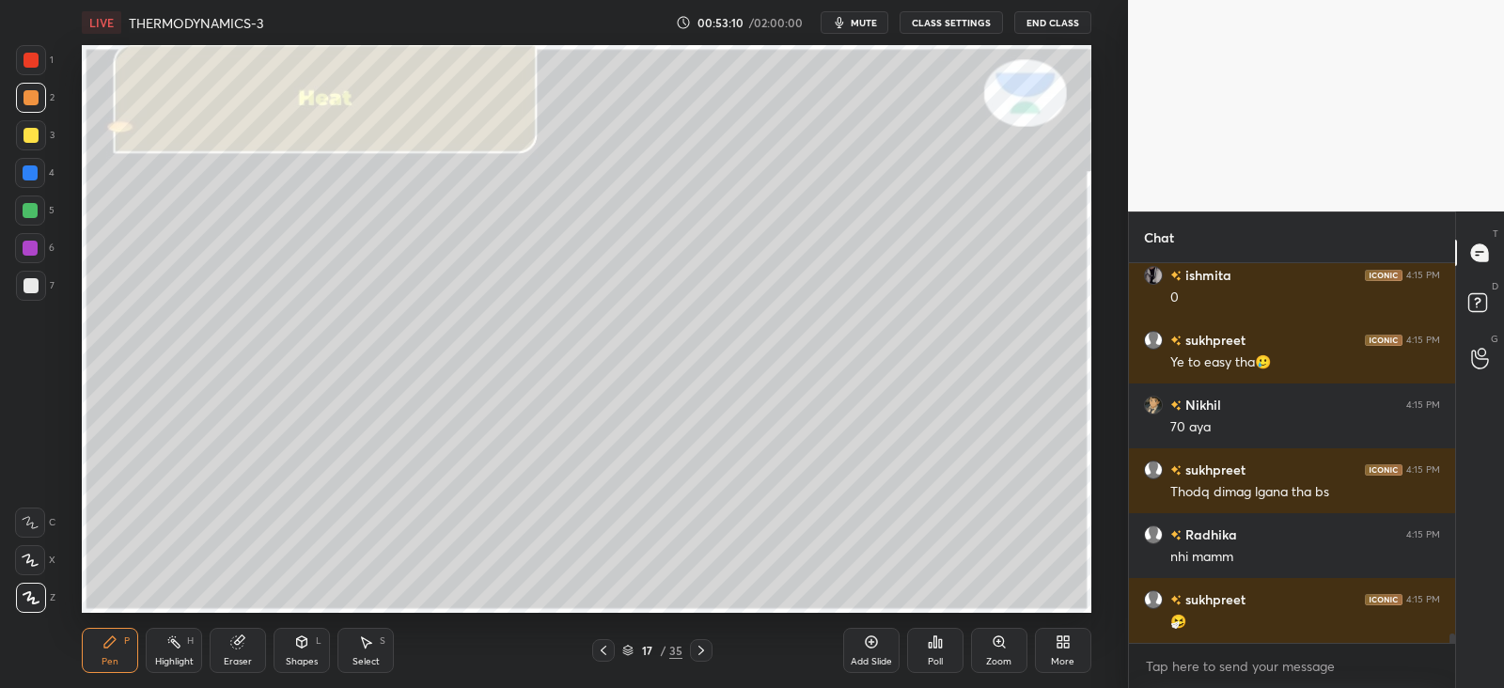
click at [606, 643] on icon at bounding box center [603, 650] width 15 height 15
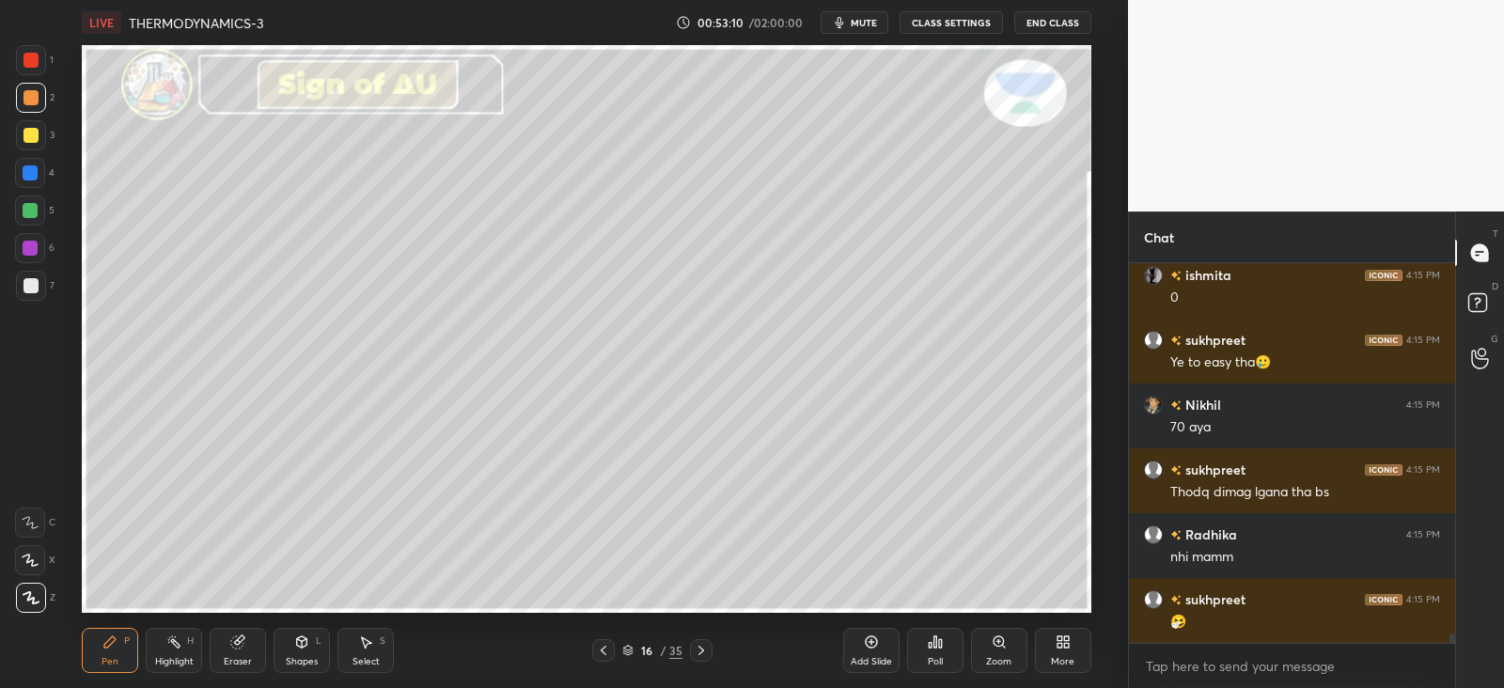
click at [606, 646] on icon at bounding box center [604, 650] width 6 height 9
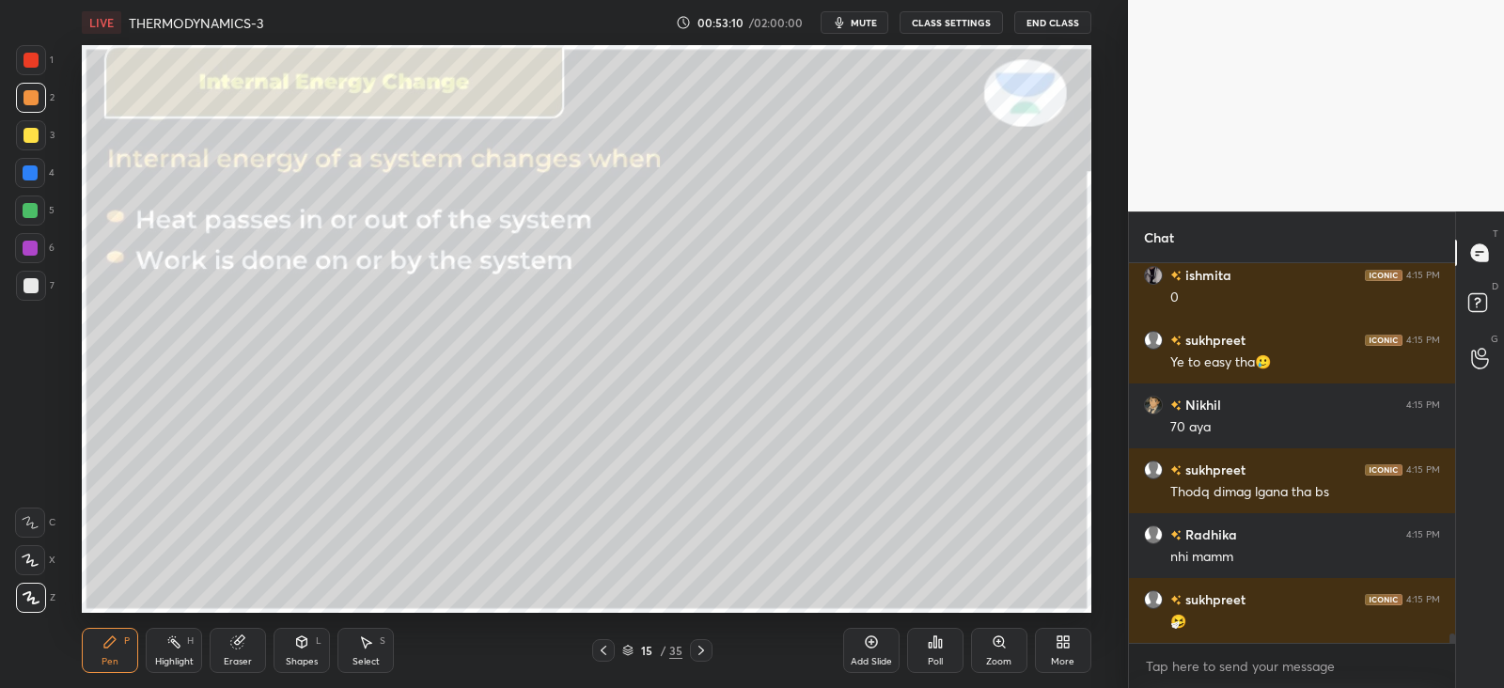
click at [606, 647] on icon at bounding box center [603, 650] width 15 height 15
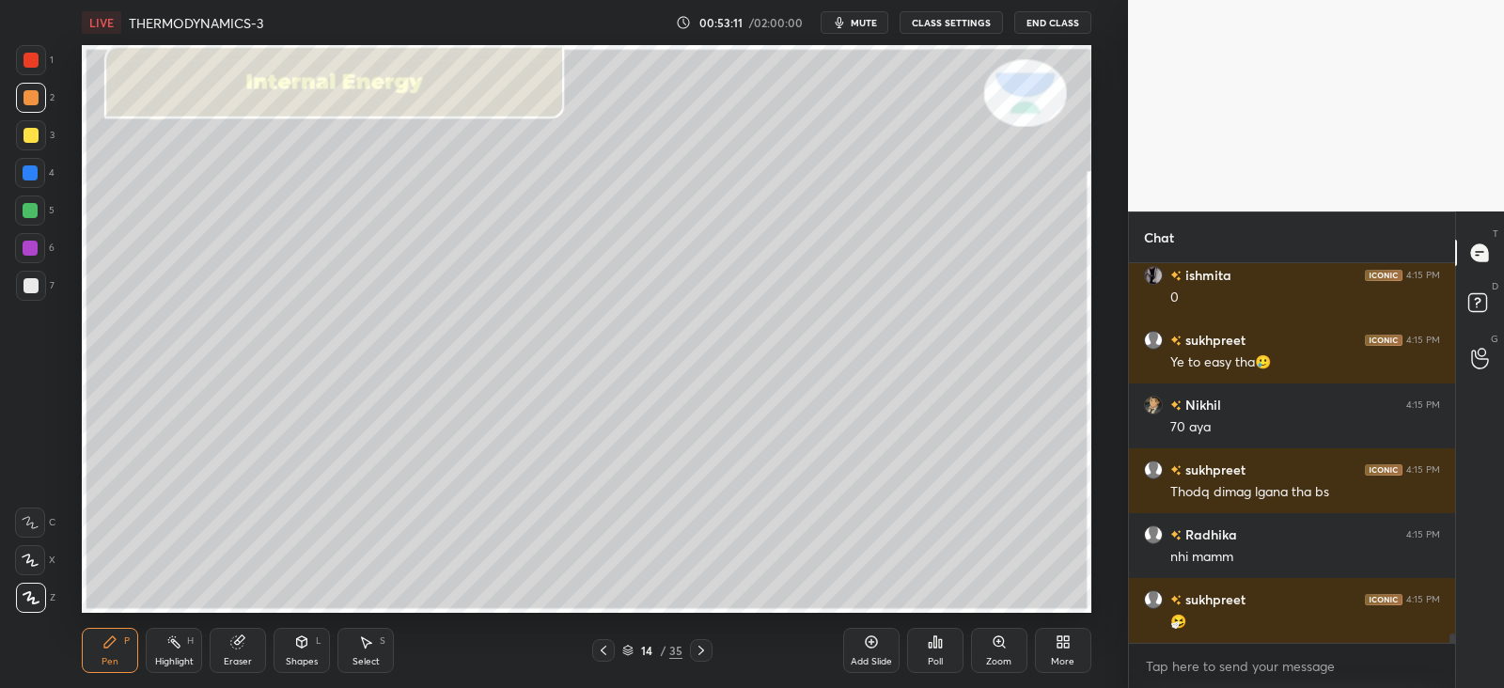
click at [606, 645] on icon at bounding box center [603, 650] width 15 height 15
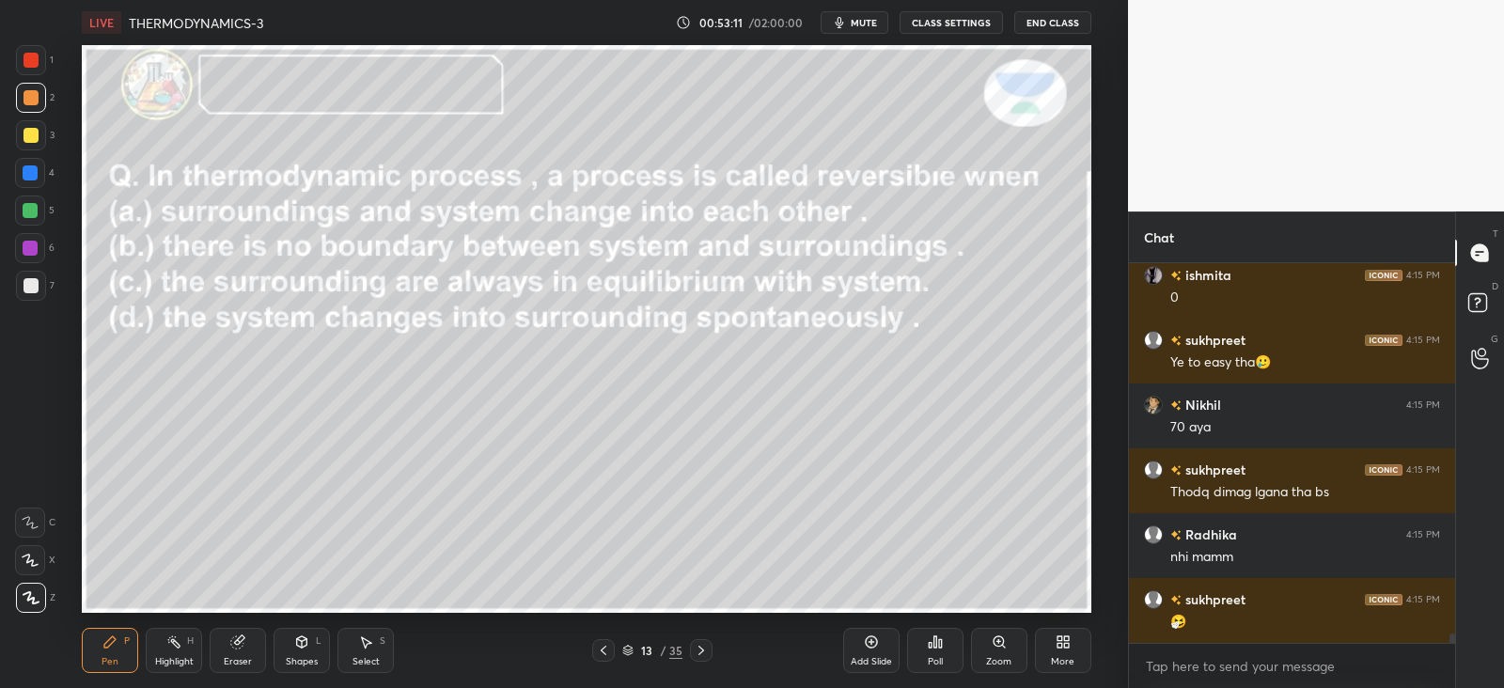
click at [606, 646] on icon at bounding box center [604, 650] width 6 height 9
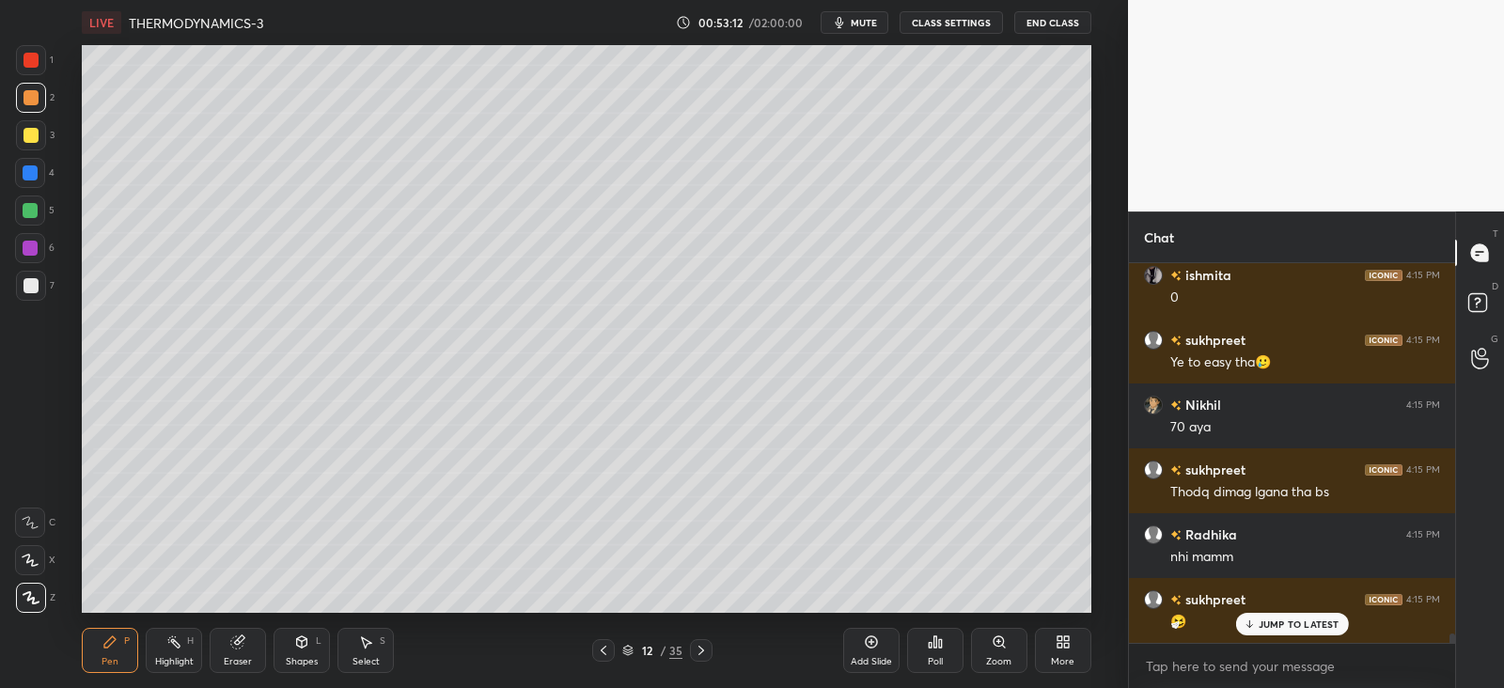
scroll to position [14816, 0]
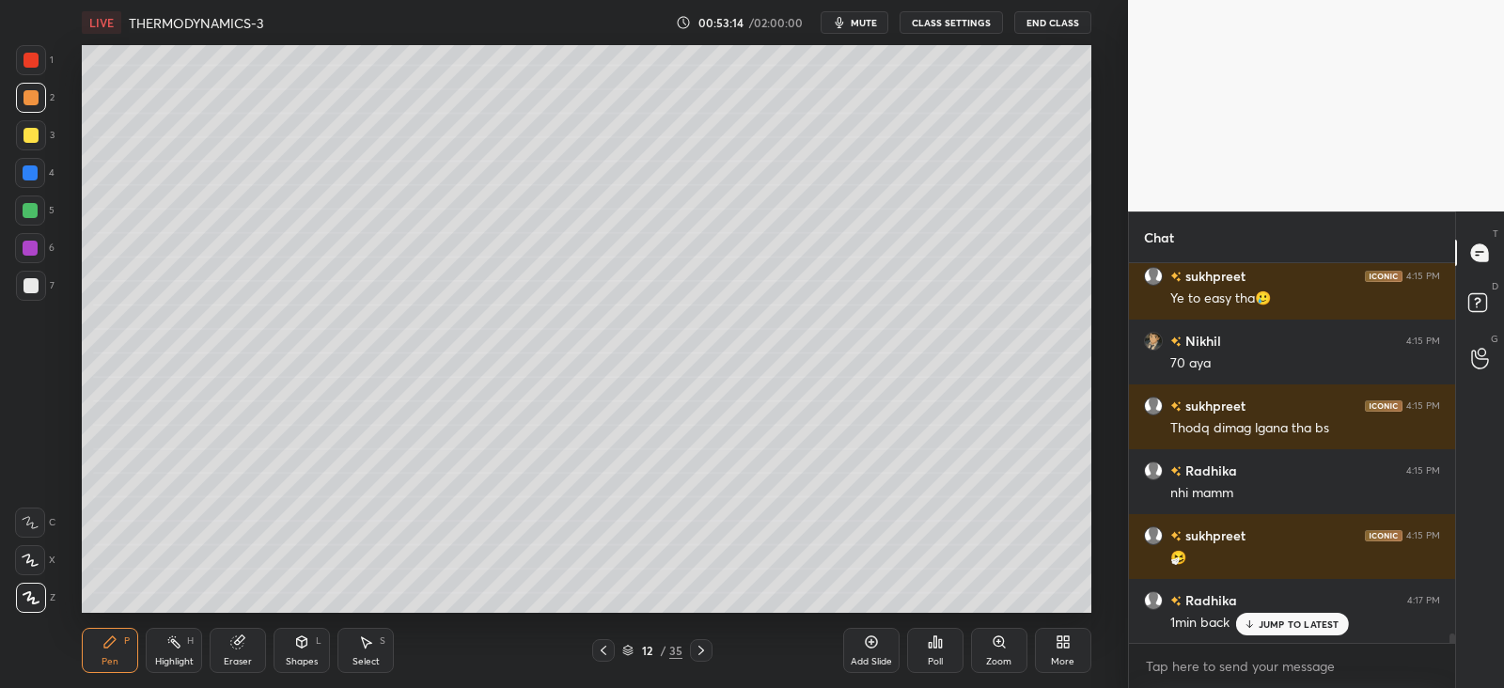
click at [1279, 625] on p "JUMP TO LATEST" at bounding box center [1299, 624] width 81 height 11
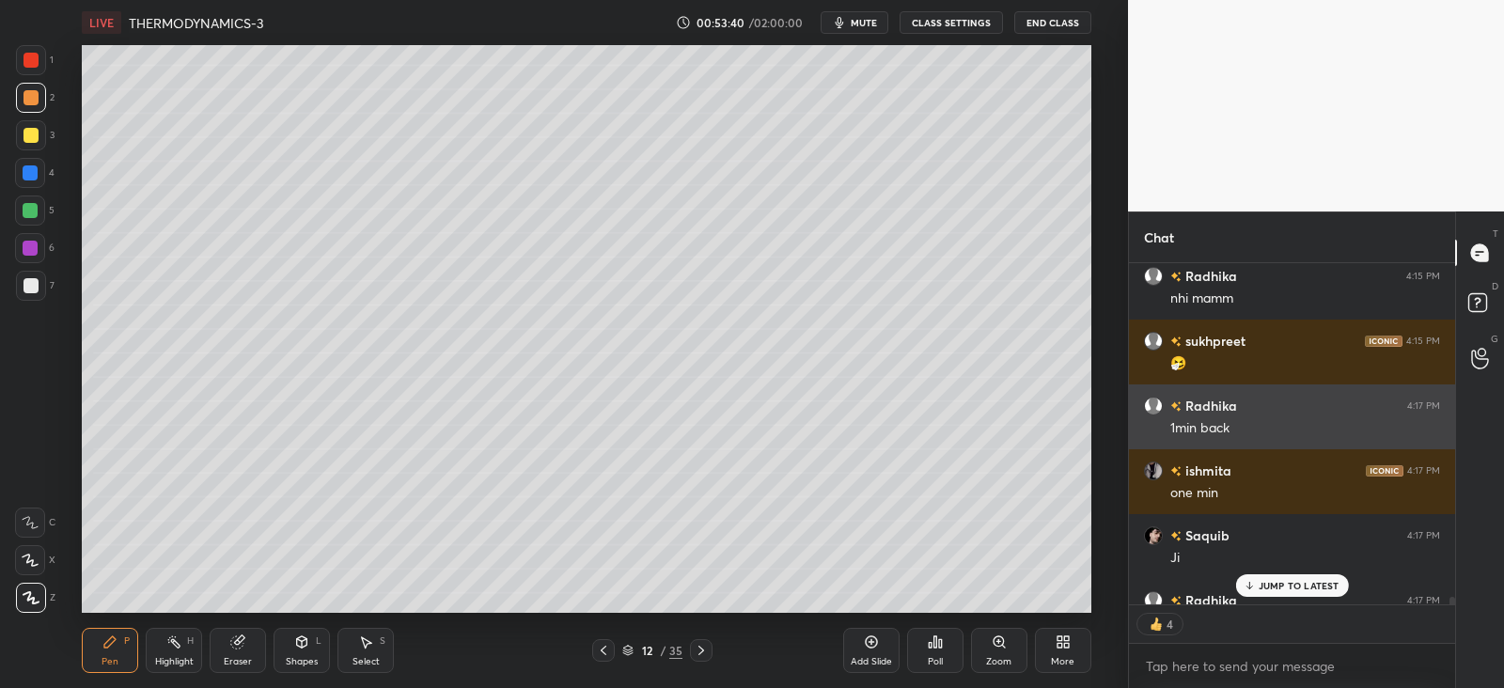
scroll to position [15114, 0]
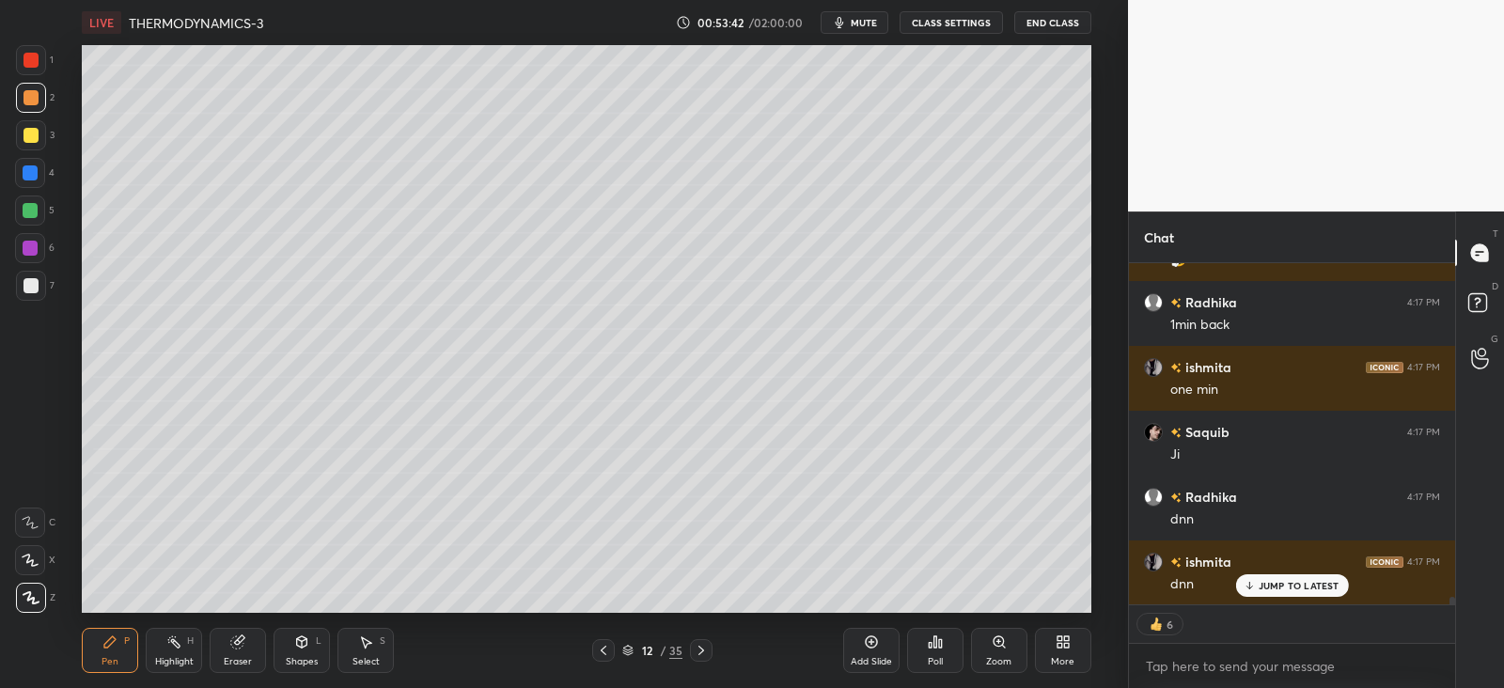
click at [697, 655] on icon at bounding box center [701, 650] width 15 height 15
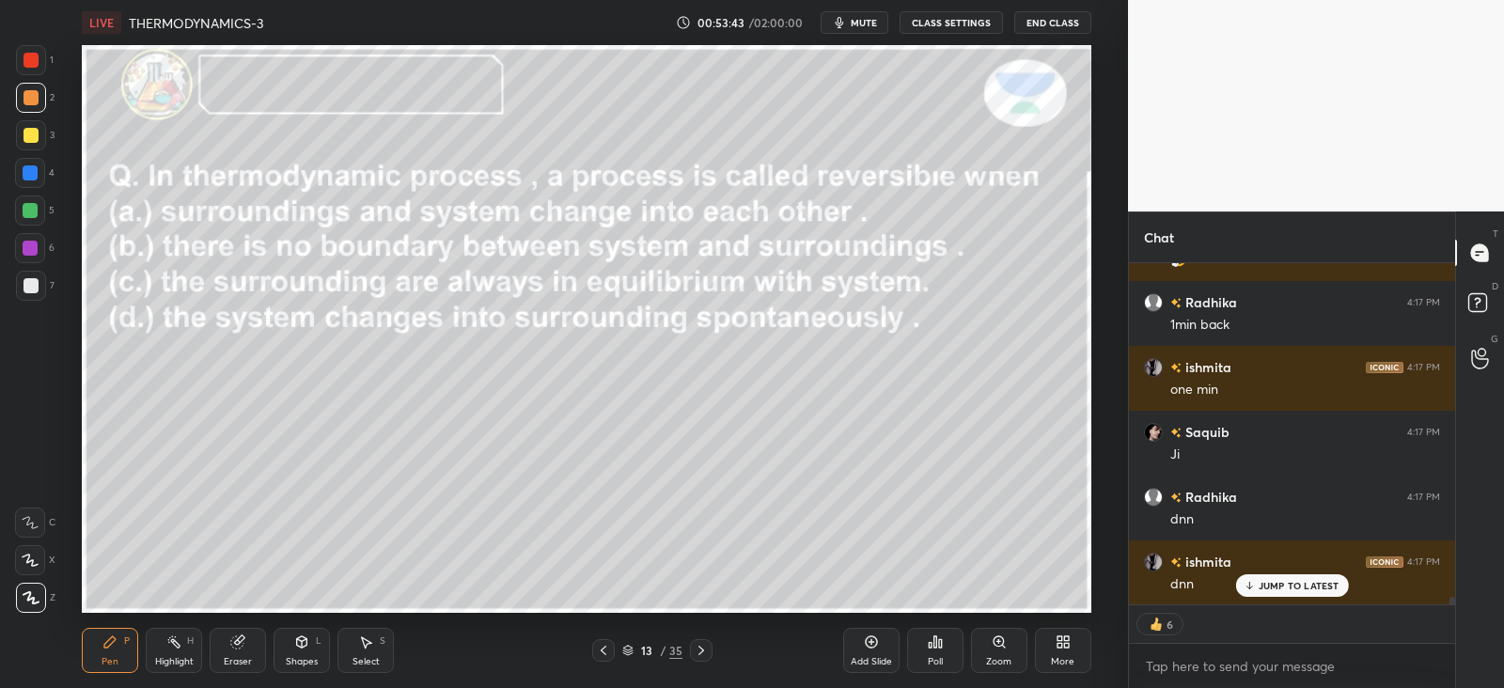
click at [701, 648] on icon at bounding box center [701, 650] width 15 height 15
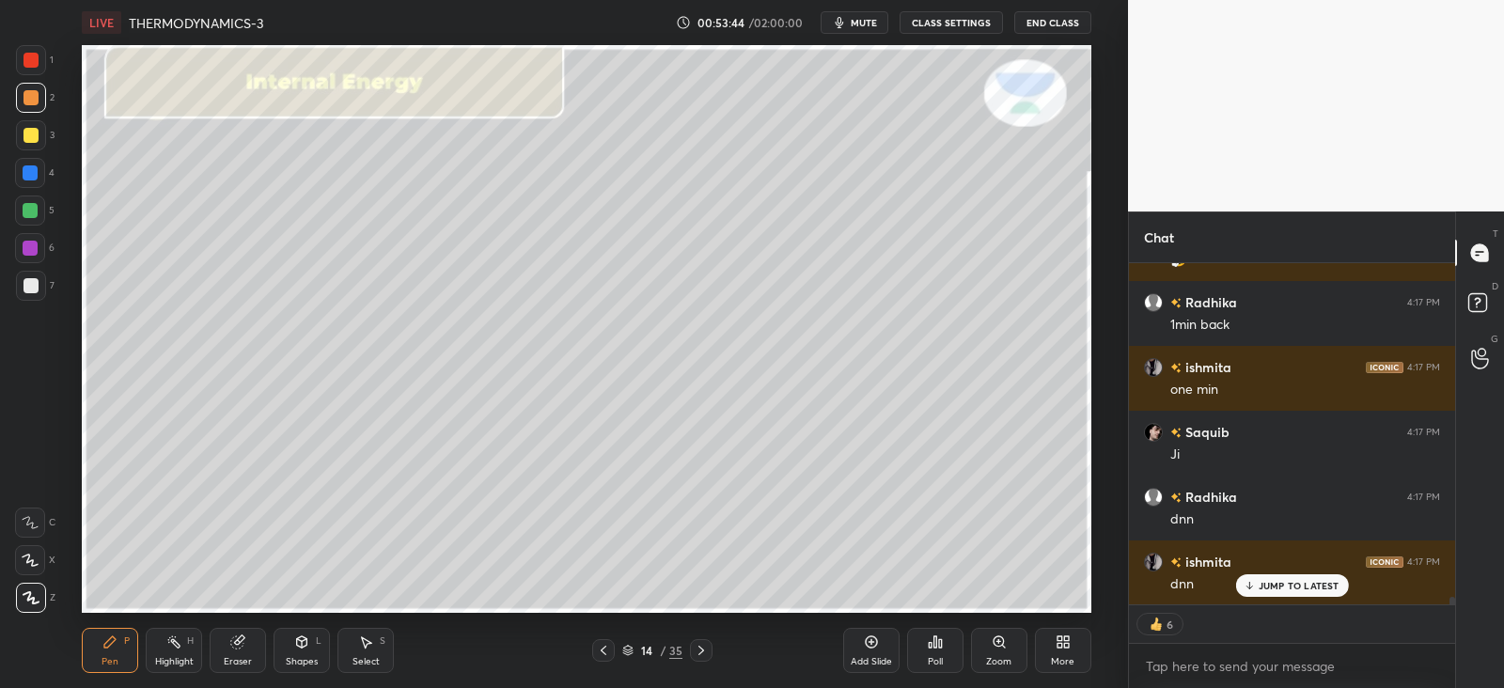
scroll to position [15179, 0]
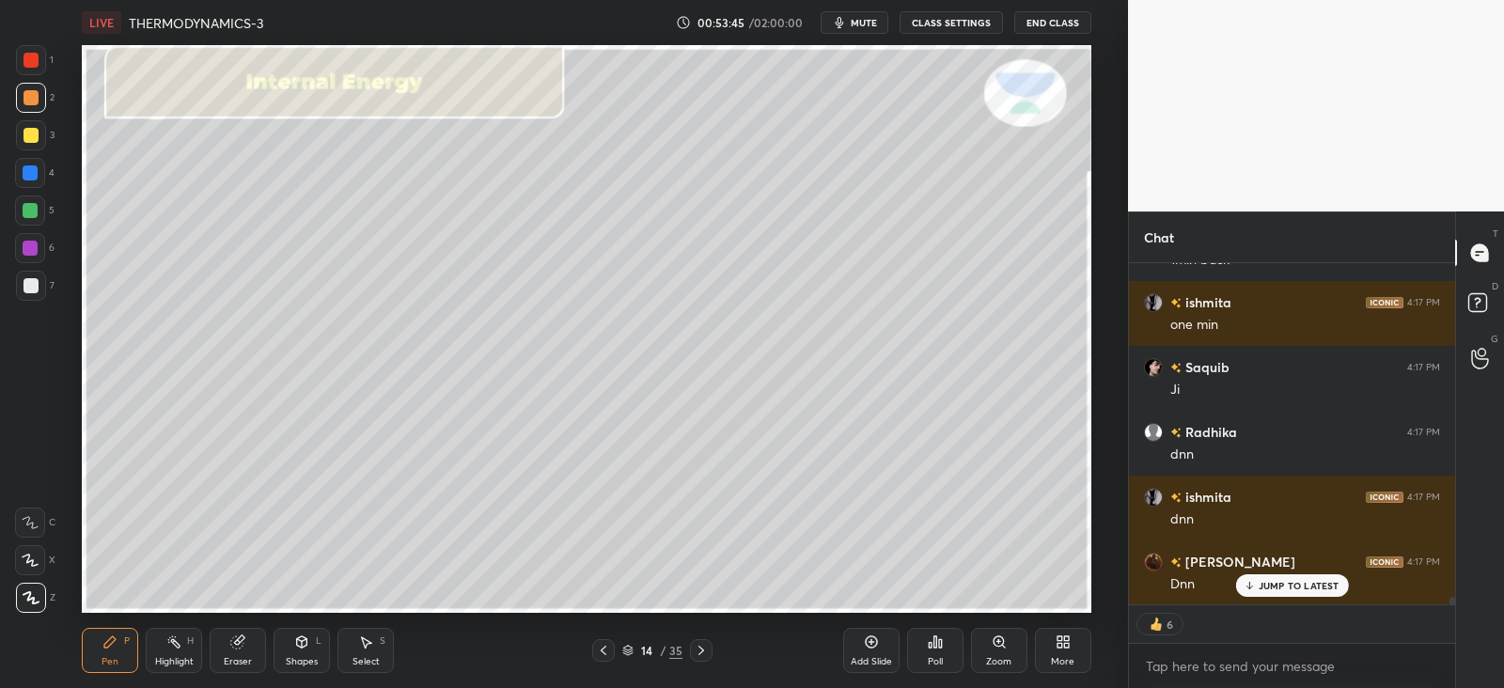
click at [698, 649] on icon at bounding box center [701, 650] width 15 height 15
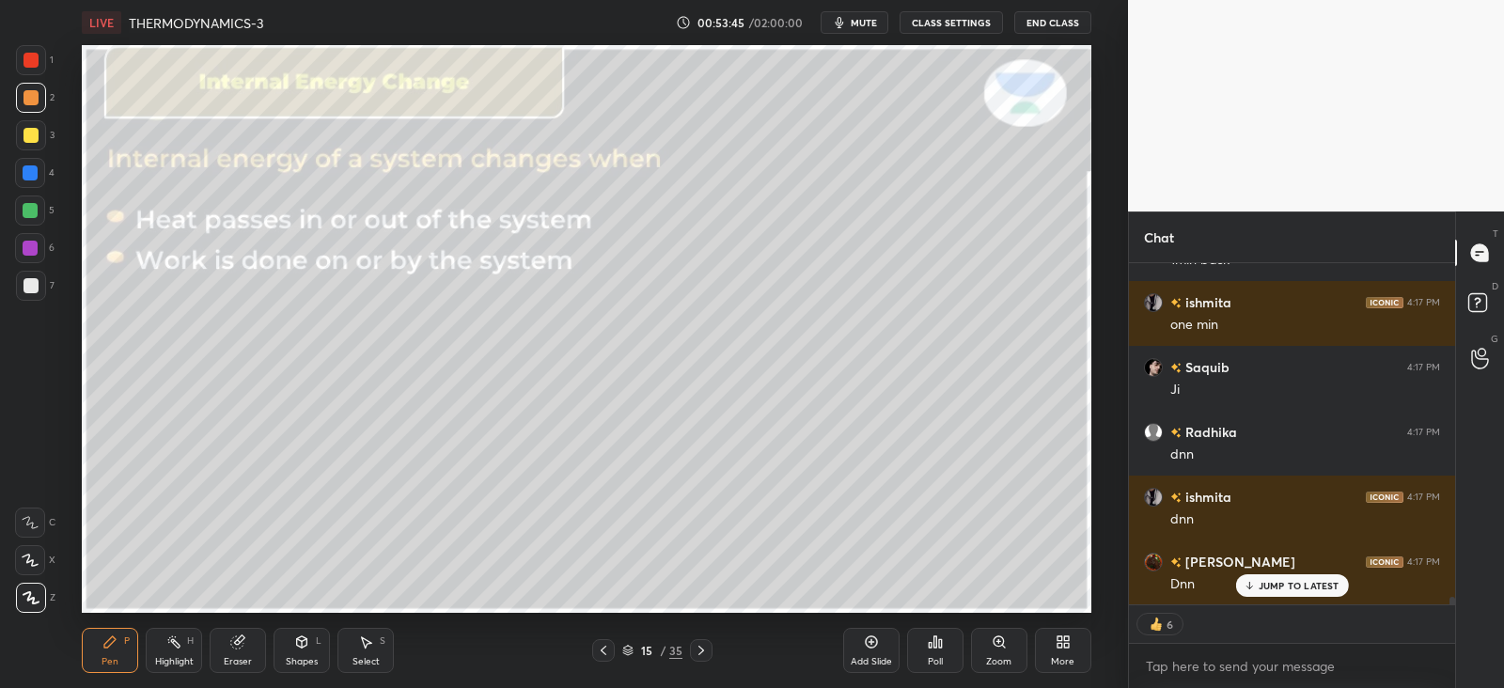
click at [700, 647] on icon at bounding box center [702, 650] width 6 height 9
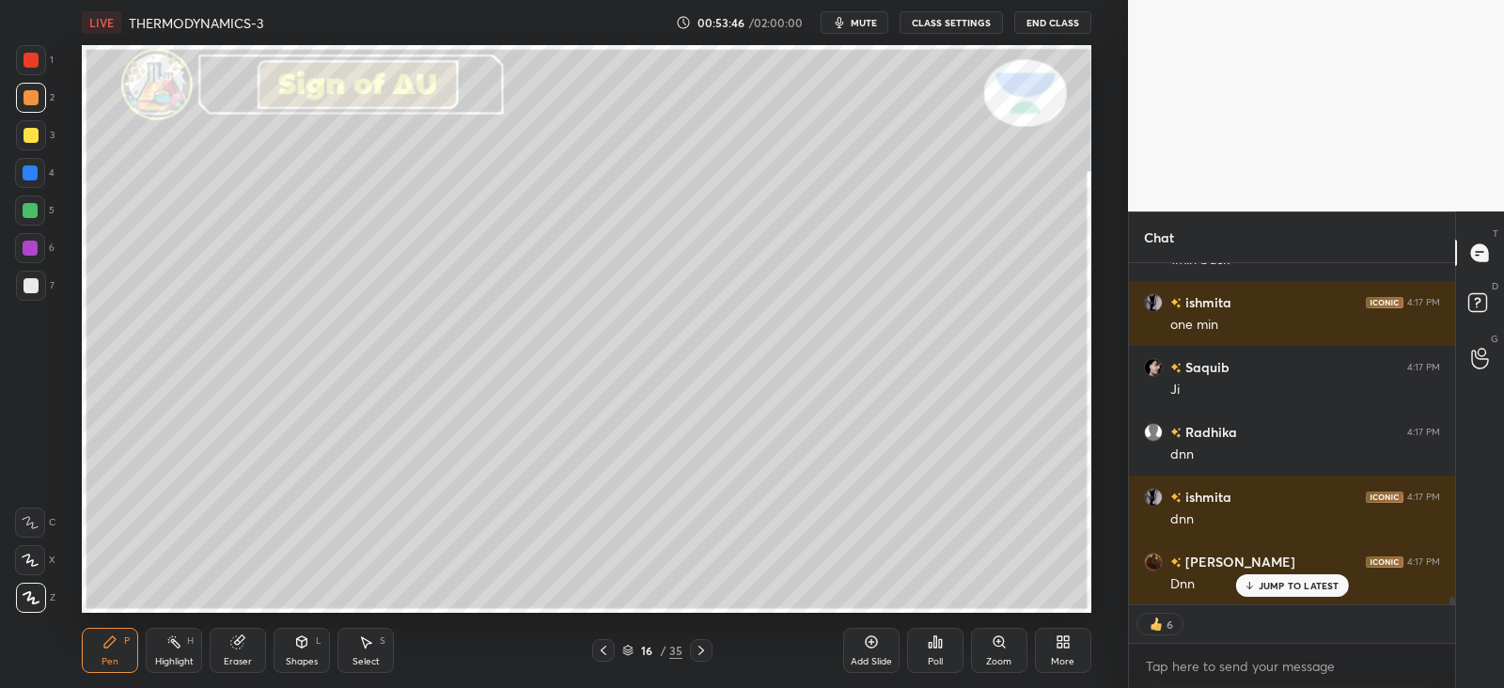
click at [694, 652] on icon at bounding box center [701, 650] width 15 height 15
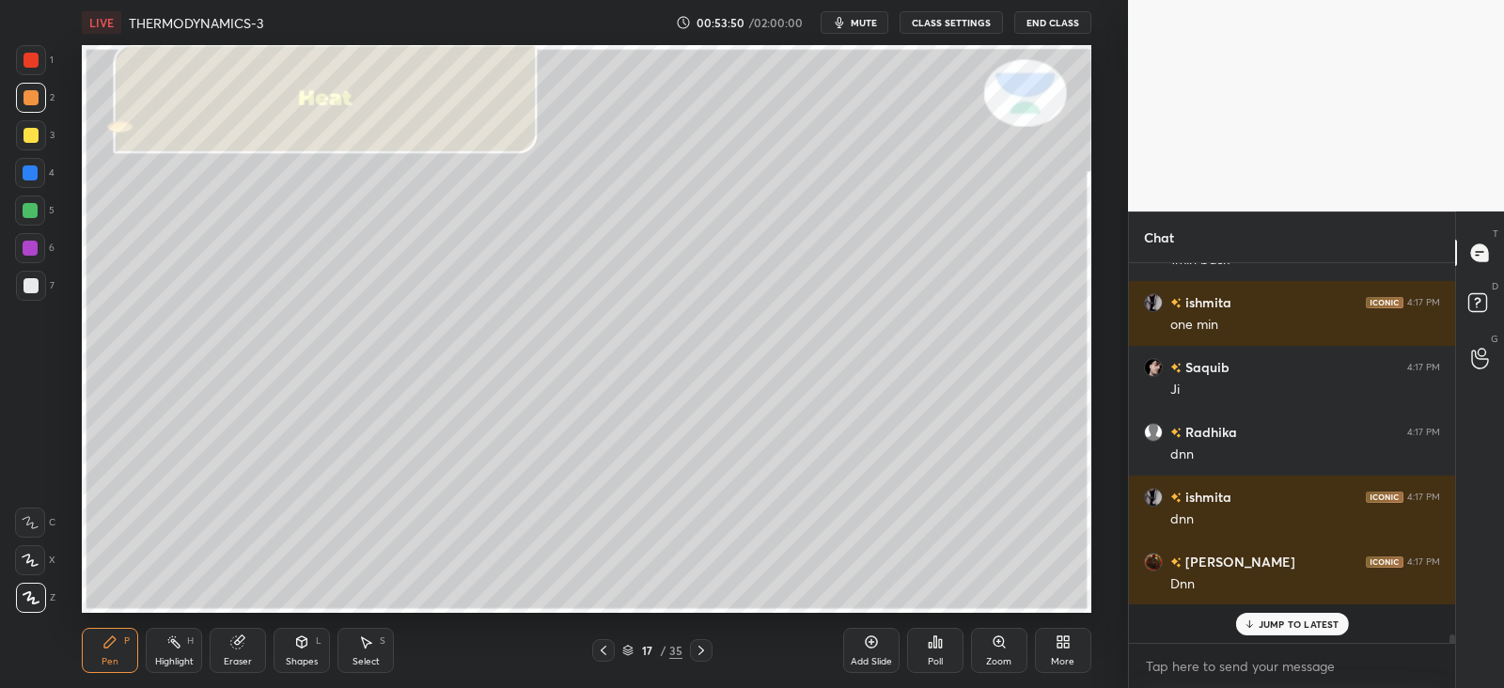
scroll to position [373, 320]
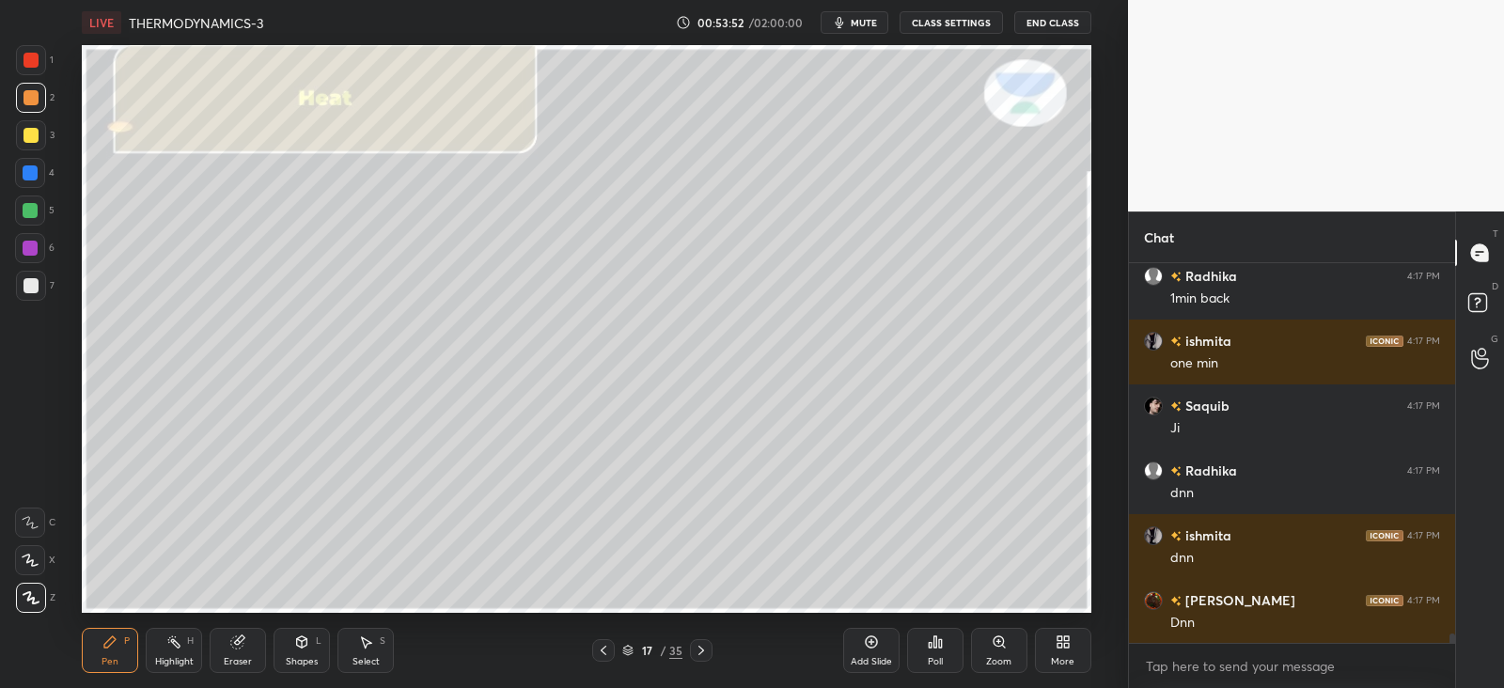
click at [28, 143] on div at bounding box center [31, 135] width 30 height 30
click at [29, 101] on div at bounding box center [31, 97] width 15 height 15
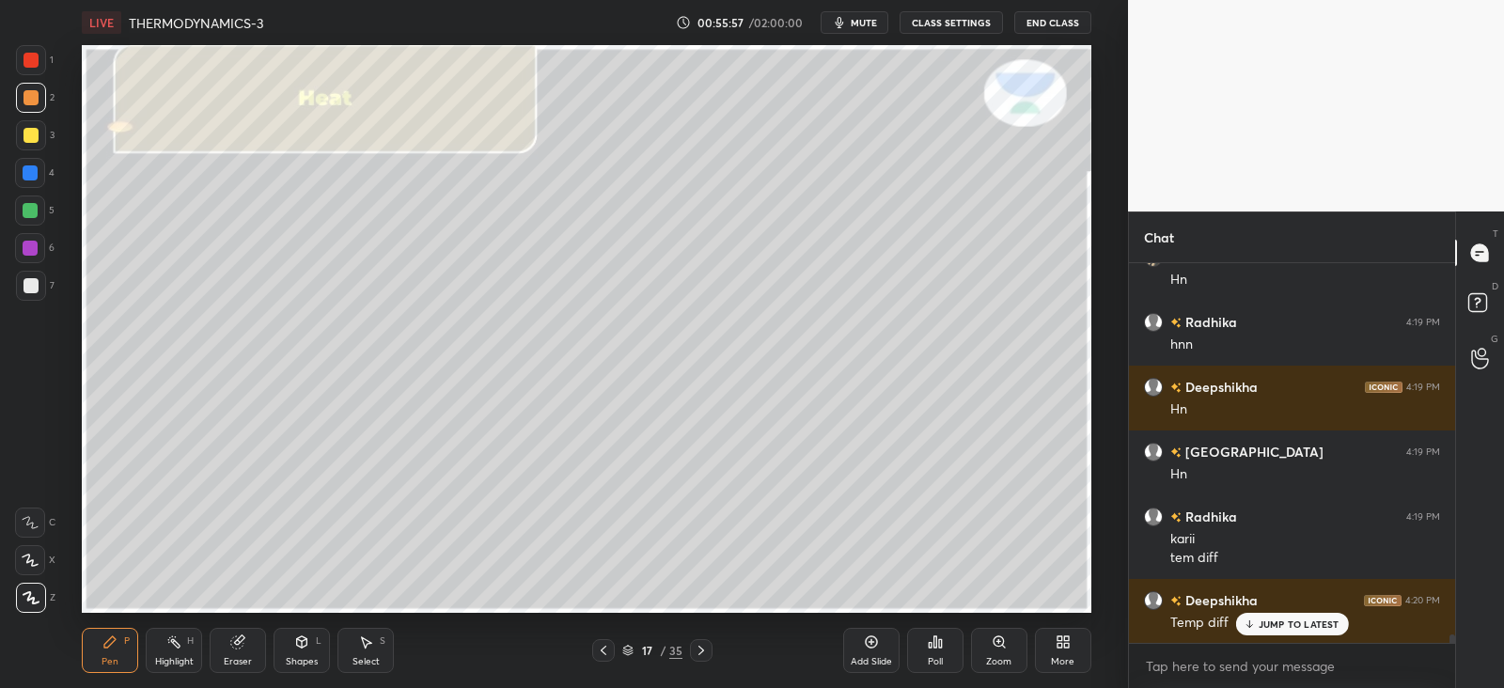
scroll to position [16004, 0]
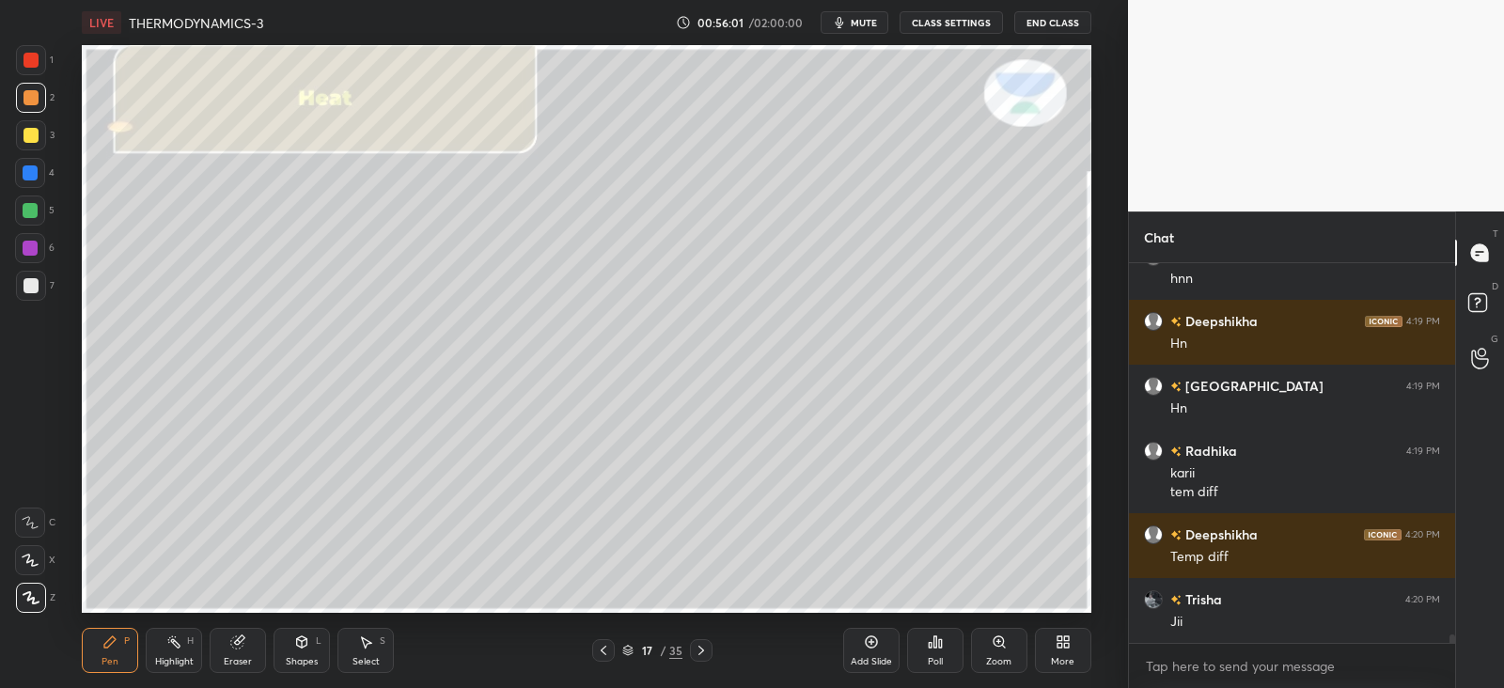
click at [27, 167] on div at bounding box center [30, 172] width 15 height 15
click at [35, 126] on div at bounding box center [31, 135] width 30 height 30
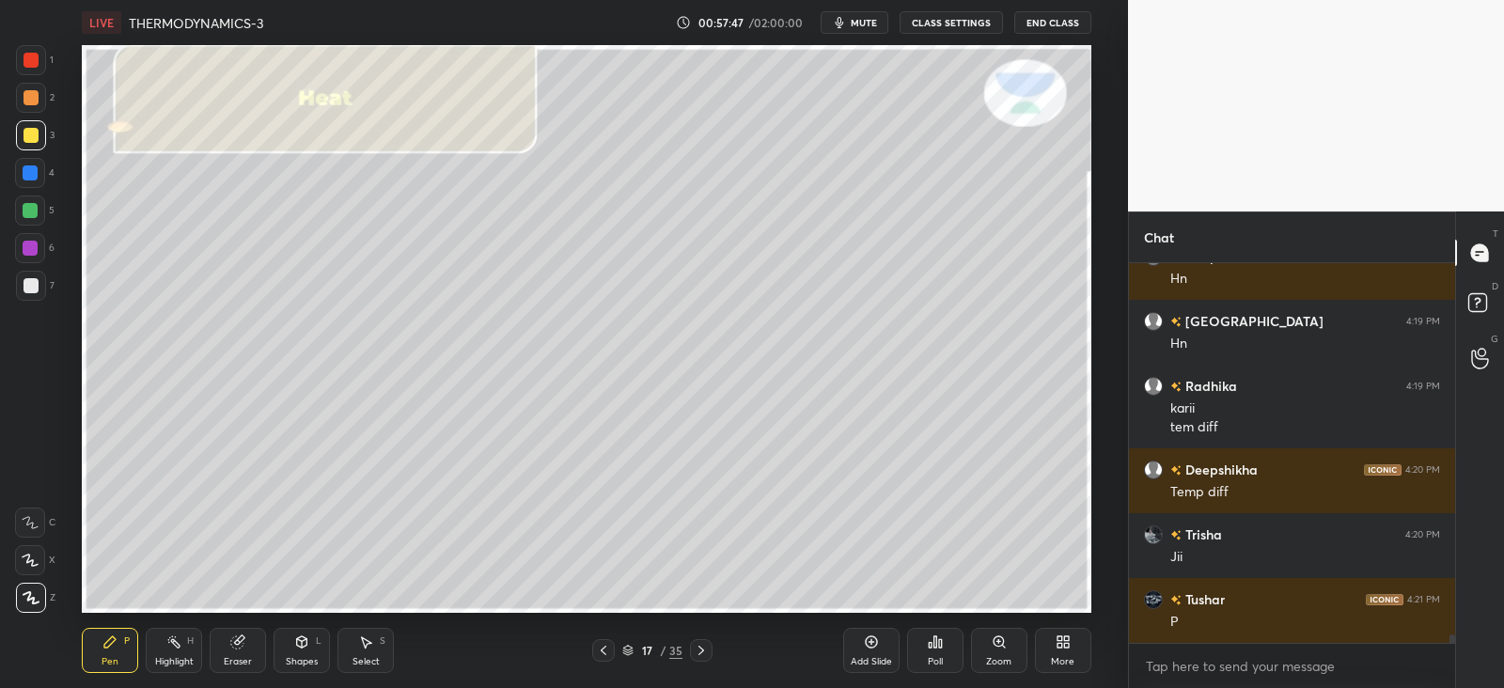
click at [36, 204] on div at bounding box center [30, 210] width 15 height 15
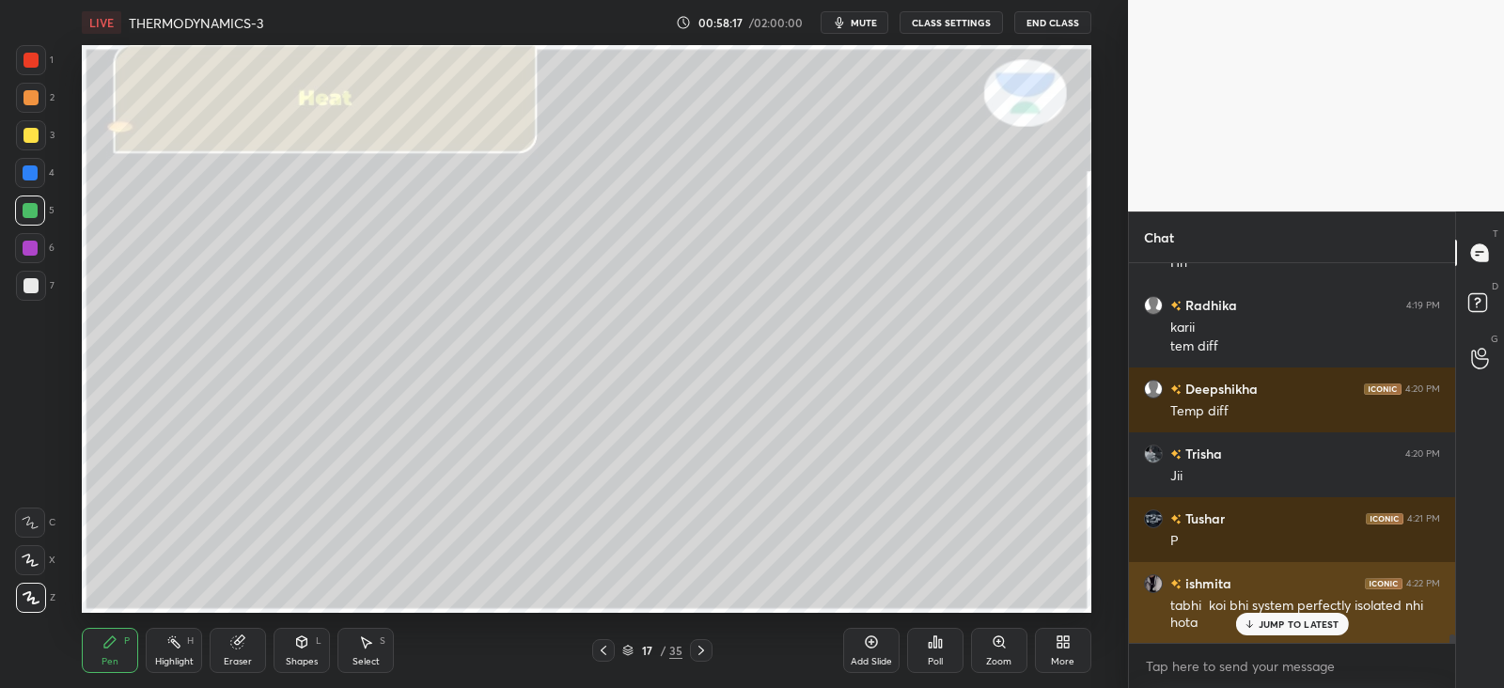
click at [1293, 622] on p "JUMP TO LATEST" at bounding box center [1299, 624] width 81 height 11
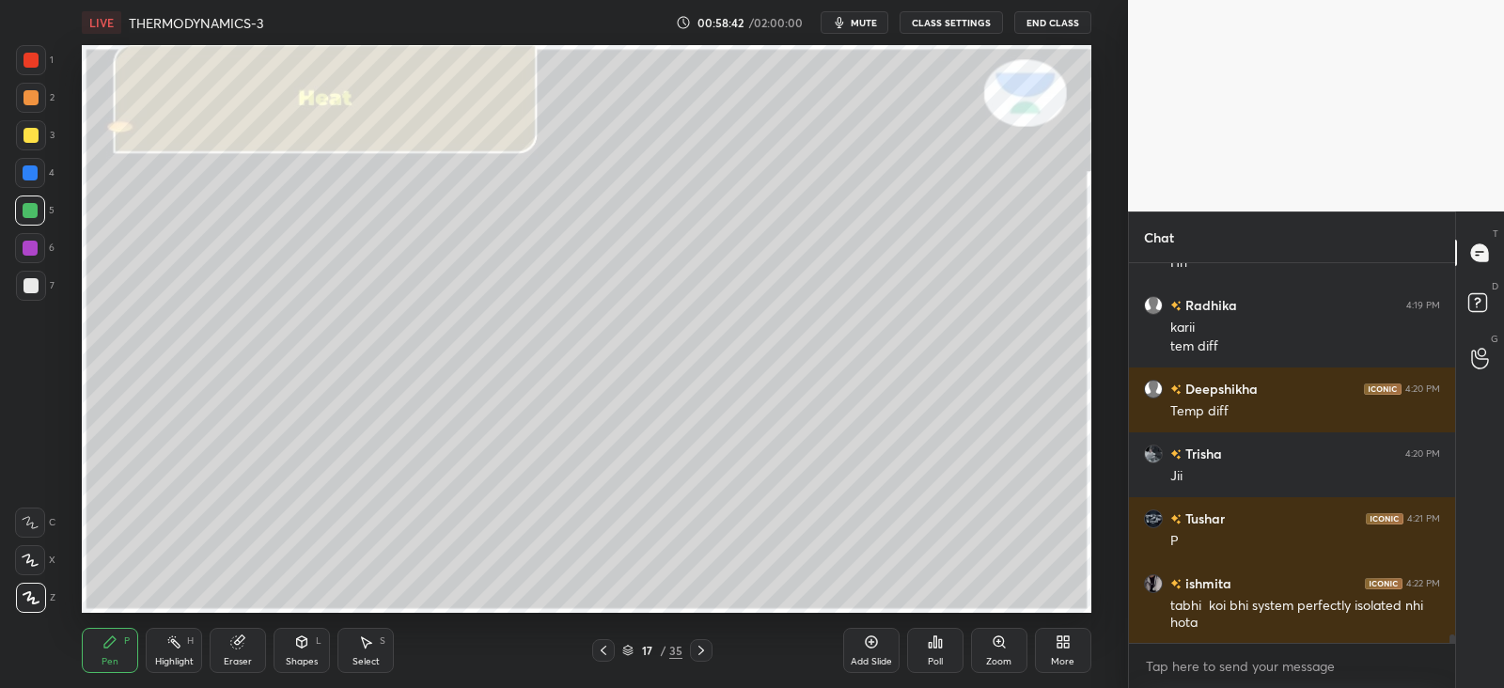
click at [32, 124] on div at bounding box center [31, 135] width 30 height 30
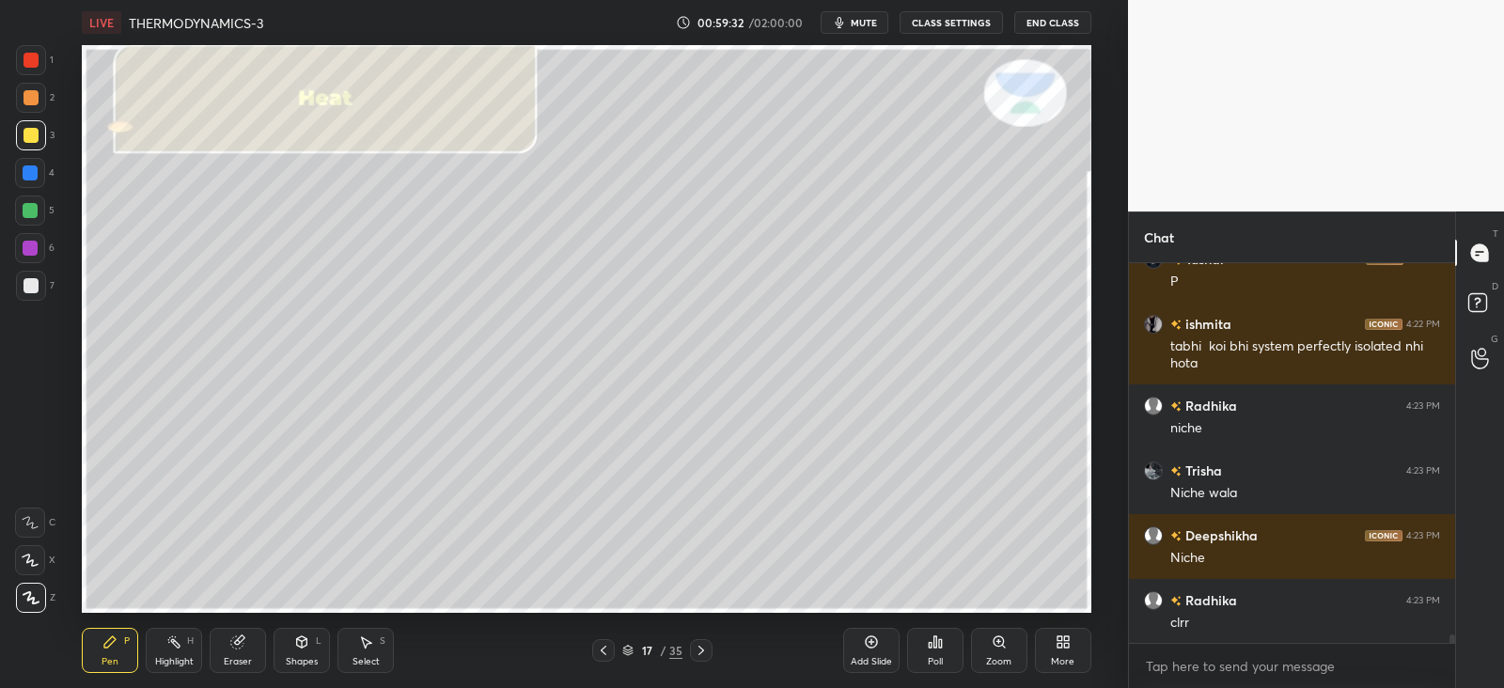
scroll to position [16474, 0]
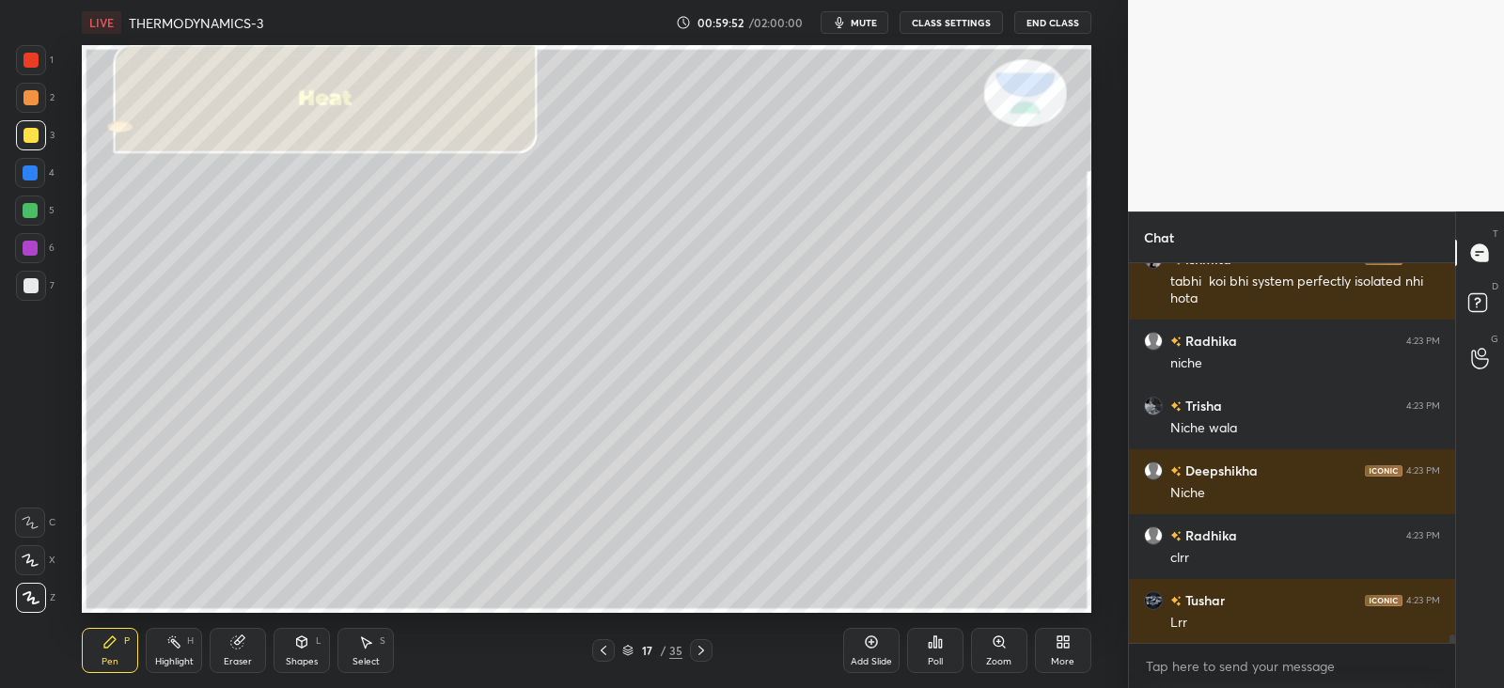
click at [30, 211] on div at bounding box center [30, 210] width 15 height 15
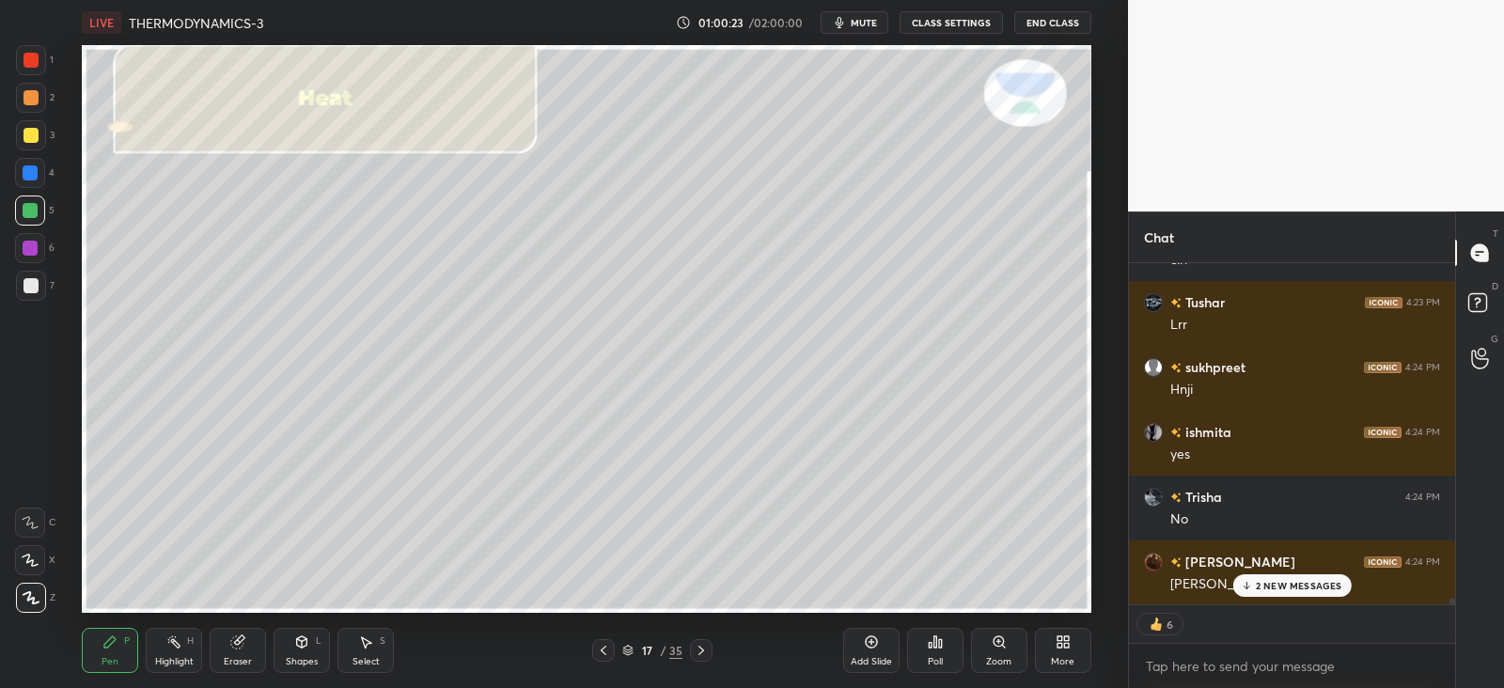
scroll to position [16902, 0]
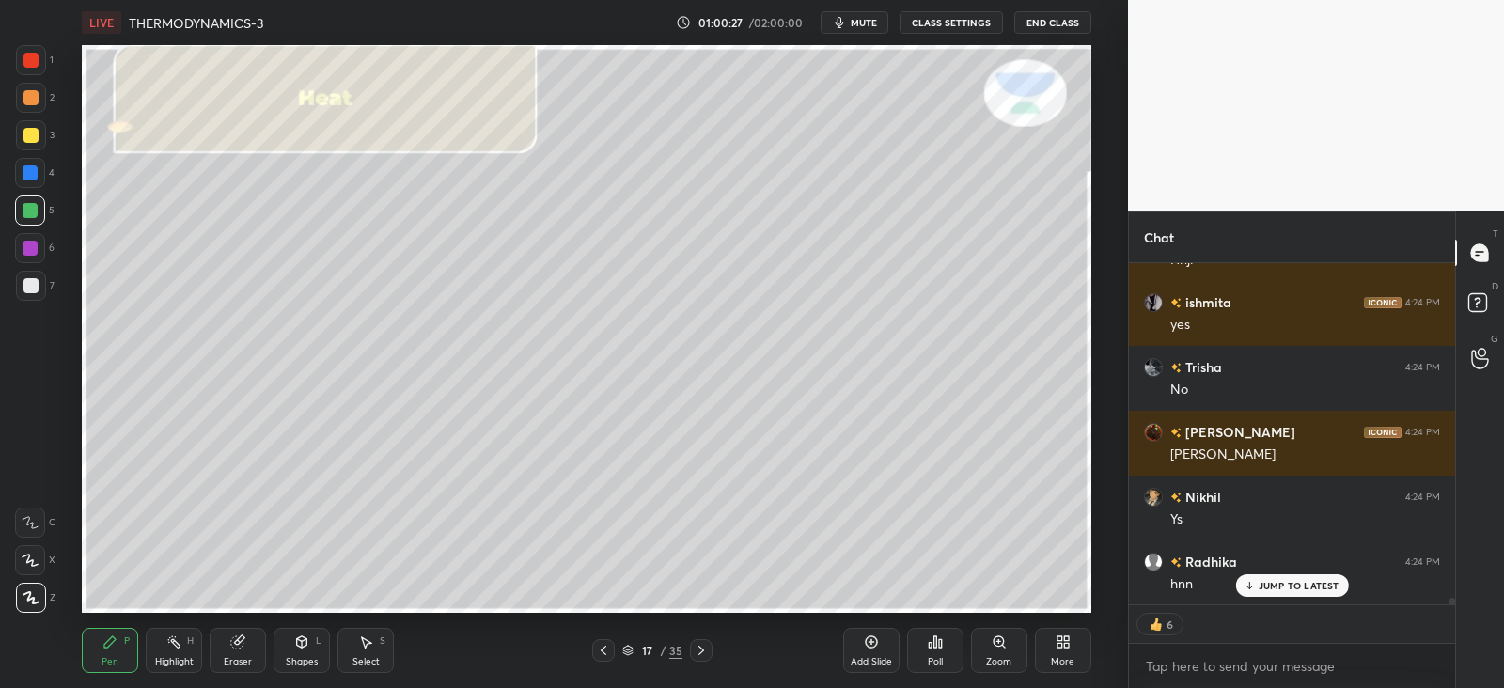
click at [670, 632] on div "Pen P Highlight H Eraser Shapes L Select S 17 / 35 Add Slide Poll Zoom More" at bounding box center [586, 650] width 1009 height 75
click at [699, 651] on icon at bounding box center [701, 650] width 15 height 15
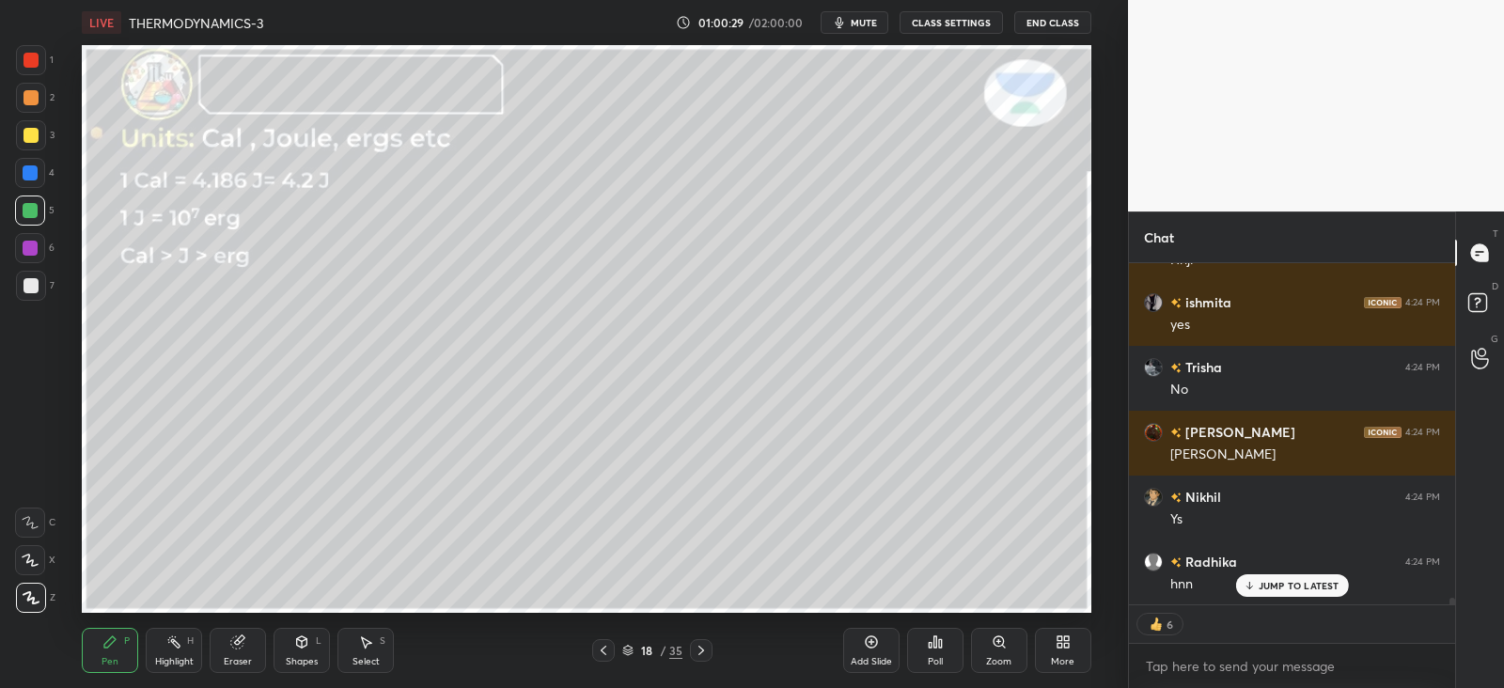
click at [609, 646] on icon at bounding box center [603, 650] width 15 height 15
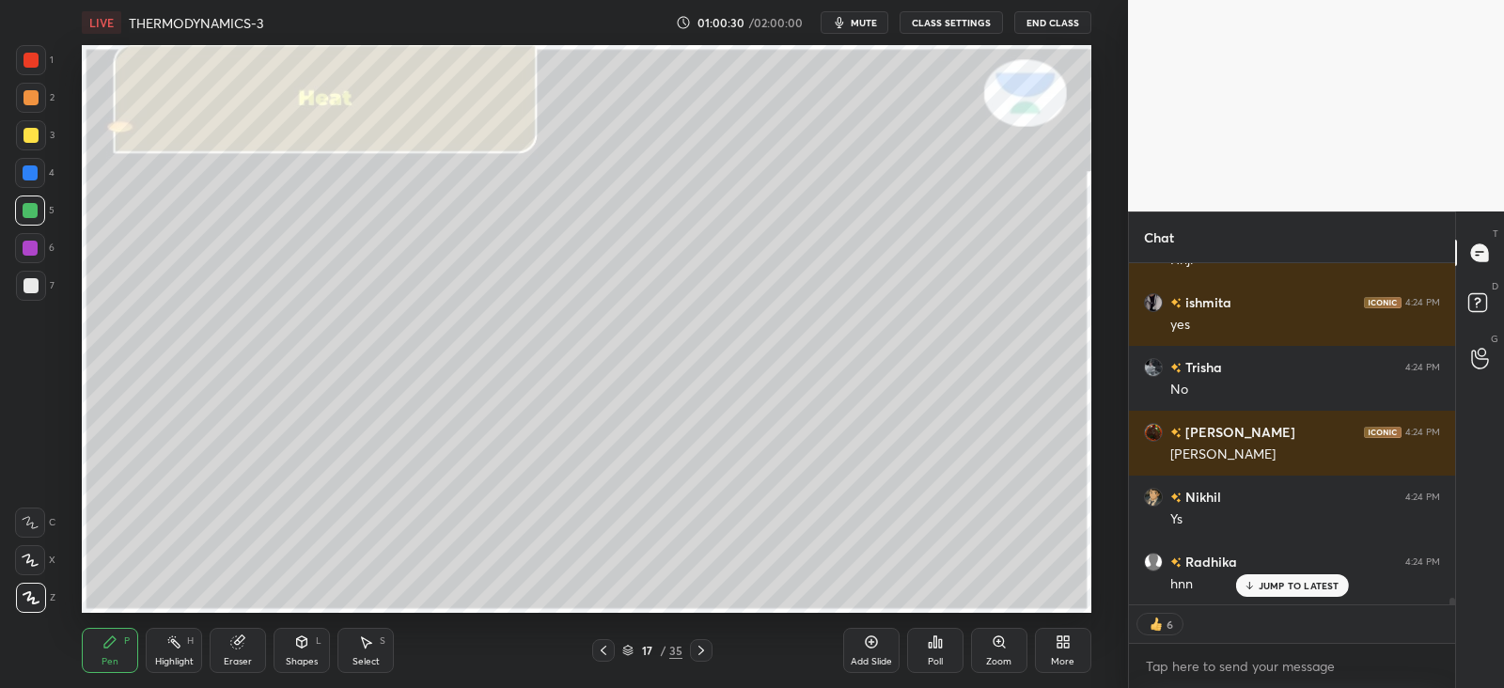
click at [860, 651] on div "Add Slide" at bounding box center [871, 650] width 56 height 45
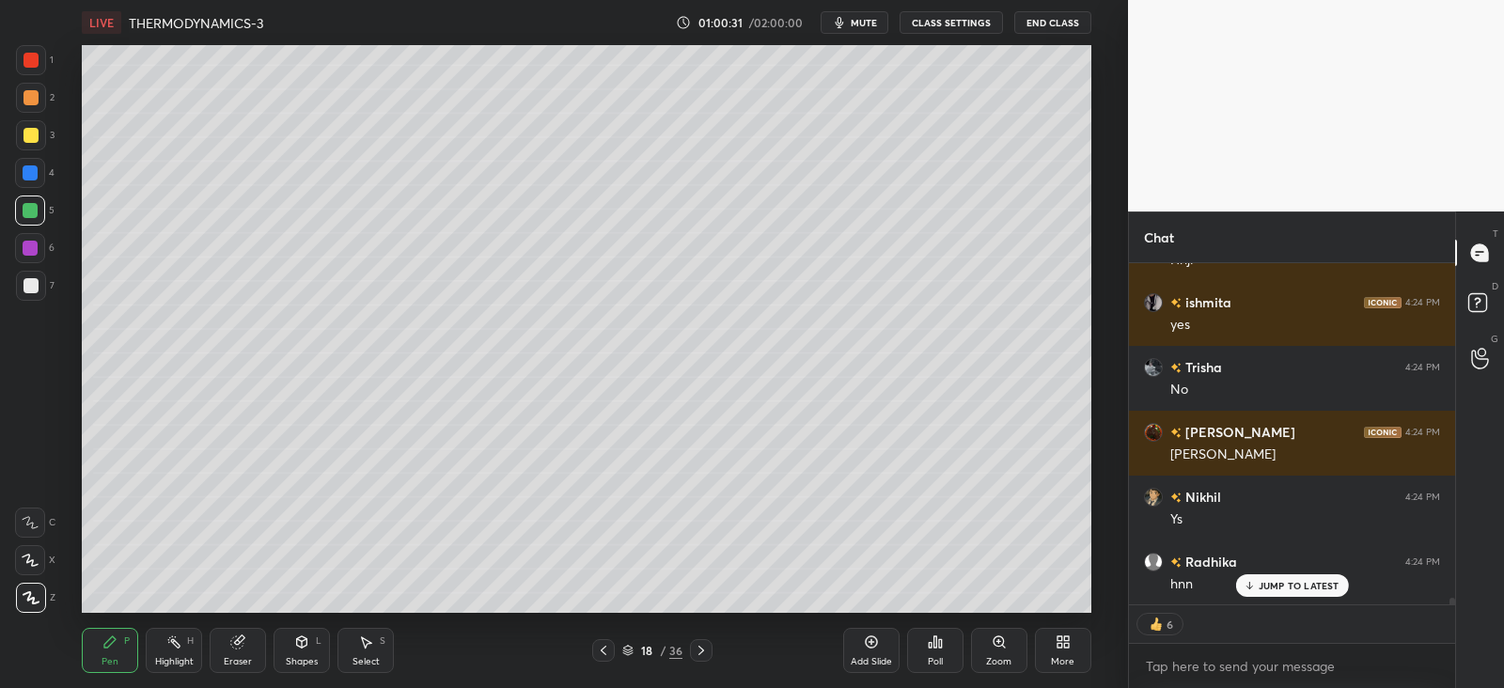
scroll to position [16864, 0]
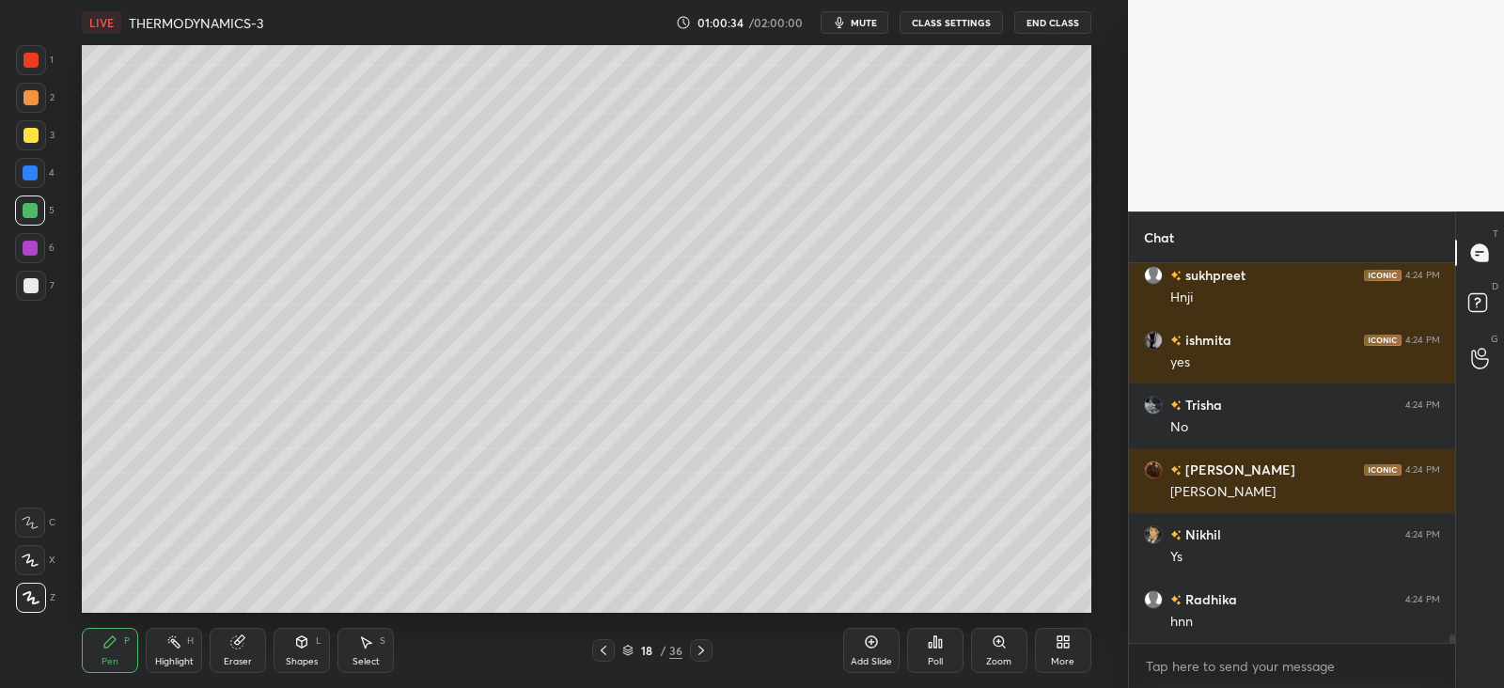
click at [606, 648] on icon at bounding box center [603, 650] width 15 height 15
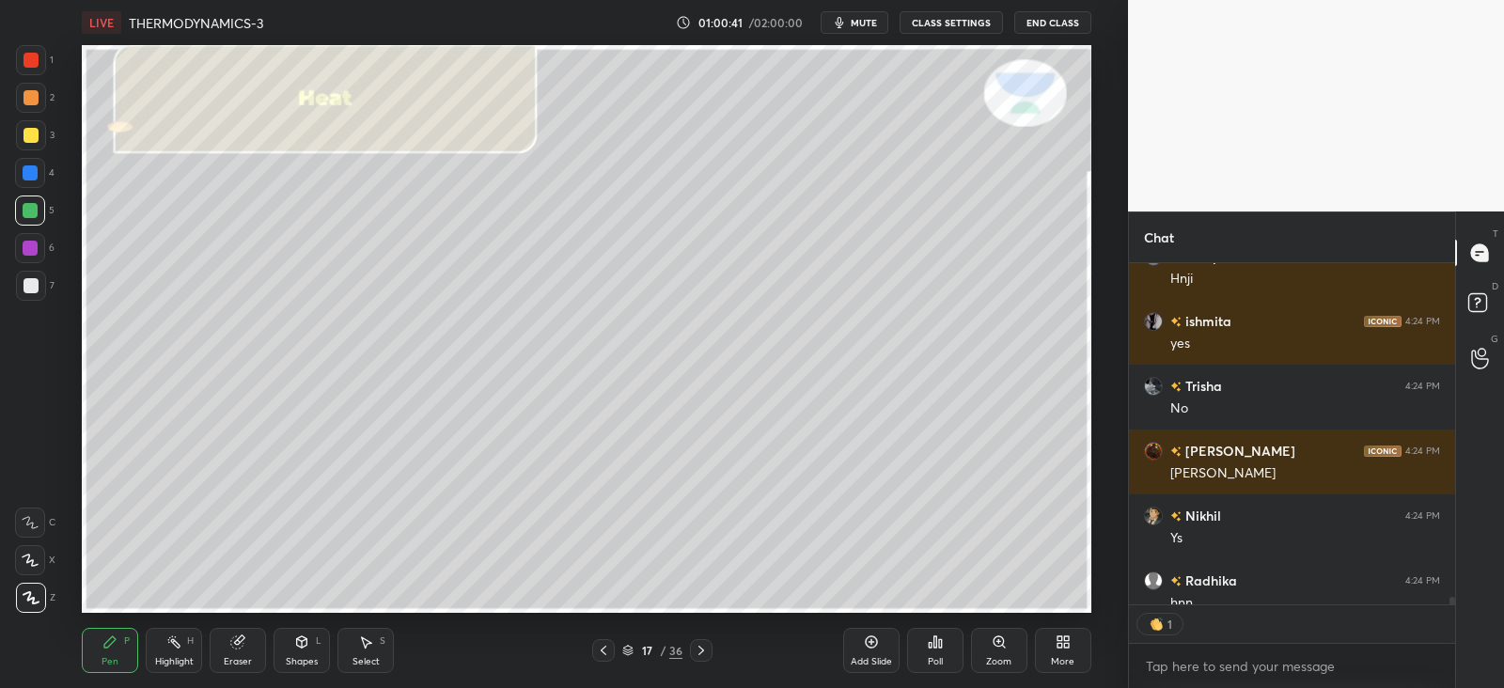
scroll to position [7, 6]
click at [34, 287] on div at bounding box center [31, 285] width 15 height 15
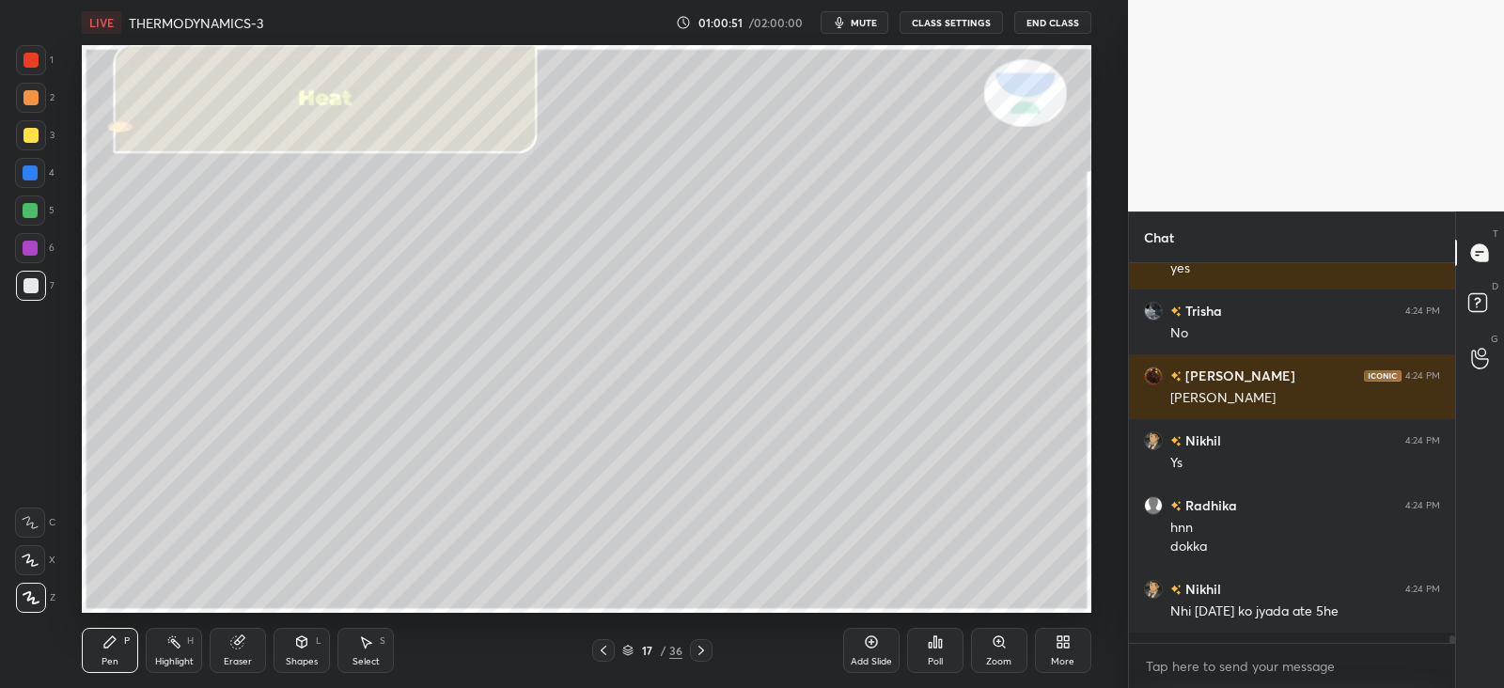
scroll to position [16948, 0]
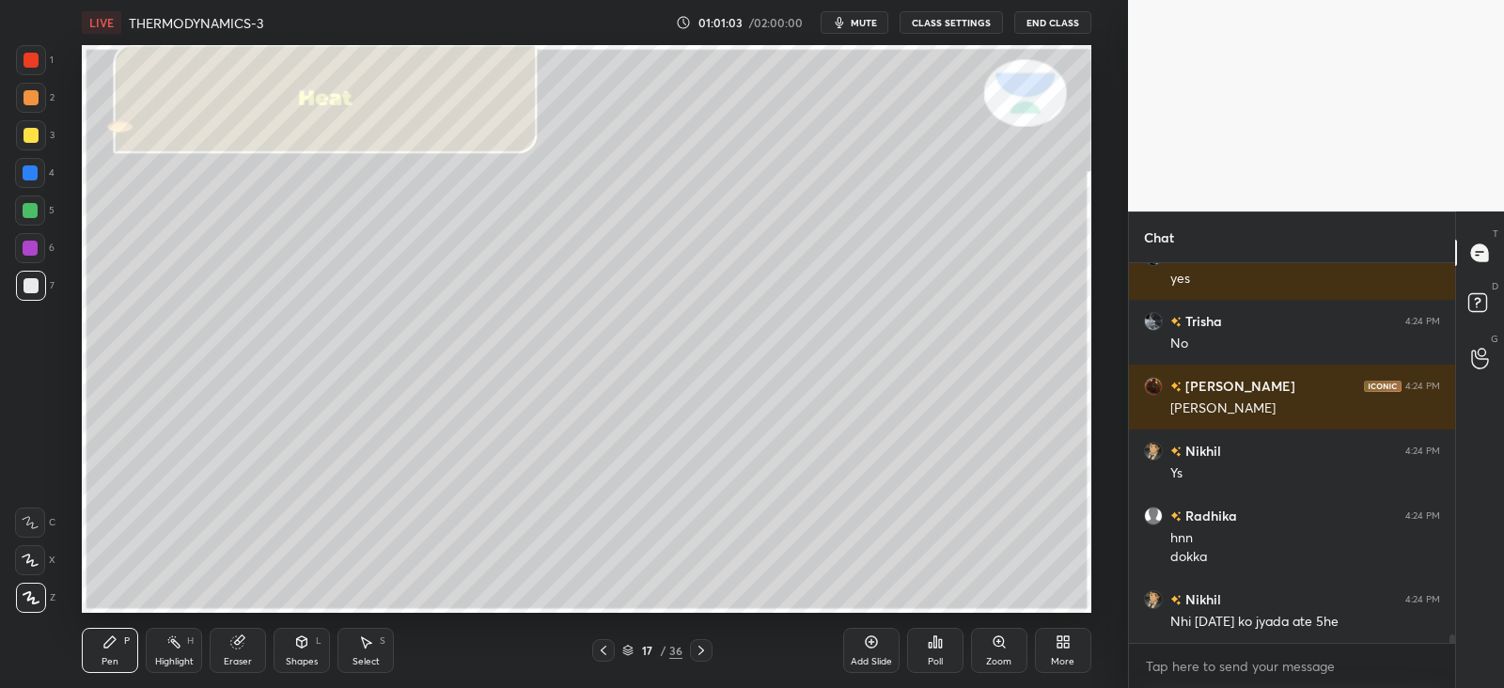
click at [705, 651] on icon at bounding box center [701, 650] width 15 height 15
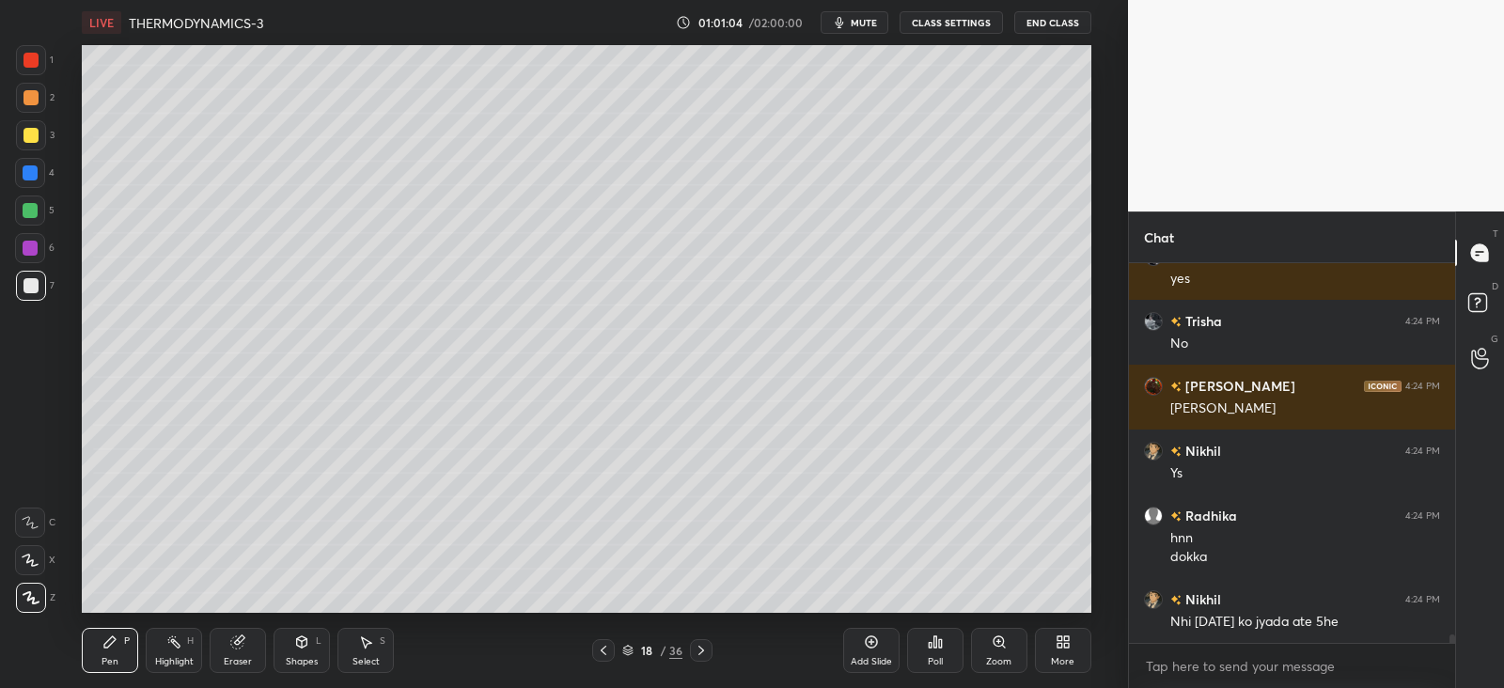
click at [303, 643] on icon at bounding box center [302, 642] width 10 height 11
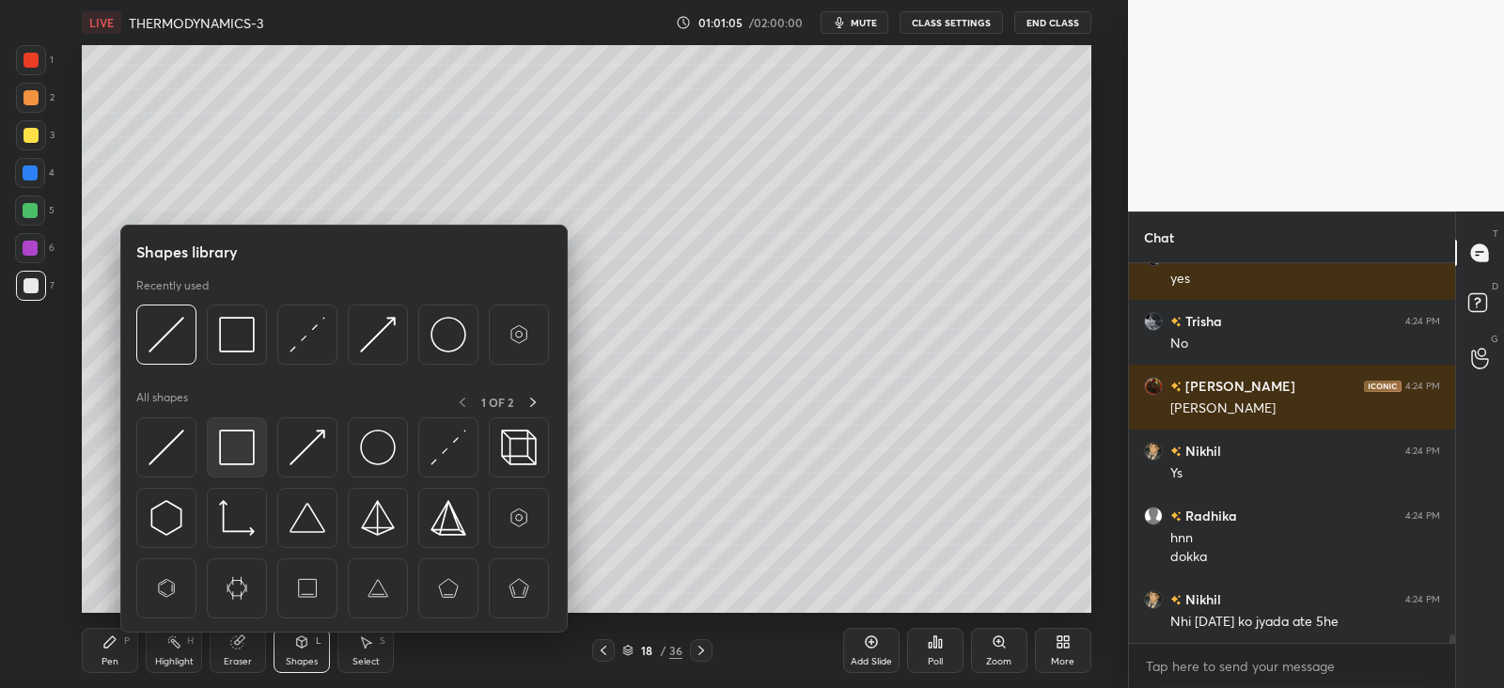
click at [254, 443] on img at bounding box center [237, 448] width 36 height 36
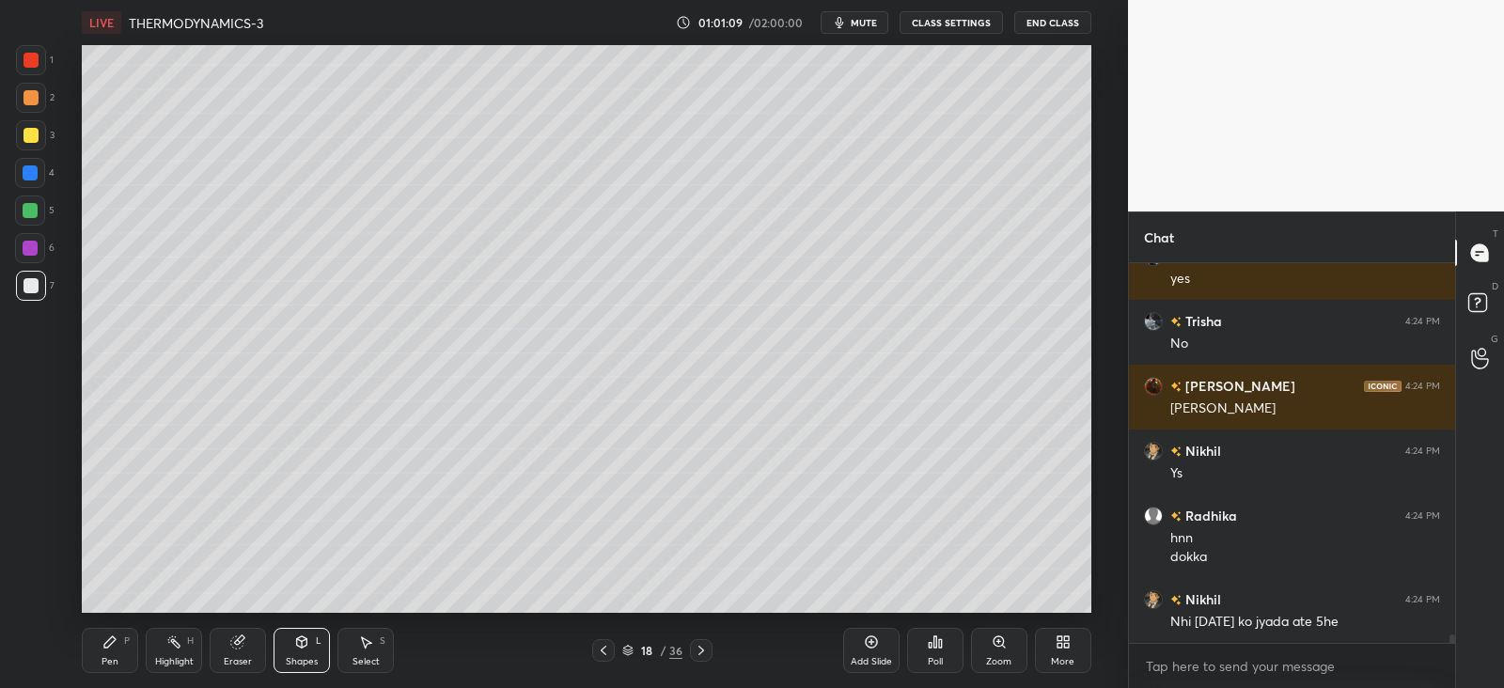
click at [120, 629] on div "Pen P" at bounding box center [110, 650] width 56 height 45
click at [302, 653] on div "Shapes L" at bounding box center [302, 650] width 56 height 45
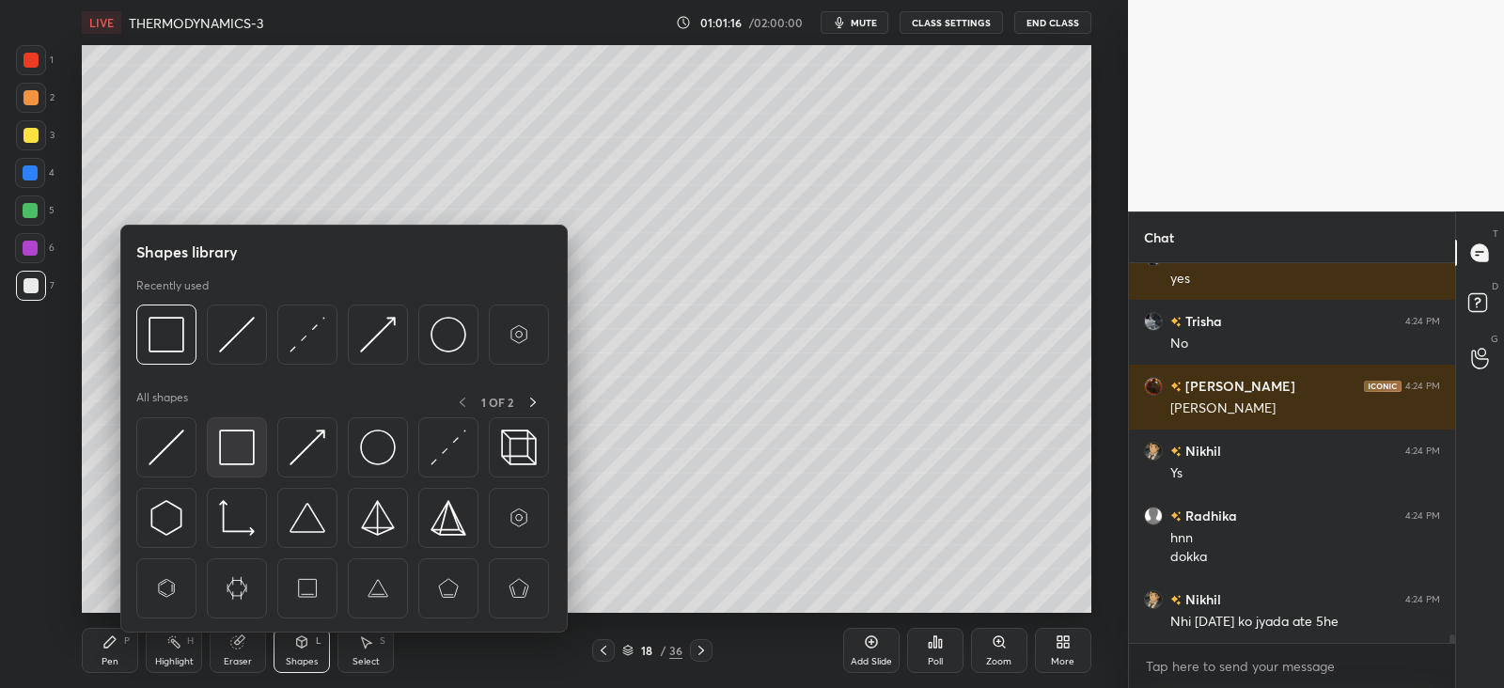
click at [245, 441] on img at bounding box center [237, 448] width 36 height 36
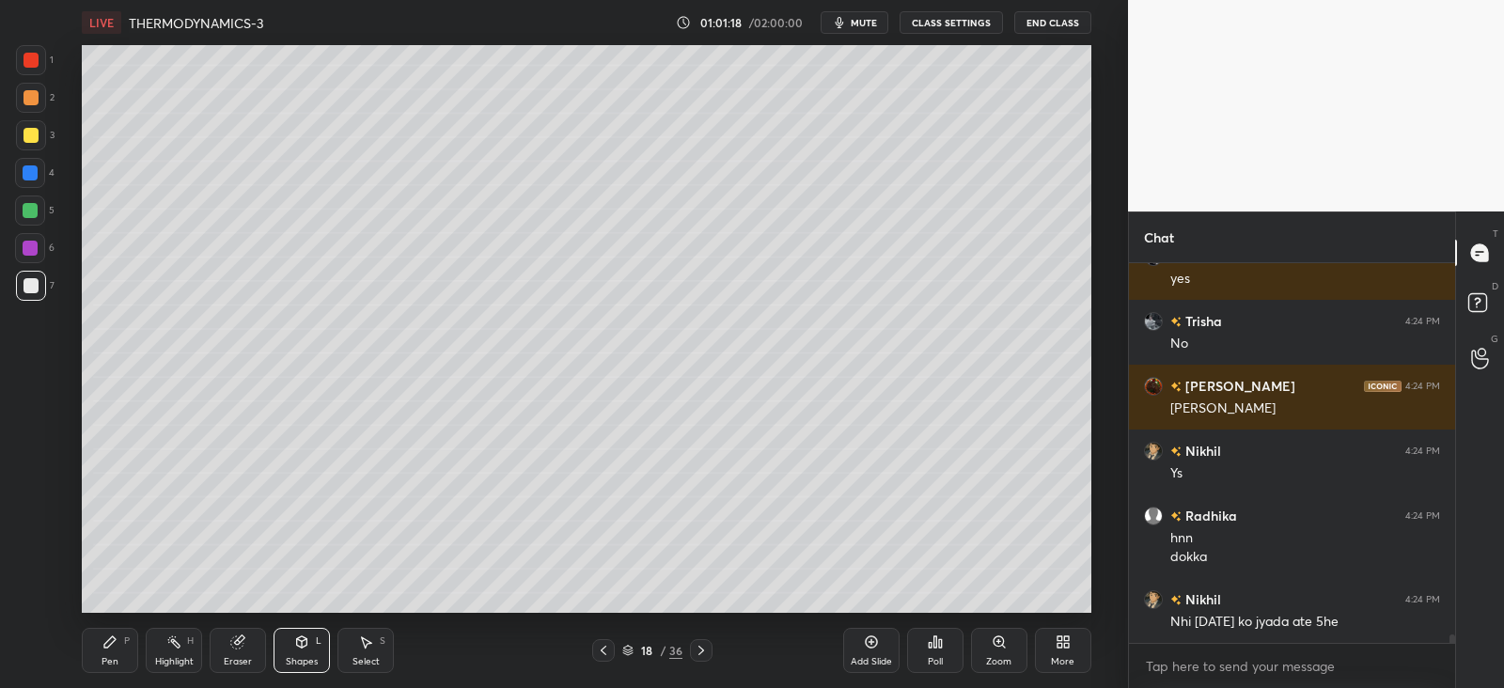
click at [105, 639] on icon at bounding box center [109, 642] width 15 height 15
click at [39, 203] on div at bounding box center [30, 211] width 30 height 30
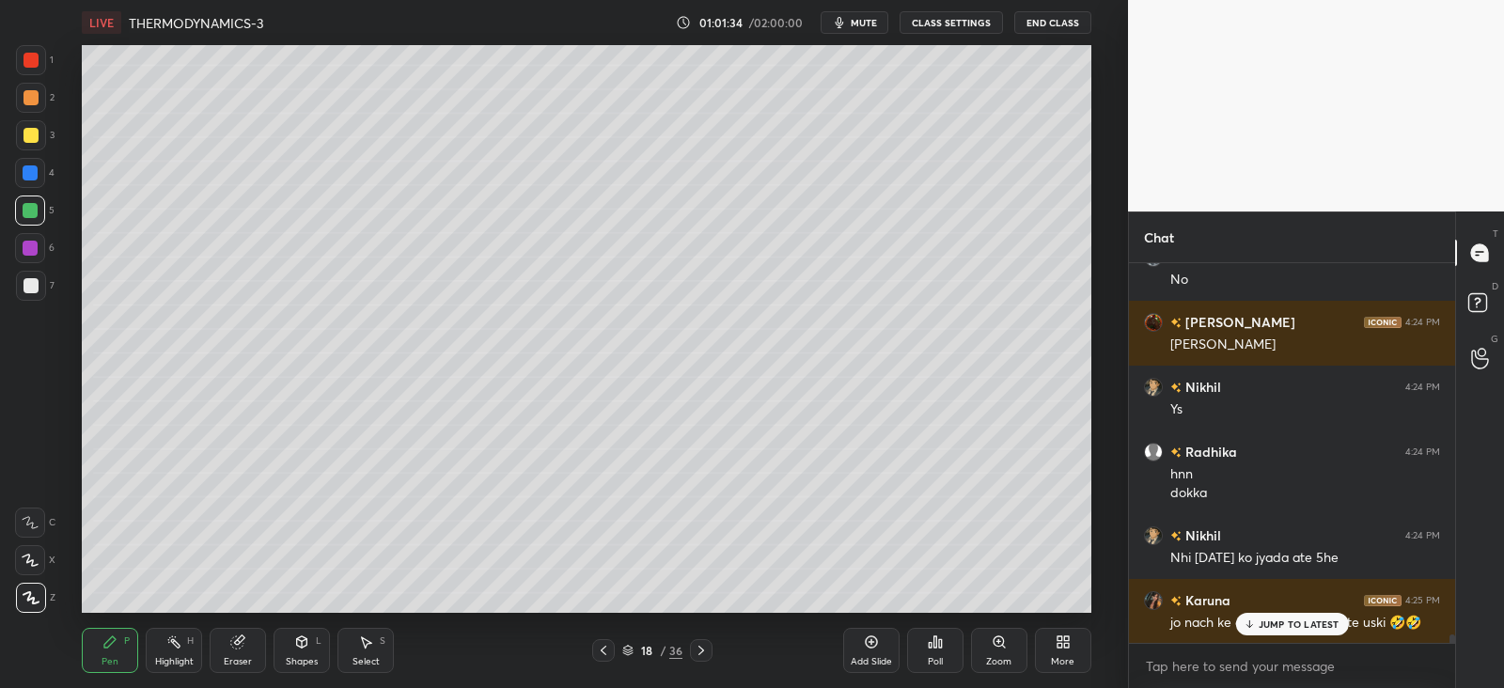
click at [1255, 622] on icon at bounding box center [1249, 624] width 12 height 11
click at [606, 655] on icon at bounding box center [603, 650] width 15 height 15
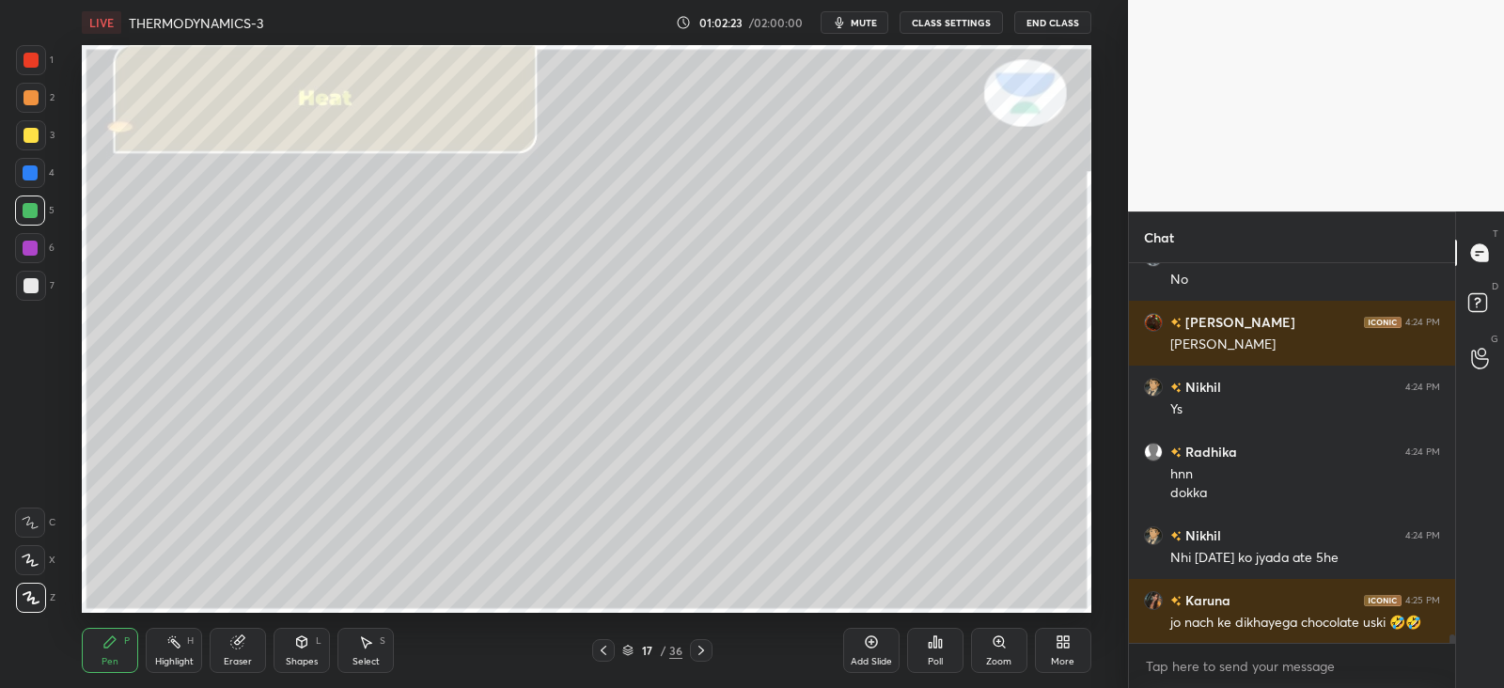
click at [702, 655] on icon at bounding box center [701, 650] width 15 height 15
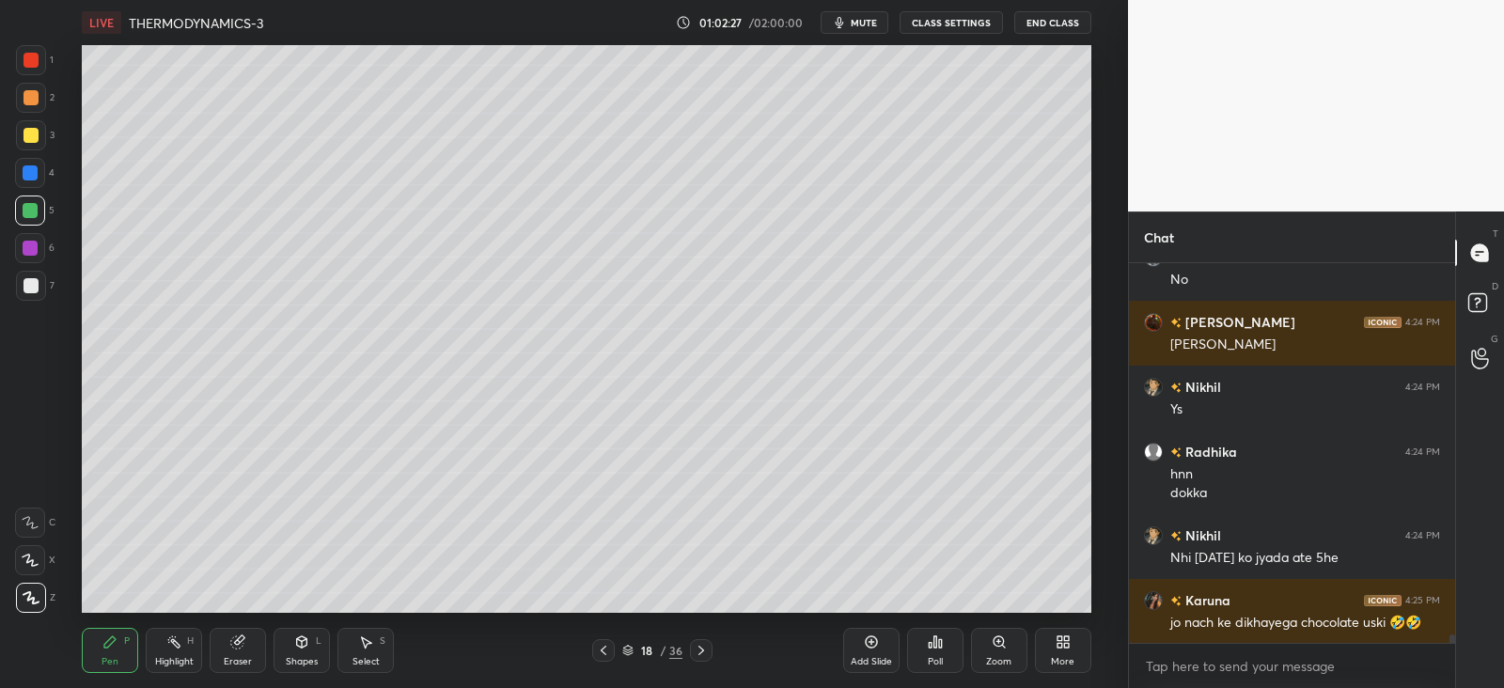
click at [606, 652] on icon at bounding box center [603, 650] width 15 height 15
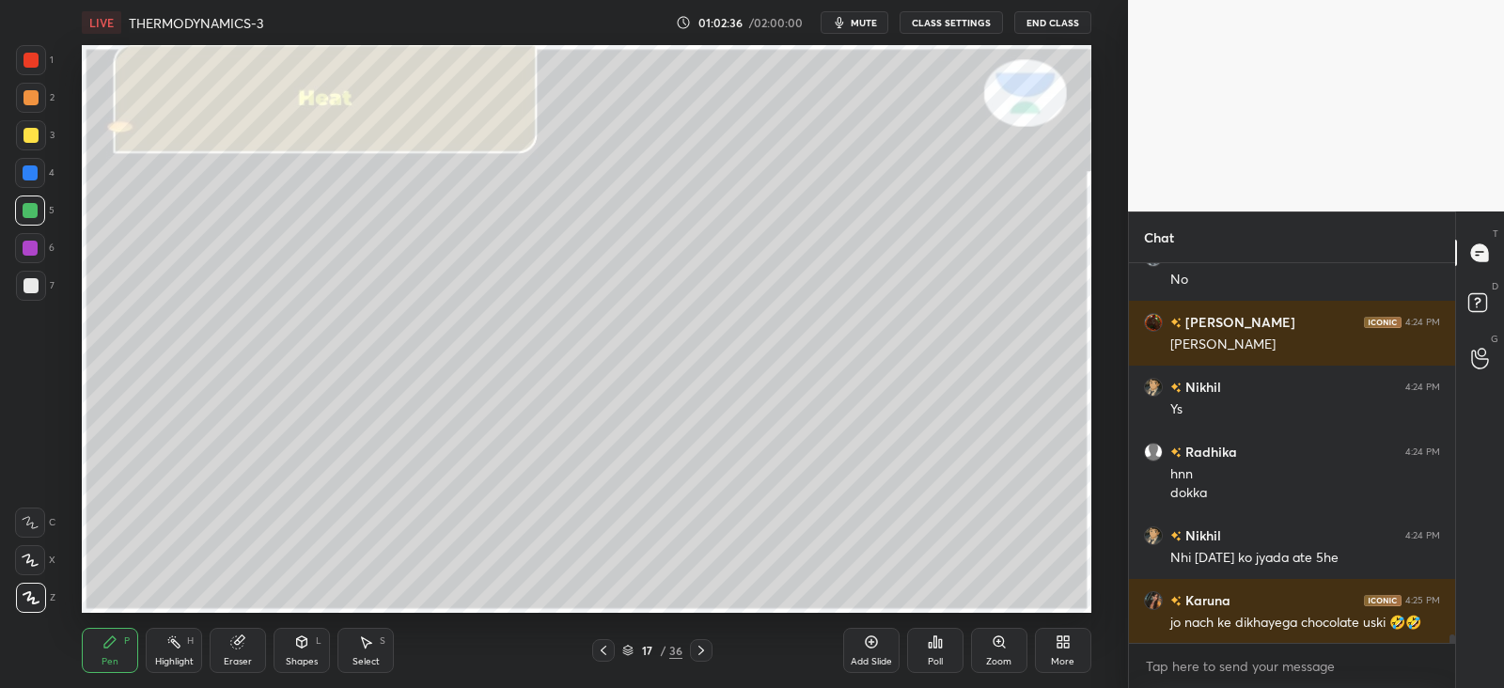
click at [701, 649] on icon at bounding box center [702, 650] width 6 height 9
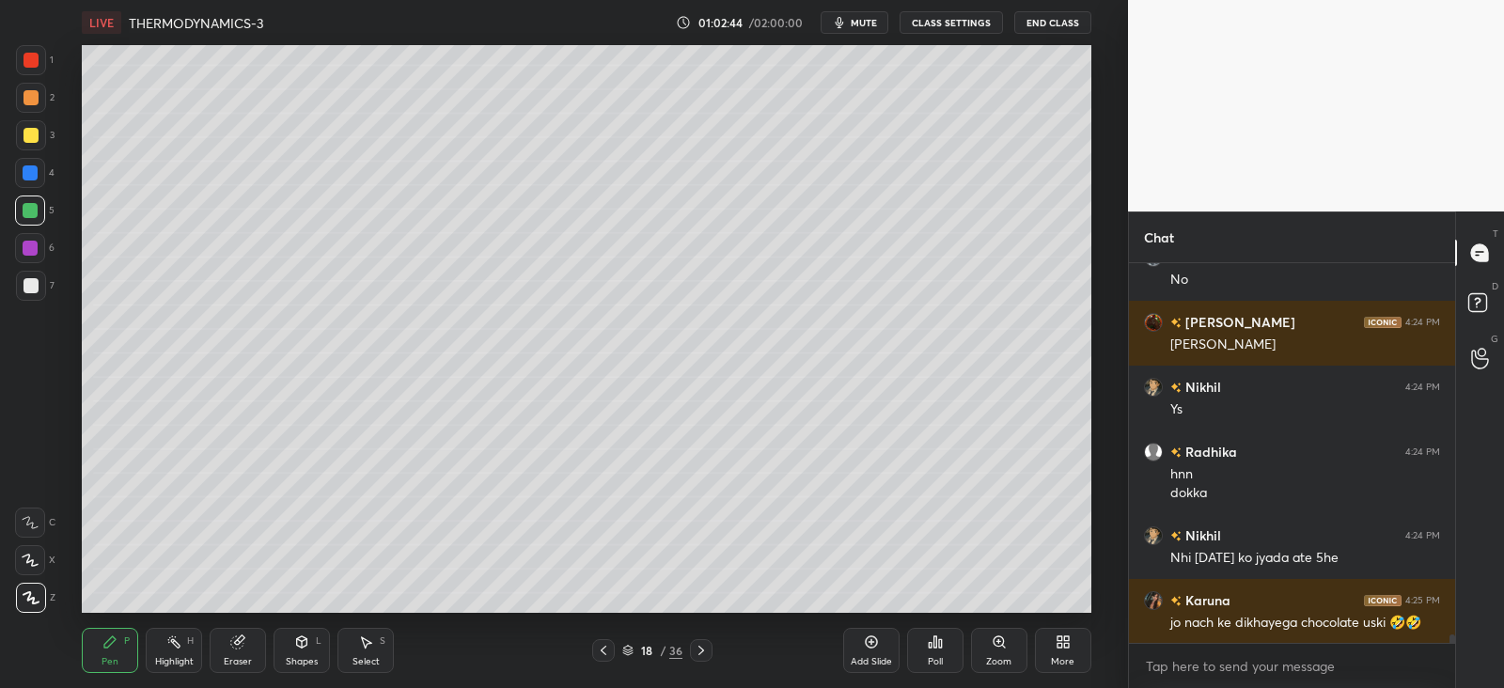
click at [701, 653] on icon at bounding box center [702, 650] width 6 height 9
click at [607, 652] on icon at bounding box center [603, 650] width 15 height 15
click at [28, 94] on div at bounding box center [31, 97] width 15 height 15
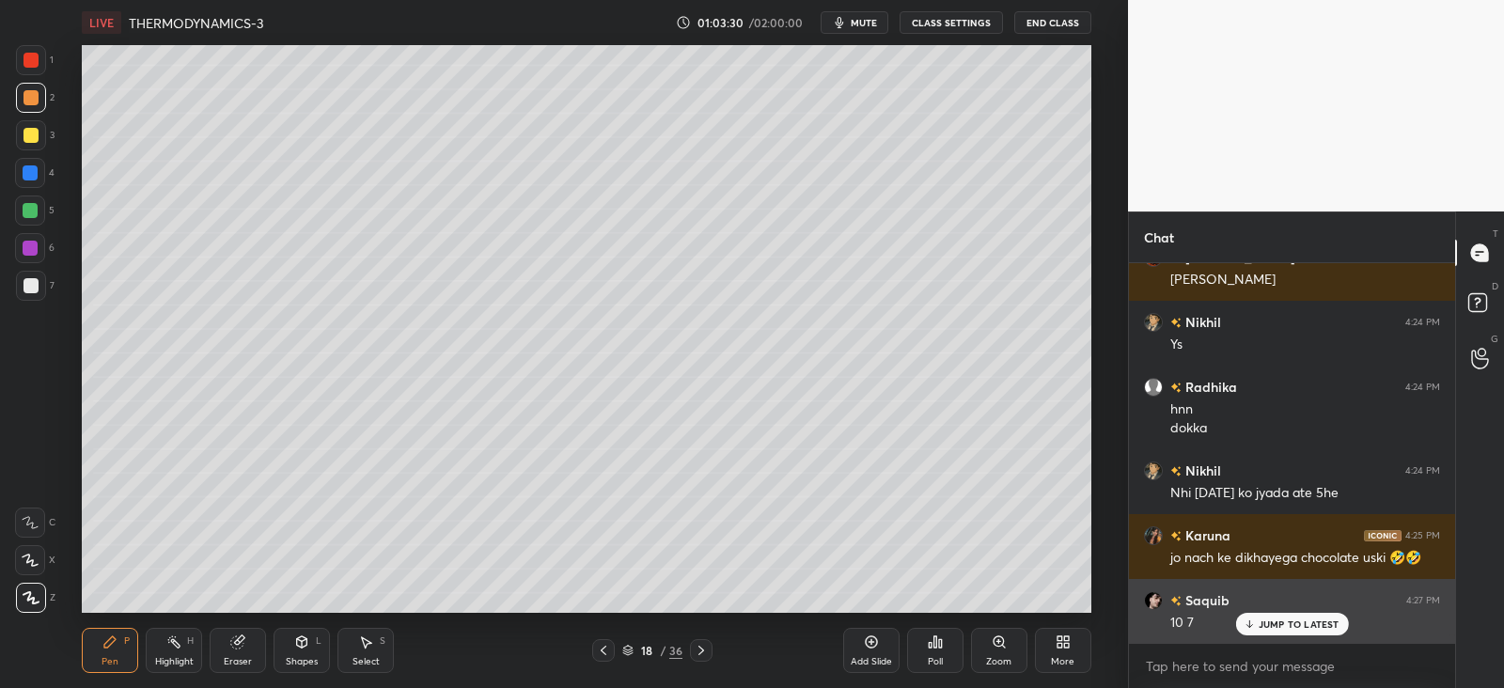
click at [1261, 622] on p "JUMP TO LATEST" at bounding box center [1299, 624] width 81 height 11
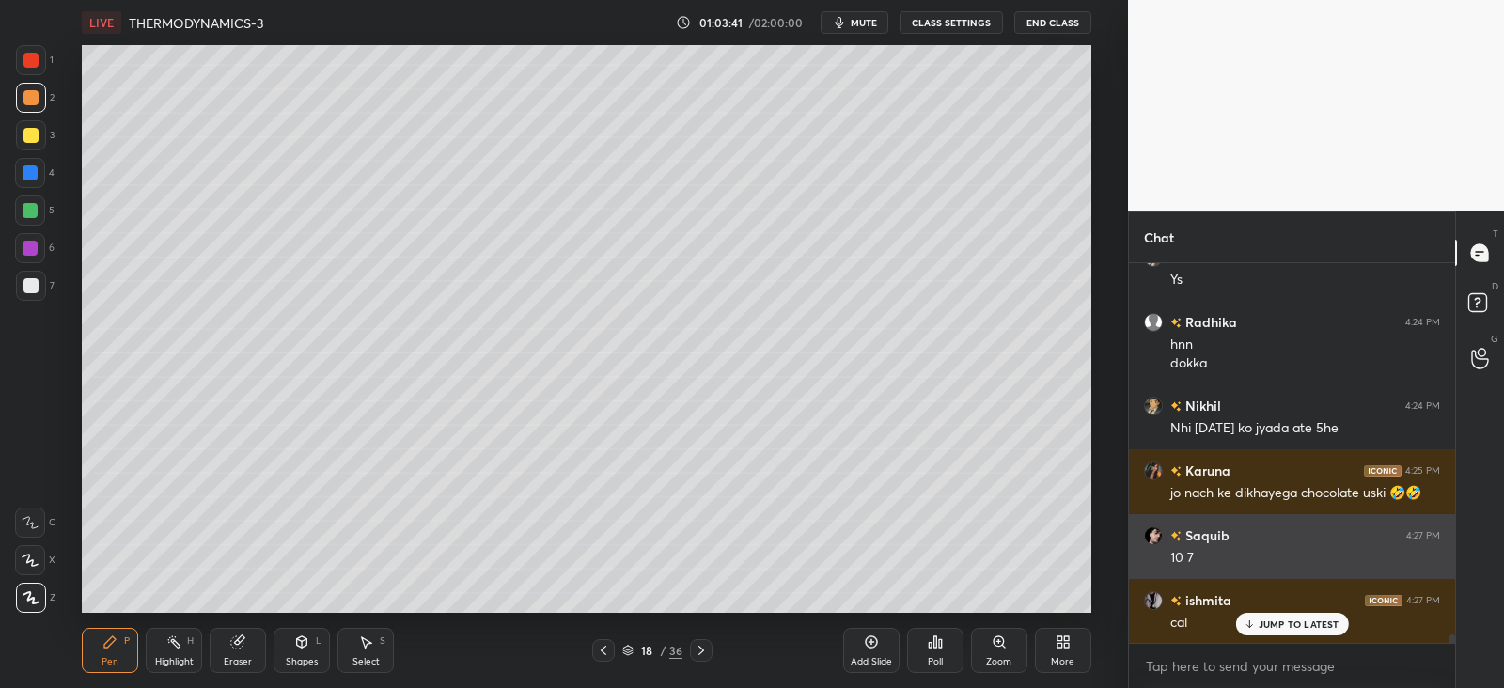
scroll to position [17207, 0]
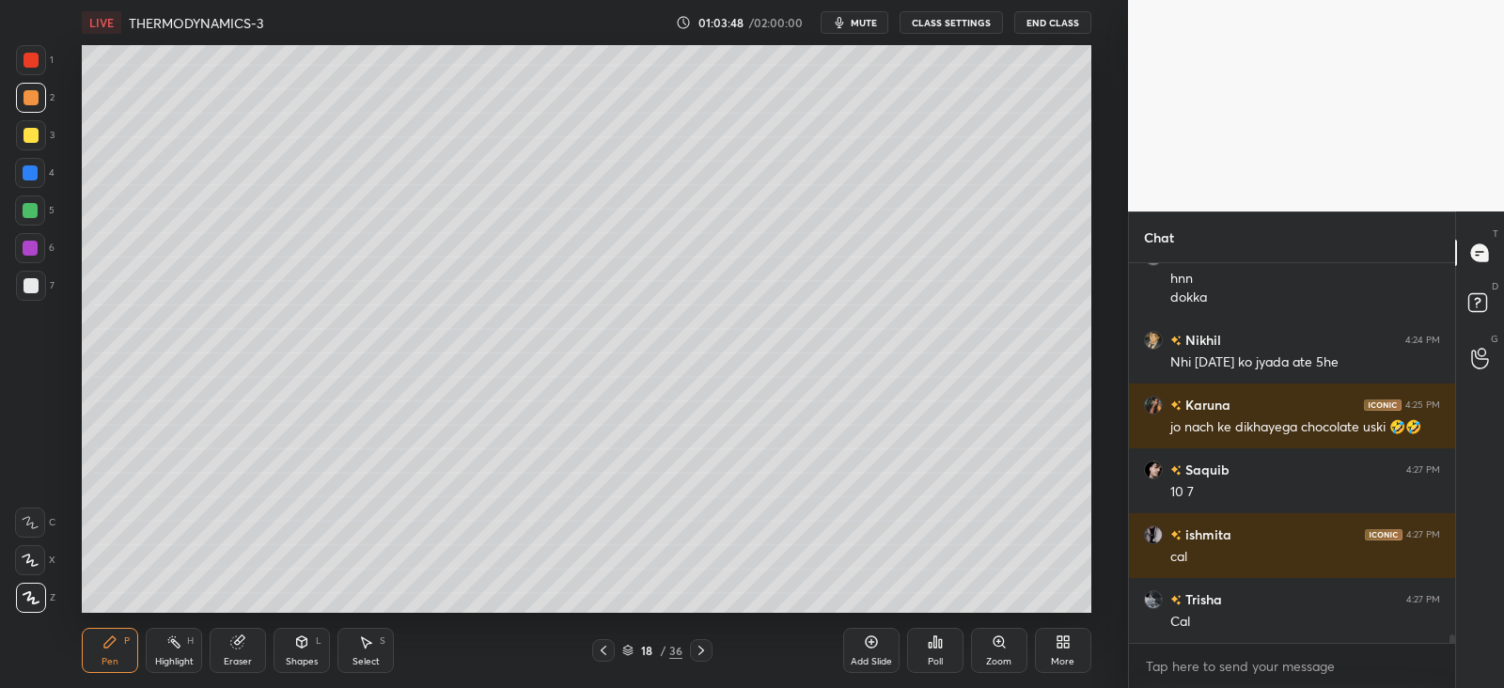
click at [25, 209] on div at bounding box center [30, 210] width 15 height 15
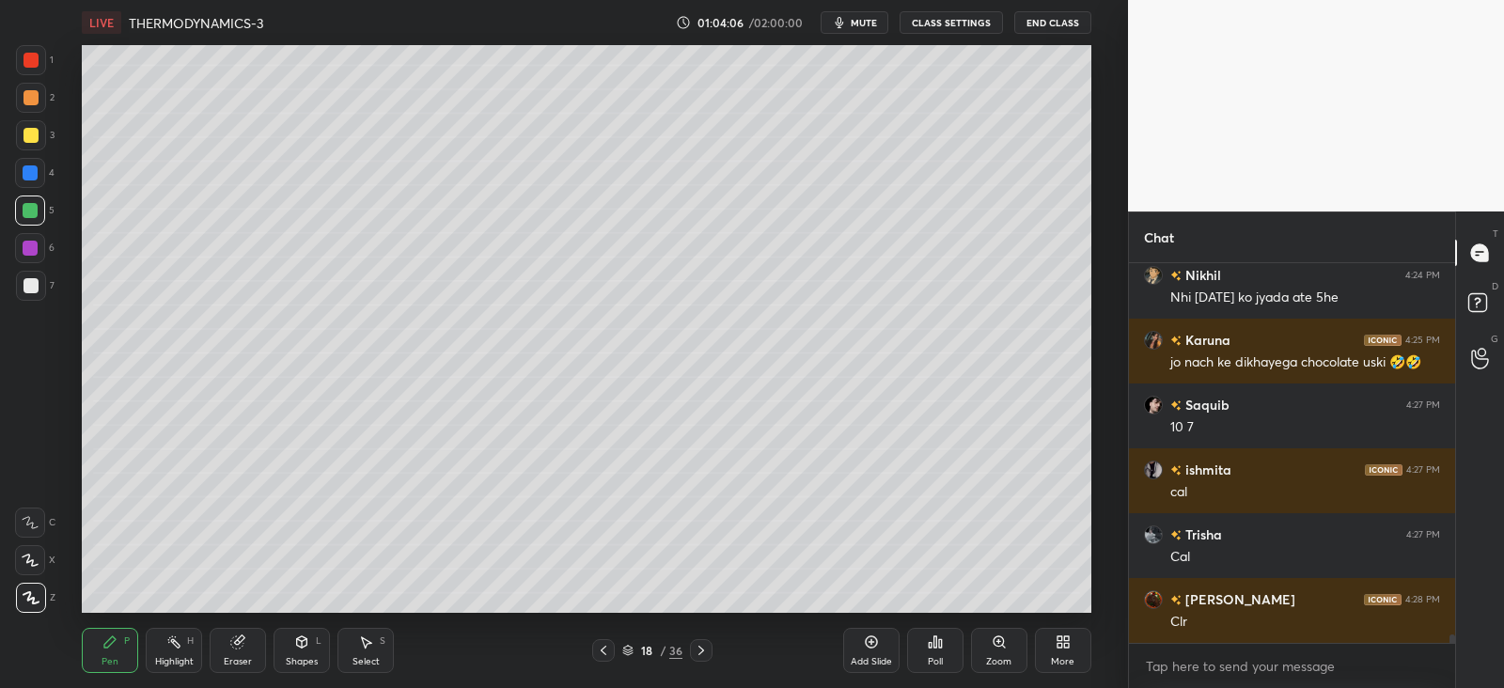
click at [702, 648] on icon at bounding box center [701, 650] width 15 height 15
click at [704, 650] on icon at bounding box center [701, 650] width 15 height 15
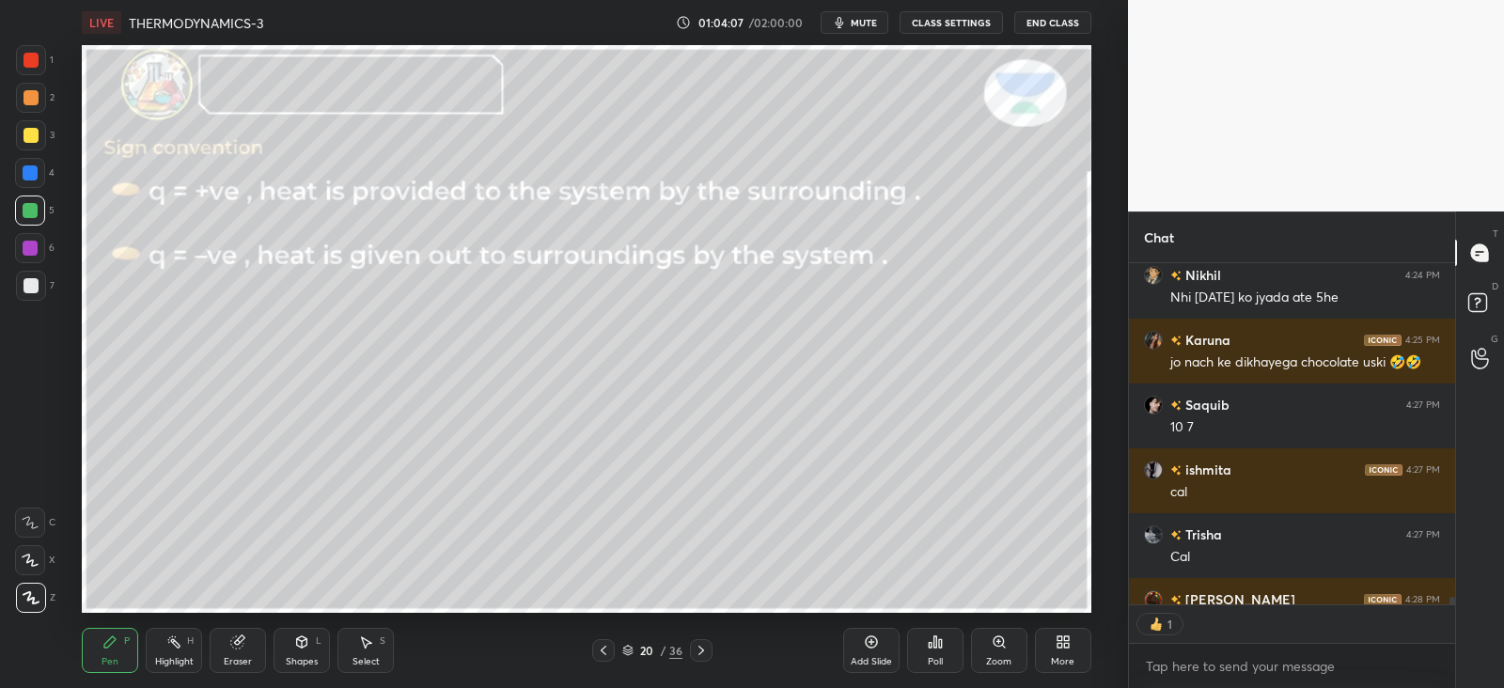
scroll to position [7, 6]
click at [315, 649] on div "Shapes L" at bounding box center [302, 650] width 56 height 45
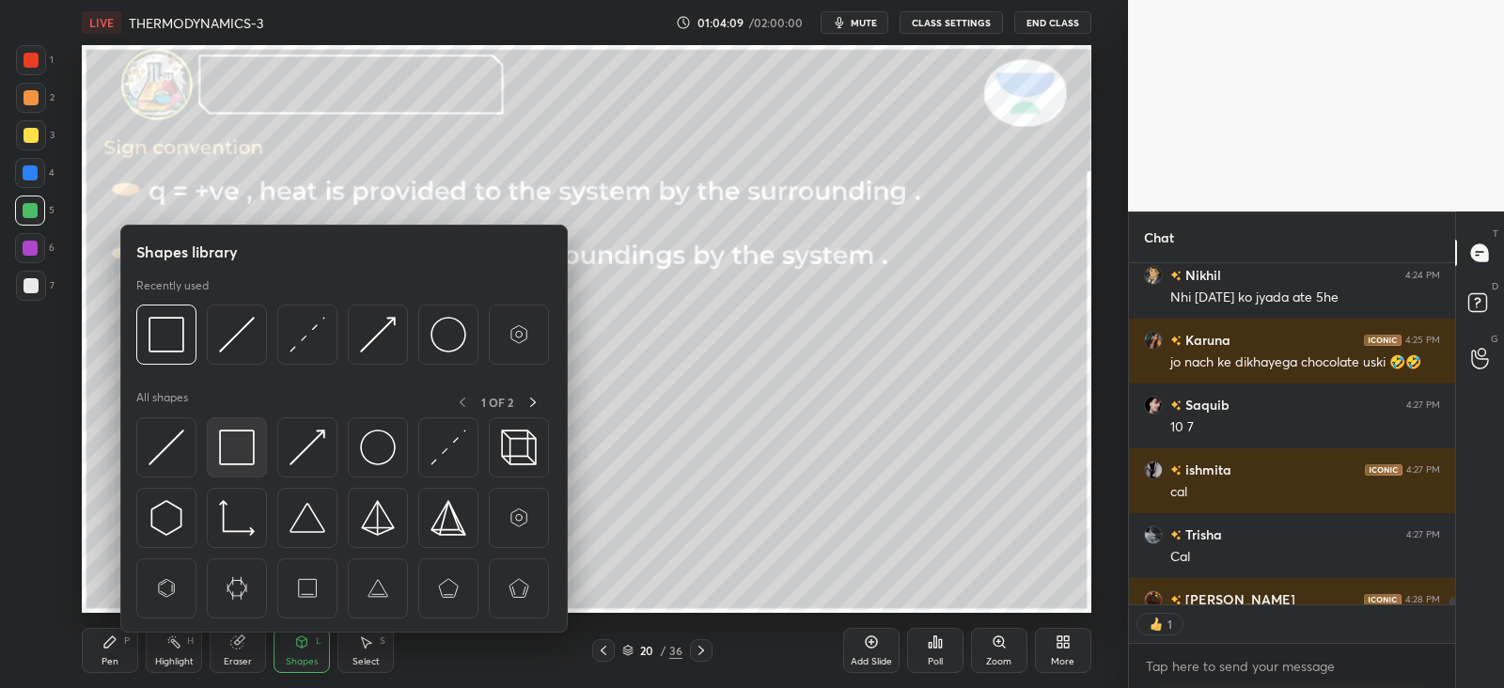
click at [246, 435] on img at bounding box center [237, 448] width 36 height 36
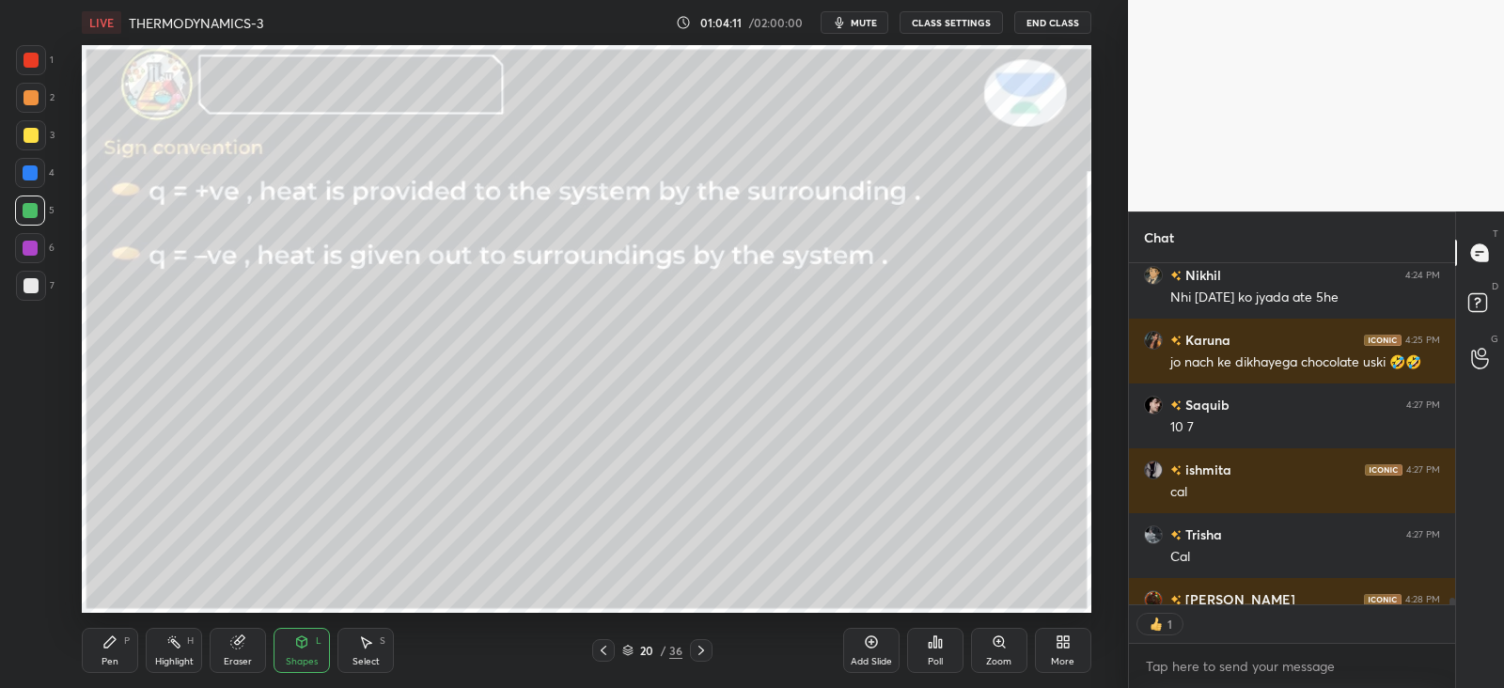
scroll to position [17311, 0]
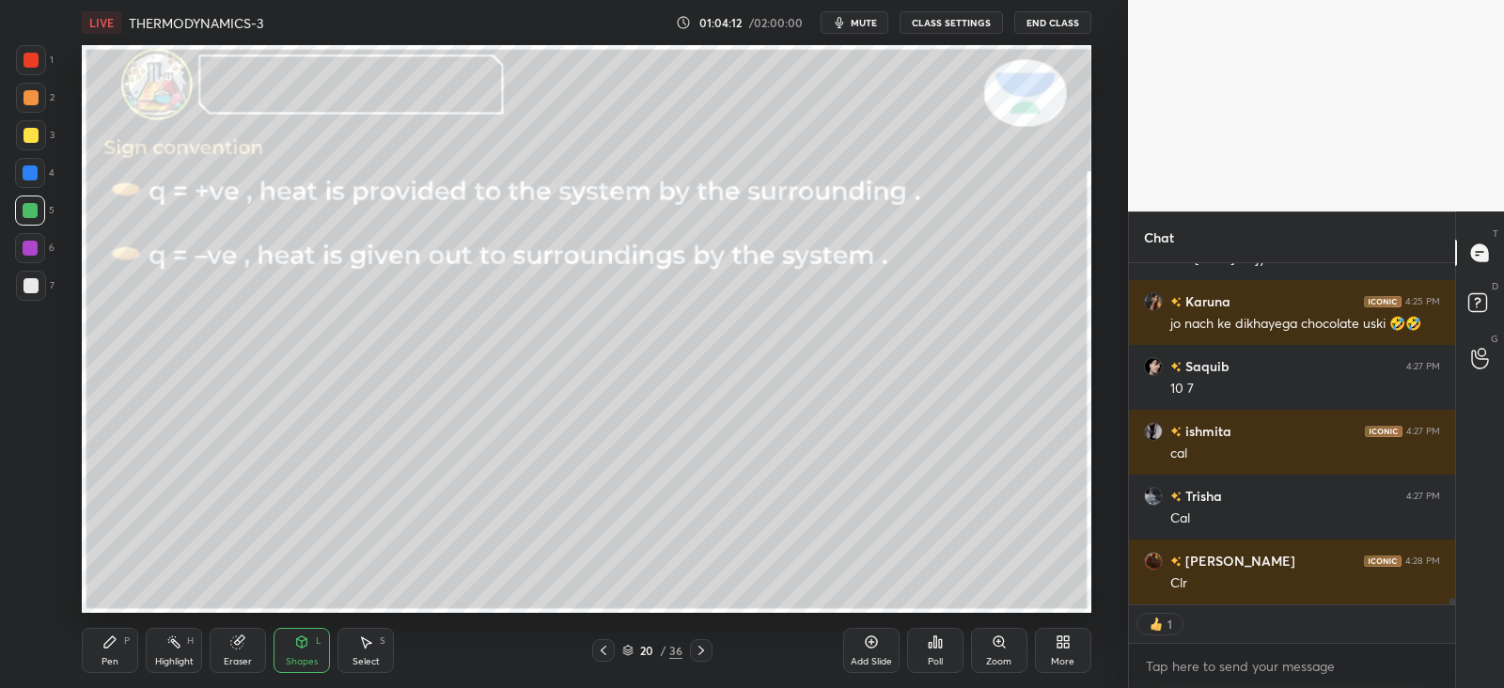
click at [114, 643] on icon at bounding box center [109, 642] width 15 height 15
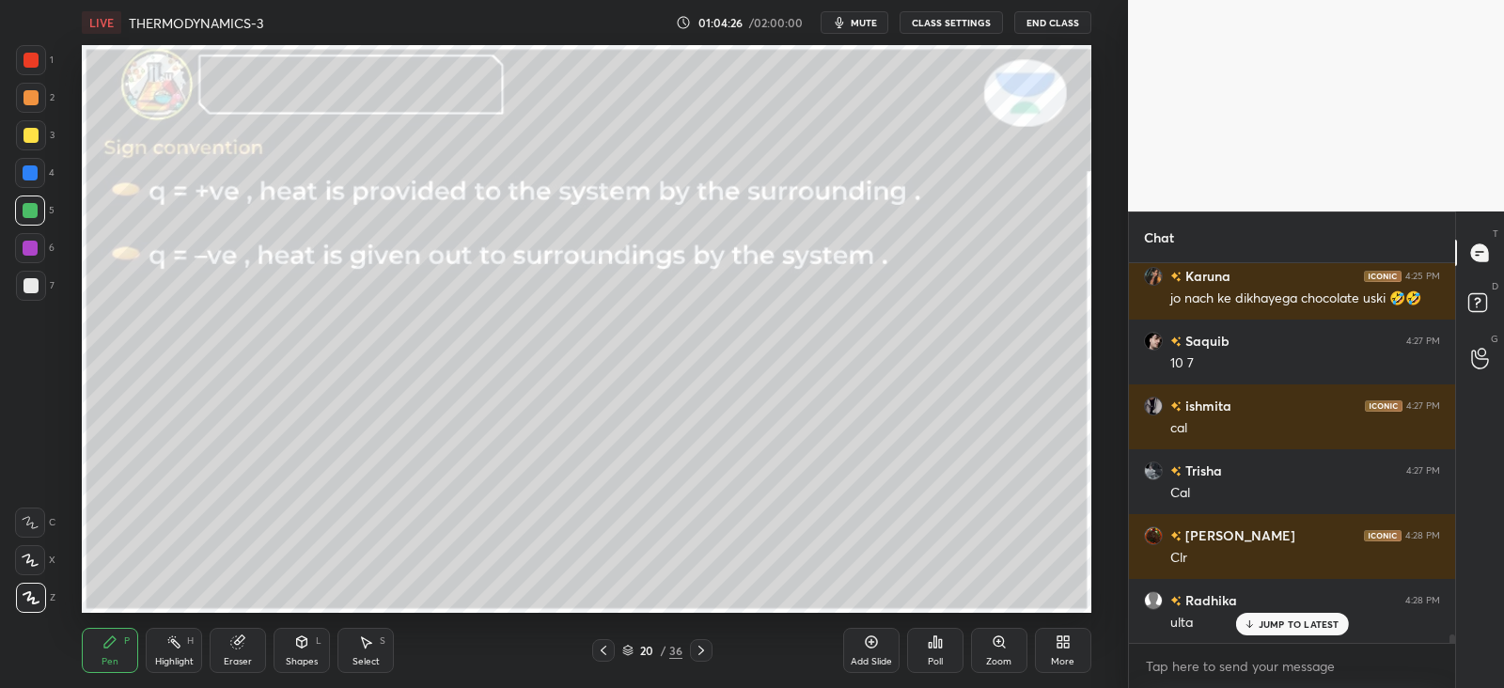
scroll to position [17401, 0]
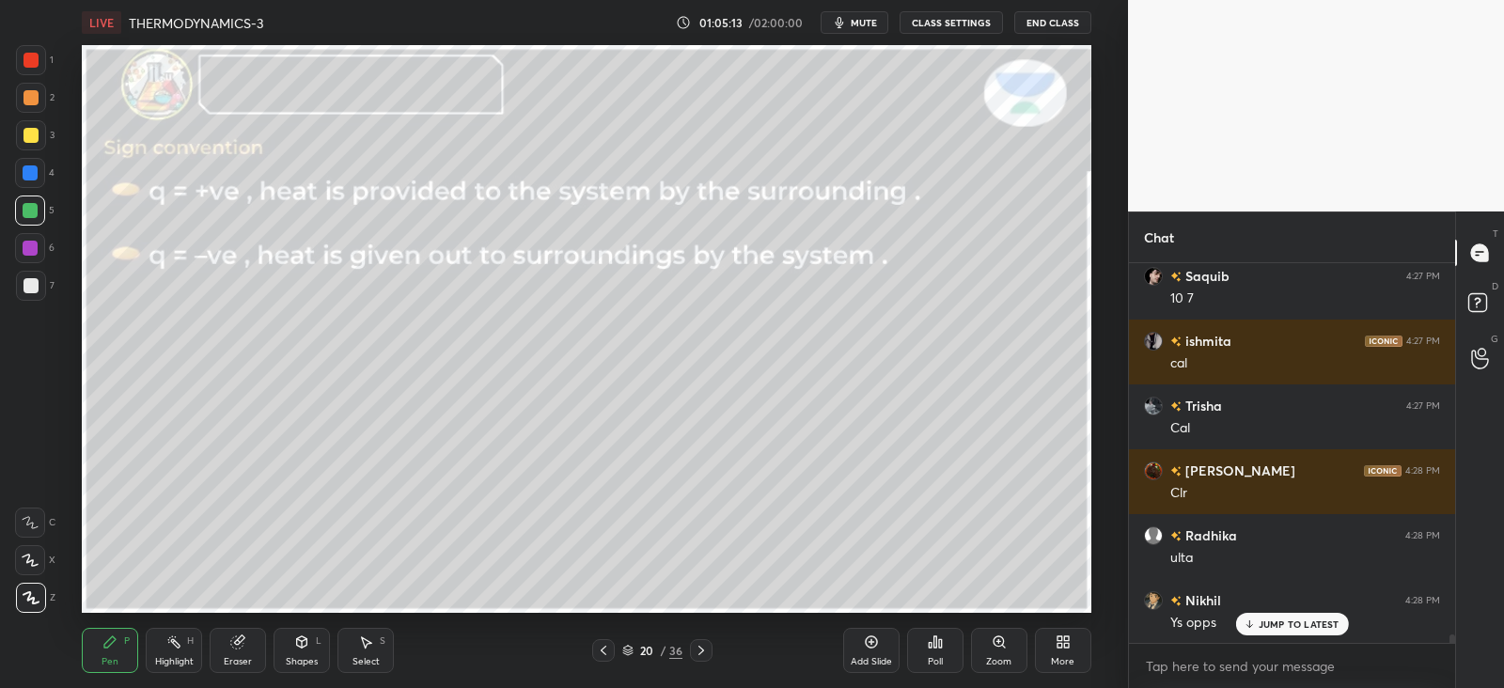
click at [701, 646] on icon at bounding box center [701, 650] width 15 height 15
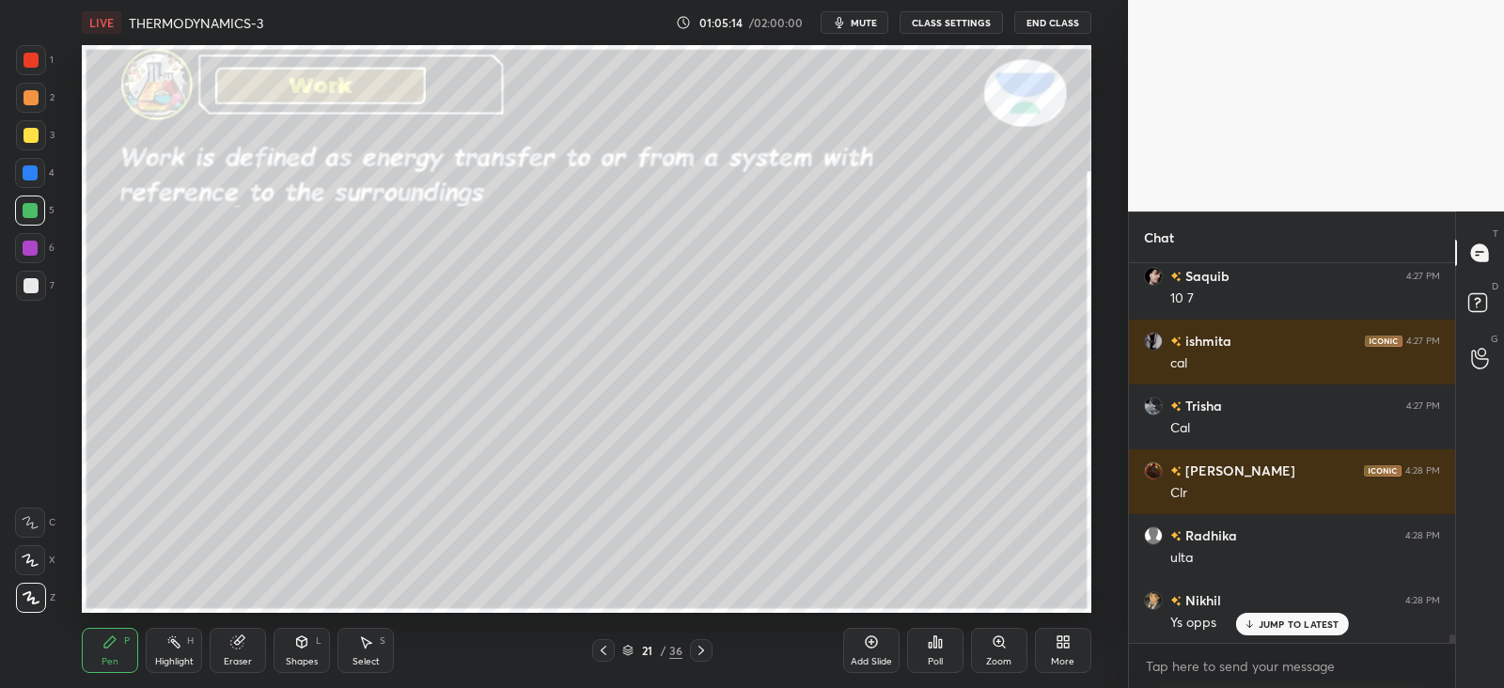
click at [701, 649] on icon at bounding box center [702, 650] width 6 height 9
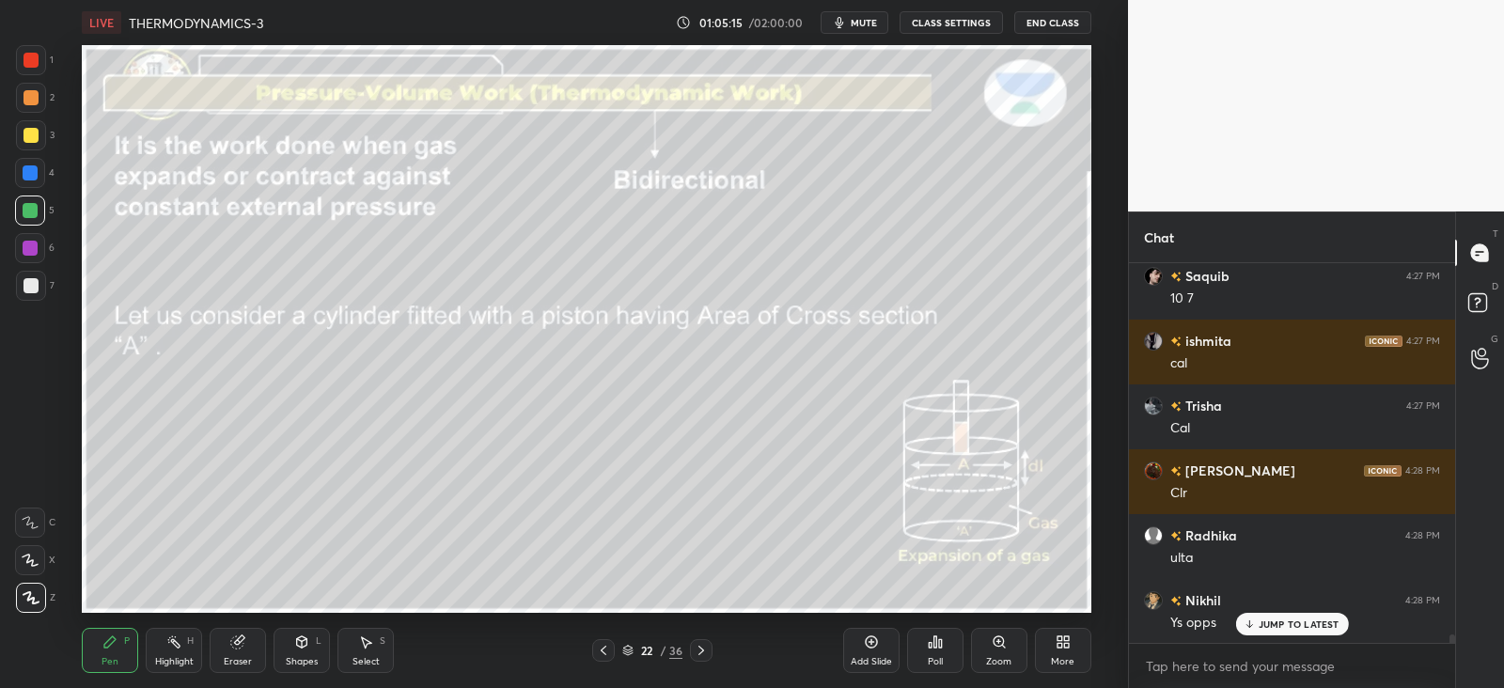
click at [603, 653] on icon at bounding box center [603, 650] width 15 height 15
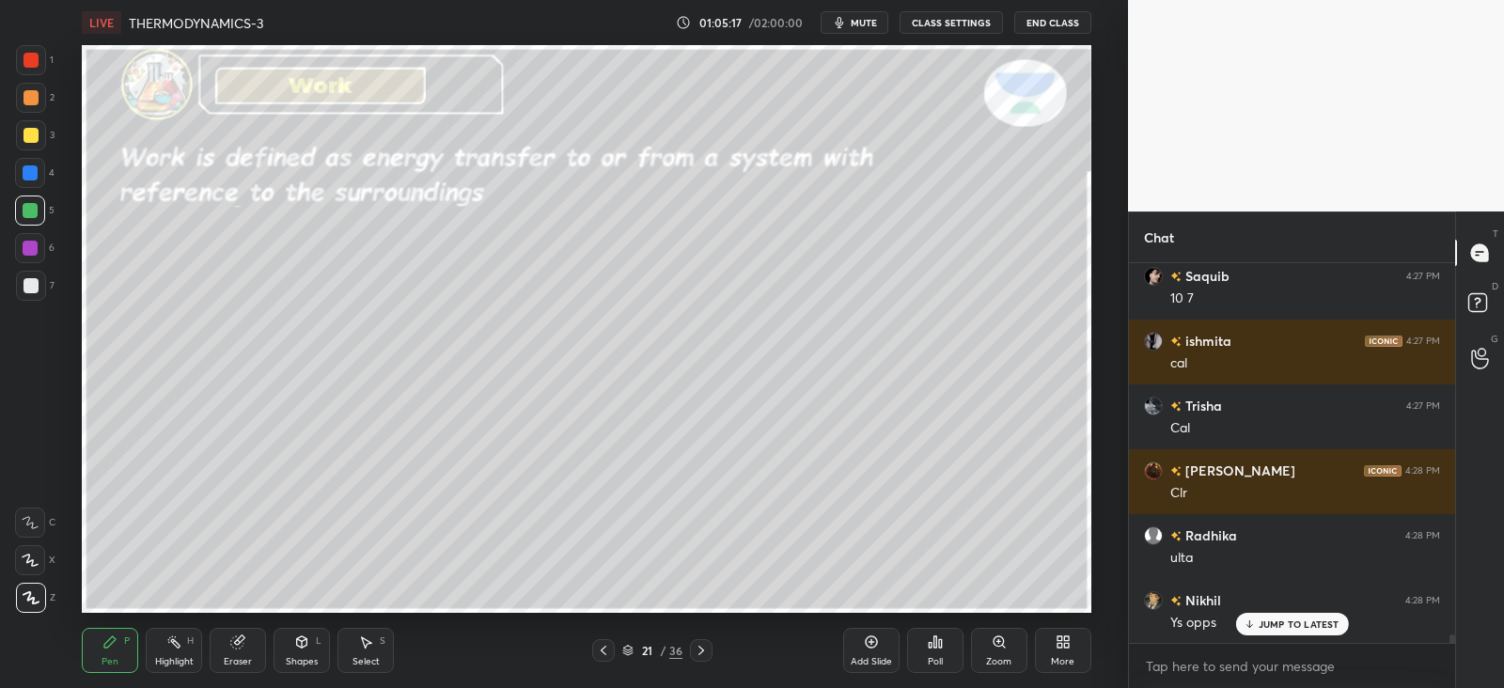
scroll to position [17466, 0]
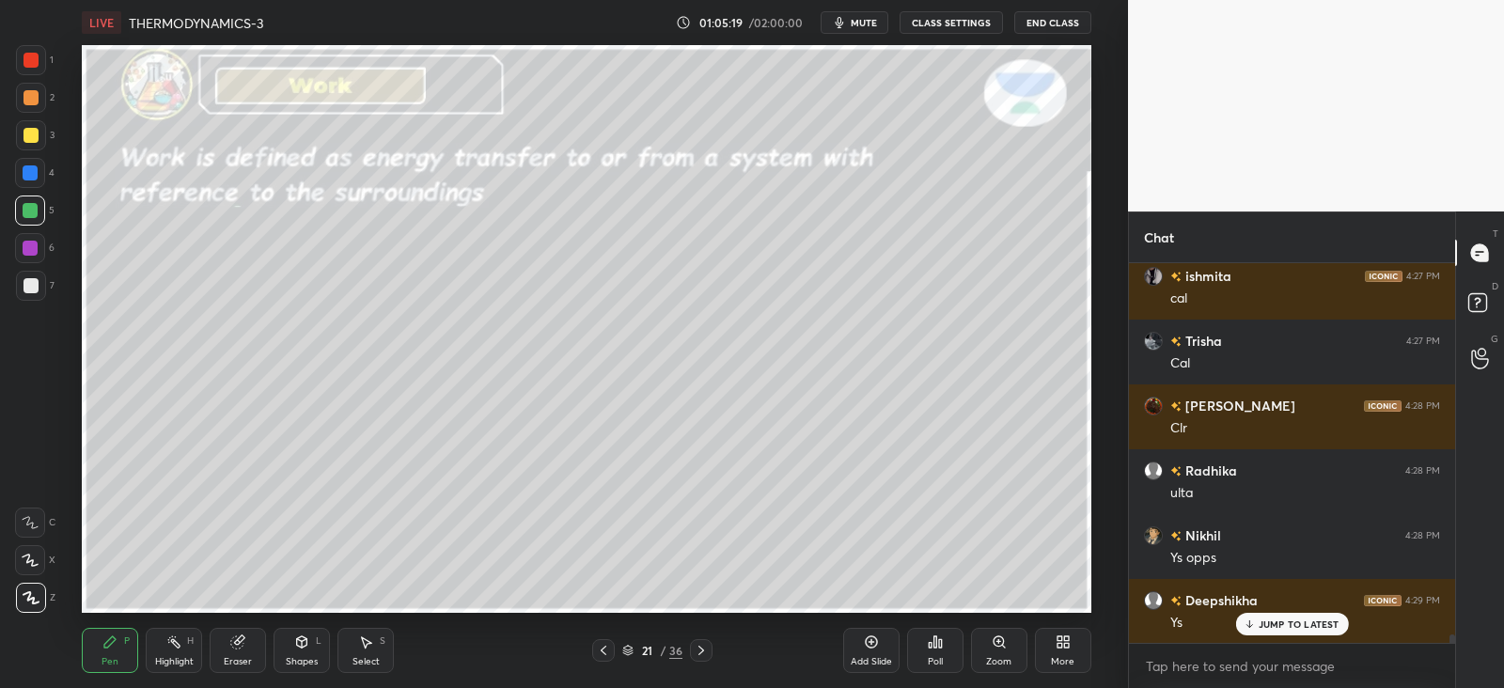
click at [701, 649] on icon at bounding box center [701, 650] width 15 height 15
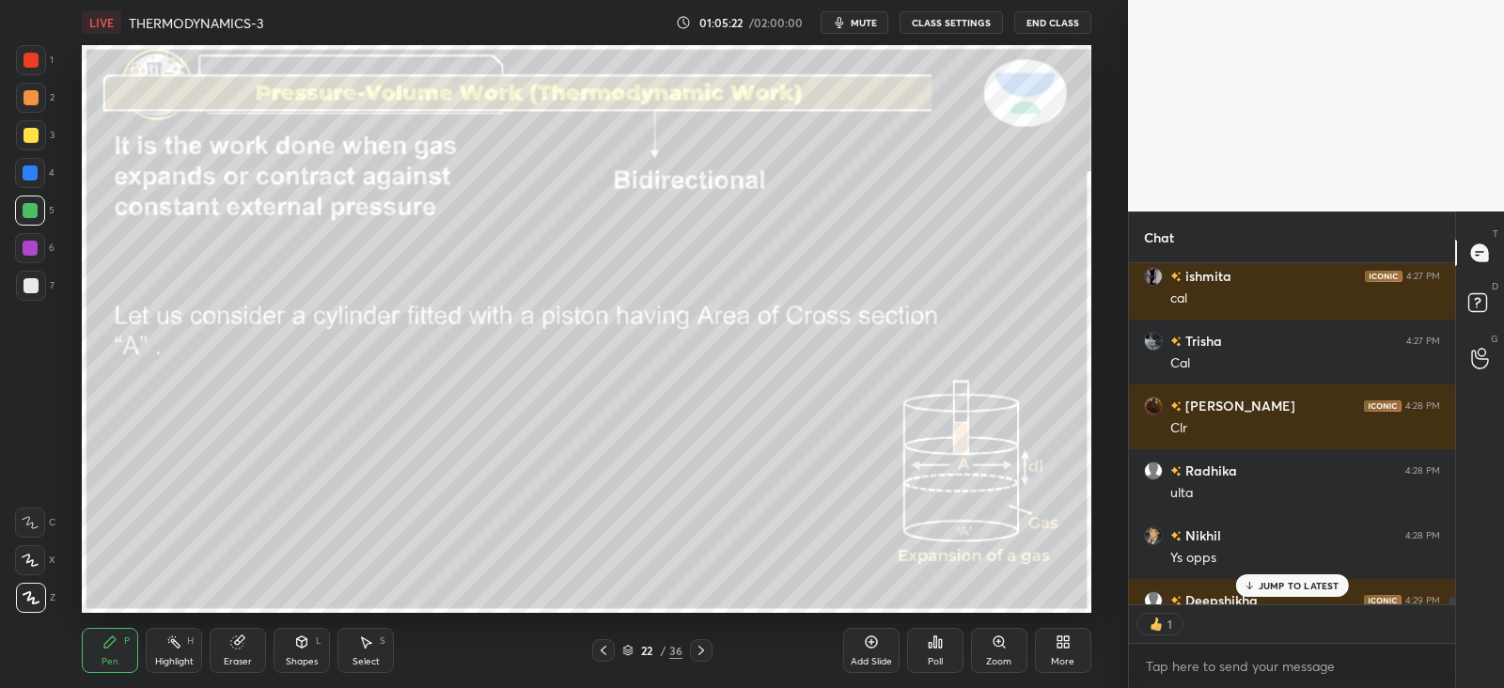
scroll to position [7, 6]
click at [310, 642] on div "Shapes L" at bounding box center [302, 650] width 56 height 45
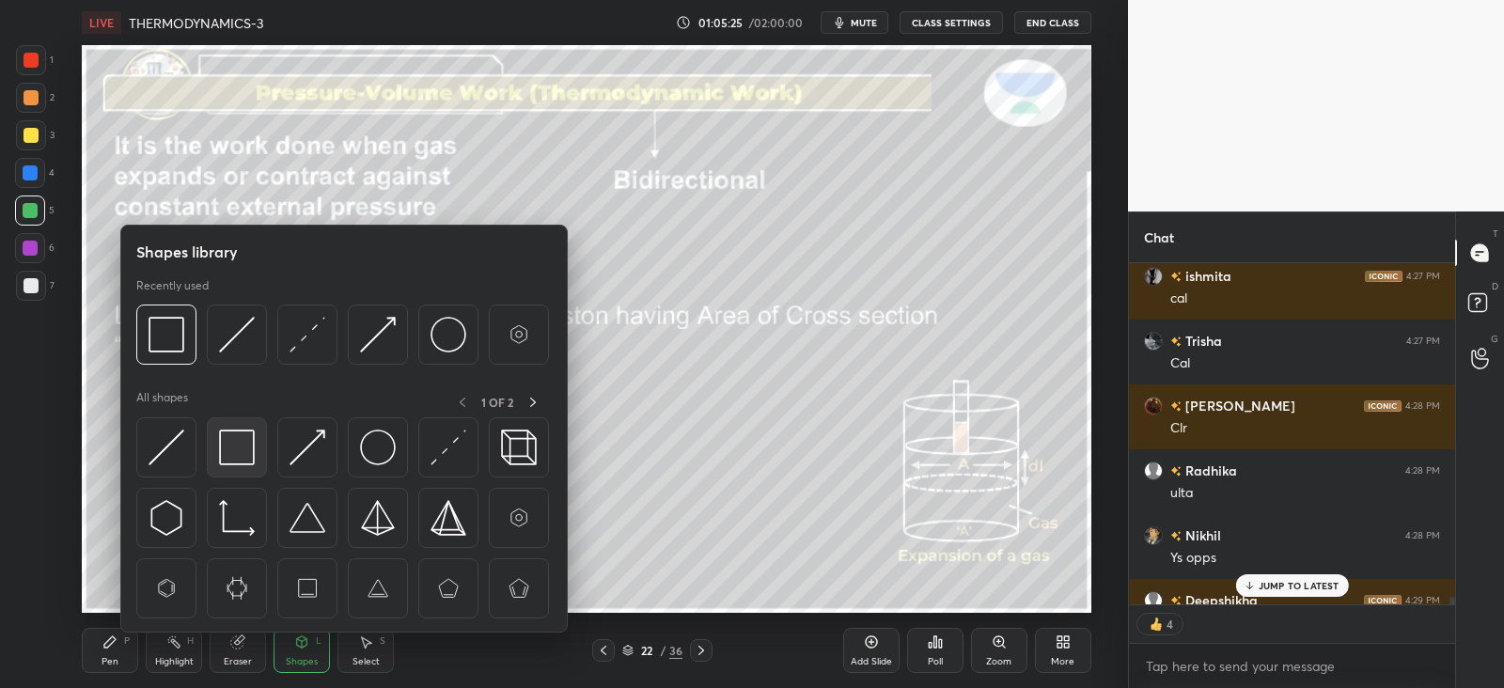
click at [221, 433] on img at bounding box center [237, 448] width 36 height 36
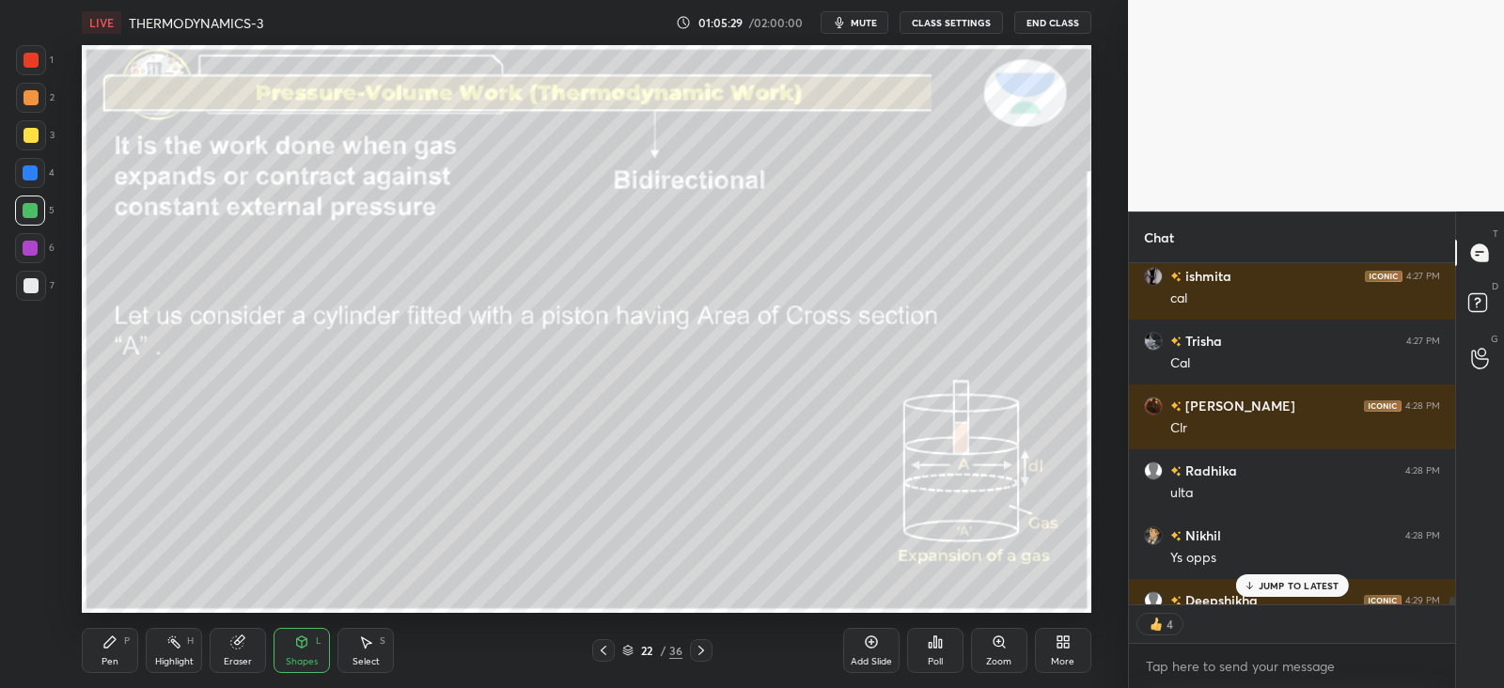
click at [117, 643] on icon at bounding box center [109, 642] width 15 height 15
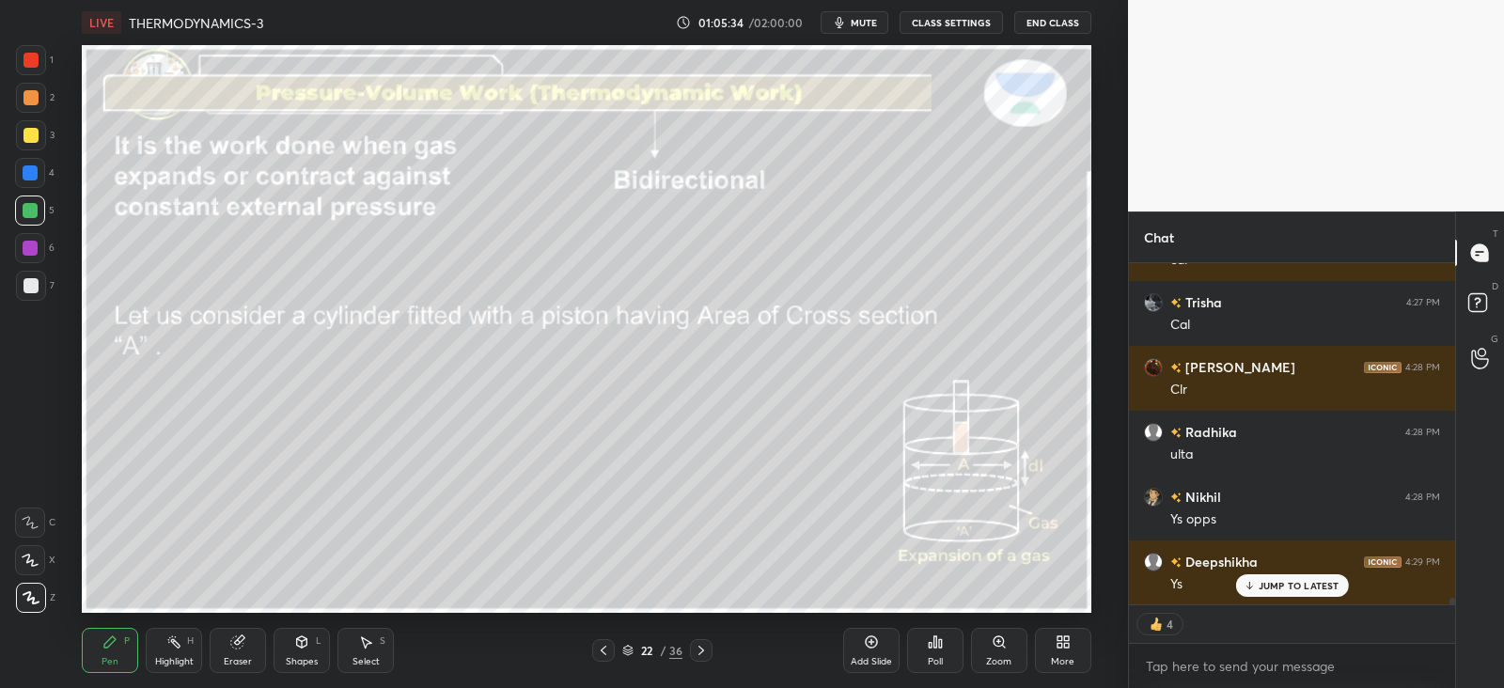
click at [1283, 577] on div "JUMP TO LATEST" at bounding box center [1292, 586] width 113 height 23
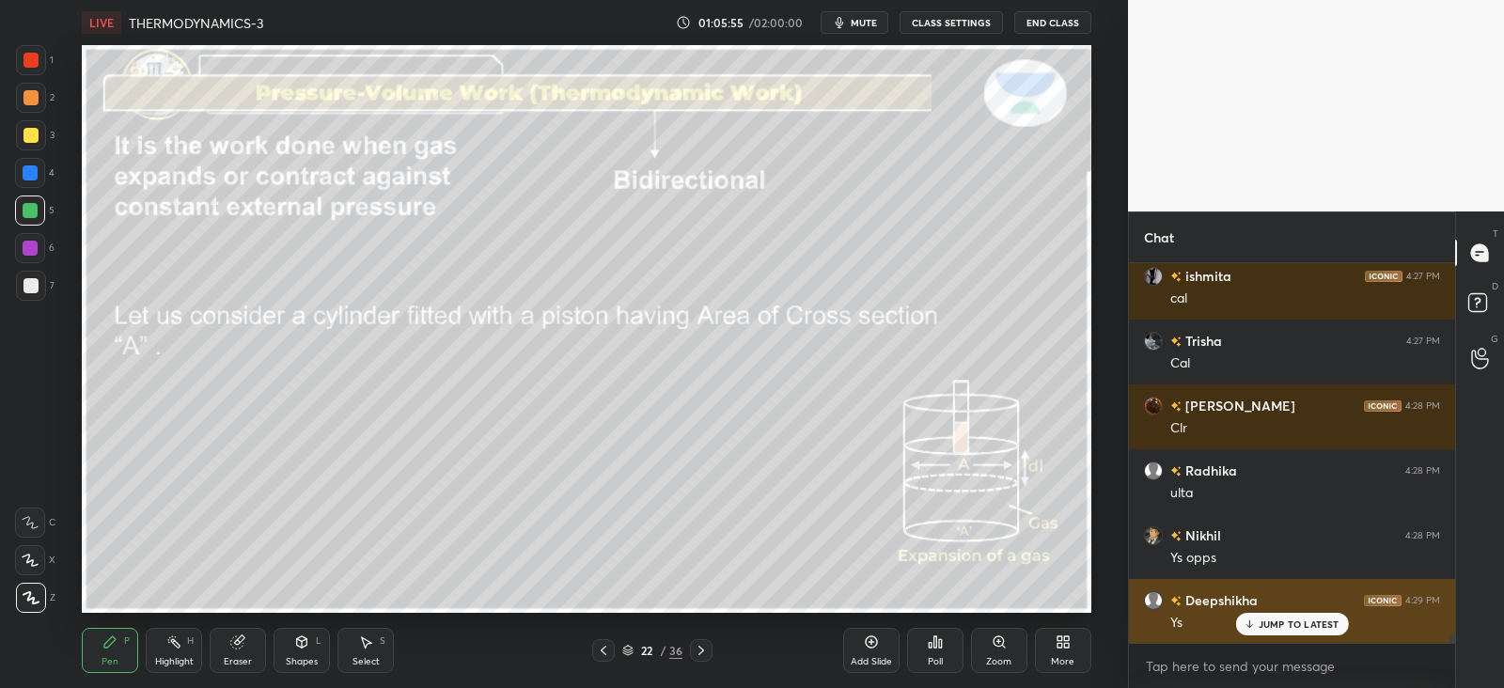
scroll to position [17532, 0]
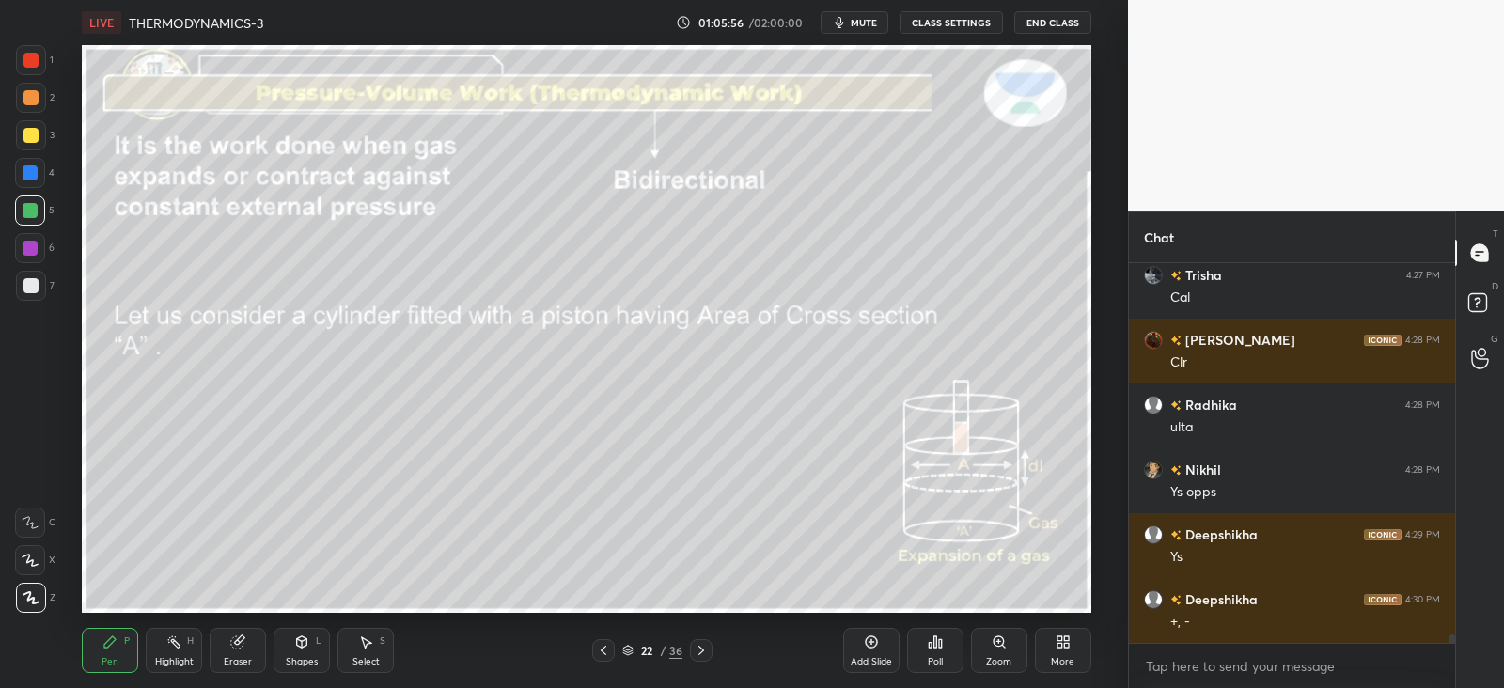
click at [5, 135] on div "1 2 3 4 5 6 7 C X Z C X Z E E Erase all H H" at bounding box center [30, 329] width 60 height 568
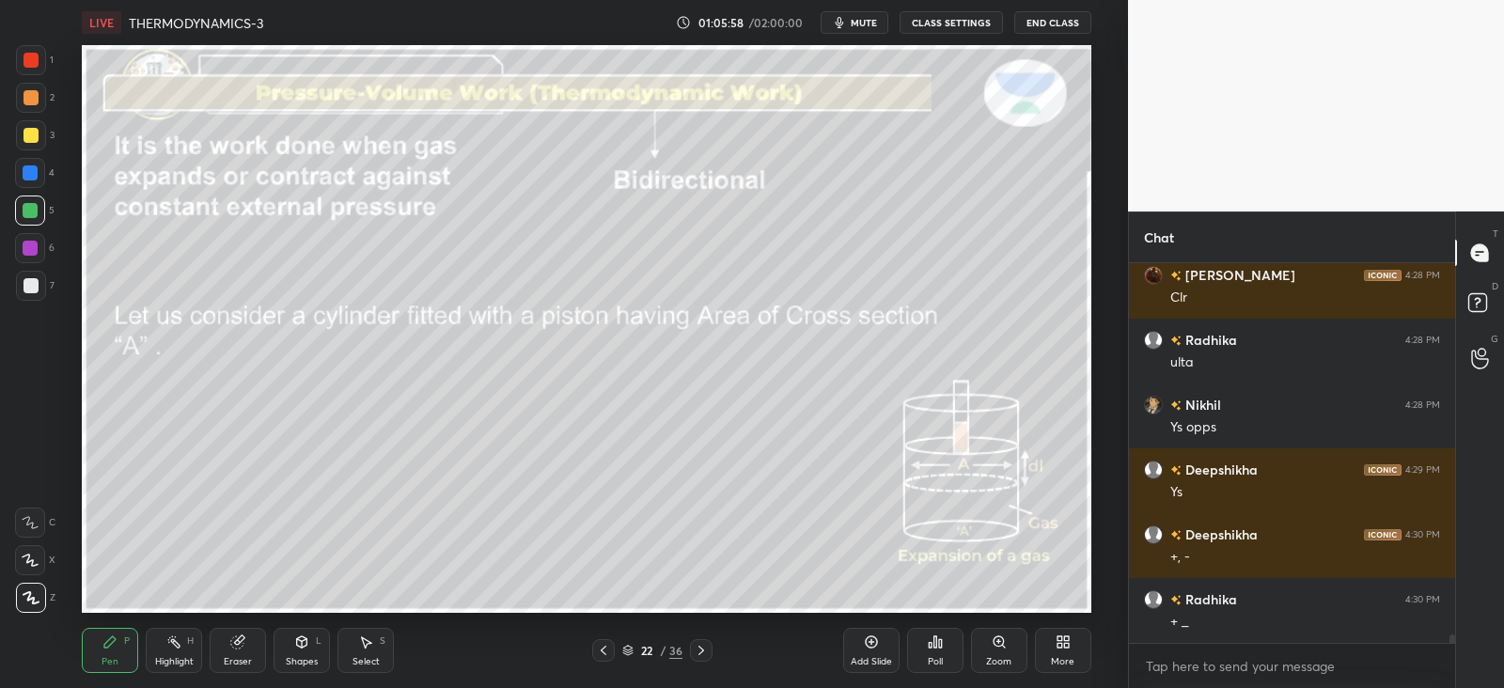
click at [33, 92] on div at bounding box center [31, 97] width 15 height 15
click at [279, 651] on div "Shapes L" at bounding box center [302, 650] width 56 height 45
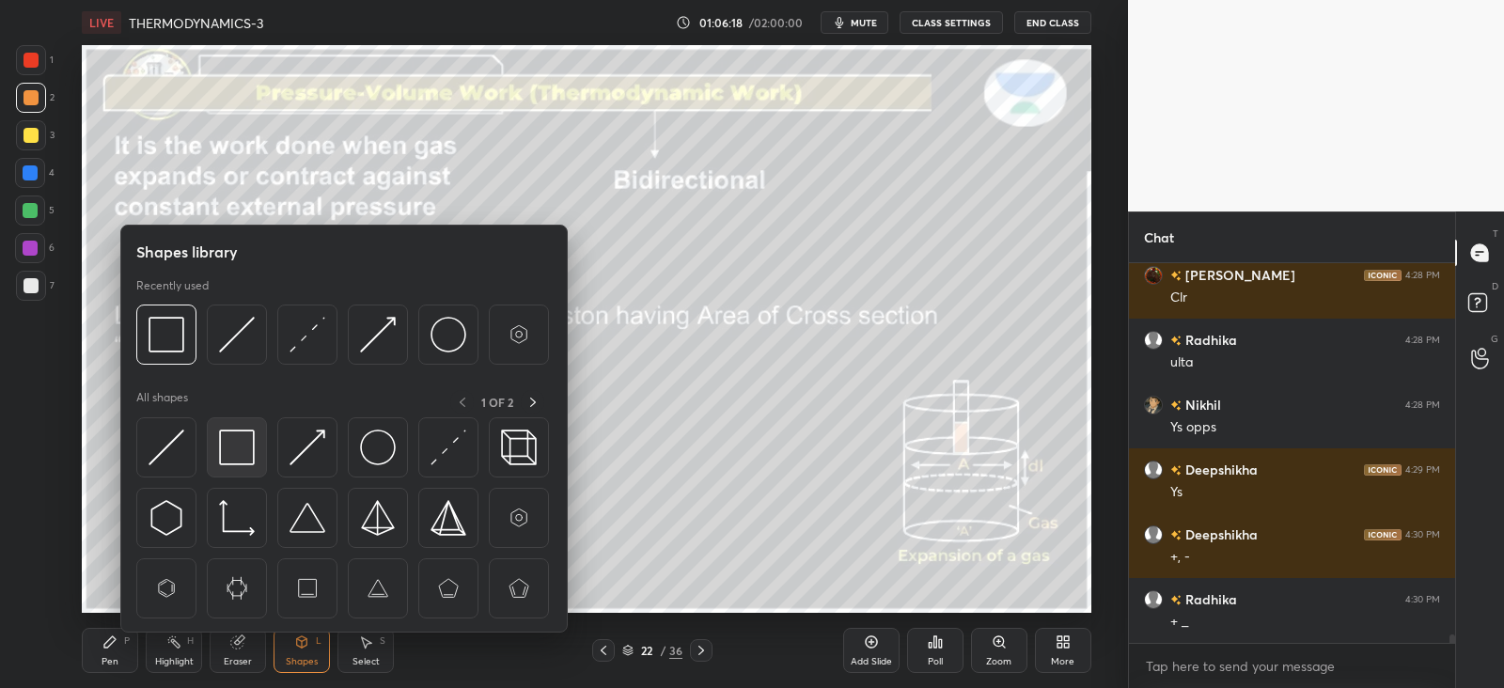
click at [239, 440] on img at bounding box center [237, 448] width 36 height 36
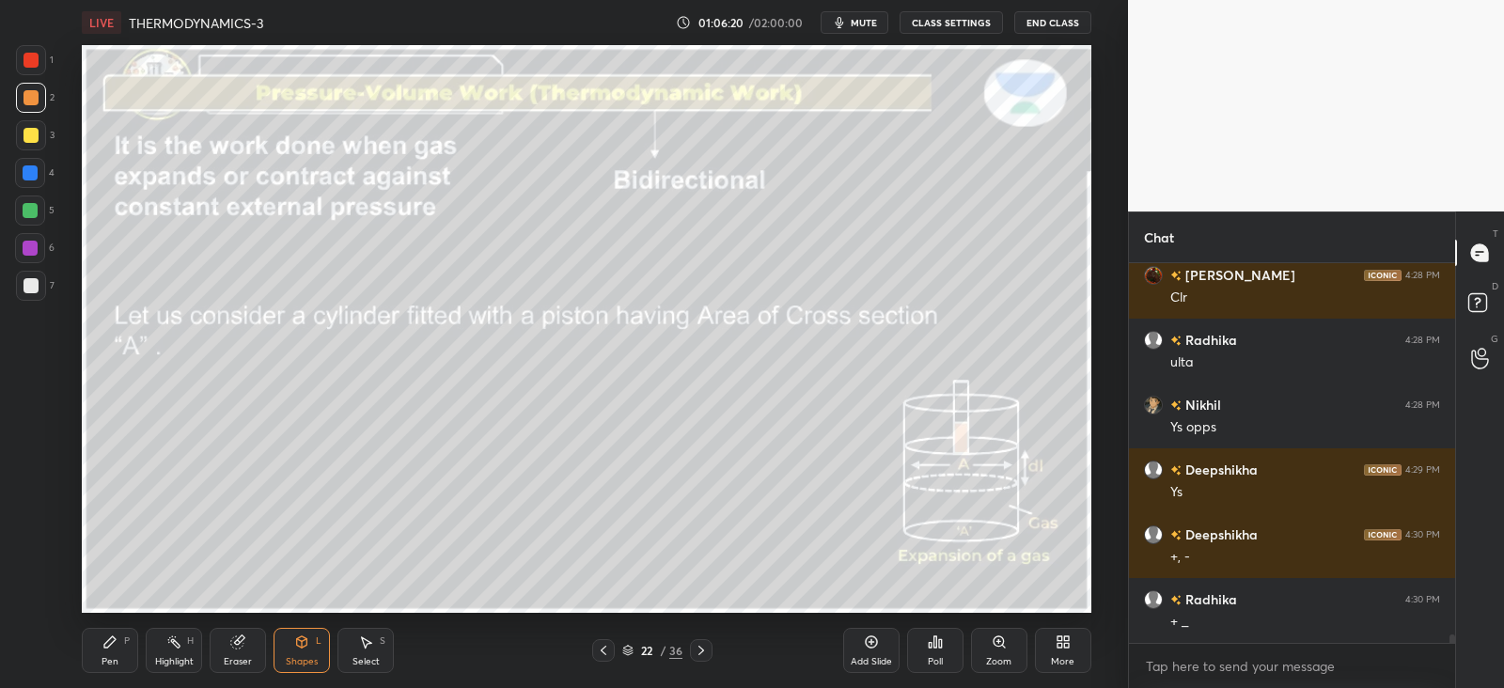
click at [127, 646] on div "Pen P" at bounding box center [110, 650] width 56 height 45
click at [175, 637] on circle at bounding box center [176, 638] width 2 height 2
click at [32, 246] on div at bounding box center [30, 248] width 15 height 15
click at [102, 642] on icon at bounding box center [109, 642] width 15 height 15
click at [300, 653] on div "Shapes L" at bounding box center [302, 650] width 56 height 45
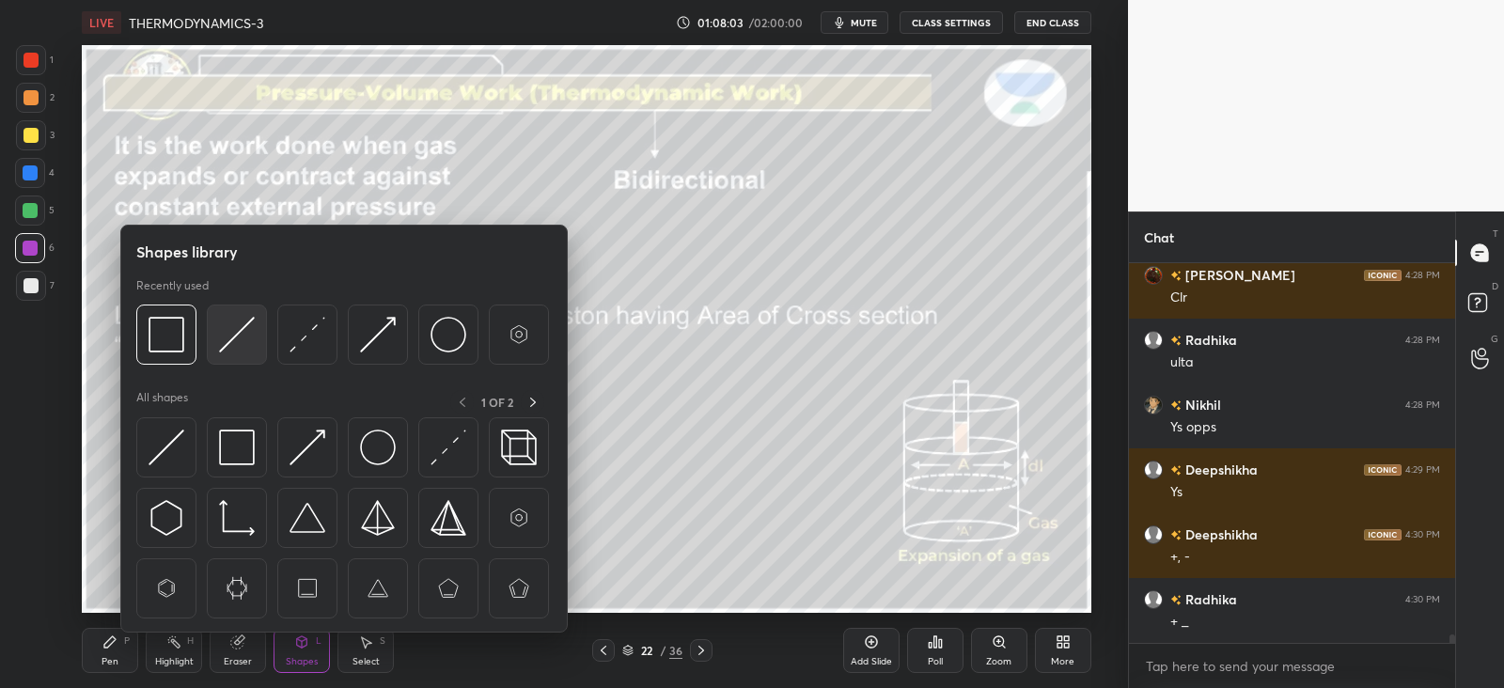
click at [236, 336] on img at bounding box center [237, 335] width 36 height 36
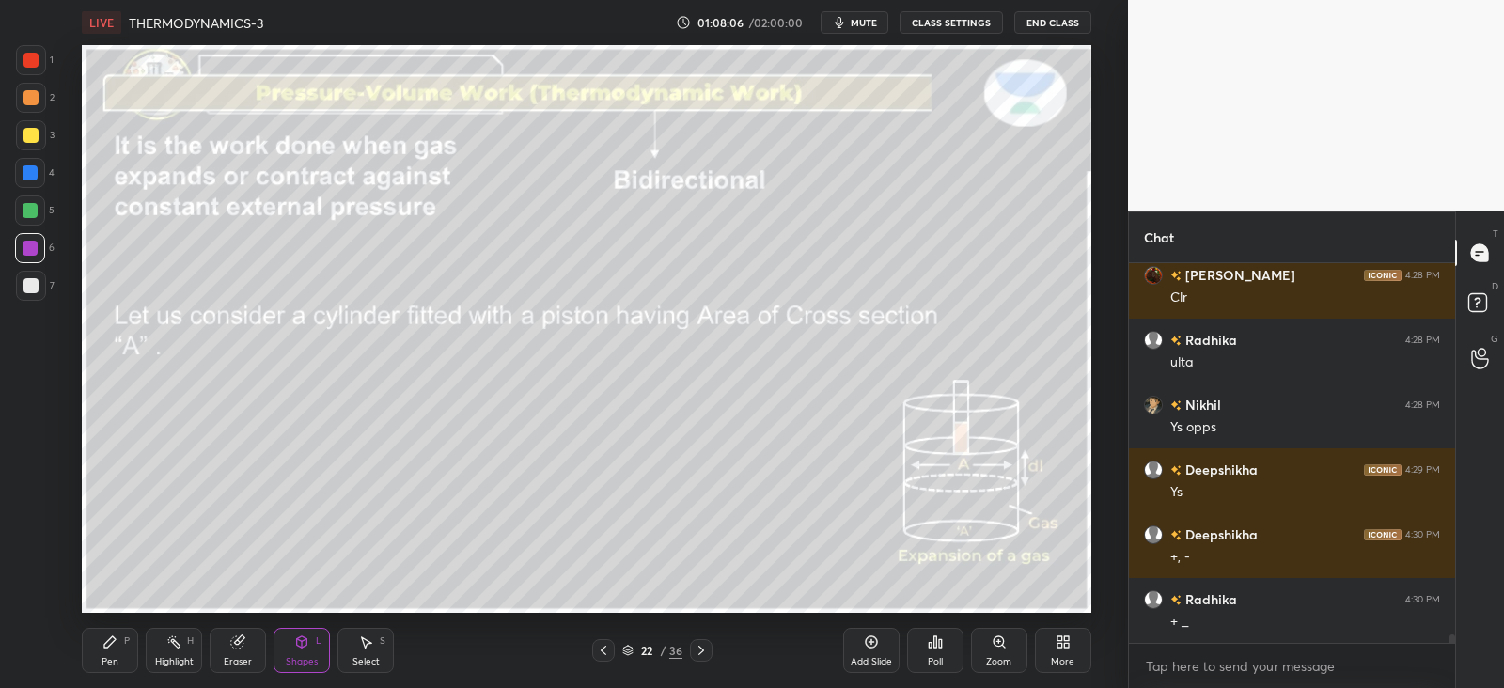
click at [95, 630] on div "Pen P" at bounding box center [110, 650] width 56 height 45
click at [33, 197] on div at bounding box center [30, 211] width 30 height 30
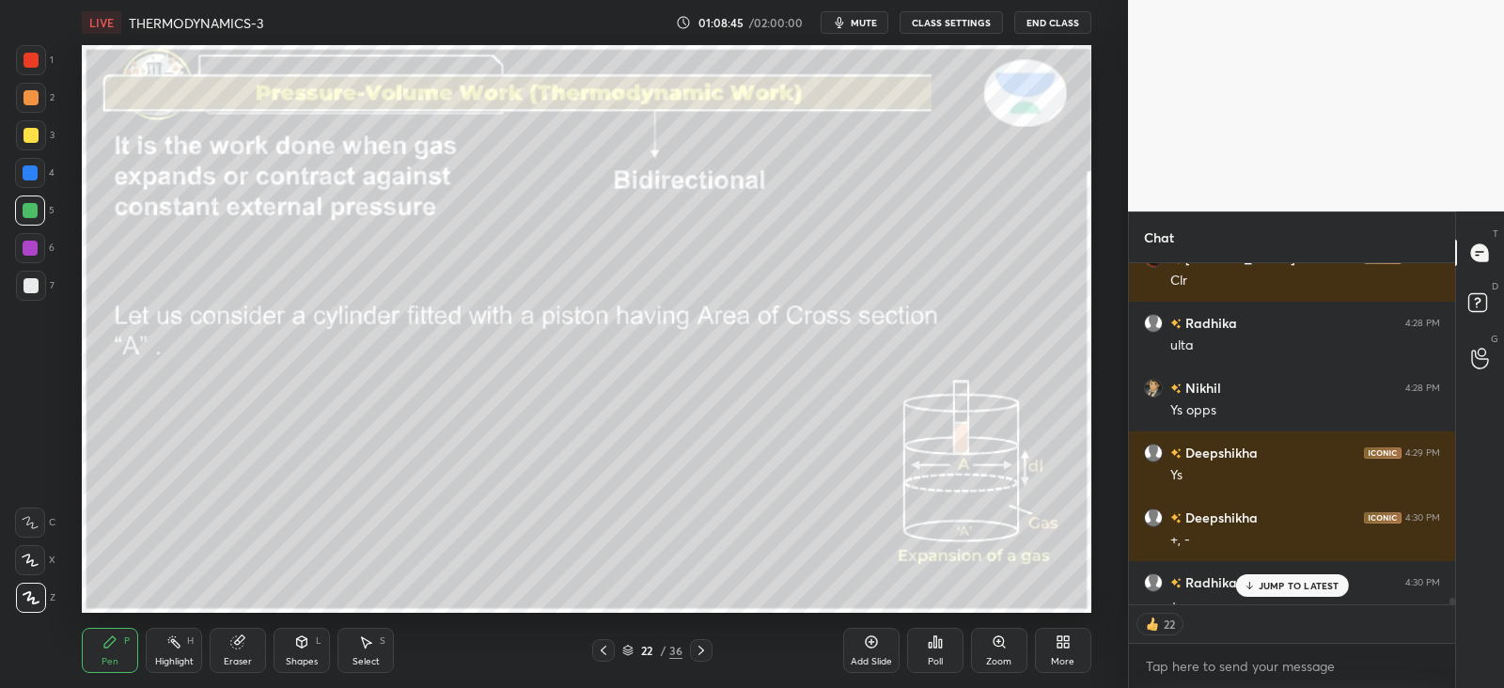
click at [1259, 580] on p "JUMP TO LATEST" at bounding box center [1299, 585] width 81 height 11
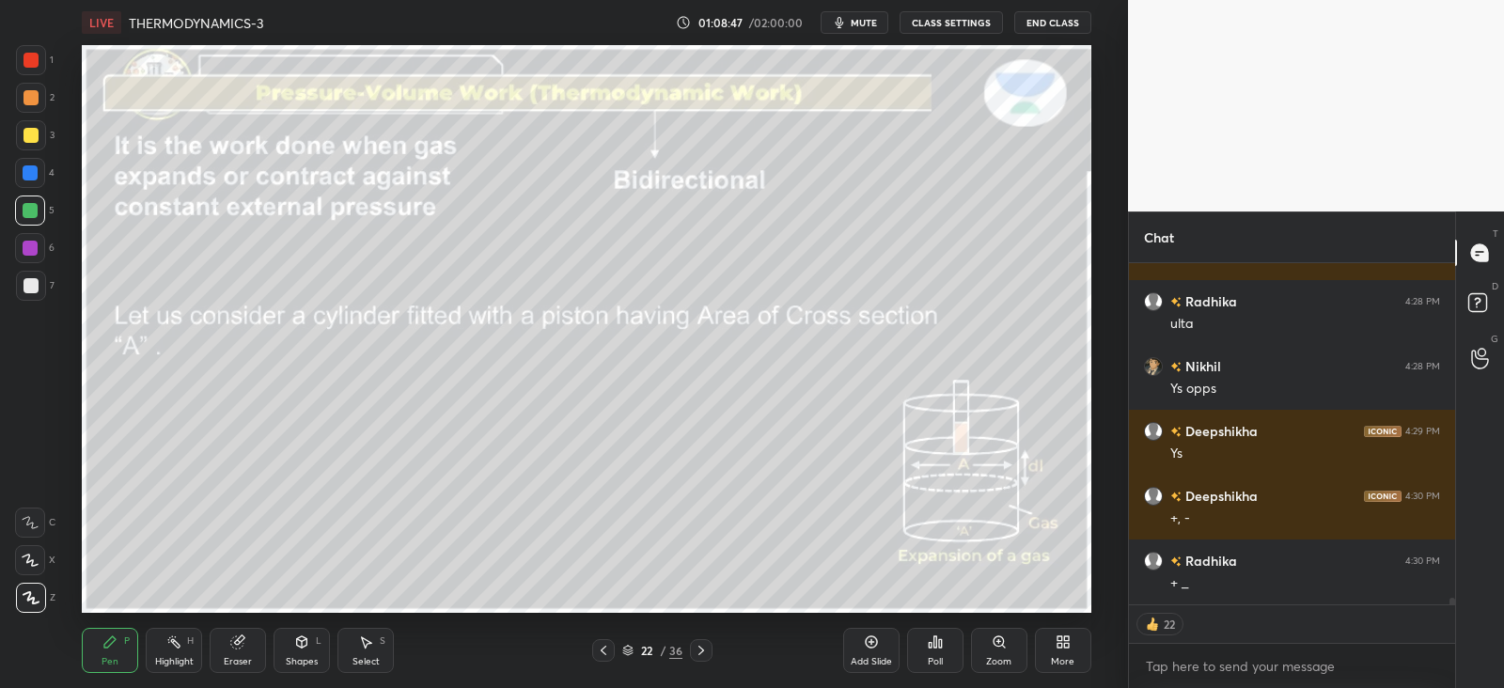
click at [230, 643] on icon at bounding box center [237, 642] width 15 height 15
click at [83, 653] on div "Pen P" at bounding box center [110, 650] width 56 height 45
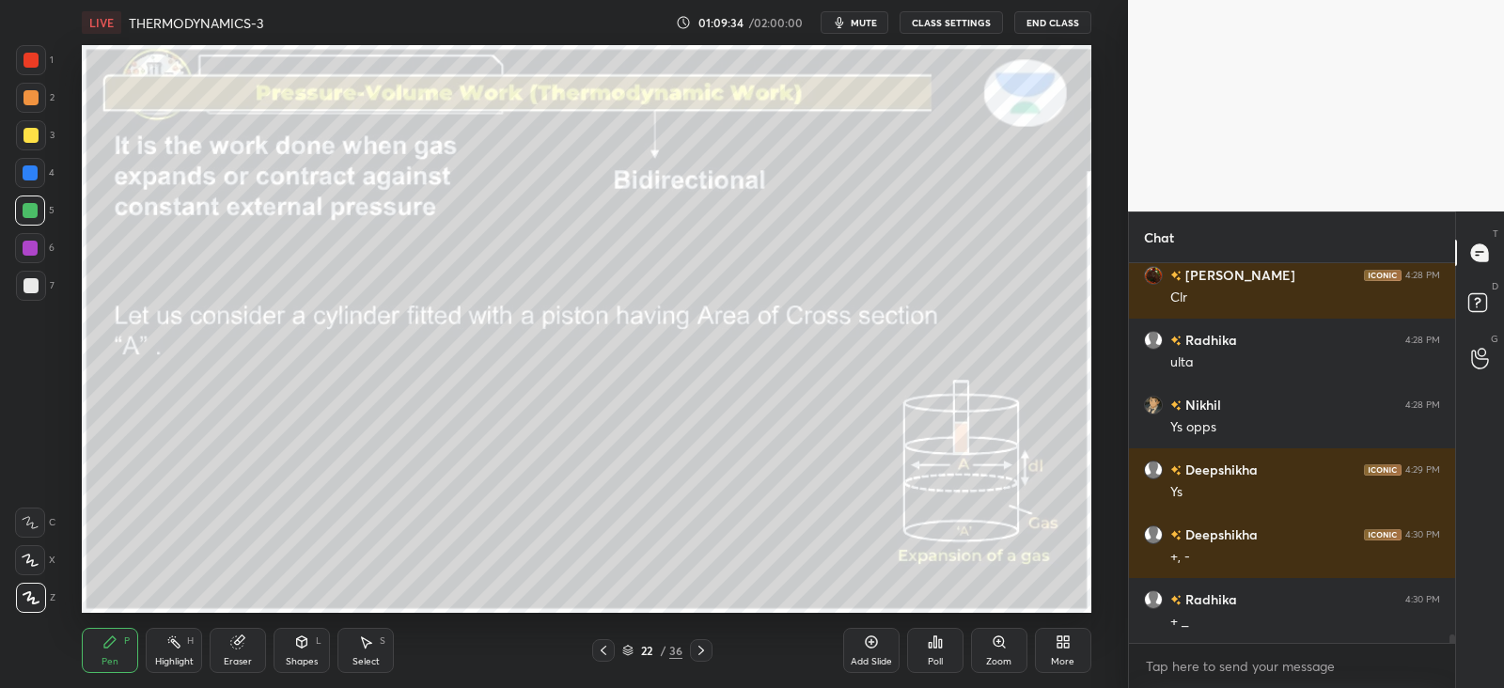
click at [240, 641] on icon at bounding box center [237, 643] width 12 height 12
click at [103, 654] on div "Pen P" at bounding box center [110, 650] width 56 height 45
click at [36, 176] on div at bounding box center [30, 172] width 15 height 15
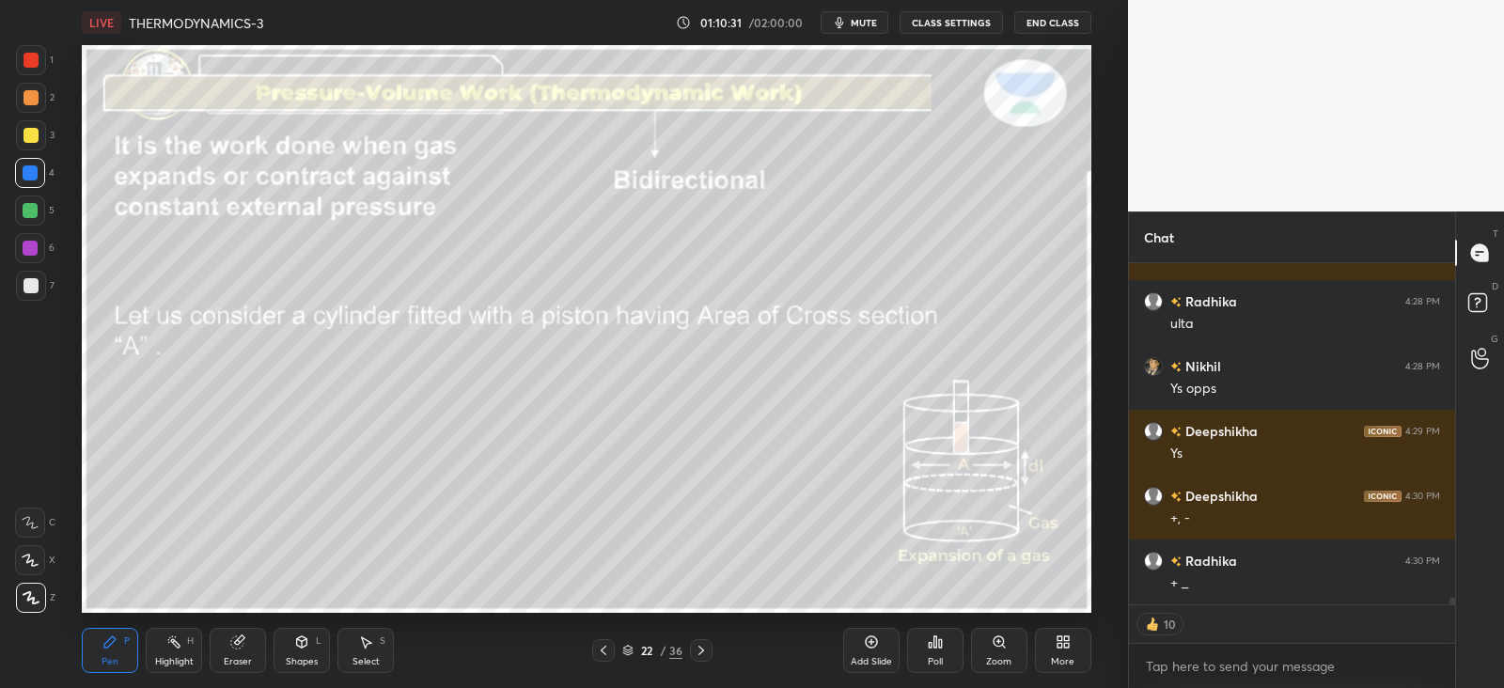
click at [234, 643] on icon at bounding box center [237, 643] width 12 height 12
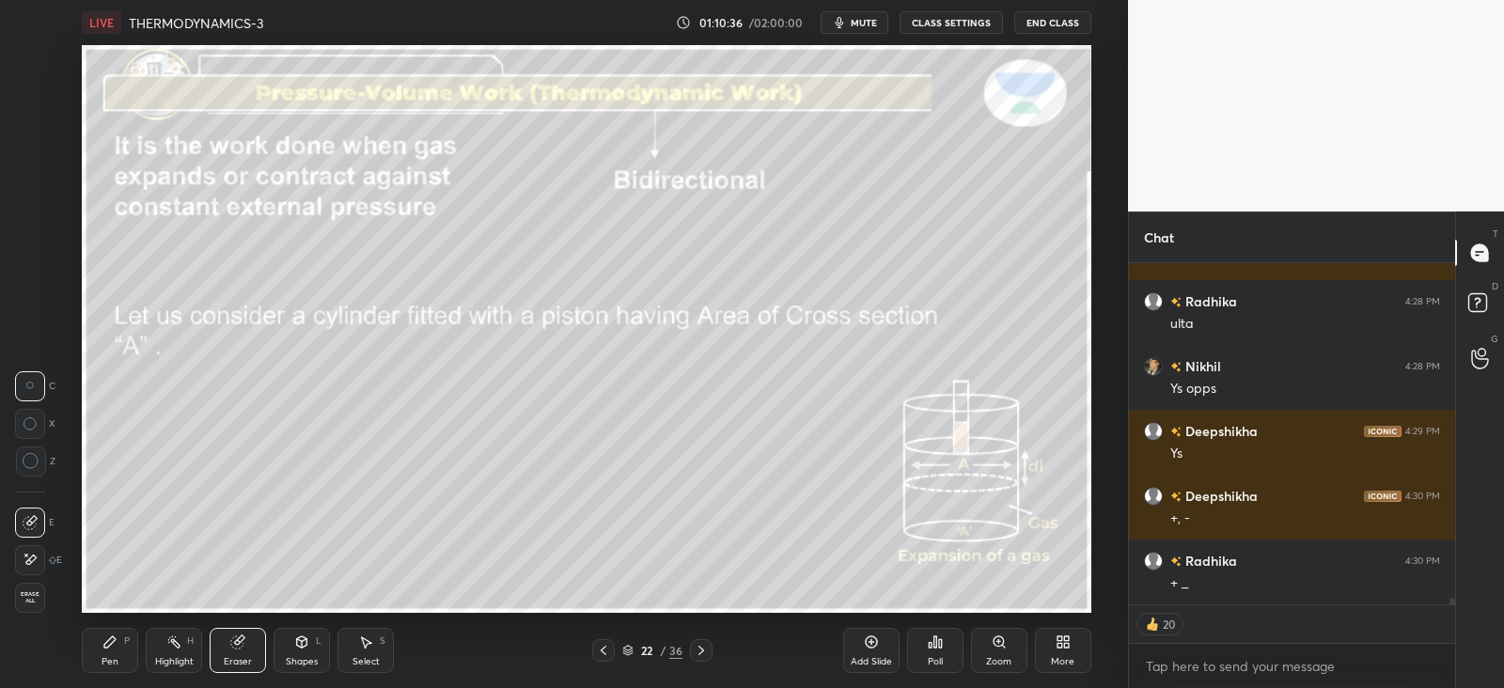
click at [102, 651] on div "Pen P" at bounding box center [110, 650] width 56 height 45
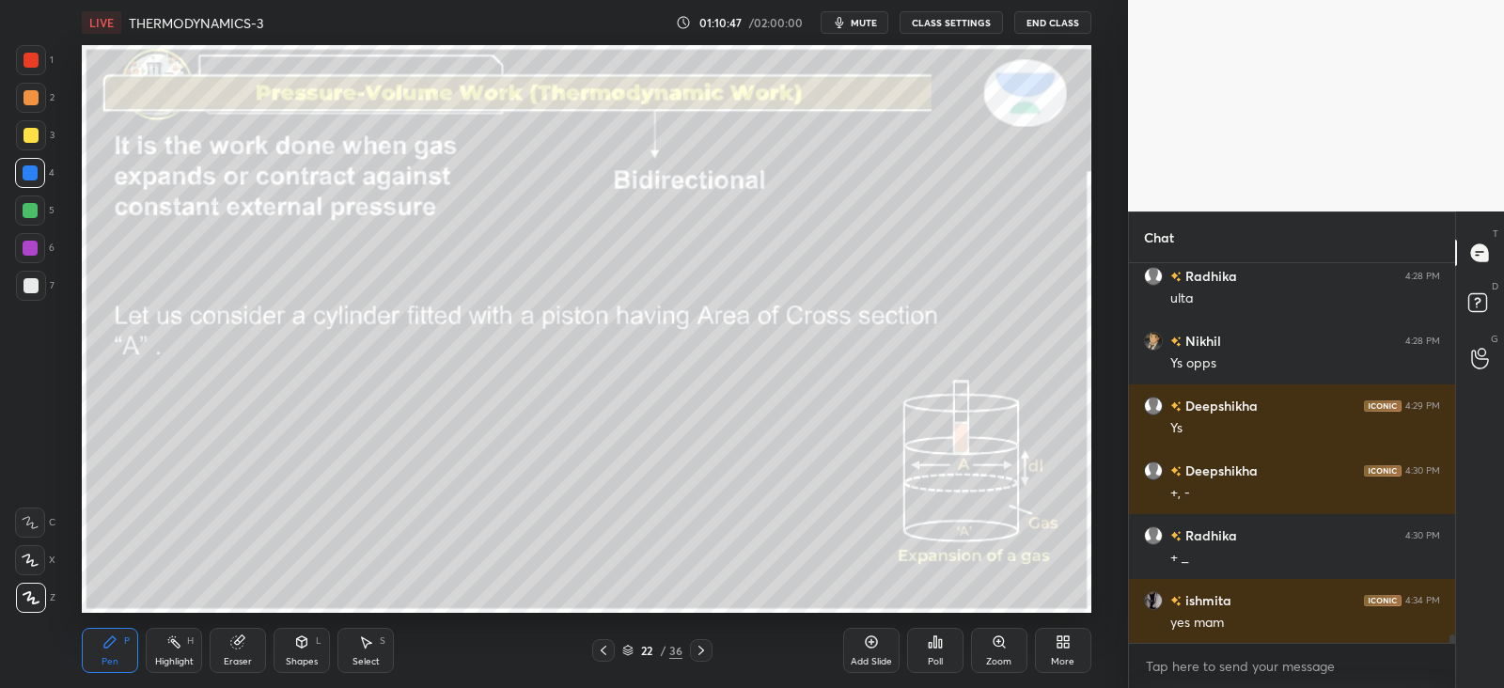
scroll to position [17725, 0]
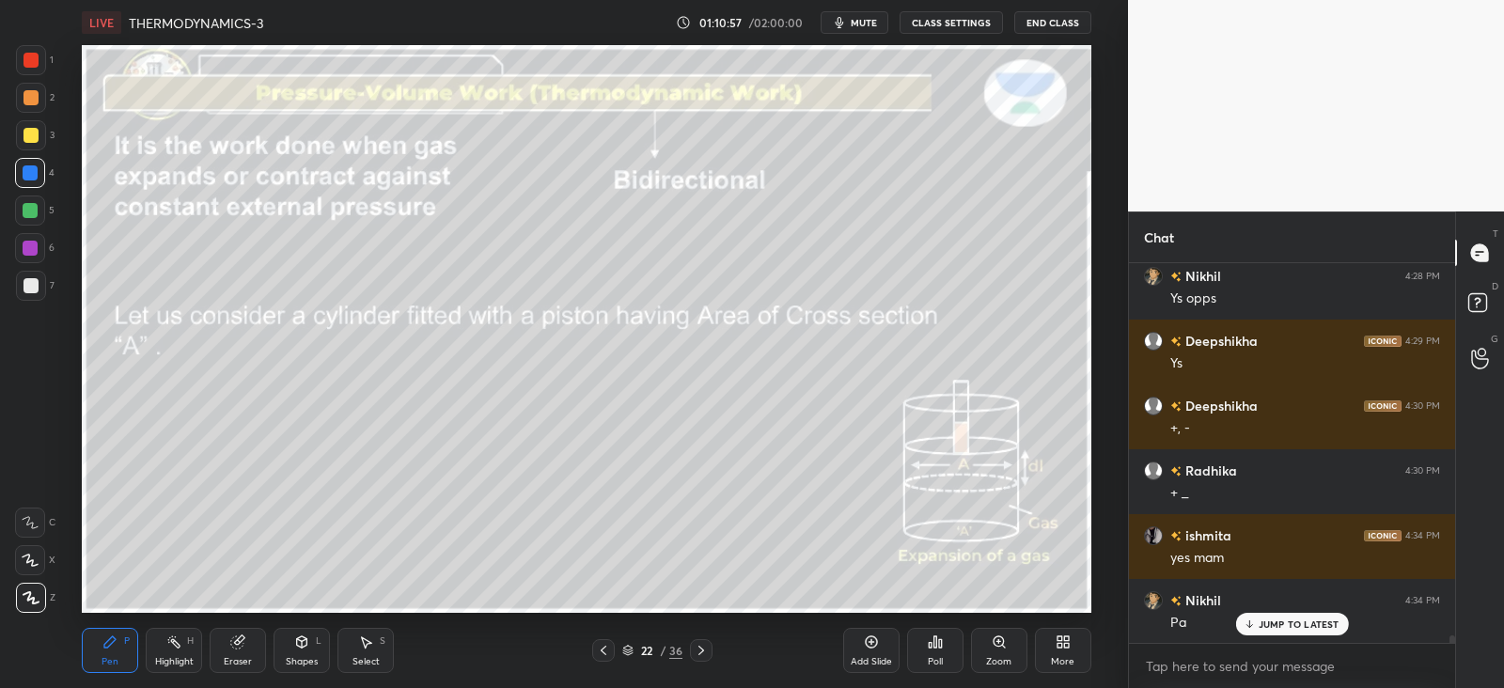
click at [310, 643] on div "Shapes L" at bounding box center [302, 650] width 56 height 45
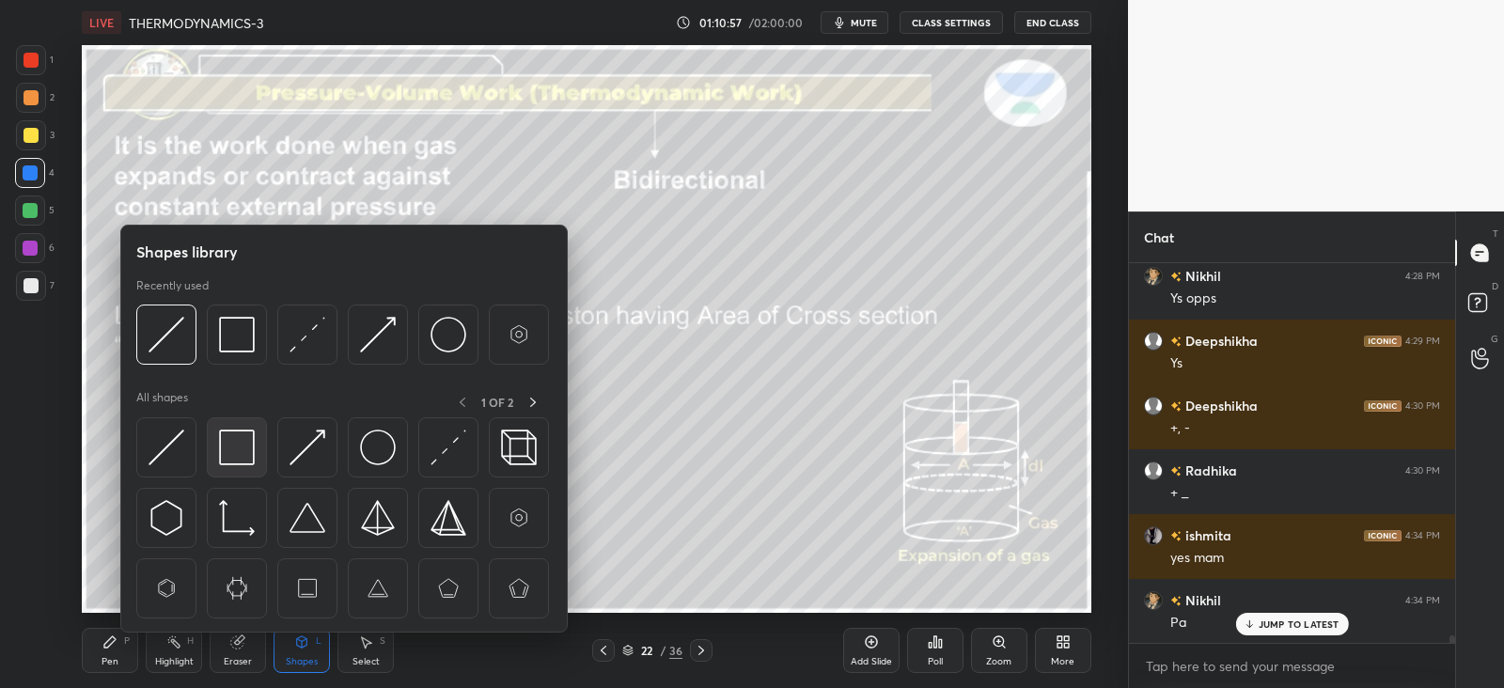
click at [235, 447] on img at bounding box center [237, 448] width 36 height 36
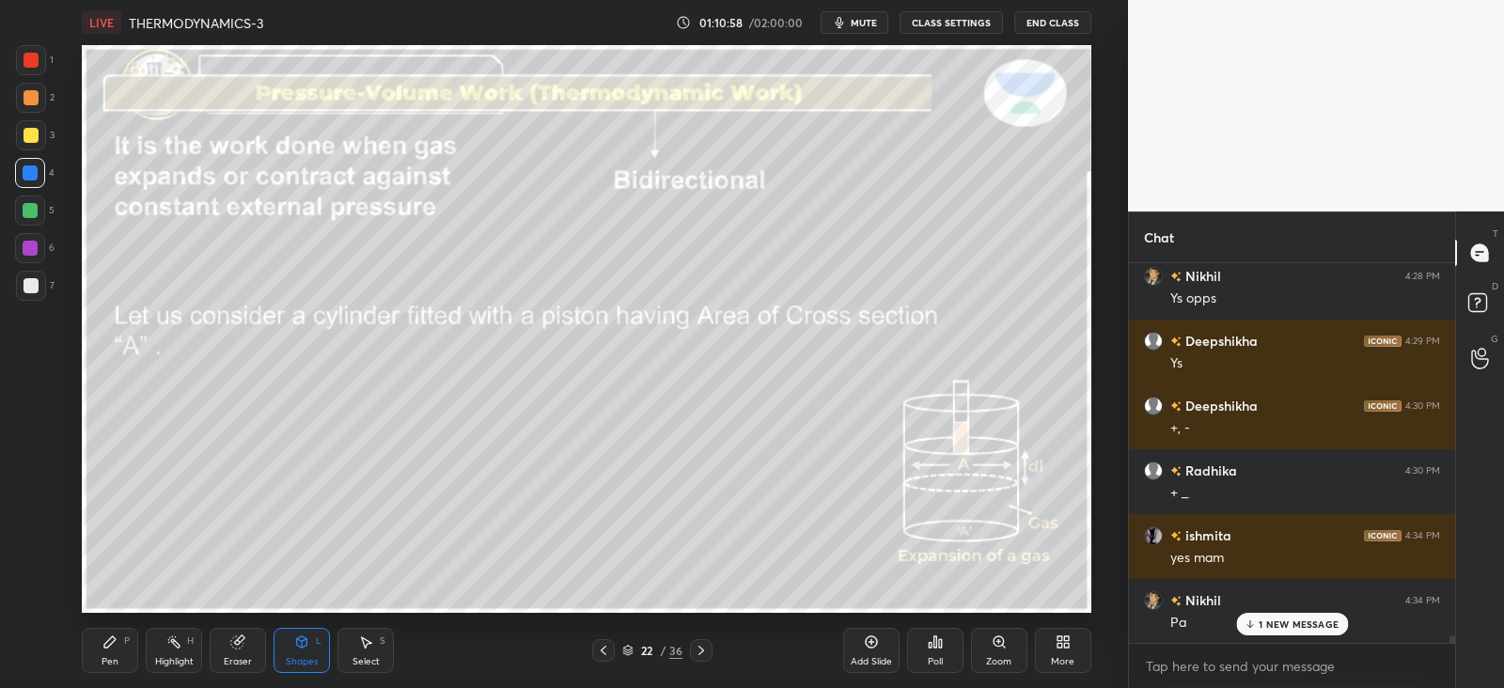
scroll to position [17790, 0]
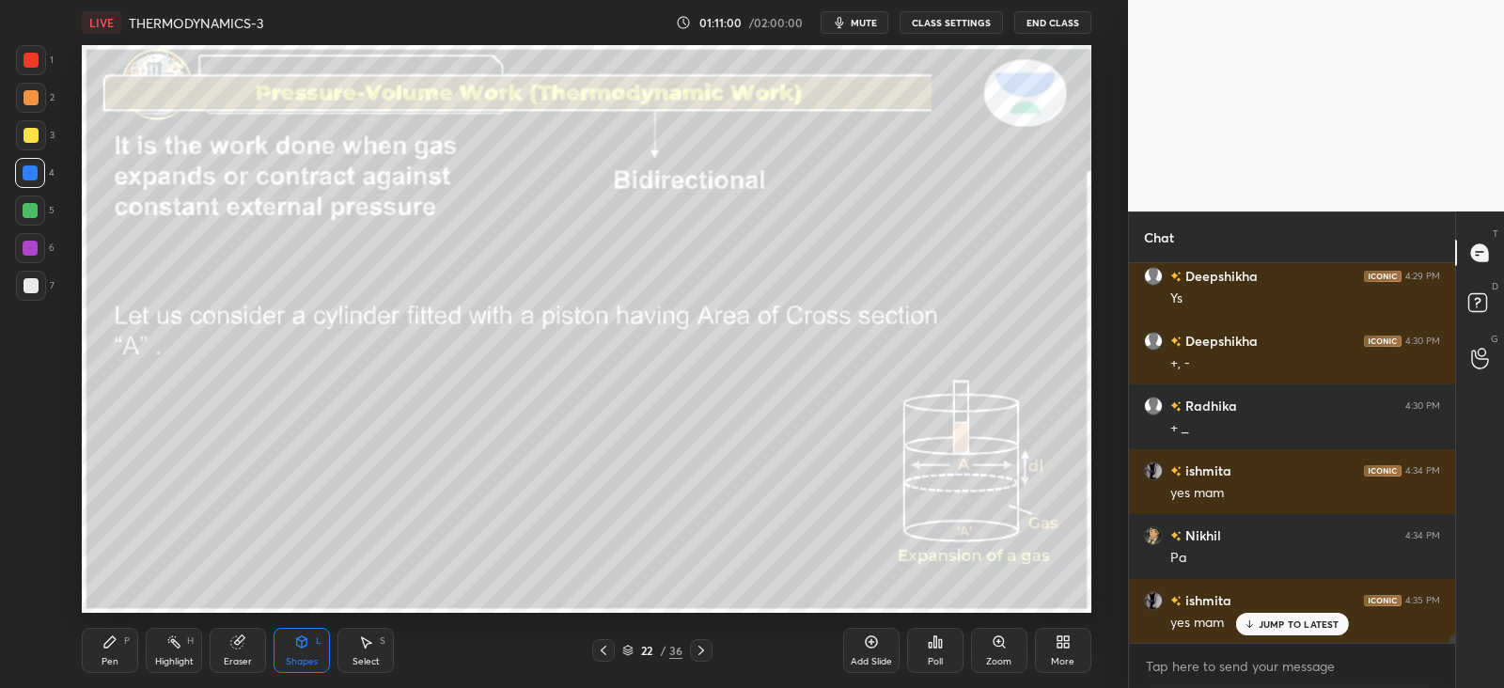
click at [124, 651] on div "Pen P" at bounding box center [110, 650] width 56 height 45
click at [701, 651] on icon at bounding box center [701, 650] width 15 height 15
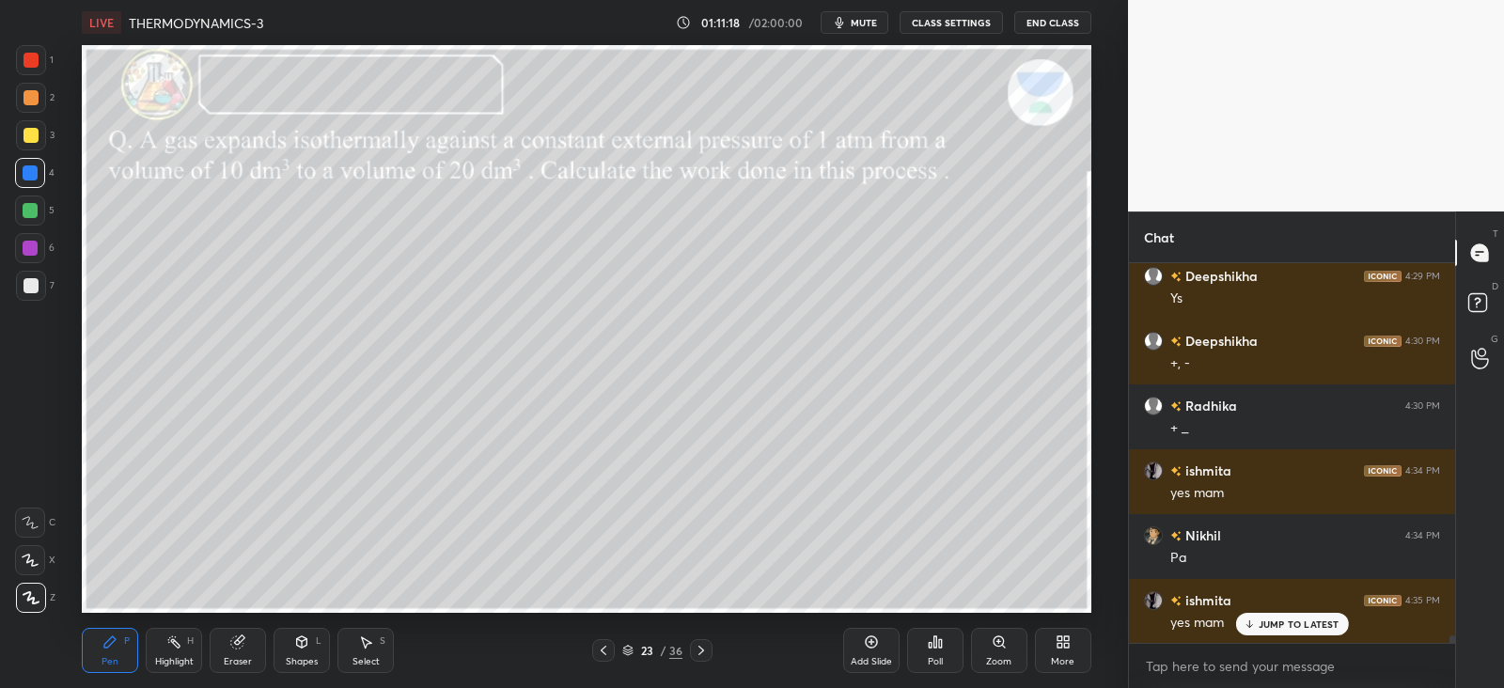
click at [616, 643] on div "23 / 36" at bounding box center [652, 650] width 120 height 23
click at [616, 649] on div "23 / 36" at bounding box center [652, 650] width 120 height 23
click at [603, 647] on icon at bounding box center [603, 650] width 15 height 15
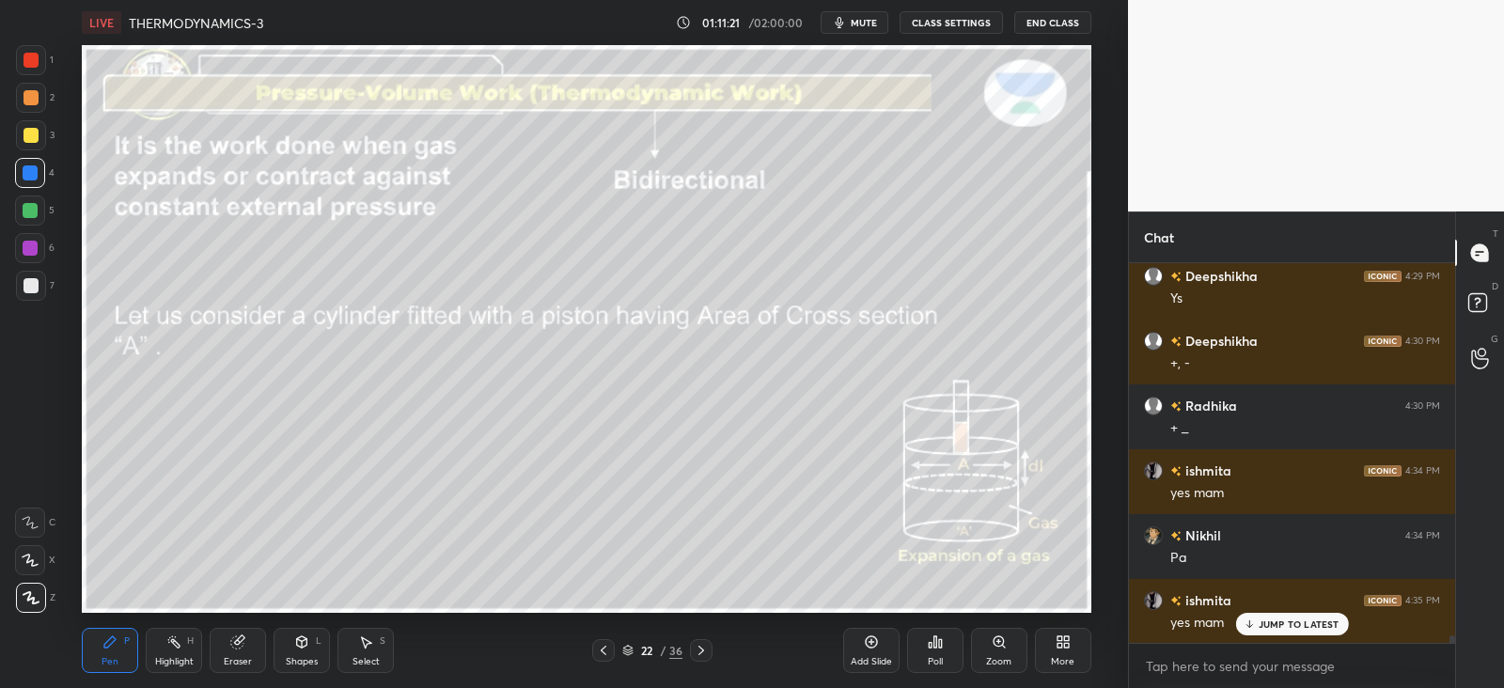
click at [854, 649] on div "Add Slide" at bounding box center [871, 650] width 56 height 45
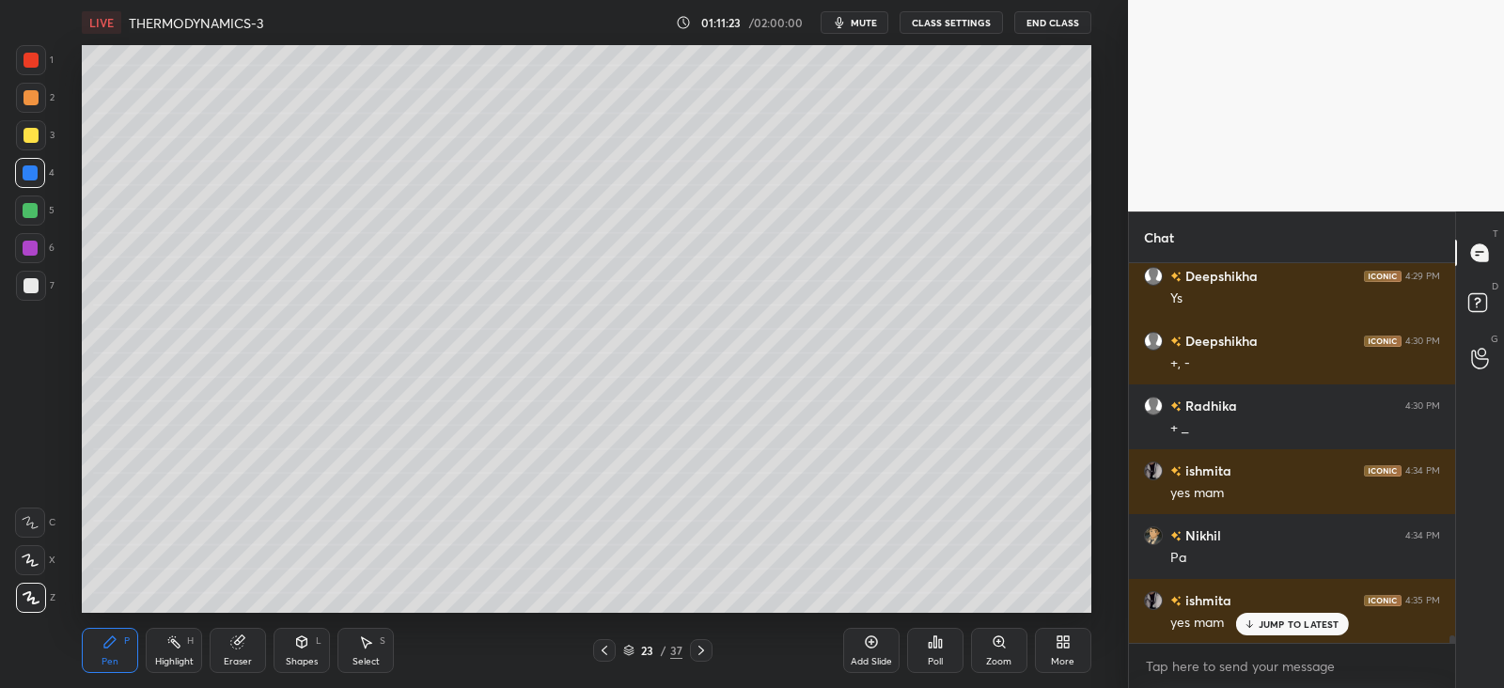
scroll to position [17809, 0]
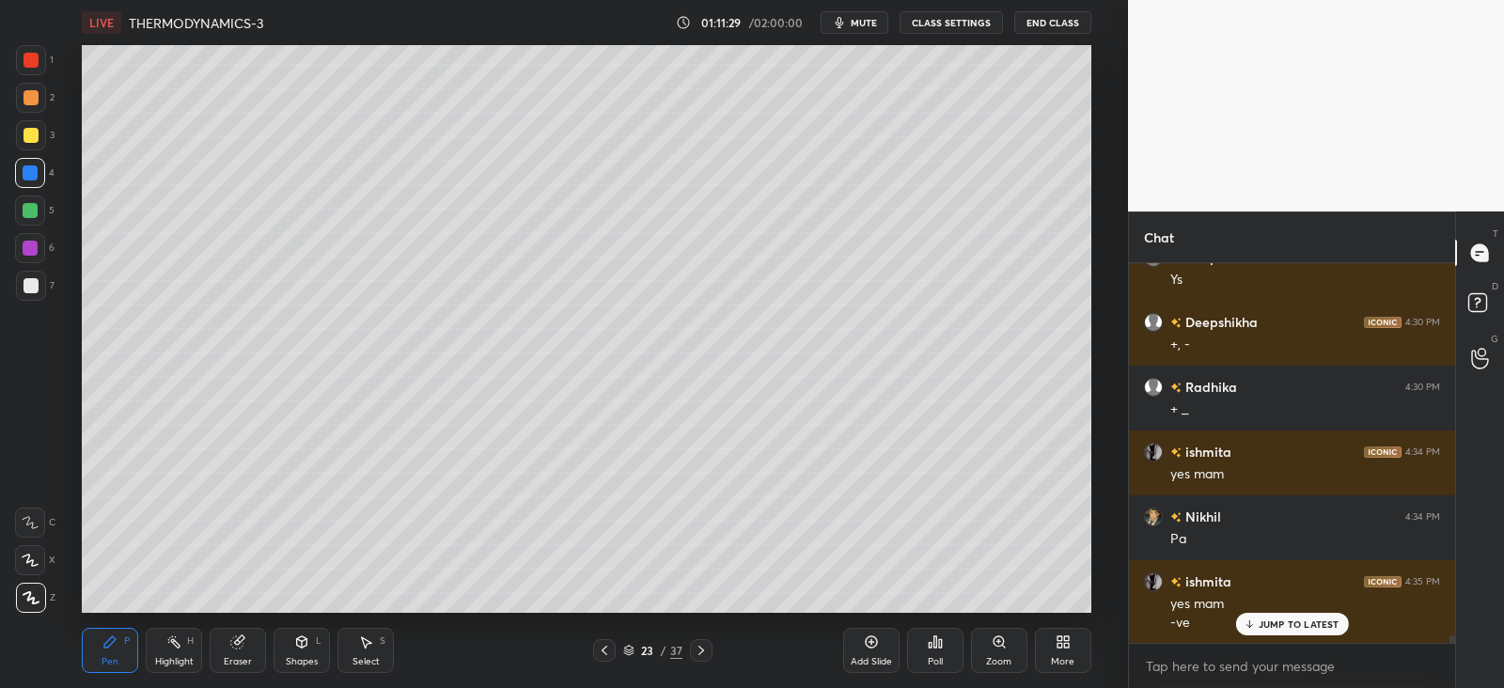
click at [605, 651] on icon at bounding box center [604, 650] width 15 height 15
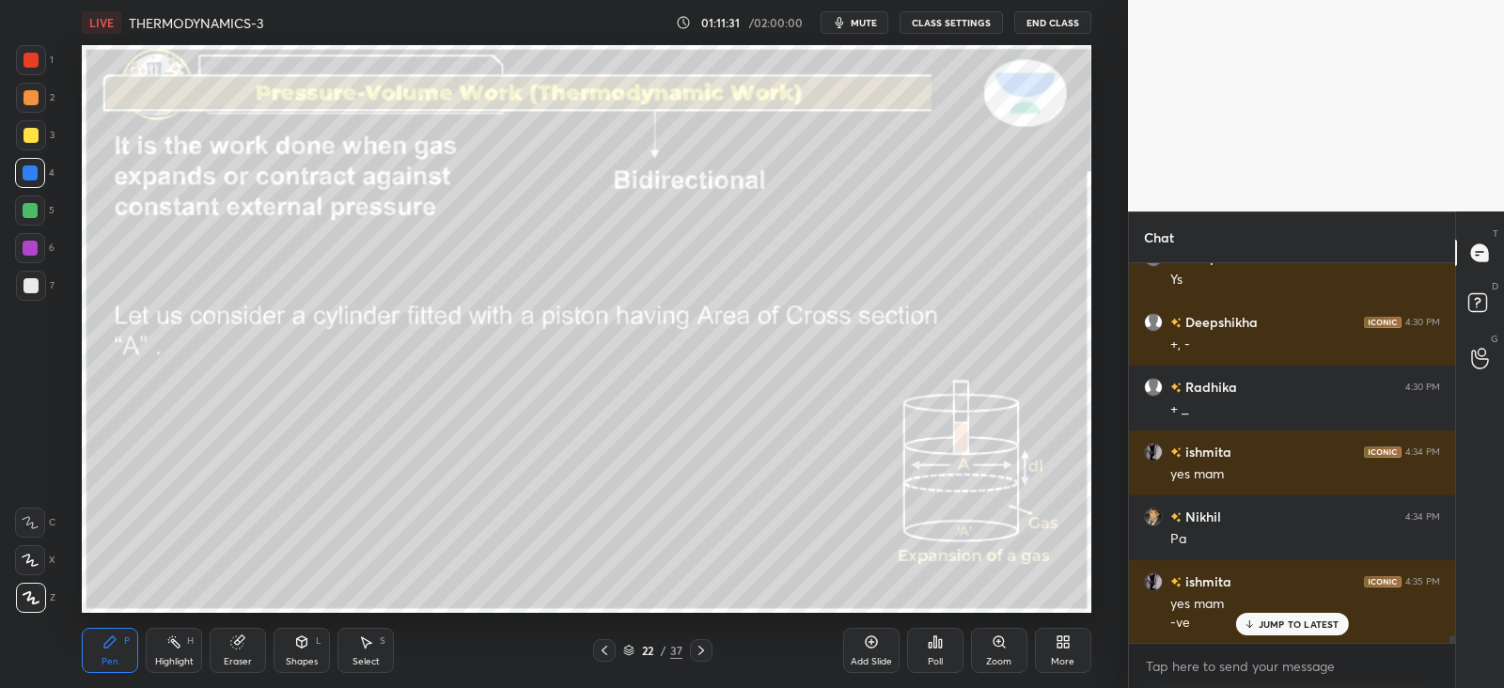
click at [701, 650] on icon at bounding box center [701, 650] width 15 height 15
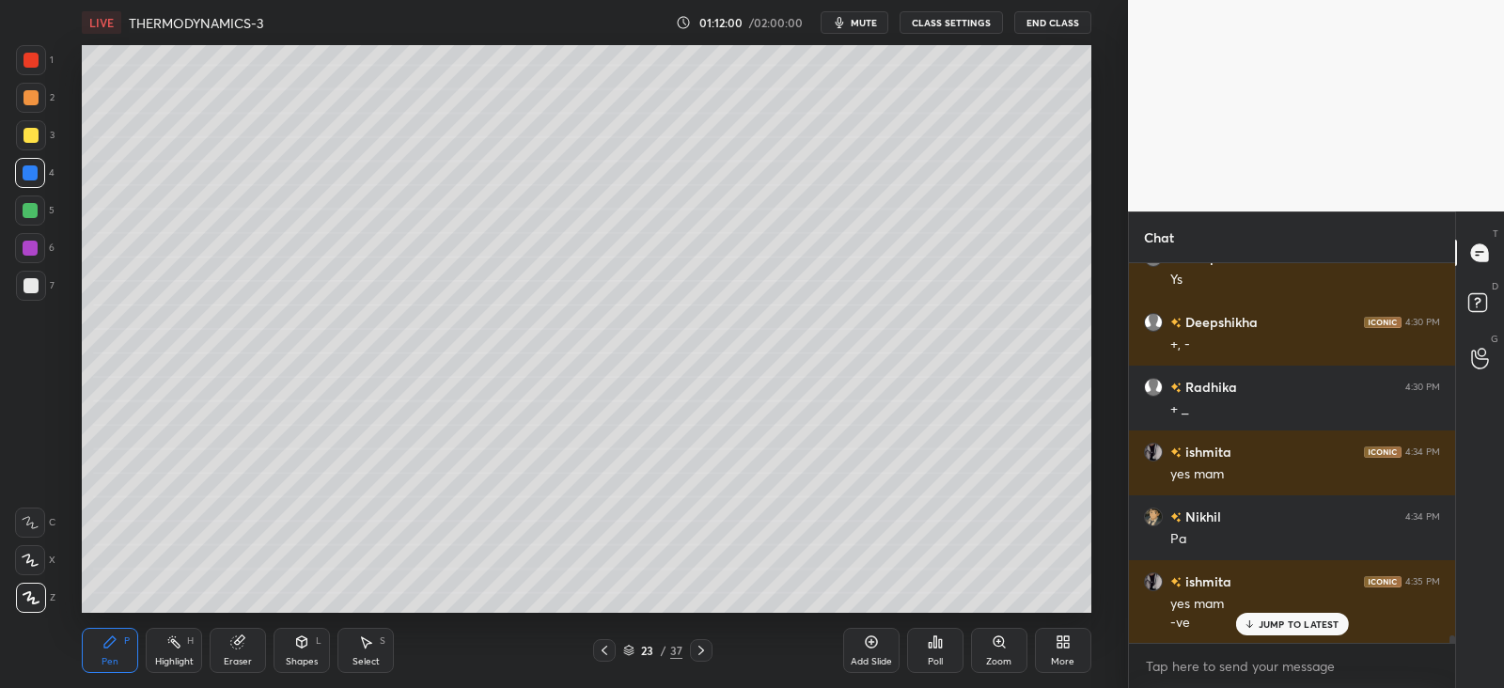
click at [301, 637] on icon at bounding box center [302, 642] width 10 height 11
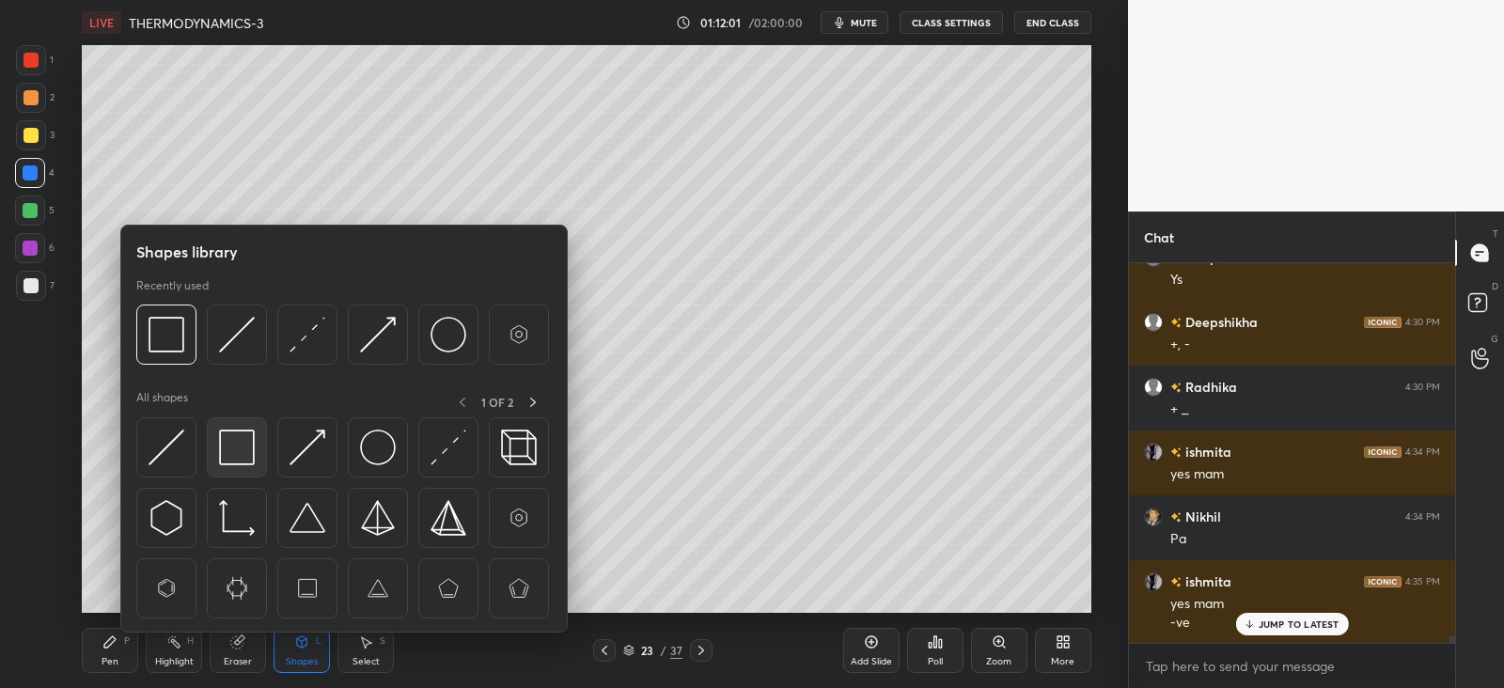
click at [220, 439] on img at bounding box center [237, 448] width 36 height 36
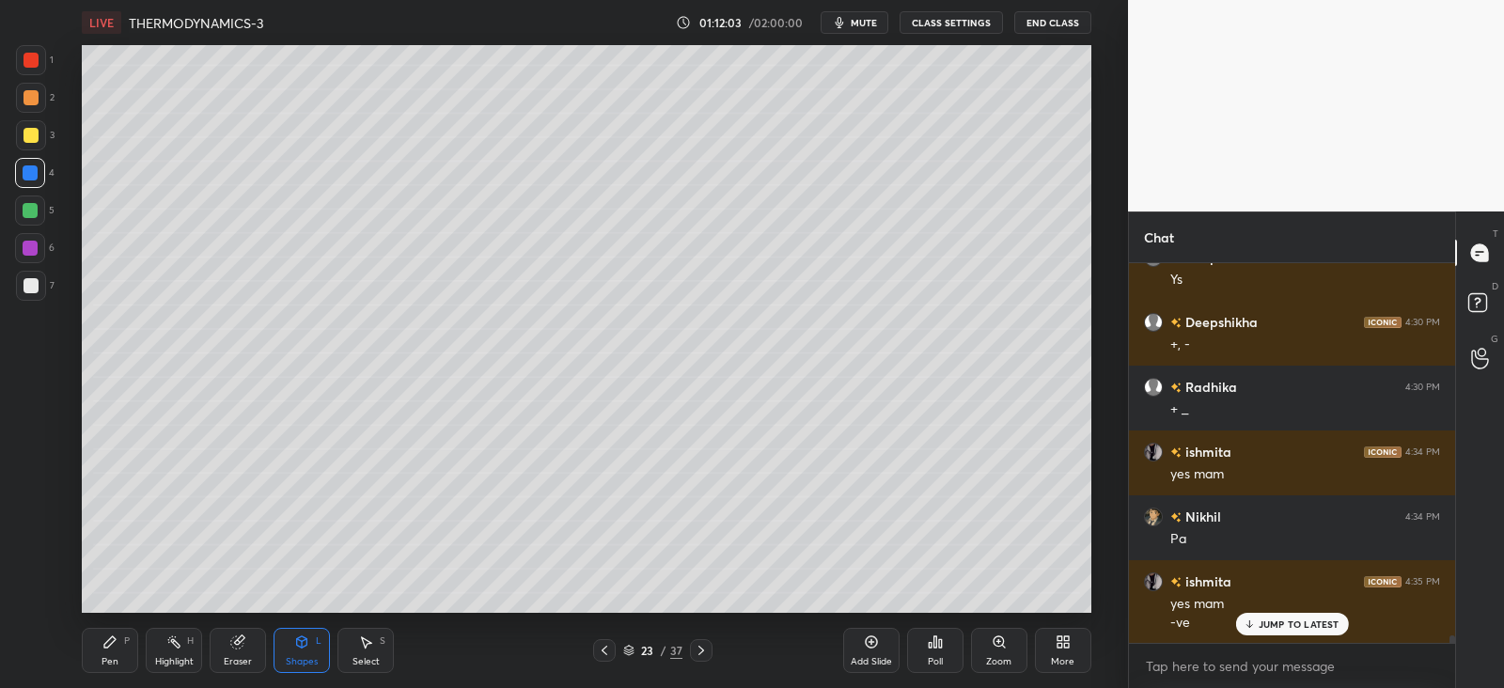
click at [297, 641] on icon at bounding box center [302, 642] width 10 height 11
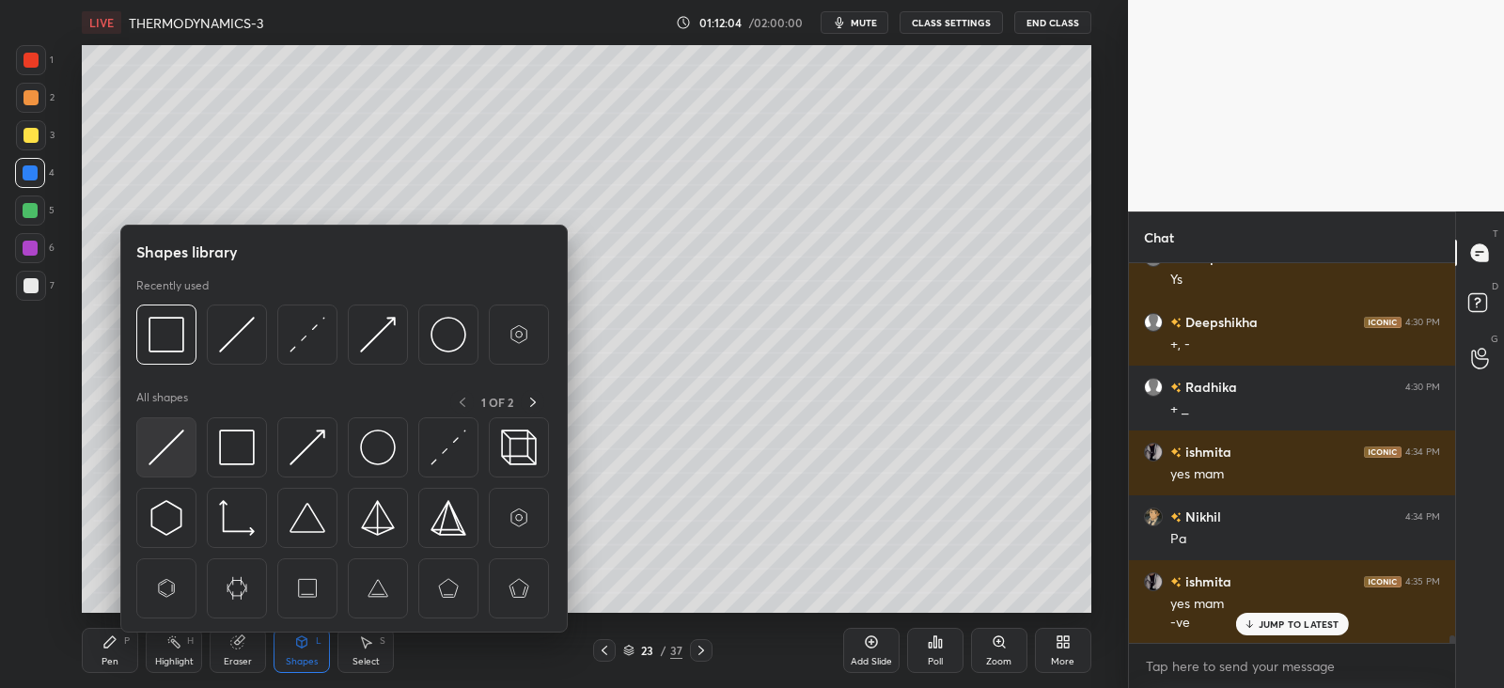
click at [168, 436] on img at bounding box center [167, 448] width 36 height 36
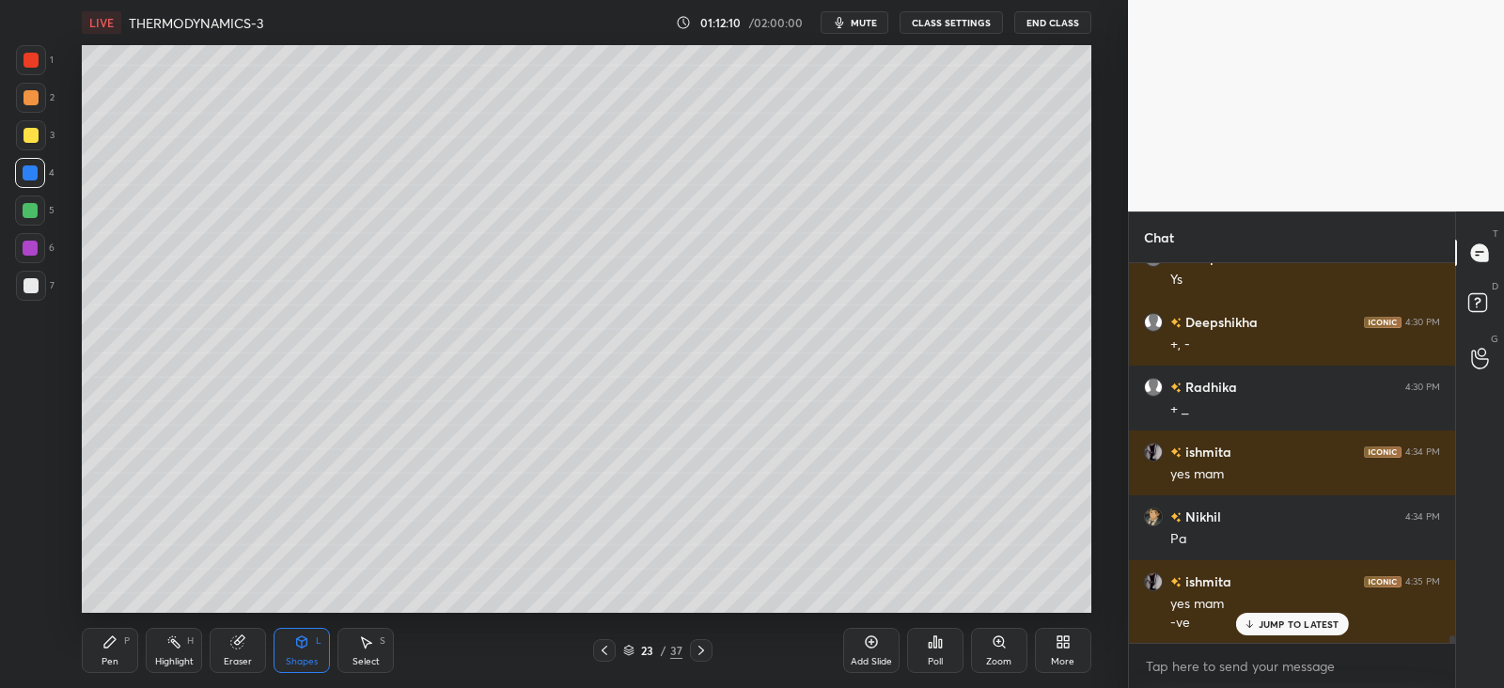
click at [116, 641] on icon at bounding box center [109, 642] width 15 height 15
click at [31, 173] on div at bounding box center [30, 172] width 15 height 15
click at [31, 134] on div at bounding box center [31, 135] width 15 height 15
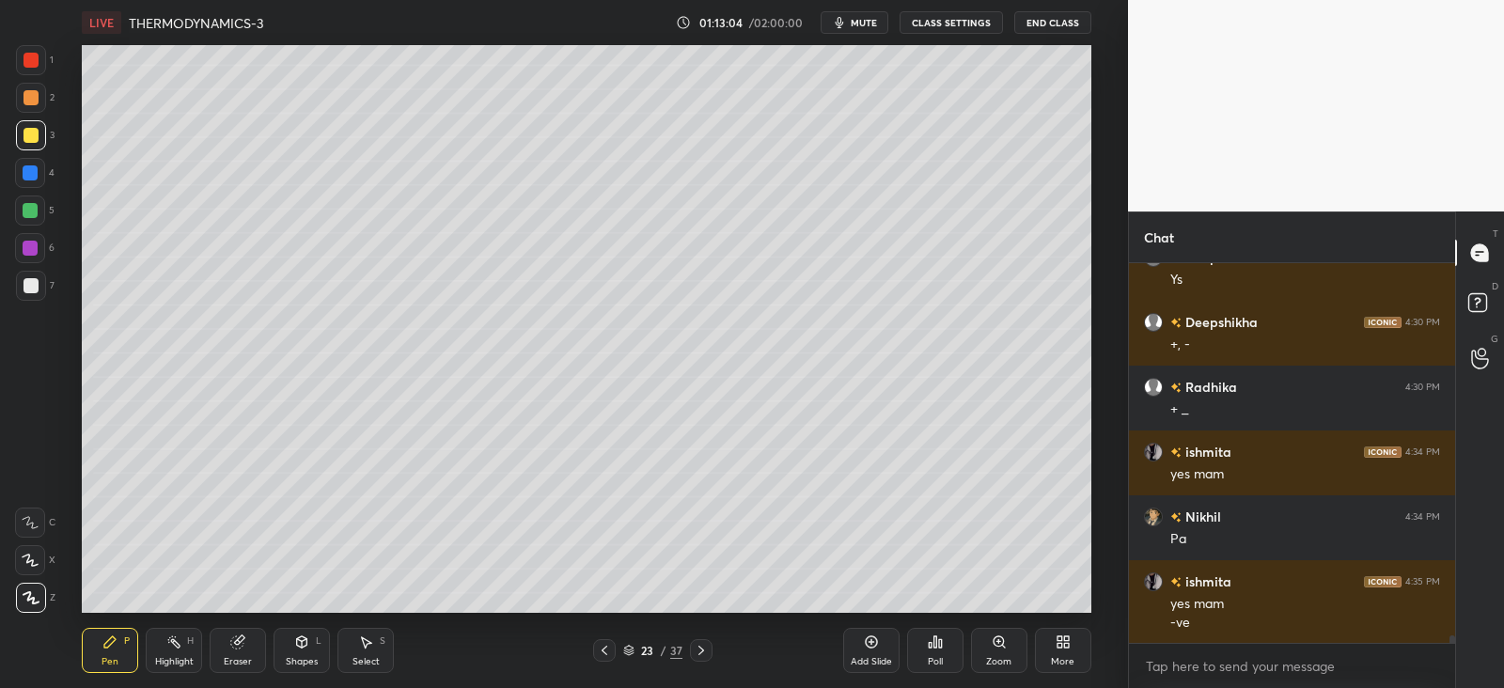
scroll to position [17875, 0]
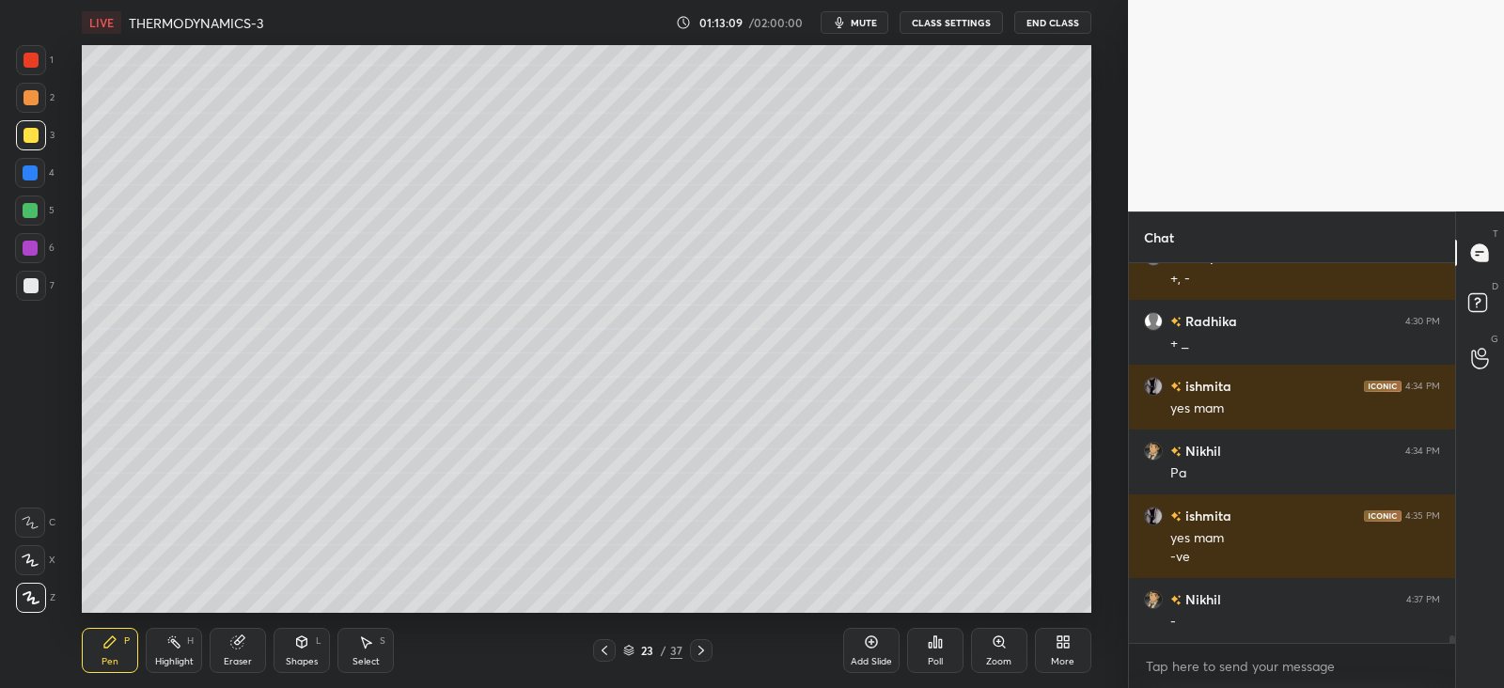
click at [305, 647] on icon at bounding box center [301, 642] width 15 height 15
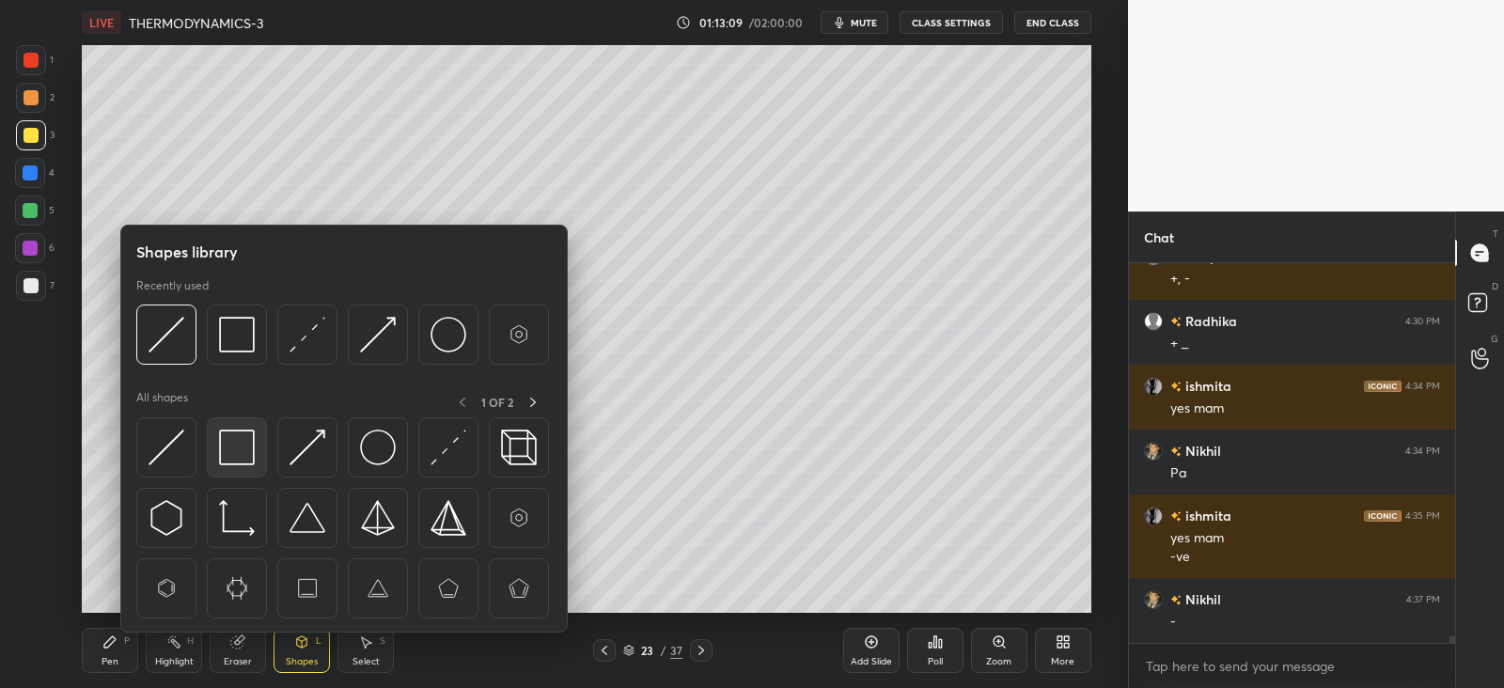
click at [240, 447] on img at bounding box center [237, 448] width 36 height 36
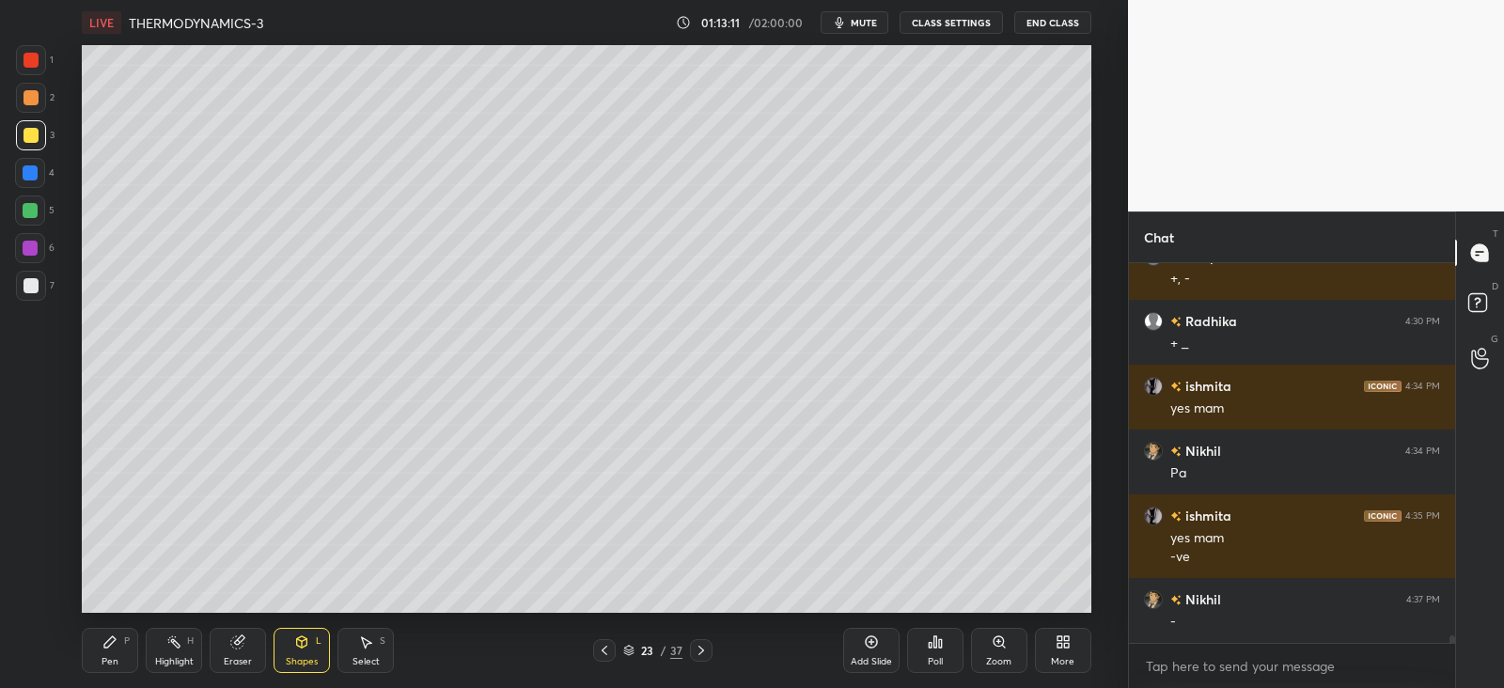
click at [111, 649] on icon at bounding box center [109, 642] width 15 height 15
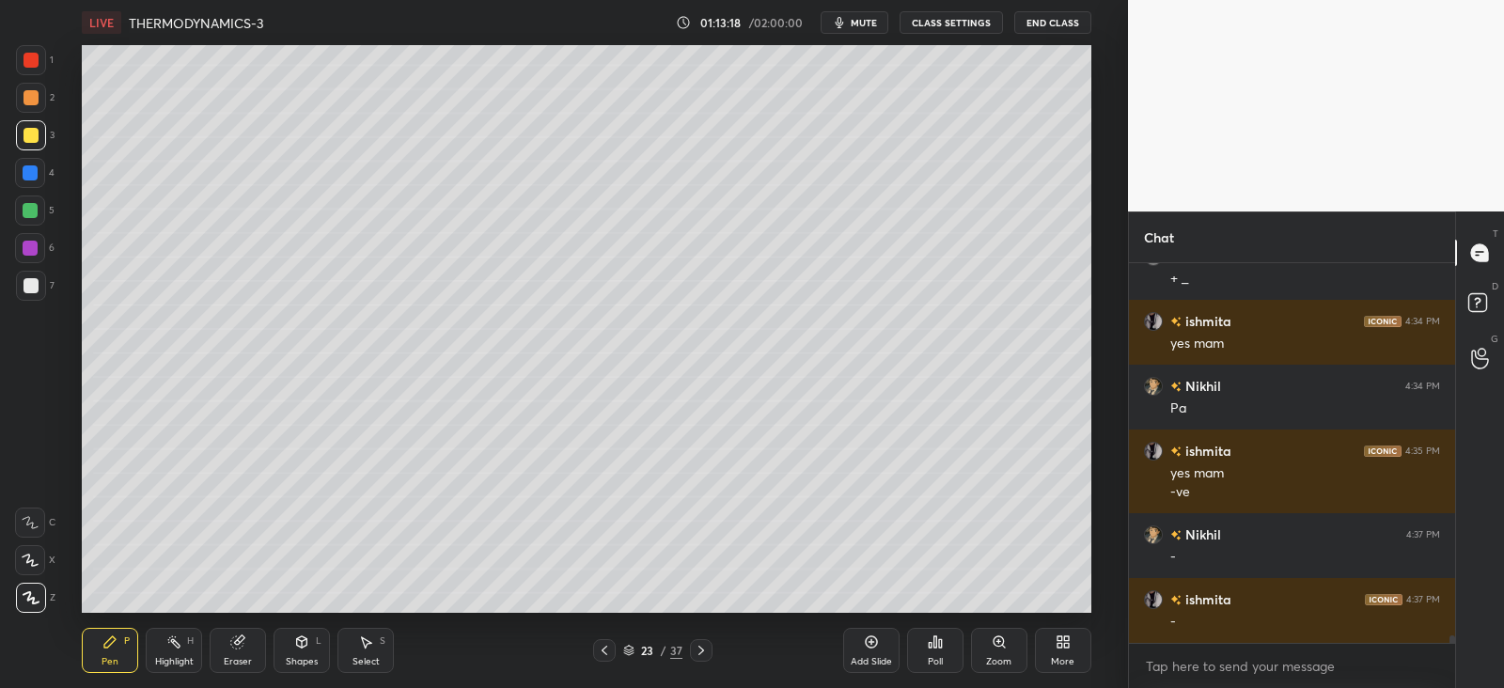
scroll to position [18004, 0]
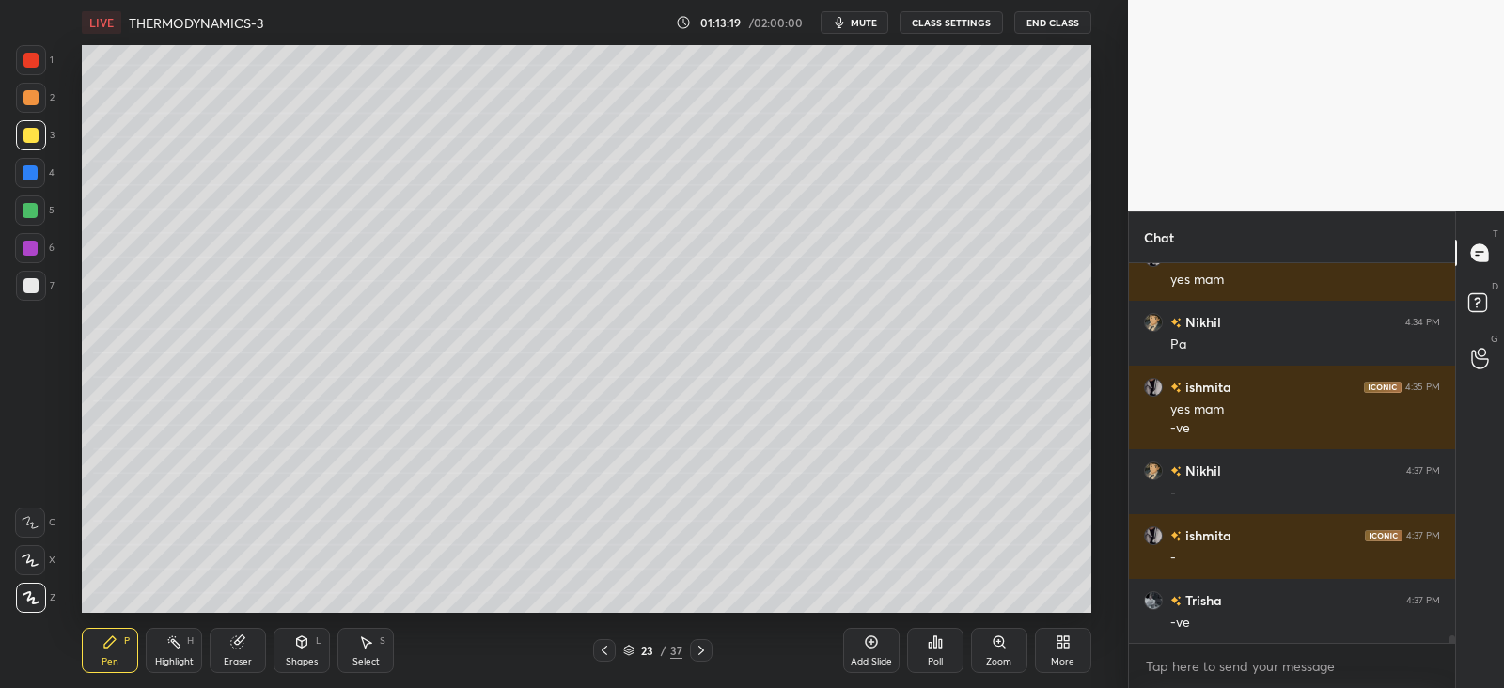
click at [303, 651] on div "Shapes L" at bounding box center [302, 650] width 56 height 45
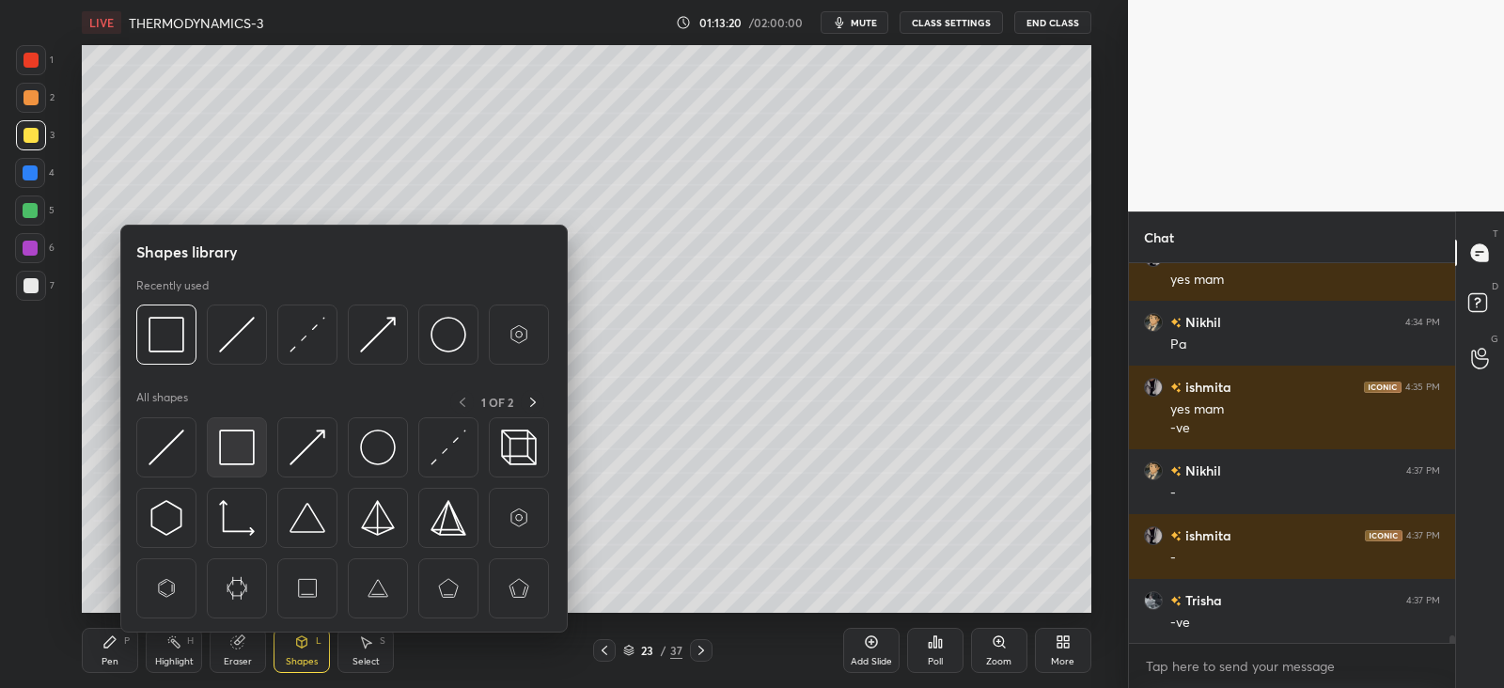
click at [249, 449] on img at bounding box center [237, 448] width 36 height 36
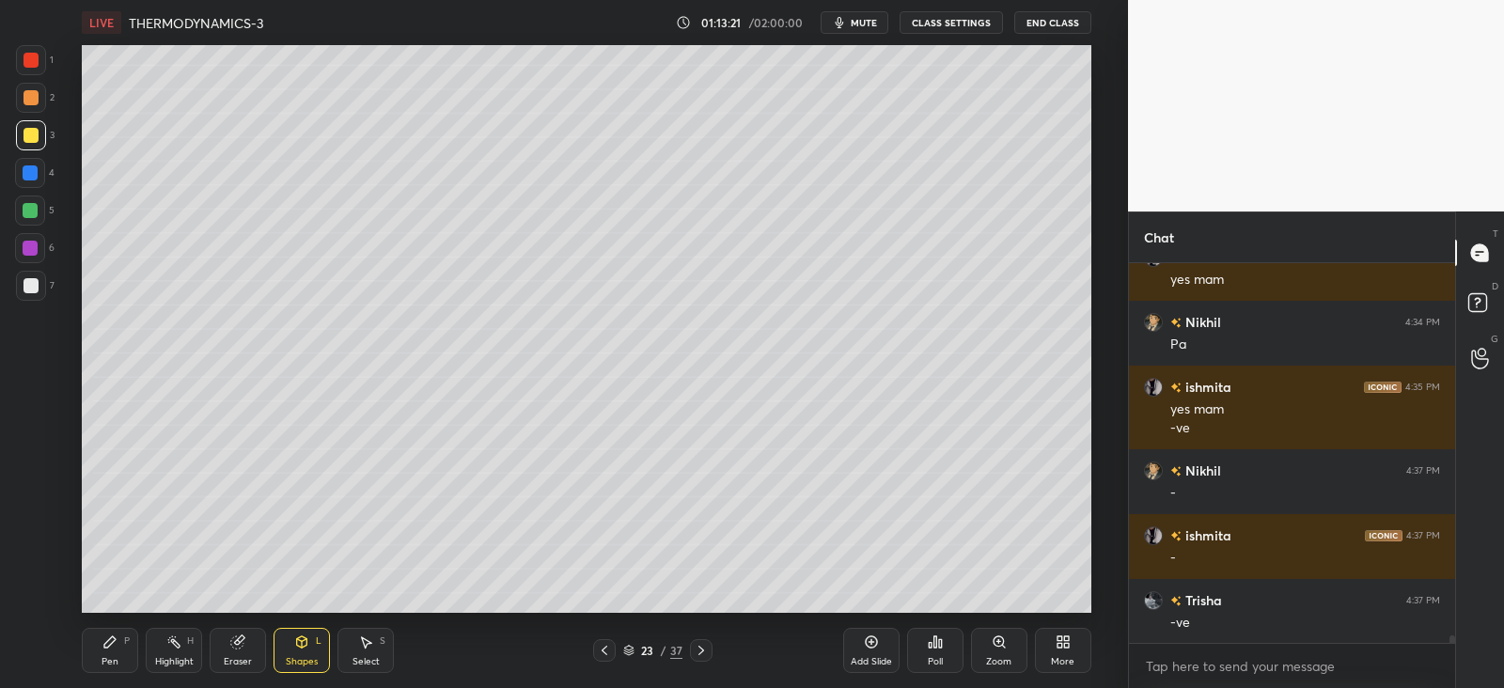
click at [116, 645] on icon at bounding box center [109, 642] width 15 height 15
click at [37, 282] on div at bounding box center [31, 285] width 15 height 15
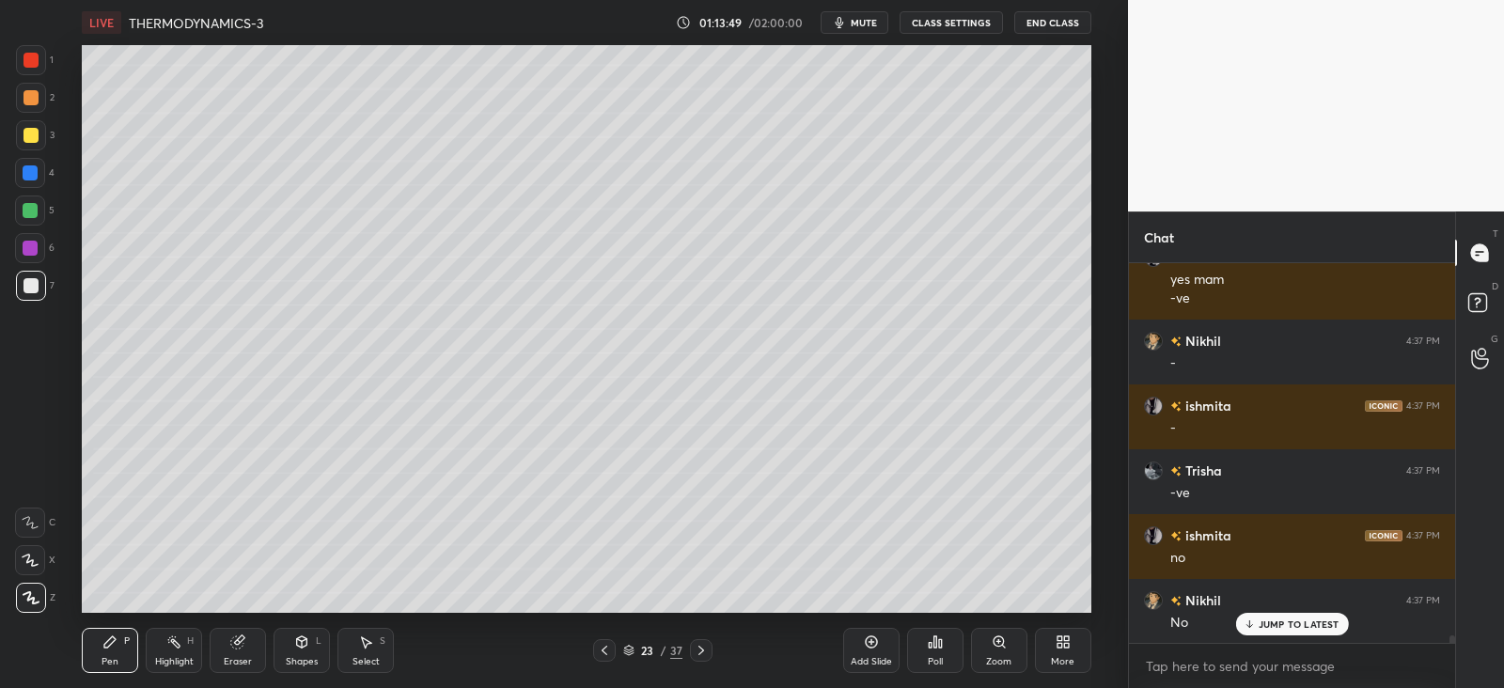
scroll to position [18199, 0]
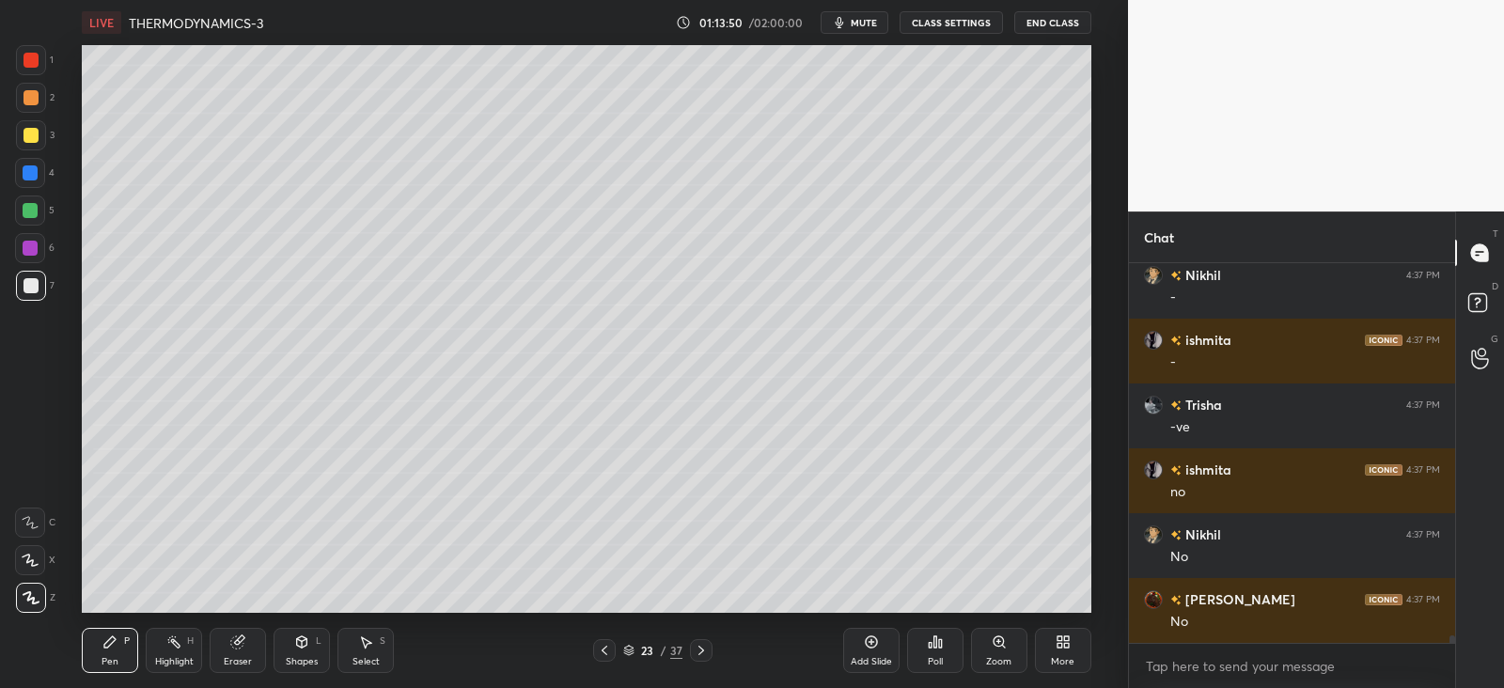
click at [29, 285] on div at bounding box center [31, 285] width 15 height 15
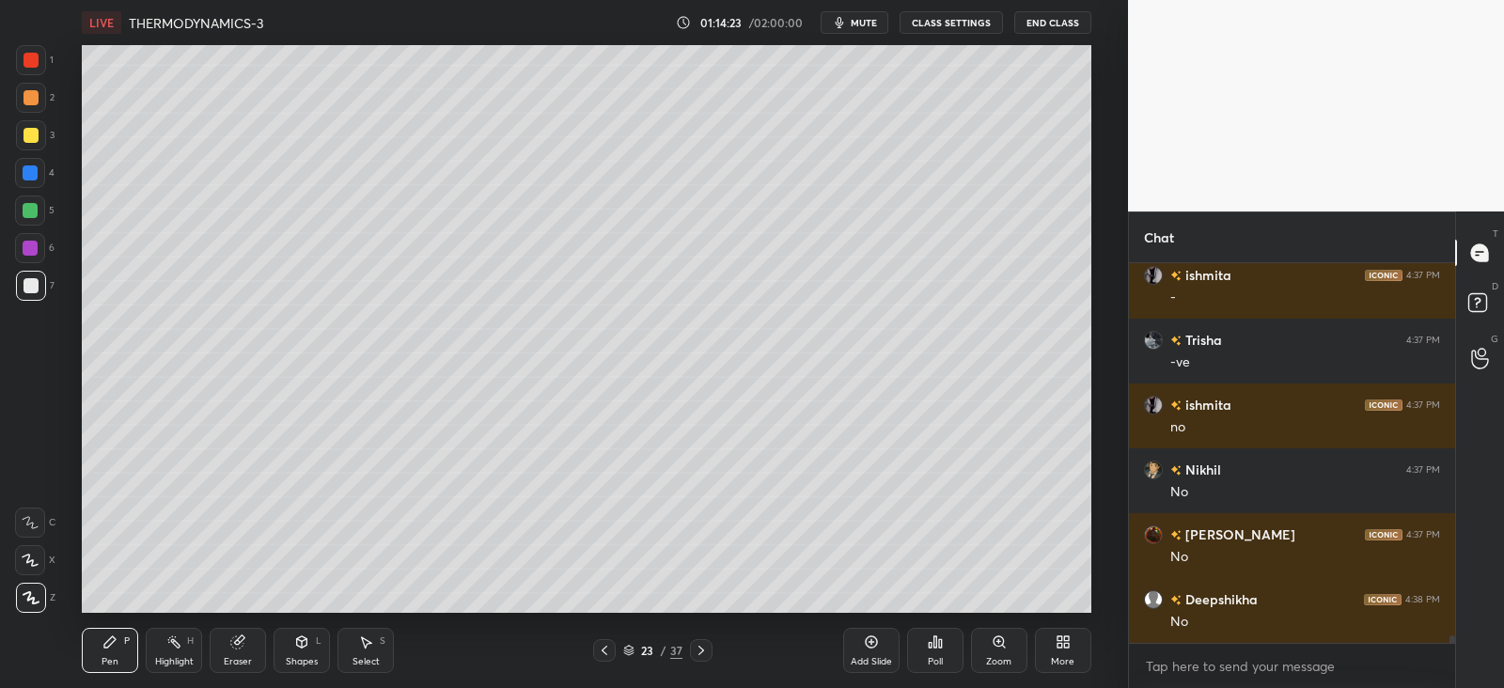
click at [40, 173] on div at bounding box center [30, 173] width 30 height 30
click at [28, 160] on div at bounding box center [30, 173] width 30 height 30
click at [39, 129] on div at bounding box center [31, 135] width 30 height 30
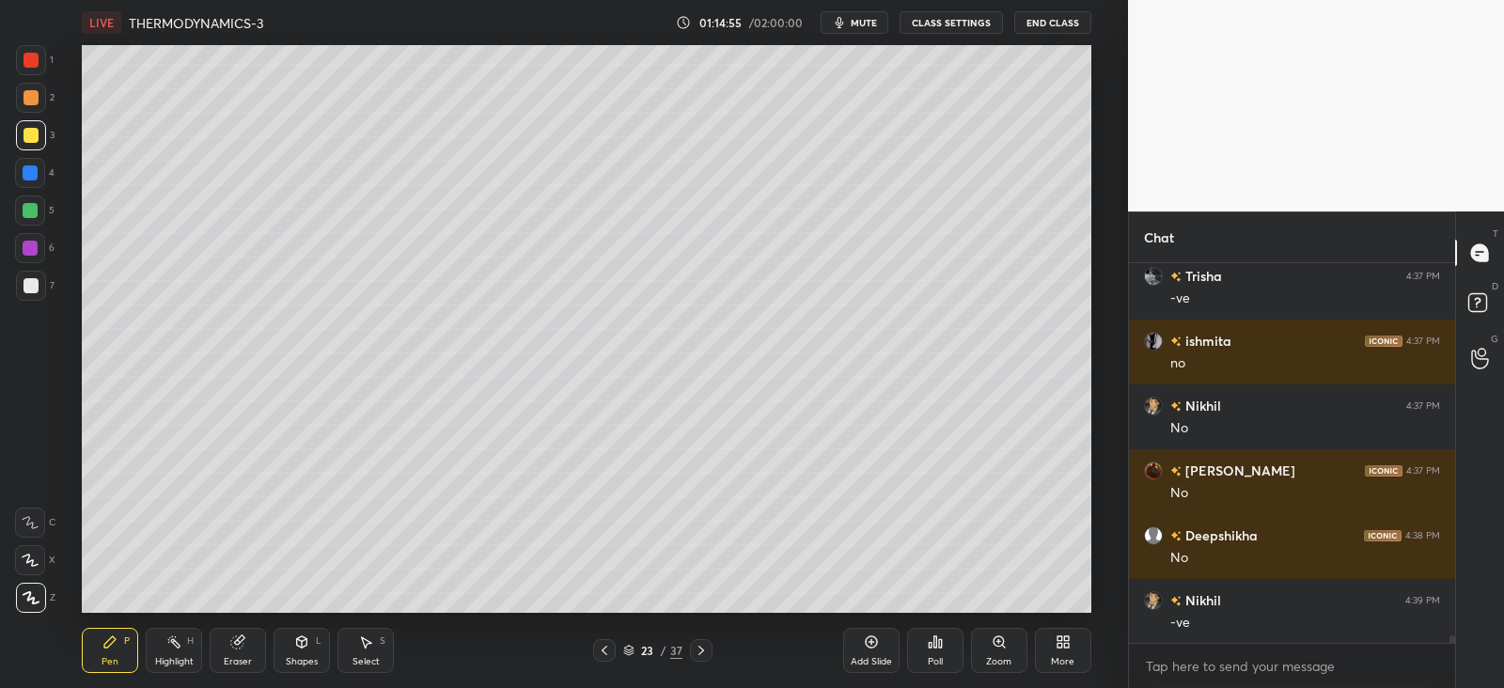
scroll to position [18393, 0]
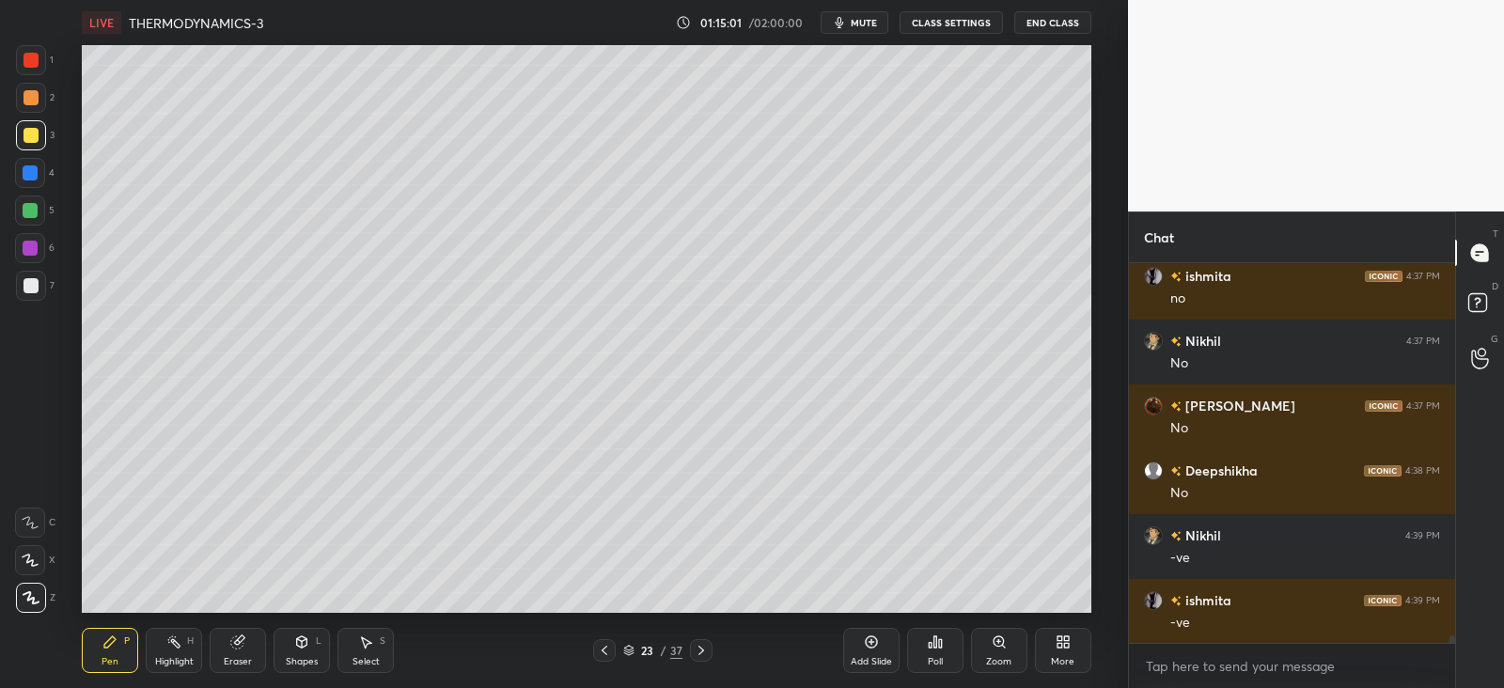
click at [298, 651] on div "Shapes L" at bounding box center [302, 650] width 56 height 45
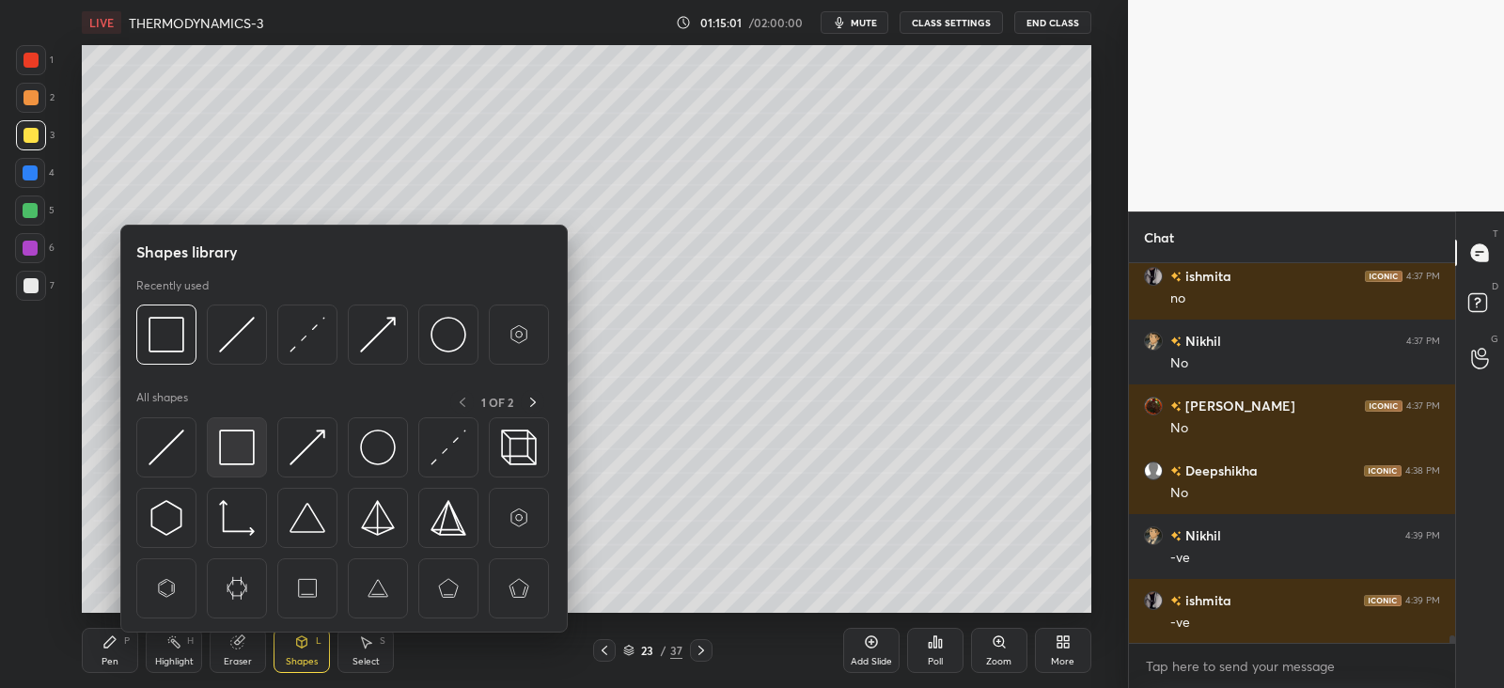
click at [254, 451] on img at bounding box center [237, 448] width 36 height 36
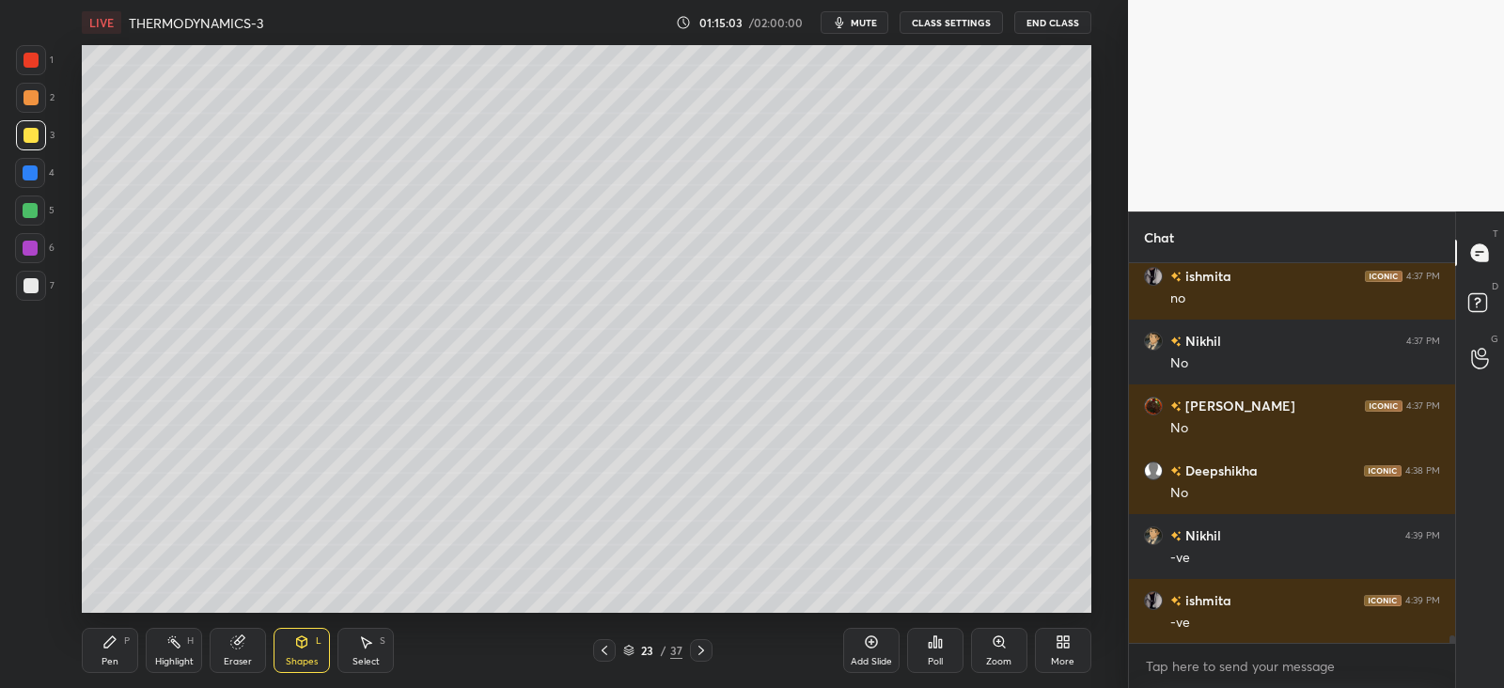
click at [99, 637] on div "Pen P" at bounding box center [110, 650] width 56 height 45
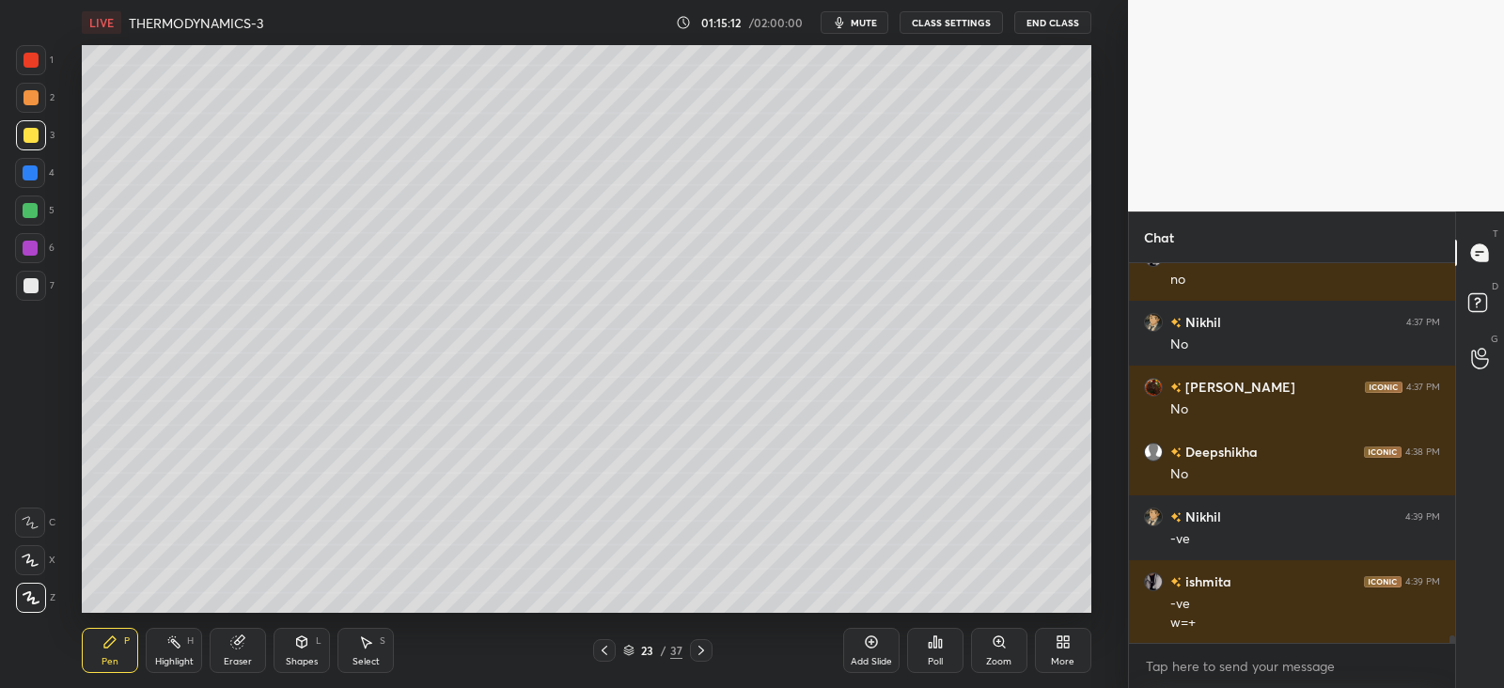
scroll to position [18477, 0]
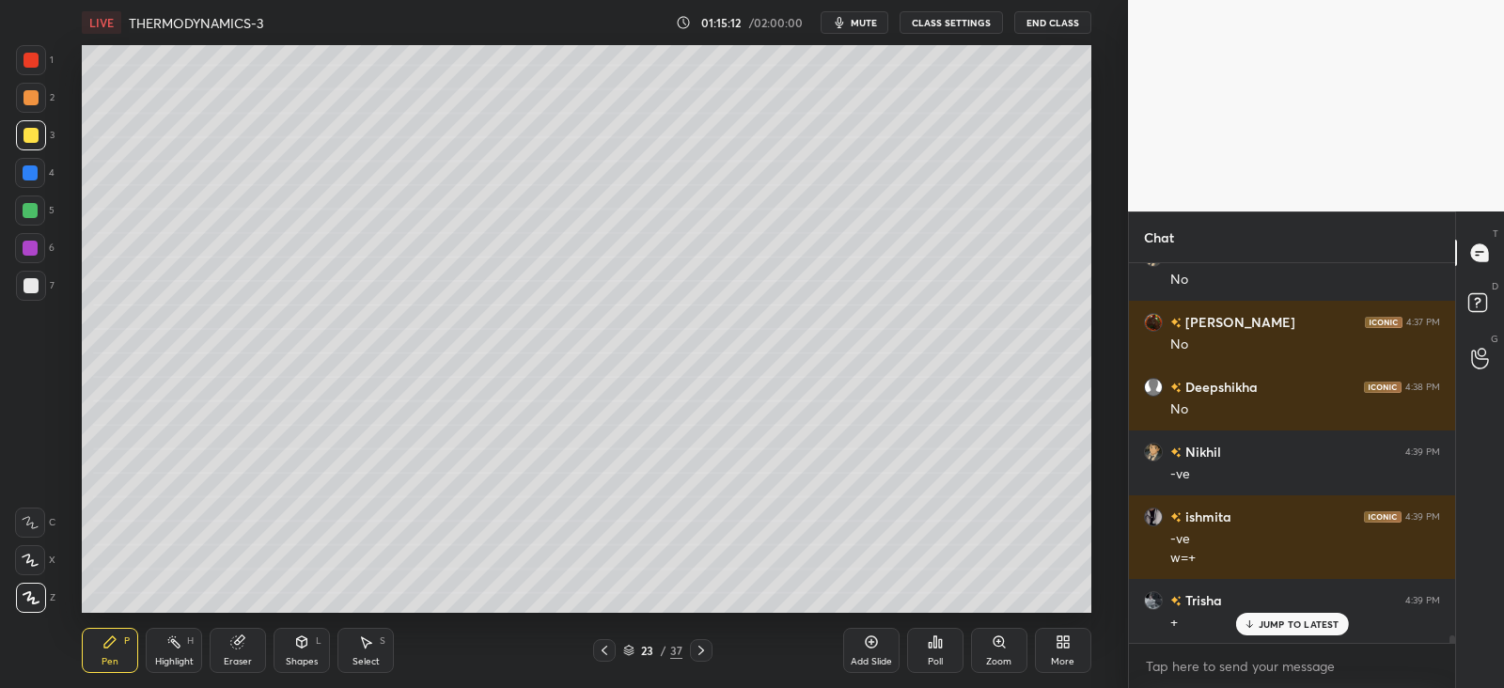
click at [298, 653] on div "Shapes L" at bounding box center [302, 650] width 56 height 45
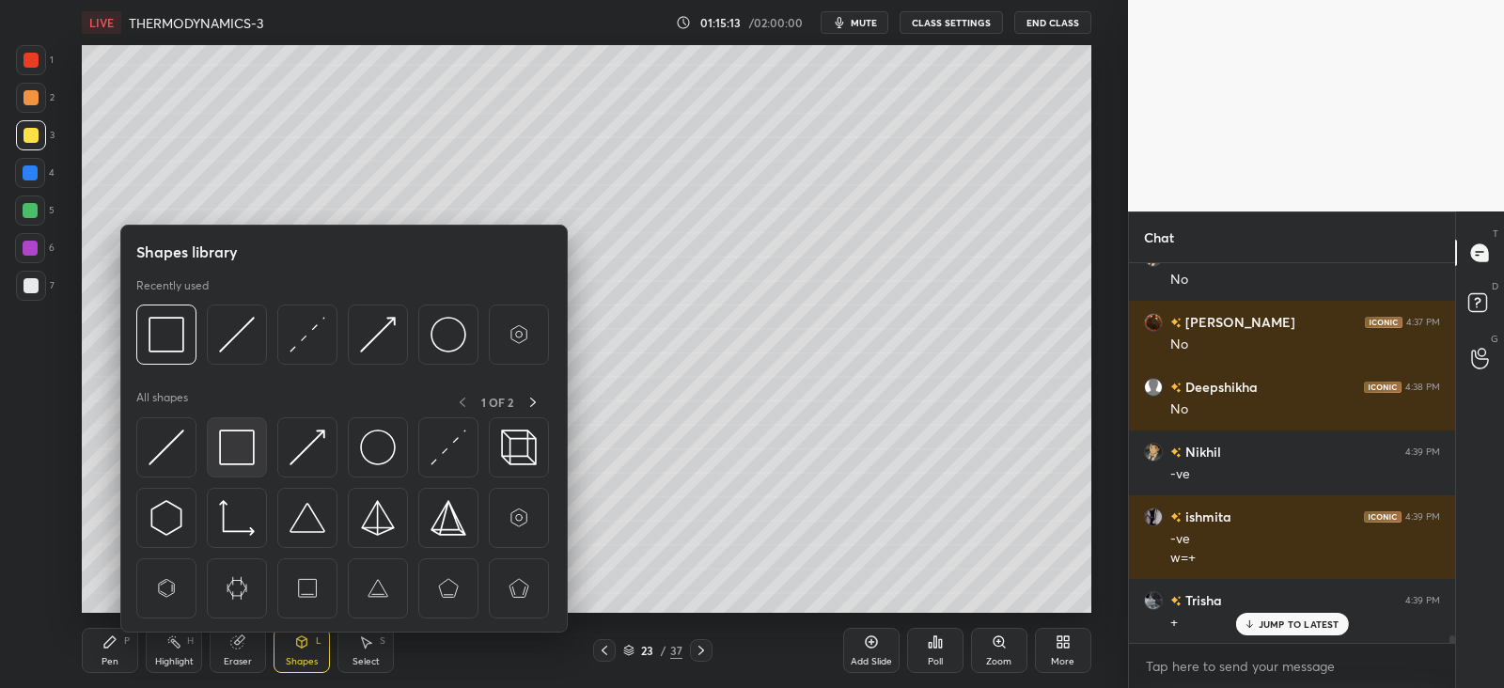
click at [240, 453] on img at bounding box center [237, 448] width 36 height 36
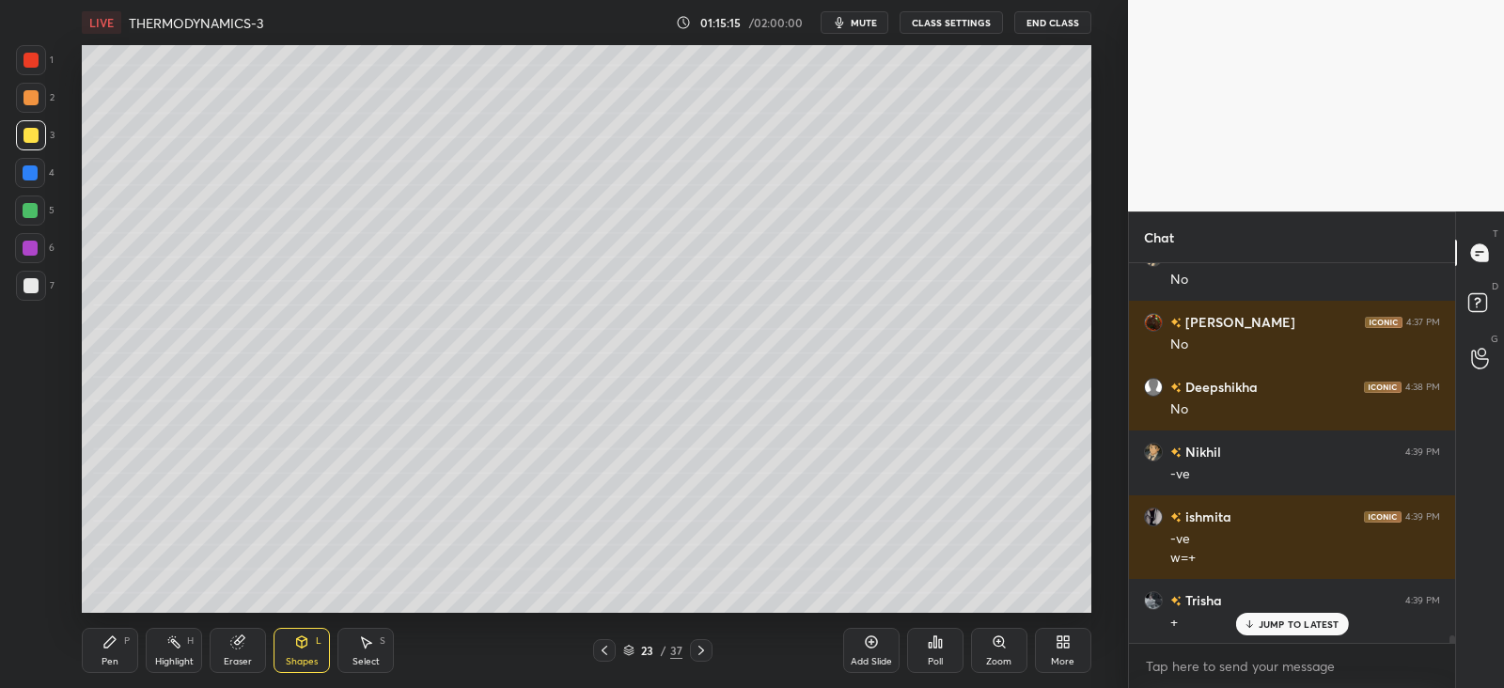
click at [119, 637] on div "Pen P" at bounding box center [110, 650] width 56 height 45
click at [51, 288] on div "7" at bounding box center [35, 286] width 39 height 30
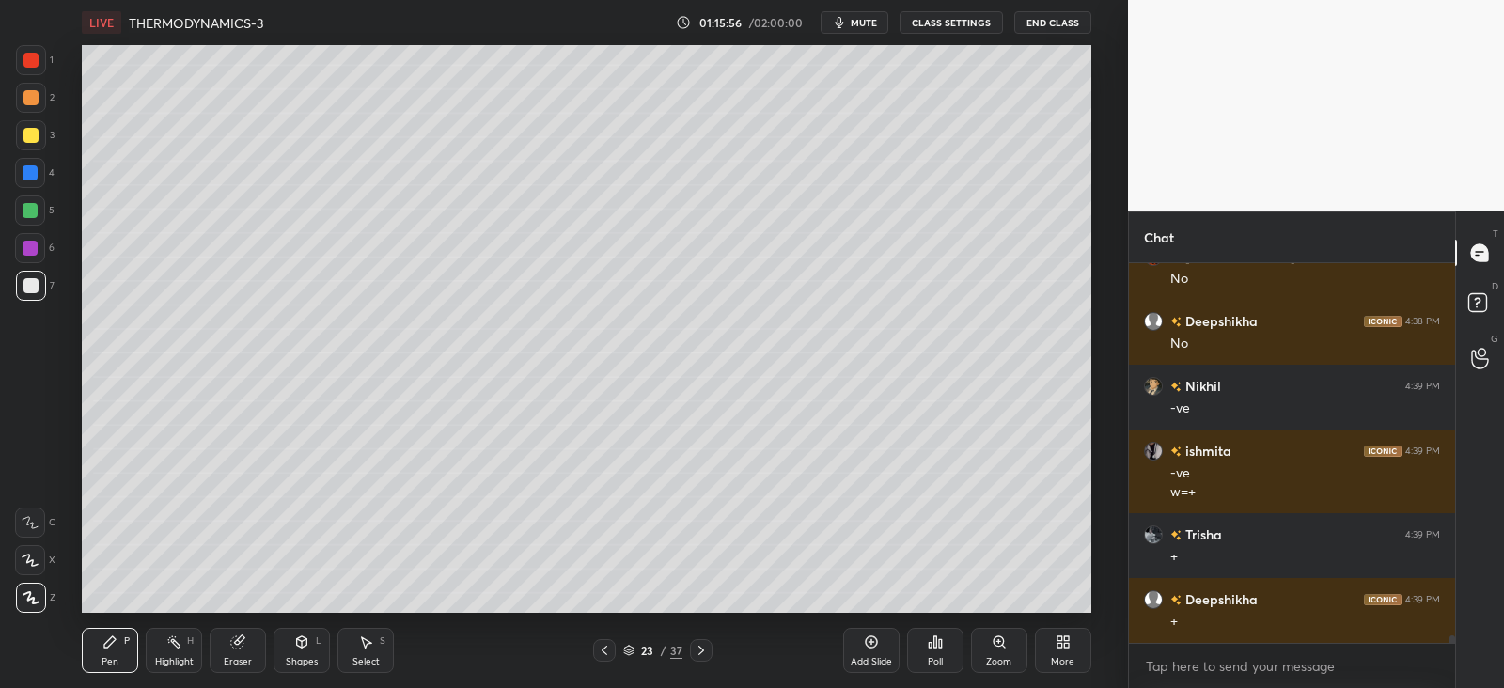
click at [610, 651] on icon at bounding box center [604, 650] width 15 height 15
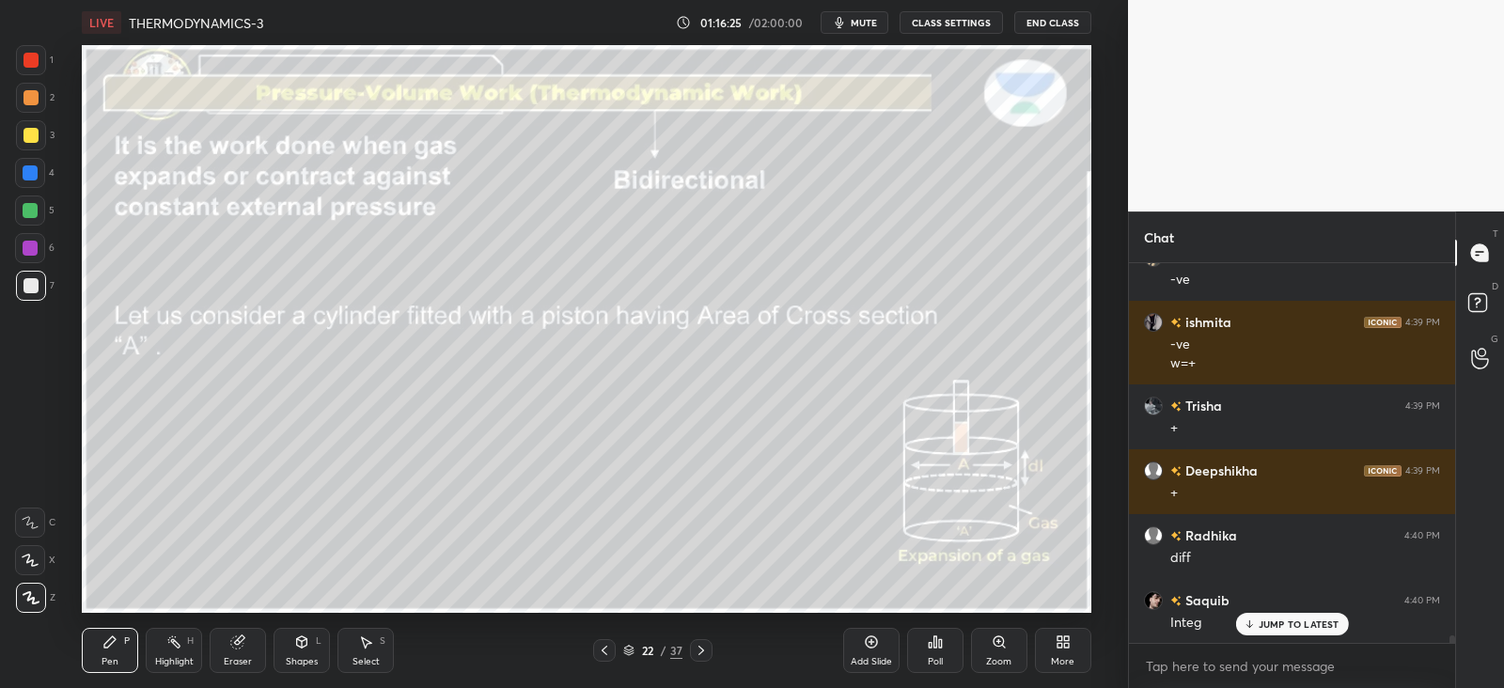
scroll to position [18736, 0]
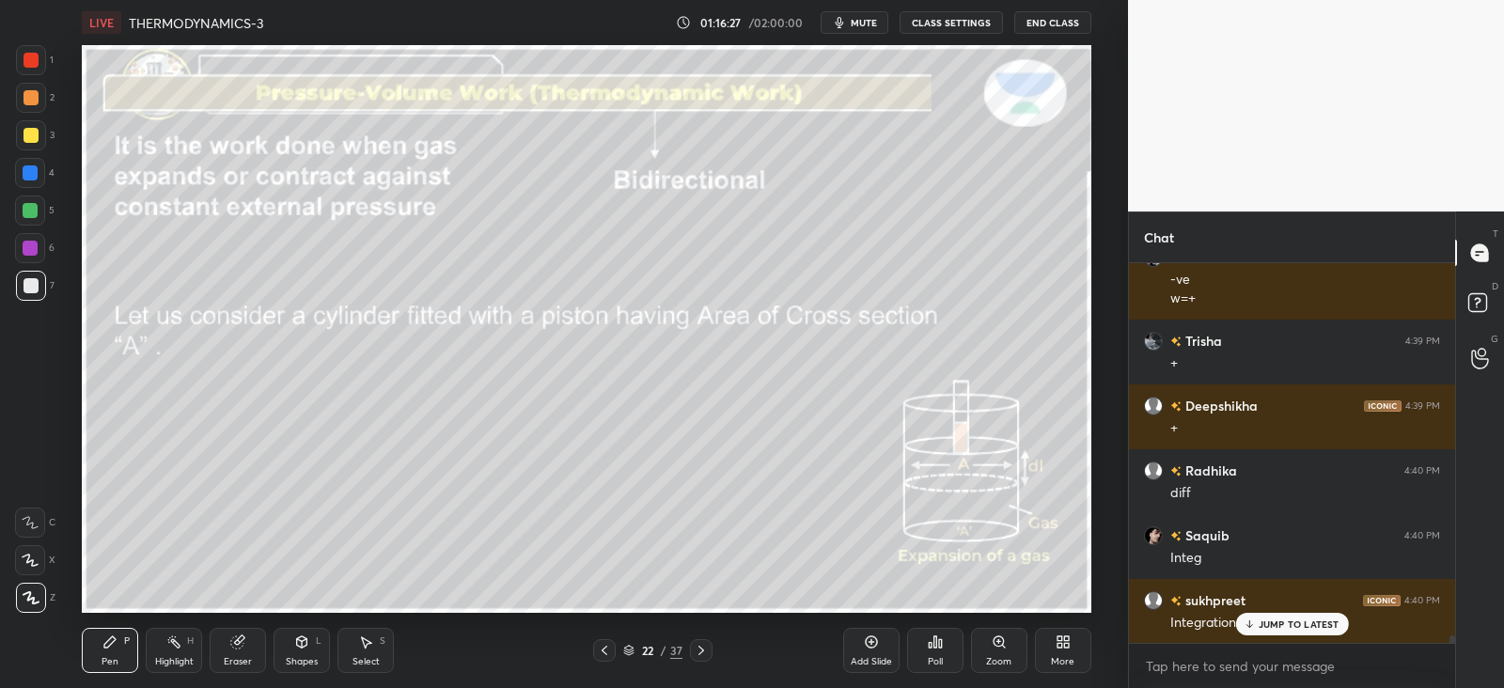
click at [702, 644] on icon at bounding box center [701, 650] width 15 height 15
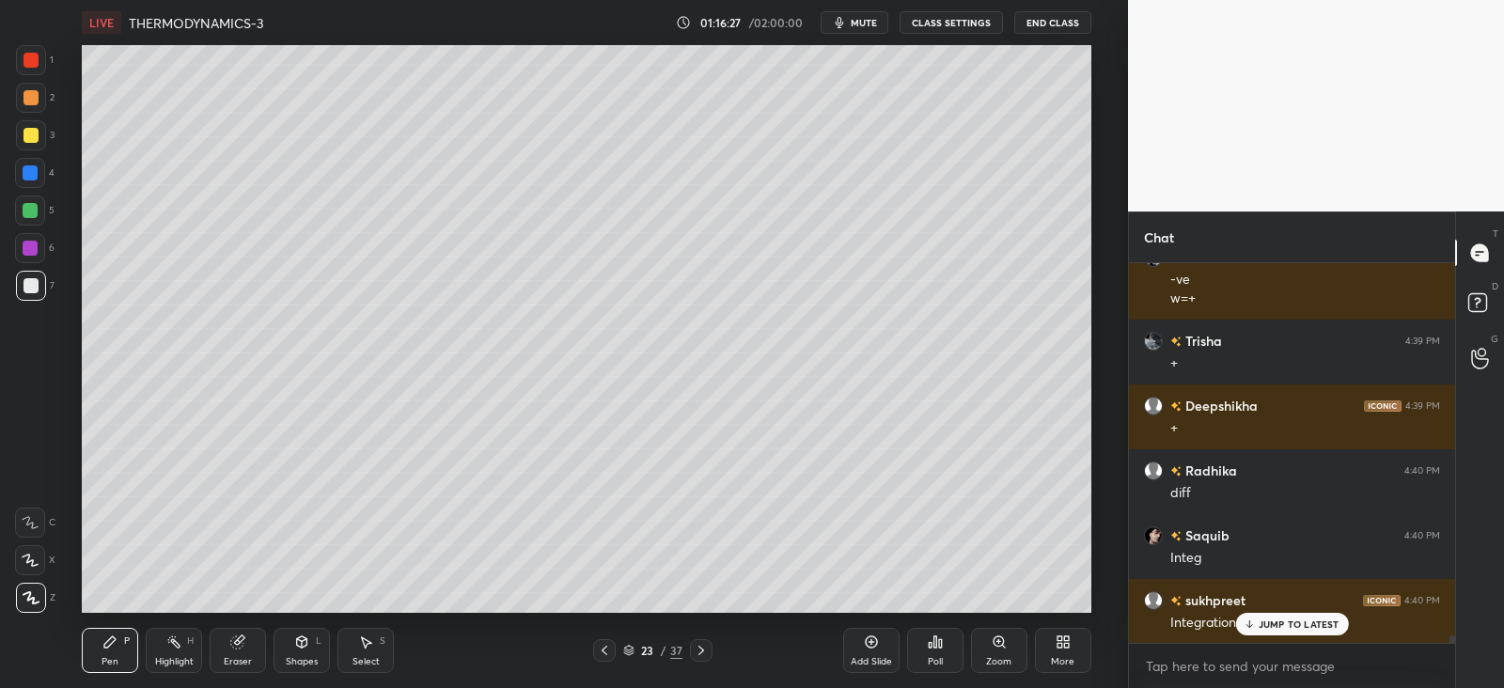
scroll to position [18801, 0]
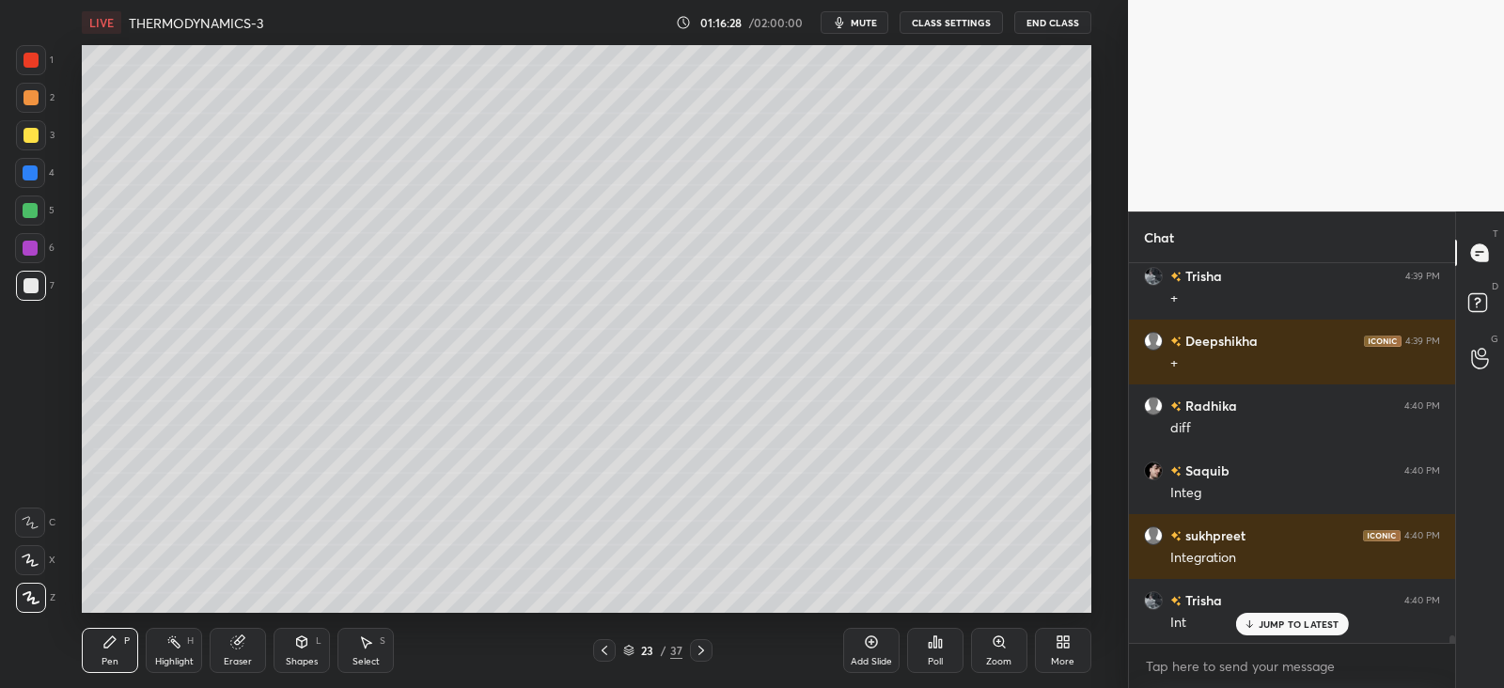
click at [701, 651] on icon at bounding box center [701, 650] width 15 height 15
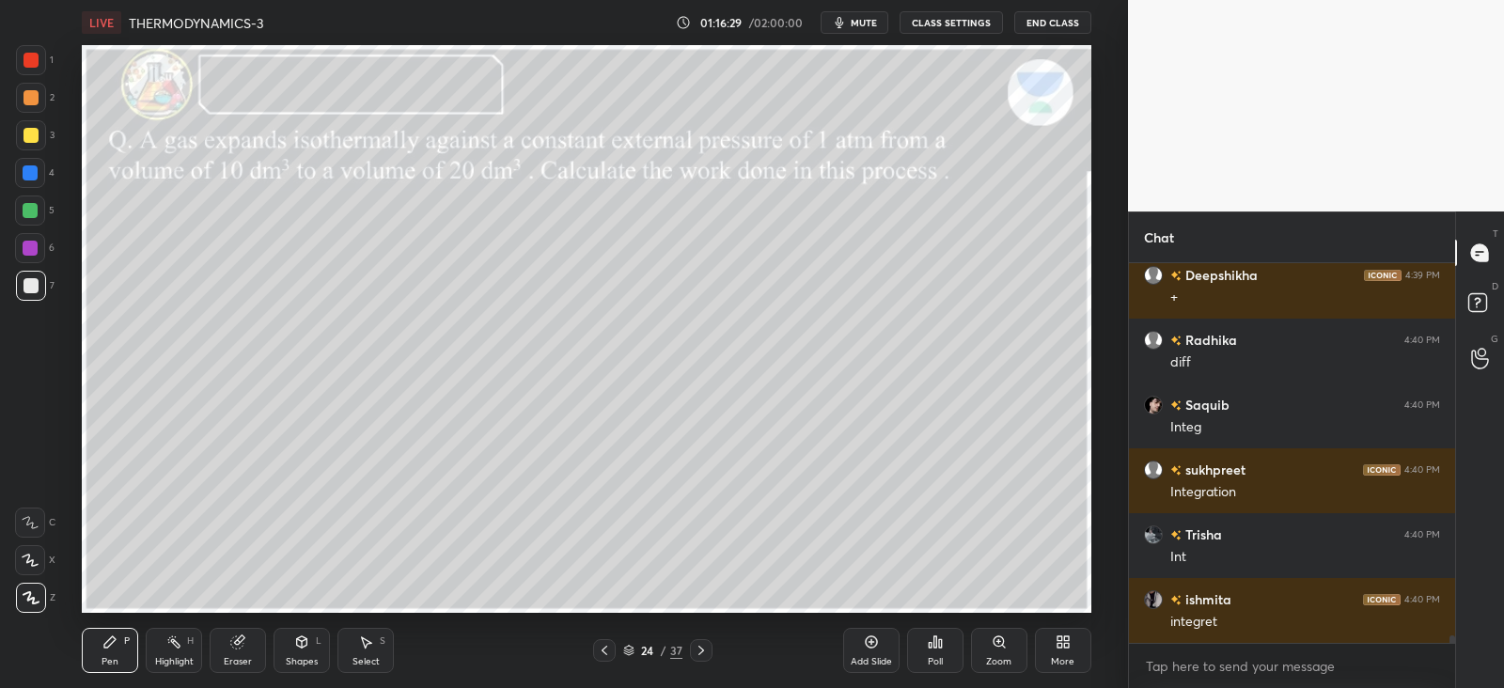
click at [607, 649] on icon at bounding box center [604, 650] width 15 height 15
click at [867, 646] on icon at bounding box center [871, 643] width 12 height 12
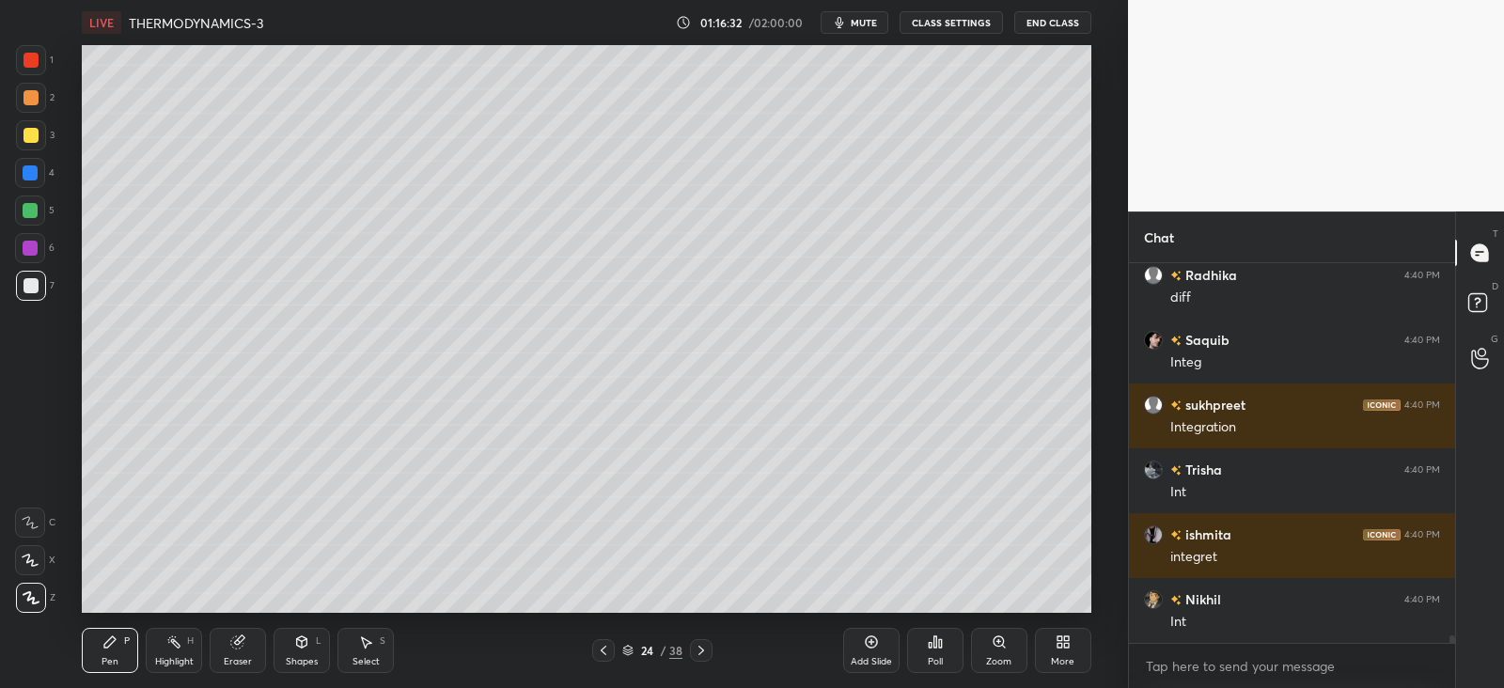
click at [37, 131] on div at bounding box center [31, 135] width 15 height 15
click at [305, 653] on div "Shapes L" at bounding box center [302, 650] width 56 height 45
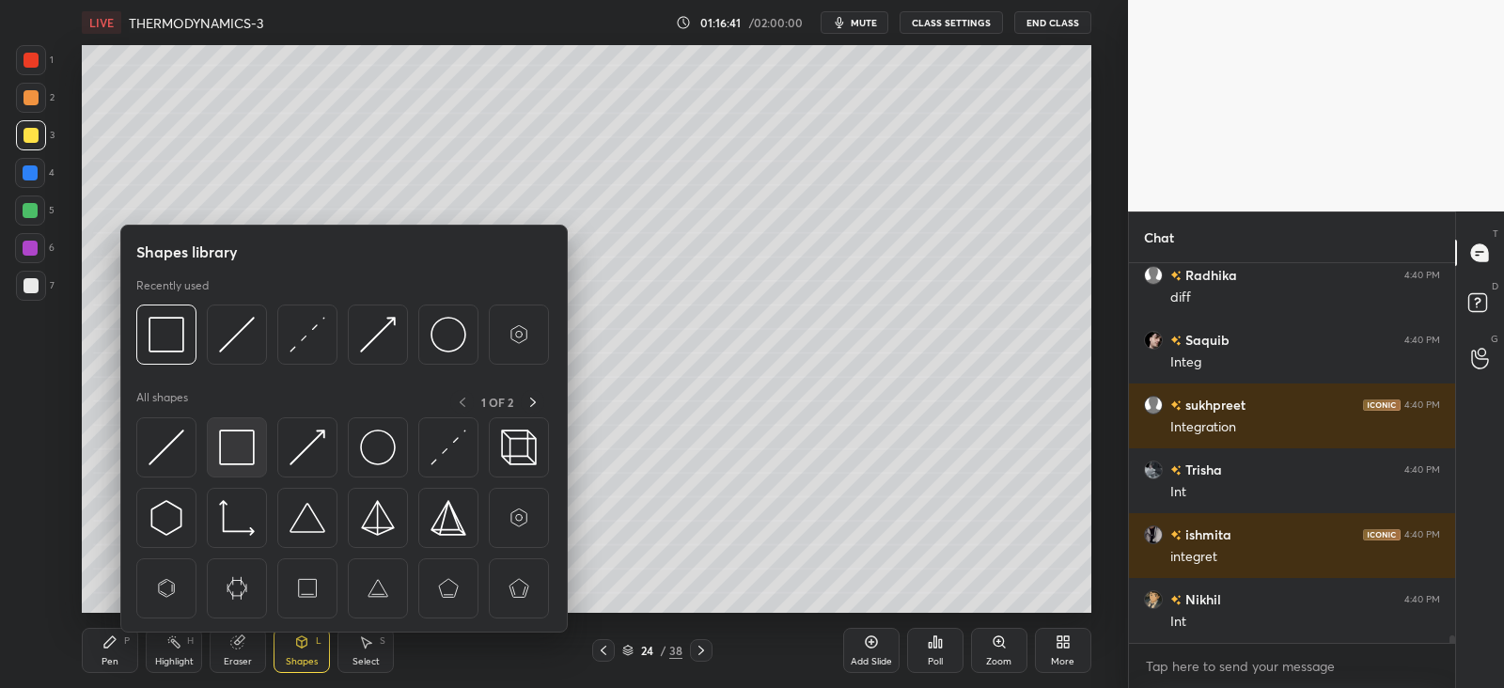
click at [242, 436] on img at bounding box center [237, 448] width 36 height 36
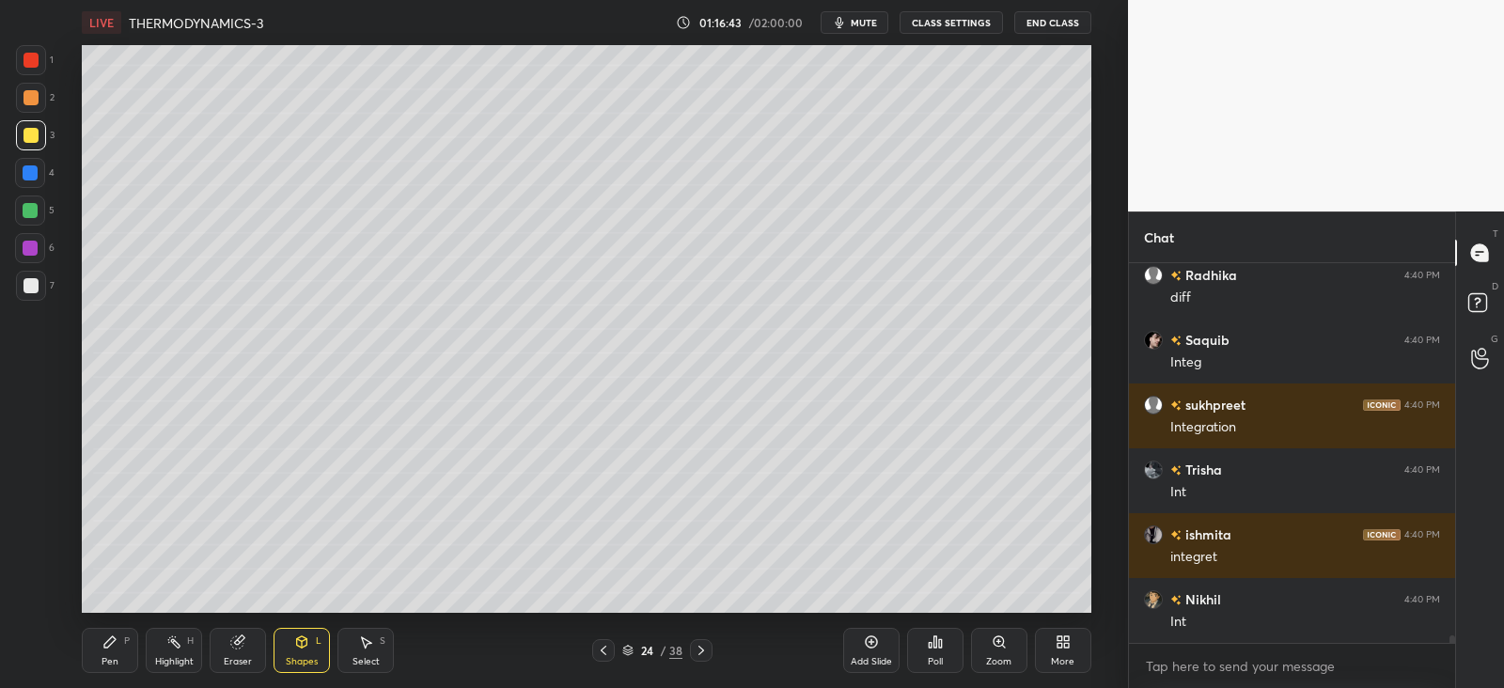
click at [94, 630] on div "Pen P" at bounding box center [110, 650] width 56 height 45
click at [27, 101] on div at bounding box center [31, 97] width 15 height 15
click at [250, 638] on div "Eraser" at bounding box center [238, 650] width 56 height 45
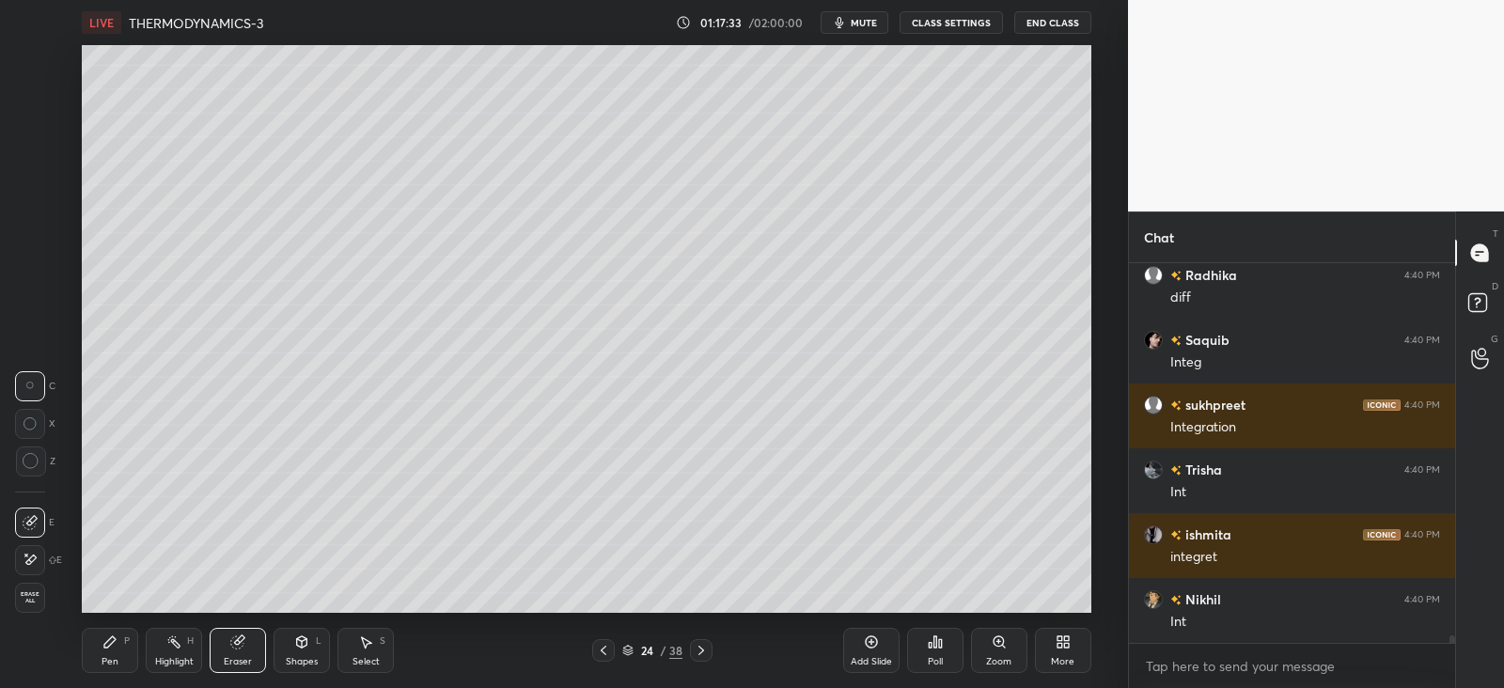
click at [118, 625] on div "Pen P Highlight H Eraser Shapes L Select S 24 / 38 Add Slide Poll Zoom More" at bounding box center [586, 650] width 1009 height 75
click at [108, 651] on div "Pen P" at bounding box center [110, 650] width 56 height 45
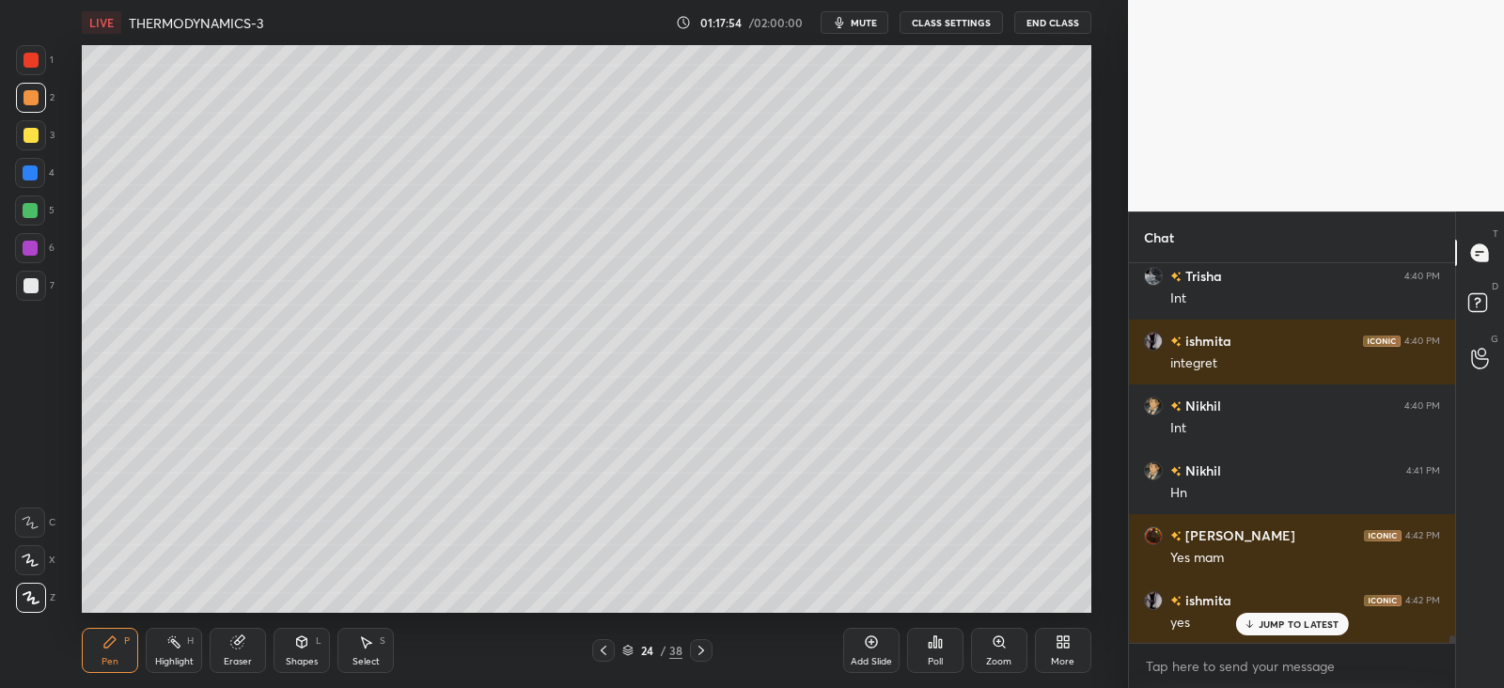
scroll to position [19191, 0]
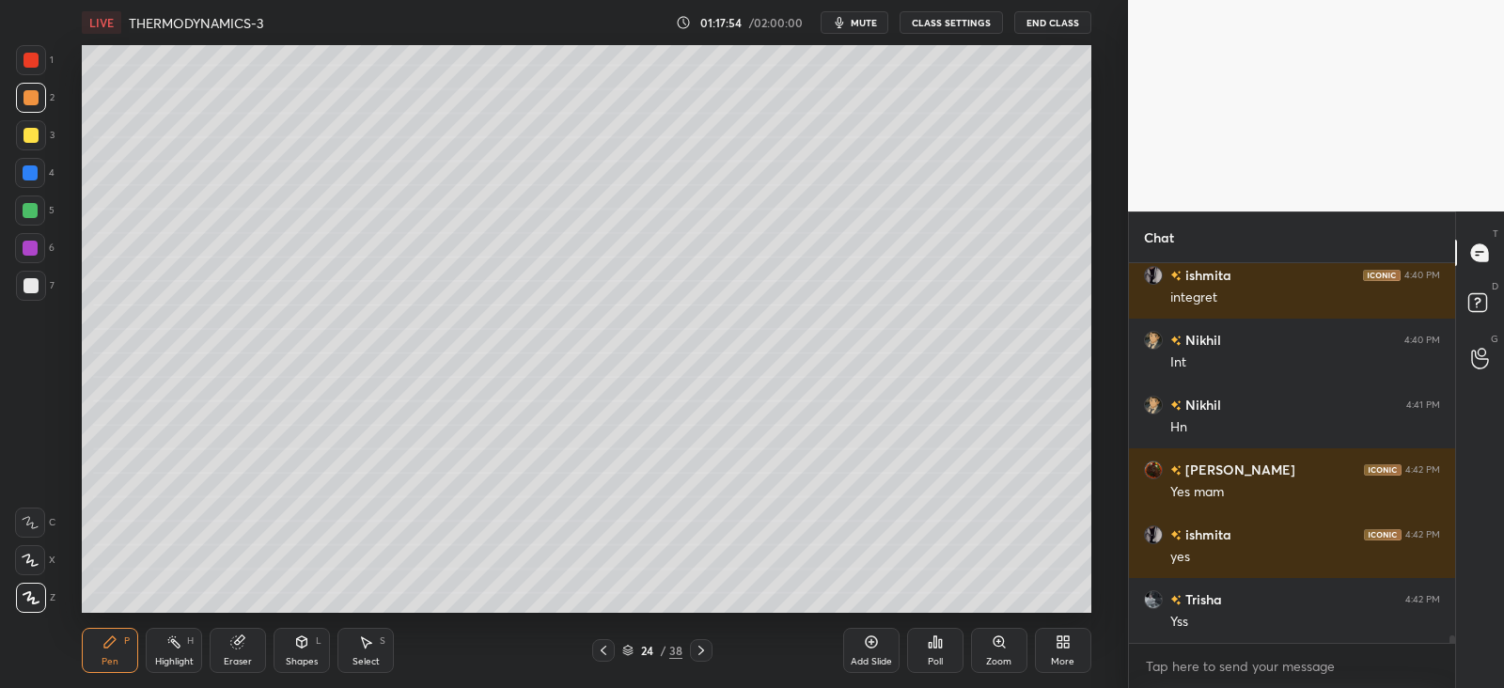
click at [307, 658] on div "Shapes" at bounding box center [302, 661] width 32 height 9
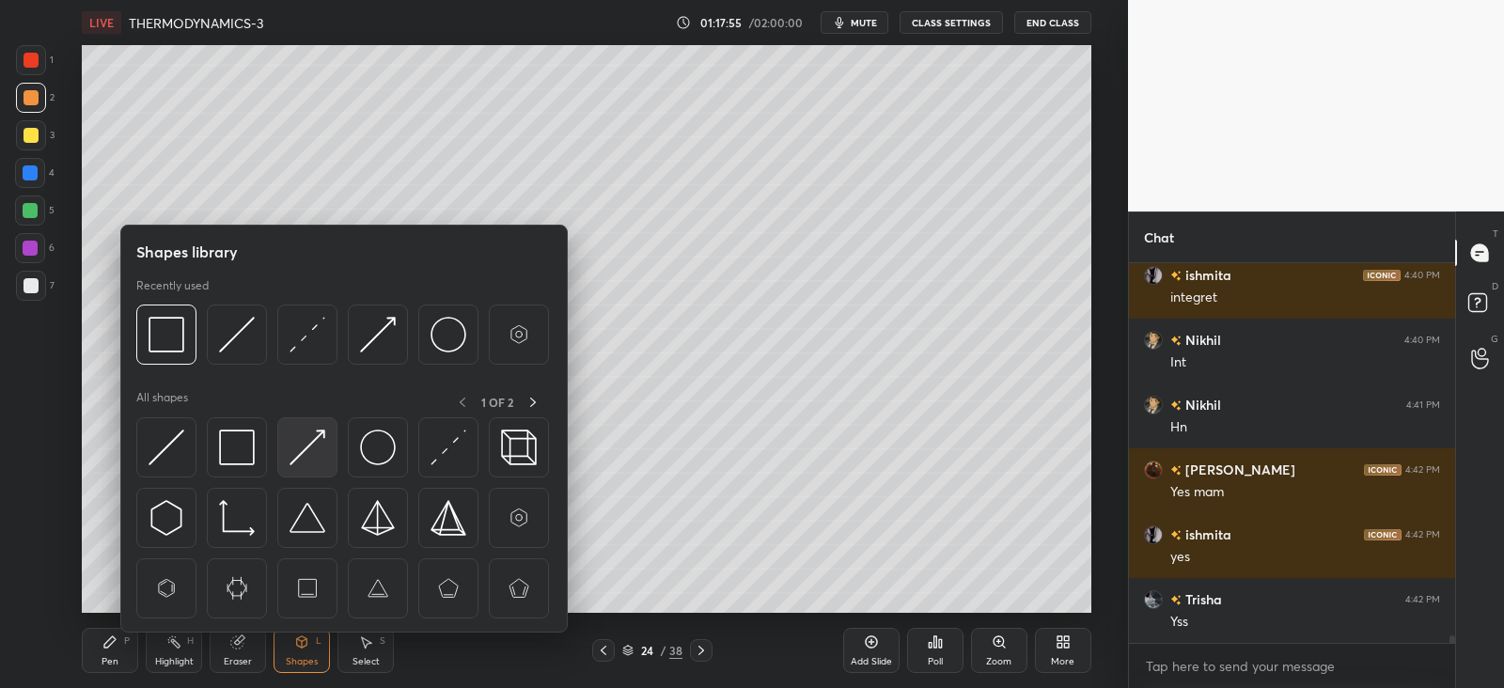
click at [320, 443] on img at bounding box center [308, 448] width 36 height 36
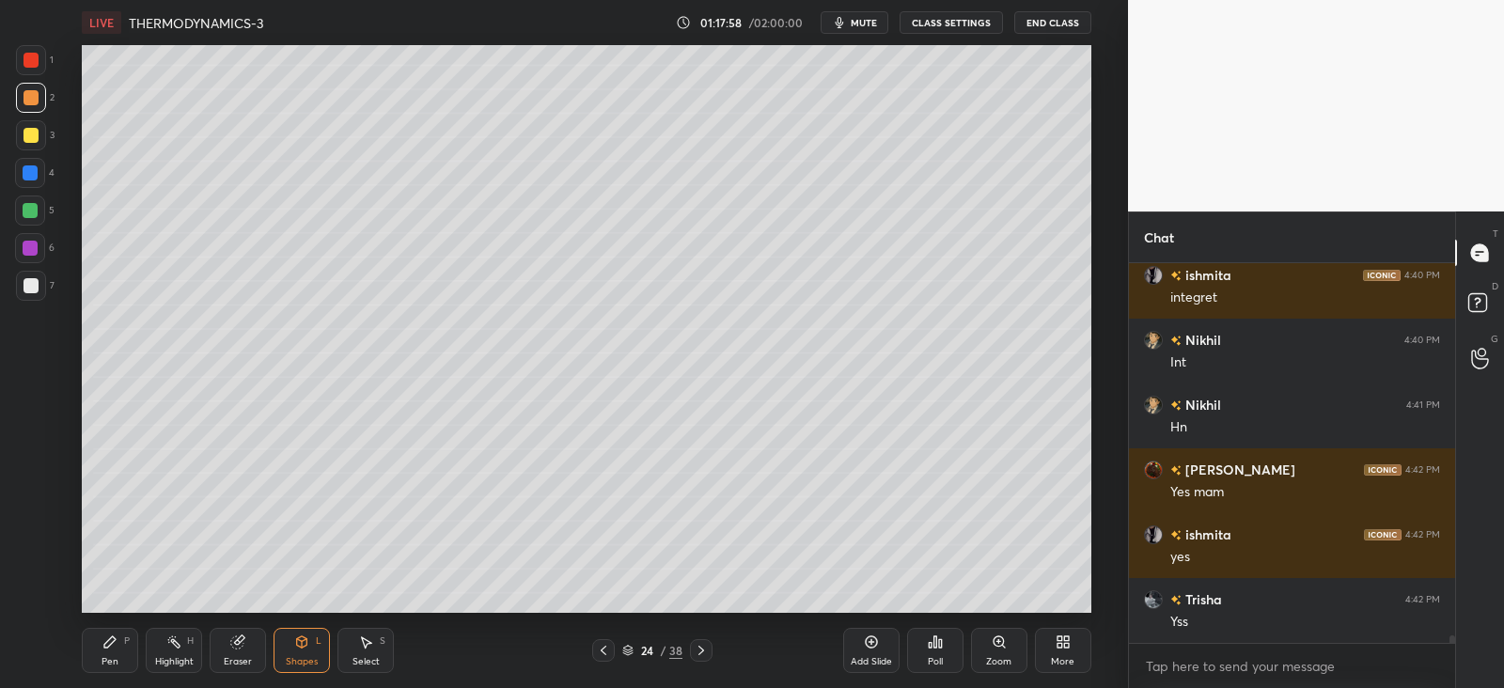
click at [104, 632] on div "Pen P" at bounding box center [110, 650] width 56 height 45
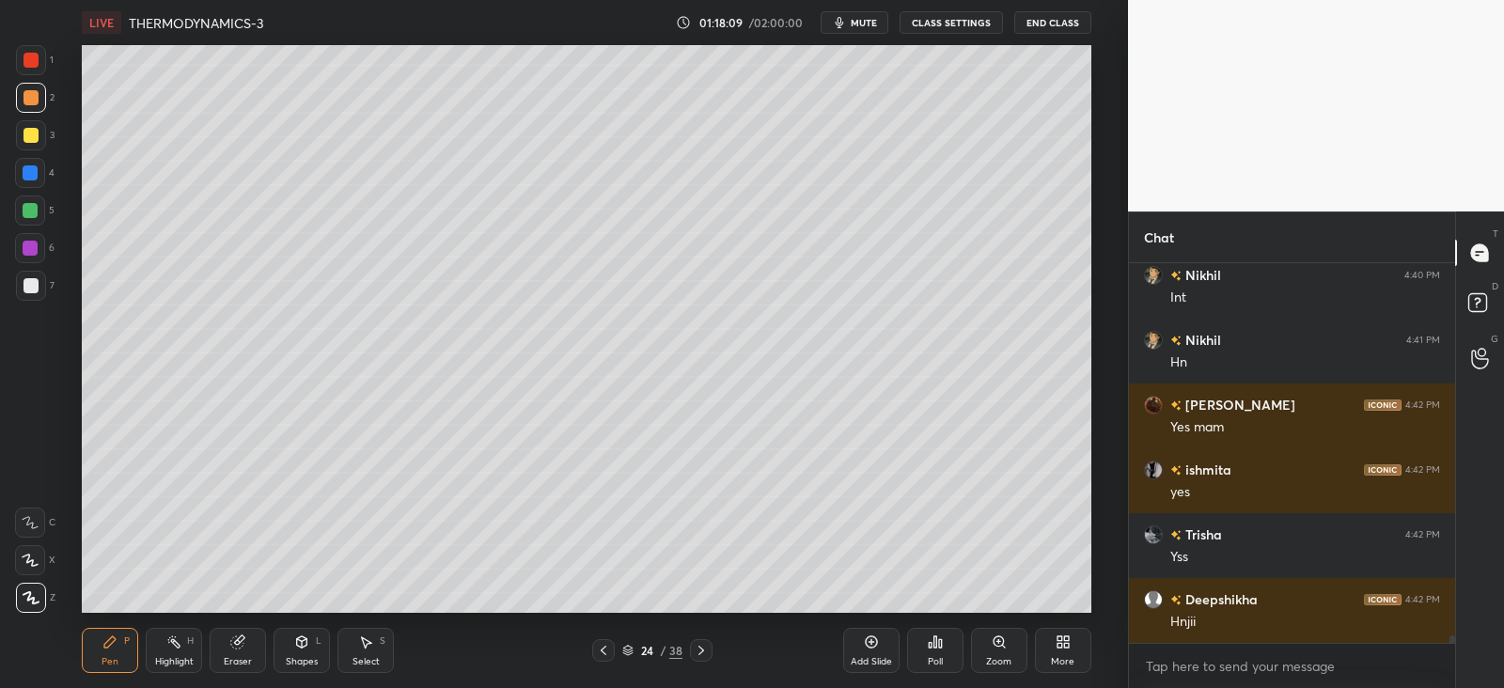
click at [35, 199] on div at bounding box center [30, 211] width 30 height 30
click at [39, 207] on div at bounding box center [30, 211] width 30 height 30
click at [32, 282] on div at bounding box center [31, 285] width 15 height 15
click at [606, 646] on icon at bounding box center [604, 650] width 6 height 9
click at [600, 652] on icon at bounding box center [603, 650] width 15 height 15
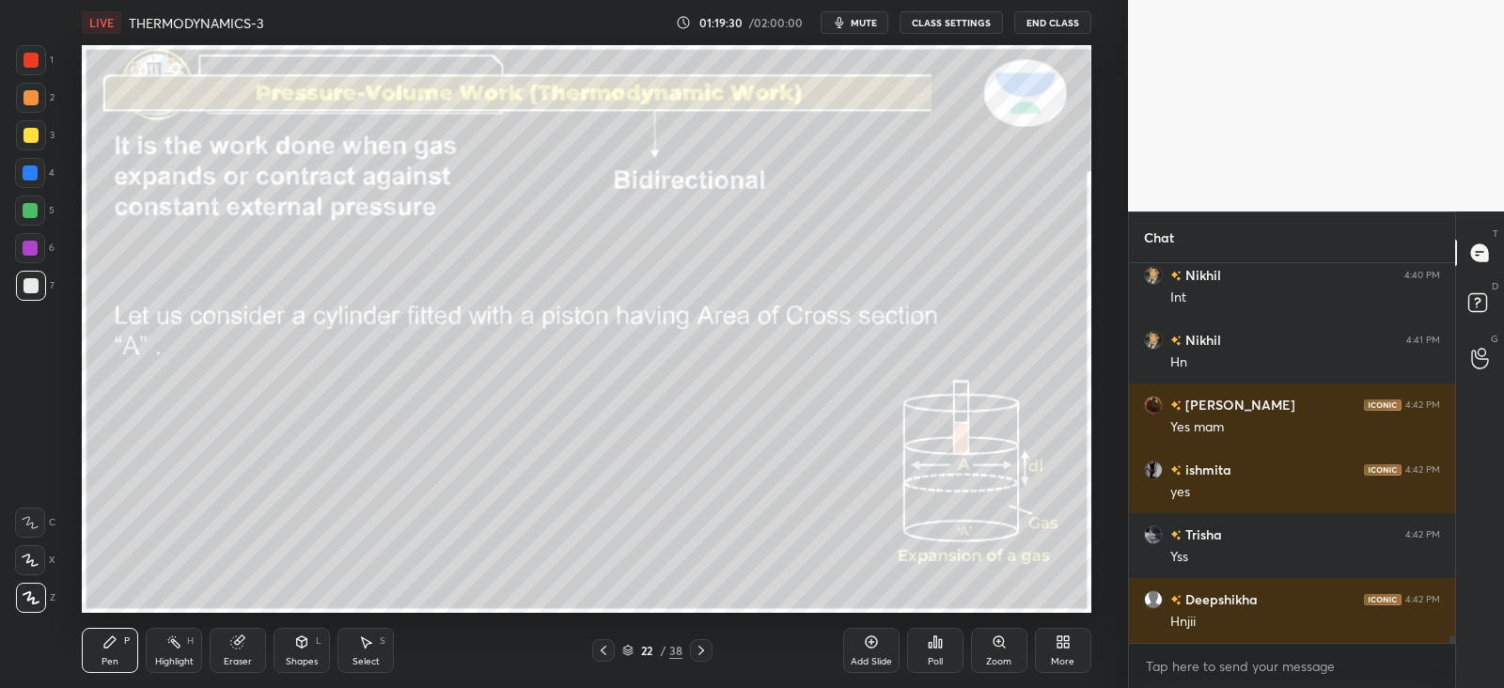
click at [602, 653] on icon at bounding box center [603, 650] width 15 height 15
click at [599, 653] on icon at bounding box center [603, 650] width 15 height 15
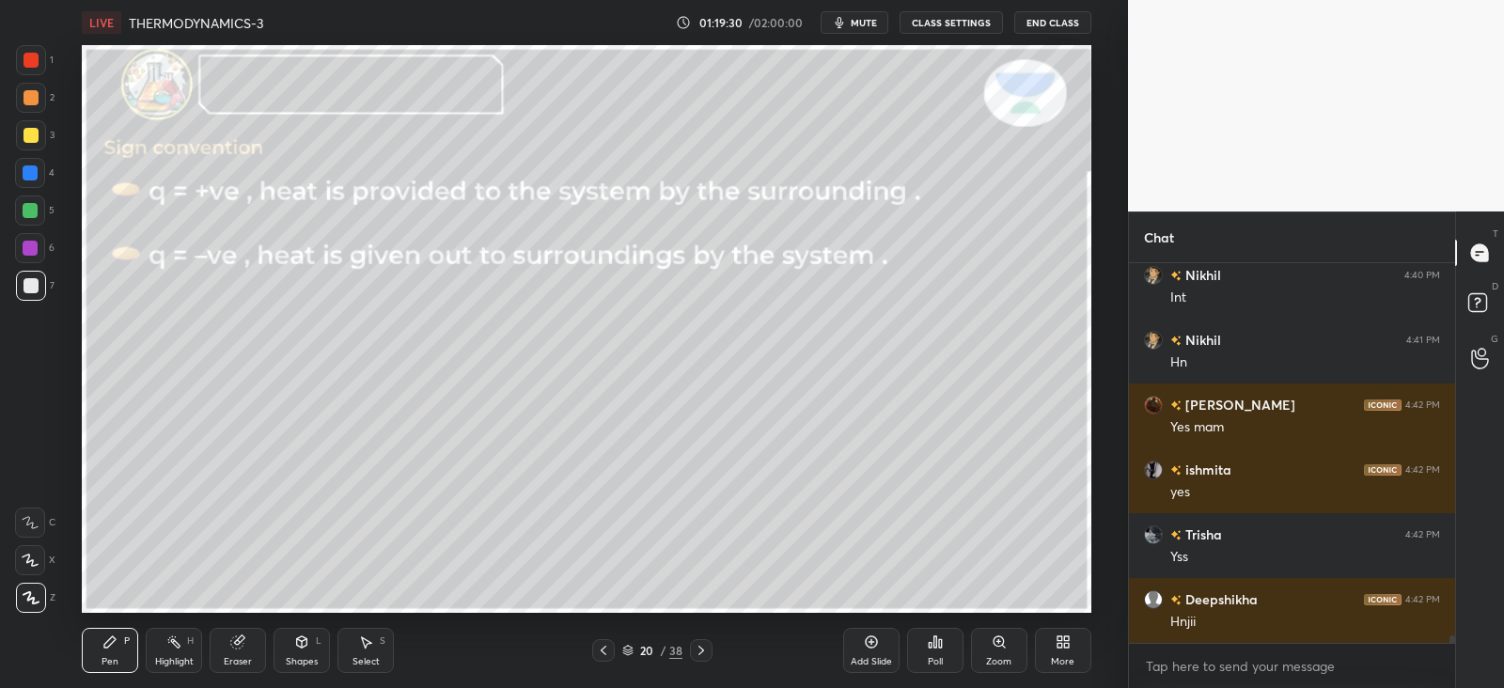
click at [598, 653] on icon at bounding box center [603, 650] width 15 height 15
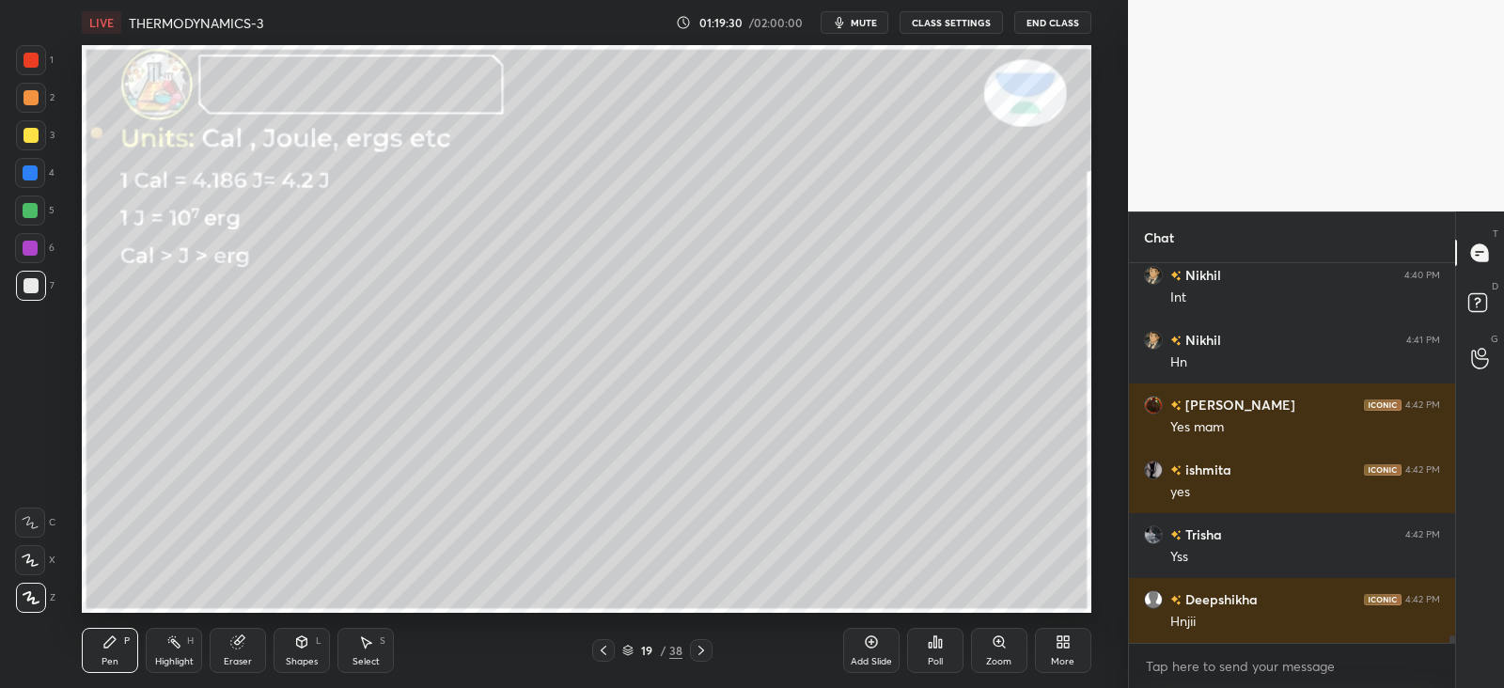
click at [602, 651] on icon at bounding box center [604, 650] width 6 height 9
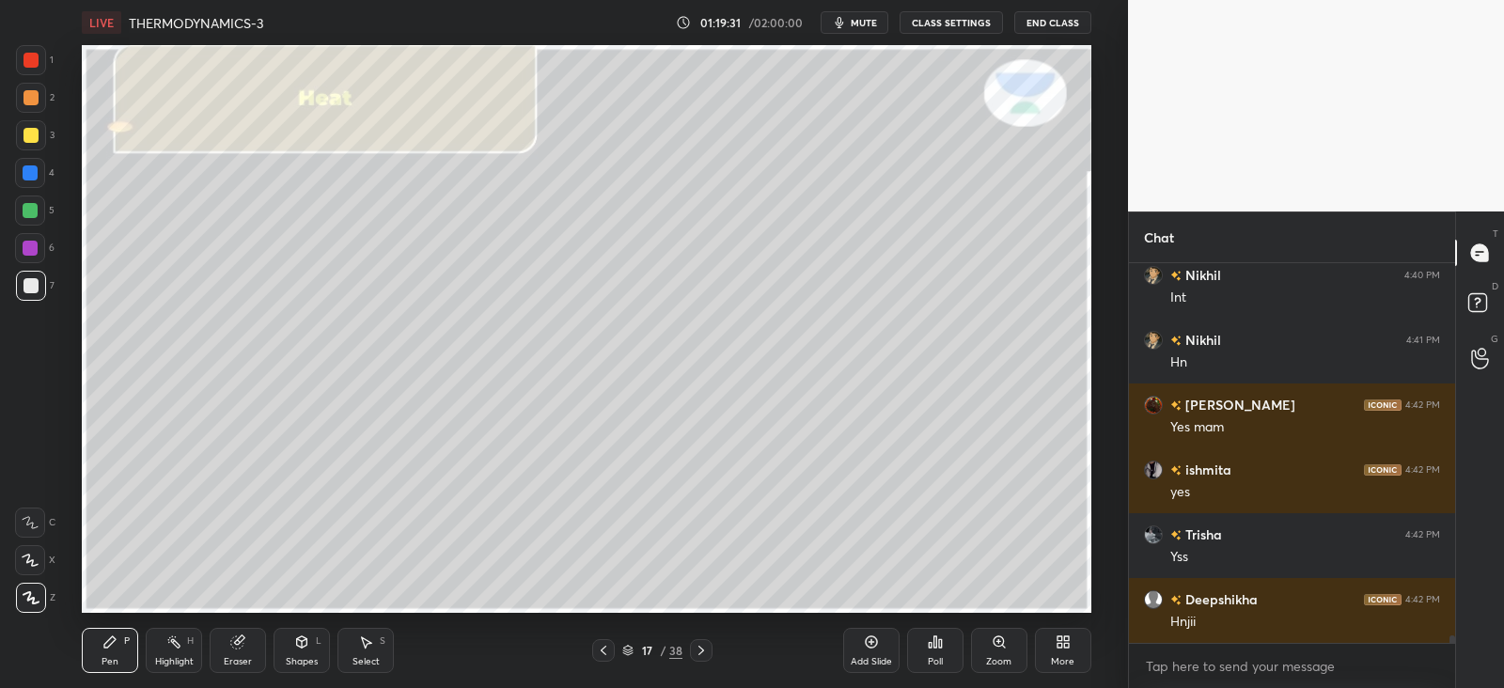
click at [605, 652] on icon at bounding box center [603, 650] width 15 height 15
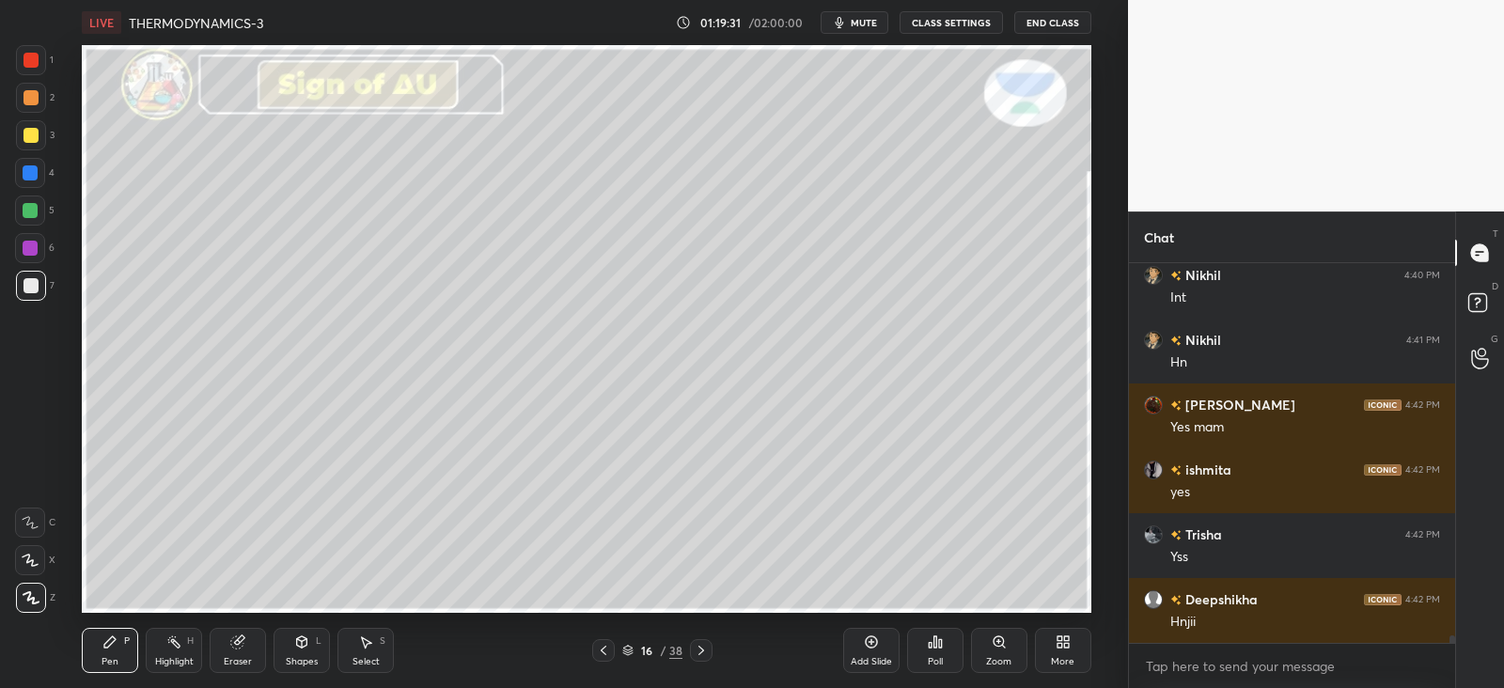
click at [606, 652] on icon at bounding box center [603, 650] width 15 height 15
click at [608, 651] on icon at bounding box center [603, 650] width 15 height 15
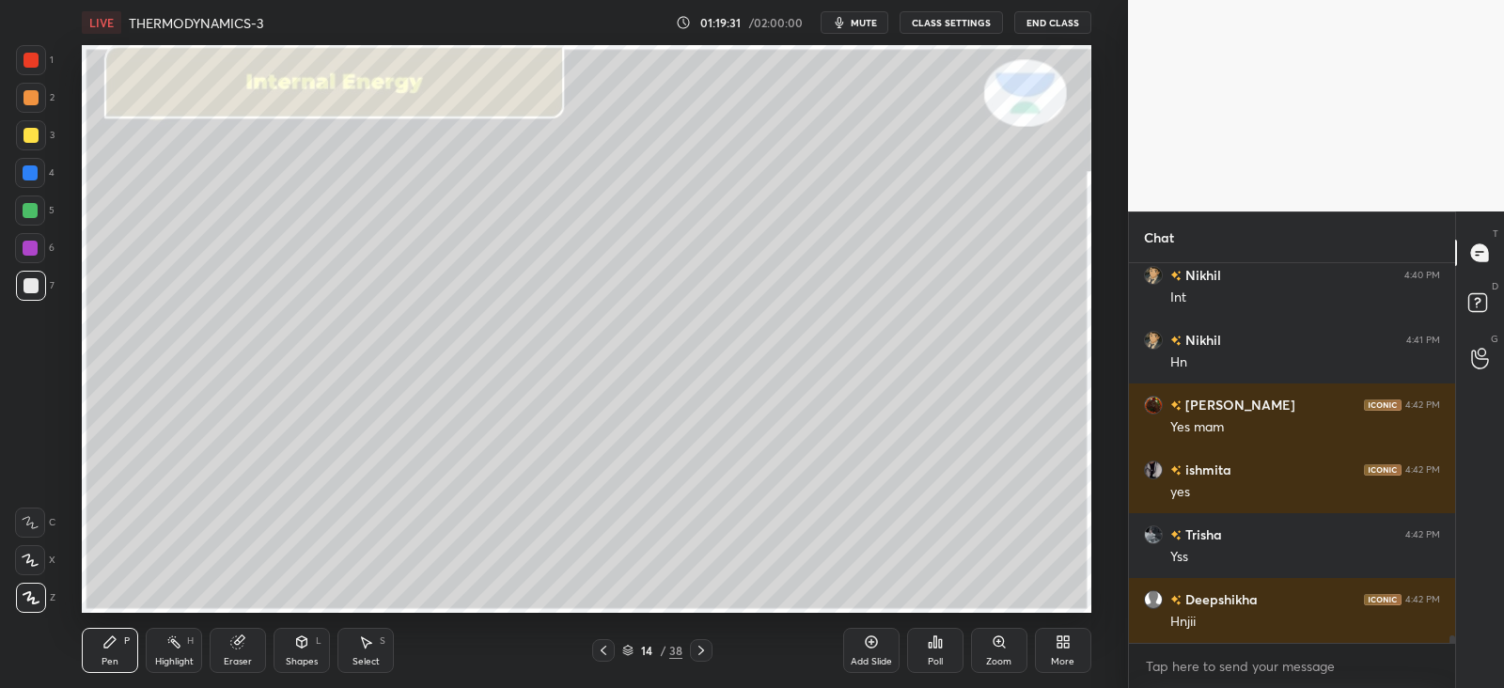
click at [605, 652] on icon at bounding box center [603, 650] width 15 height 15
click at [606, 653] on icon at bounding box center [603, 650] width 15 height 15
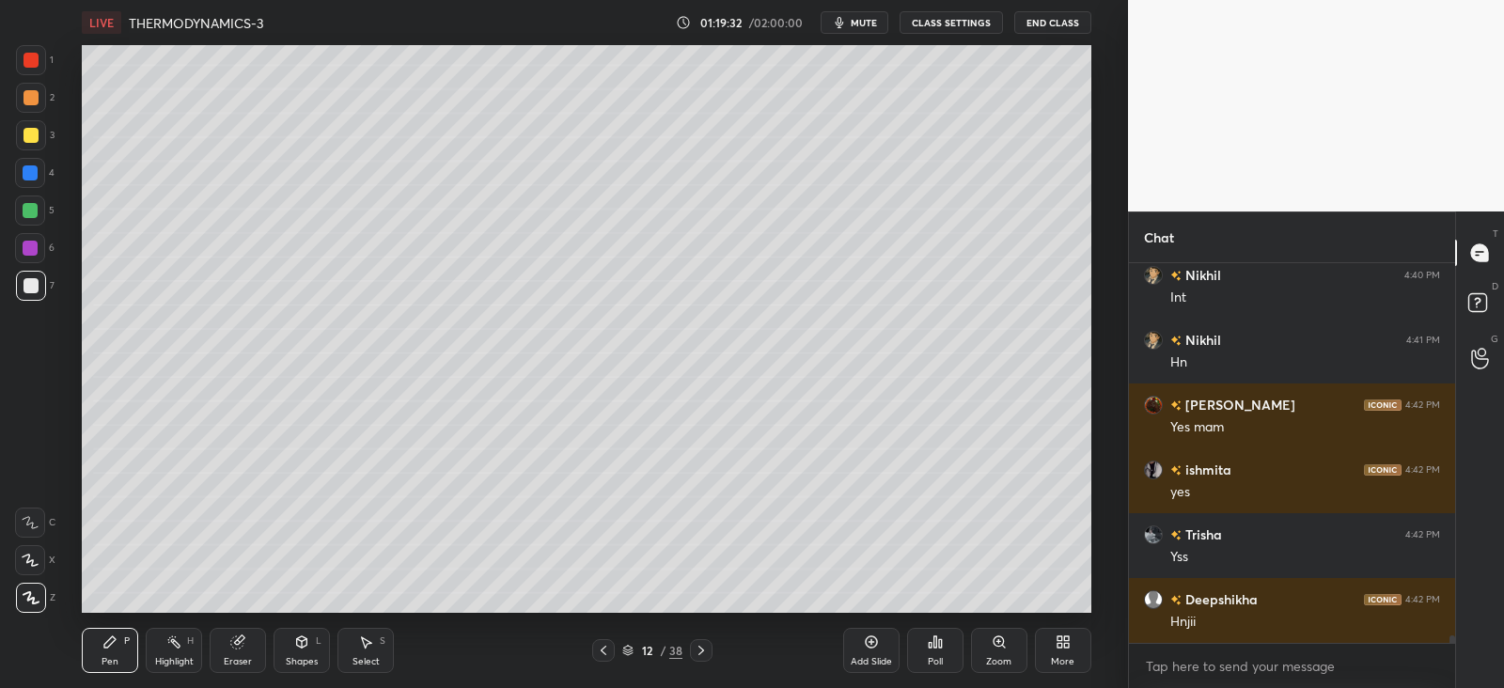
click at [606, 653] on icon at bounding box center [603, 650] width 15 height 15
click at [605, 653] on icon at bounding box center [604, 650] width 6 height 9
click at [606, 653] on icon at bounding box center [603, 650] width 15 height 15
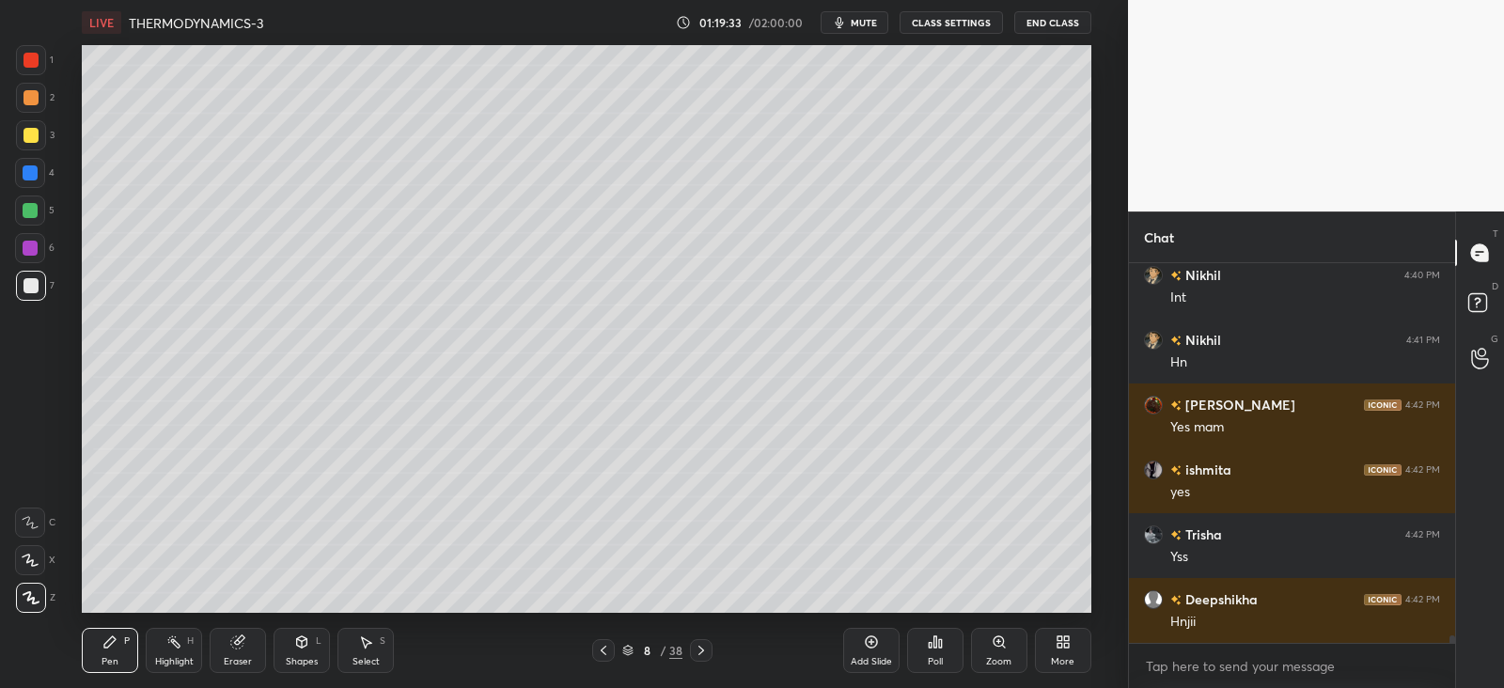
click at [606, 653] on icon at bounding box center [603, 650] width 15 height 15
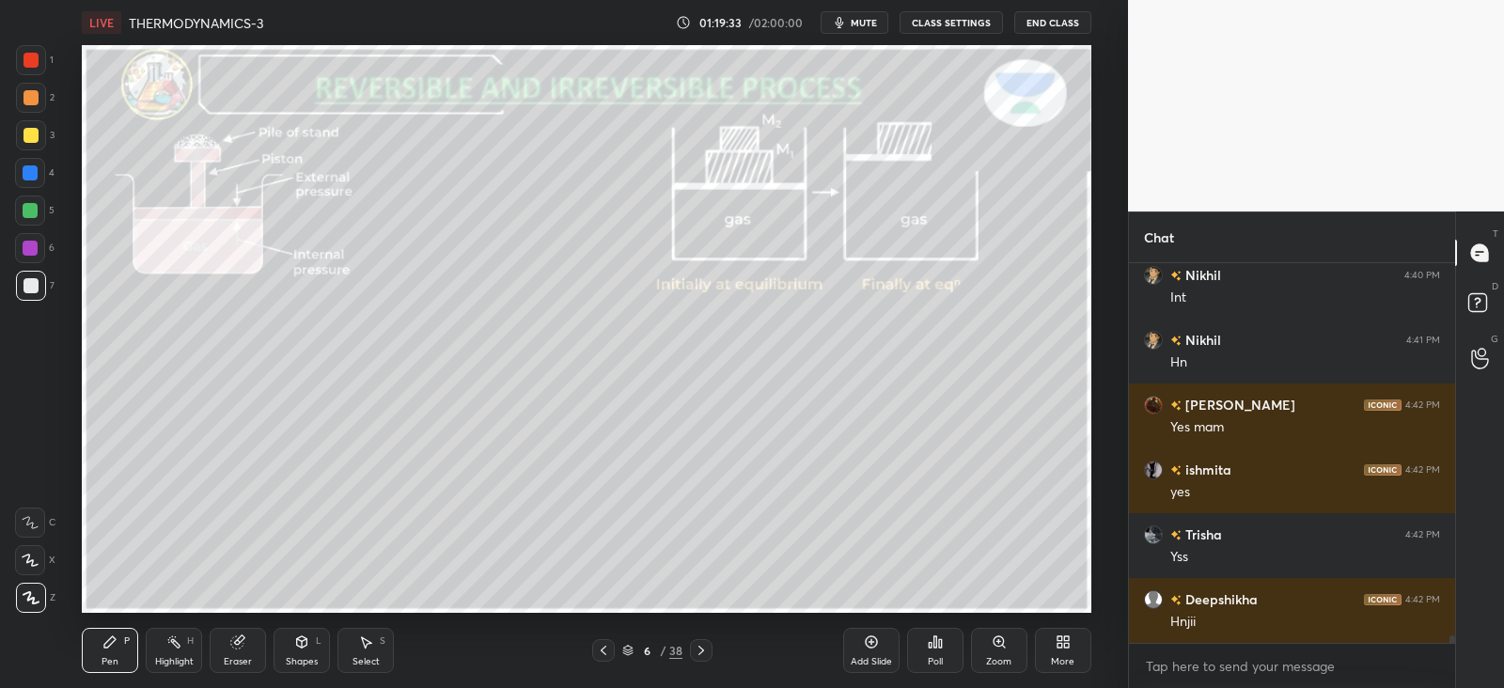
click at [606, 652] on icon at bounding box center [603, 650] width 15 height 15
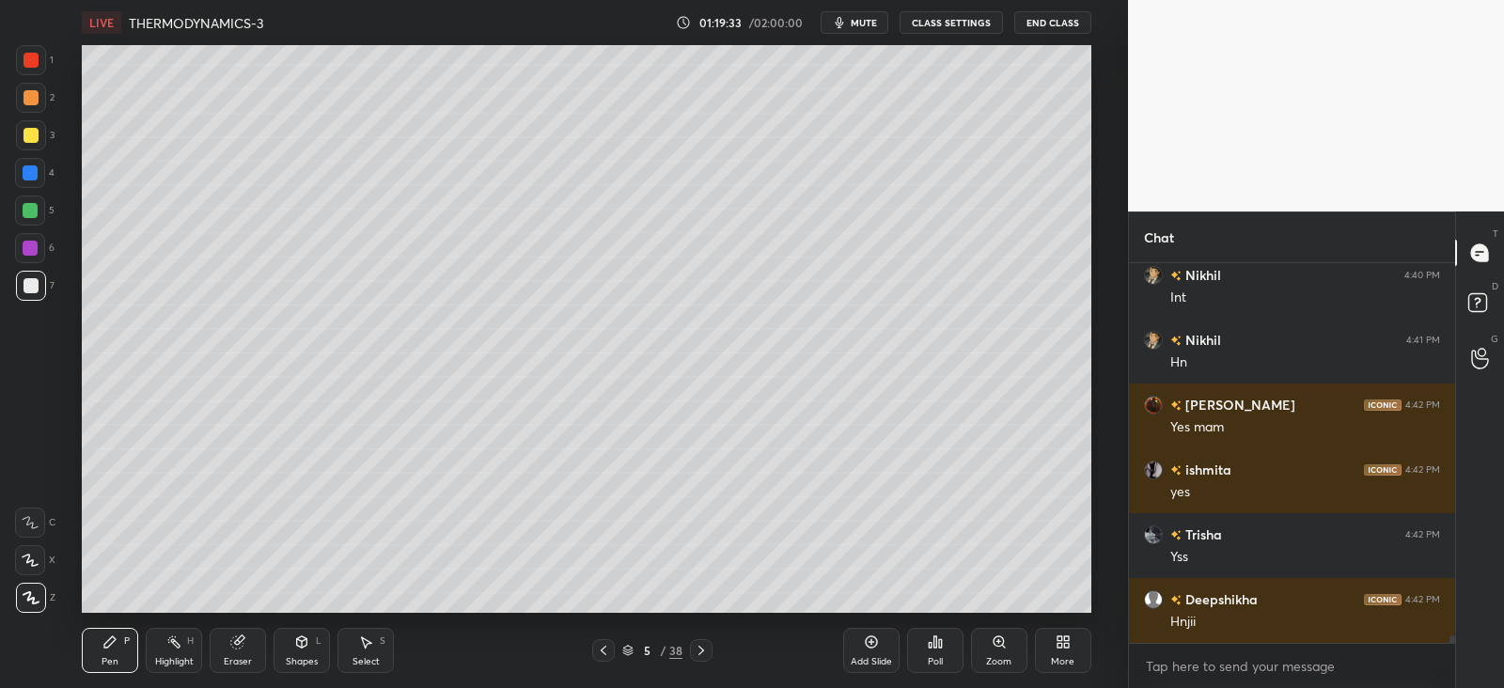
click at [608, 653] on icon at bounding box center [603, 650] width 15 height 15
click at [609, 653] on icon at bounding box center [603, 650] width 15 height 15
click at [701, 649] on icon at bounding box center [702, 650] width 6 height 9
click at [701, 651] on icon at bounding box center [701, 650] width 15 height 15
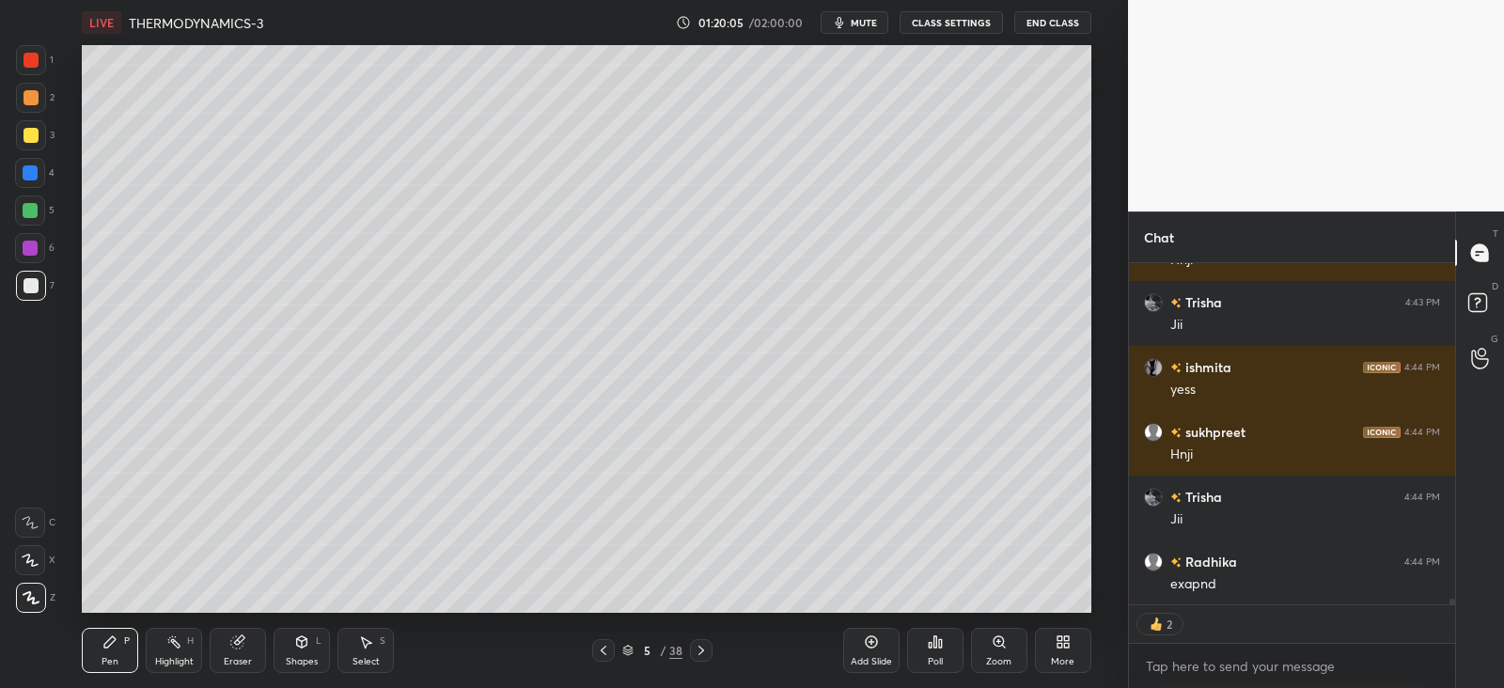
scroll to position [19943, 0]
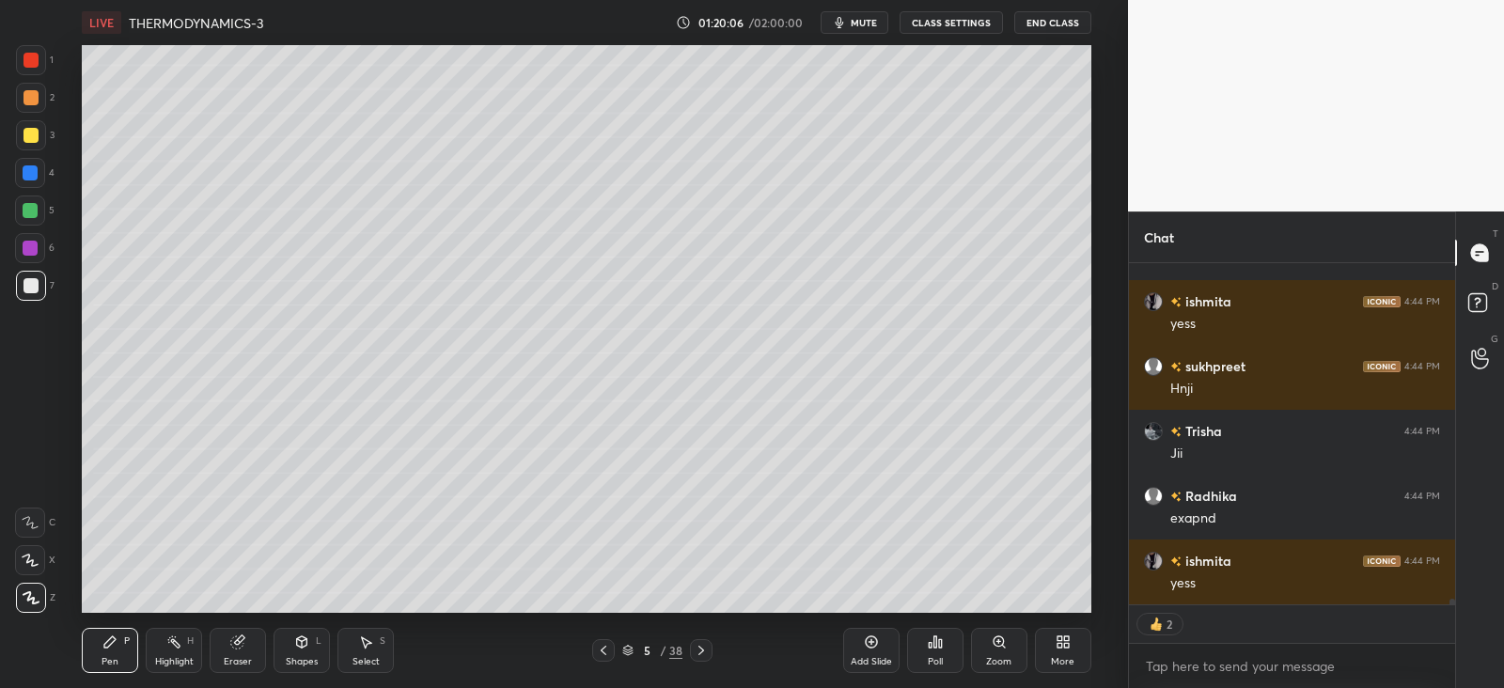
click at [596, 652] on icon at bounding box center [603, 650] width 15 height 15
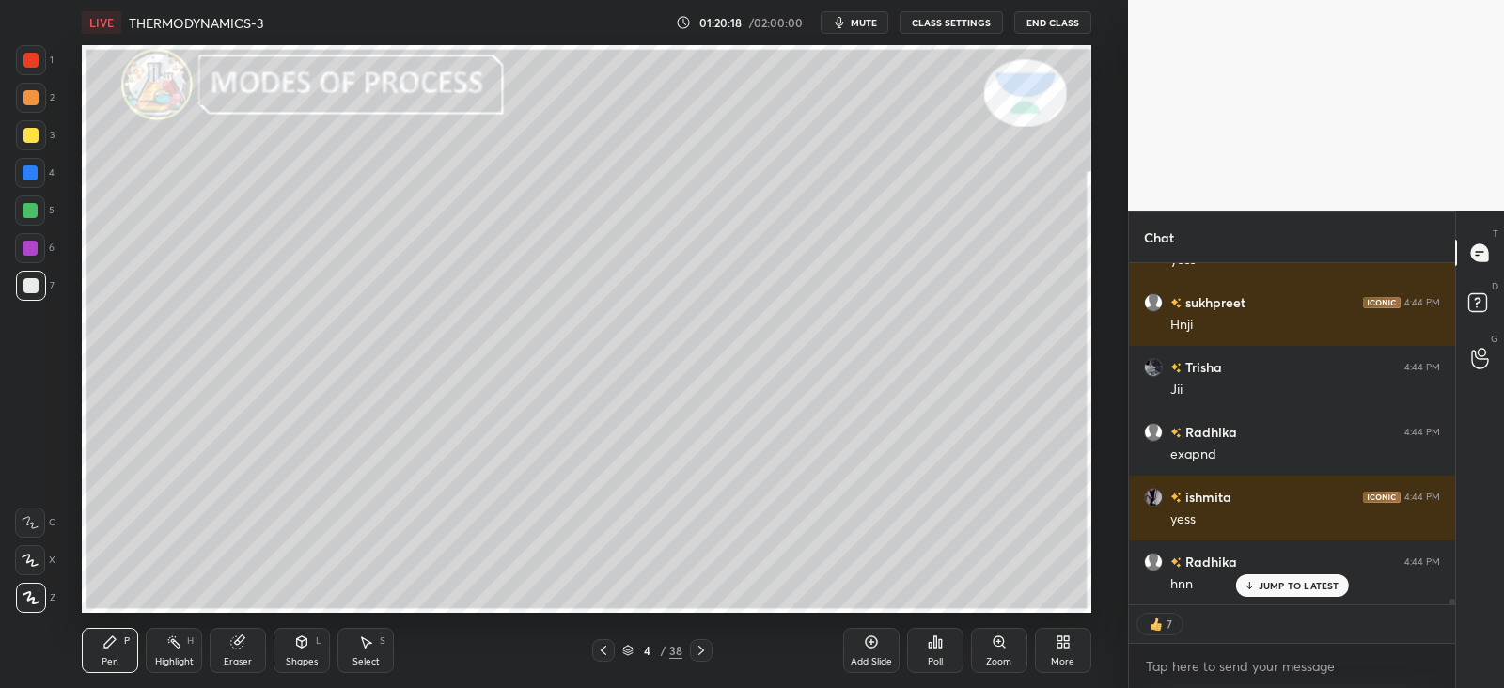
scroll to position [20072, 0]
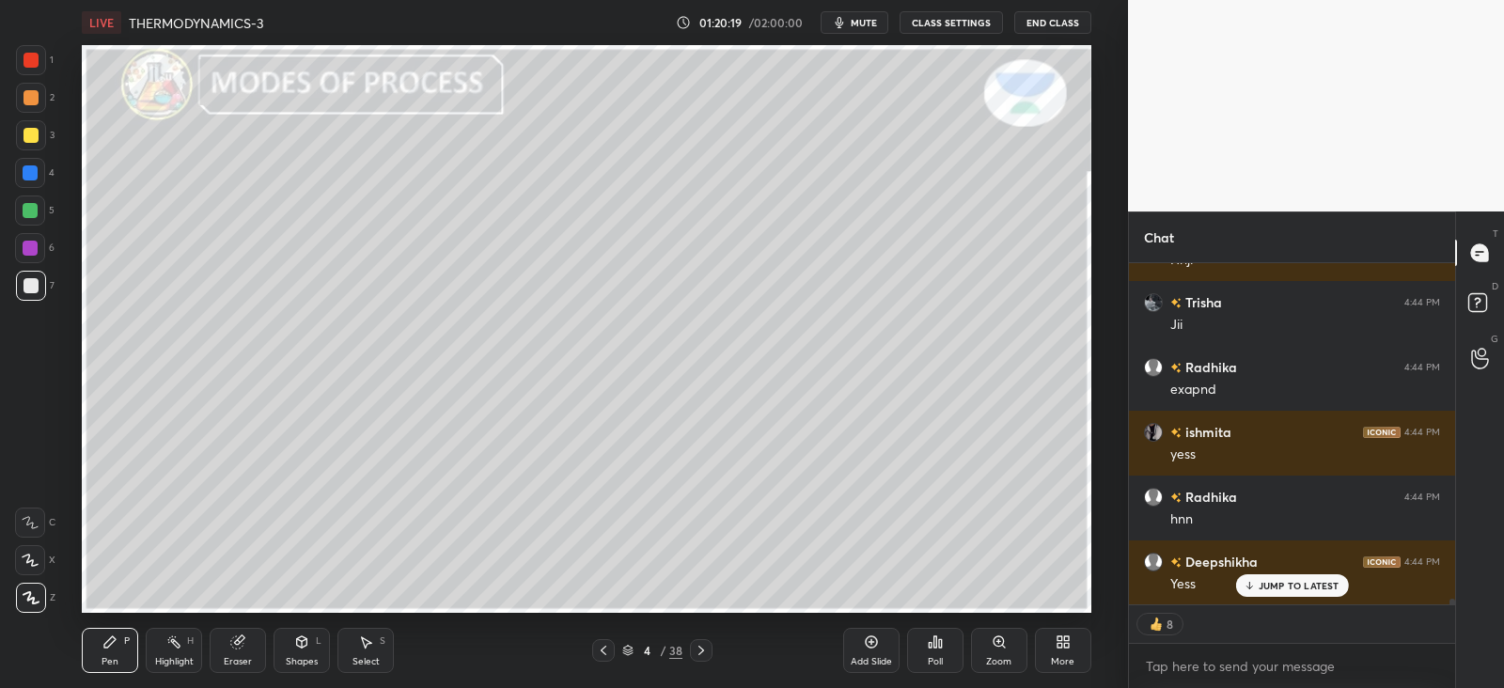
click at [703, 647] on icon at bounding box center [701, 650] width 15 height 15
click at [701, 651] on icon at bounding box center [701, 650] width 15 height 15
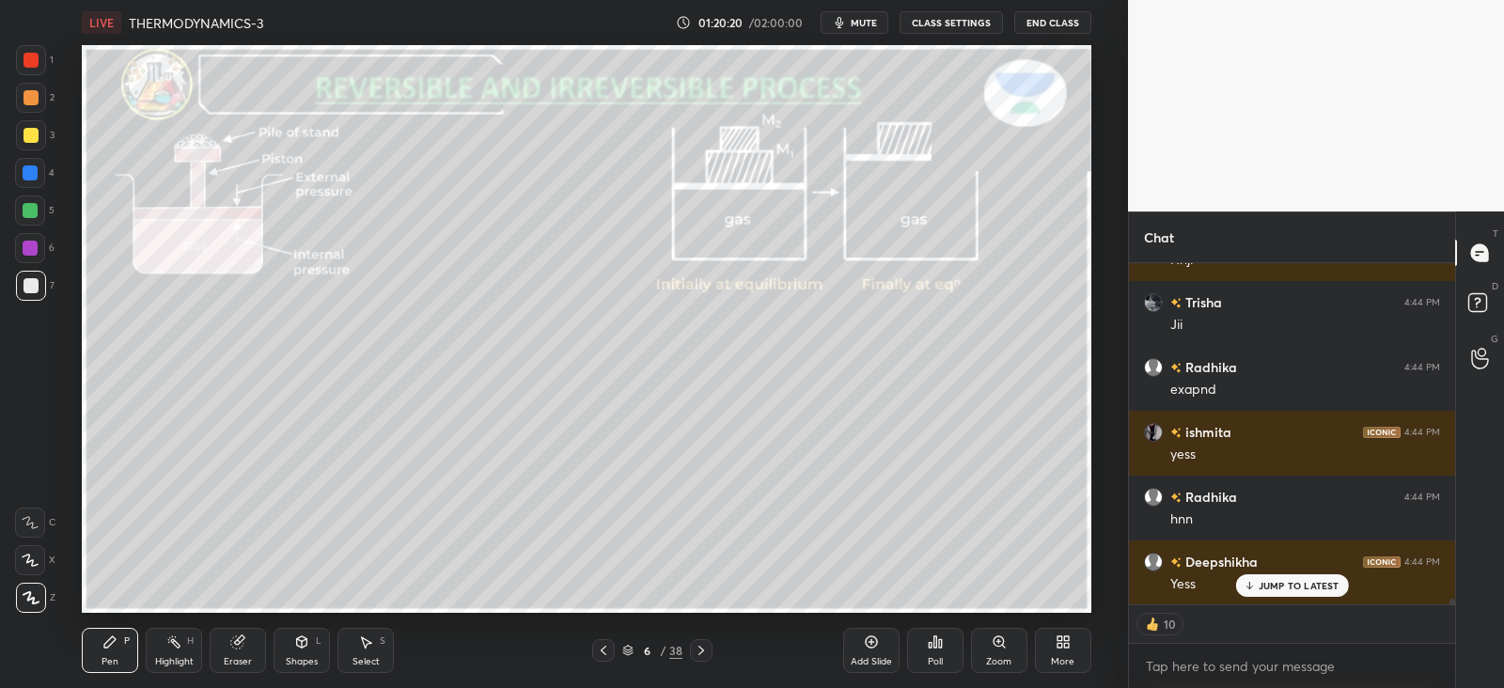
click at [699, 653] on icon at bounding box center [701, 650] width 15 height 15
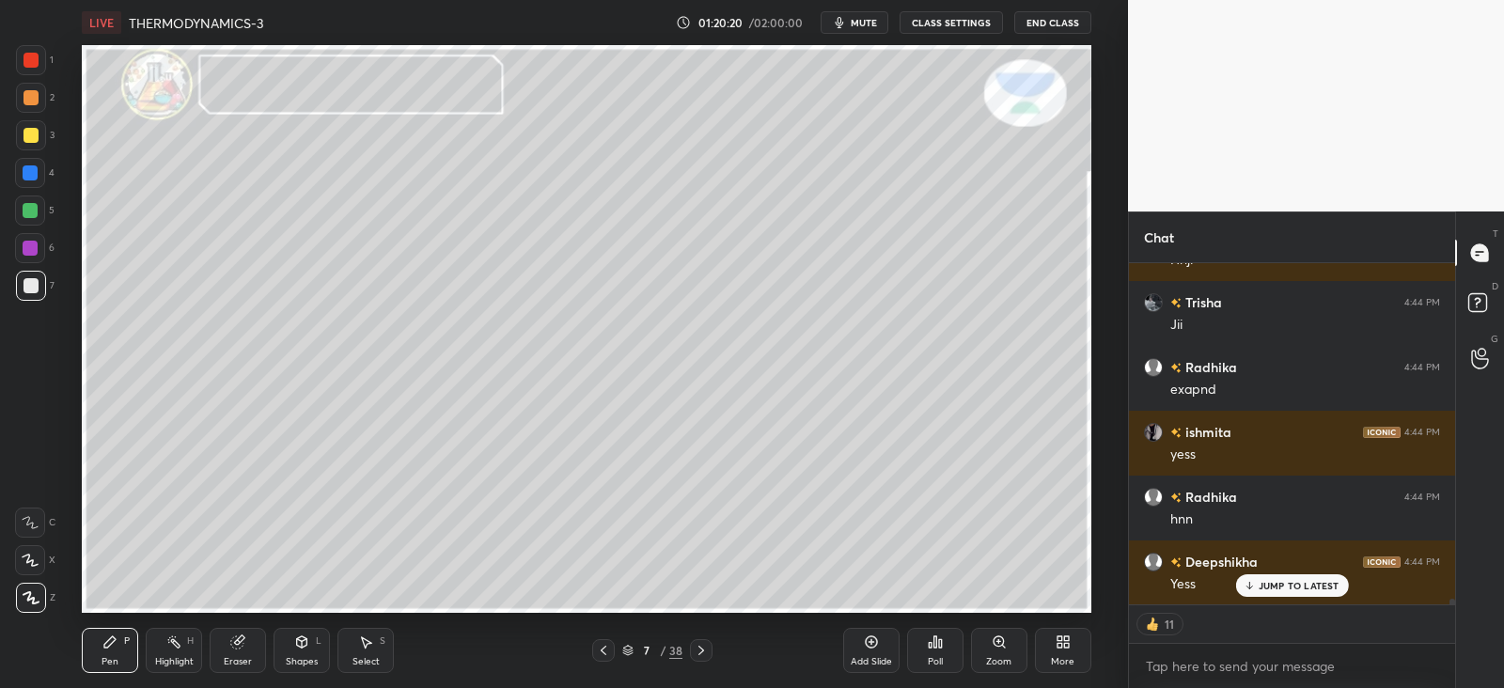
click at [699, 653] on icon at bounding box center [701, 650] width 15 height 15
click at [701, 653] on icon at bounding box center [702, 650] width 6 height 9
click at [702, 654] on icon at bounding box center [701, 650] width 15 height 15
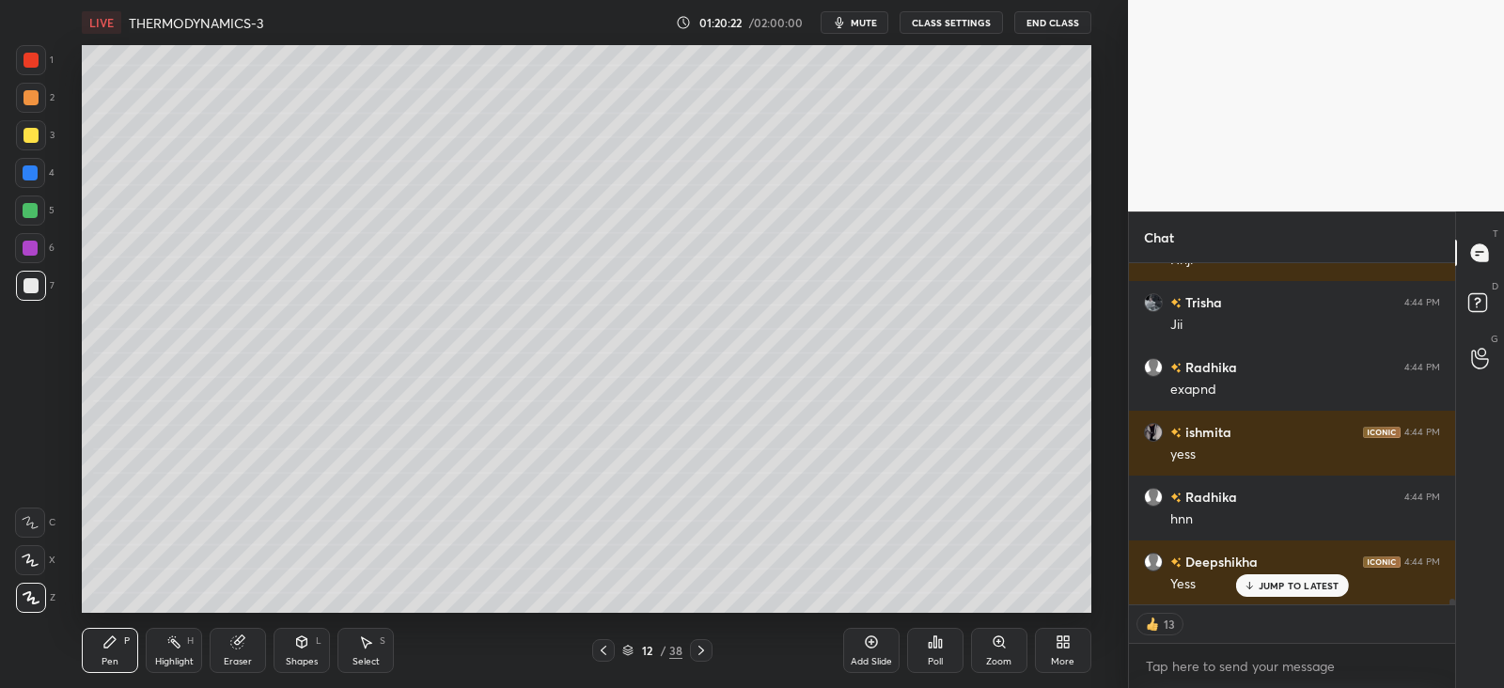
click at [701, 653] on icon at bounding box center [701, 650] width 15 height 15
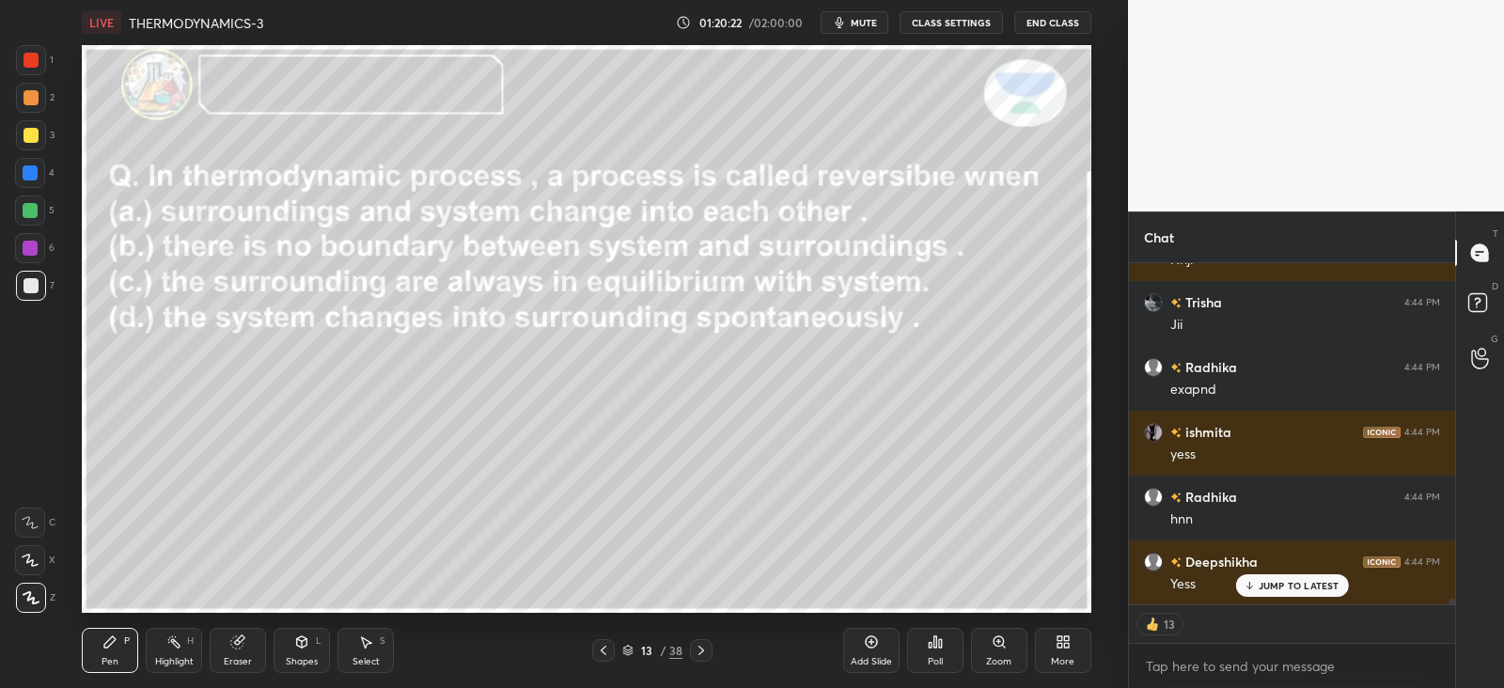
click at [701, 653] on icon at bounding box center [701, 650] width 15 height 15
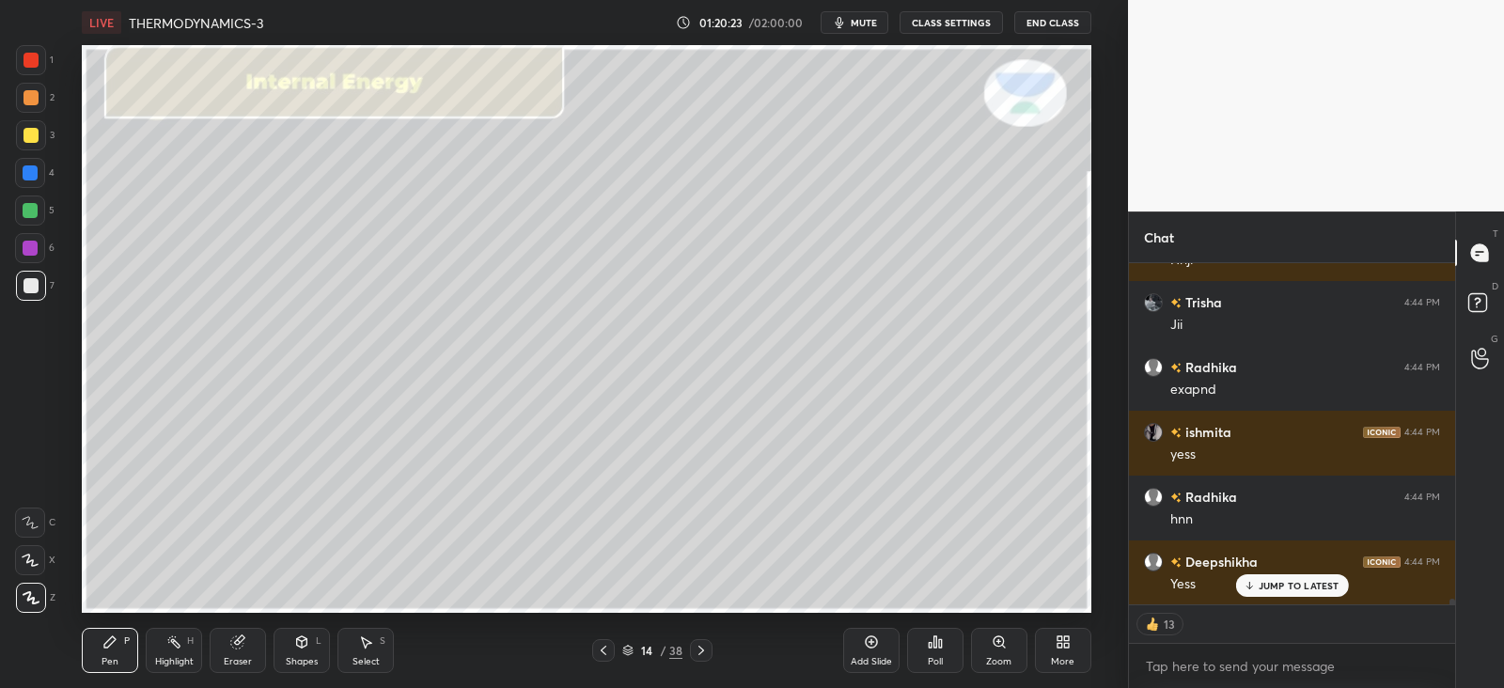
click at [701, 654] on icon at bounding box center [701, 650] width 15 height 15
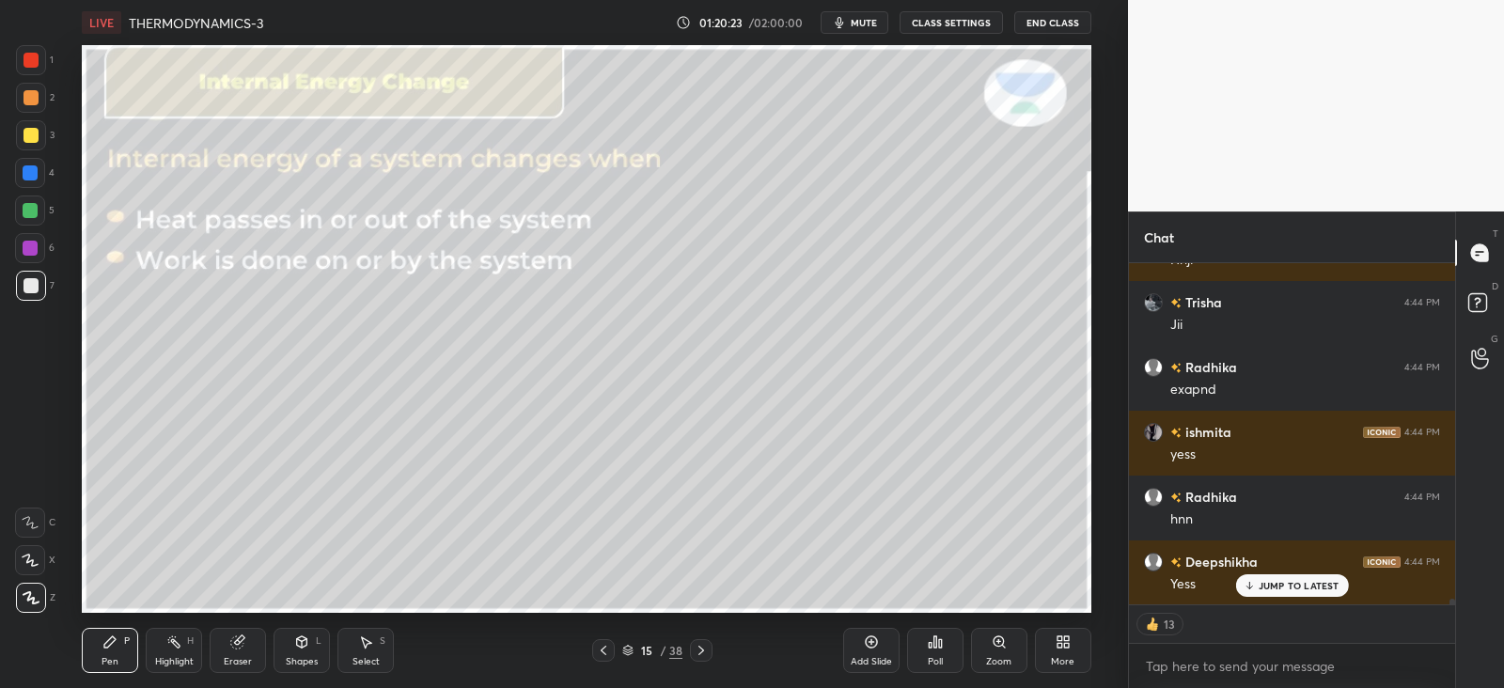
click at [703, 655] on icon at bounding box center [701, 650] width 15 height 15
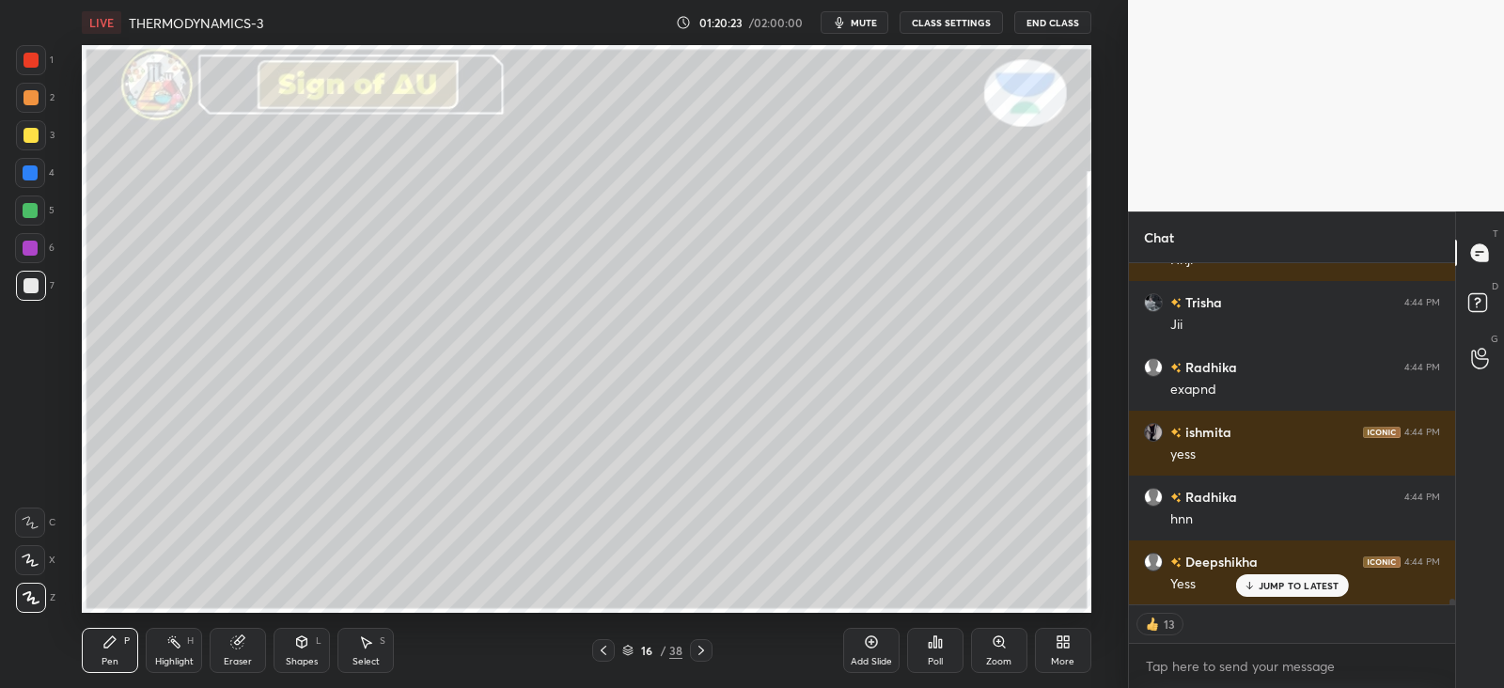
scroll to position [20137, 0]
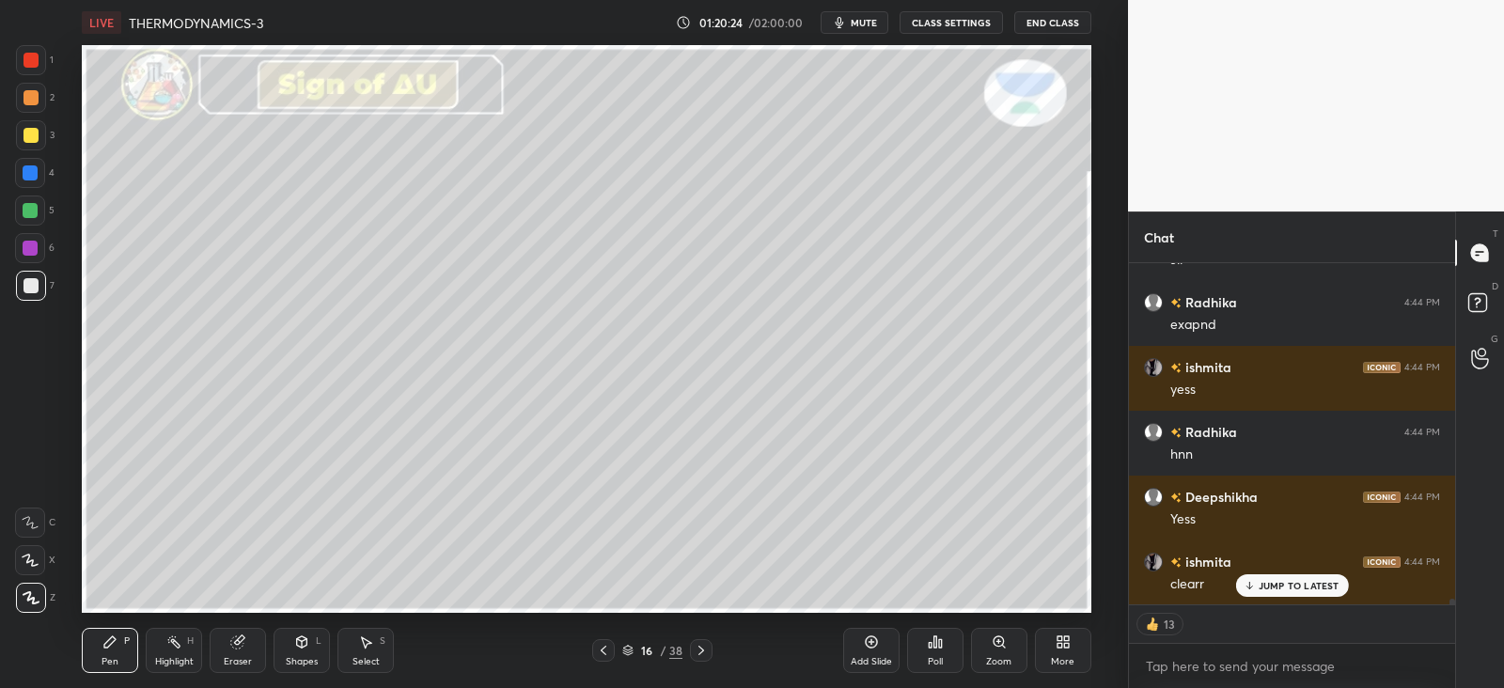
click at [704, 655] on icon at bounding box center [701, 650] width 15 height 15
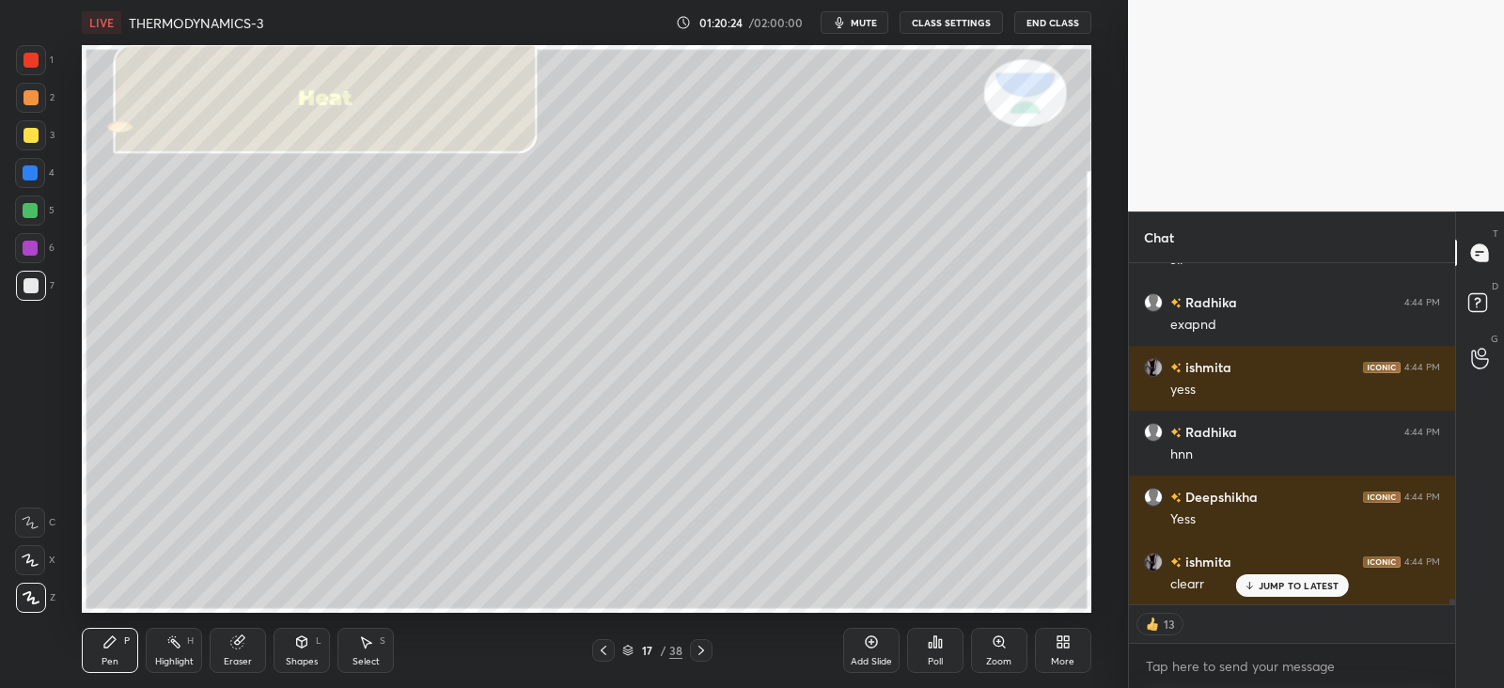
click at [702, 655] on icon at bounding box center [701, 650] width 15 height 15
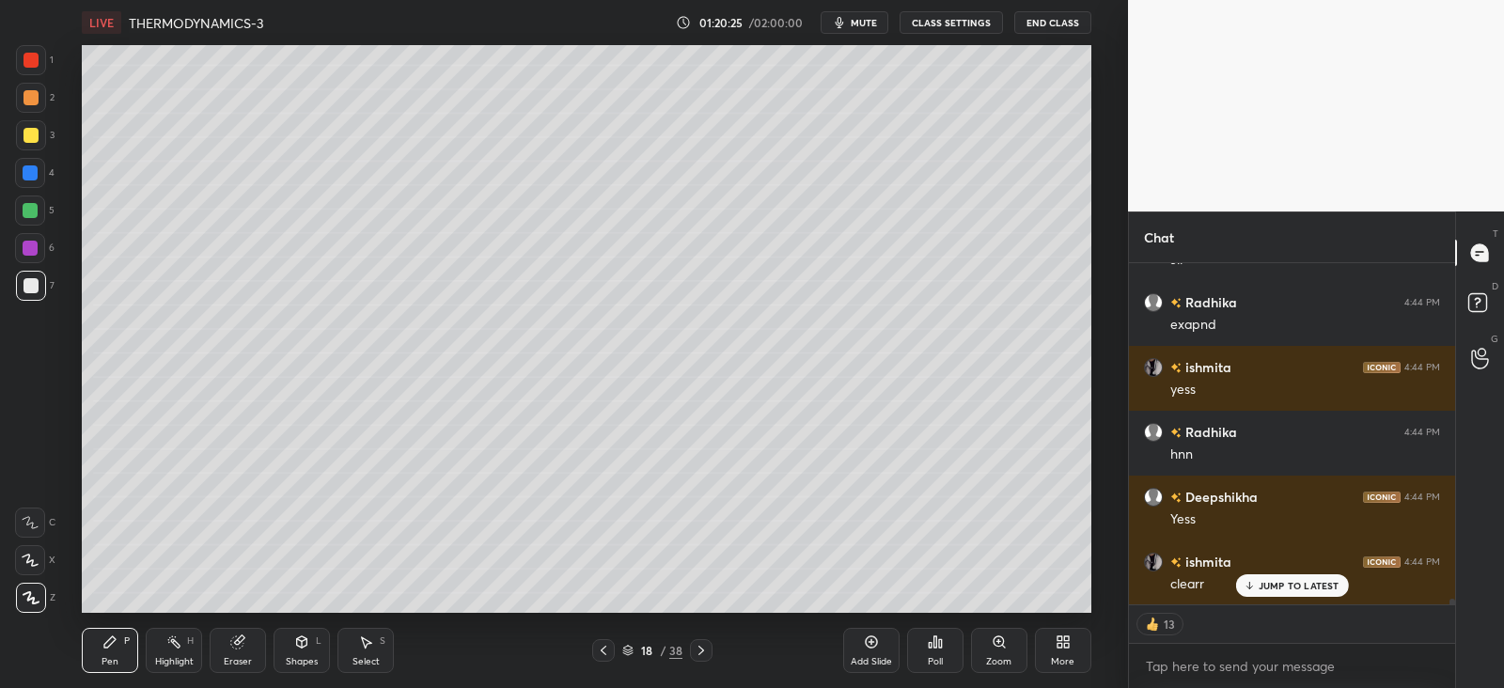
scroll to position [20202, 0]
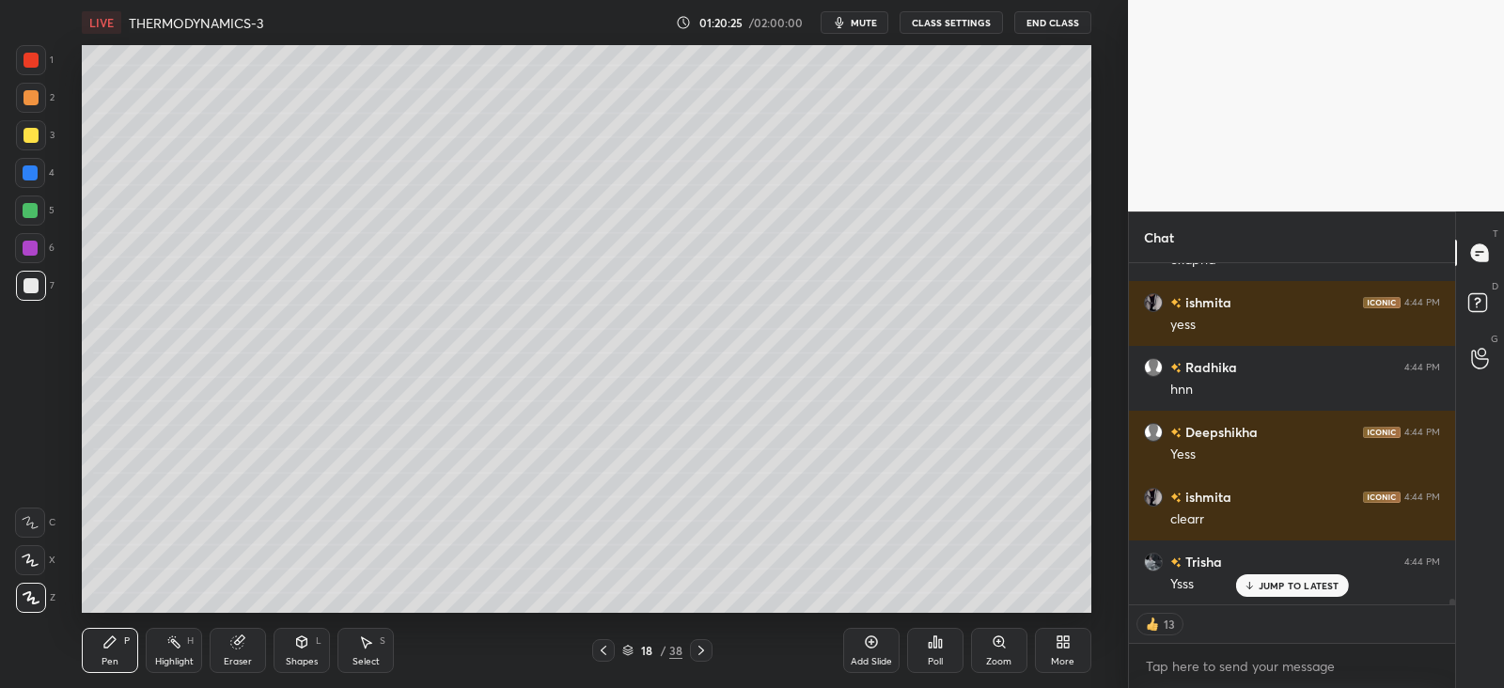
click at [703, 653] on icon at bounding box center [701, 650] width 15 height 15
click at [702, 650] on icon at bounding box center [702, 650] width 6 height 9
click at [701, 651] on icon at bounding box center [701, 650] width 15 height 15
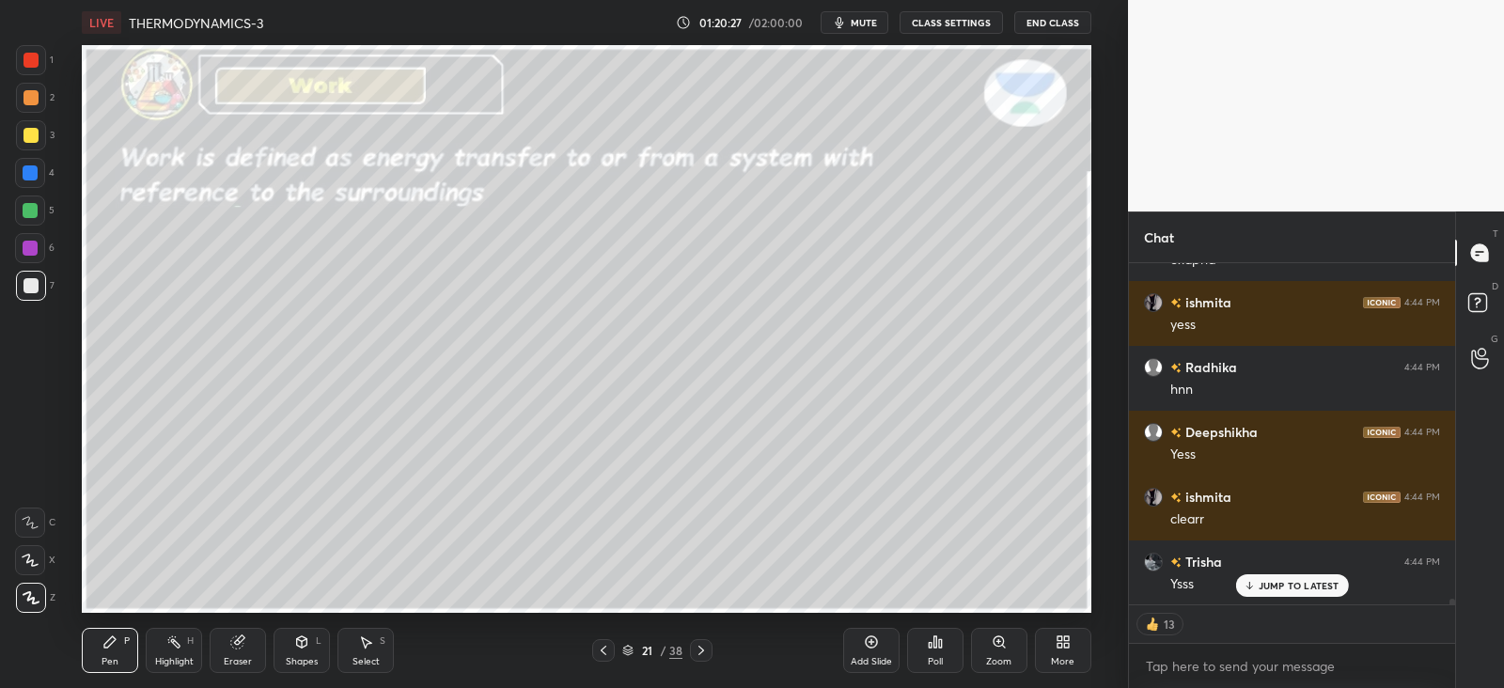
click at [701, 651] on icon at bounding box center [701, 650] width 15 height 15
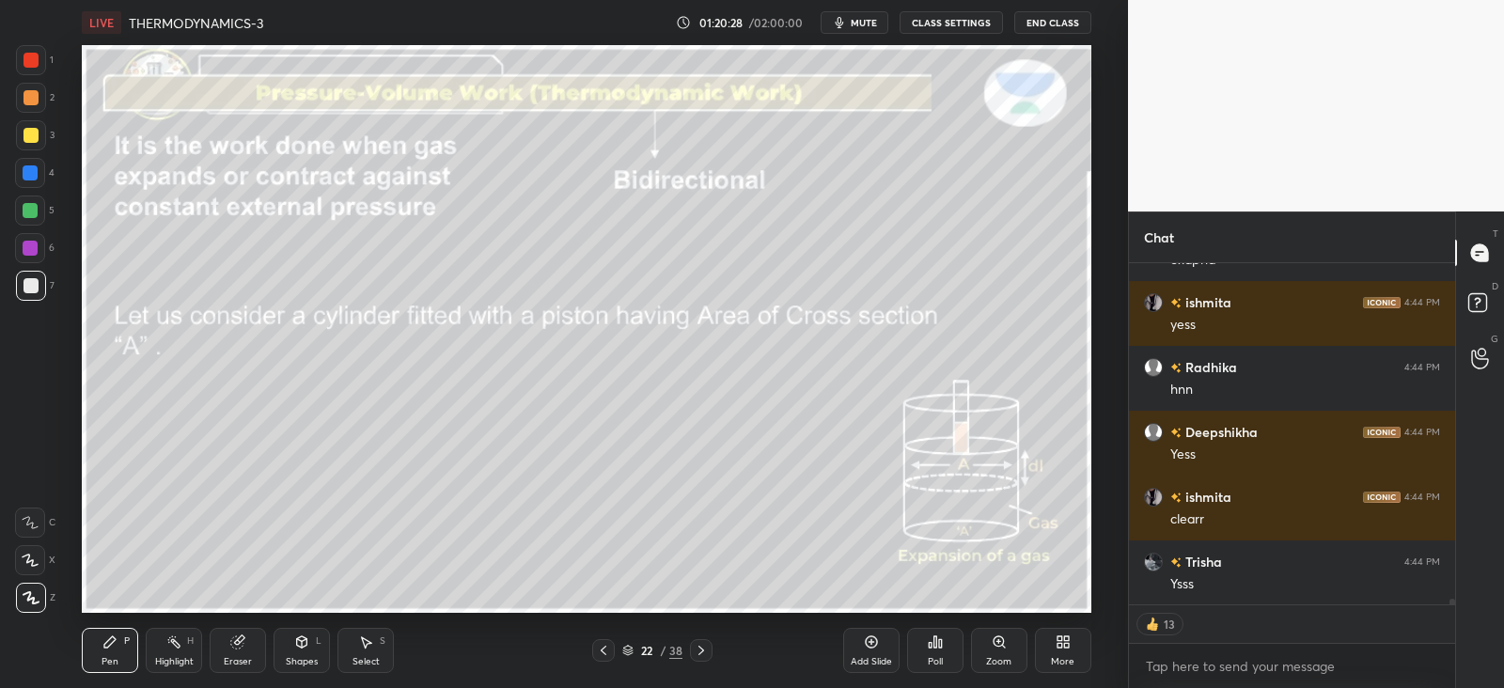
scroll to position [20268, 0]
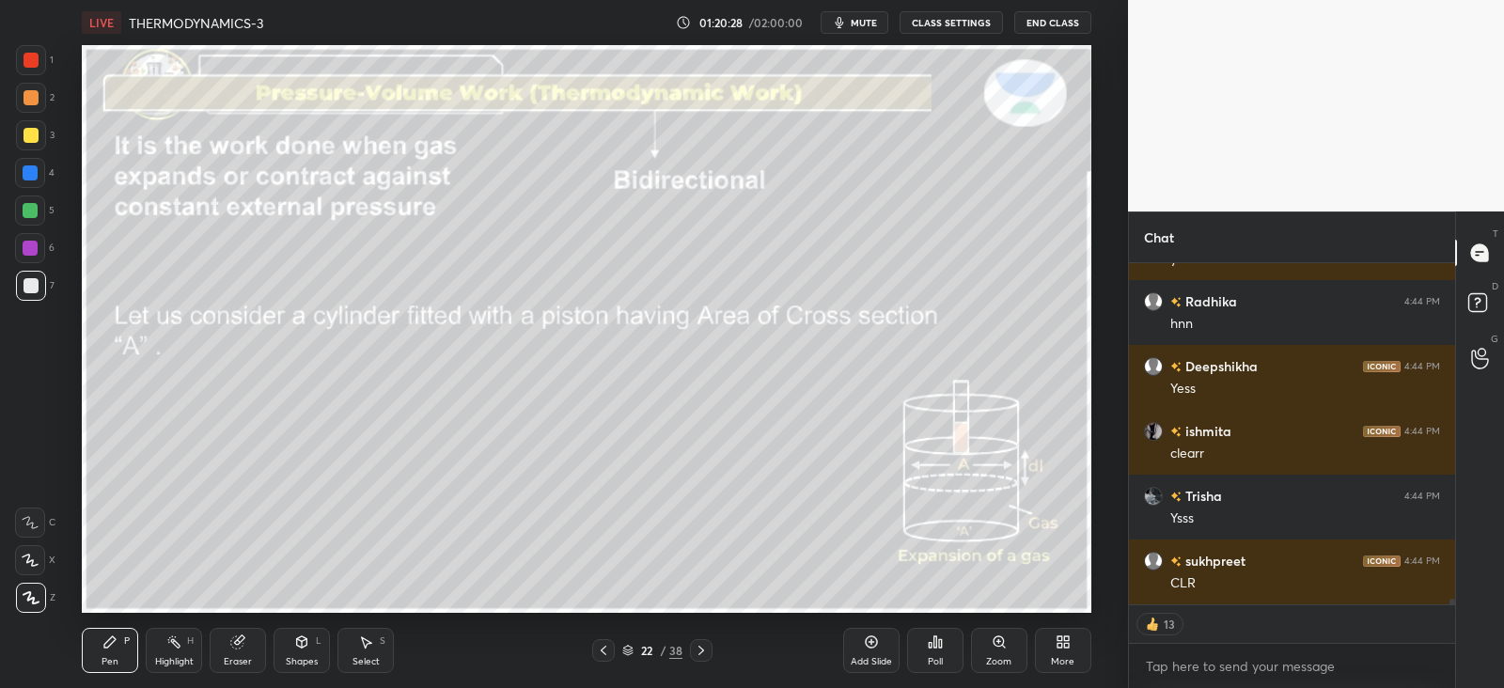
click at [690, 654] on div at bounding box center [701, 650] width 23 height 23
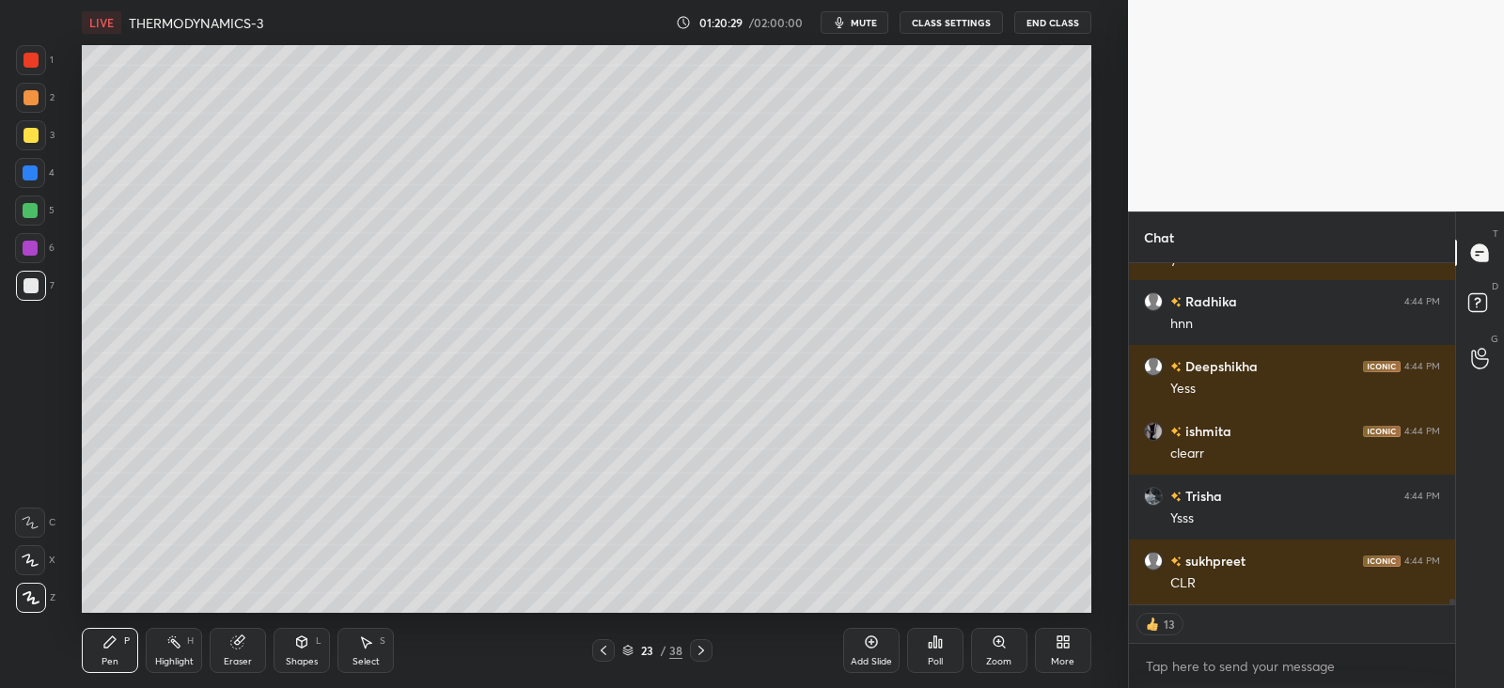
click at [690, 655] on div at bounding box center [701, 650] width 23 height 23
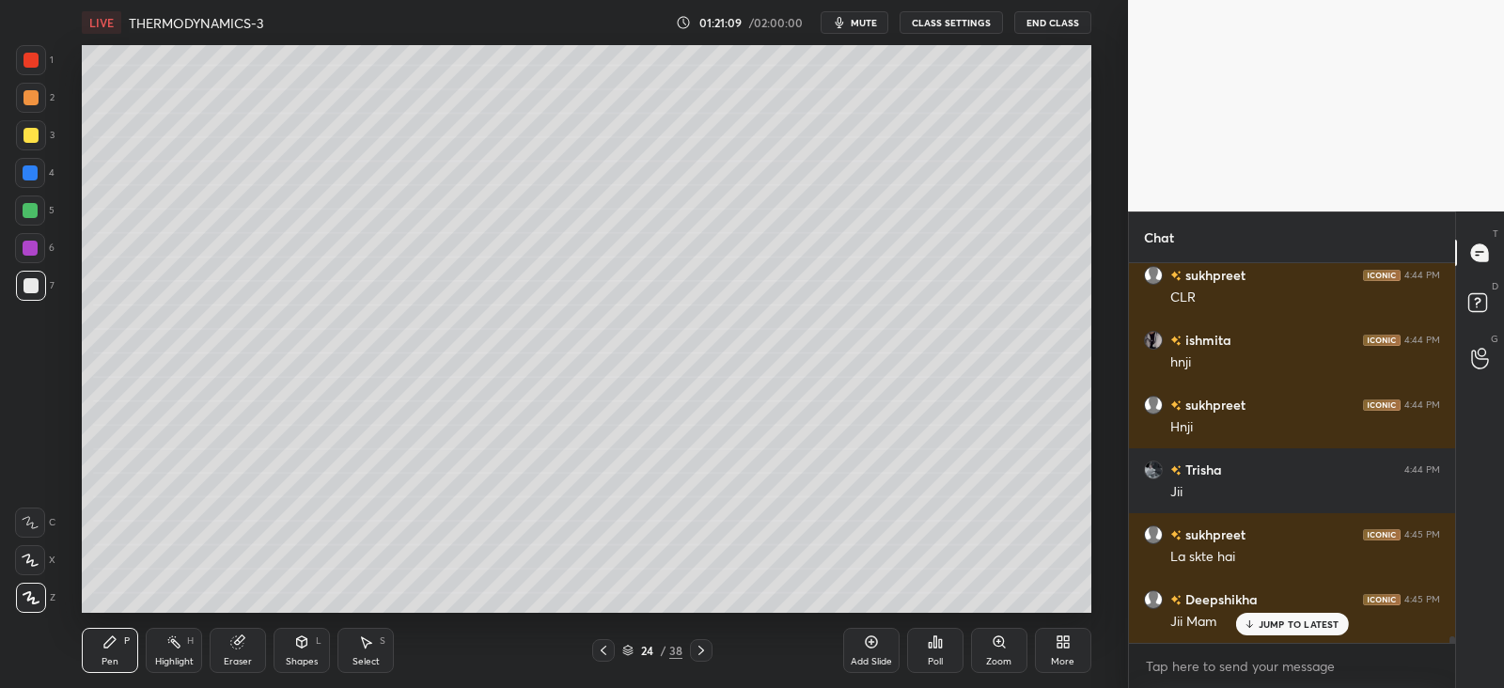
scroll to position [20618, 0]
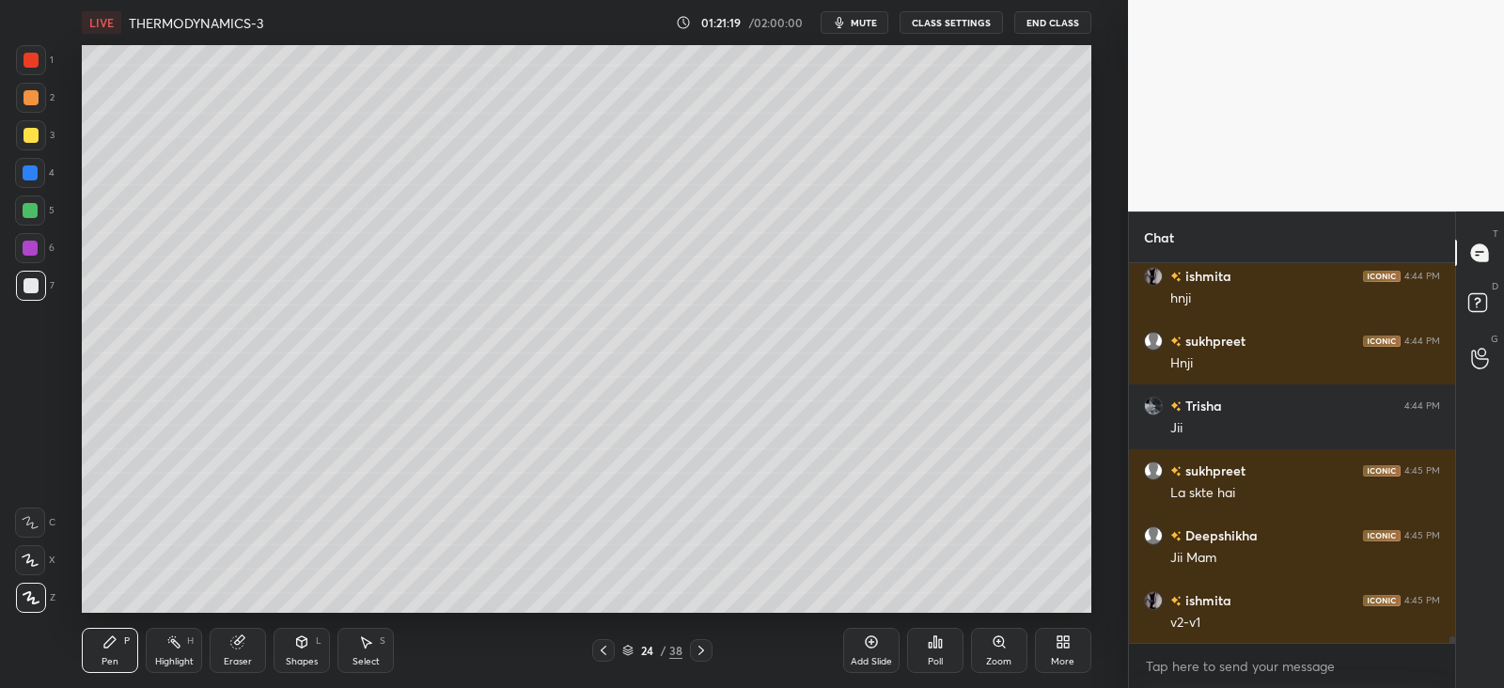
click at [222, 653] on div "Eraser" at bounding box center [238, 650] width 56 height 45
click at [113, 646] on icon at bounding box center [109, 642] width 15 height 15
click at [701, 638] on div "Pen P Highlight H Eraser Shapes L Select S 24 / 38 Add Slide Poll Zoom More" at bounding box center [586, 650] width 1009 height 75
click at [874, 639] on icon at bounding box center [871, 642] width 15 height 15
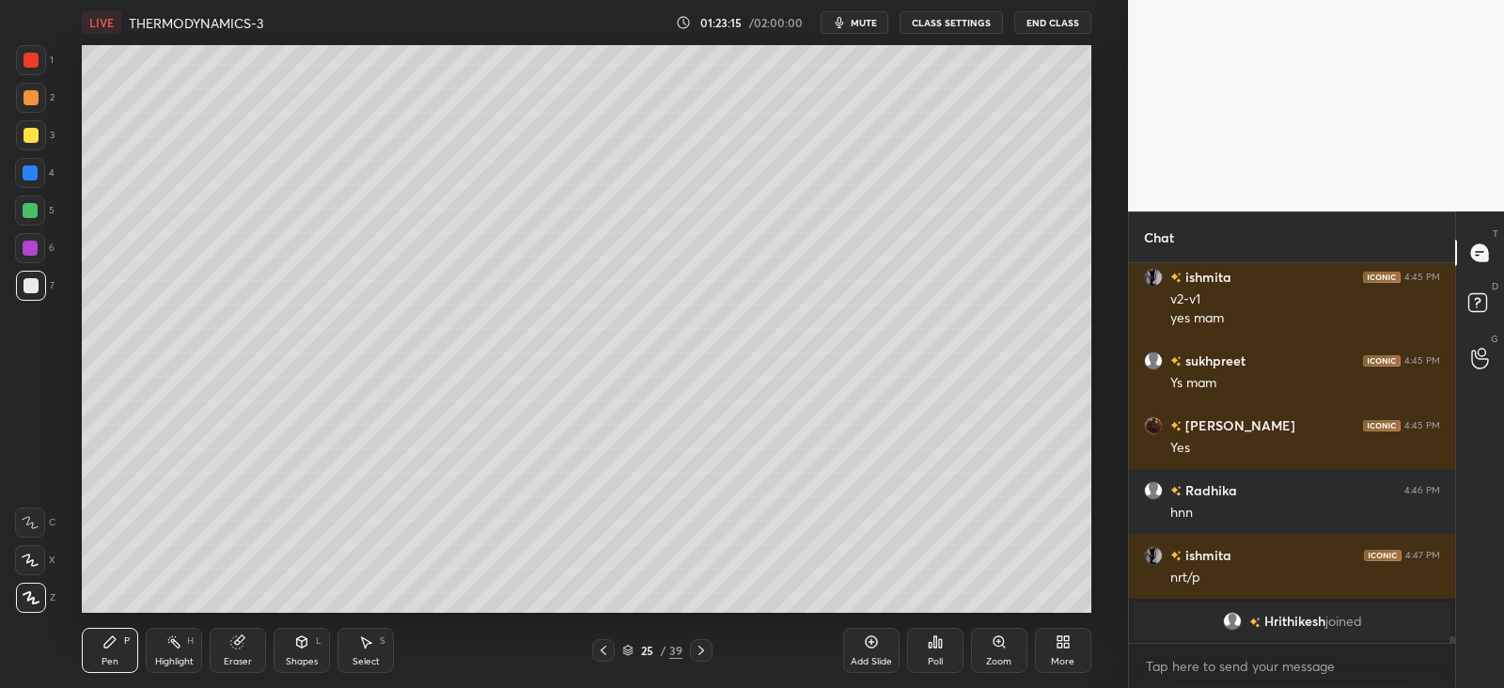
scroll to position [17176, 0]
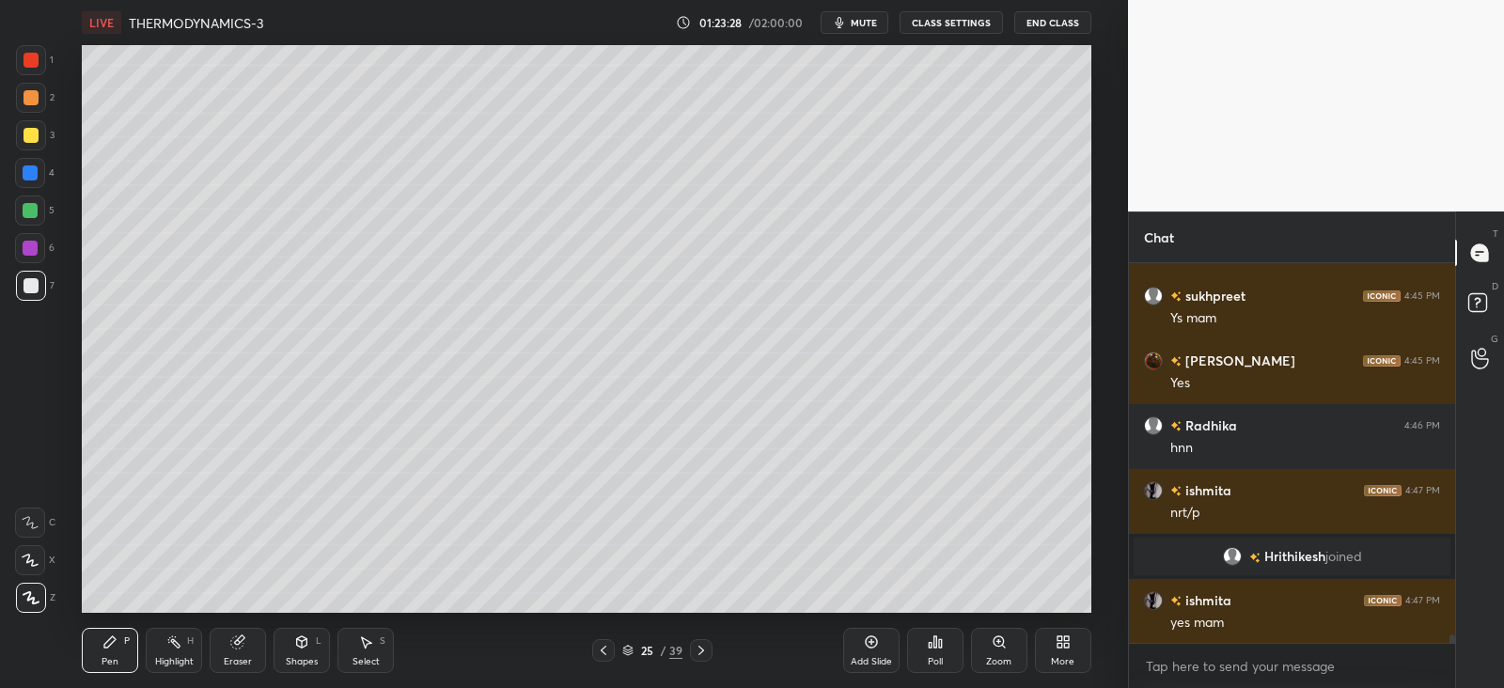
click at [709, 639] on div at bounding box center [701, 650] width 23 height 23
click at [698, 651] on icon at bounding box center [701, 650] width 15 height 15
click at [612, 646] on div at bounding box center [603, 650] width 23 height 23
click at [604, 647] on icon at bounding box center [603, 650] width 15 height 15
click at [315, 644] on div "Shapes L" at bounding box center [302, 650] width 56 height 45
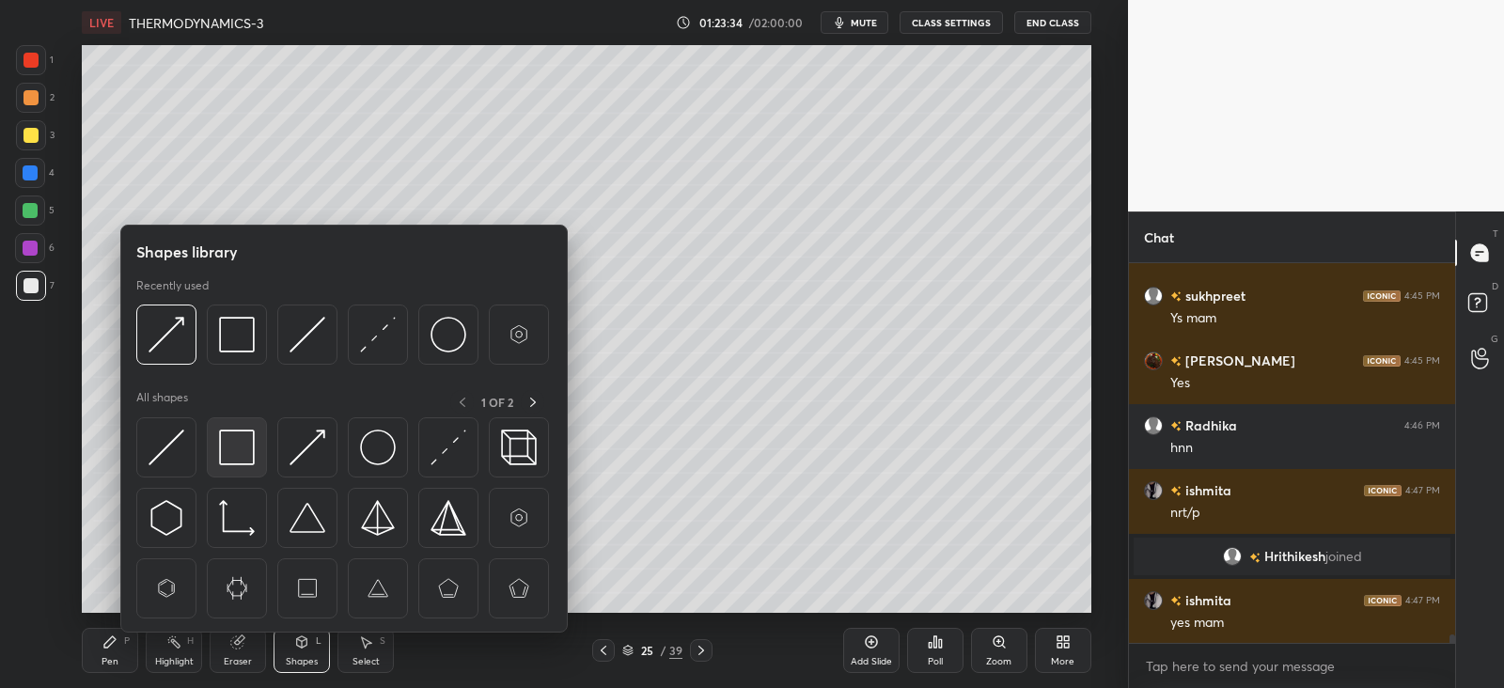
click at [244, 451] on img at bounding box center [237, 448] width 36 height 36
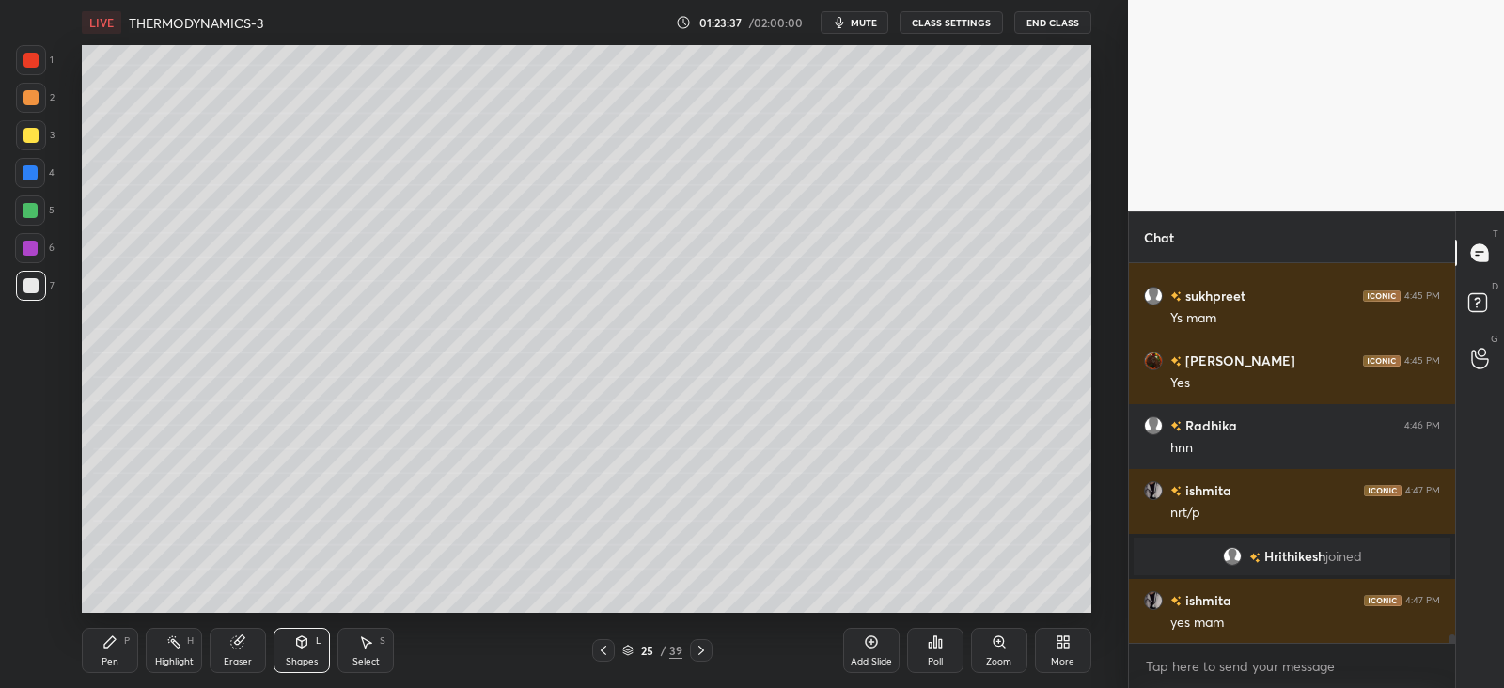
click at [108, 657] on div "Pen" at bounding box center [110, 661] width 17 height 9
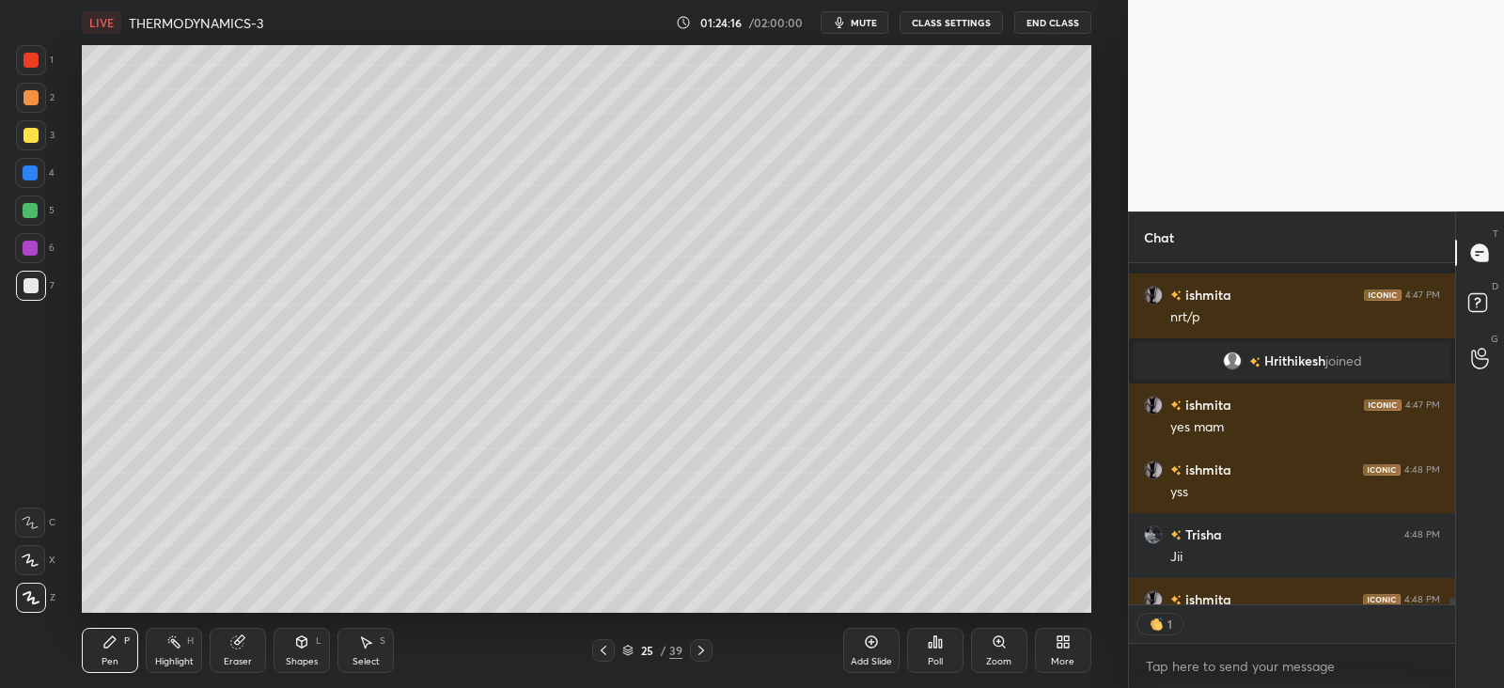
scroll to position [17475, 0]
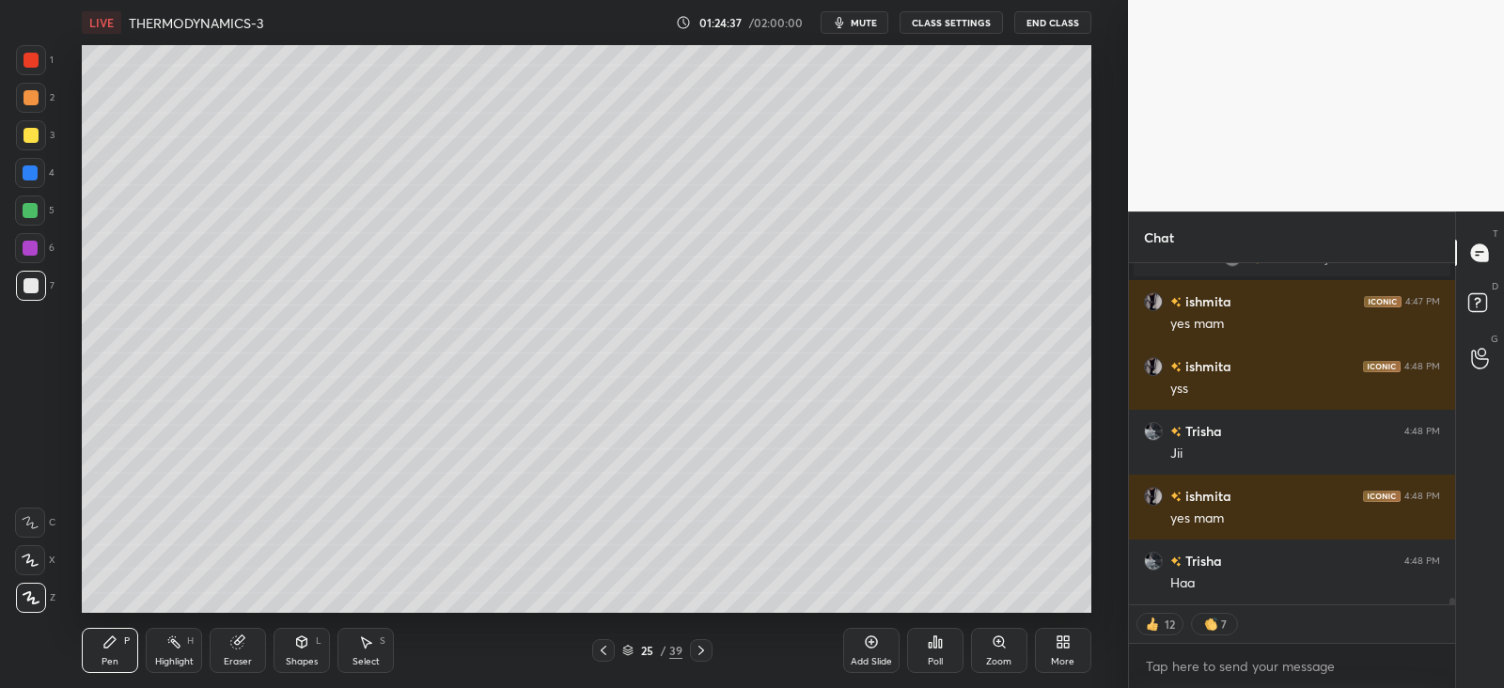
click at [254, 647] on div "Eraser" at bounding box center [238, 650] width 56 height 45
click at [308, 652] on div "Shapes L" at bounding box center [302, 650] width 56 height 45
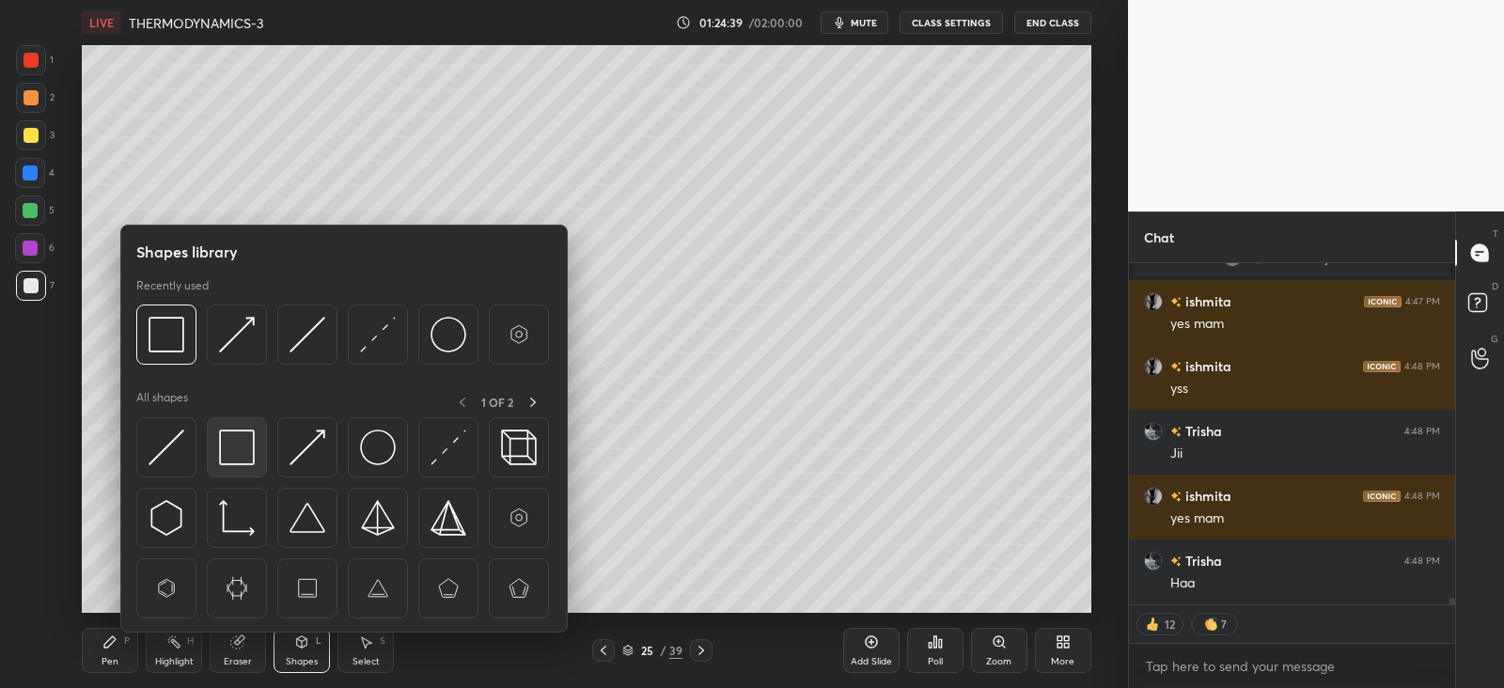
click at [236, 440] on img at bounding box center [237, 448] width 36 height 36
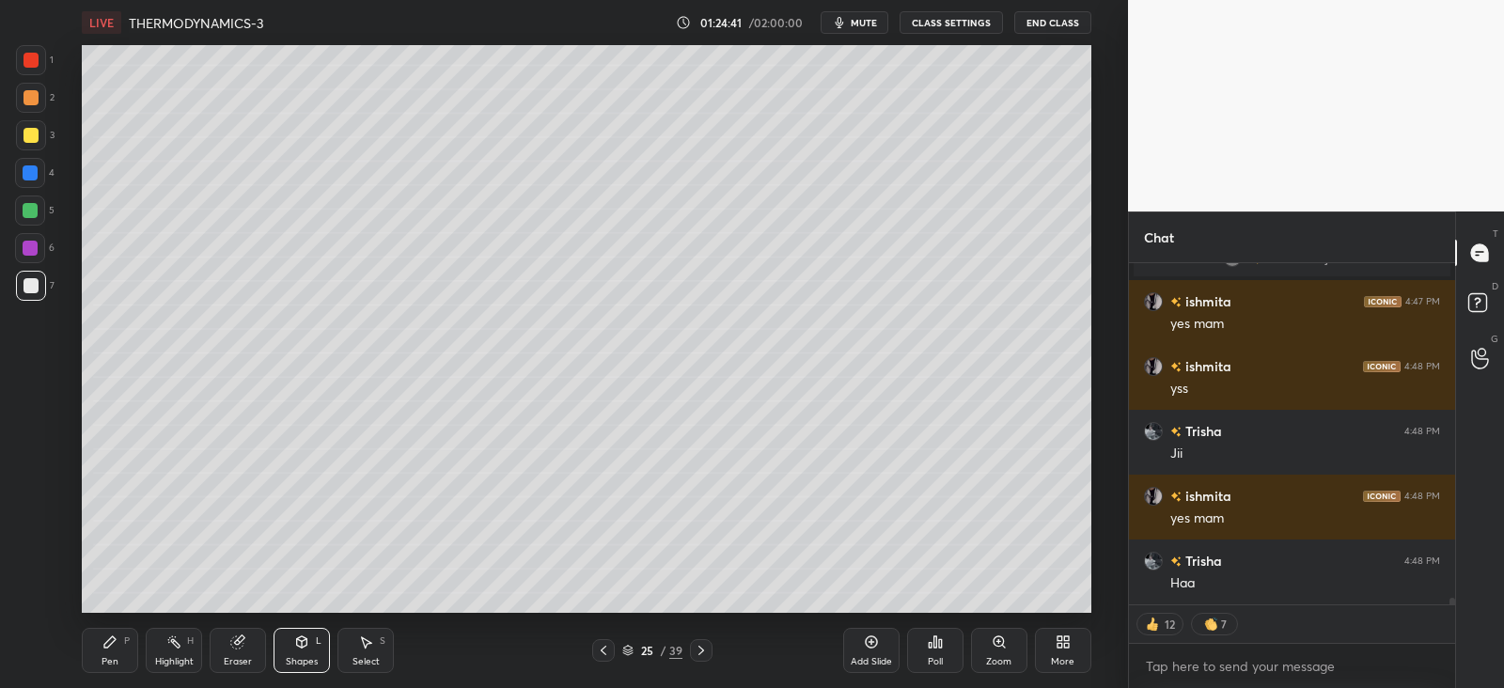
click at [136, 650] on div "Pen P" at bounding box center [110, 650] width 56 height 45
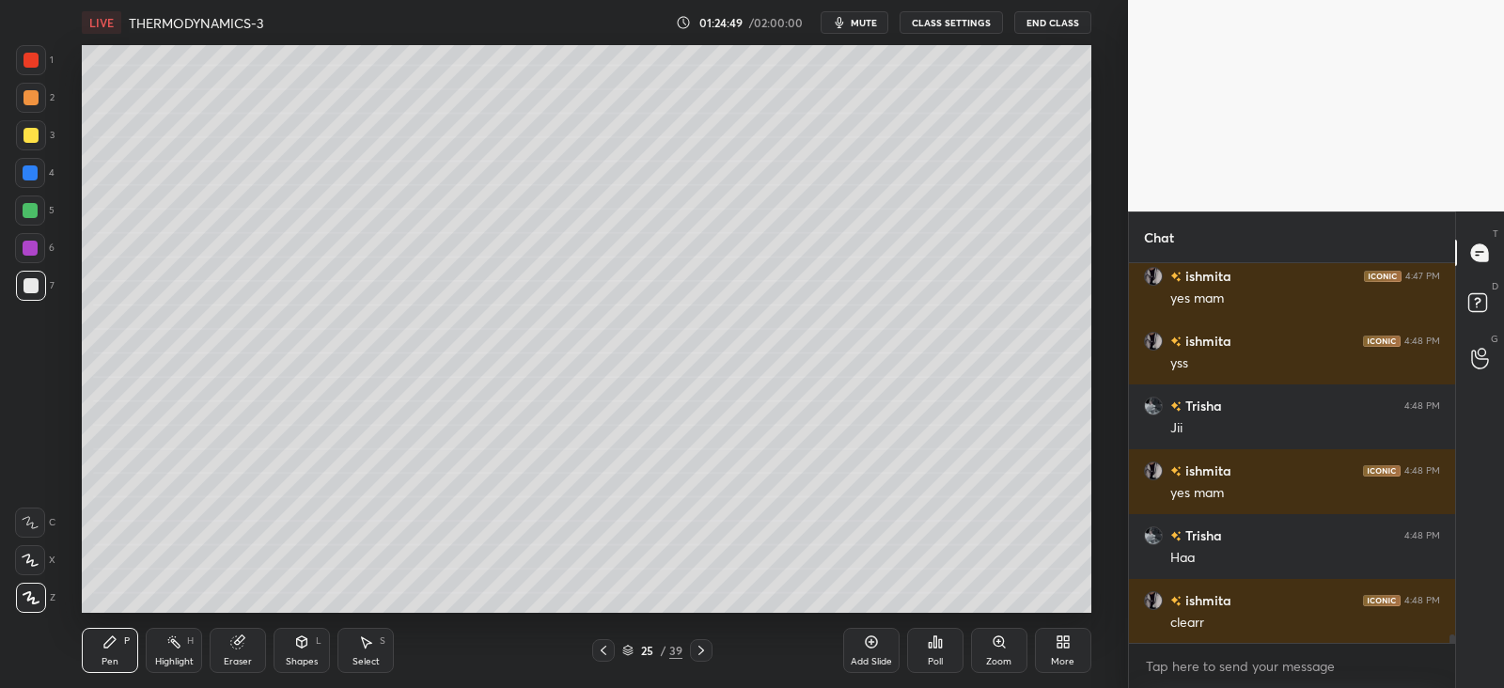
scroll to position [17565, 0]
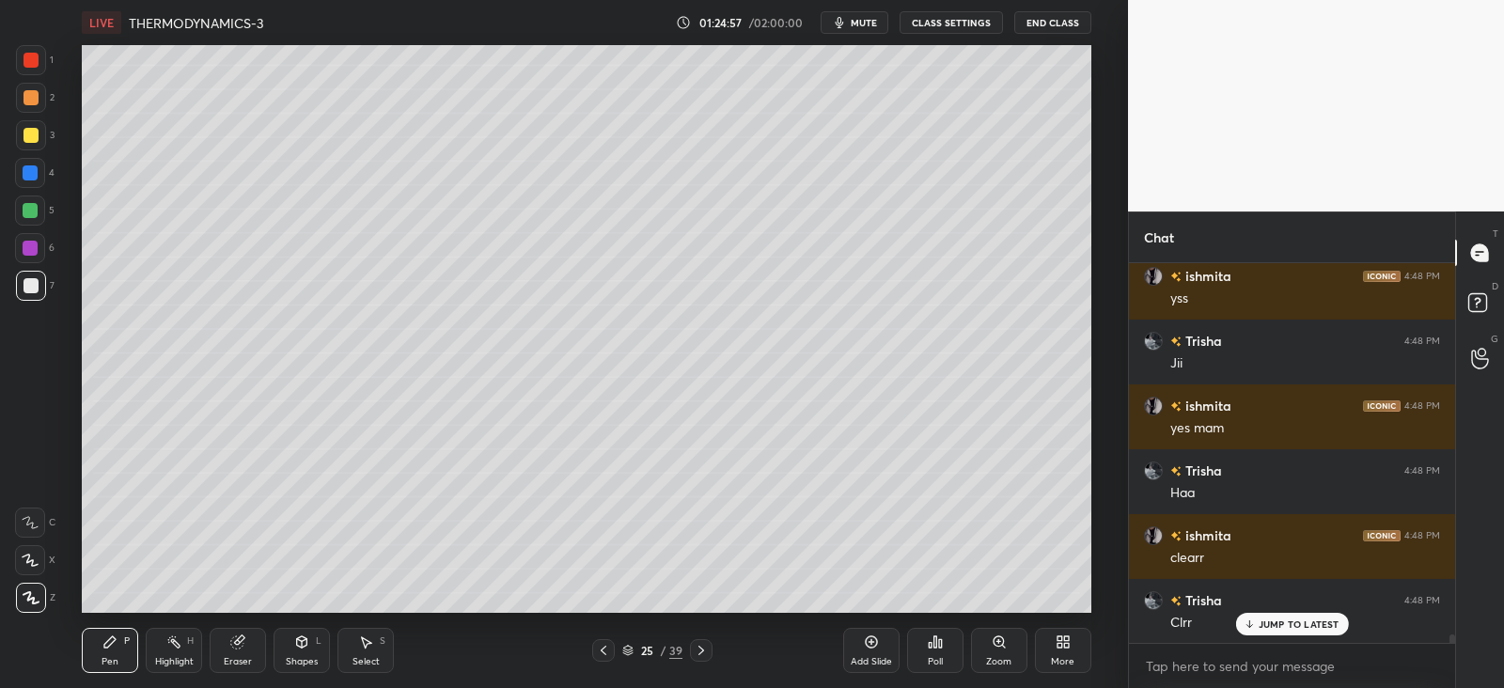
click at [702, 651] on icon at bounding box center [701, 650] width 15 height 15
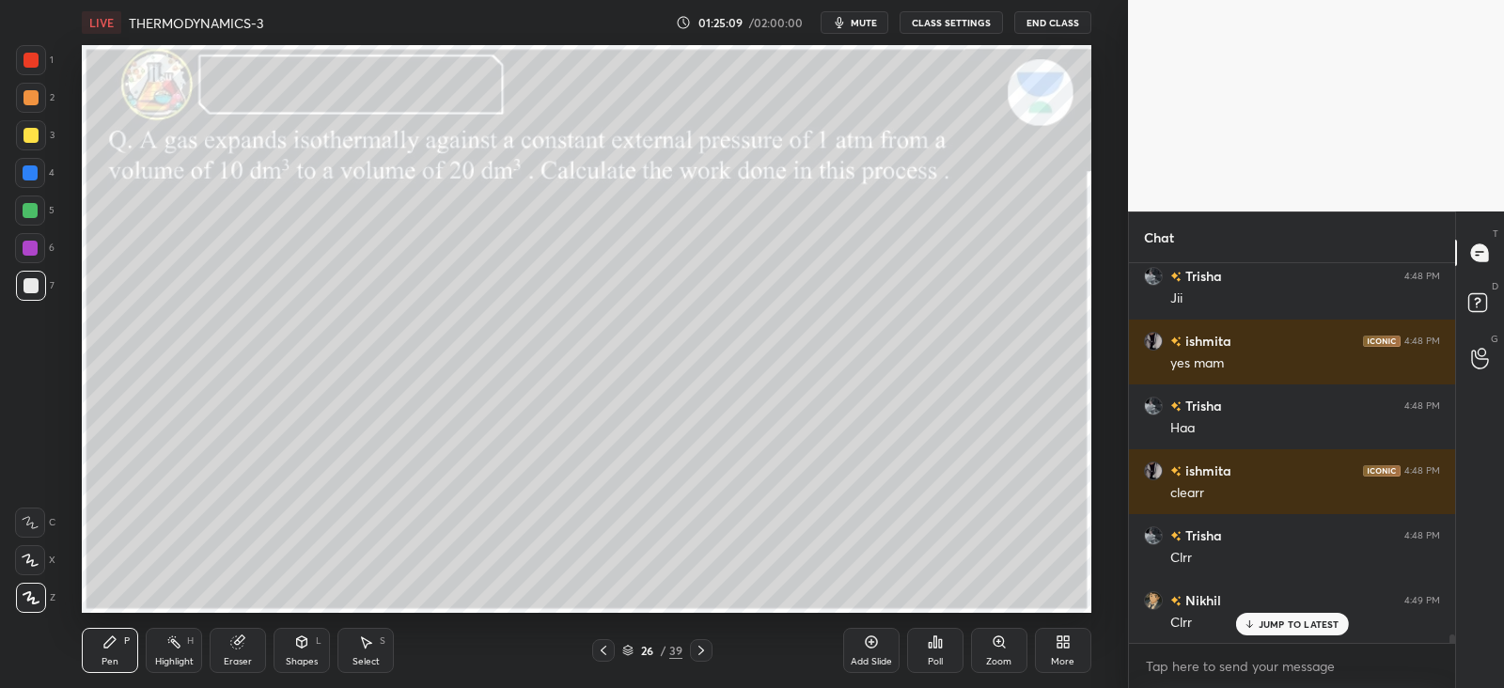
click at [324, 648] on div "Shapes L" at bounding box center [302, 650] width 56 height 45
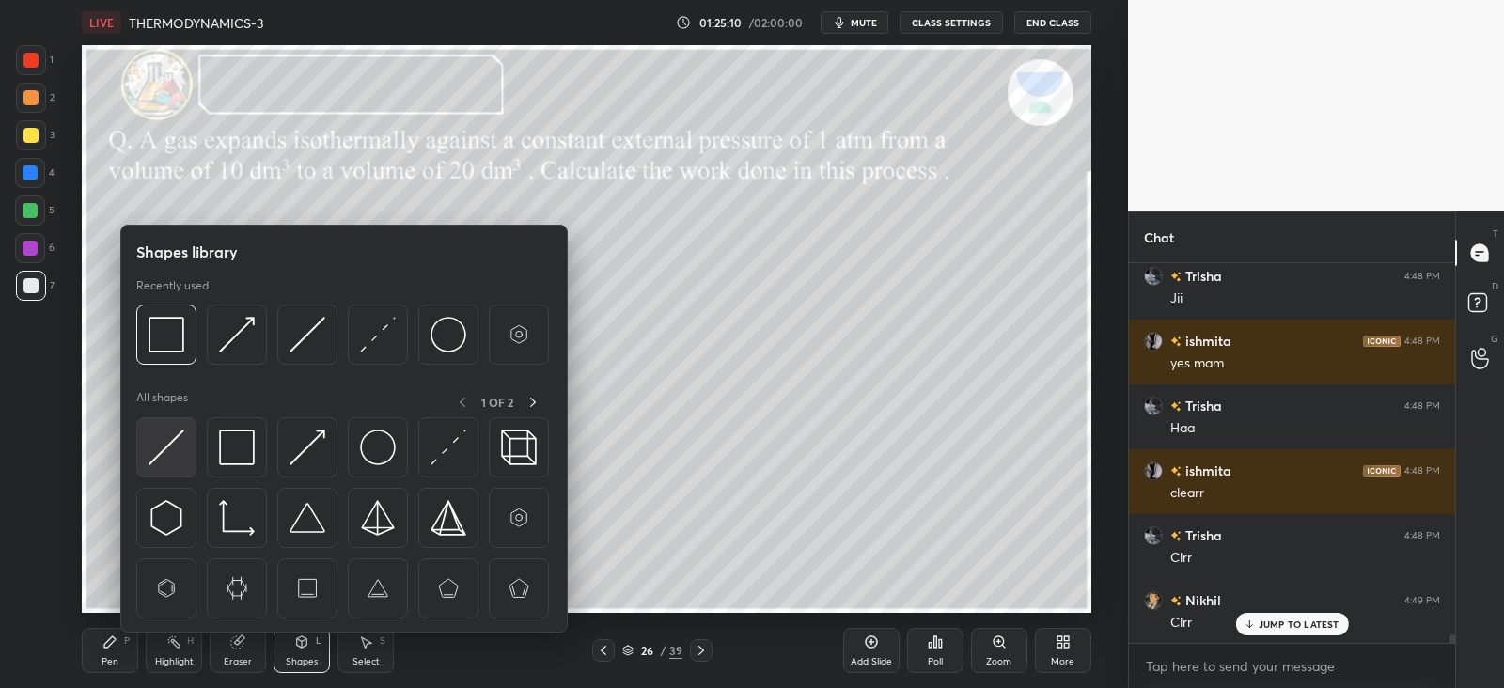
click at [155, 437] on img at bounding box center [167, 448] width 36 height 36
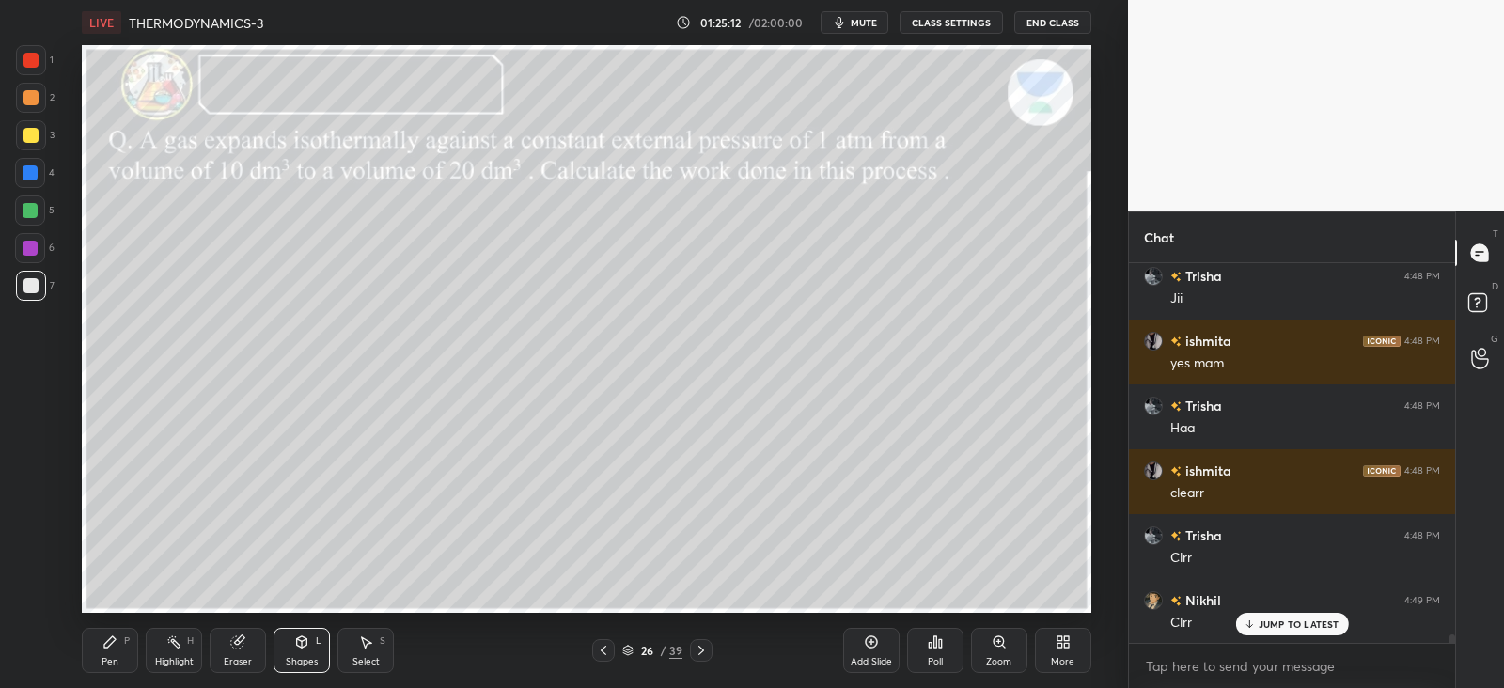
click at [99, 632] on div "Pen P" at bounding box center [110, 650] width 56 height 45
click at [230, 642] on icon at bounding box center [237, 642] width 15 height 15
click at [102, 629] on div "Pen P" at bounding box center [110, 650] width 56 height 45
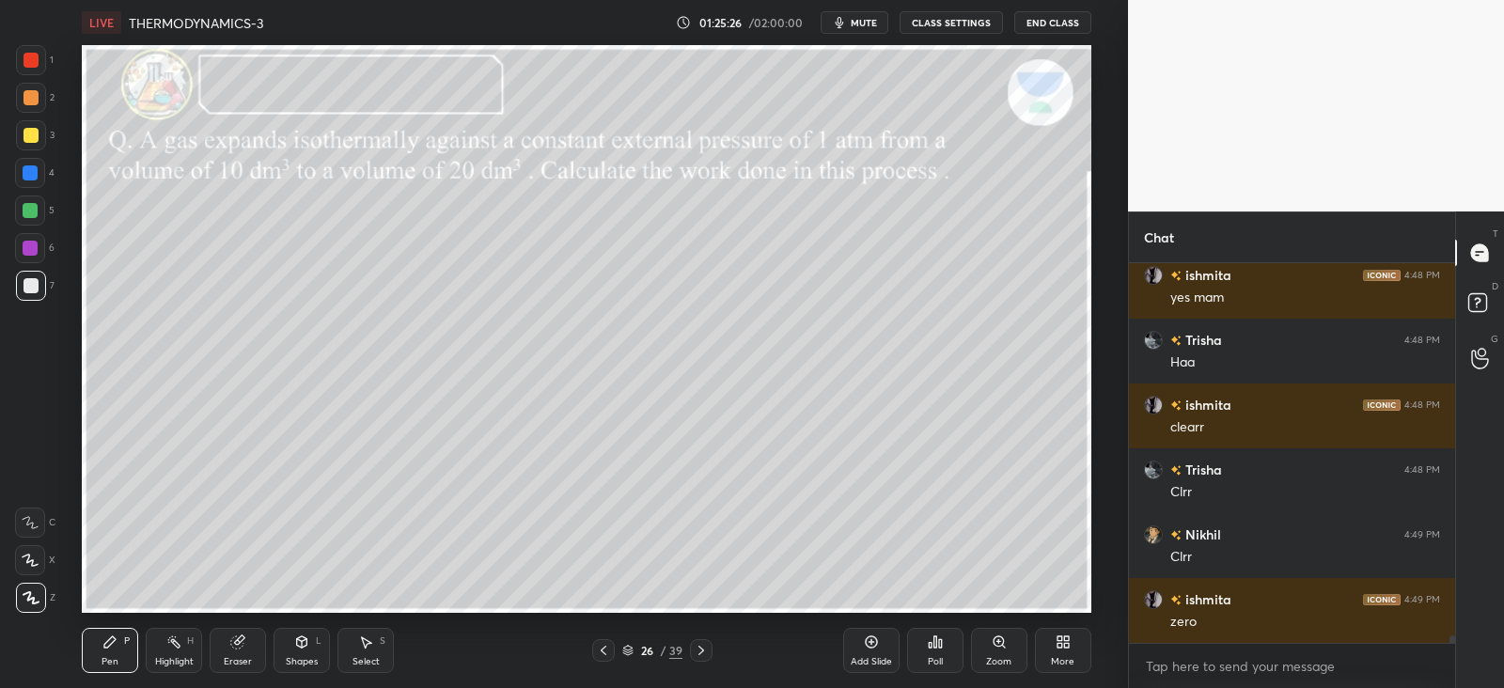
click at [304, 651] on div "Shapes L" at bounding box center [302, 650] width 56 height 45
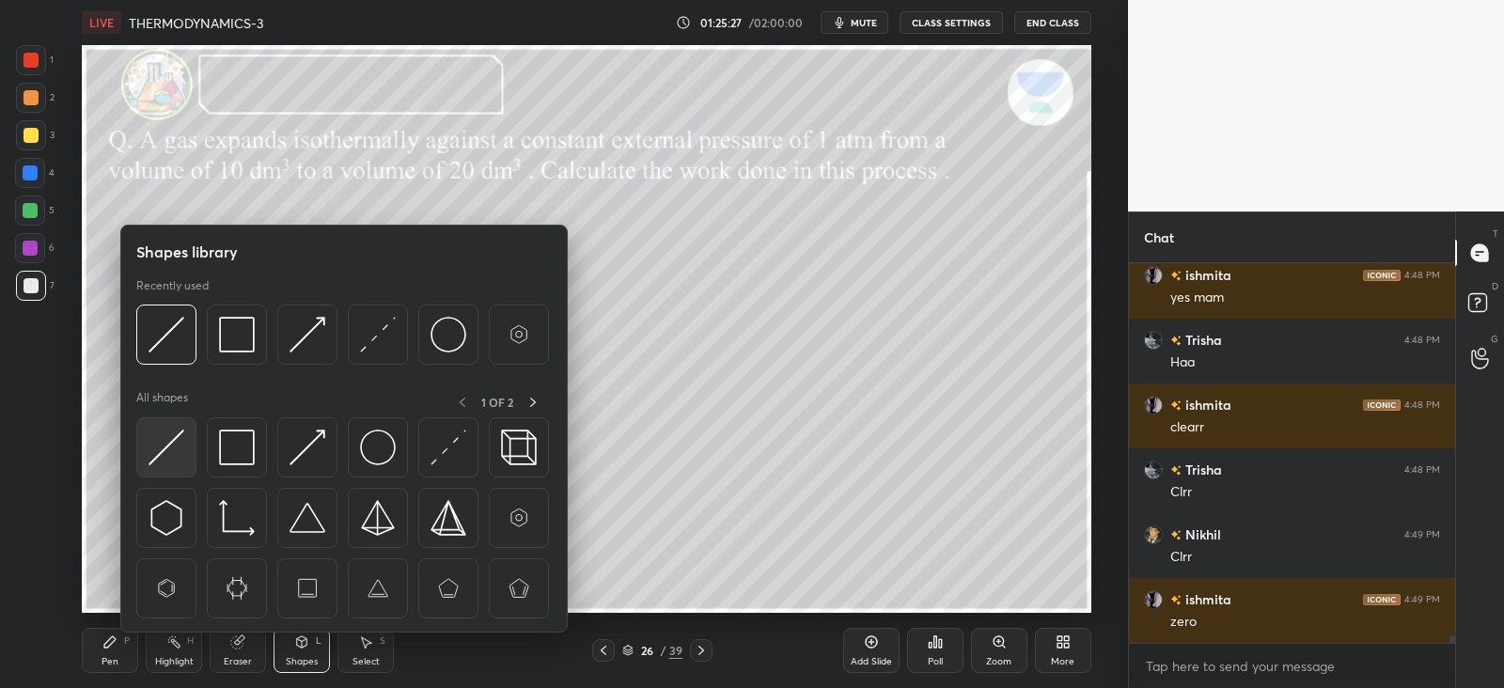
click at [160, 436] on img at bounding box center [167, 448] width 36 height 36
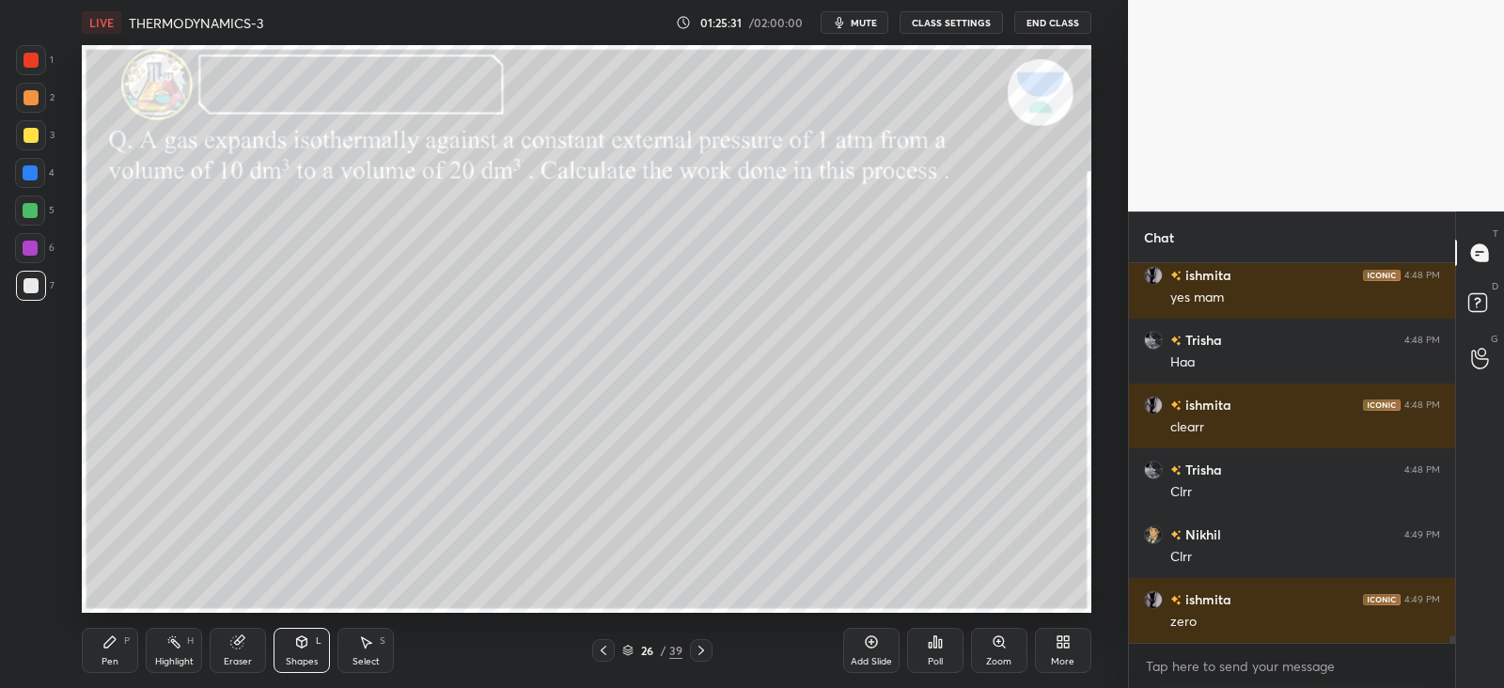
click at [127, 653] on div "Pen P" at bounding box center [110, 650] width 56 height 45
click at [34, 125] on div at bounding box center [31, 135] width 30 height 30
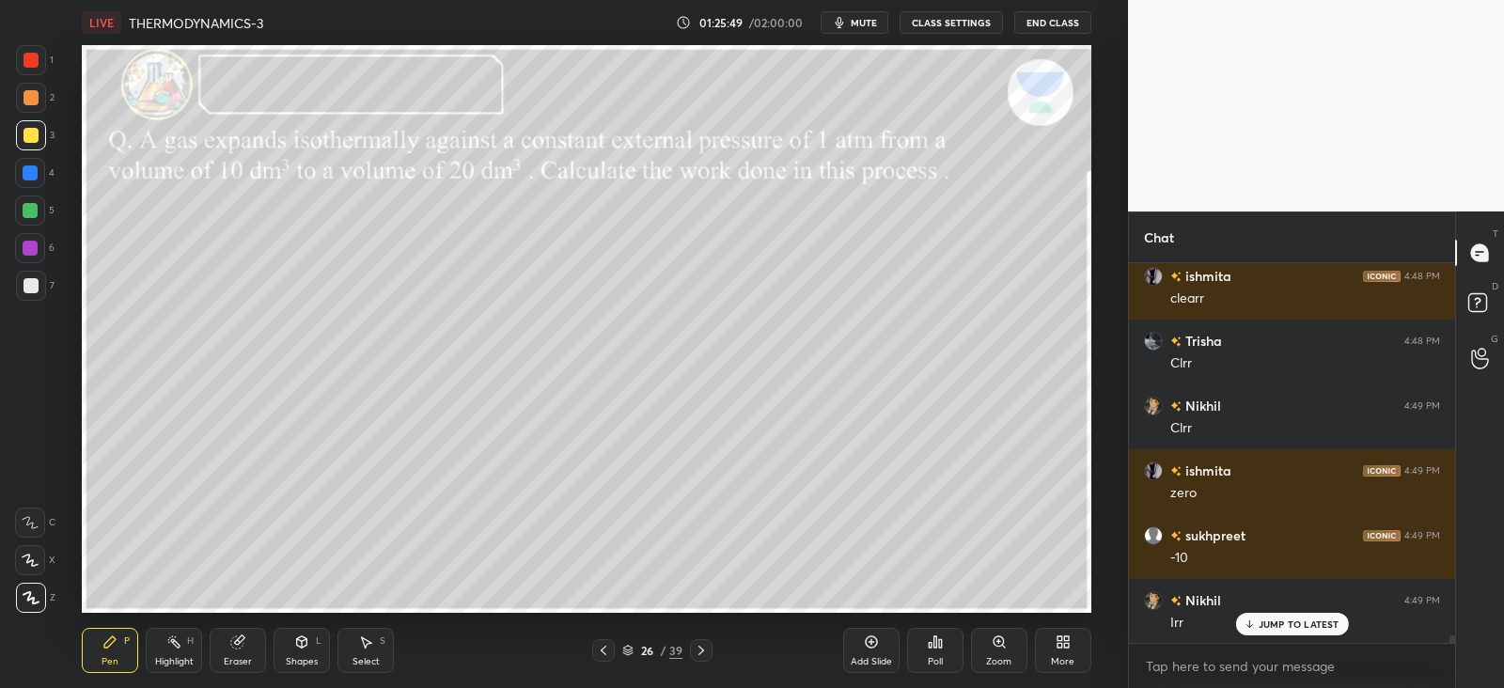
scroll to position [17890, 0]
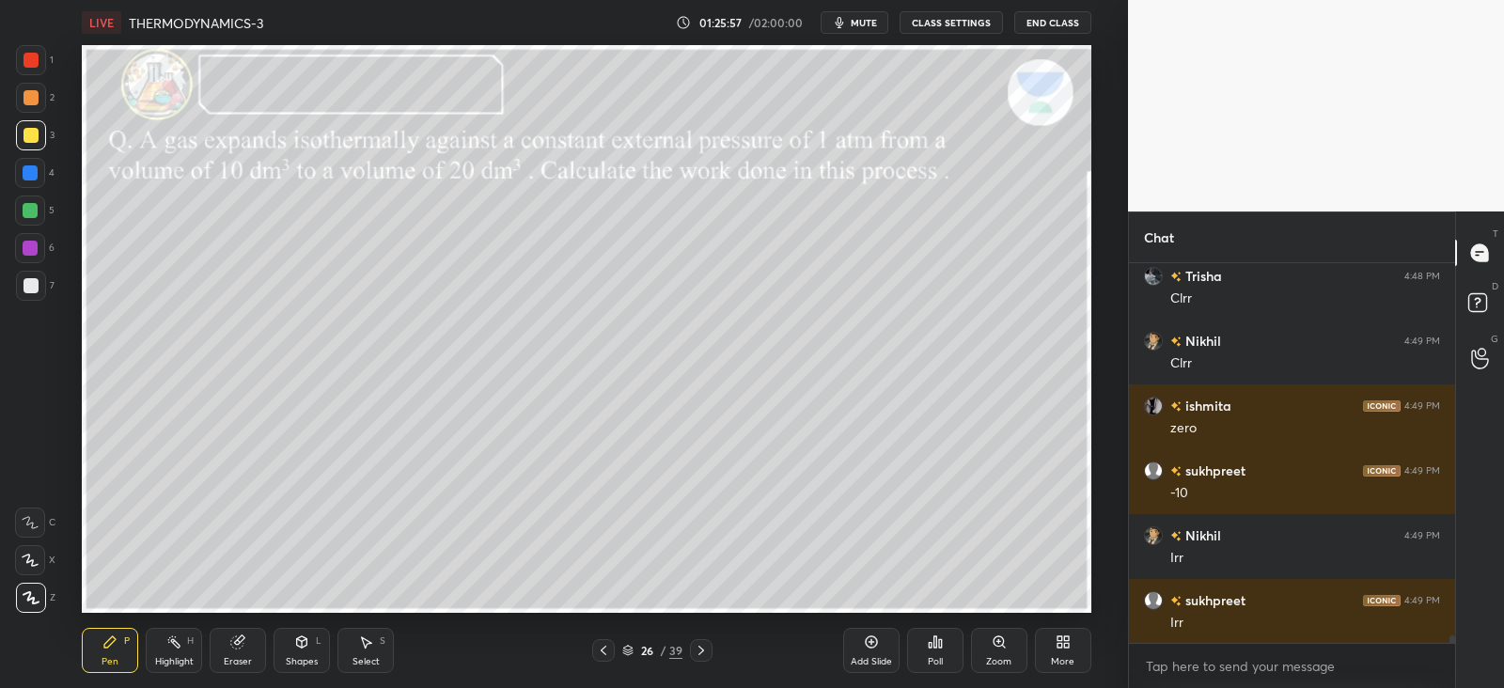
click at [303, 645] on icon at bounding box center [302, 642] width 10 height 11
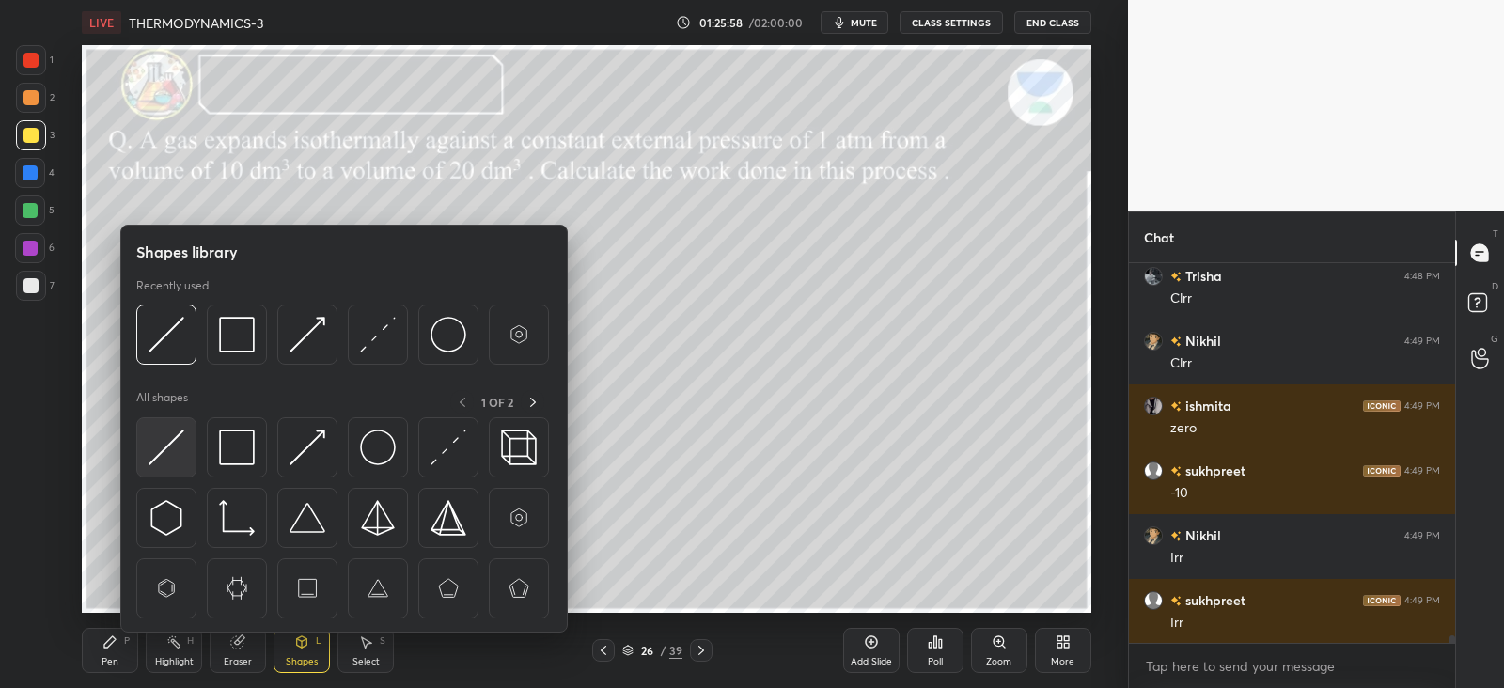
click at [165, 439] on img at bounding box center [167, 448] width 36 height 36
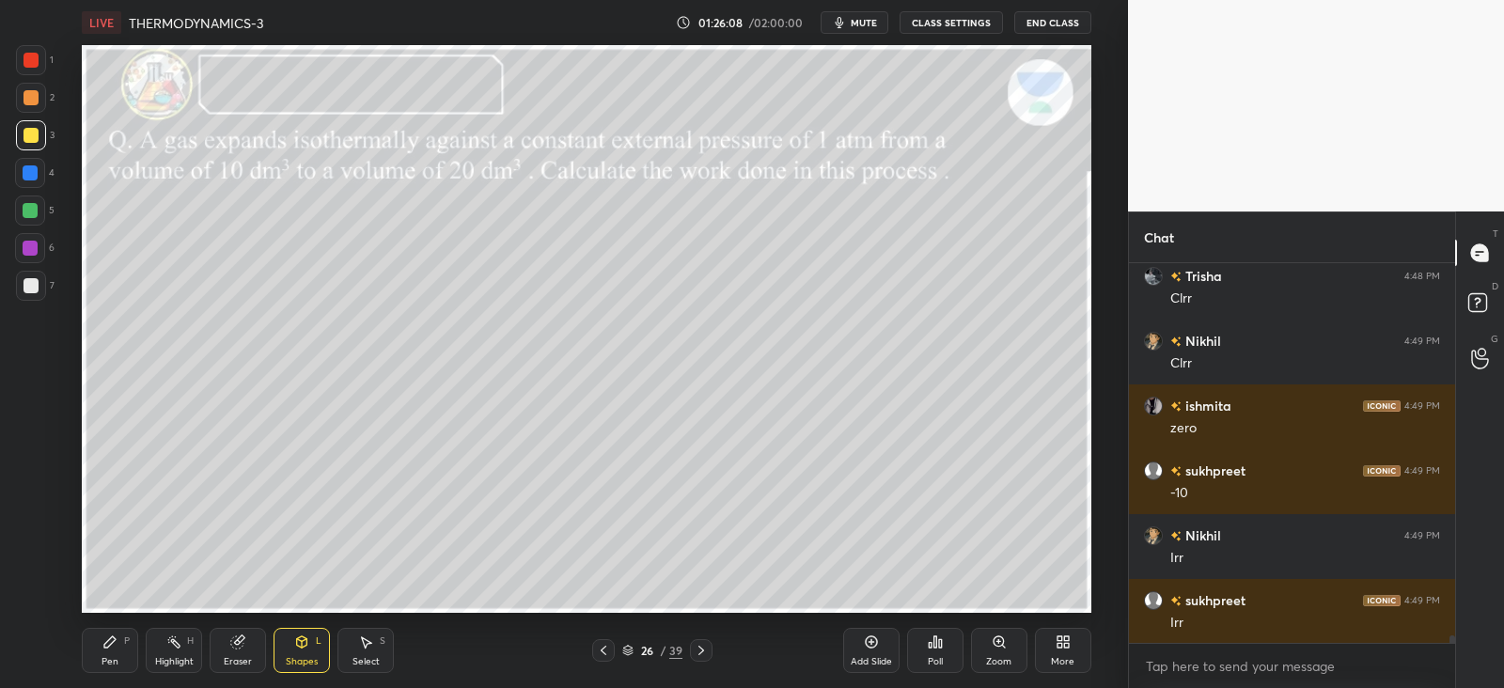
click at [114, 649] on icon at bounding box center [109, 642] width 15 height 15
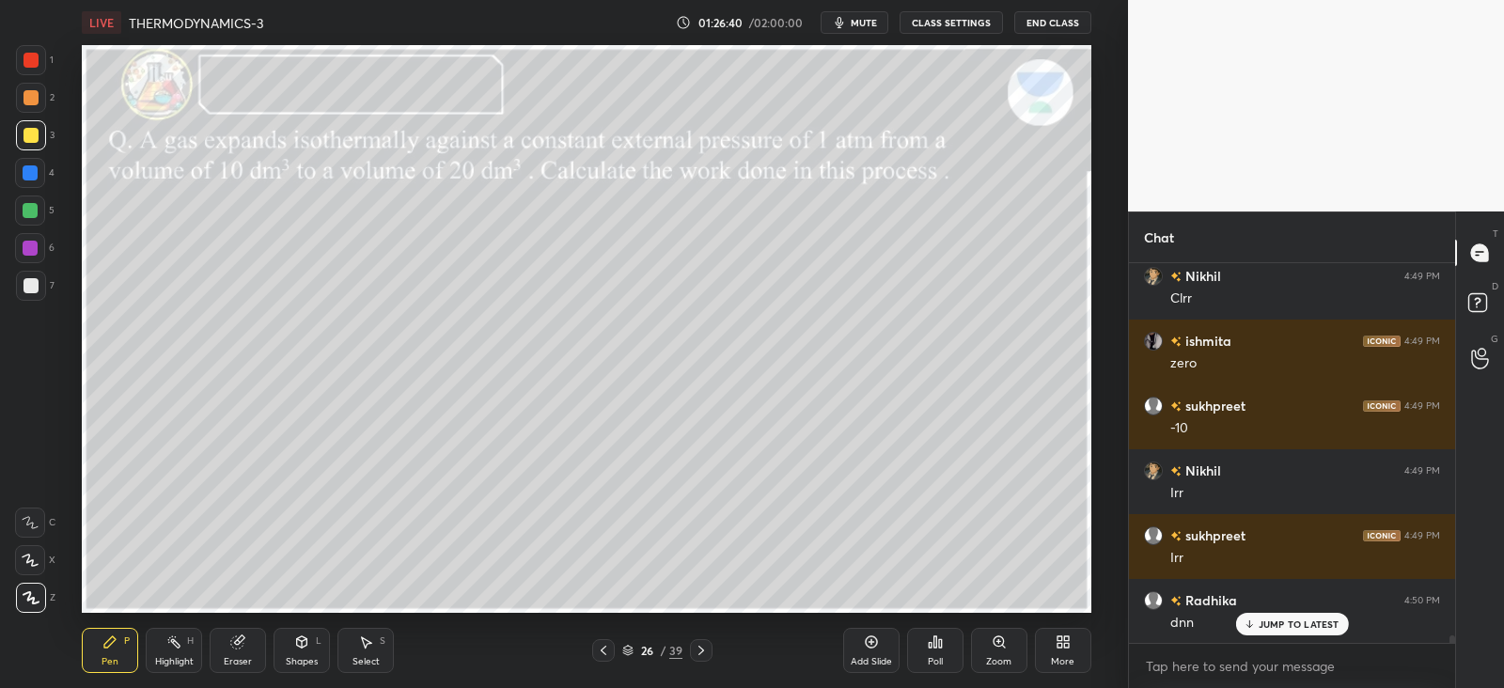
click at [111, 645] on icon at bounding box center [109, 642] width 11 height 11
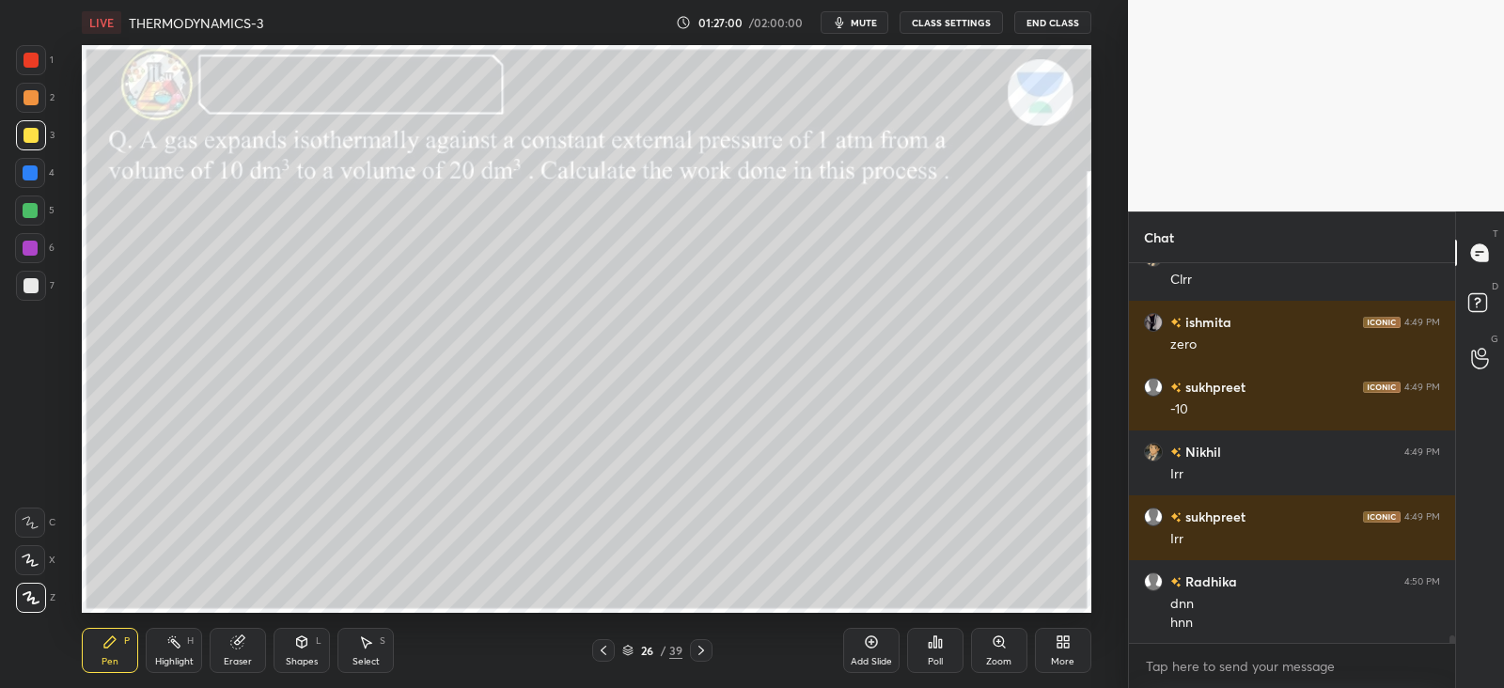
click at [31, 166] on div at bounding box center [30, 172] width 15 height 15
click at [243, 646] on icon at bounding box center [237, 643] width 12 height 12
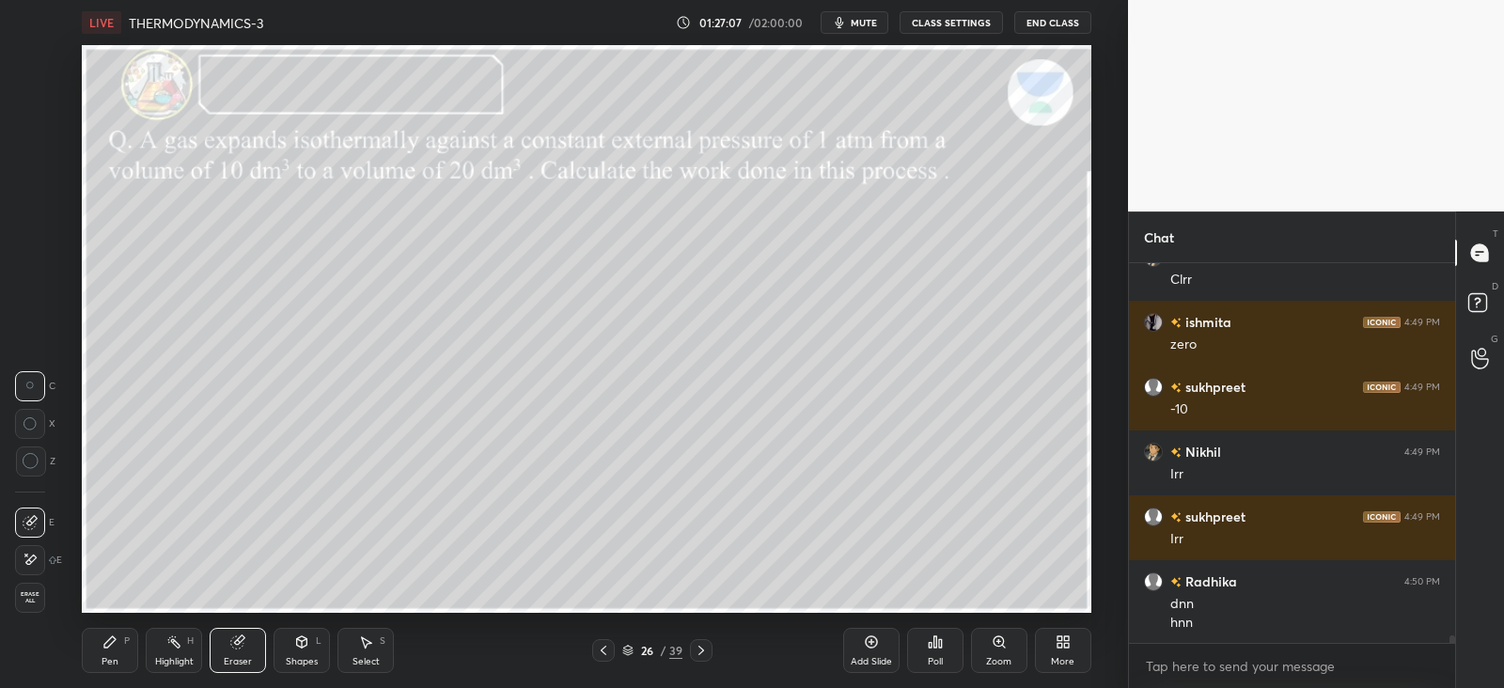
scroll to position [18039, 0]
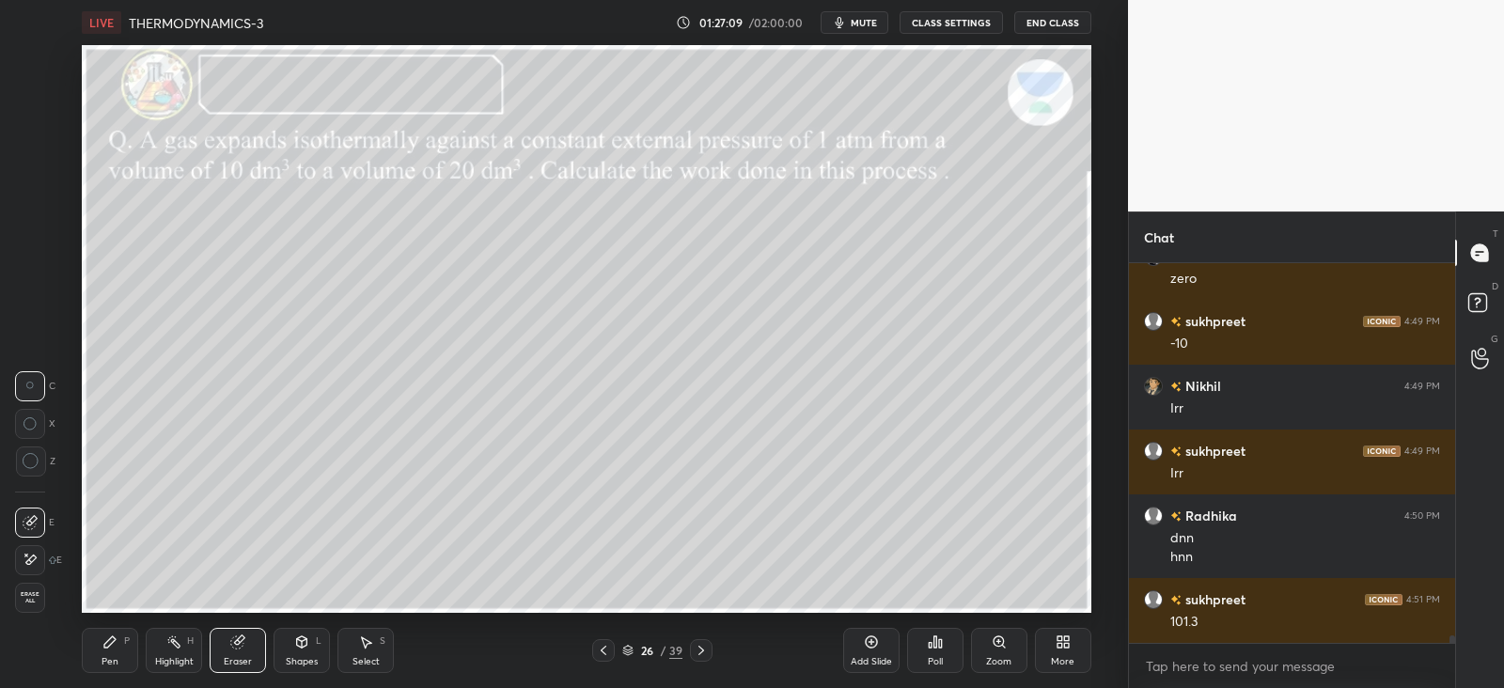
click at [105, 645] on icon at bounding box center [109, 642] width 11 height 11
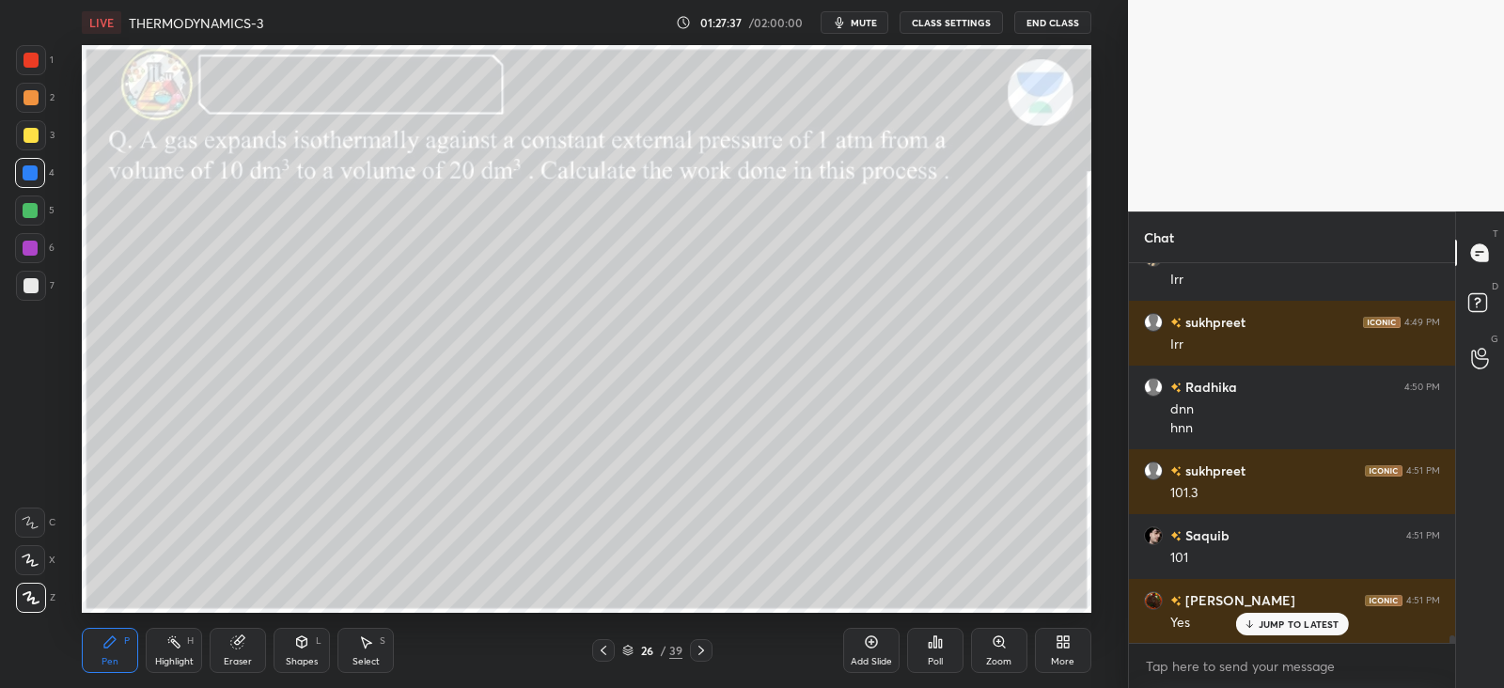
scroll to position [18233, 0]
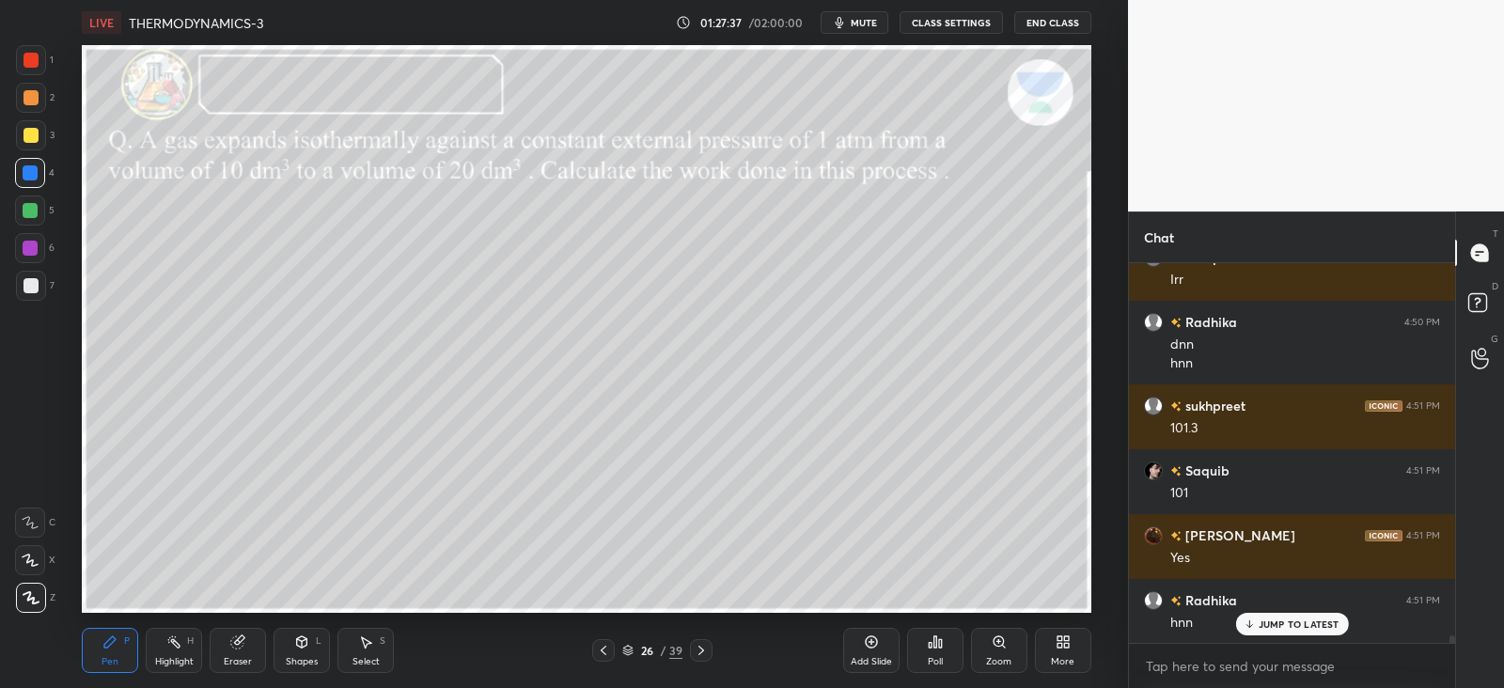
click at [1249, 626] on icon at bounding box center [1250, 626] width 6 height 3
click at [701, 653] on icon at bounding box center [701, 650] width 15 height 15
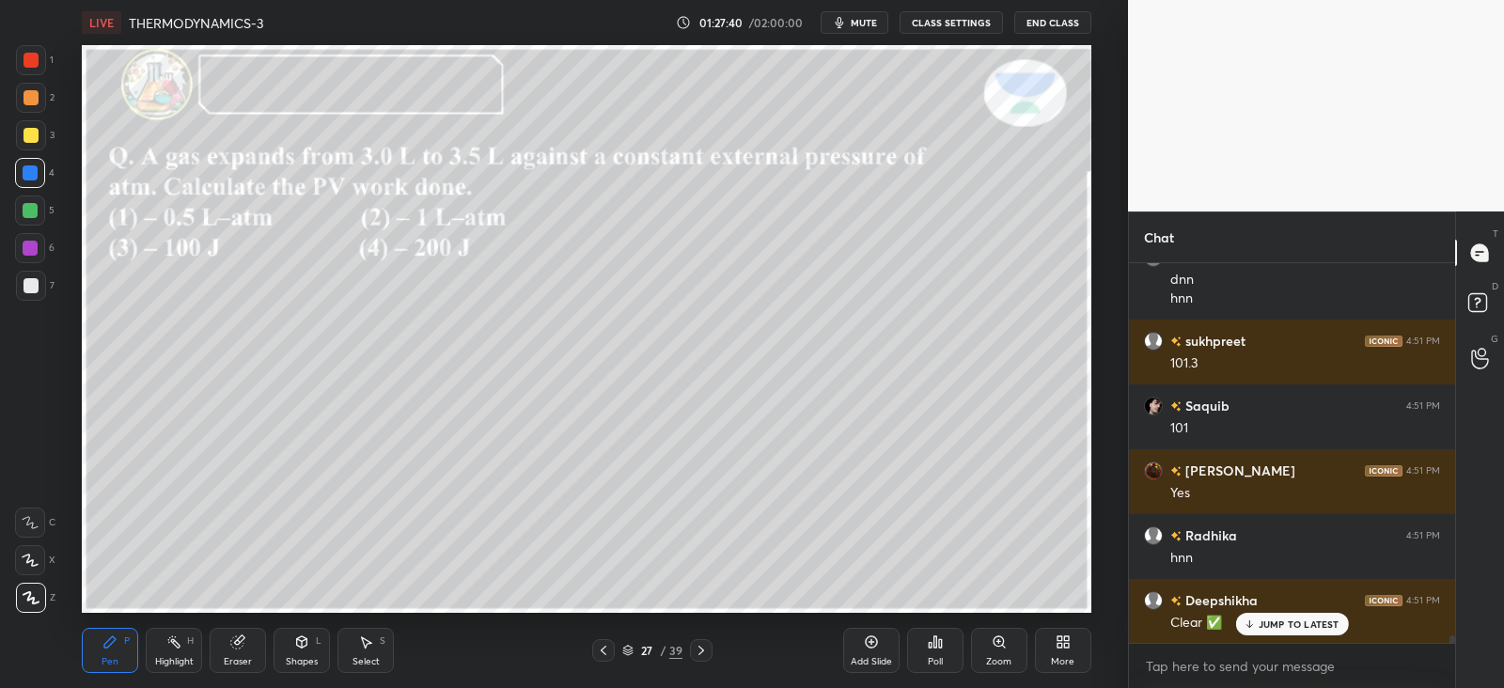
click at [41, 289] on div at bounding box center [31, 286] width 30 height 30
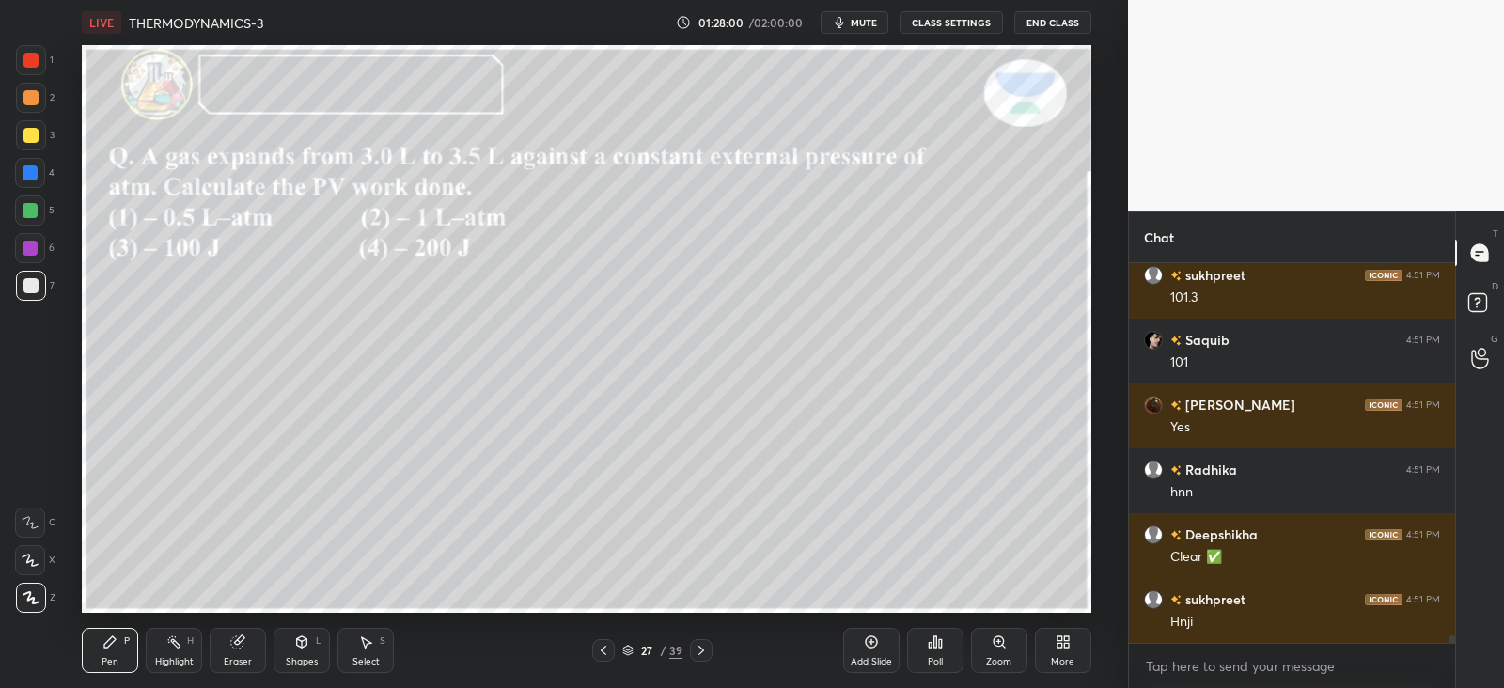
click at [941, 646] on icon at bounding box center [940, 643] width 3 height 8
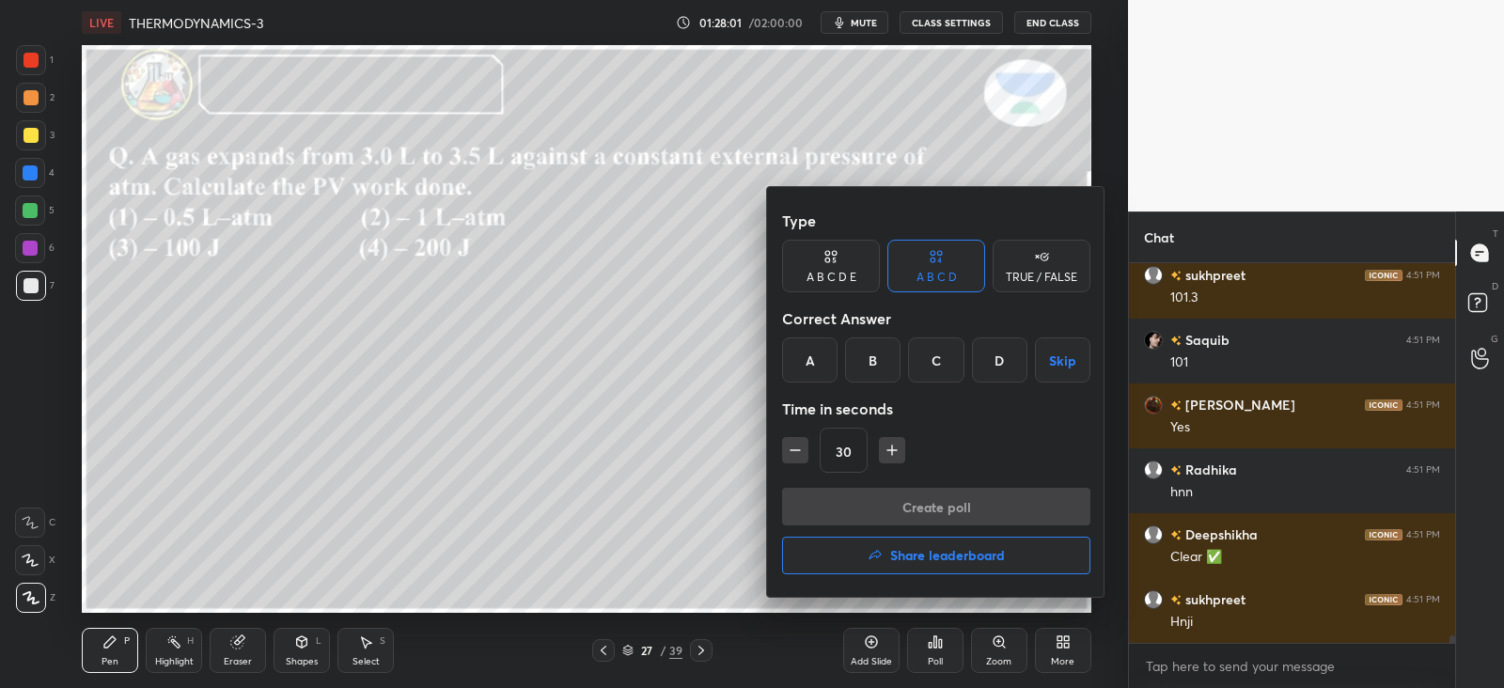
click at [827, 364] on div "A" at bounding box center [809, 360] width 55 height 45
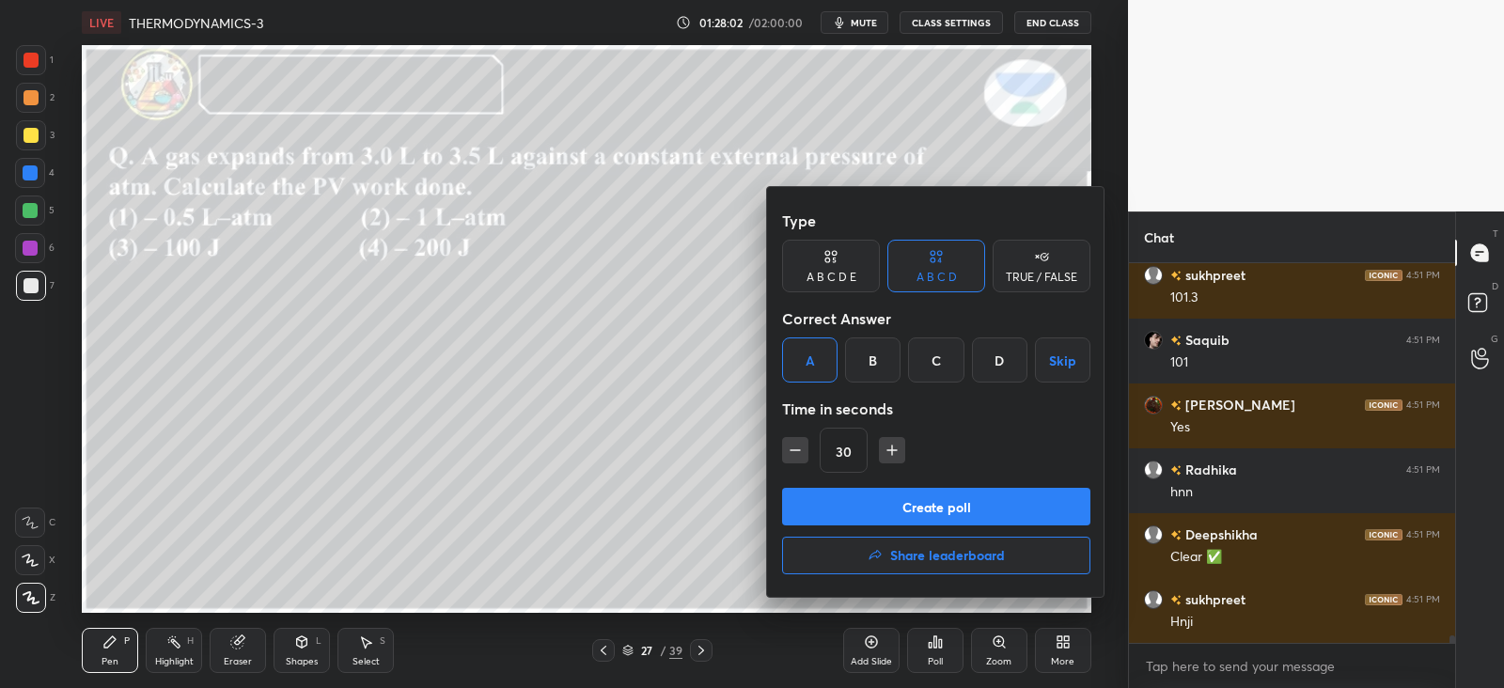
click at [888, 497] on button "Create poll" at bounding box center [936, 507] width 308 height 38
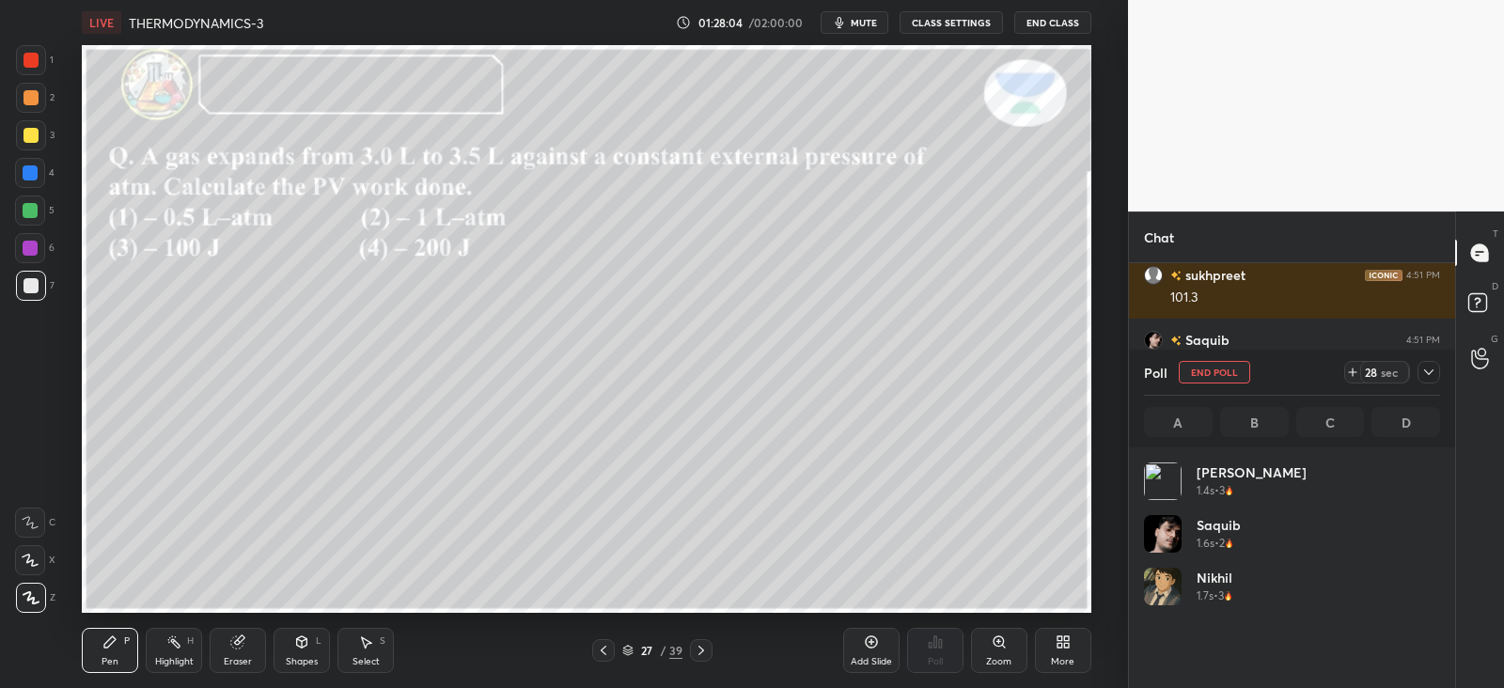
scroll to position [220, 291]
click at [1415, 373] on div "27 sec" at bounding box center [1393, 372] width 96 height 23
click at [1426, 369] on icon at bounding box center [1429, 372] width 15 height 15
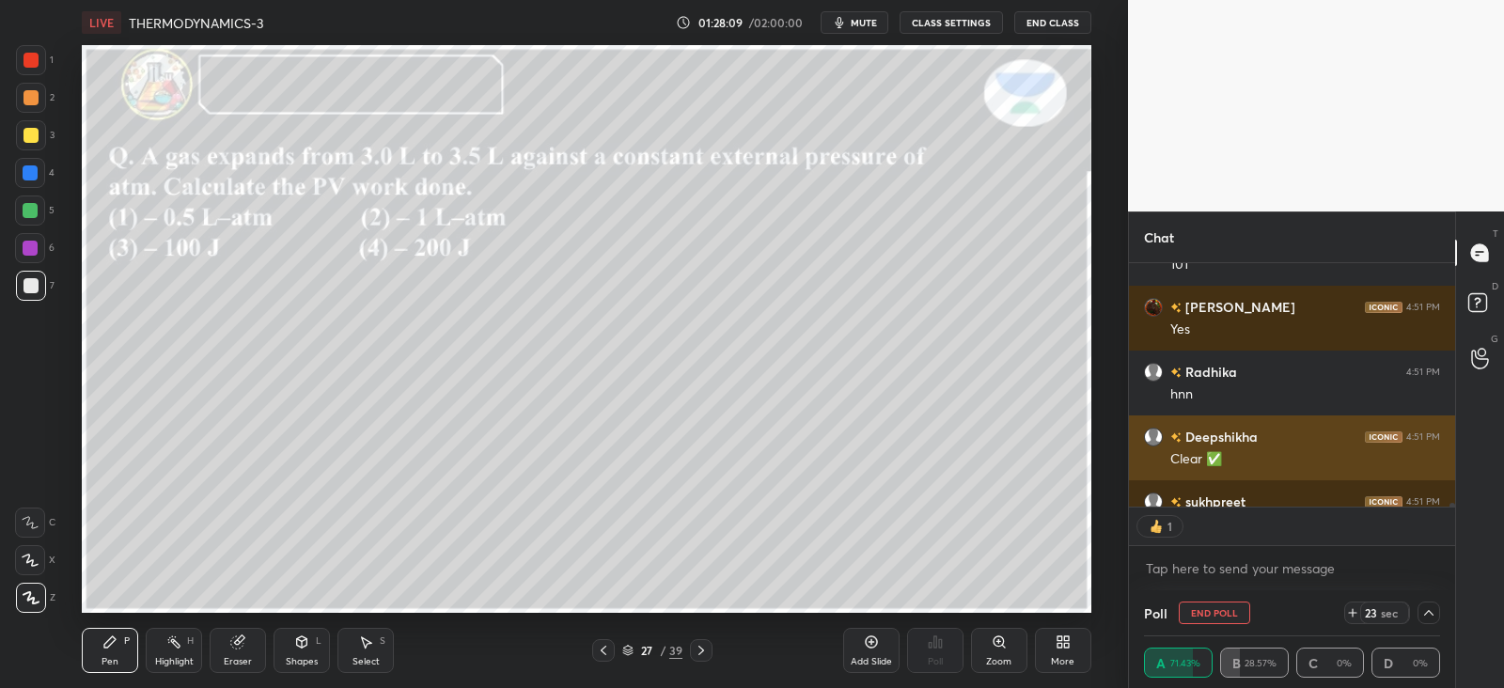
scroll to position [6, 6]
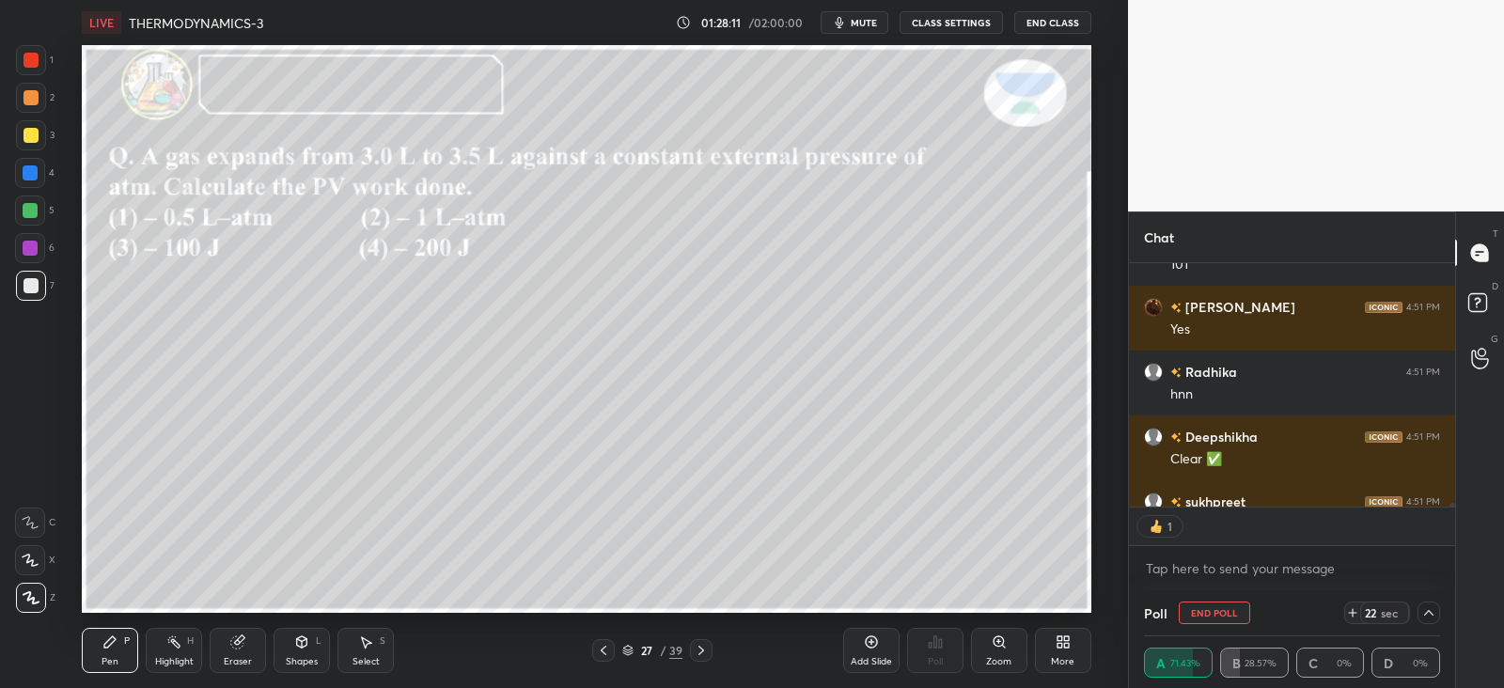
click at [306, 646] on icon at bounding box center [302, 642] width 10 height 11
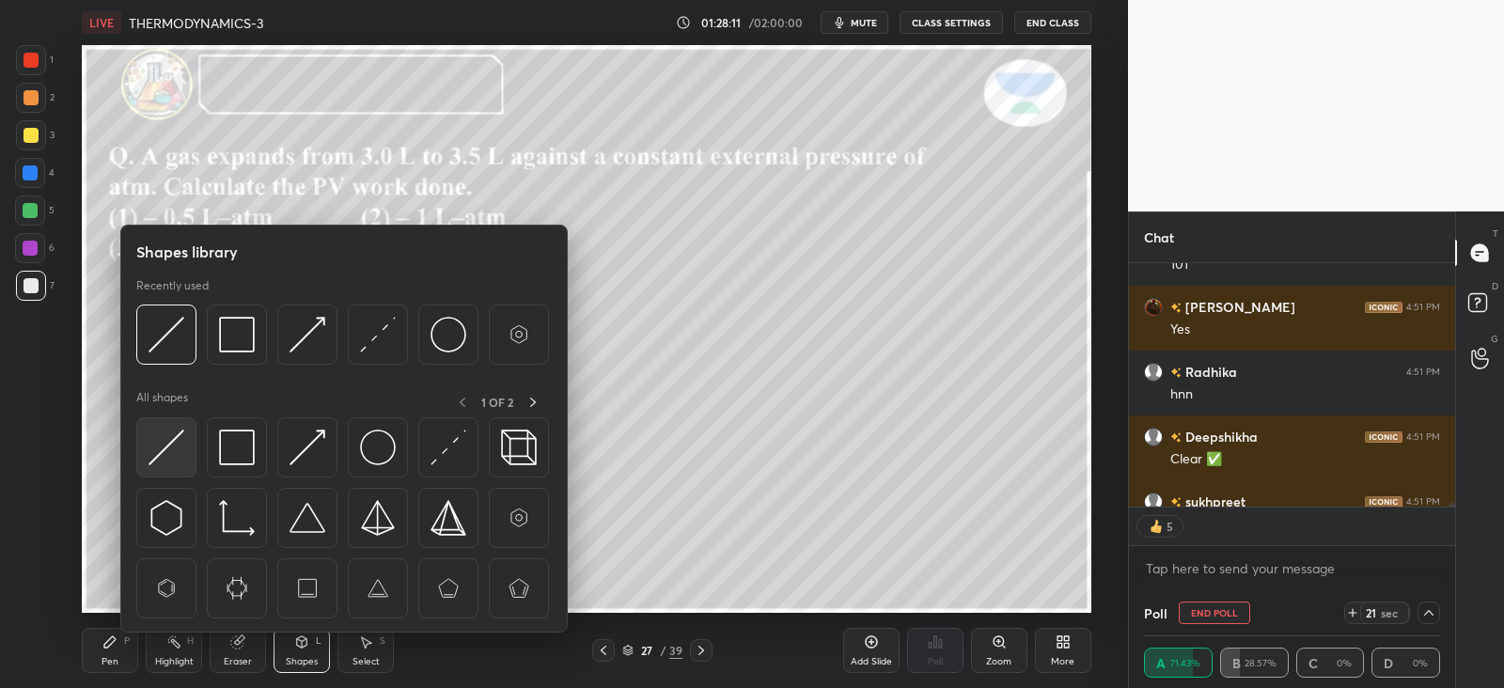
click at [168, 458] on img at bounding box center [167, 448] width 36 height 36
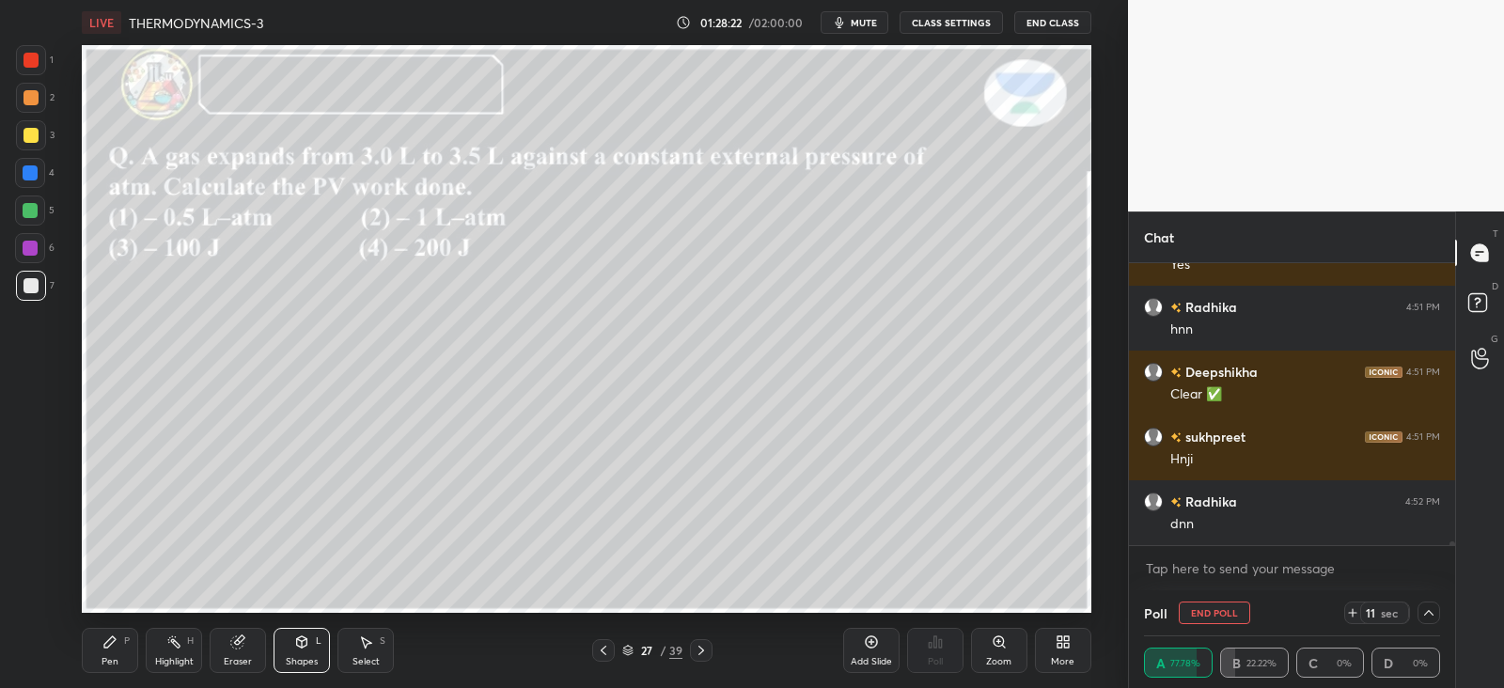
scroll to position [18526, 0]
click at [120, 647] on div "Pen P" at bounding box center [110, 650] width 56 height 45
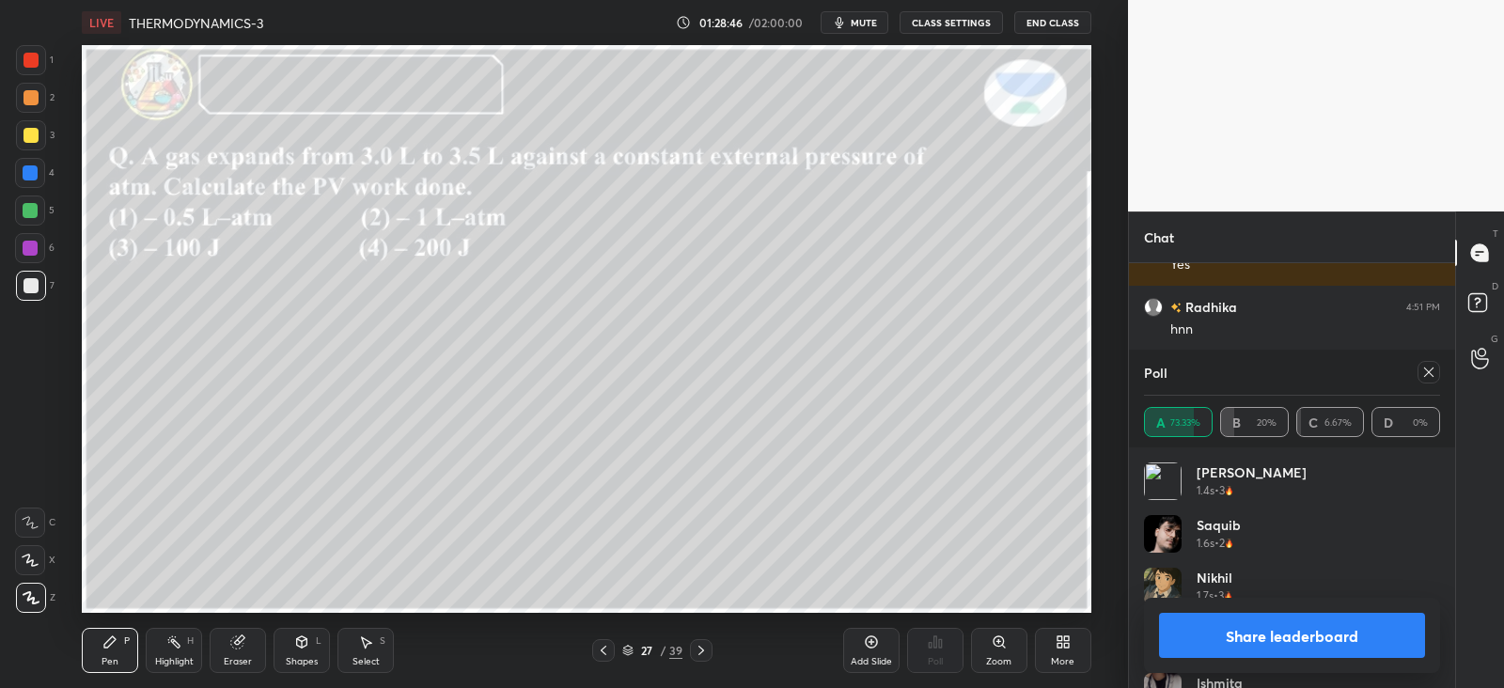
scroll to position [18608, 0]
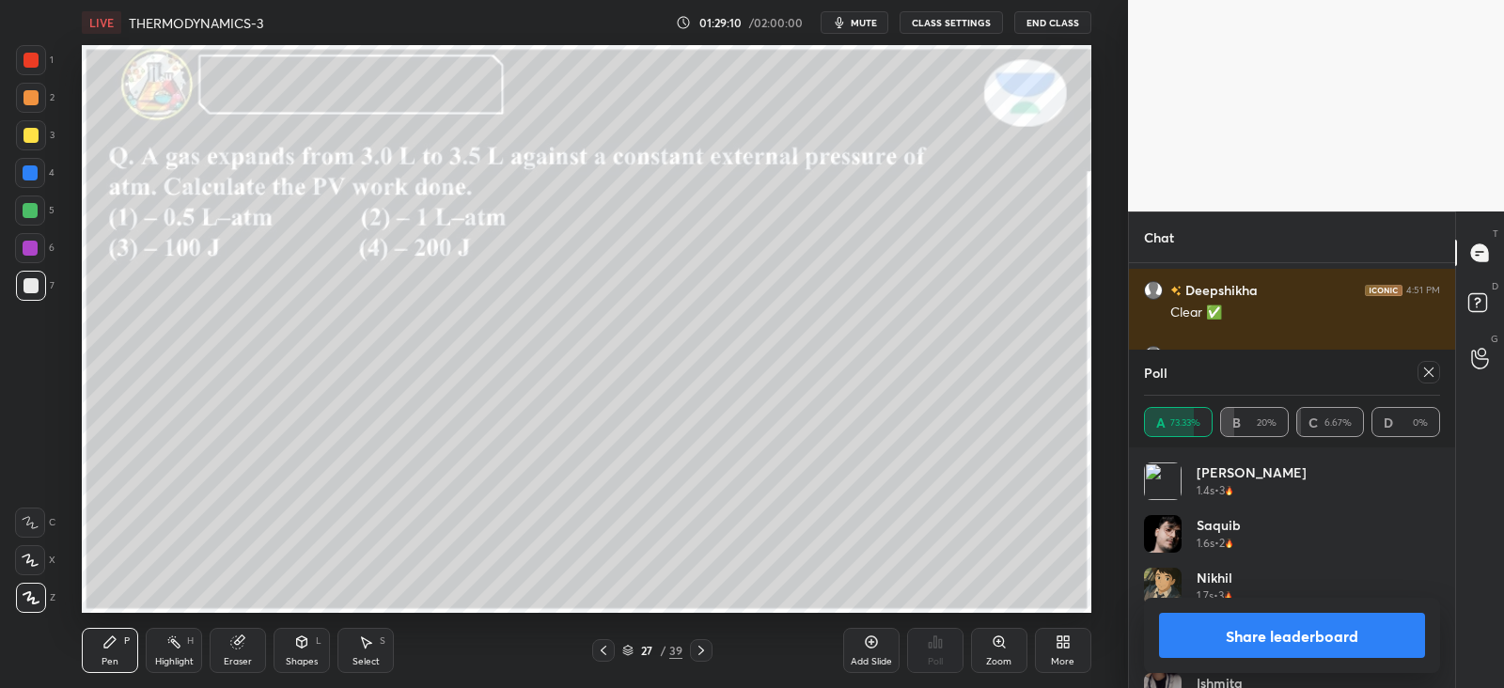
click at [1431, 380] on div at bounding box center [1429, 372] width 23 height 23
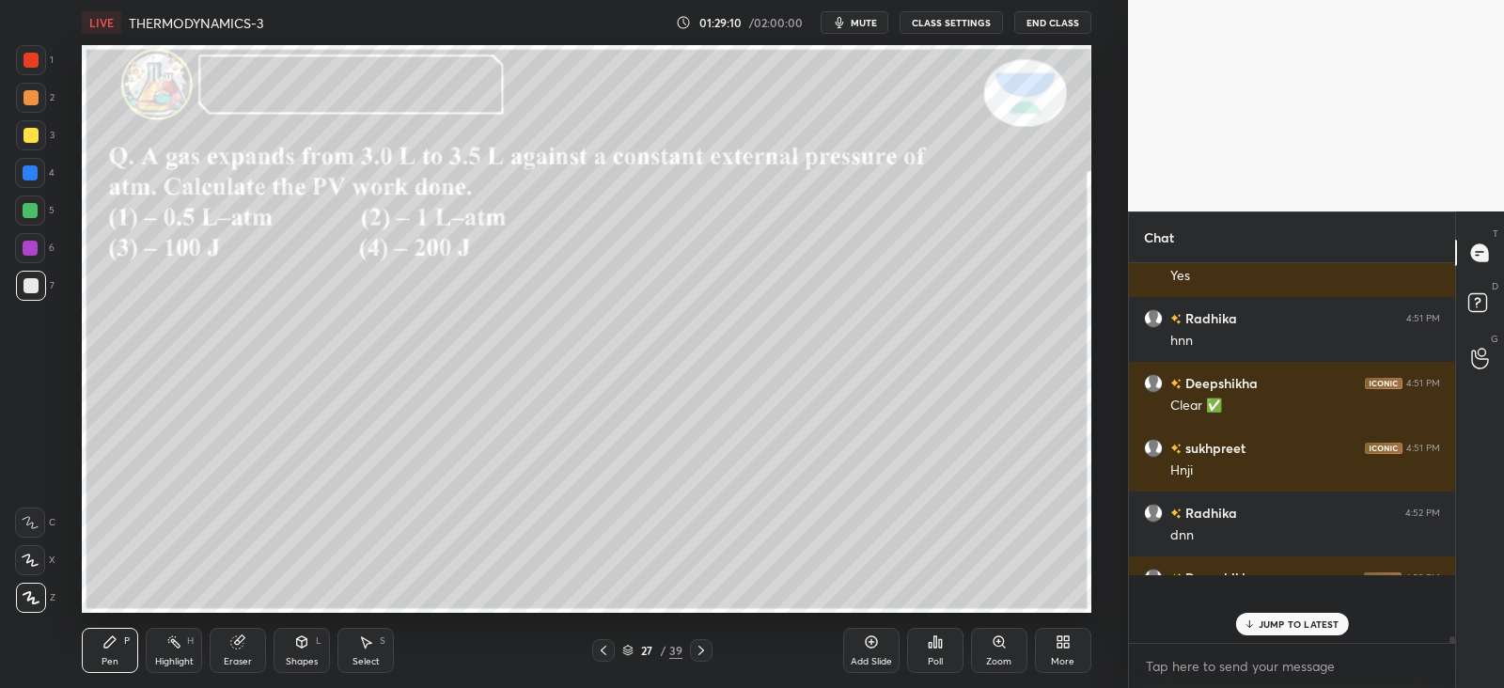
scroll to position [373, 320]
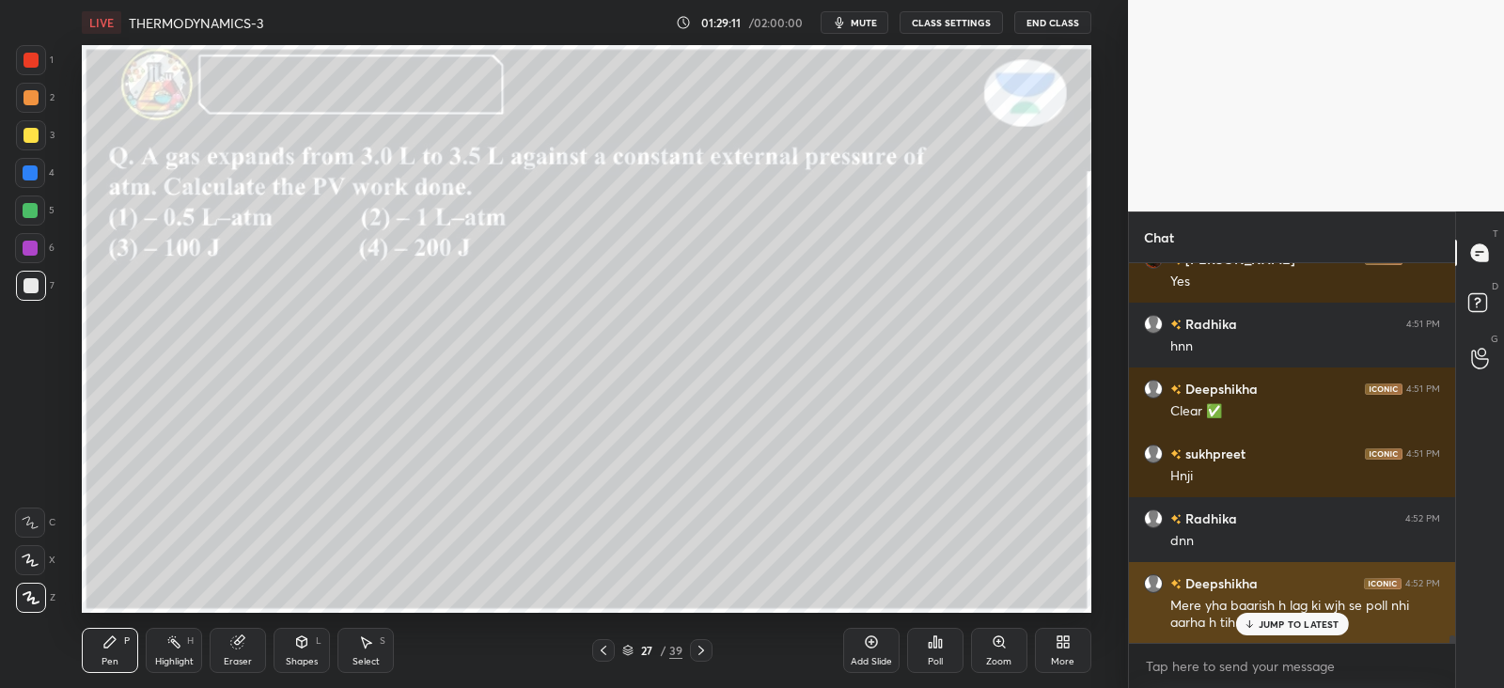
click at [1281, 606] on div "Mere yha baarish h lag ki wjh se poll nhi aarha h tih ans nhi de payi" at bounding box center [1306, 615] width 270 height 36
click at [1295, 621] on p "JUMP TO LATEST" at bounding box center [1299, 624] width 81 height 11
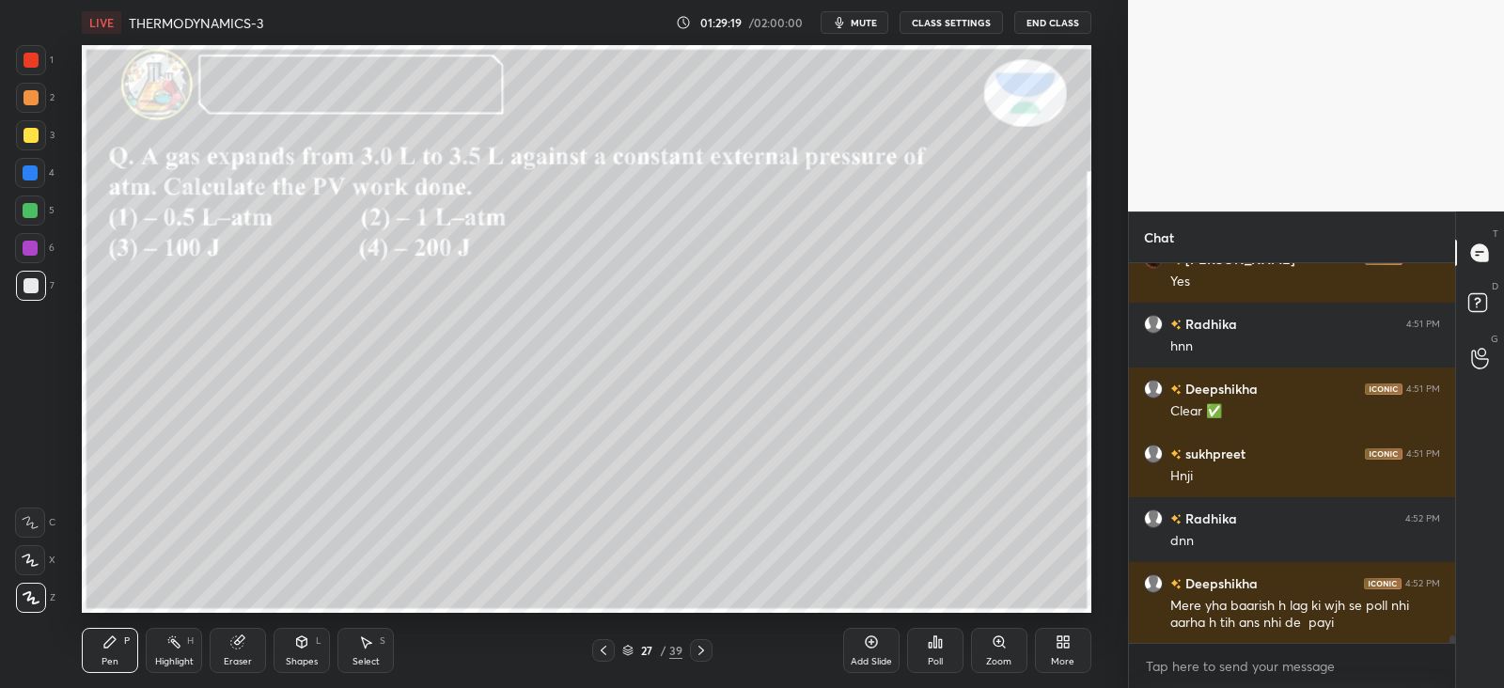
click at [702, 647] on icon at bounding box center [701, 650] width 15 height 15
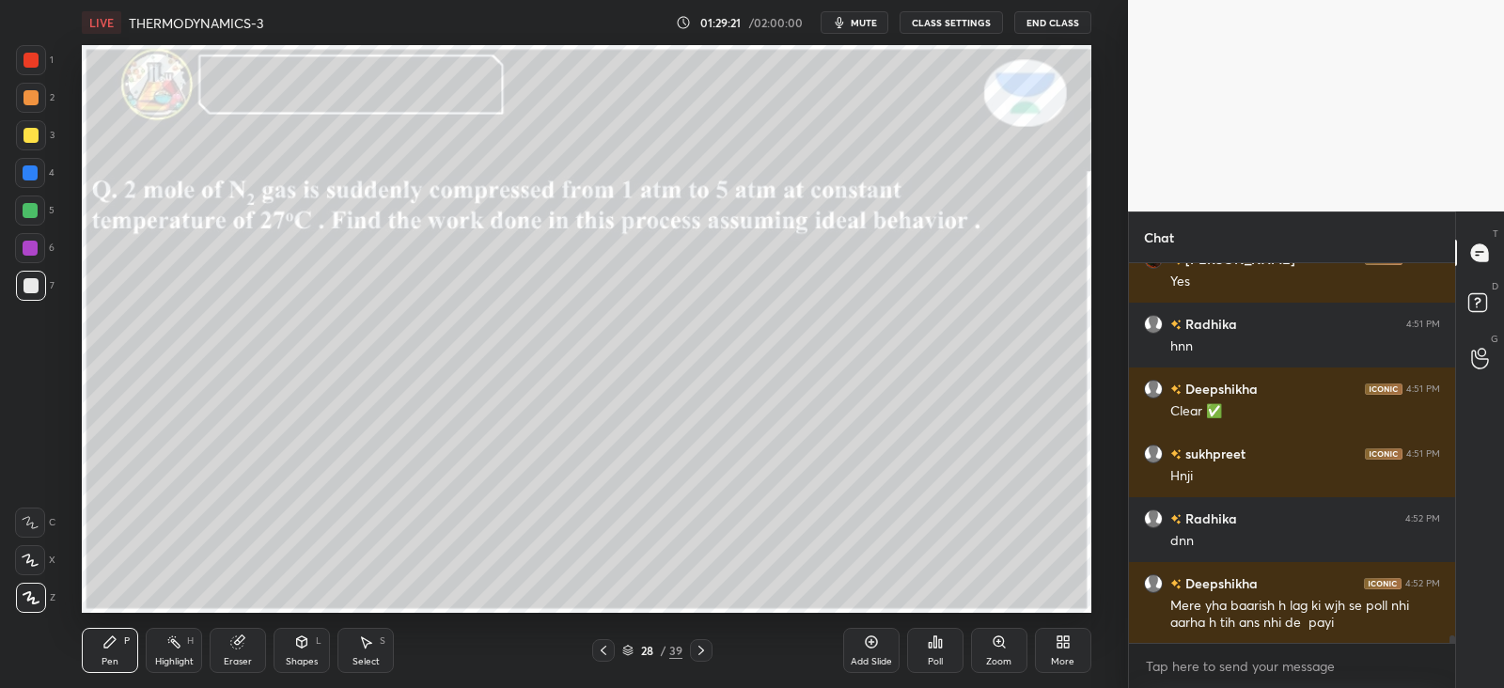
scroll to position [18575, 0]
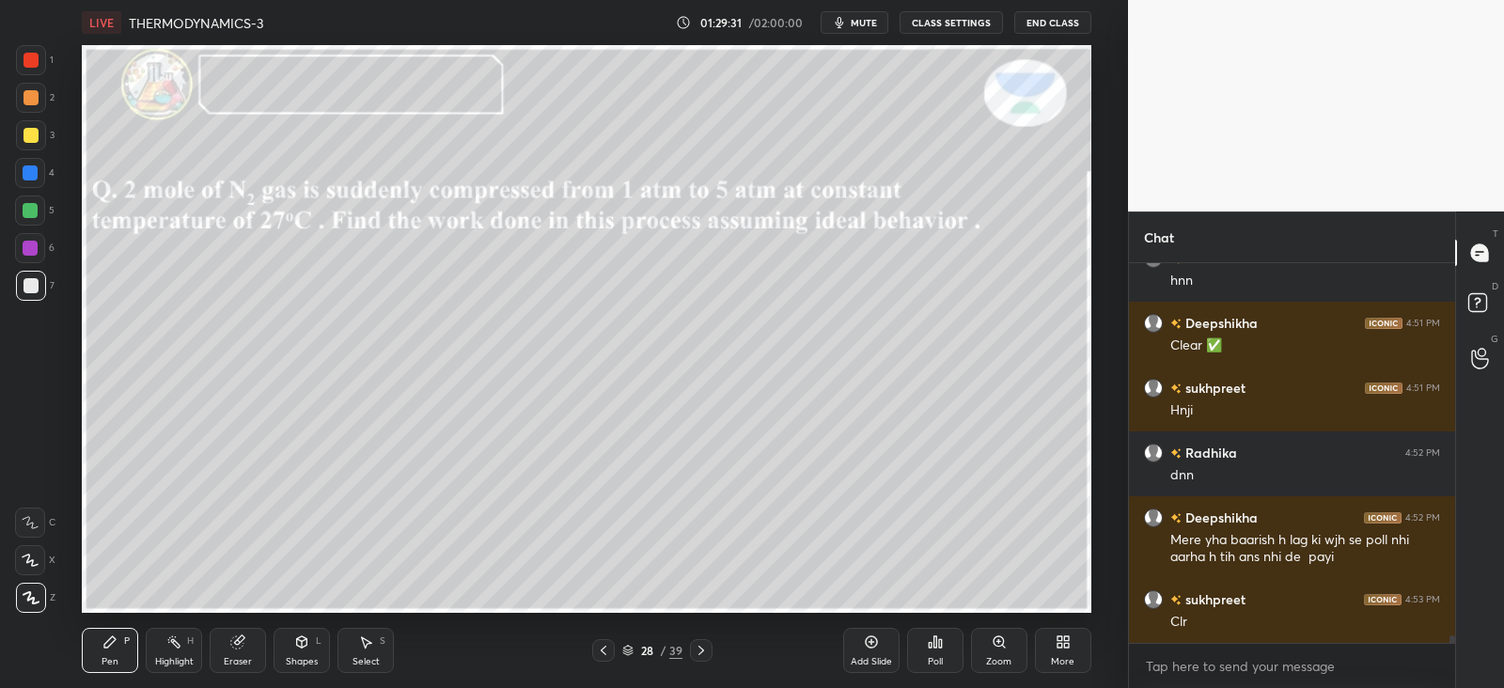
click at [35, 165] on div at bounding box center [30, 172] width 15 height 15
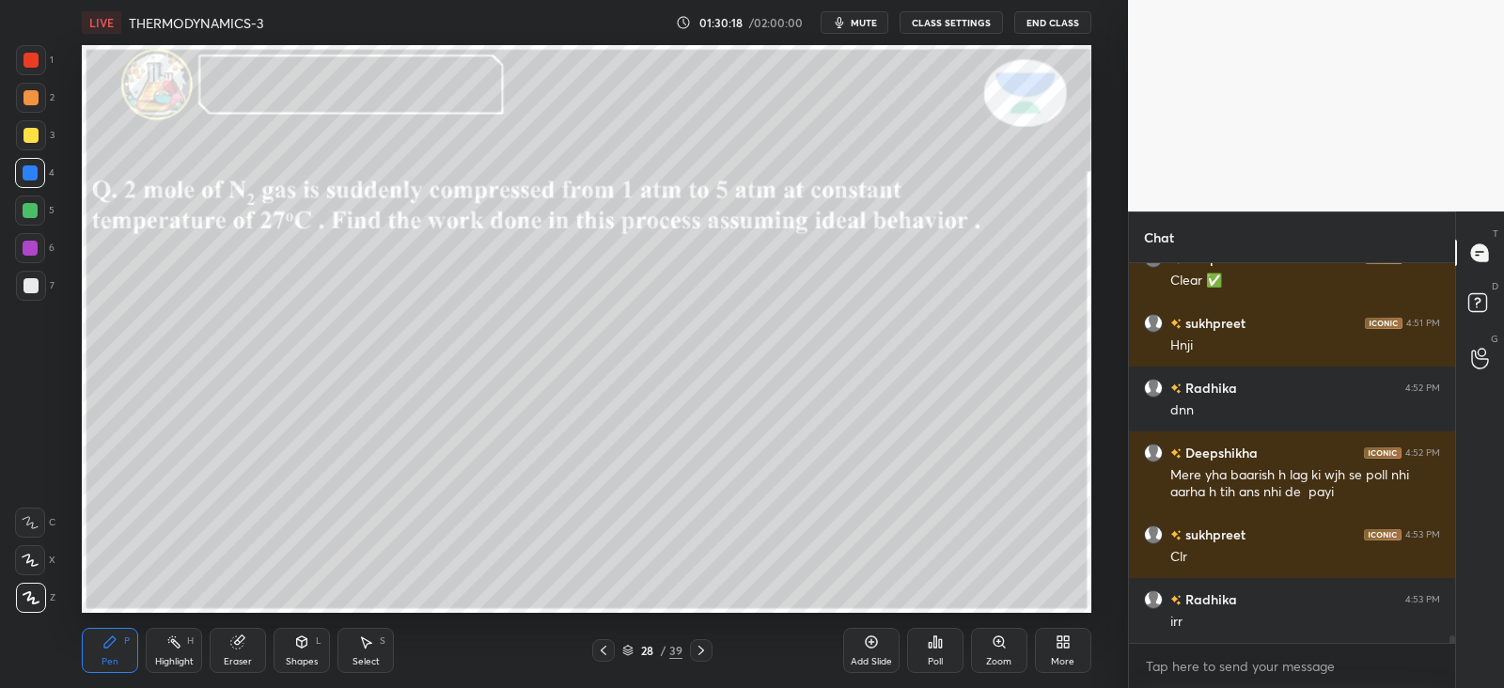
click at [296, 641] on icon at bounding box center [301, 642] width 15 height 15
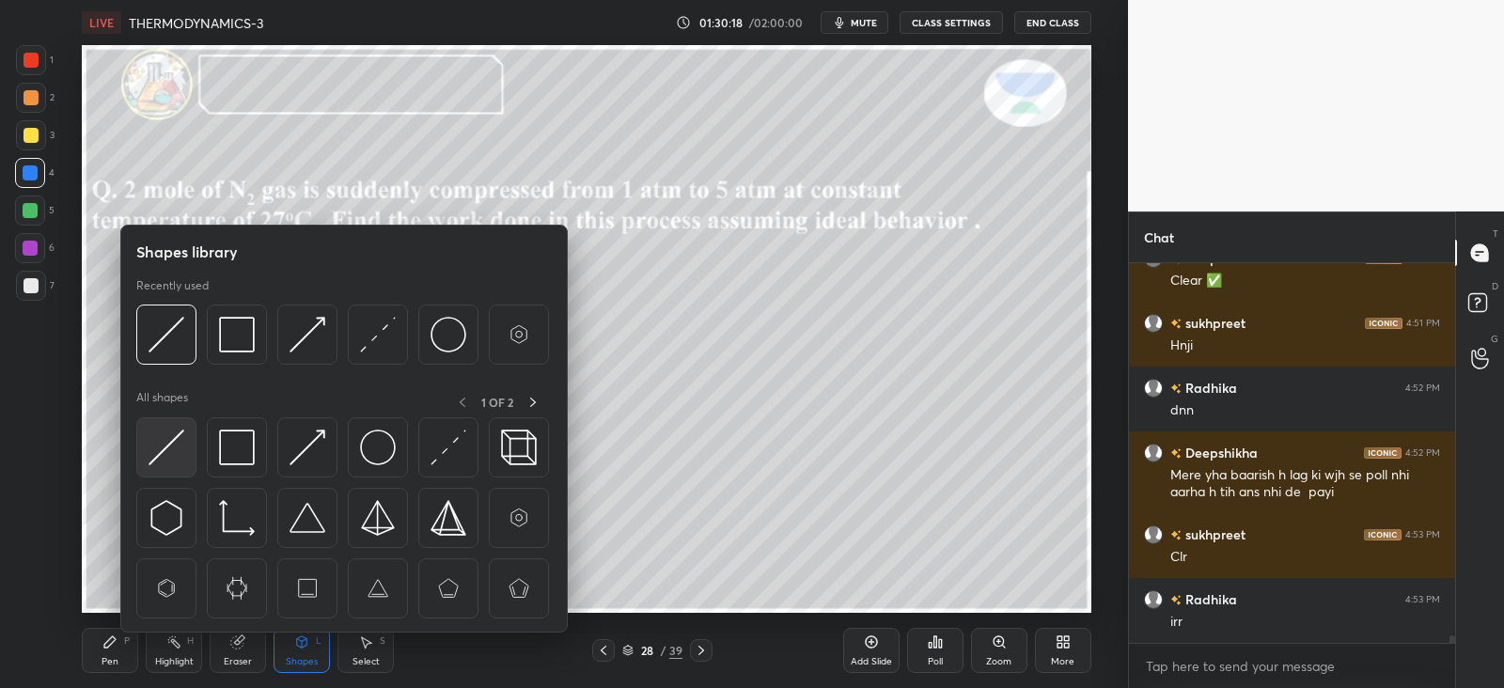
click at [170, 444] on img at bounding box center [167, 448] width 36 height 36
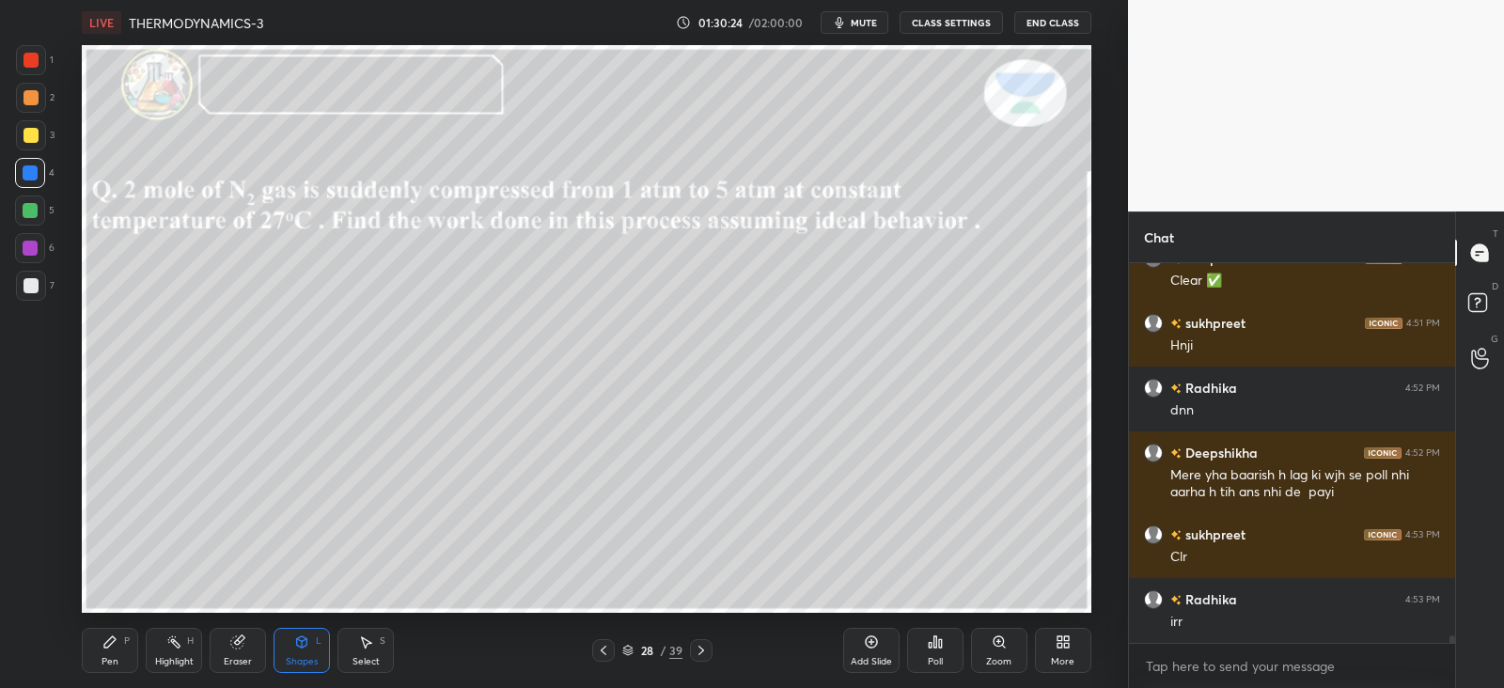
click at [127, 640] on div "P" at bounding box center [127, 641] width 6 height 9
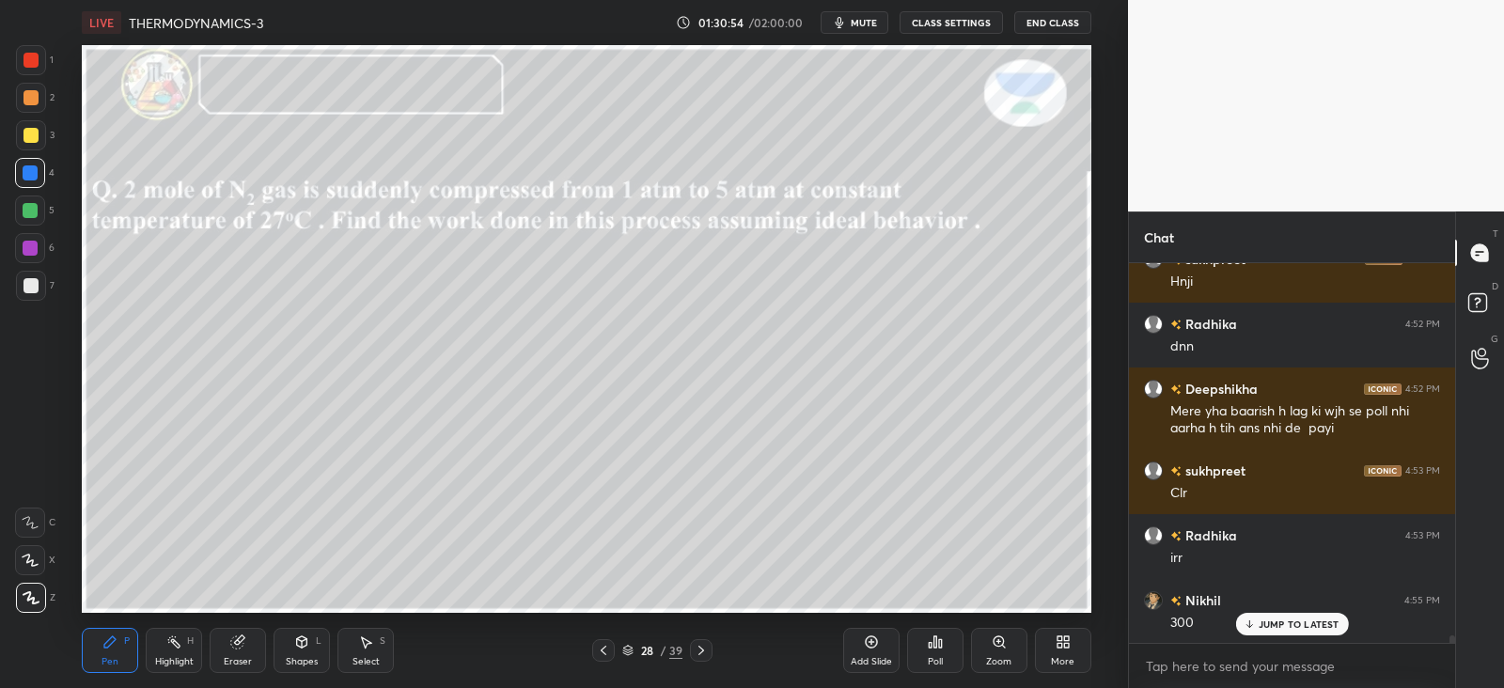
click at [293, 648] on div "Shapes L" at bounding box center [302, 650] width 56 height 45
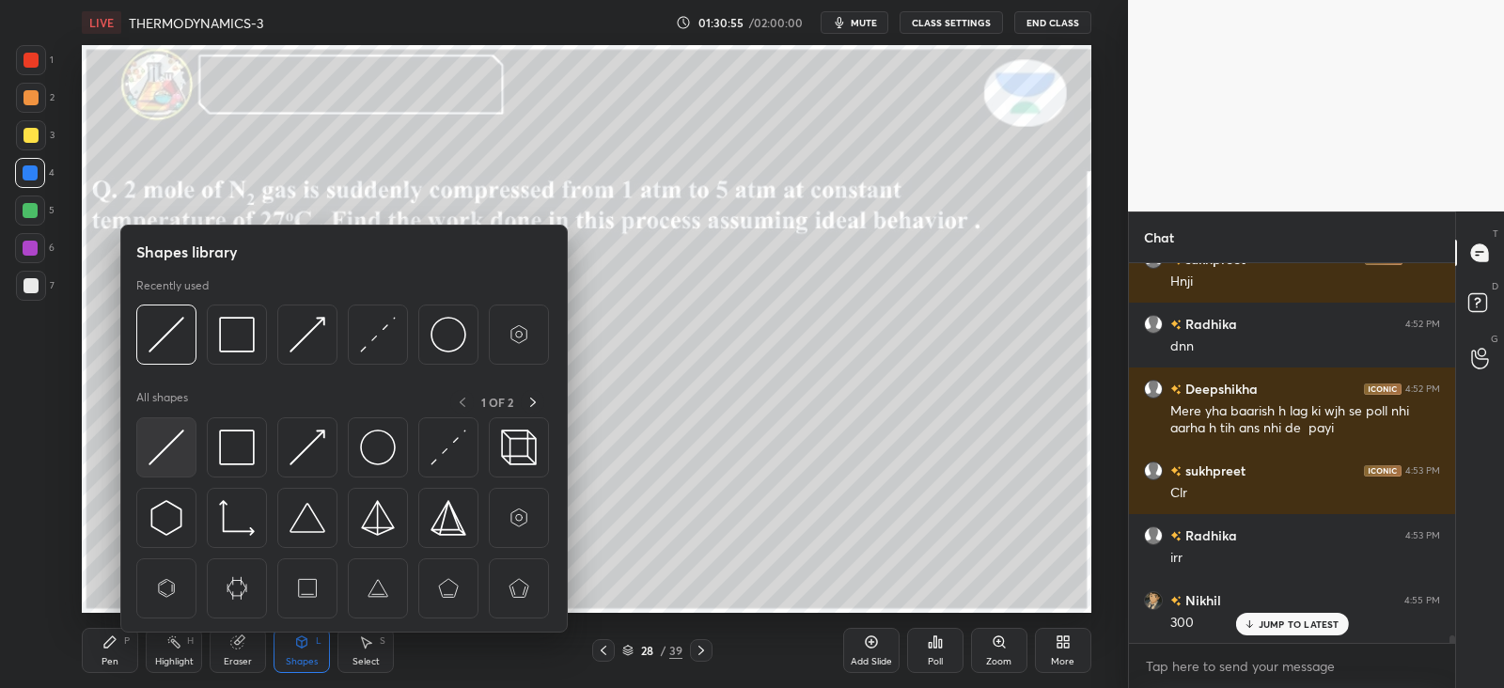
click at [165, 438] on img at bounding box center [167, 448] width 36 height 36
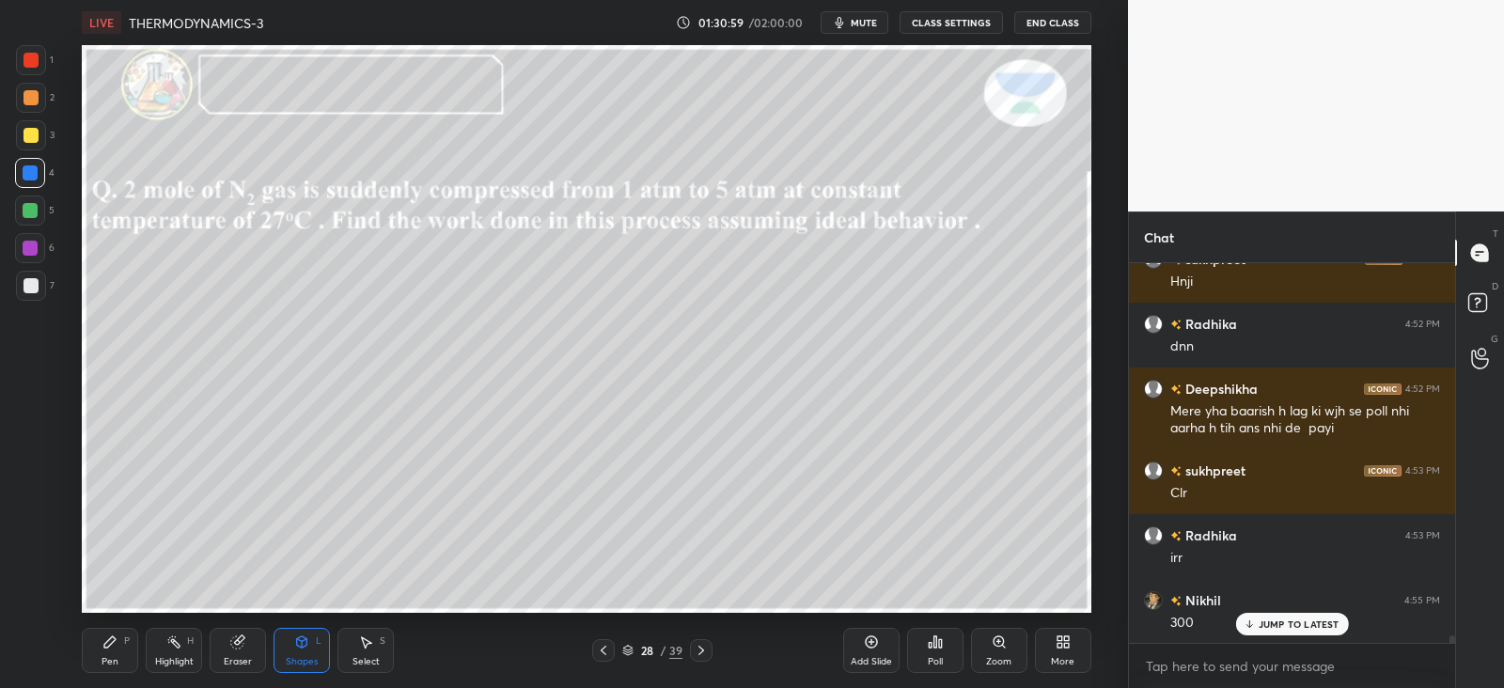
click at [117, 643] on icon at bounding box center [109, 642] width 15 height 15
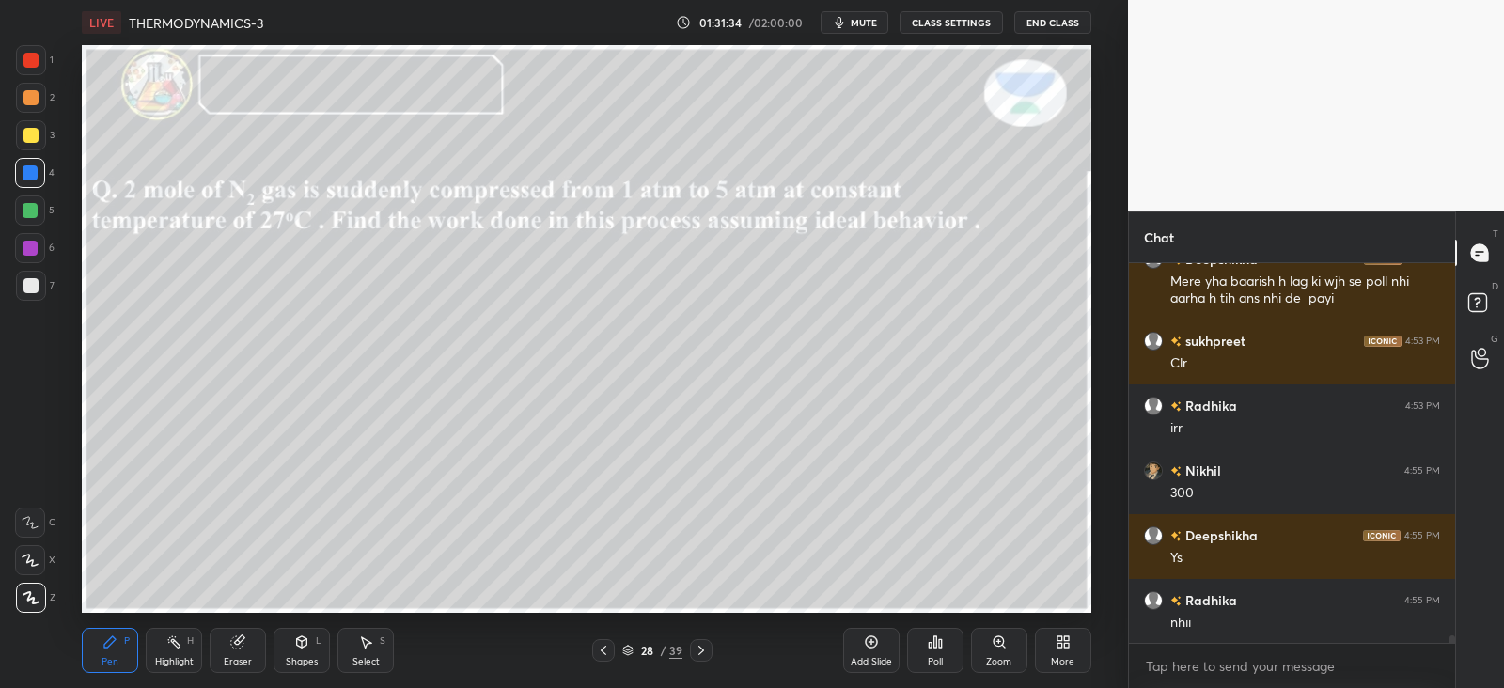
scroll to position [18900, 0]
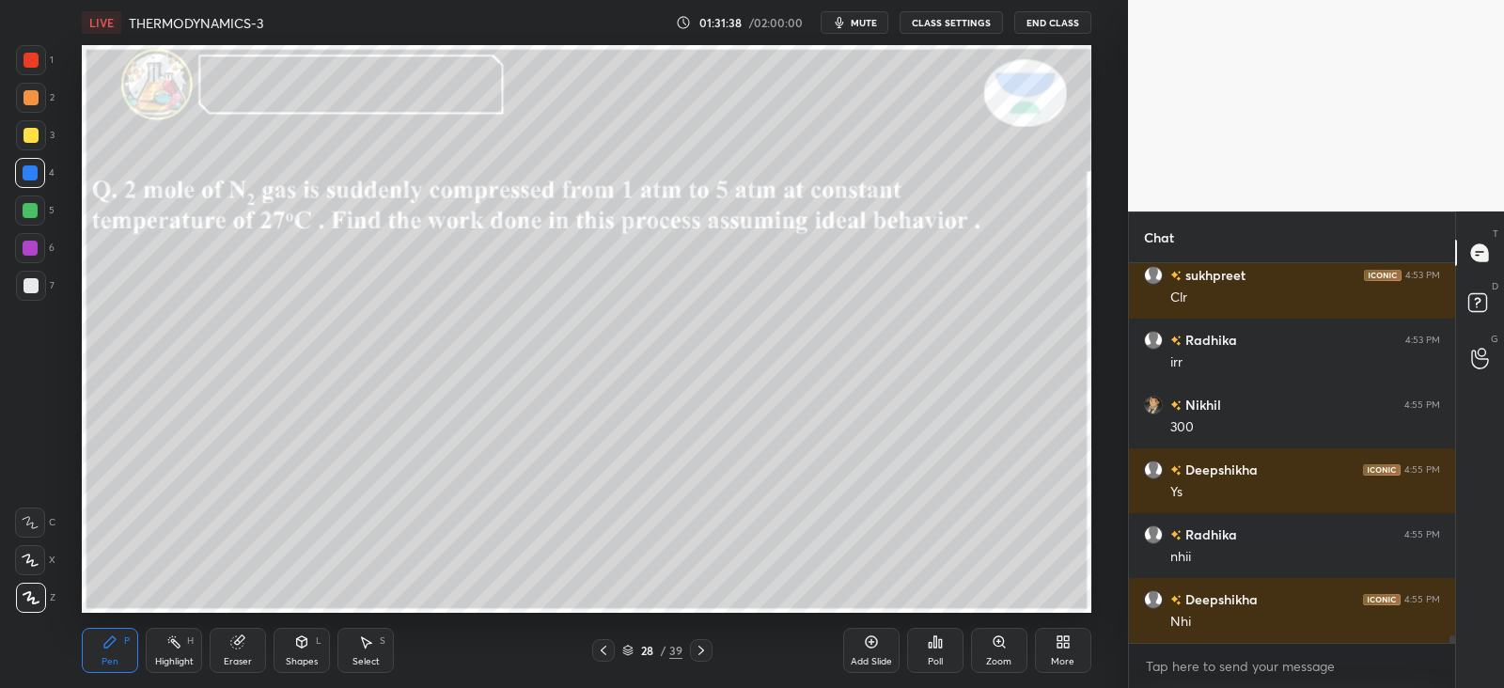
click at [606, 647] on icon at bounding box center [603, 650] width 15 height 15
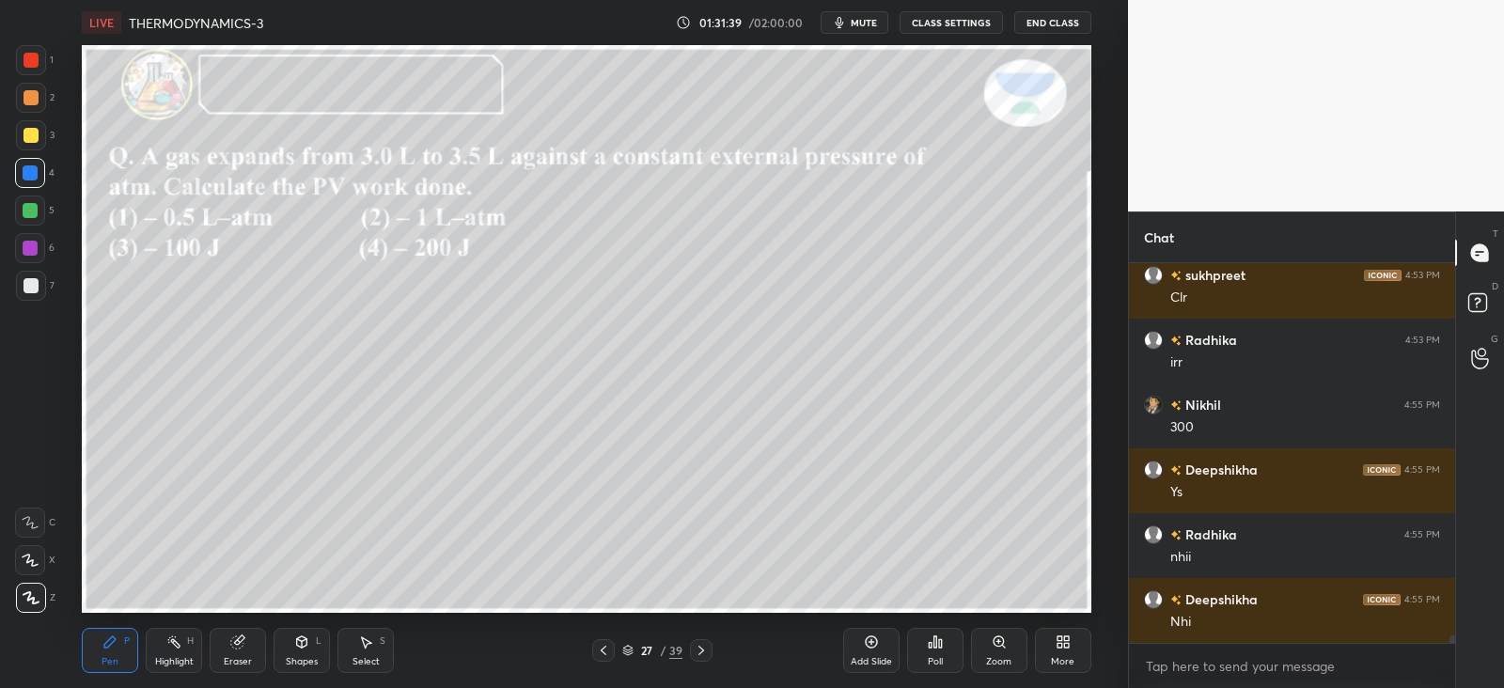
click at [601, 647] on icon at bounding box center [603, 650] width 15 height 15
click at [597, 645] on icon at bounding box center [603, 650] width 15 height 15
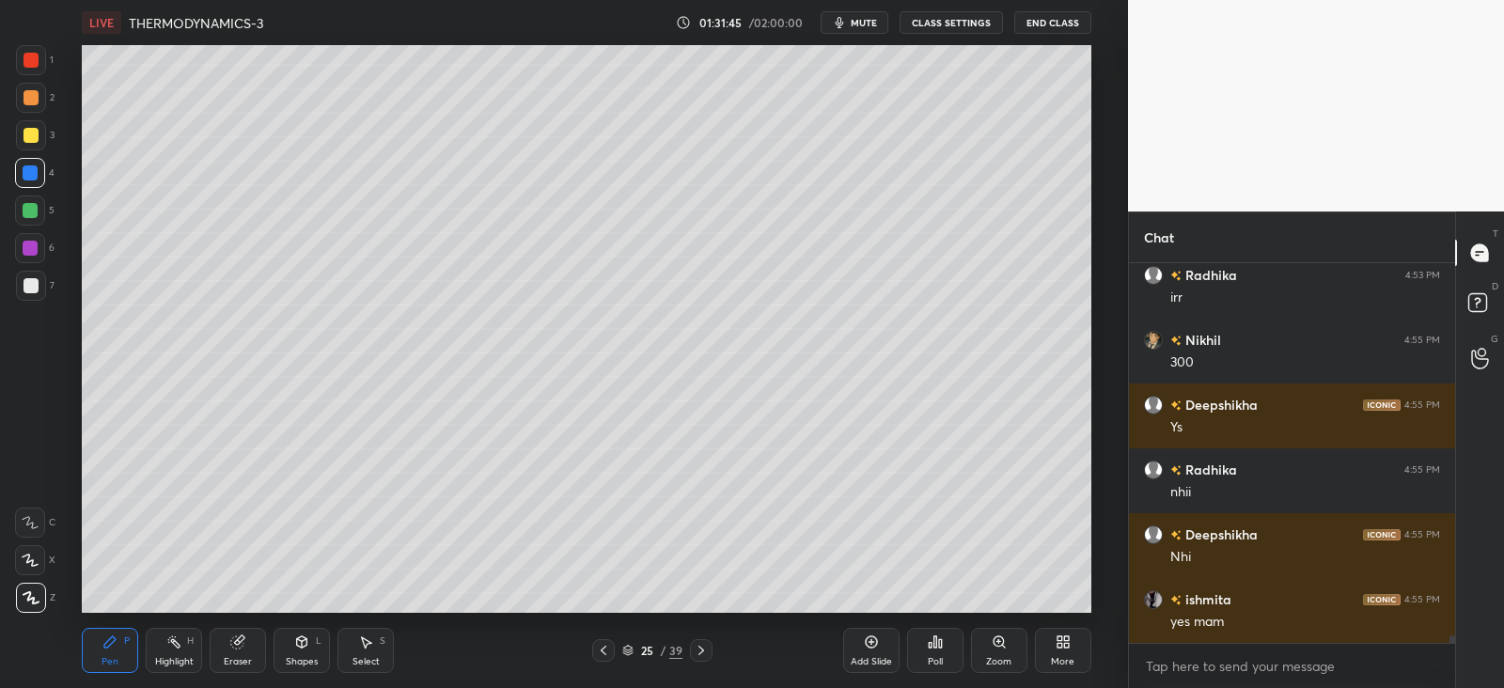
click at [701, 657] on icon at bounding box center [701, 650] width 15 height 15
click at [699, 655] on icon at bounding box center [701, 650] width 15 height 15
click at [696, 654] on icon at bounding box center [701, 650] width 15 height 15
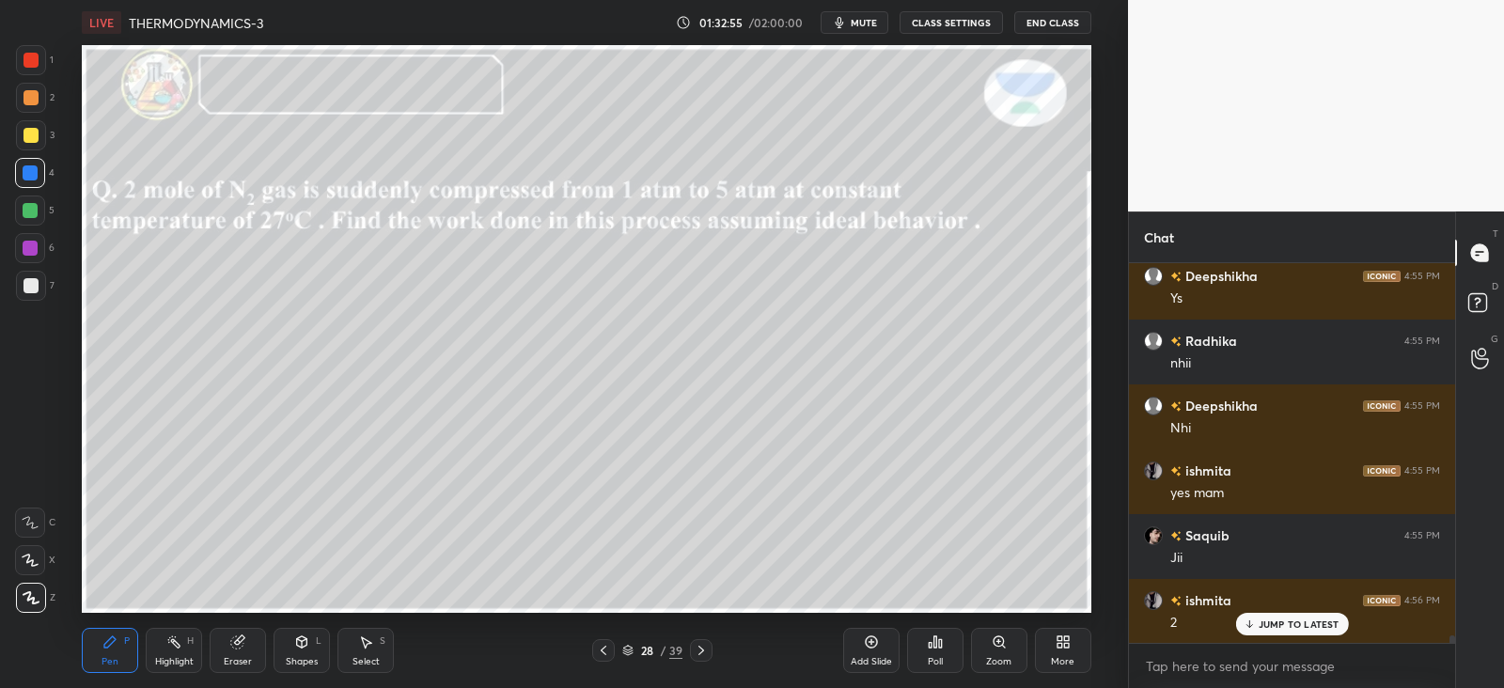
scroll to position [19158, 0]
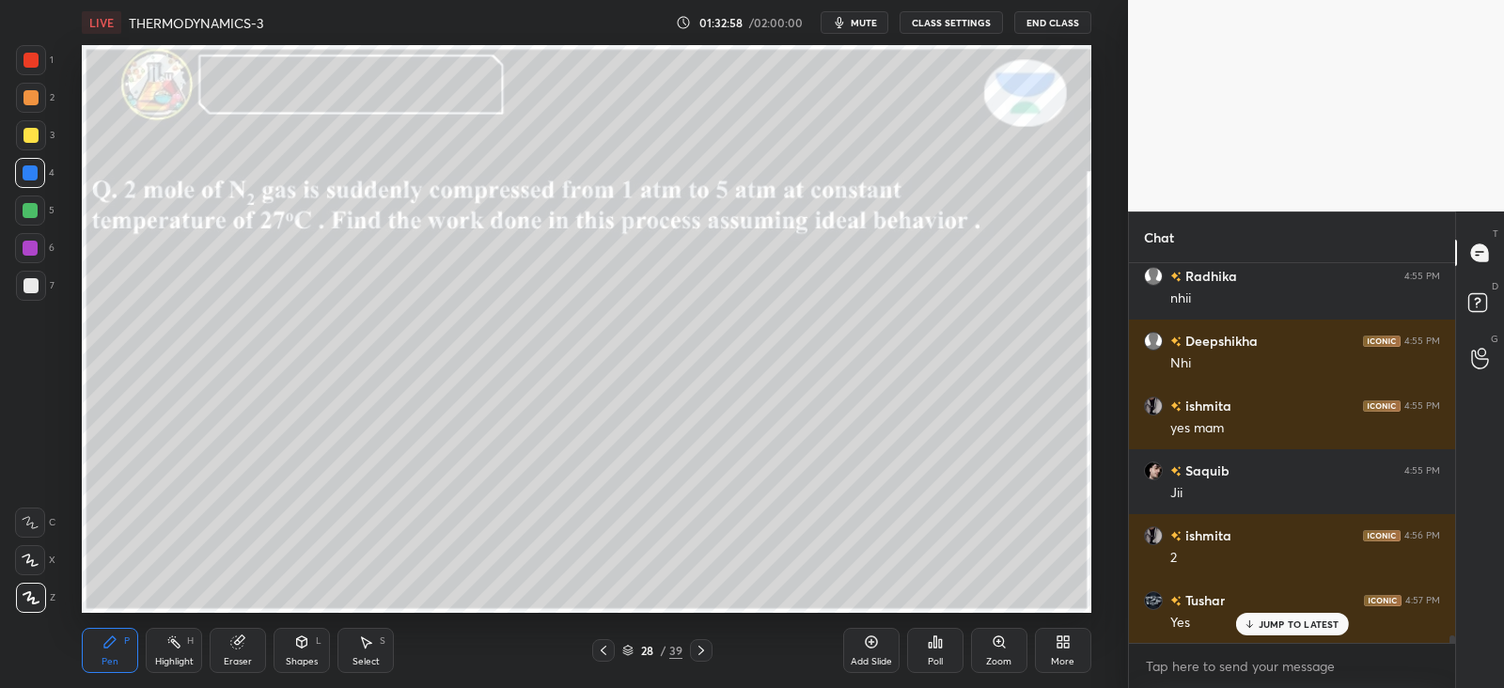
click at [132, 647] on div "Pen P" at bounding box center [110, 650] width 56 height 45
click at [251, 645] on div "Eraser" at bounding box center [238, 650] width 56 height 45
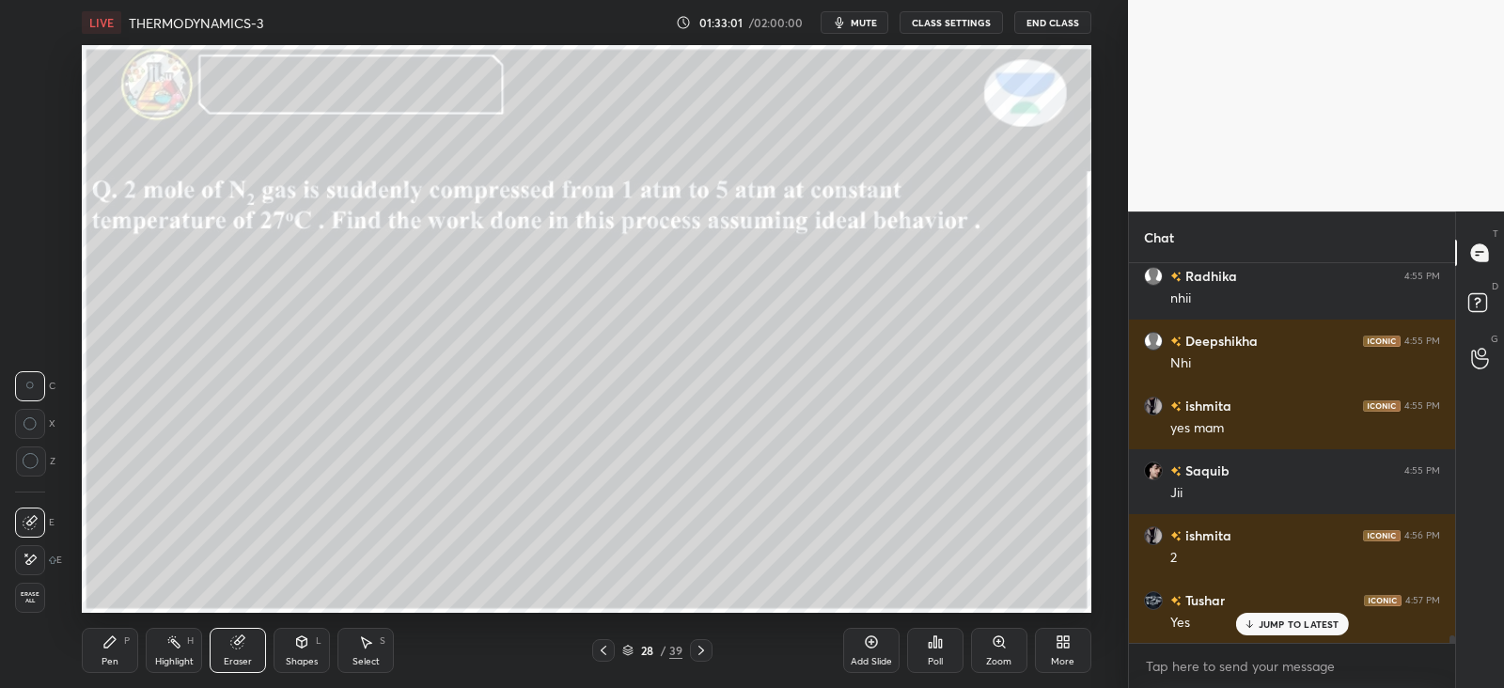
click at [147, 638] on div "Highlight H" at bounding box center [174, 650] width 56 height 45
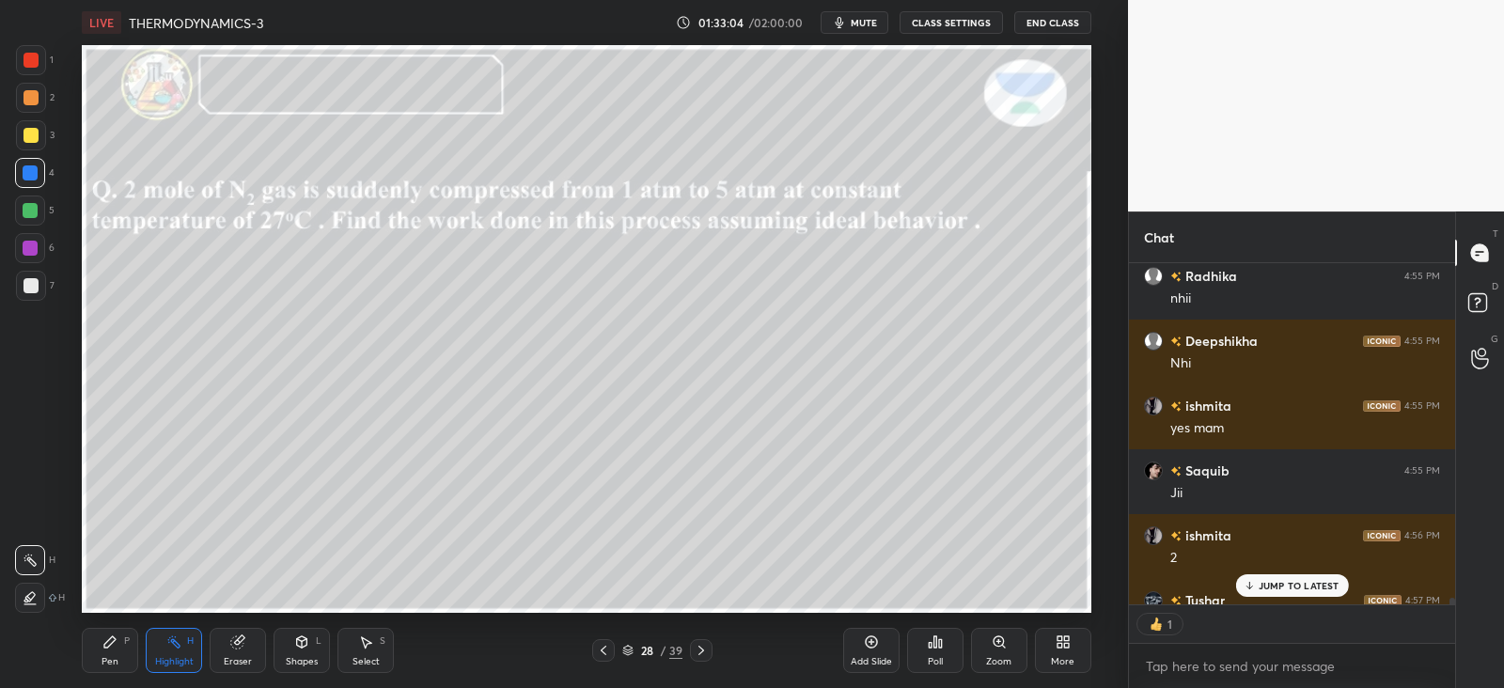
scroll to position [7, 6]
click at [99, 643] on div "Pen P" at bounding box center [110, 650] width 56 height 45
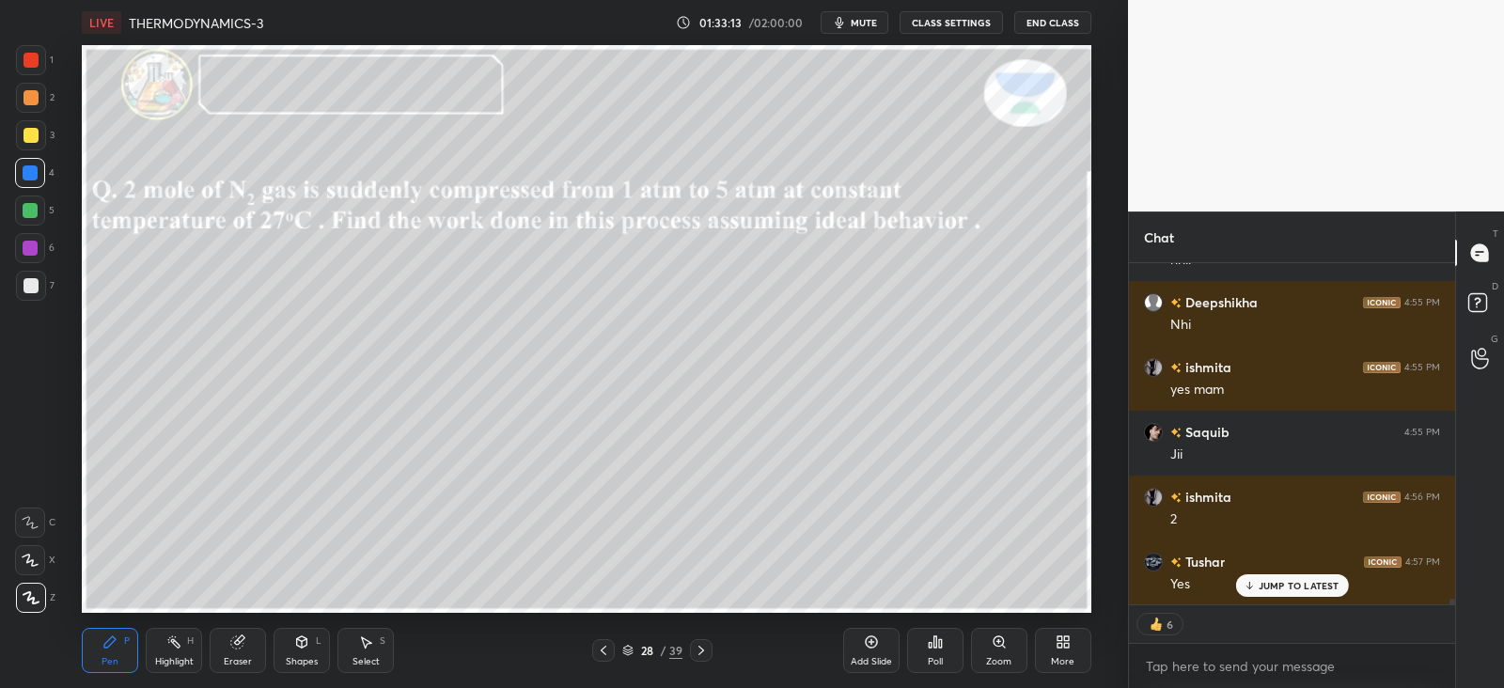
click at [1269, 593] on div "JUMP TO LATEST" at bounding box center [1292, 586] width 113 height 23
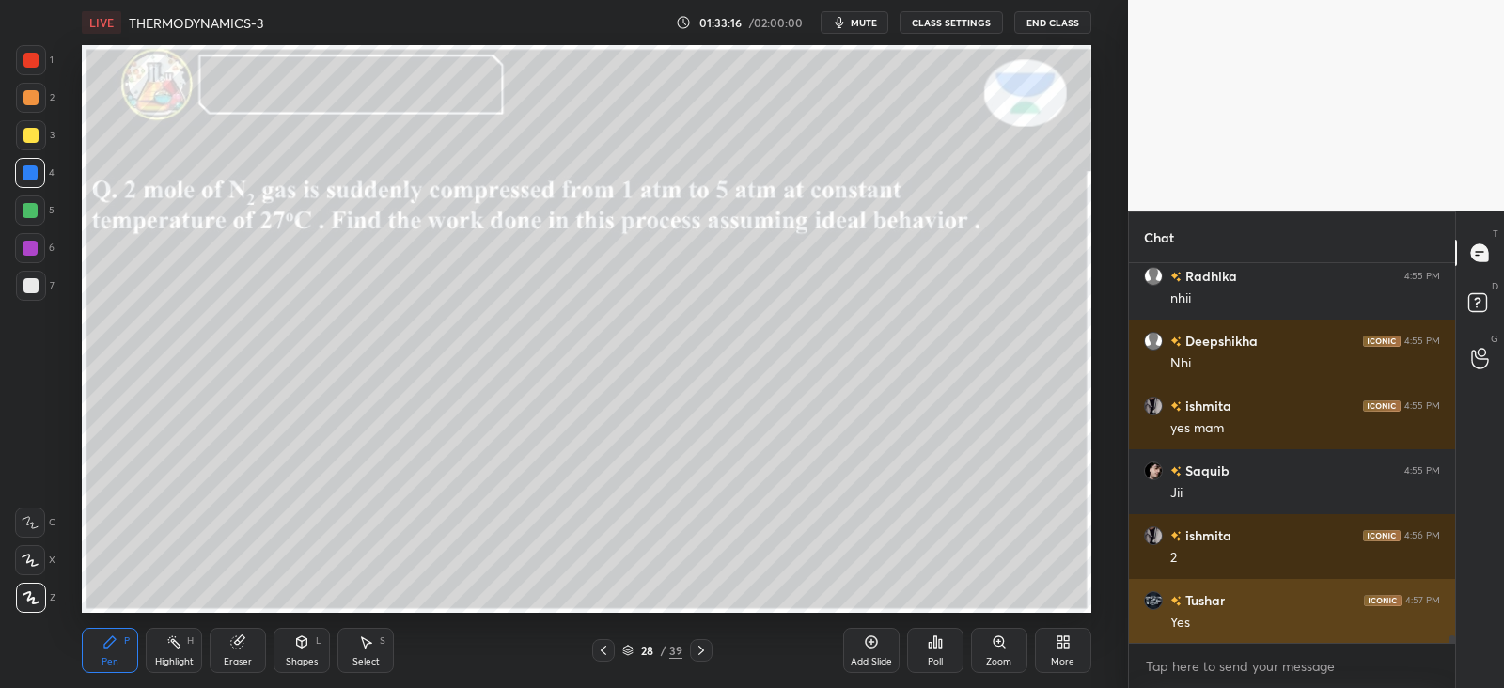
scroll to position [6, 6]
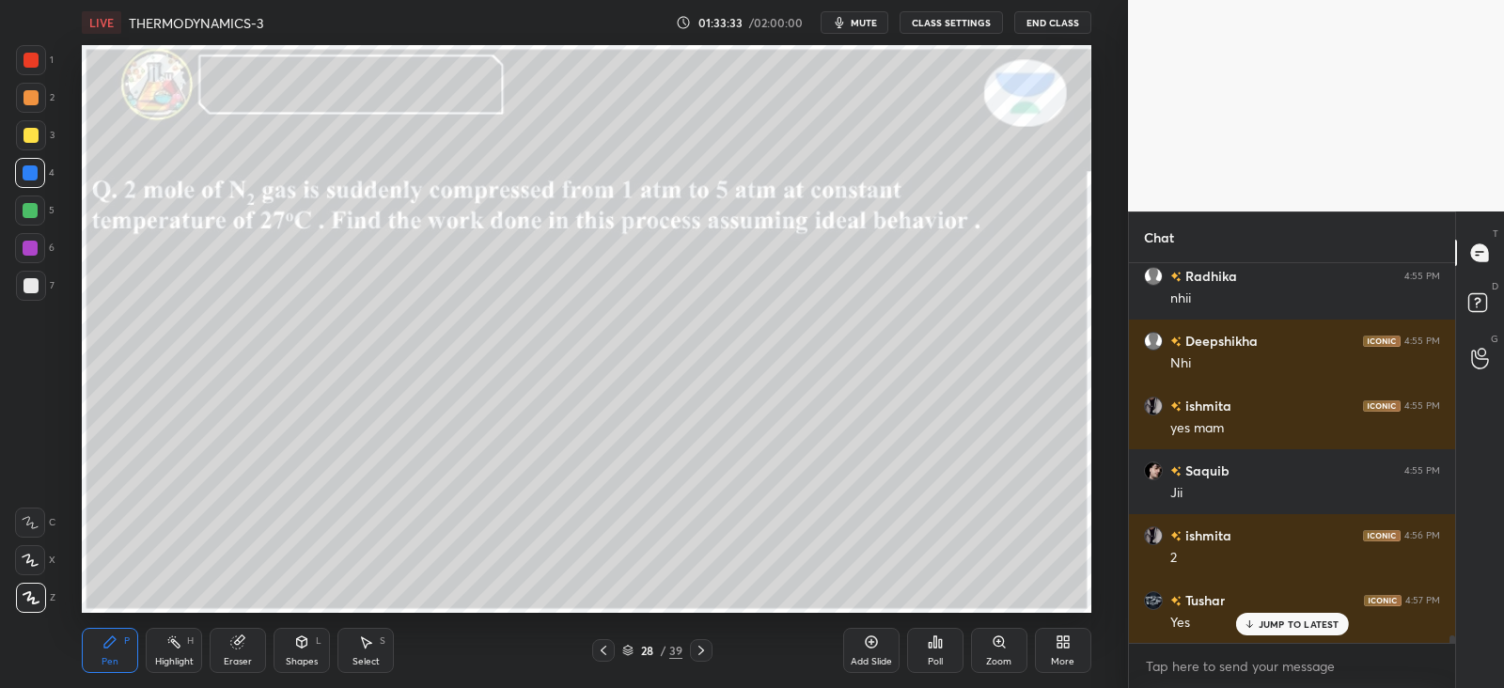
click at [255, 642] on div "Eraser" at bounding box center [238, 650] width 56 height 45
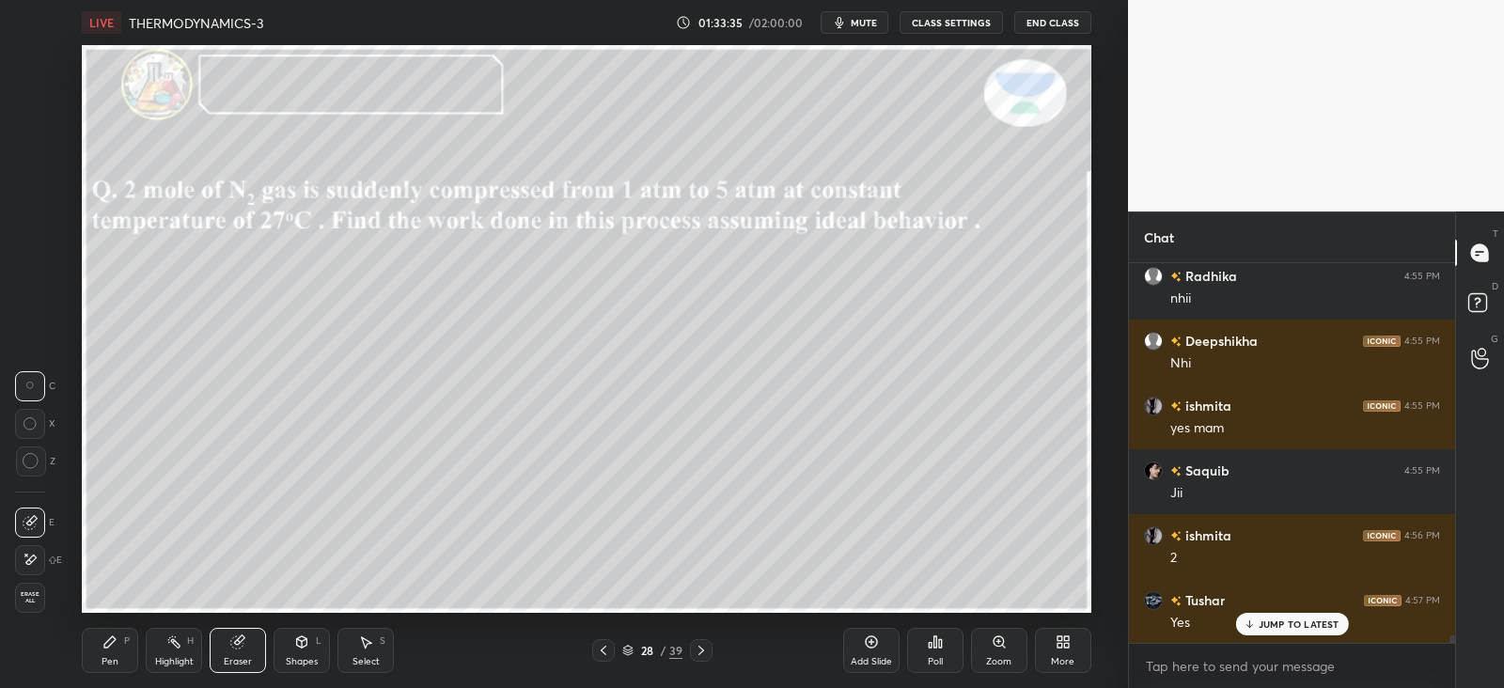
click at [134, 641] on div "Pen P" at bounding box center [110, 650] width 56 height 45
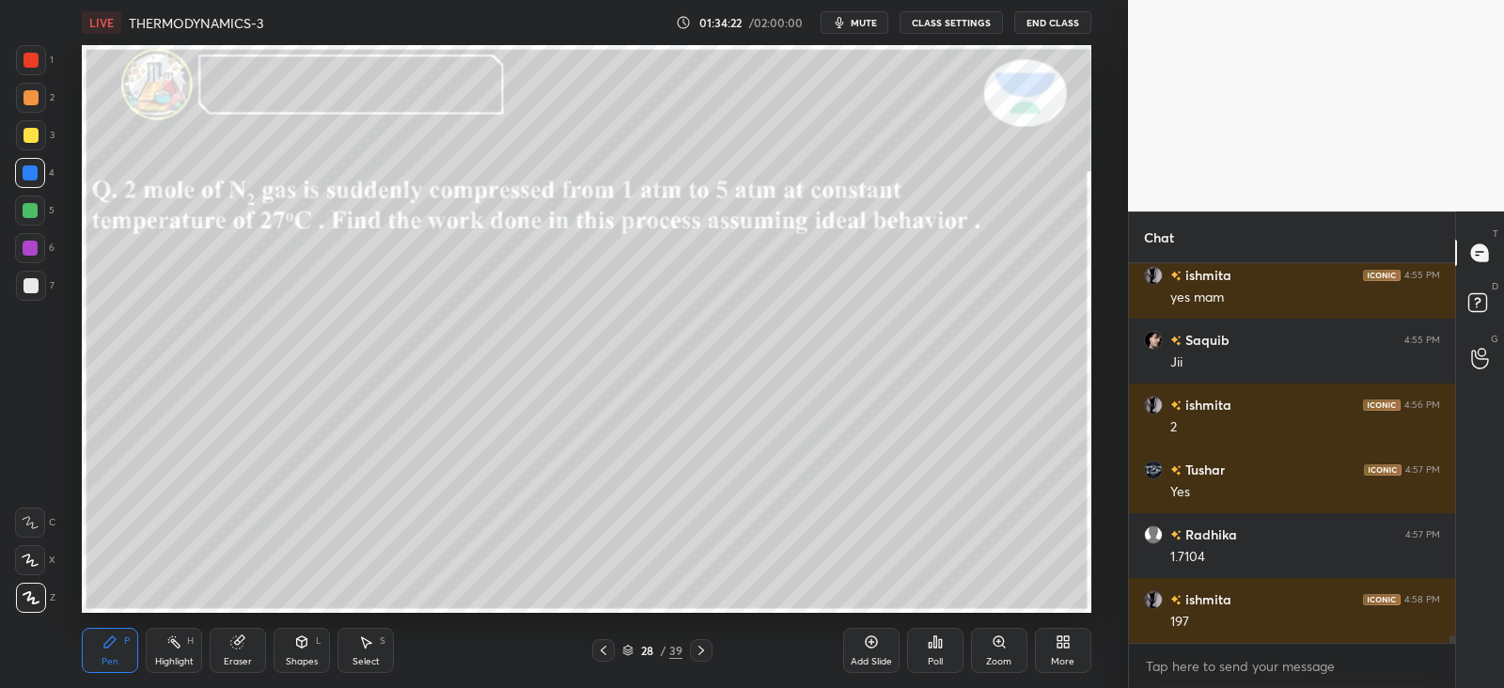
scroll to position [19353, 0]
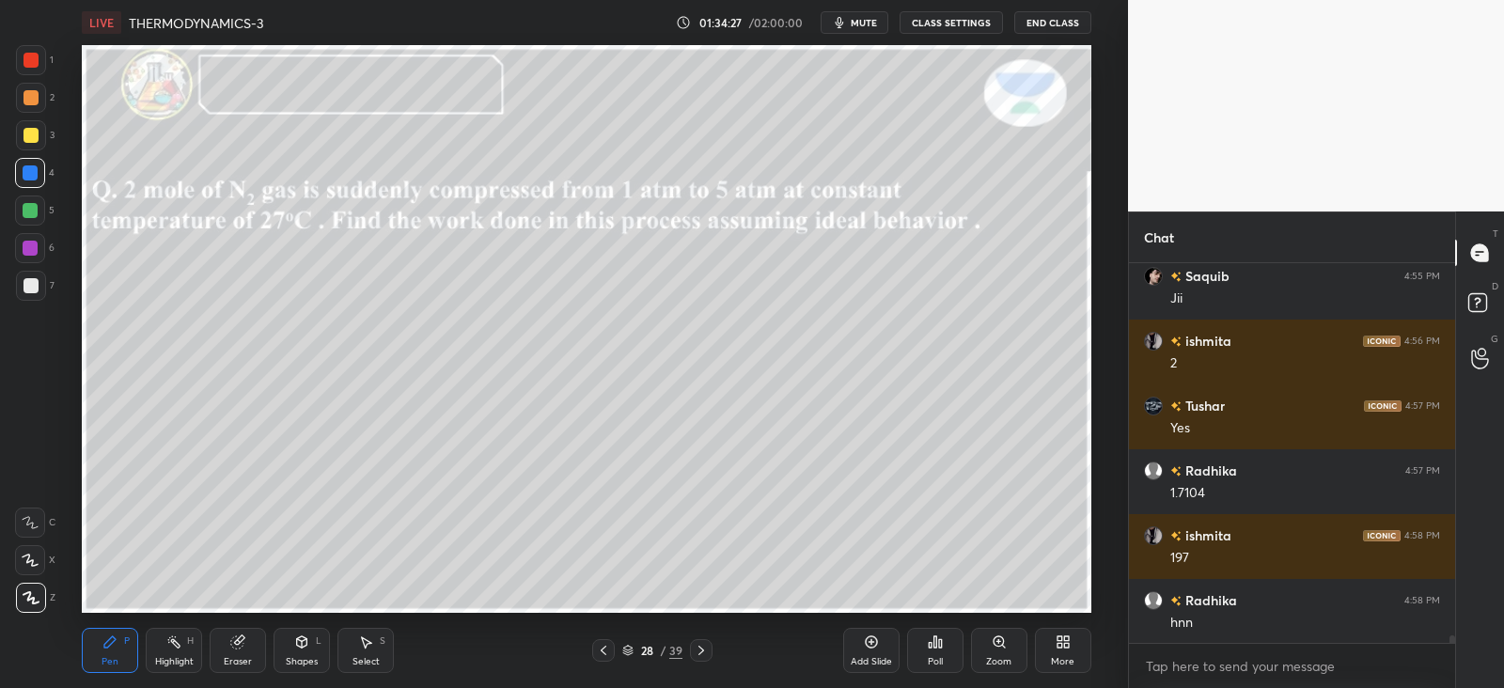
click at [181, 640] on icon at bounding box center [173, 642] width 15 height 15
click at [128, 644] on div "P" at bounding box center [127, 641] width 6 height 9
click at [1254, 590] on icon at bounding box center [1249, 585] width 12 height 11
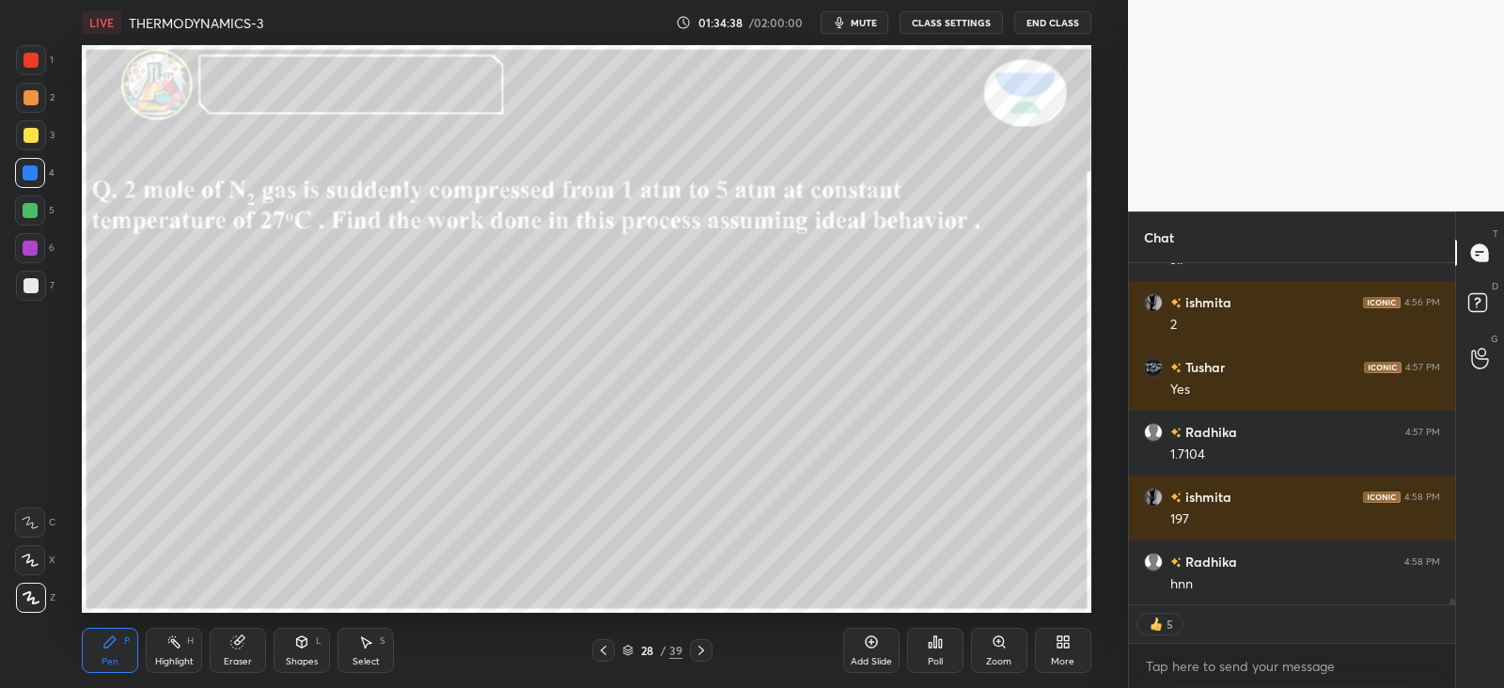
click at [705, 649] on icon at bounding box center [701, 650] width 15 height 15
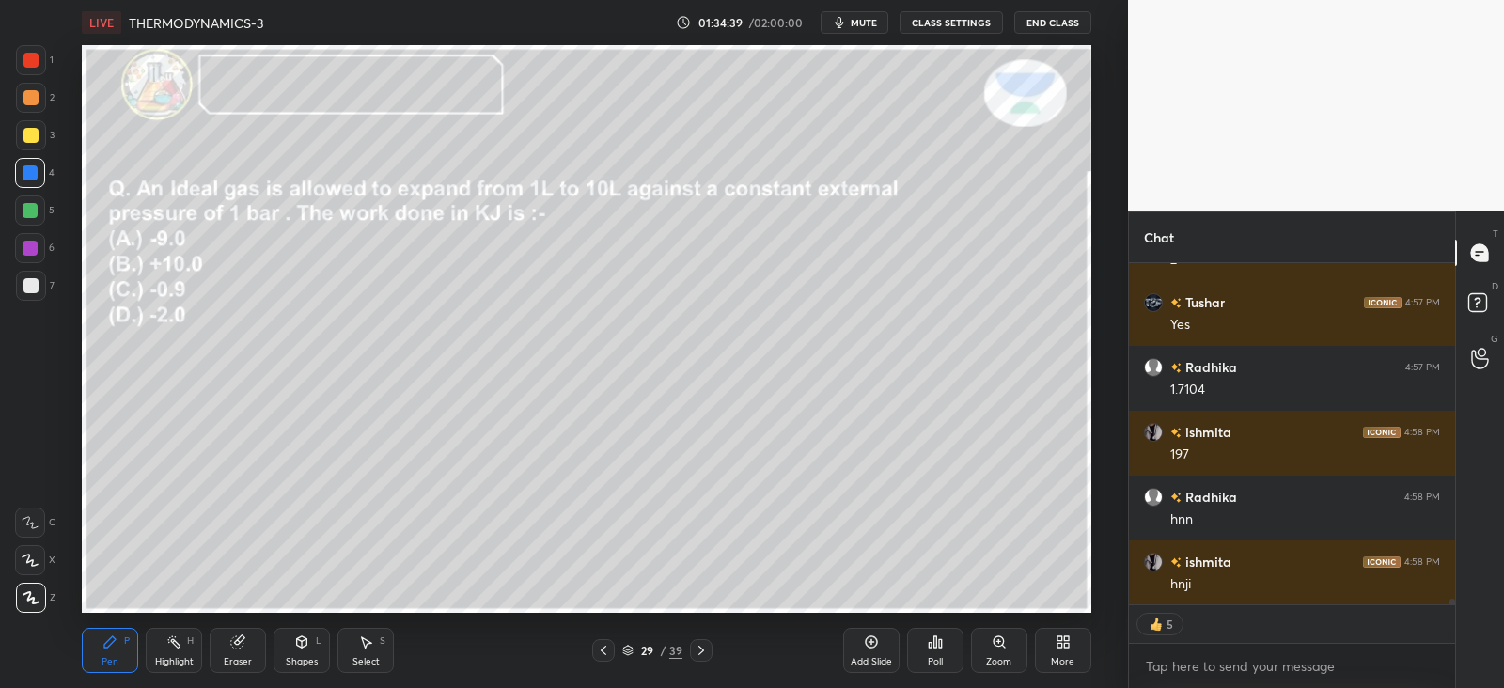
type textarea "x"
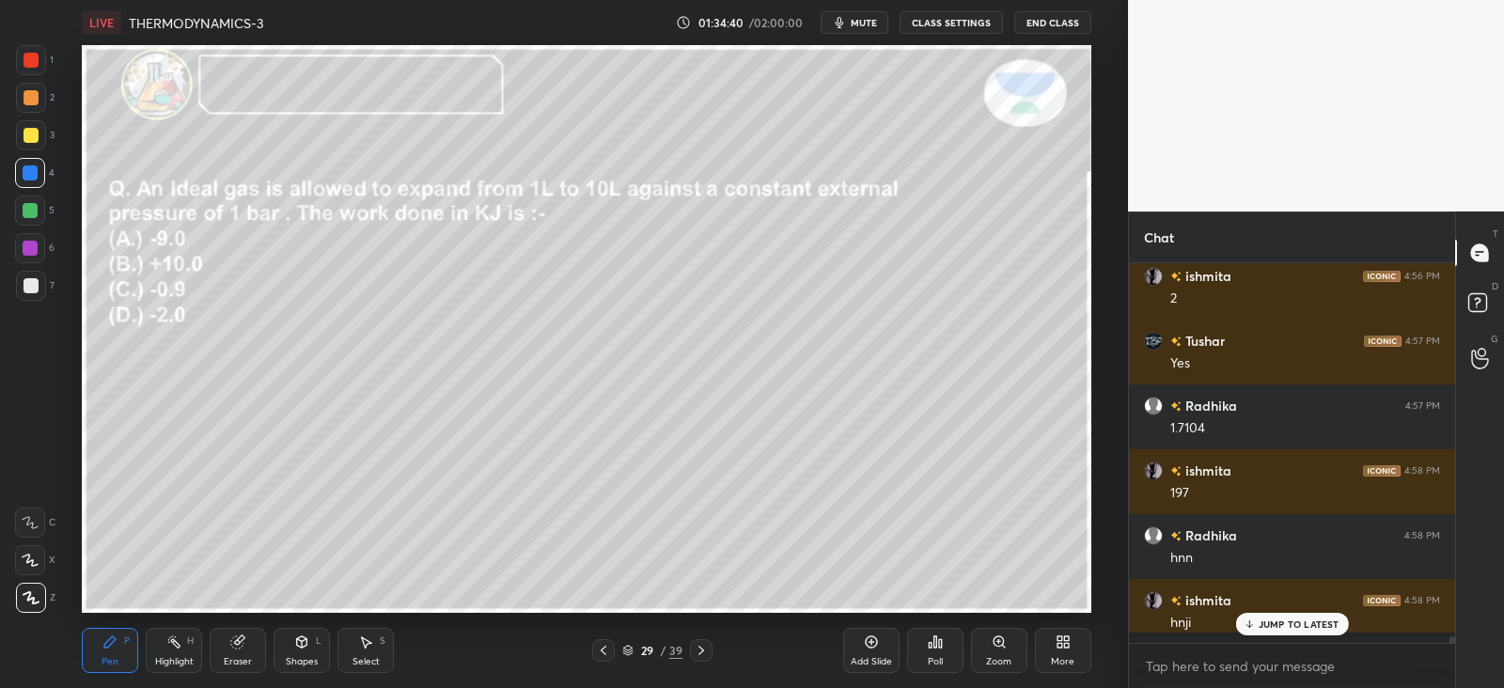
scroll to position [6, 6]
click at [29, 134] on div at bounding box center [31, 135] width 15 height 15
click at [706, 655] on icon at bounding box center [701, 650] width 15 height 15
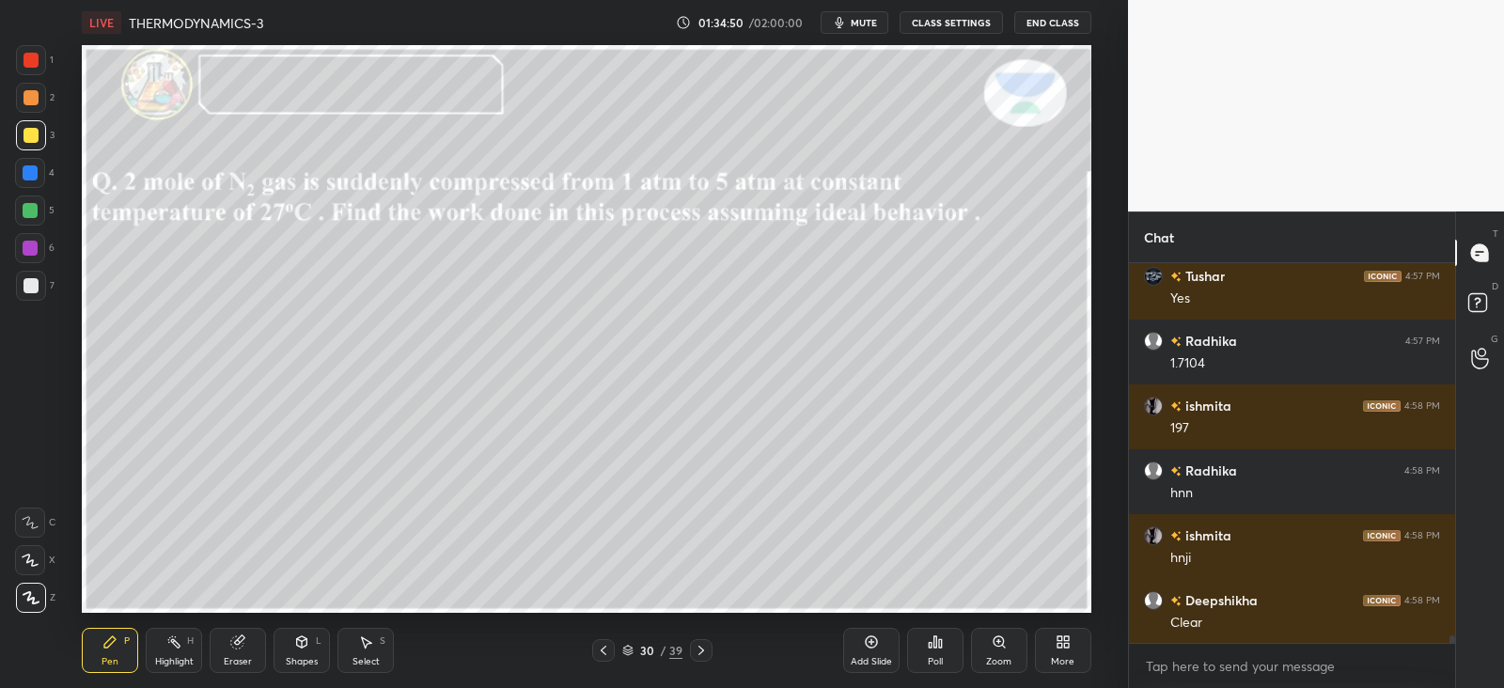
click at [619, 648] on div "30 / 39" at bounding box center [652, 650] width 120 height 23
click at [601, 651] on icon at bounding box center [603, 650] width 15 height 15
click at [936, 648] on icon at bounding box center [935, 642] width 3 height 11
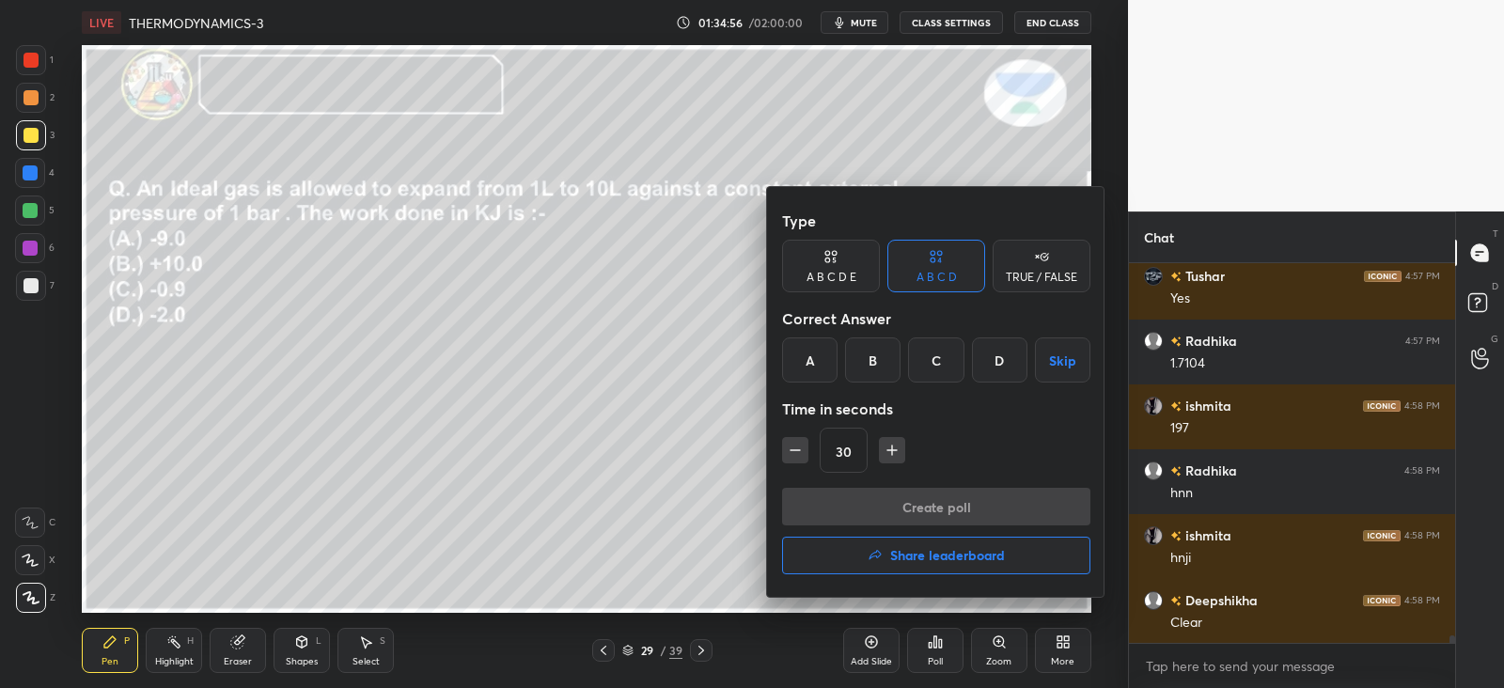
click at [896, 453] on icon "button" at bounding box center [892, 450] width 19 height 19
click at [893, 454] on icon "button" at bounding box center [892, 450] width 19 height 19
click at [896, 454] on icon "button" at bounding box center [892, 450] width 19 height 19
click at [786, 451] on icon "button" at bounding box center [795, 450] width 19 height 19
type input "60"
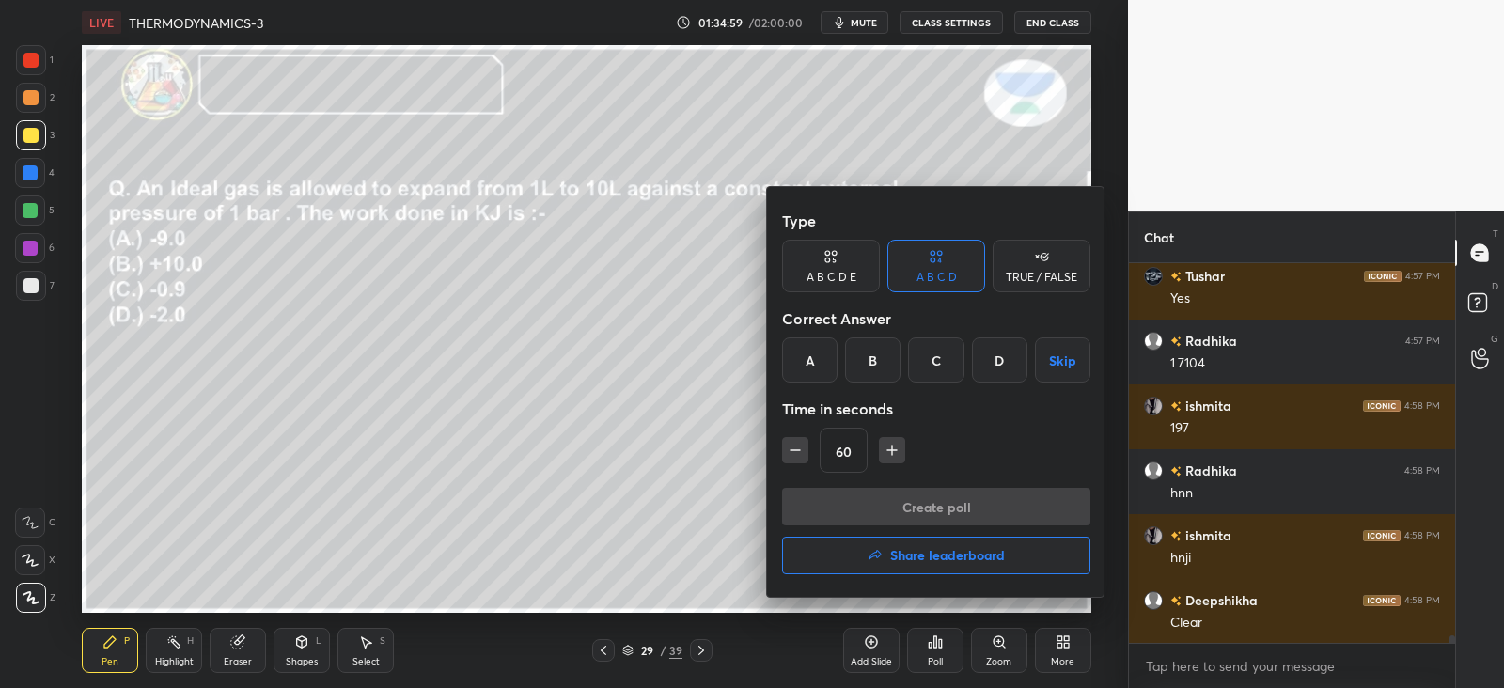
click at [952, 362] on div "C" at bounding box center [935, 360] width 55 height 45
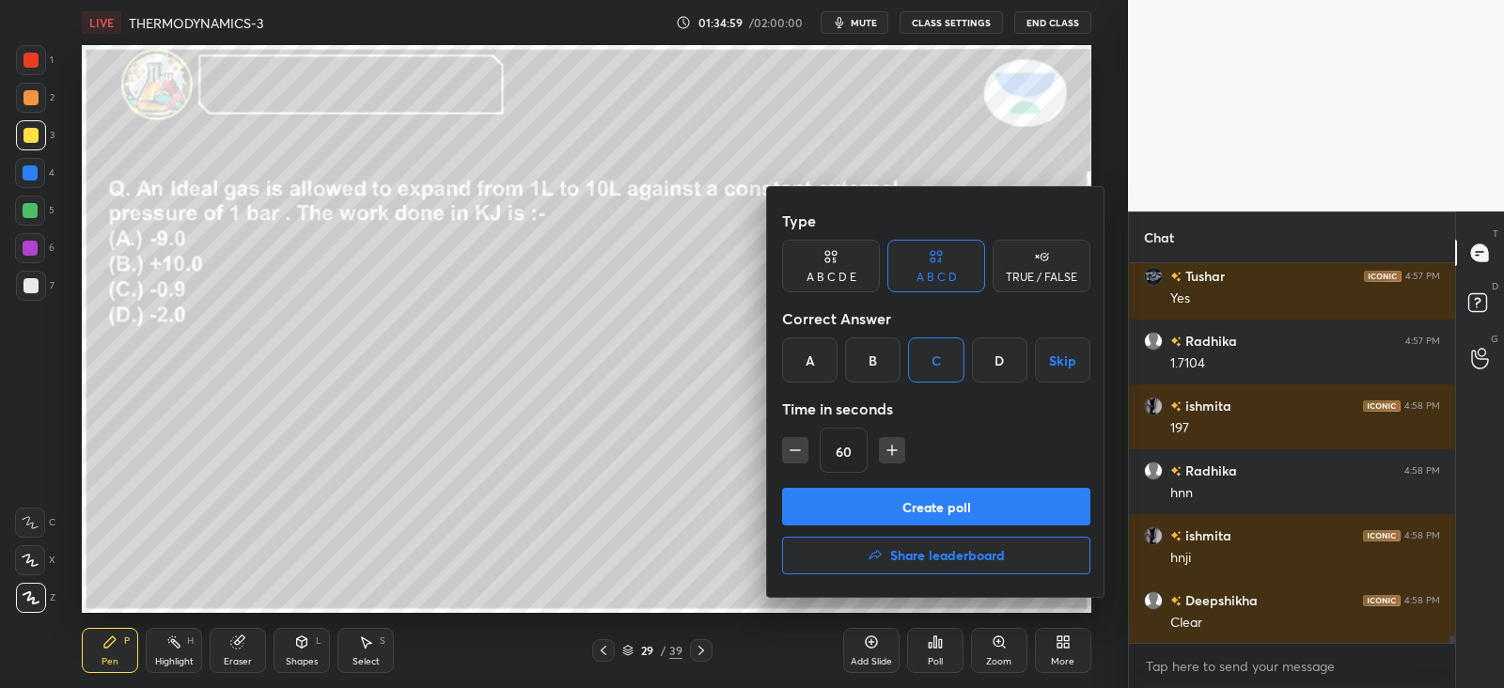
scroll to position [19548, 0]
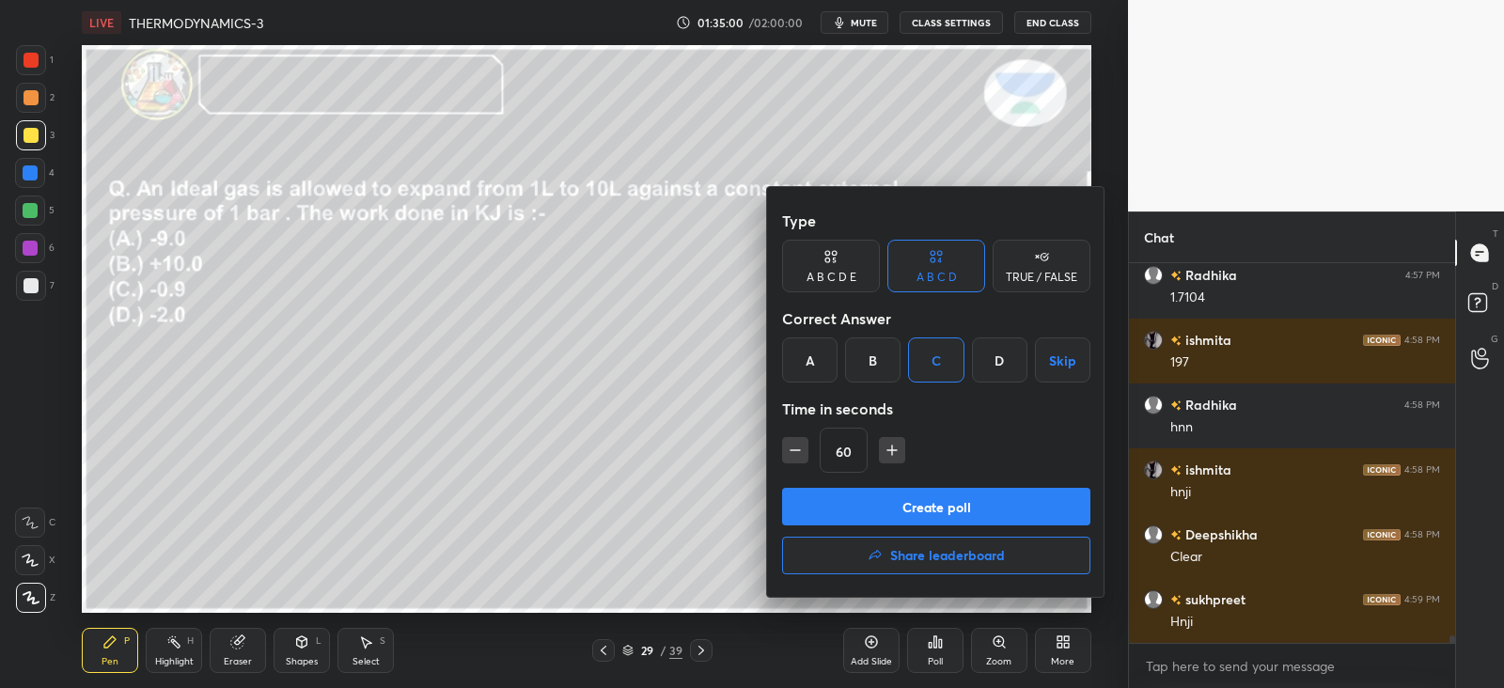
click at [959, 499] on button "Create poll" at bounding box center [936, 507] width 308 height 38
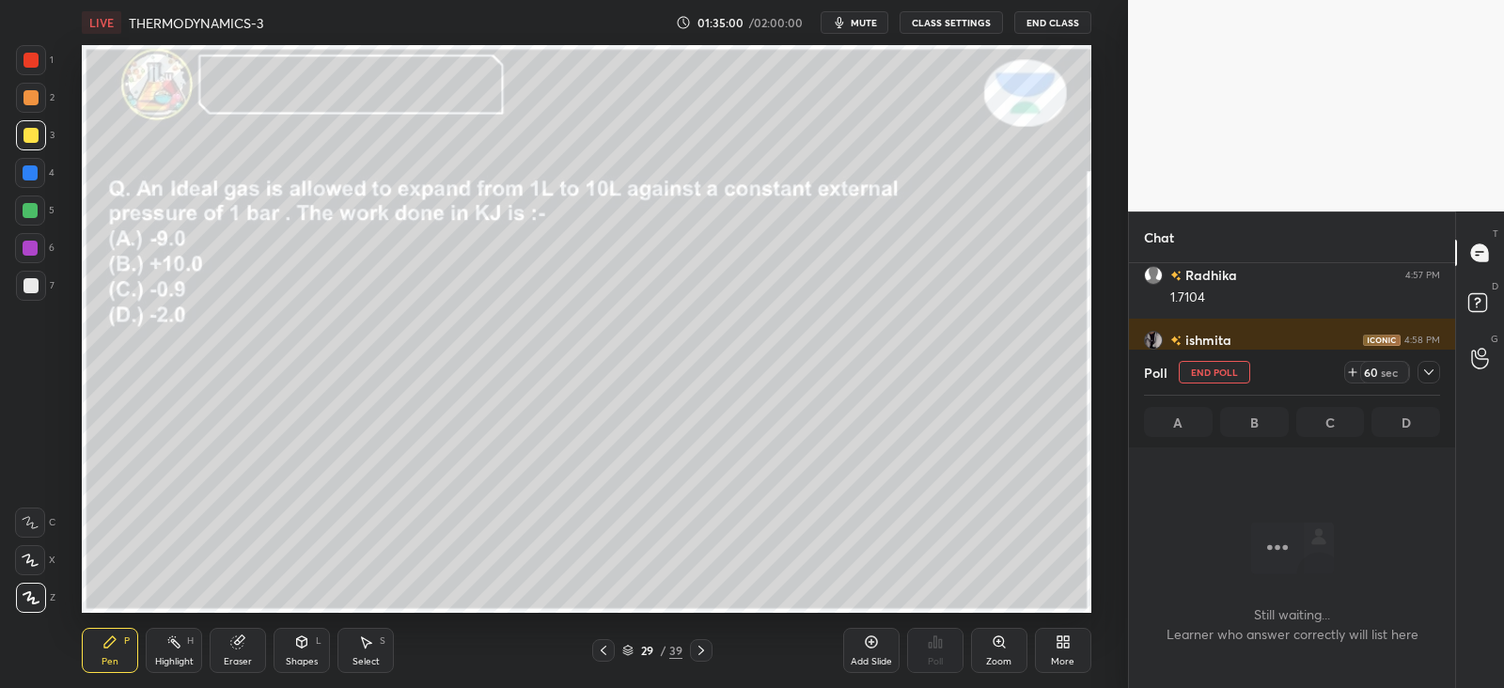
scroll to position [119, 320]
click at [1424, 362] on div at bounding box center [1429, 372] width 23 height 23
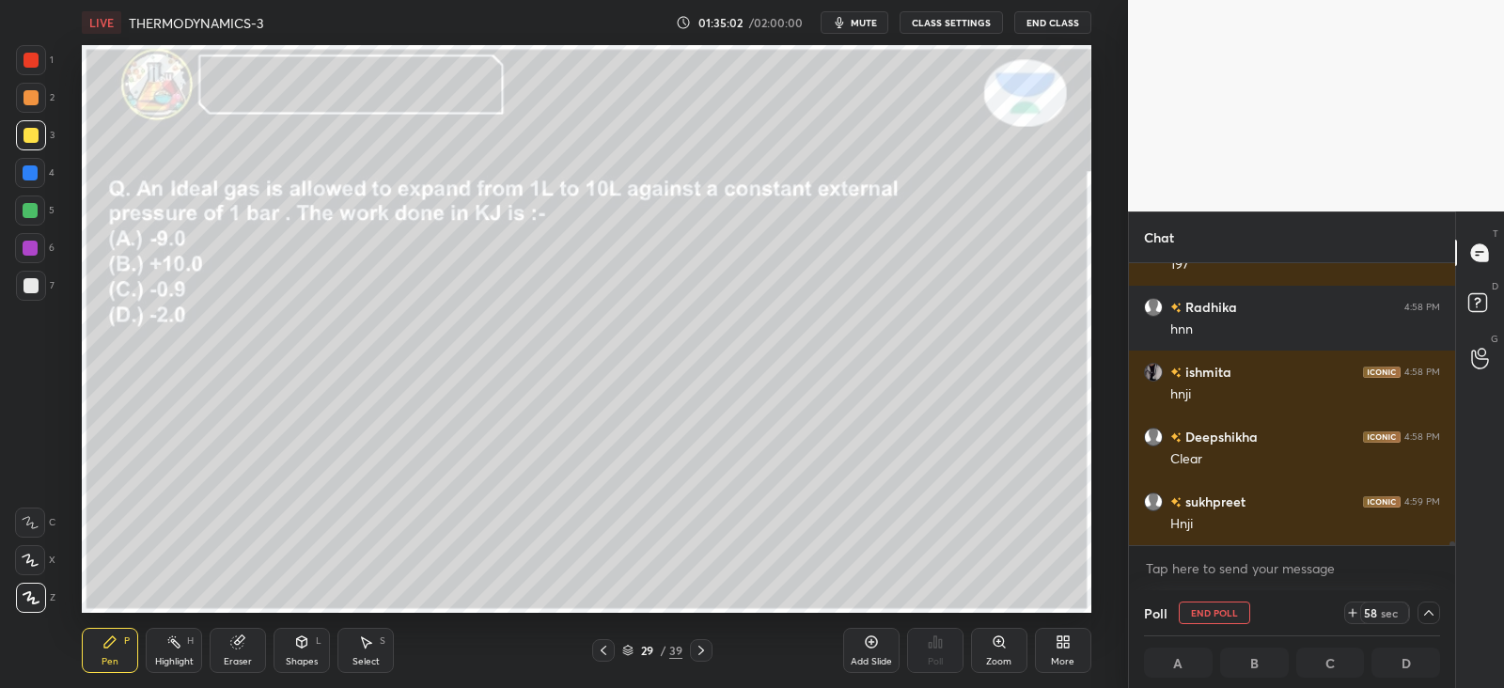
scroll to position [0, 6]
click at [38, 93] on div at bounding box center [31, 98] width 30 height 30
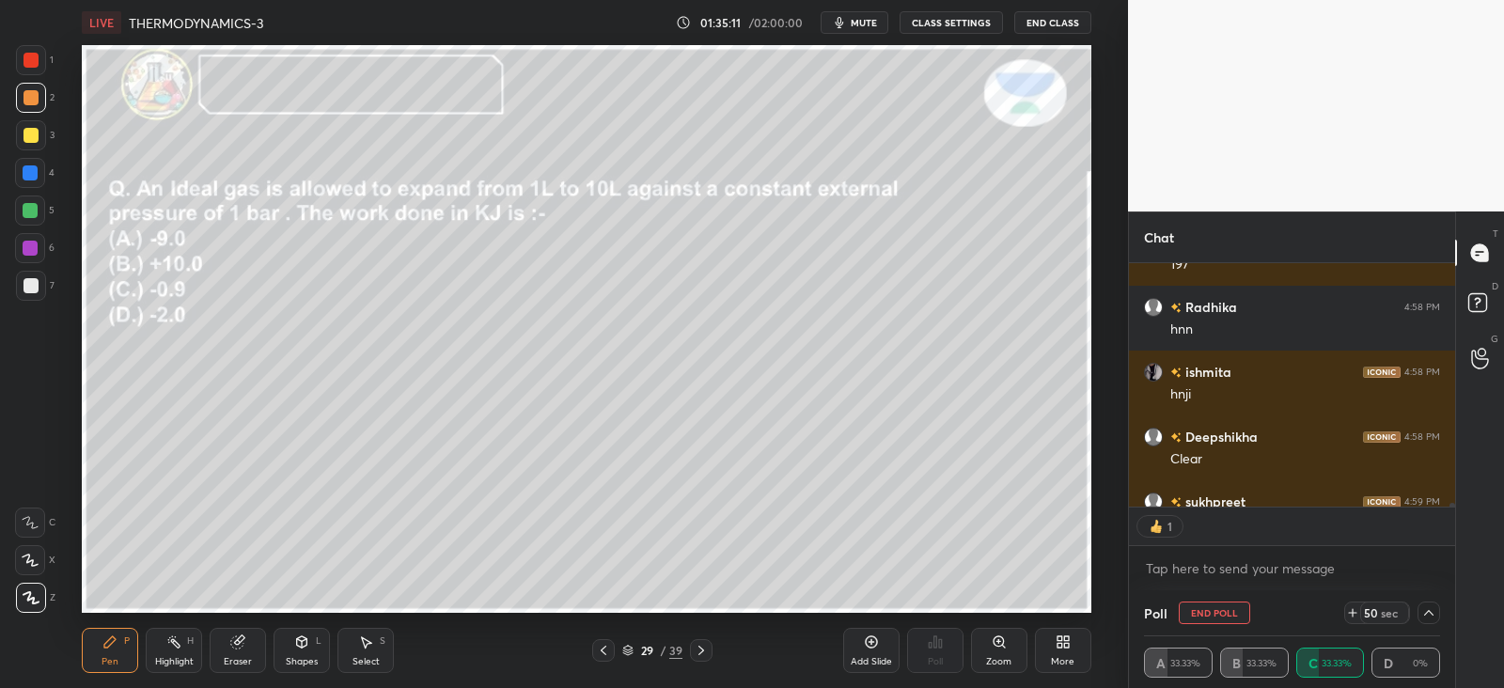
scroll to position [6, 6]
click at [1430, 614] on icon at bounding box center [1429, 613] width 15 height 15
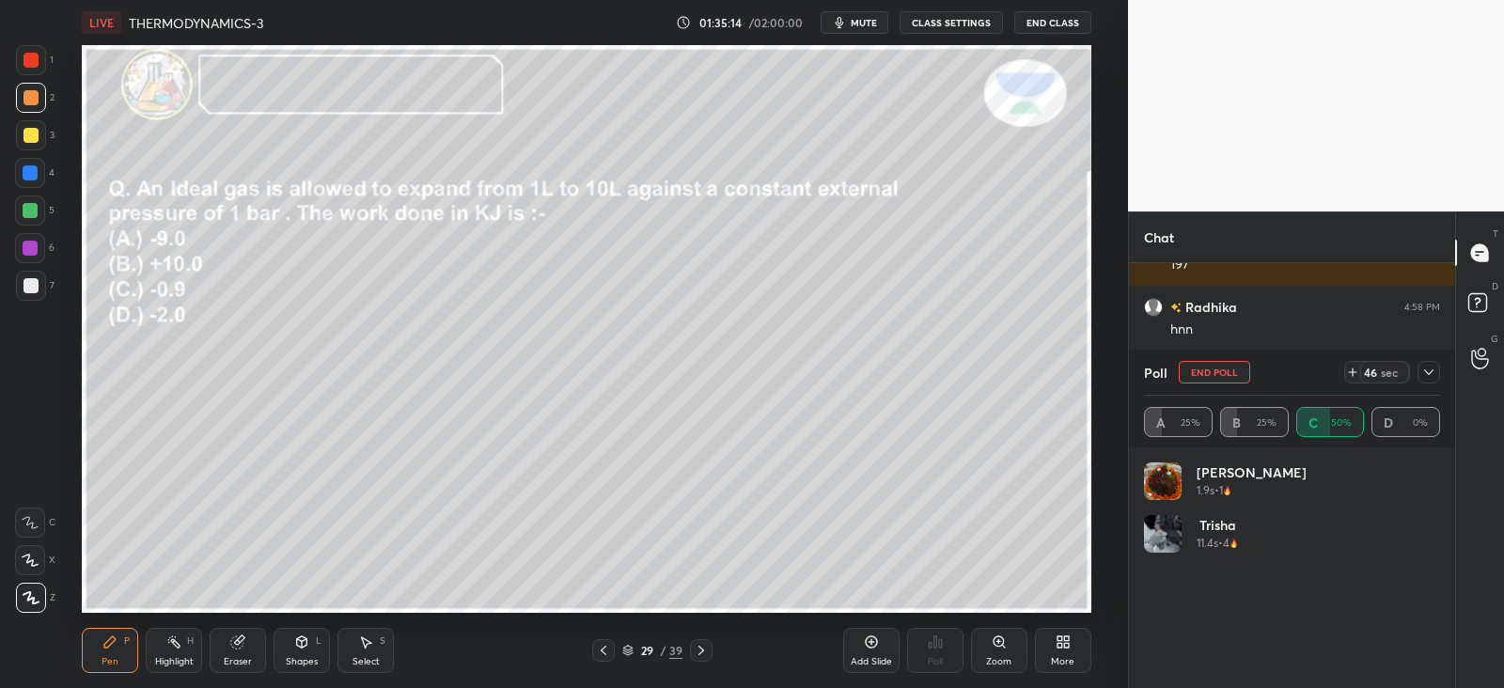
click at [1422, 375] on icon at bounding box center [1429, 372] width 15 height 15
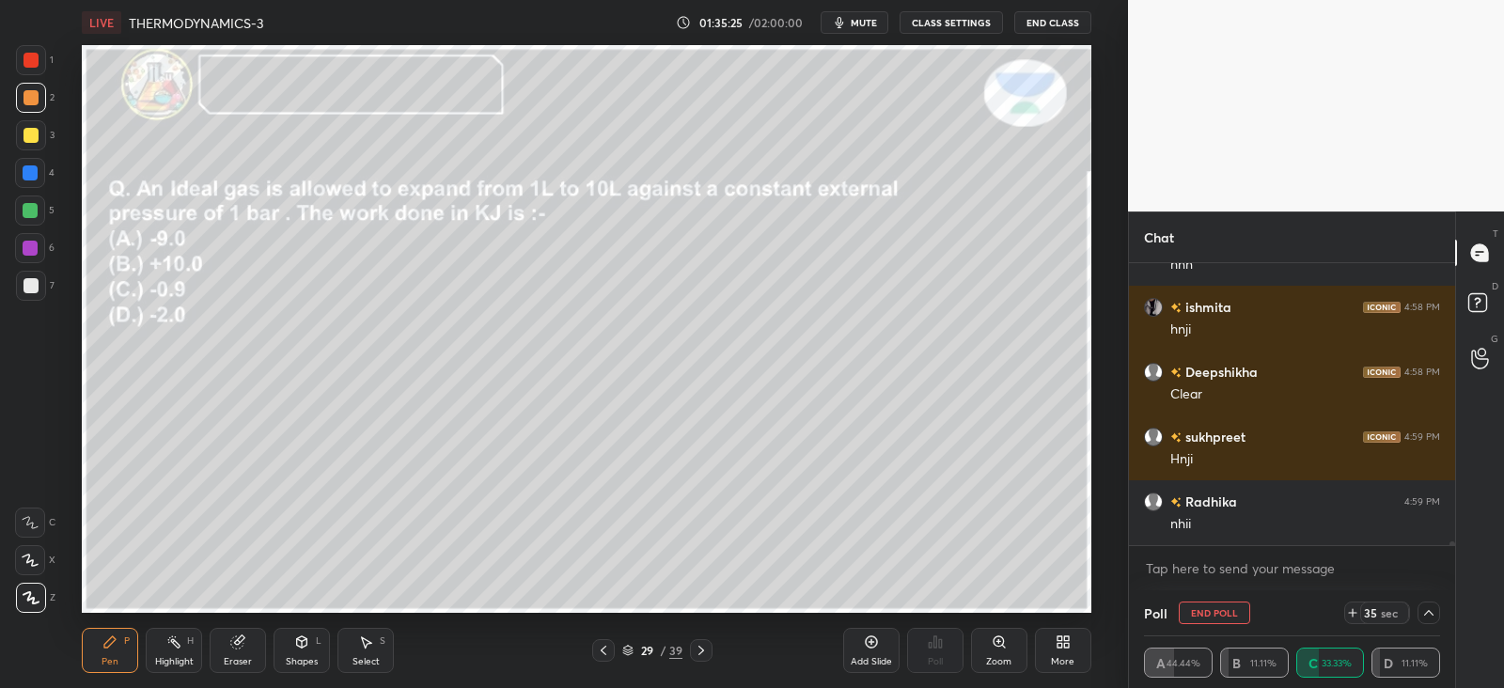
click at [187, 652] on div "Highlight H" at bounding box center [174, 650] width 56 height 45
click at [86, 658] on div "Pen P" at bounding box center [110, 650] width 56 height 45
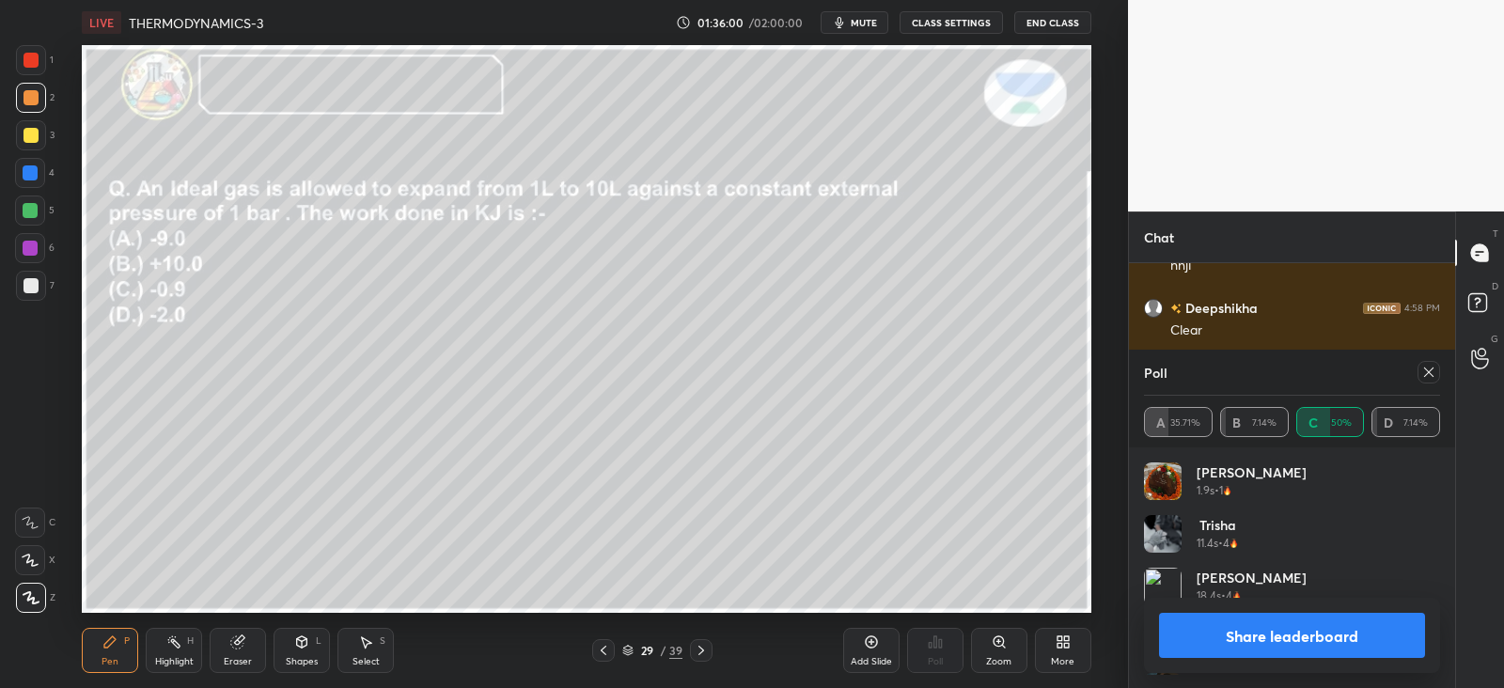
scroll to position [220, 291]
click at [1437, 373] on div at bounding box center [1429, 372] width 23 height 23
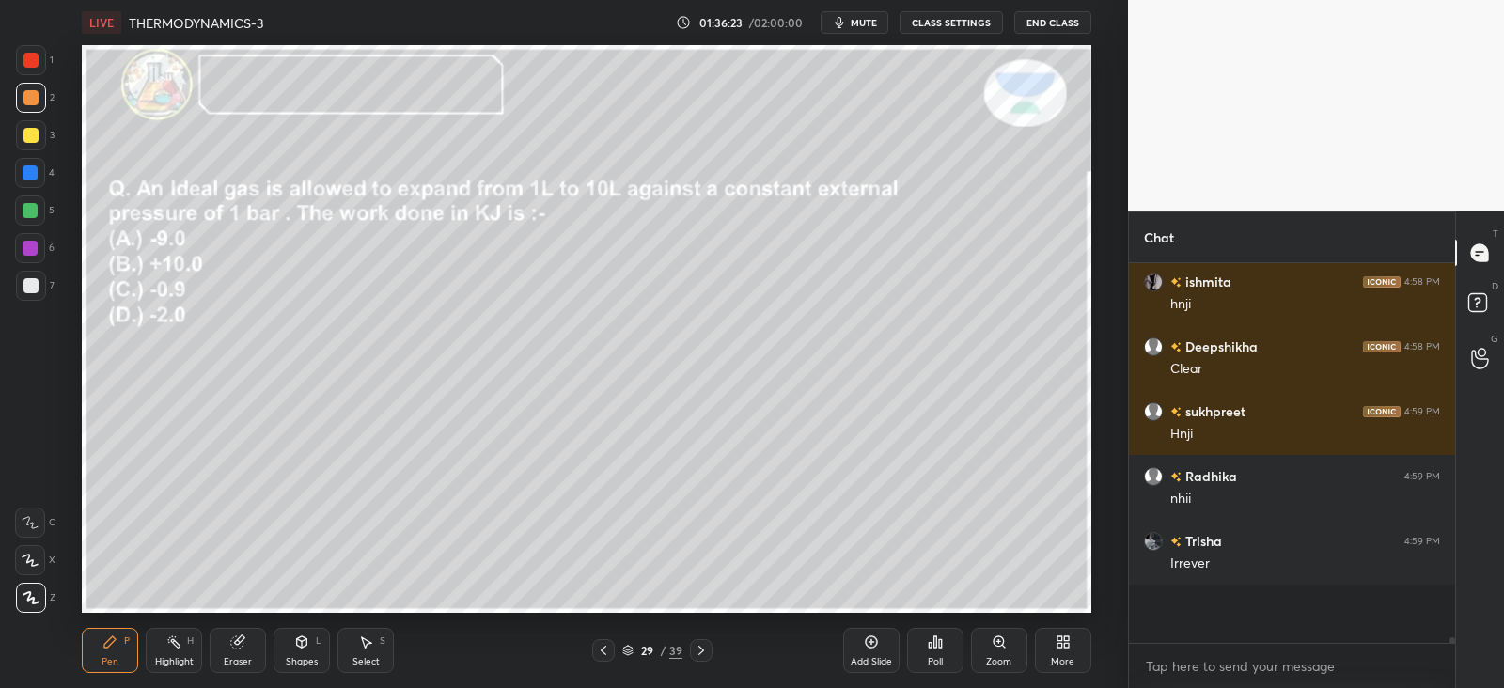
scroll to position [373, 320]
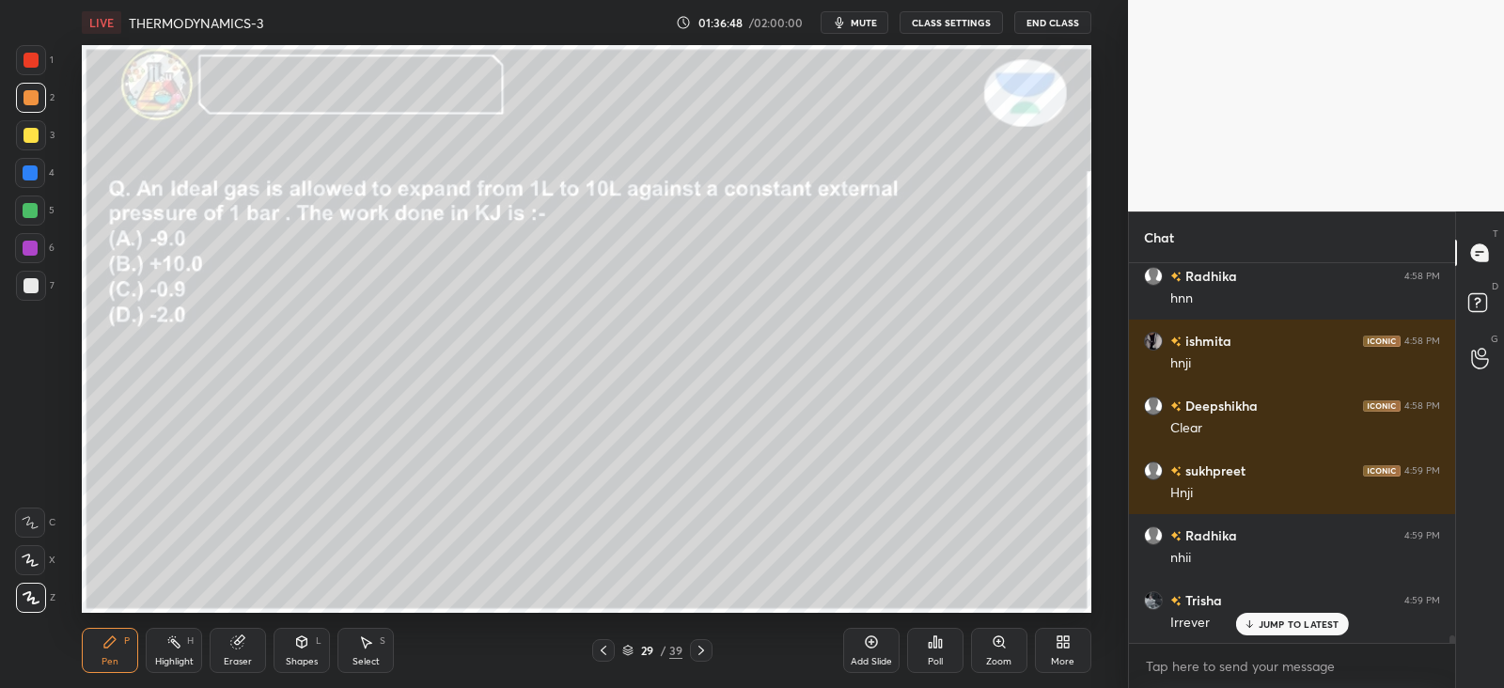
click at [232, 642] on icon at bounding box center [237, 643] width 12 height 12
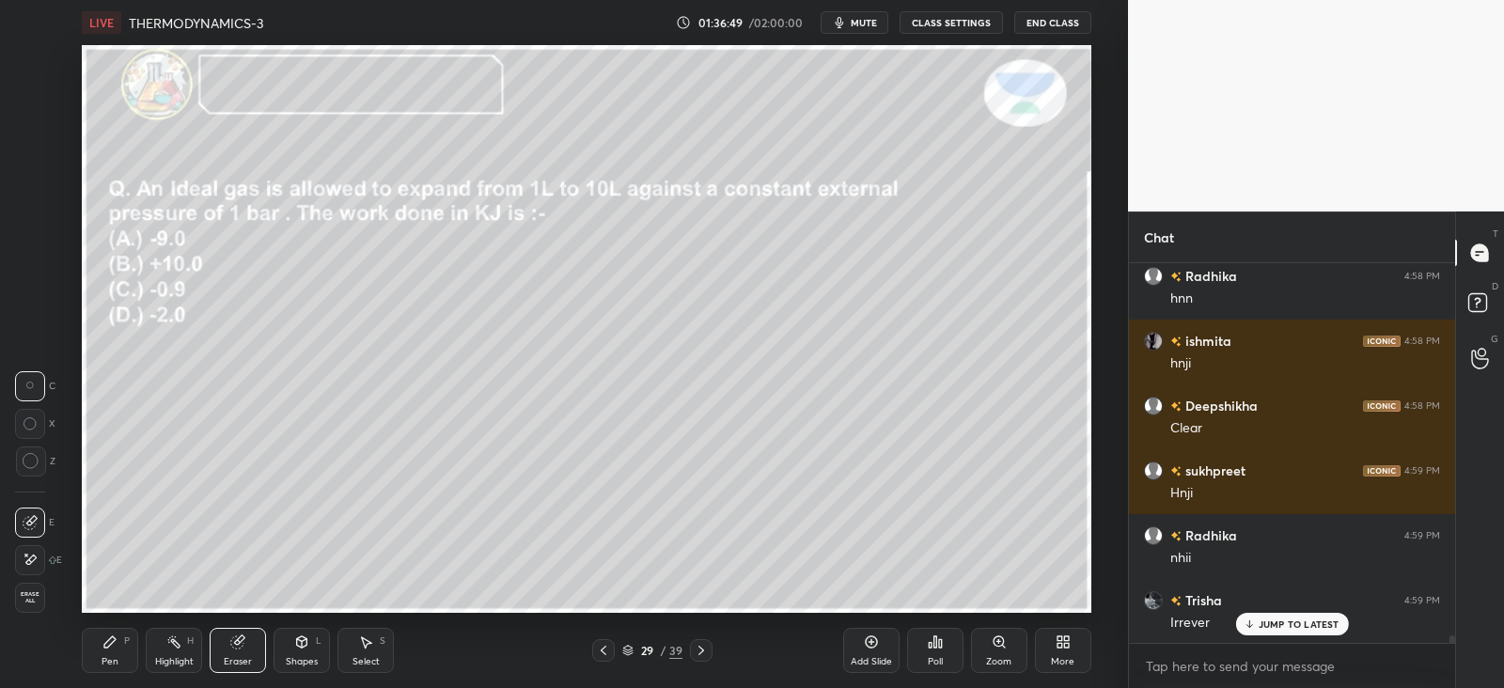
click at [111, 638] on icon at bounding box center [109, 642] width 11 height 11
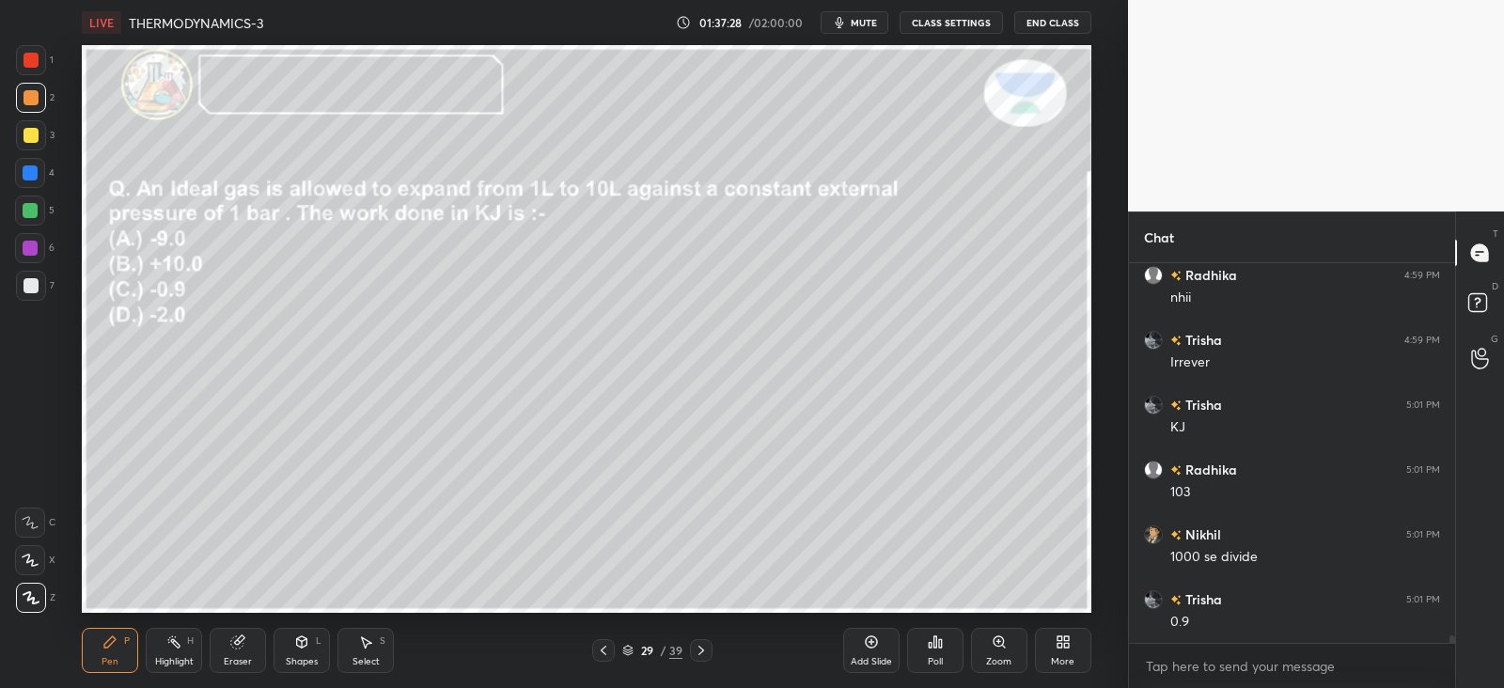
scroll to position [20002, 0]
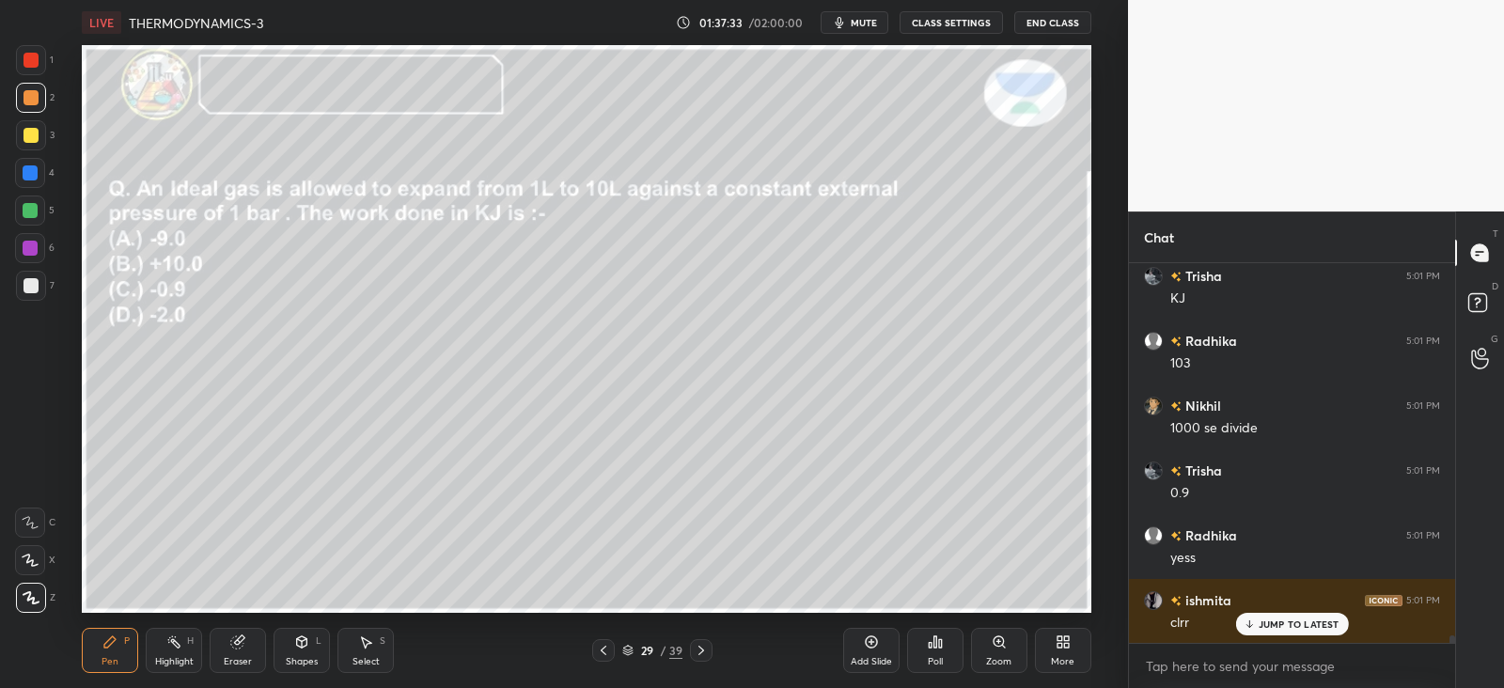
click at [1260, 628] on p "JUMP TO LATEST" at bounding box center [1299, 624] width 81 height 11
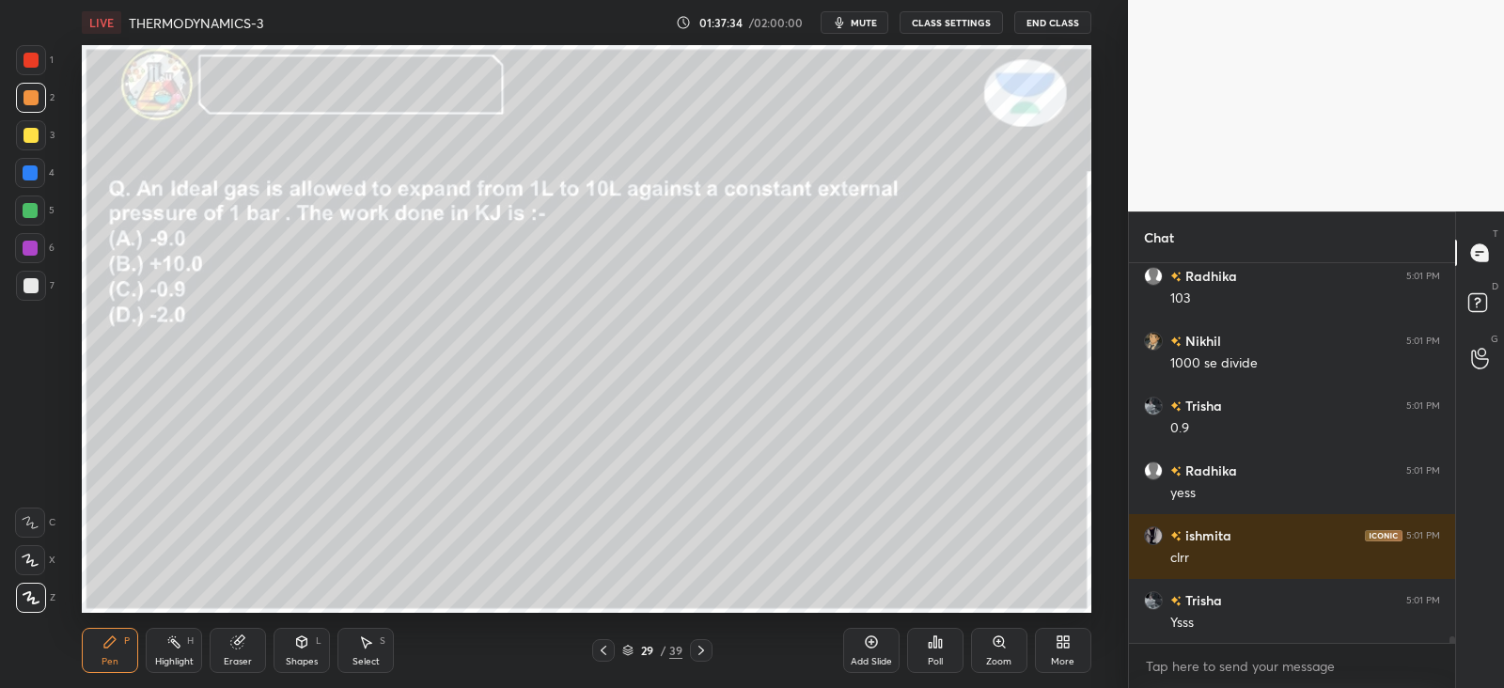
click at [701, 646] on icon at bounding box center [701, 650] width 15 height 15
click at [691, 651] on div at bounding box center [701, 650] width 23 height 23
click at [598, 653] on icon at bounding box center [603, 650] width 15 height 15
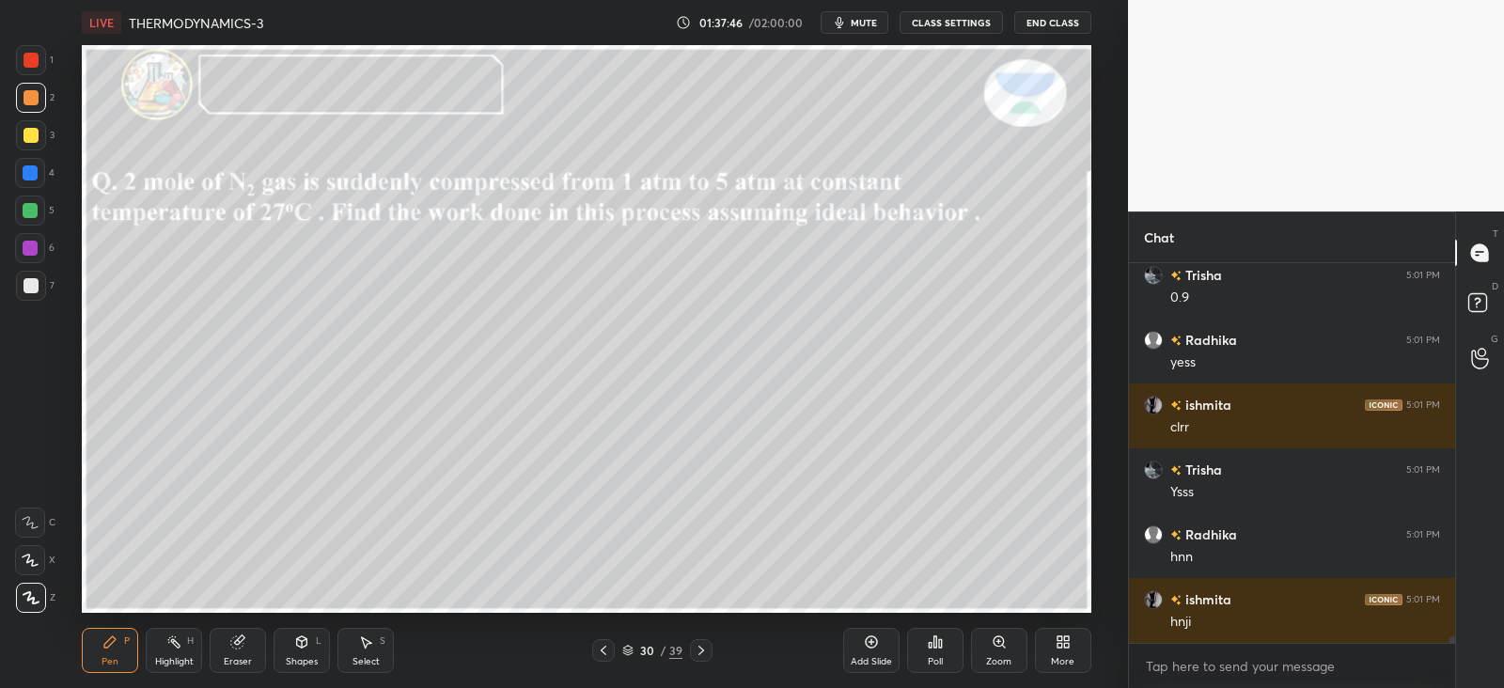
scroll to position [20326, 0]
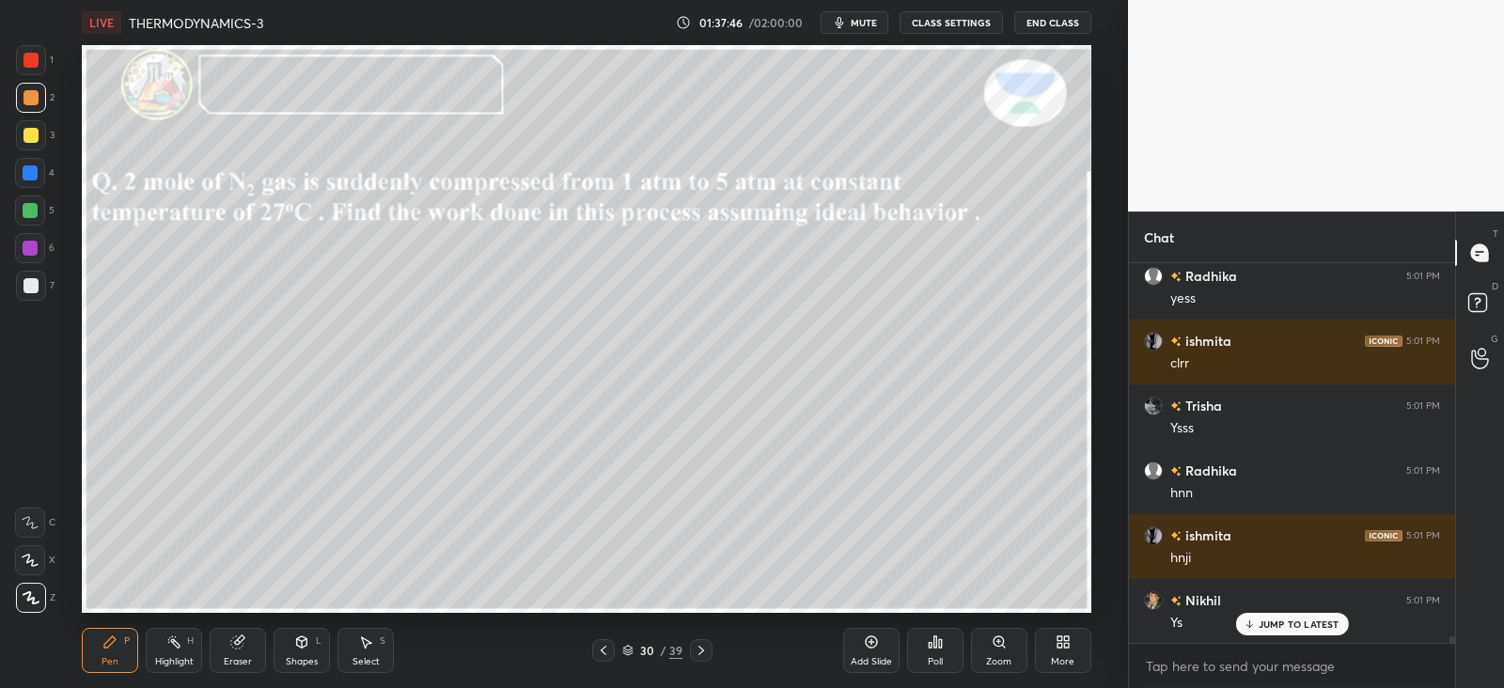
click at [709, 649] on div at bounding box center [701, 650] width 23 height 23
click at [607, 652] on icon at bounding box center [603, 650] width 15 height 15
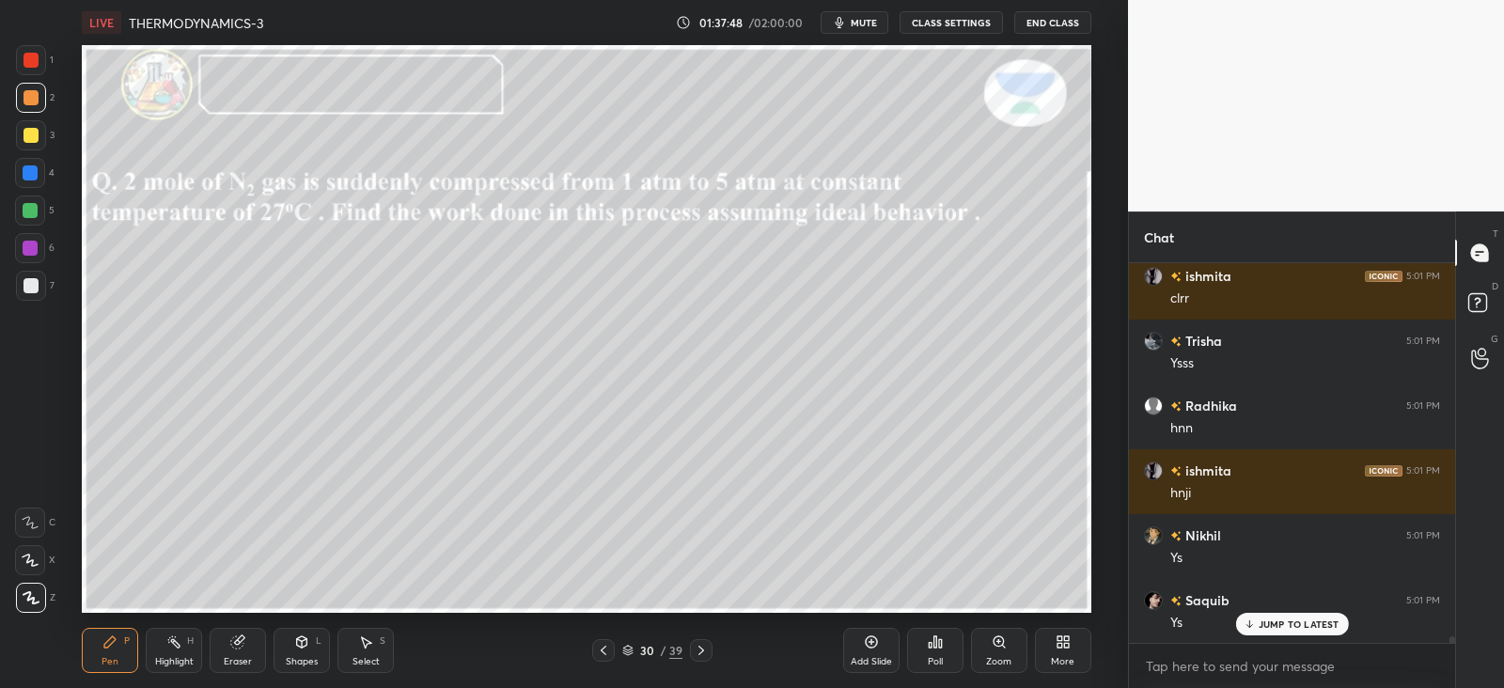
click at [865, 635] on icon at bounding box center [871, 642] width 15 height 15
click at [34, 132] on div at bounding box center [31, 135] width 15 height 15
click at [28, 104] on div at bounding box center [31, 97] width 15 height 15
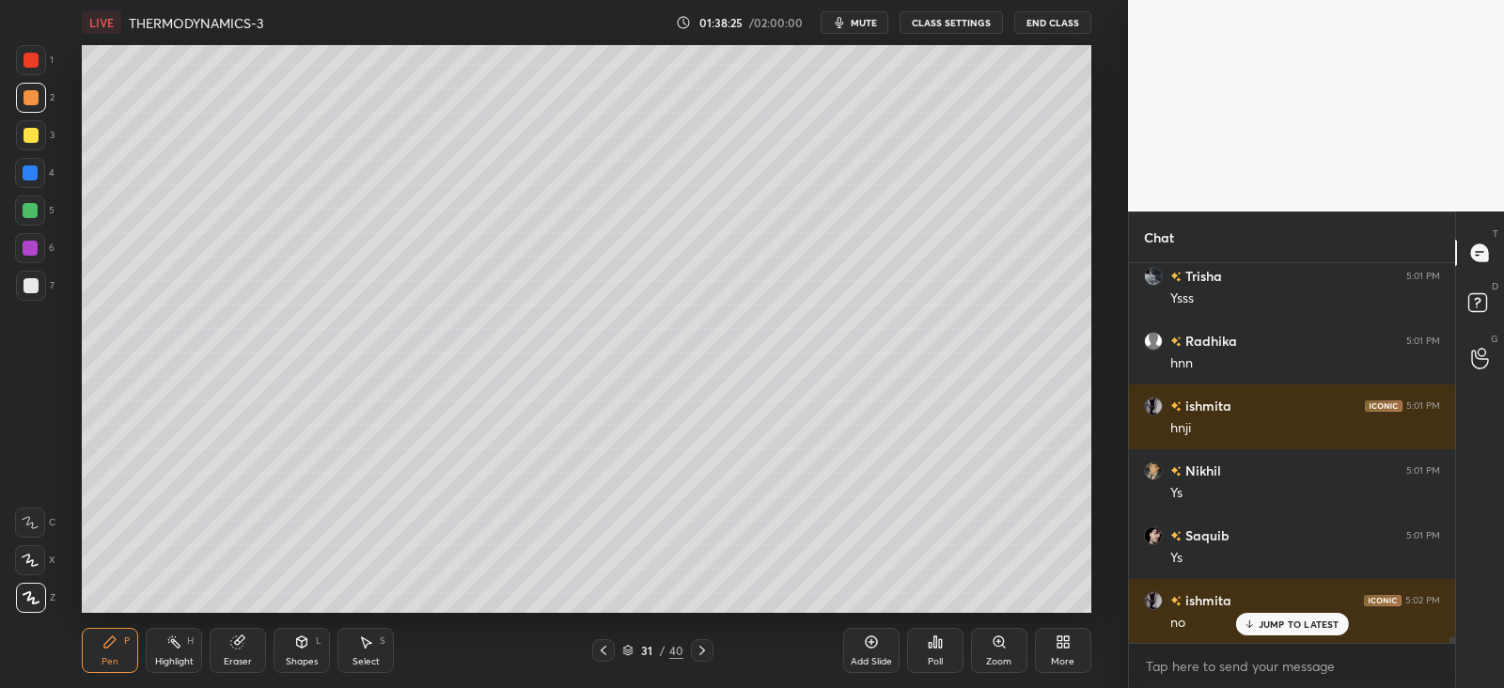
click at [24, 135] on div at bounding box center [31, 135] width 15 height 15
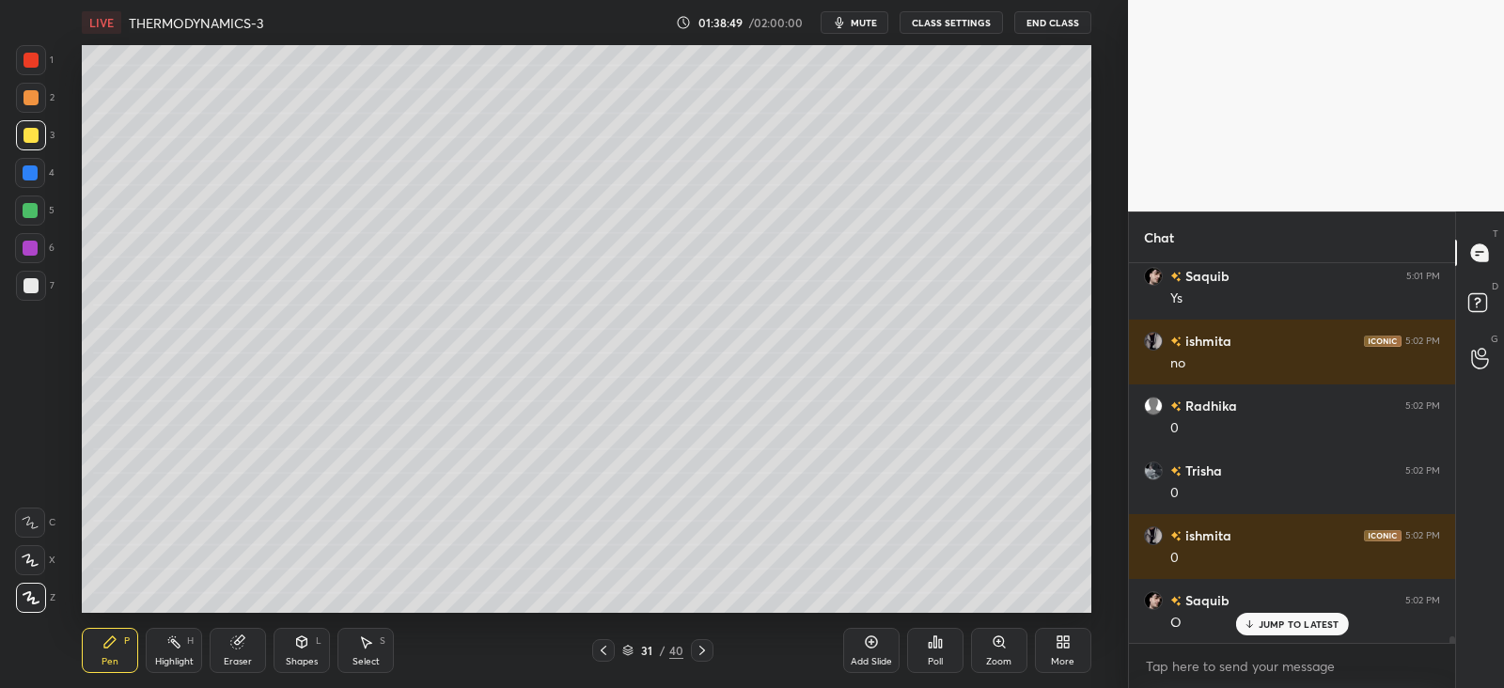
click at [33, 91] on div at bounding box center [31, 97] width 15 height 15
click at [243, 636] on icon at bounding box center [240, 640] width 10 height 9
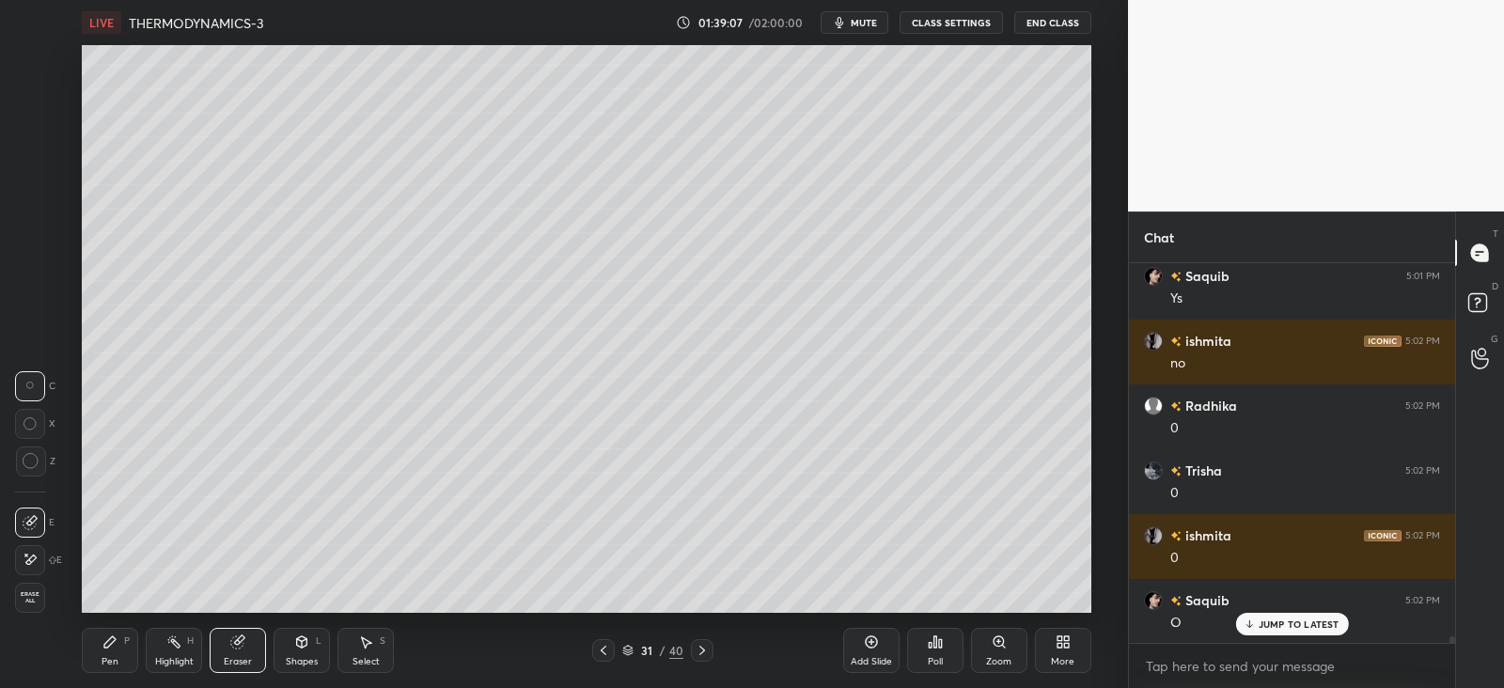
click at [116, 640] on icon at bounding box center [109, 642] width 11 height 11
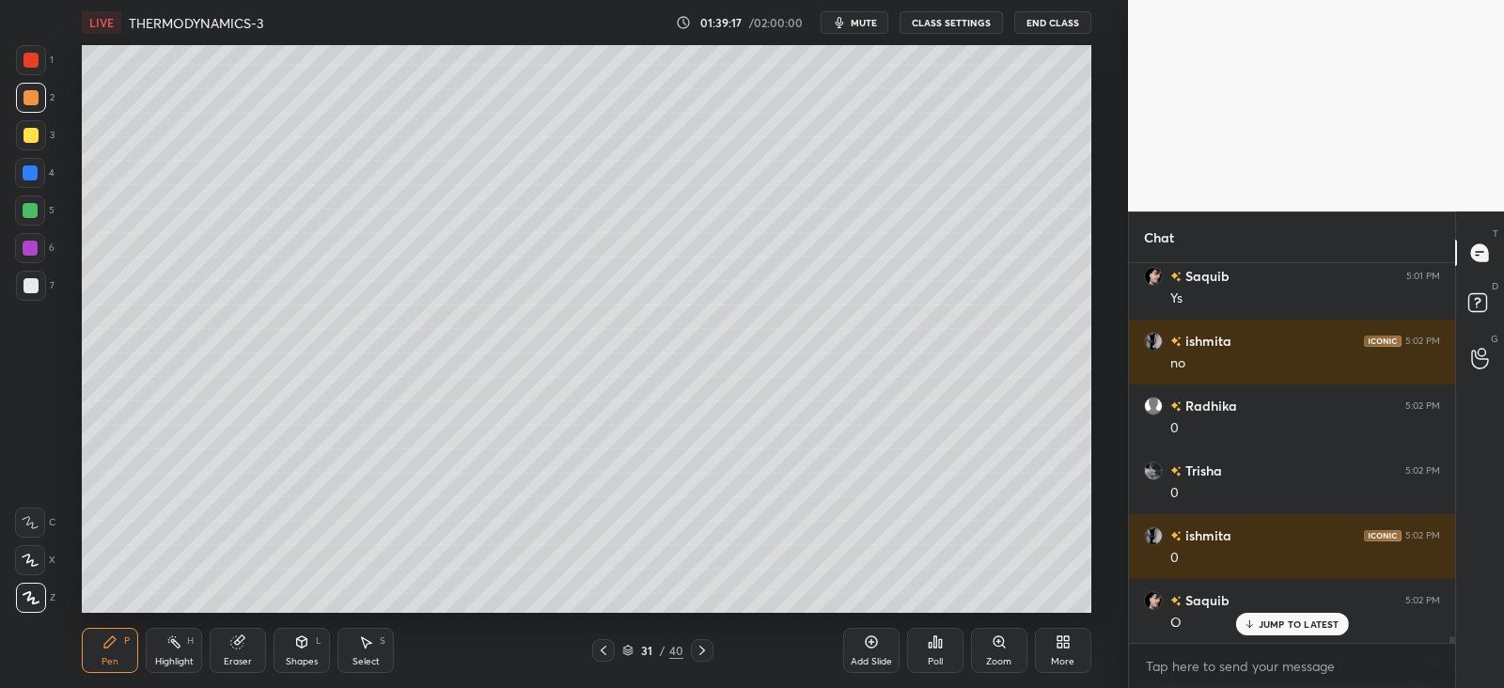
click at [35, 213] on div at bounding box center [30, 210] width 15 height 15
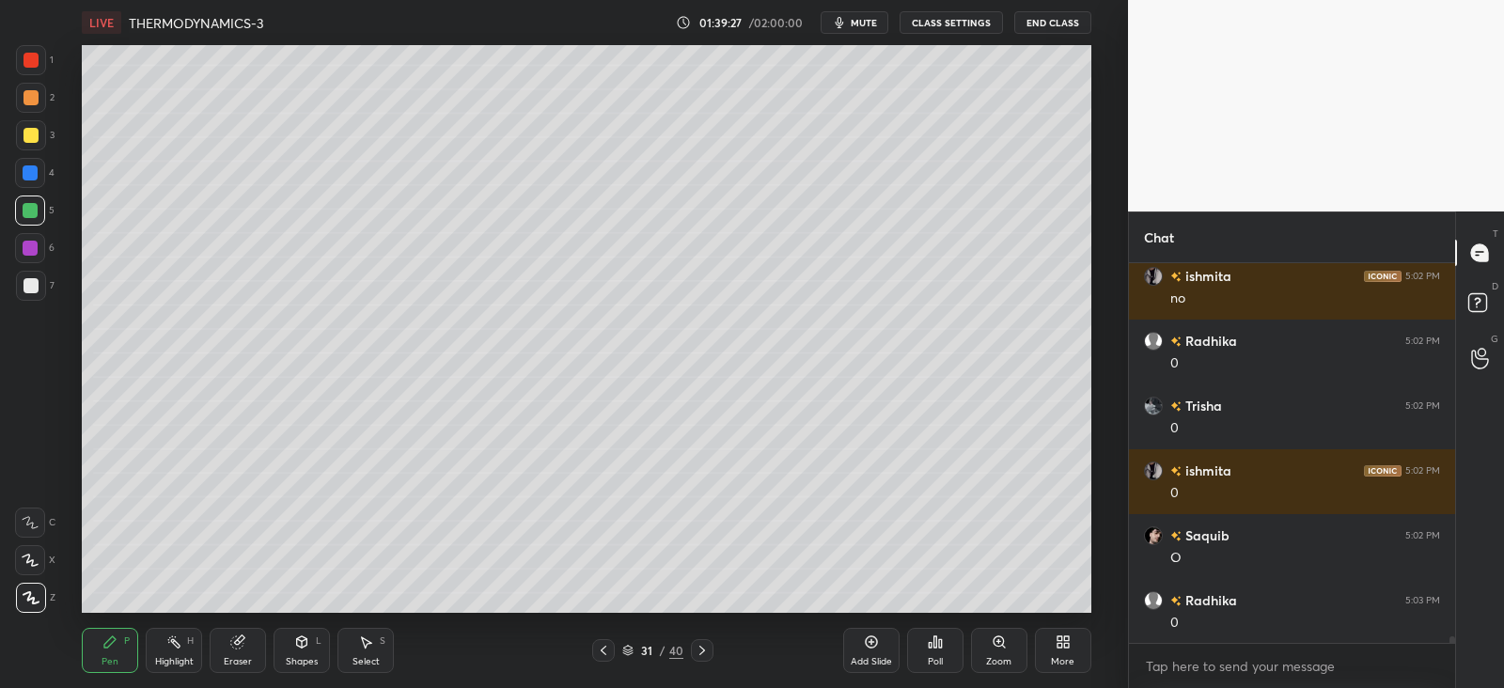
click at [715, 652] on div "31 / 40" at bounding box center [653, 650] width 381 height 23
click at [703, 653] on icon at bounding box center [702, 650] width 15 height 15
click at [951, 647] on div "Poll" at bounding box center [935, 650] width 56 height 45
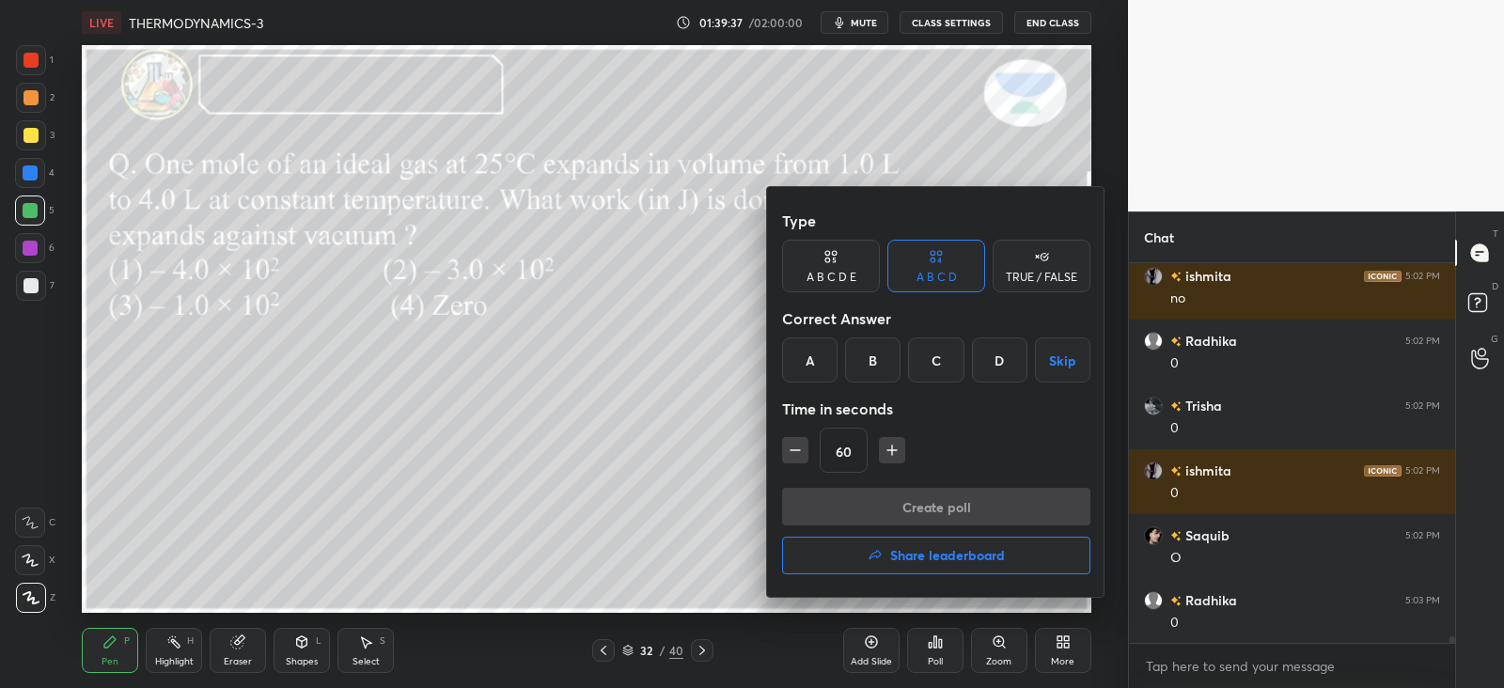
click at [1009, 364] on div "D" at bounding box center [999, 360] width 55 height 45
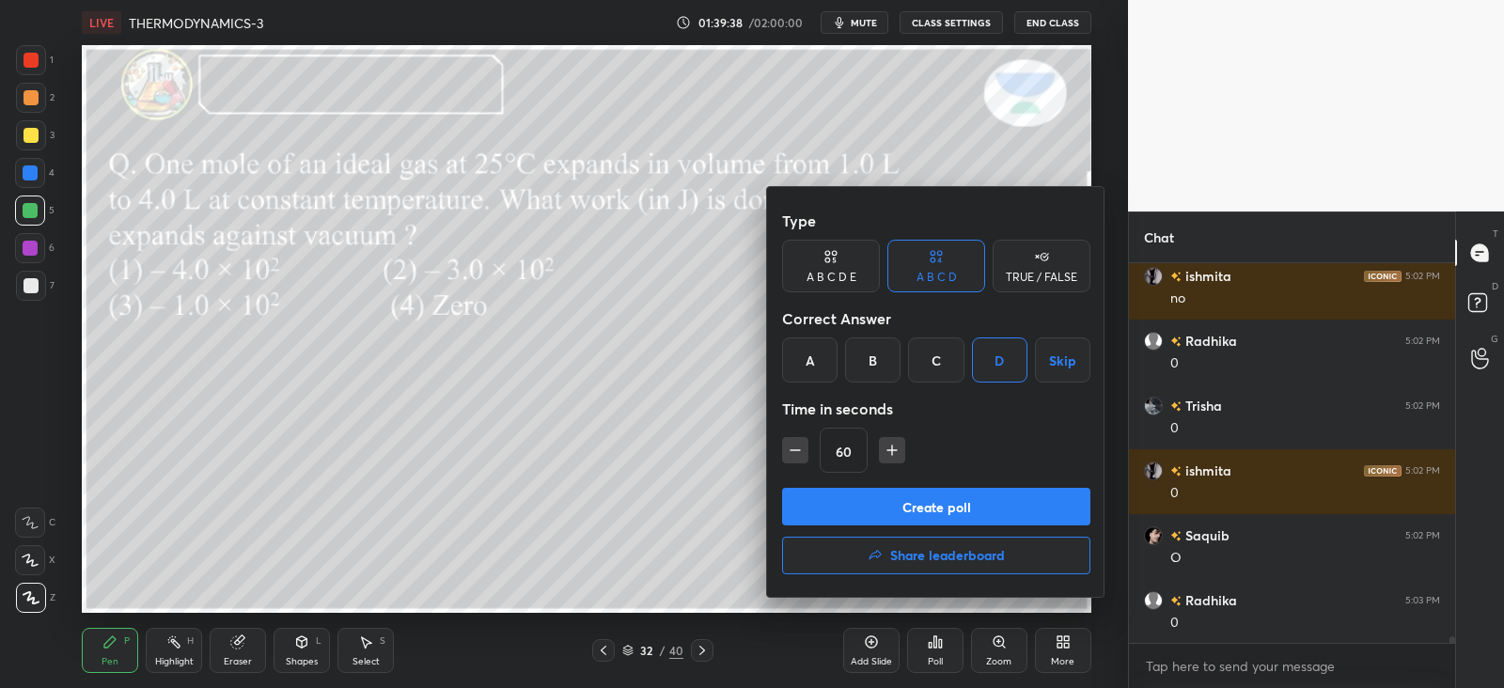
click at [955, 499] on button "Create poll" at bounding box center [936, 507] width 308 height 38
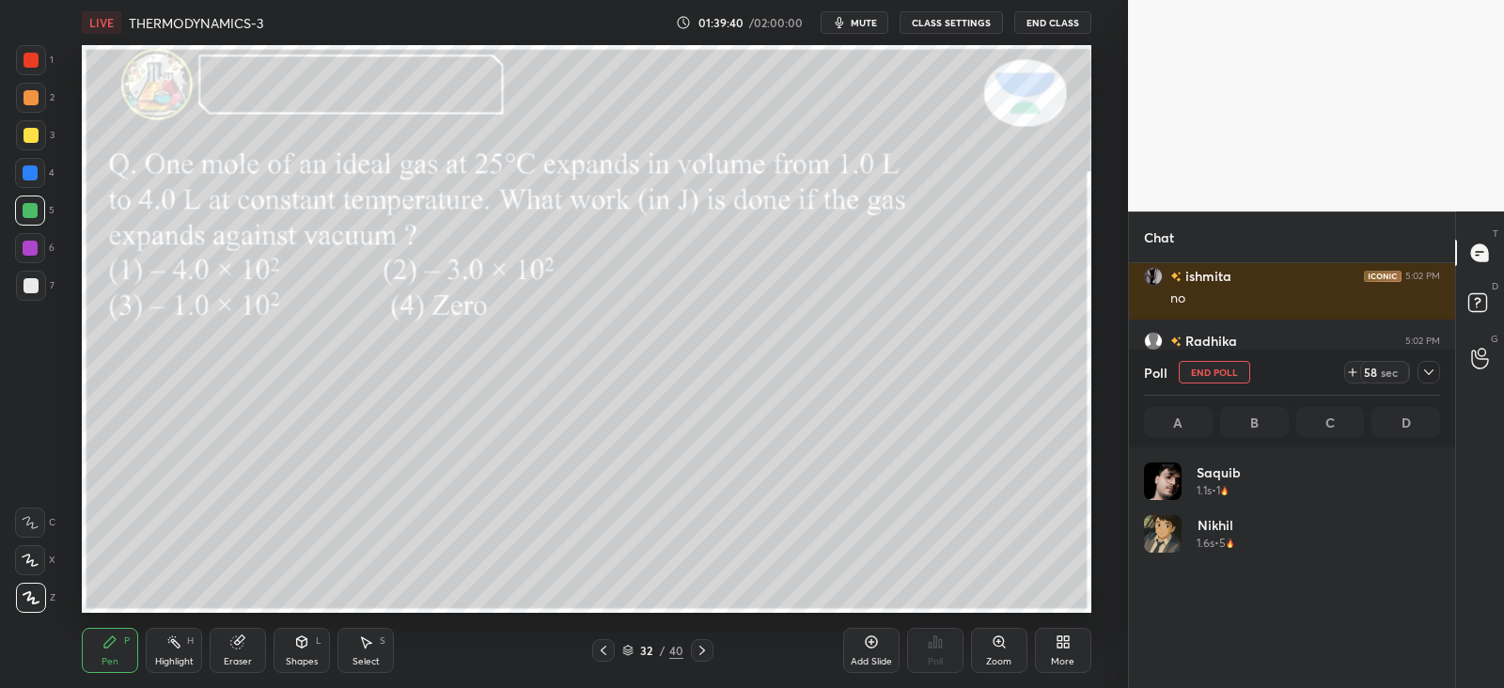
scroll to position [220, 291]
click at [1429, 381] on div at bounding box center [1429, 372] width 23 height 23
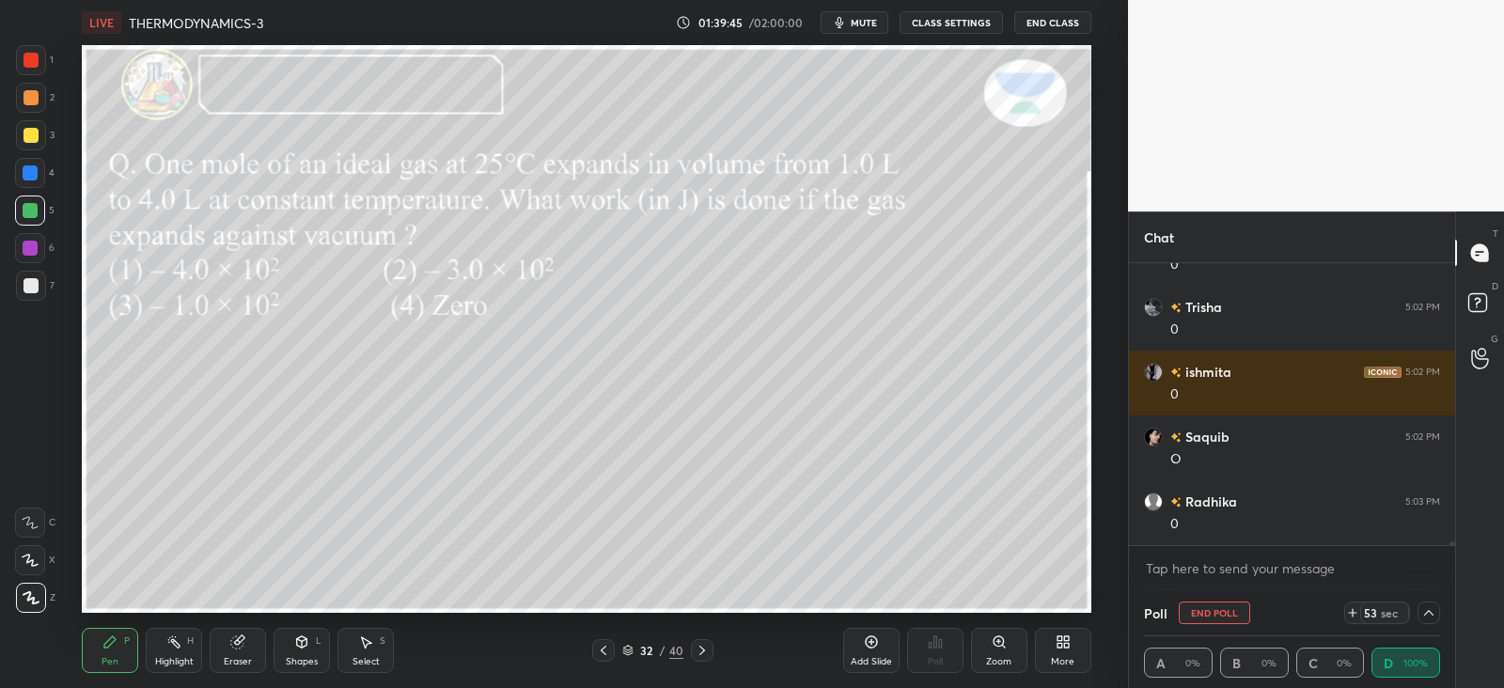
scroll to position [20898, 0]
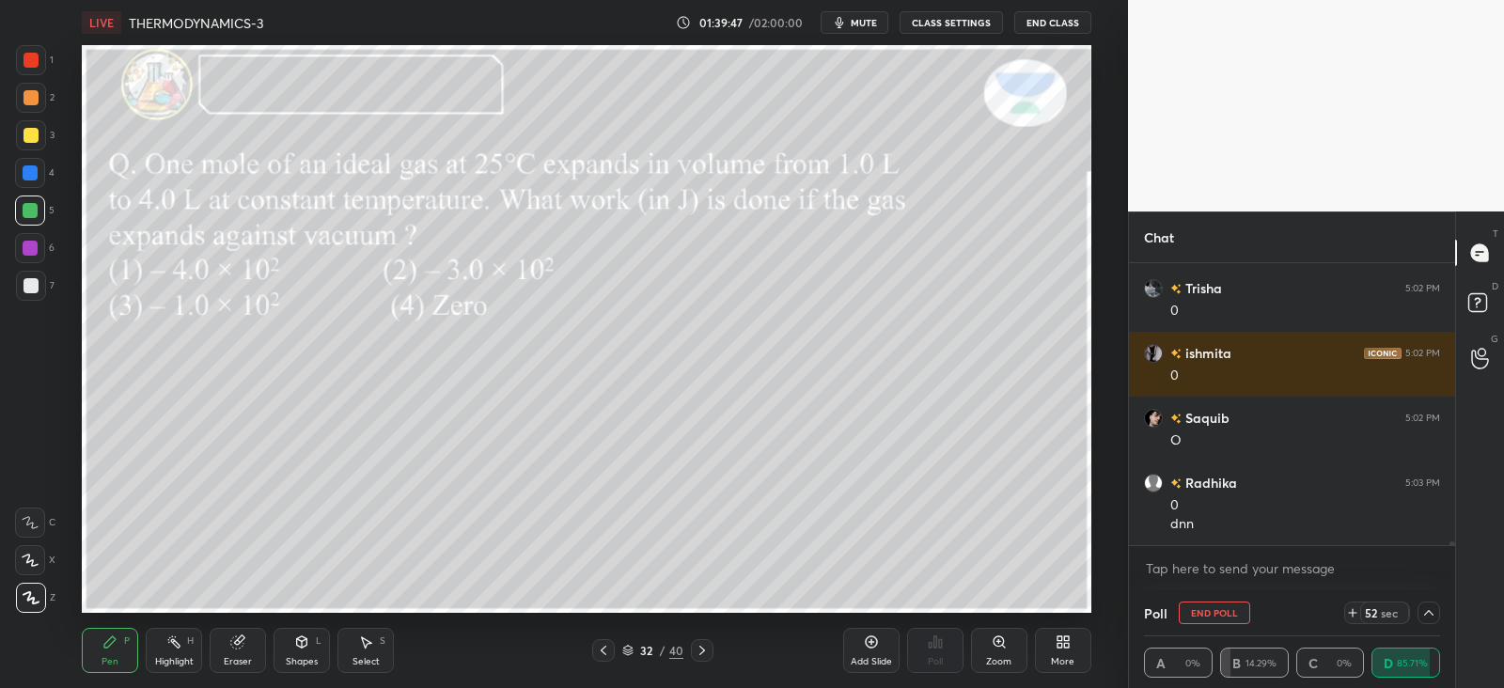
click at [310, 653] on div "Shapes L" at bounding box center [302, 650] width 56 height 45
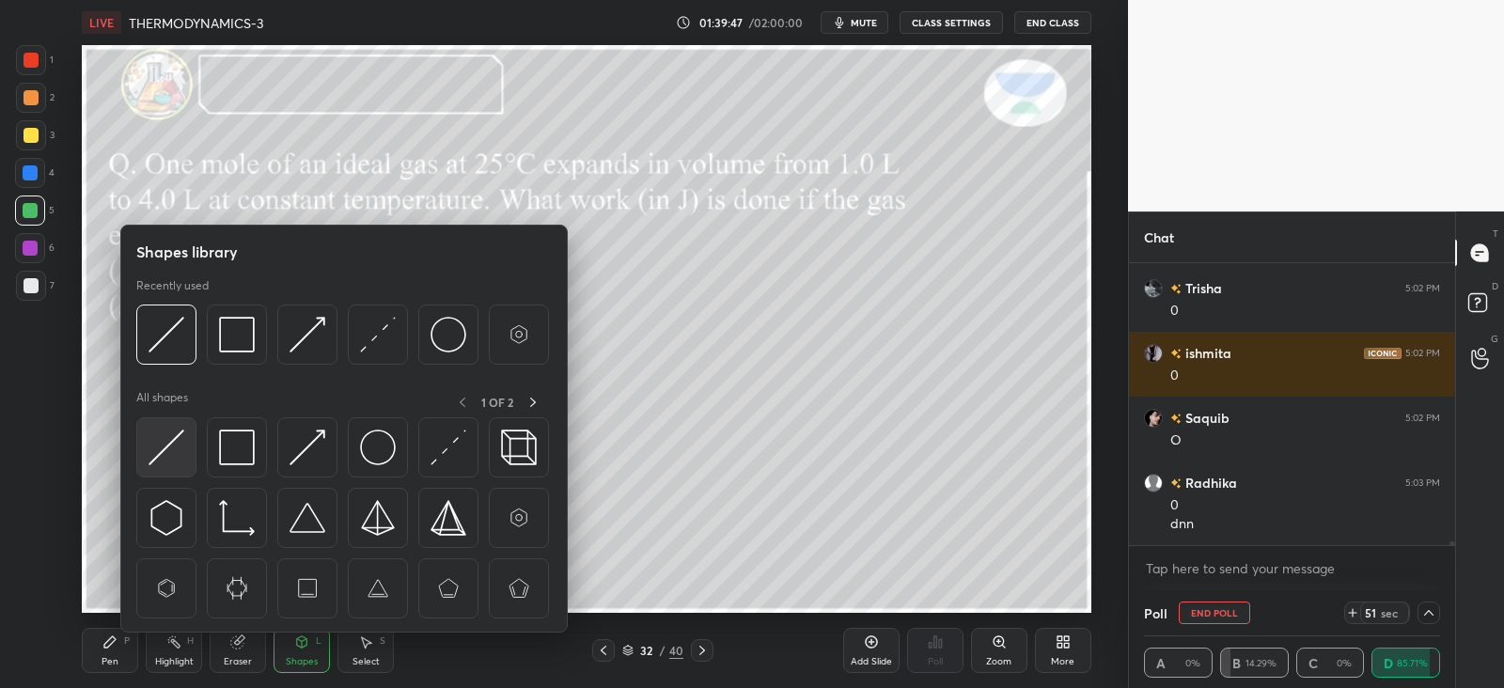
click at [174, 450] on img at bounding box center [167, 448] width 36 height 36
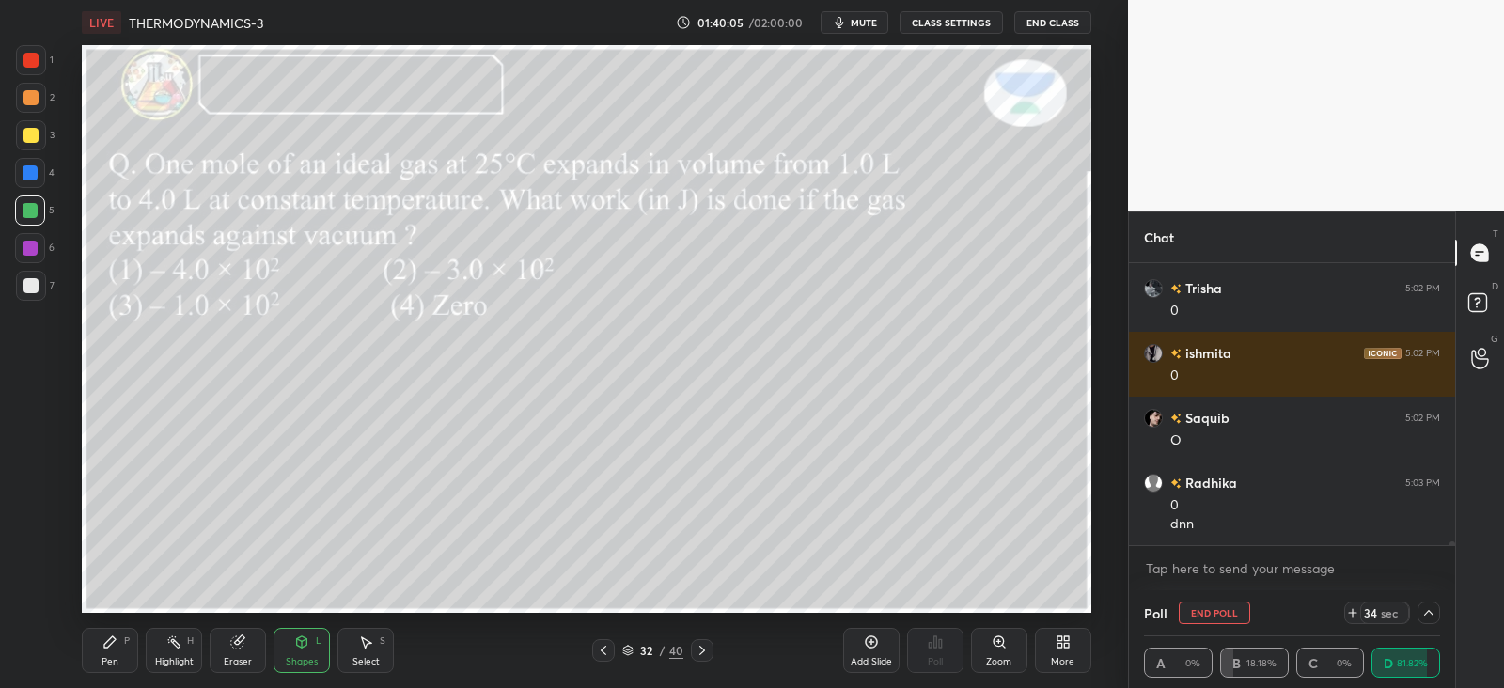
click at [118, 640] on div "Pen P" at bounding box center [110, 650] width 56 height 45
click at [695, 640] on div at bounding box center [702, 650] width 23 height 23
click at [615, 649] on div "33 / 40" at bounding box center [652, 650] width 121 height 23
click at [605, 647] on icon at bounding box center [604, 650] width 6 height 9
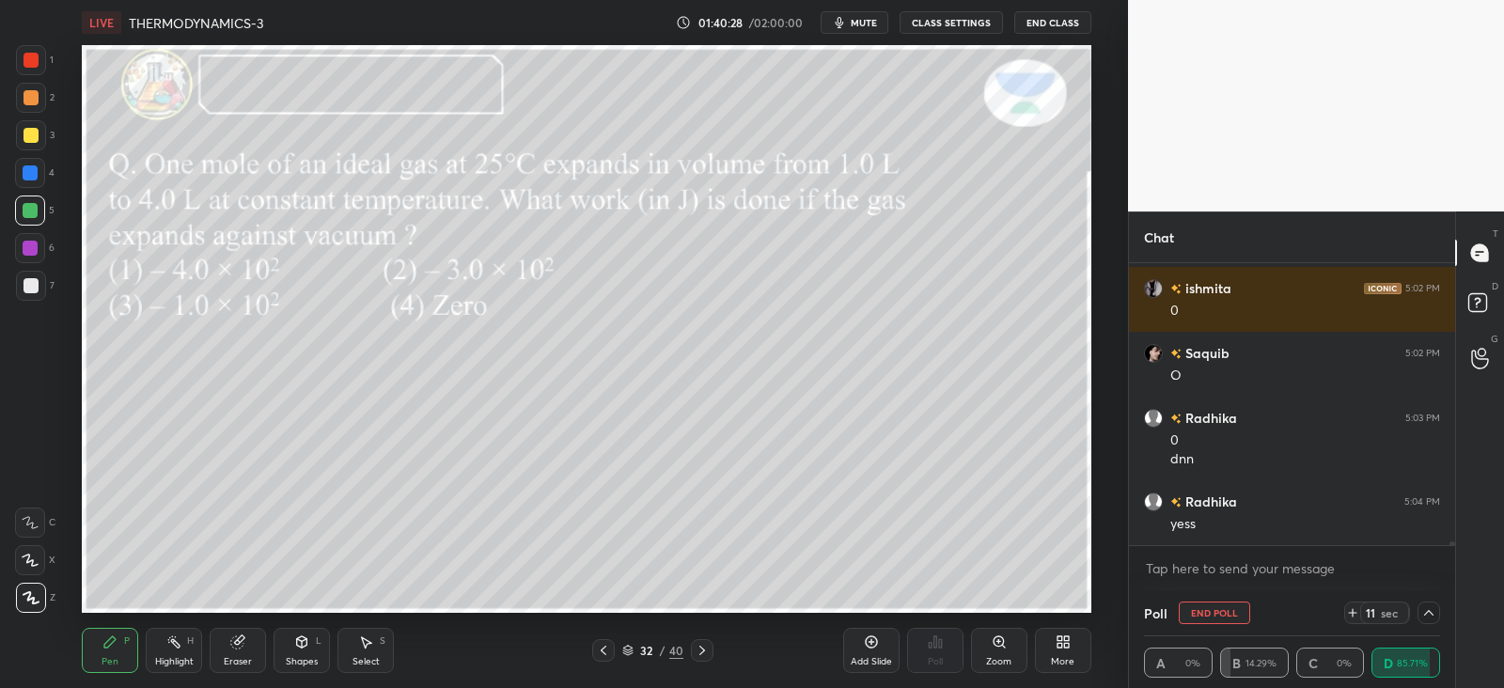
scroll to position [21028, 0]
click at [605, 653] on icon at bounding box center [604, 650] width 6 height 9
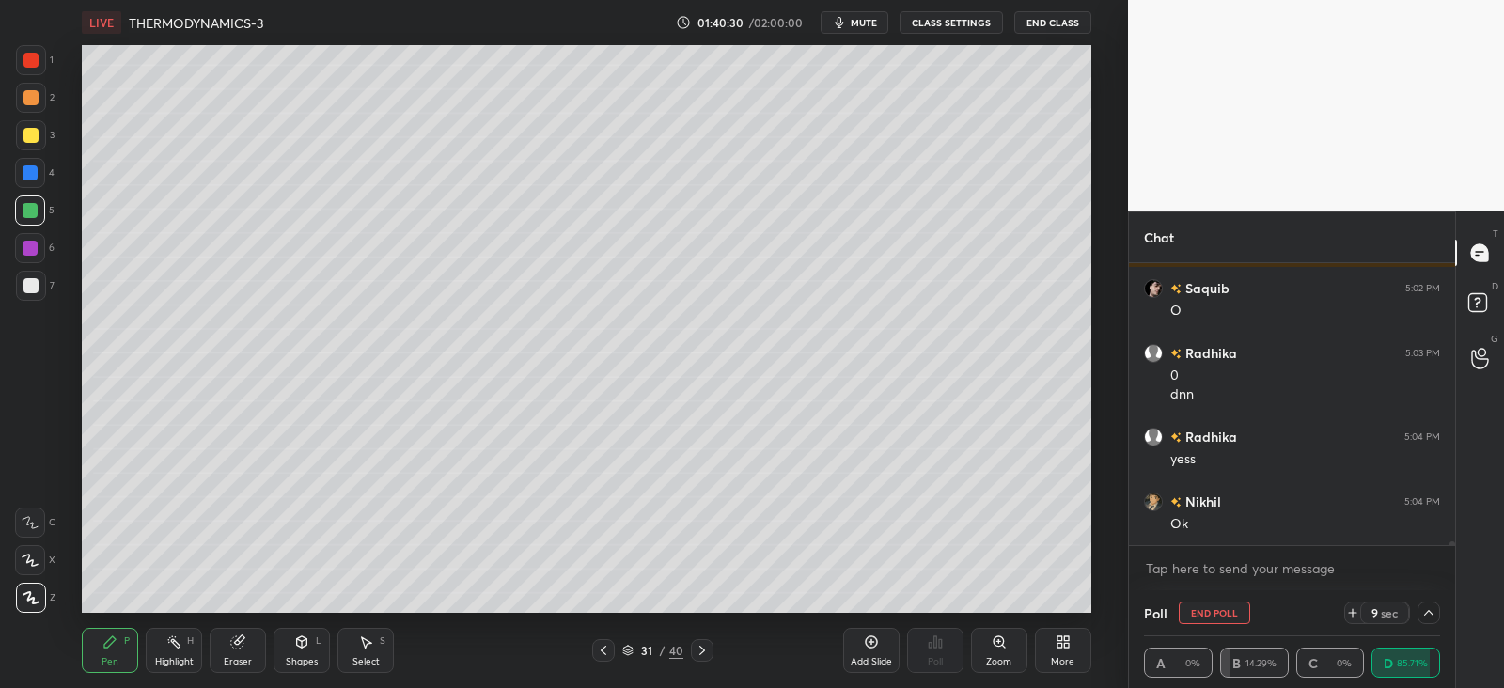
click at [602, 653] on icon at bounding box center [603, 650] width 15 height 15
click at [603, 653] on icon at bounding box center [603, 650] width 15 height 15
click at [602, 653] on icon at bounding box center [603, 650] width 15 height 15
click at [603, 653] on icon at bounding box center [603, 650] width 15 height 15
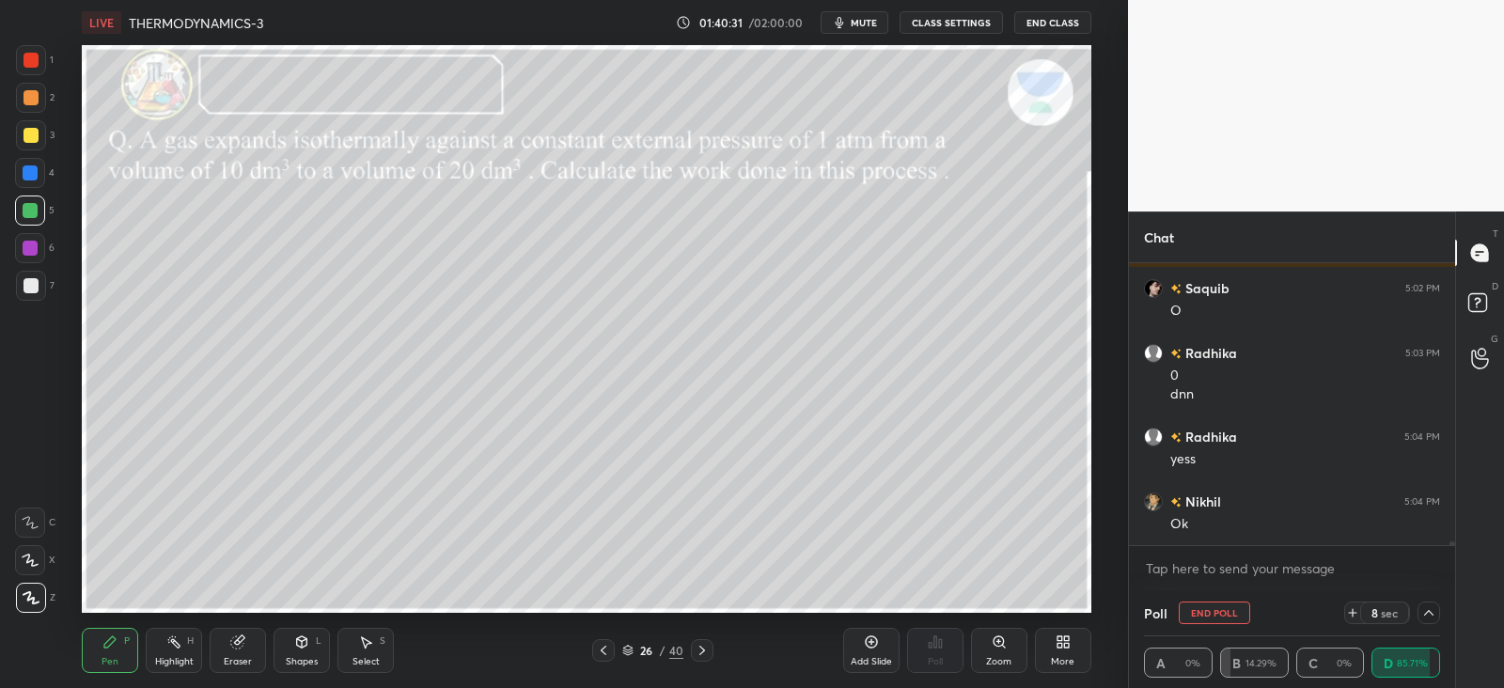
click at [606, 653] on icon at bounding box center [603, 650] width 15 height 15
click at [705, 653] on icon at bounding box center [702, 650] width 15 height 15
click at [705, 652] on icon at bounding box center [702, 650] width 15 height 15
click at [703, 652] on icon at bounding box center [702, 650] width 15 height 15
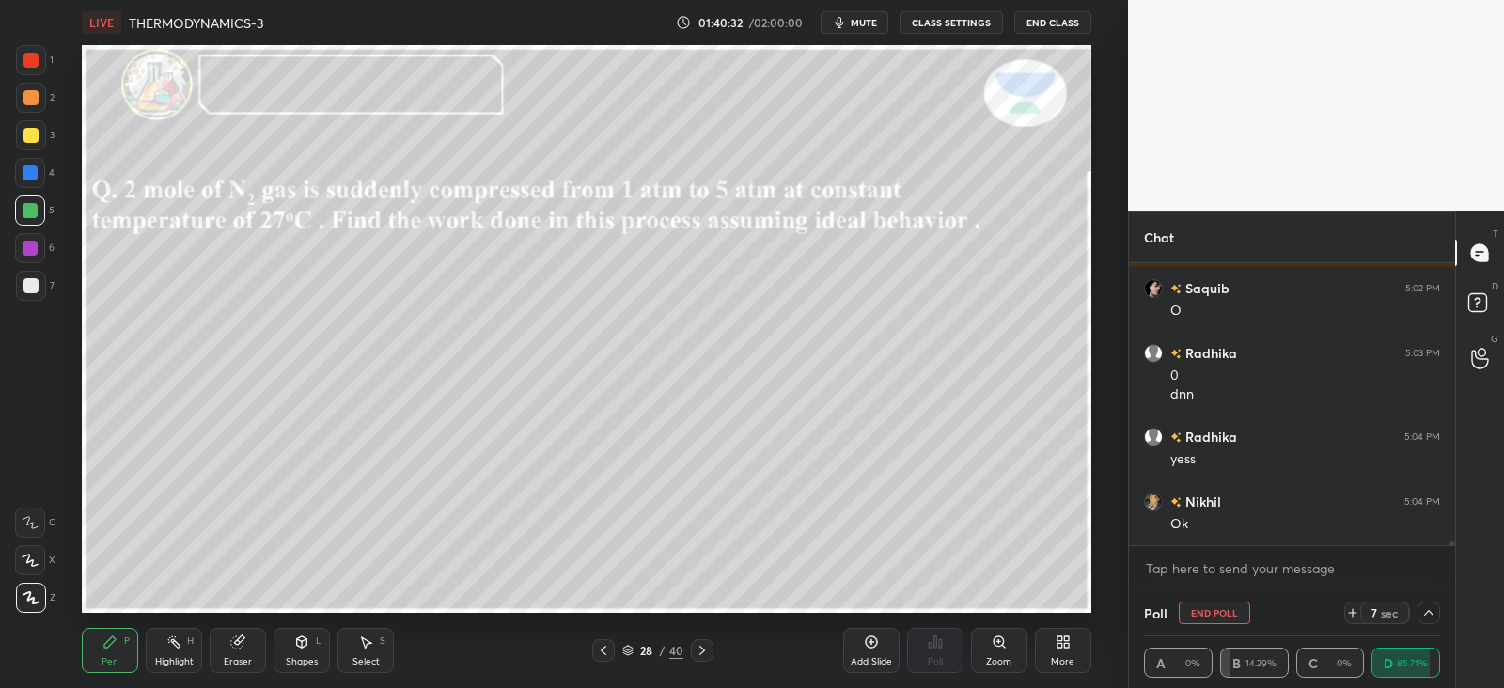
click at [704, 652] on icon at bounding box center [702, 650] width 15 height 15
click at [705, 652] on icon at bounding box center [702, 650] width 15 height 15
click at [707, 653] on icon at bounding box center [702, 650] width 15 height 15
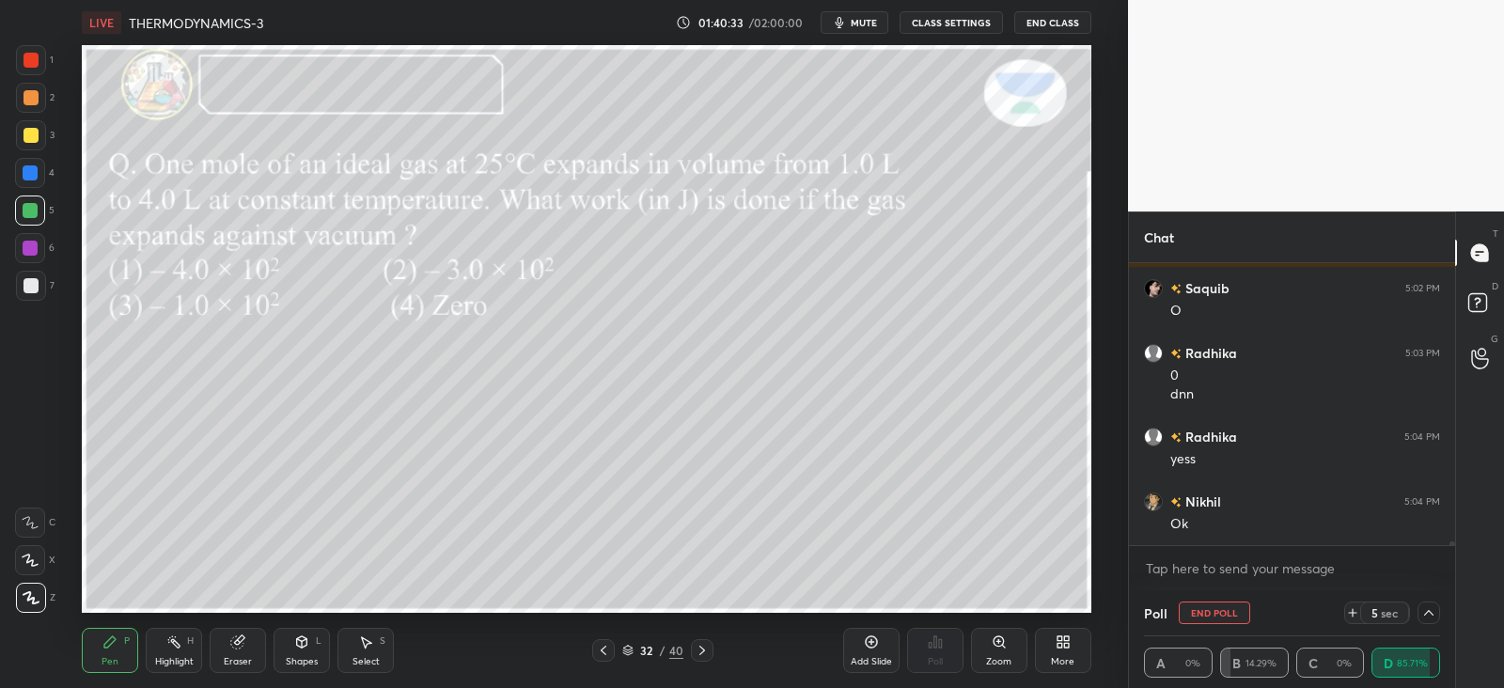
click at [711, 653] on div at bounding box center [702, 650] width 23 height 23
click at [706, 652] on icon at bounding box center [702, 650] width 15 height 15
click at [701, 649] on icon at bounding box center [702, 650] width 15 height 15
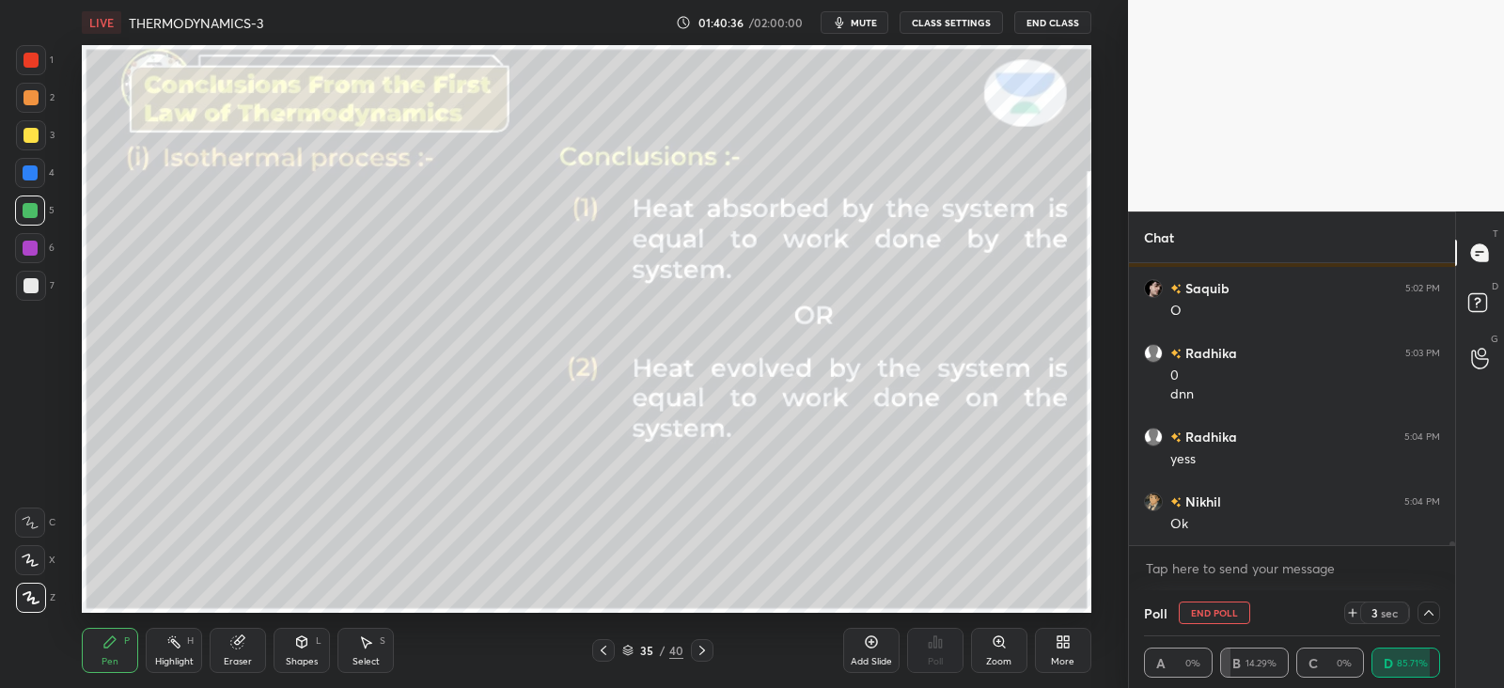
click at [702, 653] on icon at bounding box center [702, 650] width 15 height 15
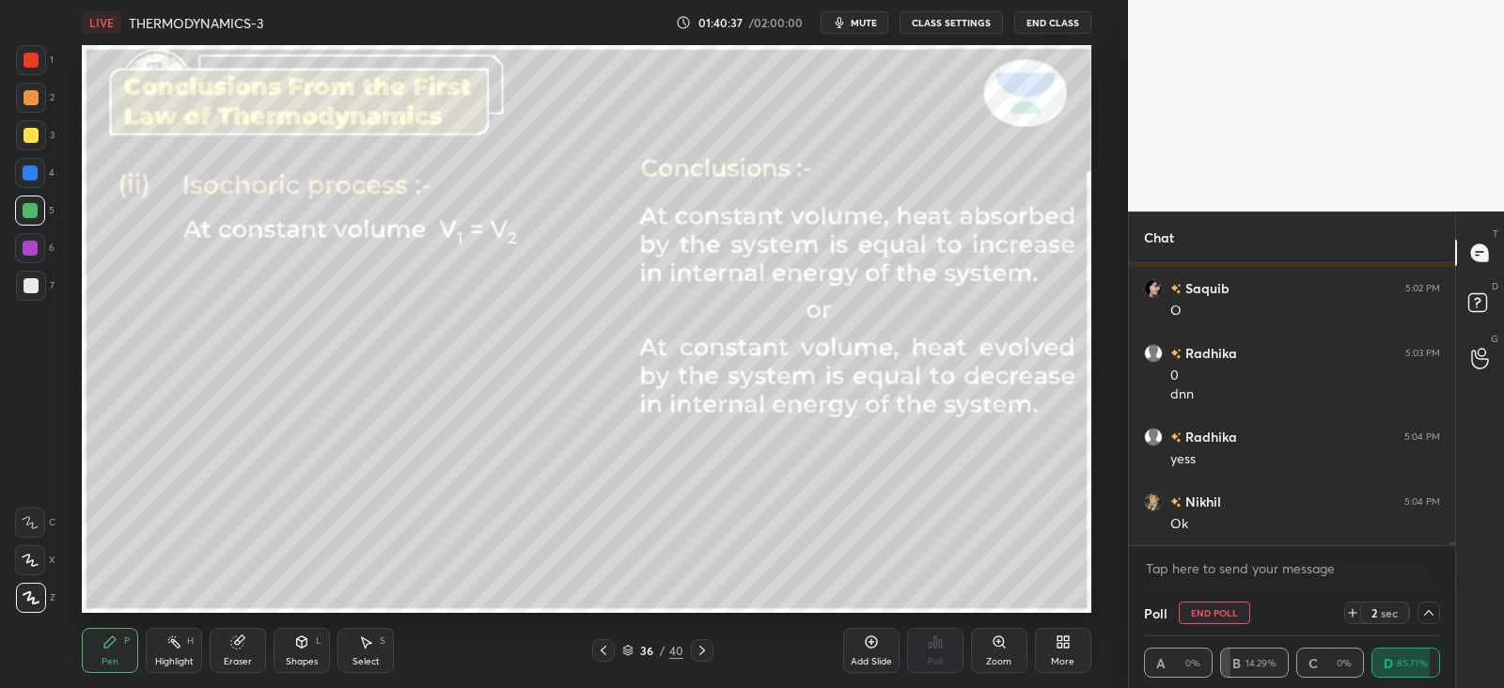
click at [604, 653] on icon at bounding box center [604, 650] width 6 height 9
click at [606, 652] on icon at bounding box center [603, 650] width 15 height 15
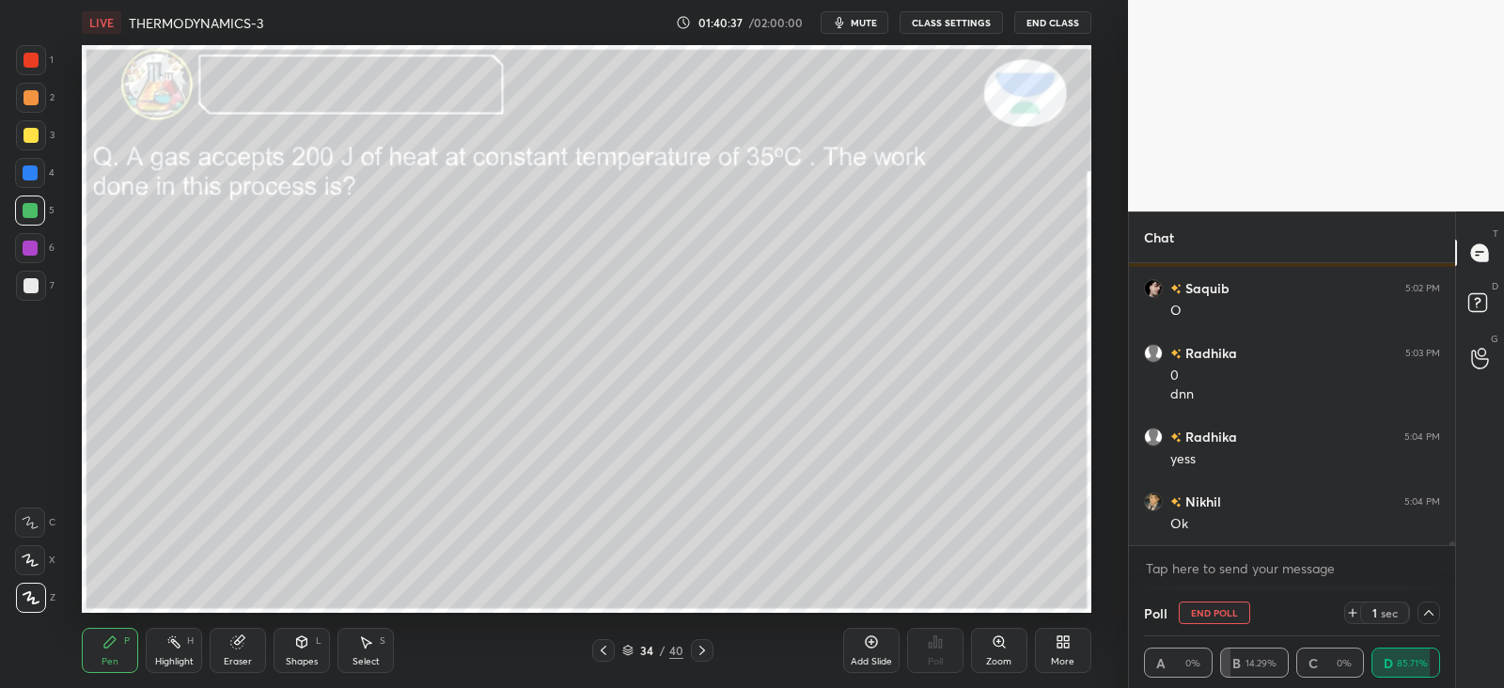
click at [606, 653] on icon at bounding box center [603, 650] width 15 height 15
click at [607, 651] on icon at bounding box center [603, 650] width 15 height 15
click at [608, 652] on icon at bounding box center [603, 650] width 15 height 15
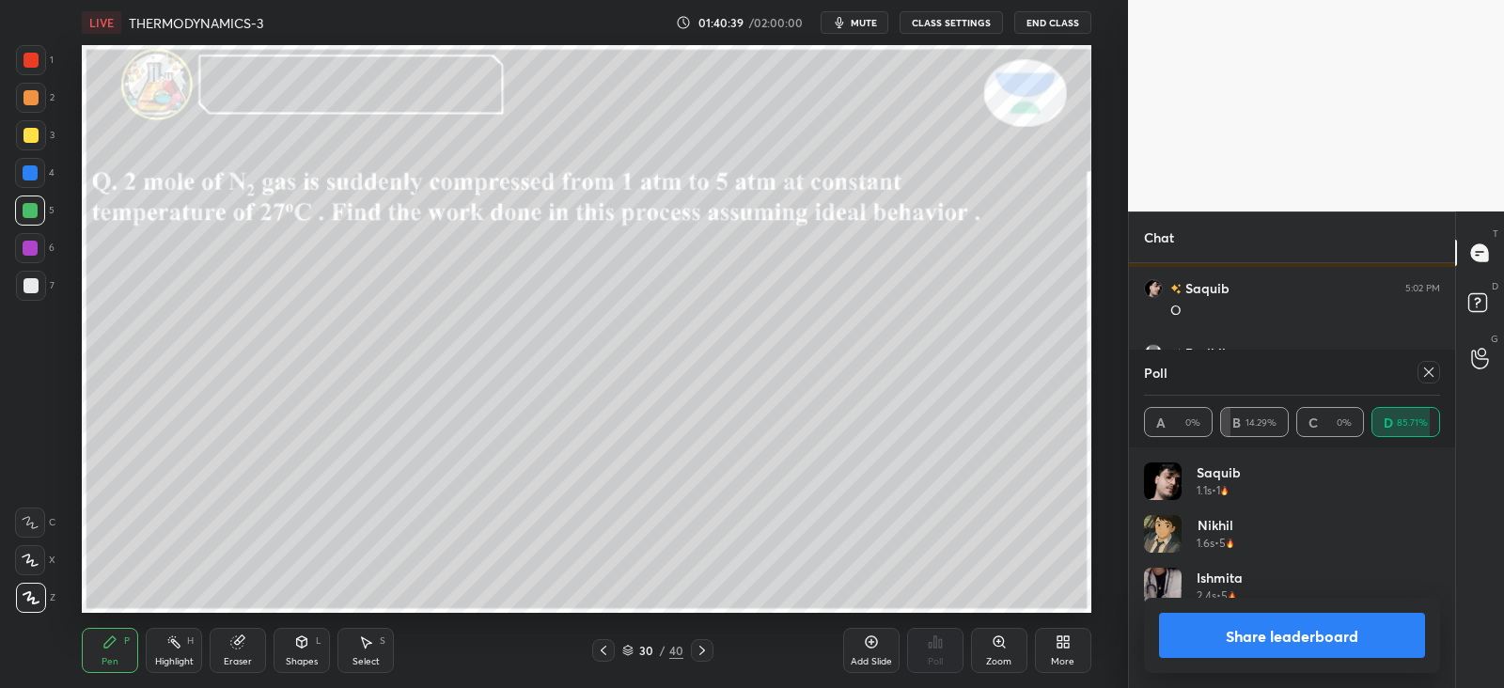
scroll to position [220, 291]
click at [604, 648] on icon at bounding box center [604, 650] width 6 height 9
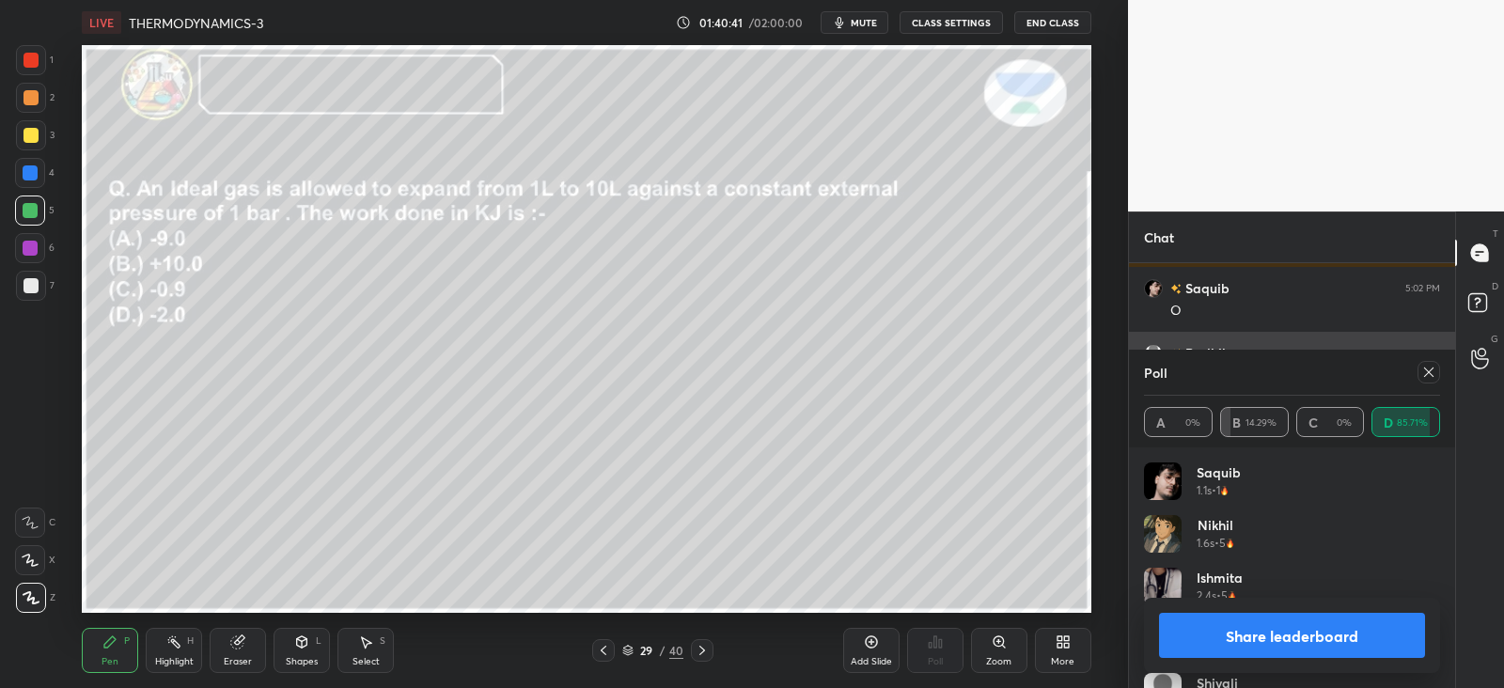
click at [1429, 370] on icon at bounding box center [1429, 372] width 9 height 9
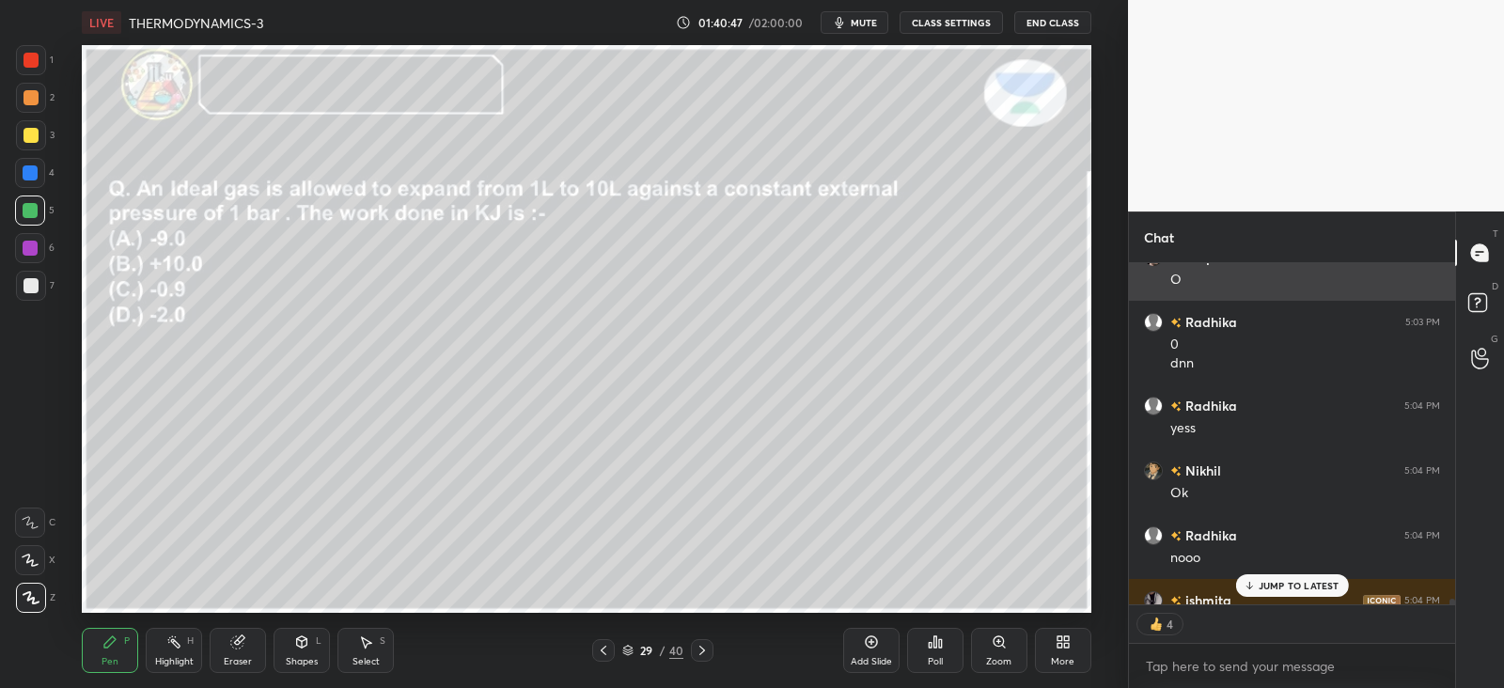
scroll to position [21227, 0]
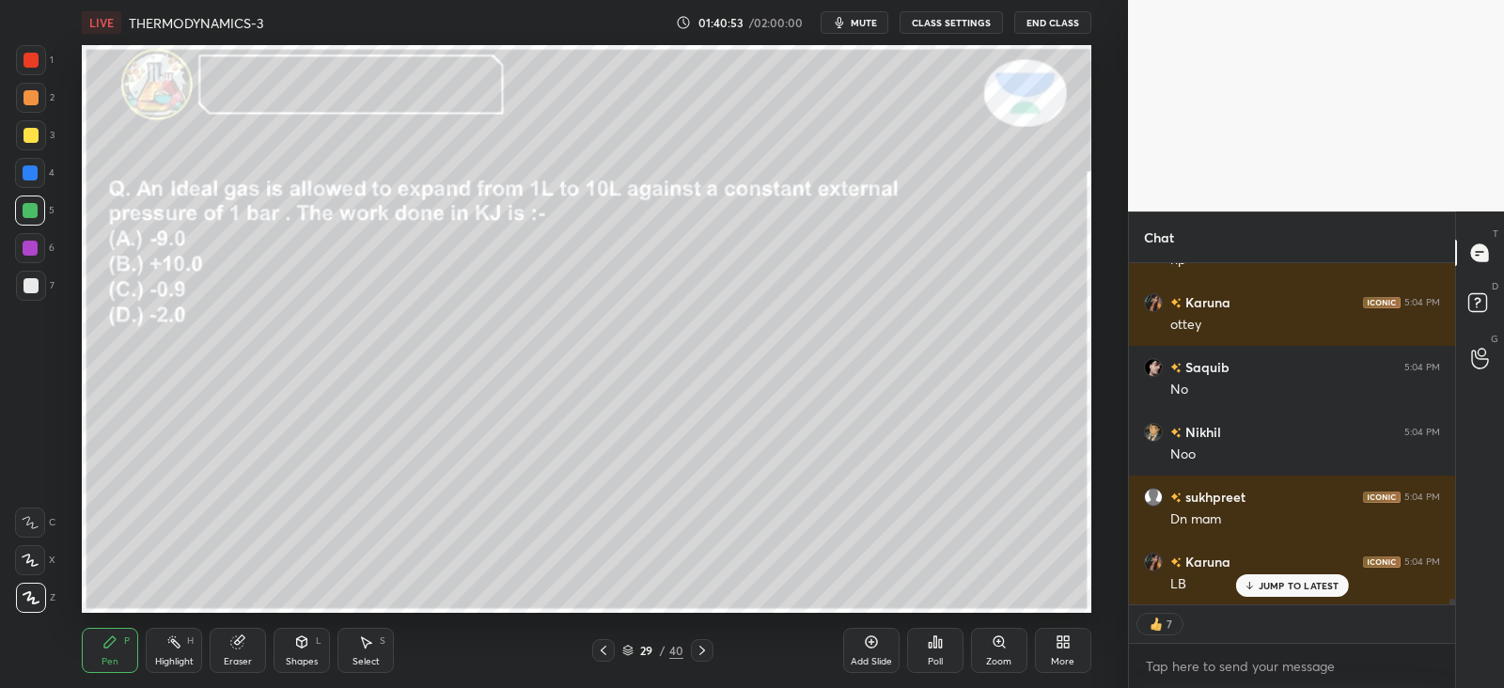
click at [935, 653] on div "Poll" at bounding box center [935, 650] width 56 height 45
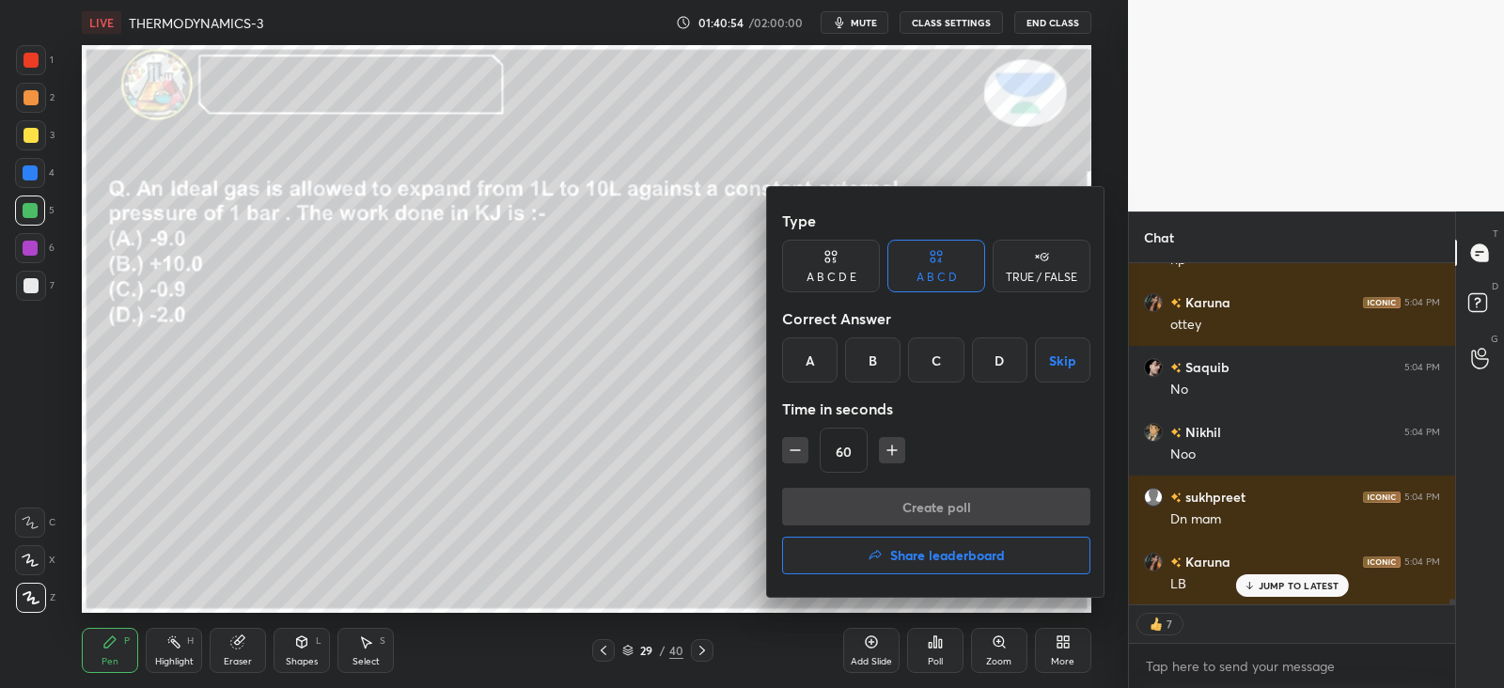
click at [850, 553] on button "Share leaderboard" at bounding box center [936, 556] width 308 height 38
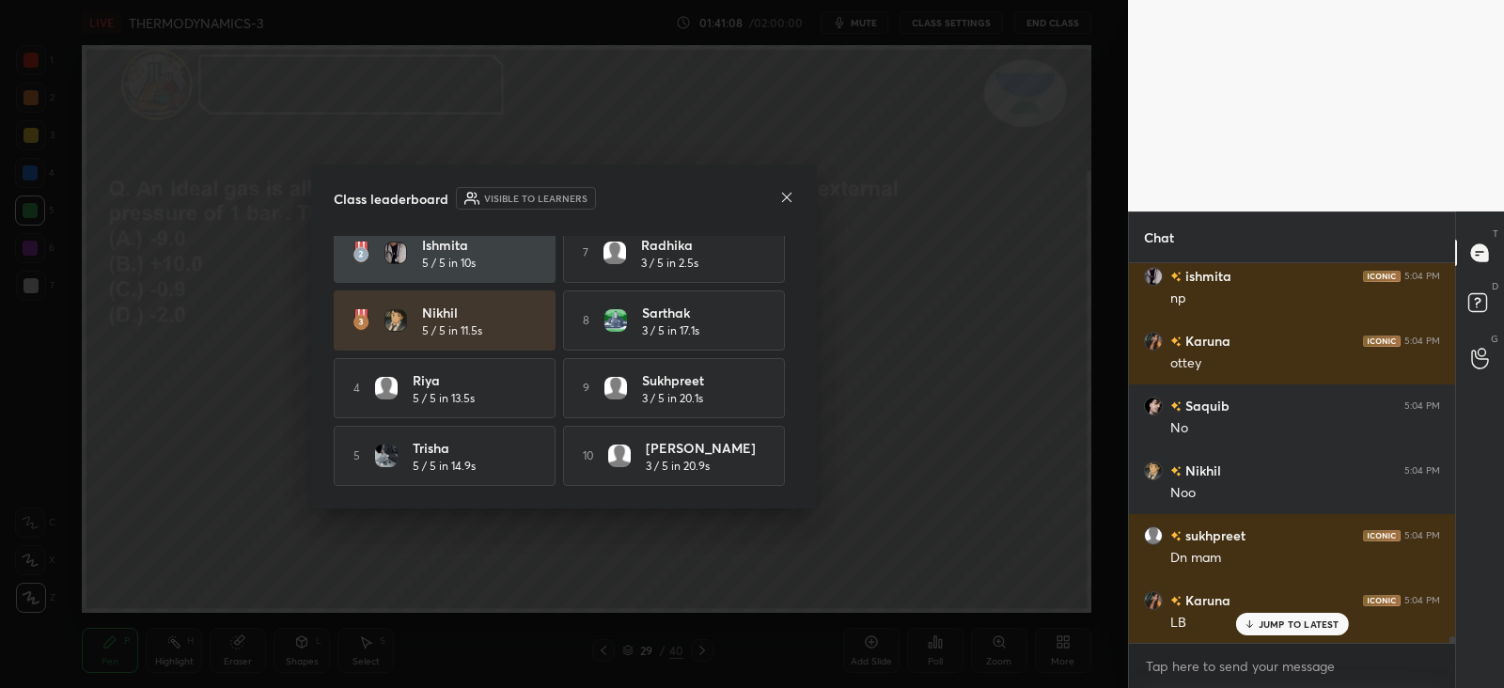
click at [784, 196] on icon at bounding box center [786, 197] width 15 height 15
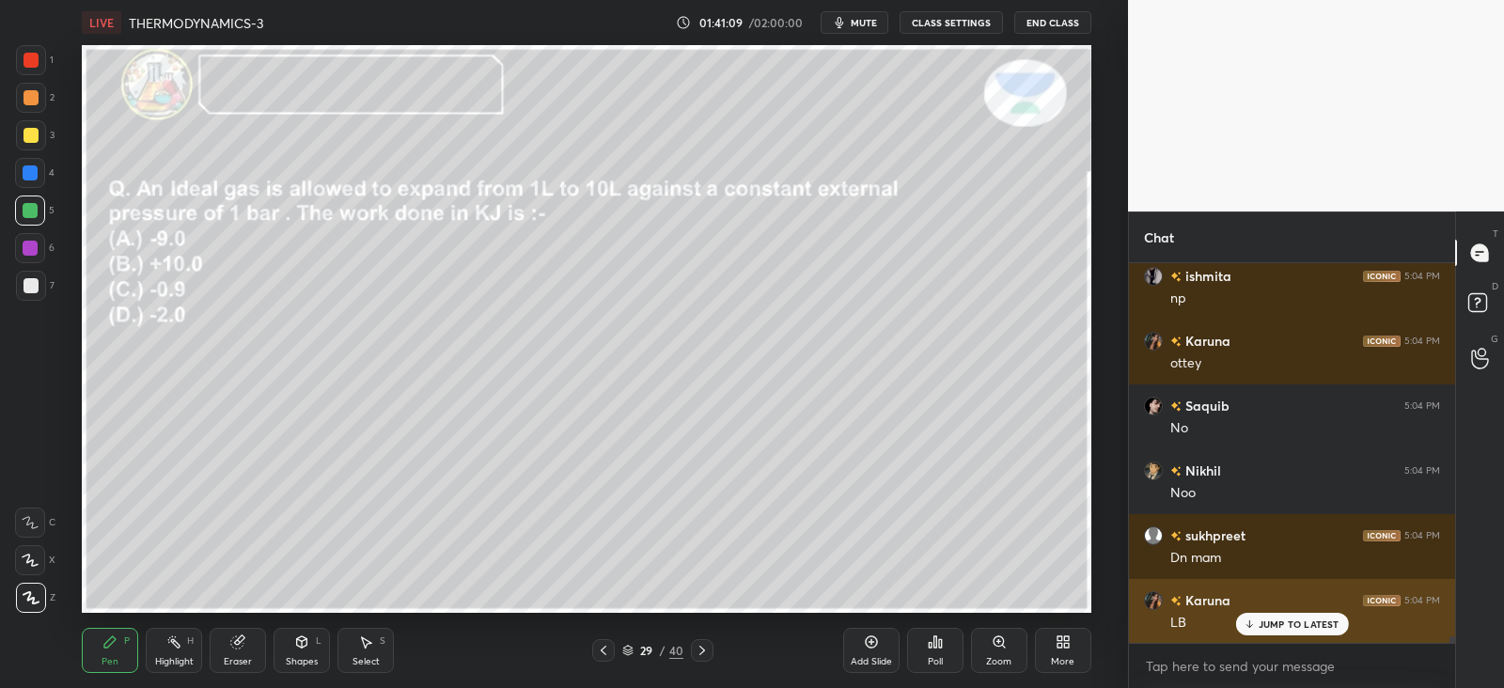
click at [1263, 625] on p "JUMP TO LATEST" at bounding box center [1299, 624] width 81 height 11
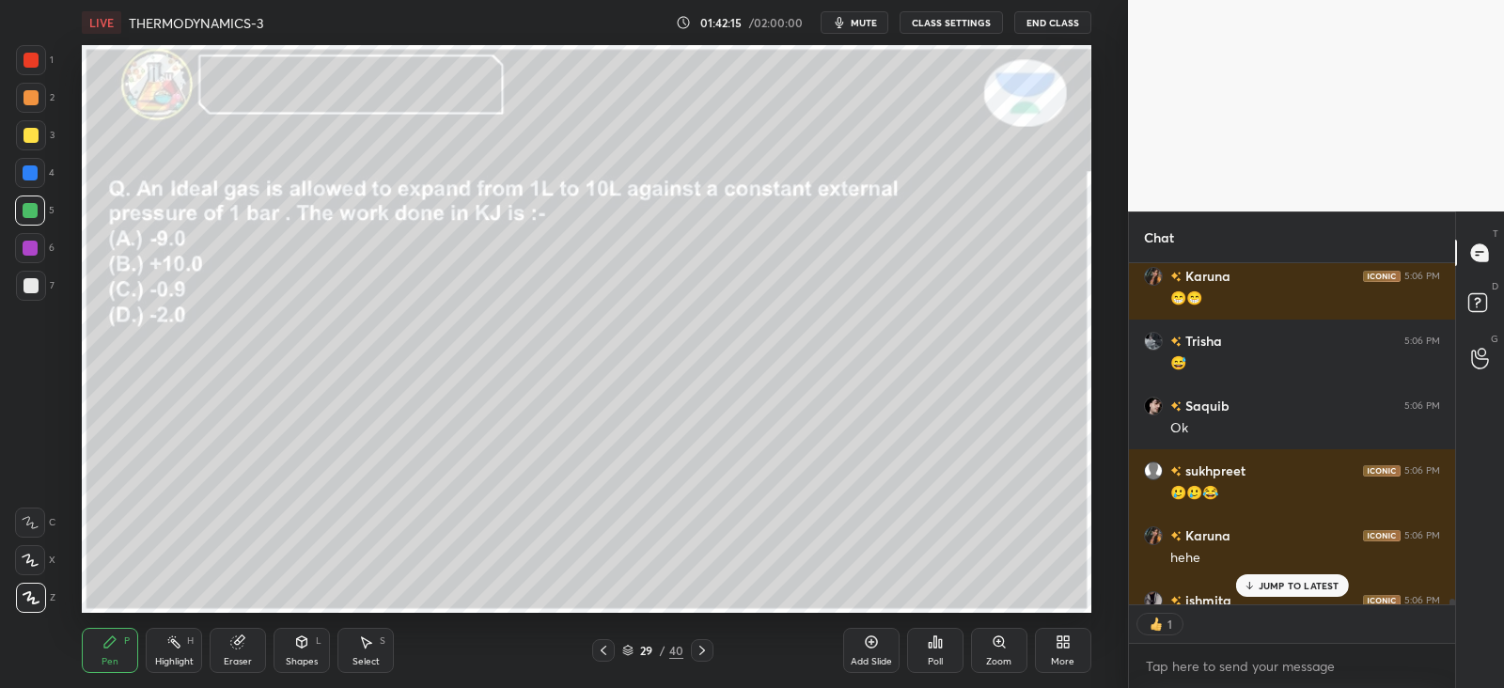
scroll to position [22089, 0]
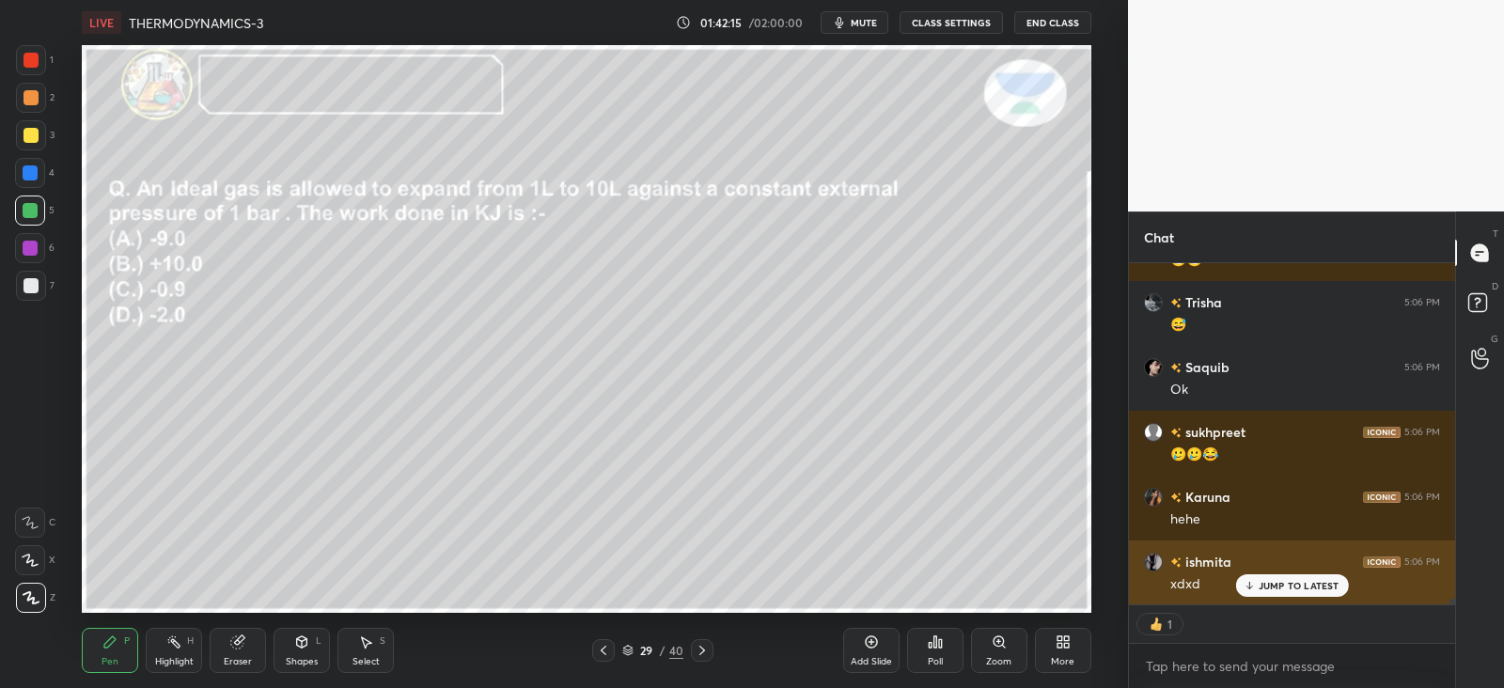
click at [1260, 590] on p "JUMP TO LATEST" at bounding box center [1299, 585] width 81 height 11
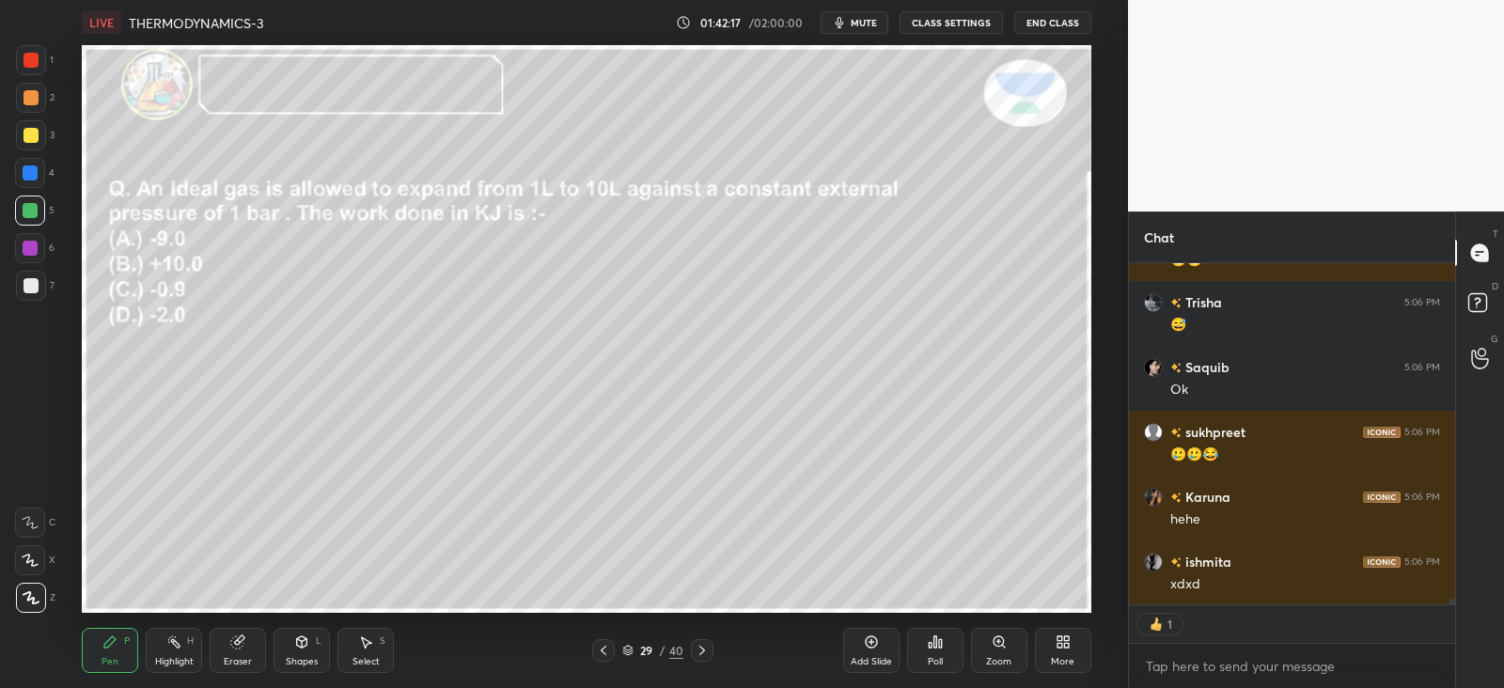
scroll to position [22154, 0]
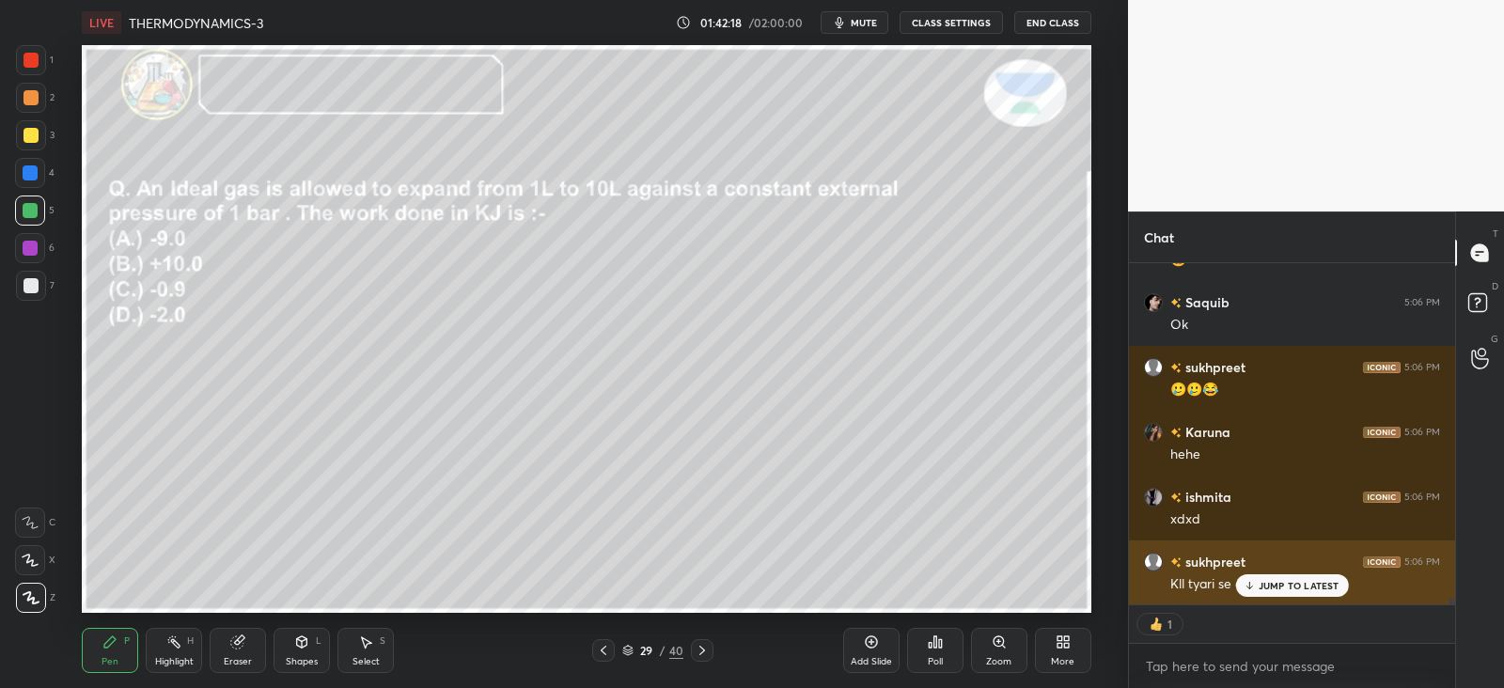
click at [1264, 585] on p "JUMP TO LATEST" at bounding box center [1299, 585] width 81 height 11
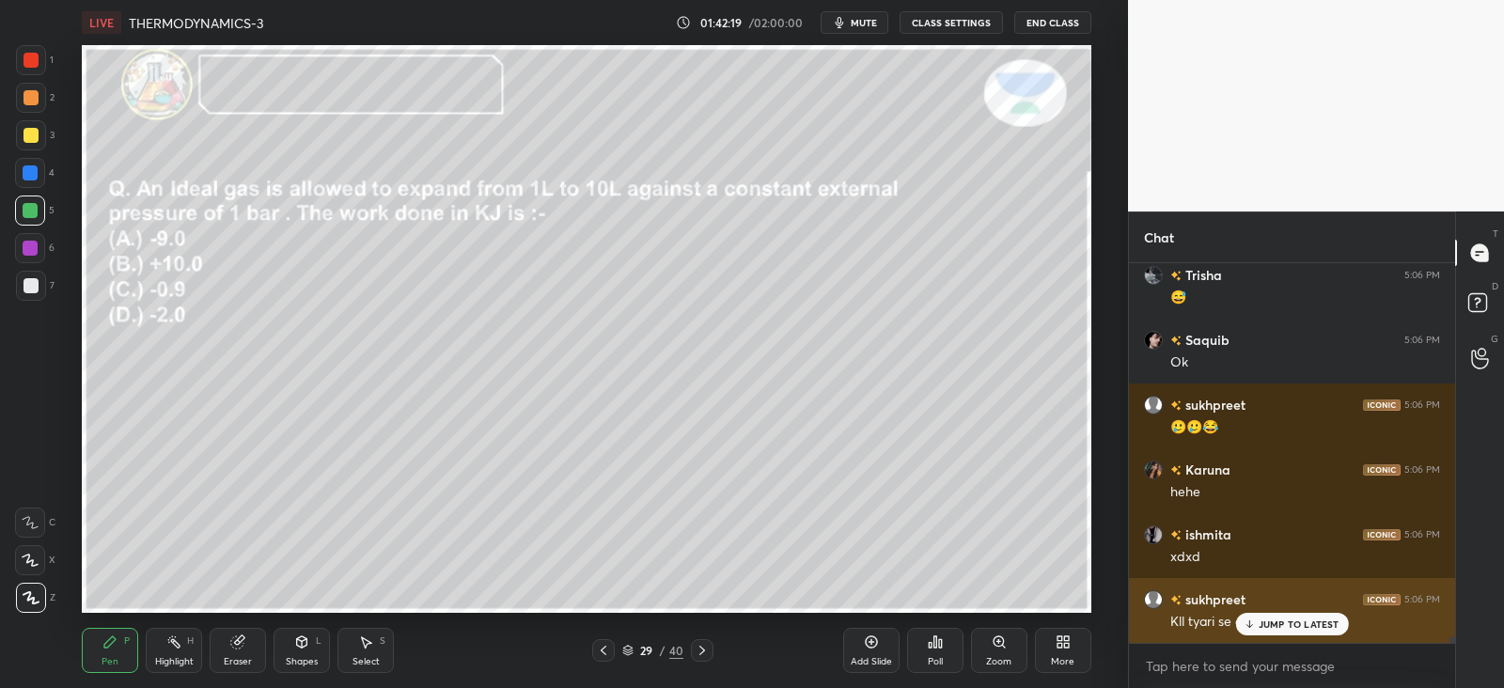
scroll to position [22115, 0]
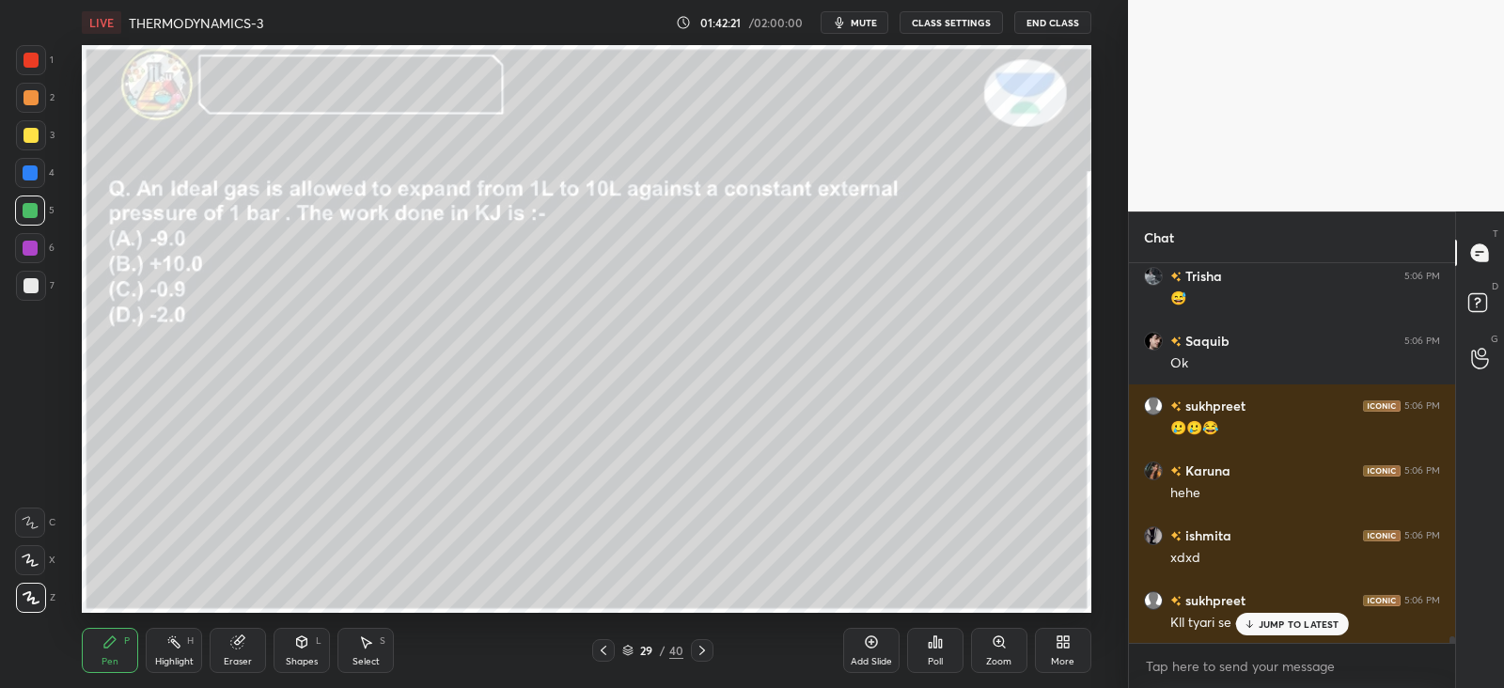
click at [1284, 616] on div "JUMP TO LATEST" at bounding box center [1292, 624] width 113 height 23
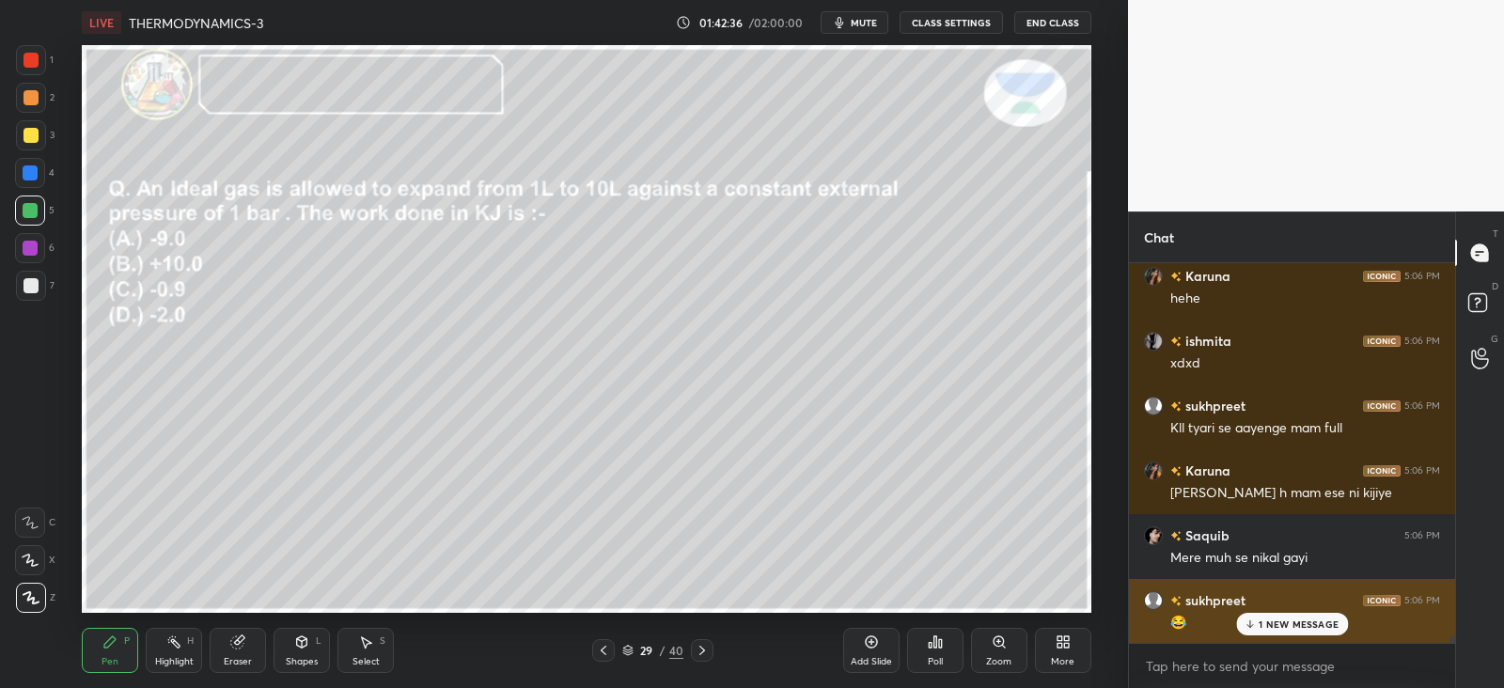
scroll to position [22375, 0]
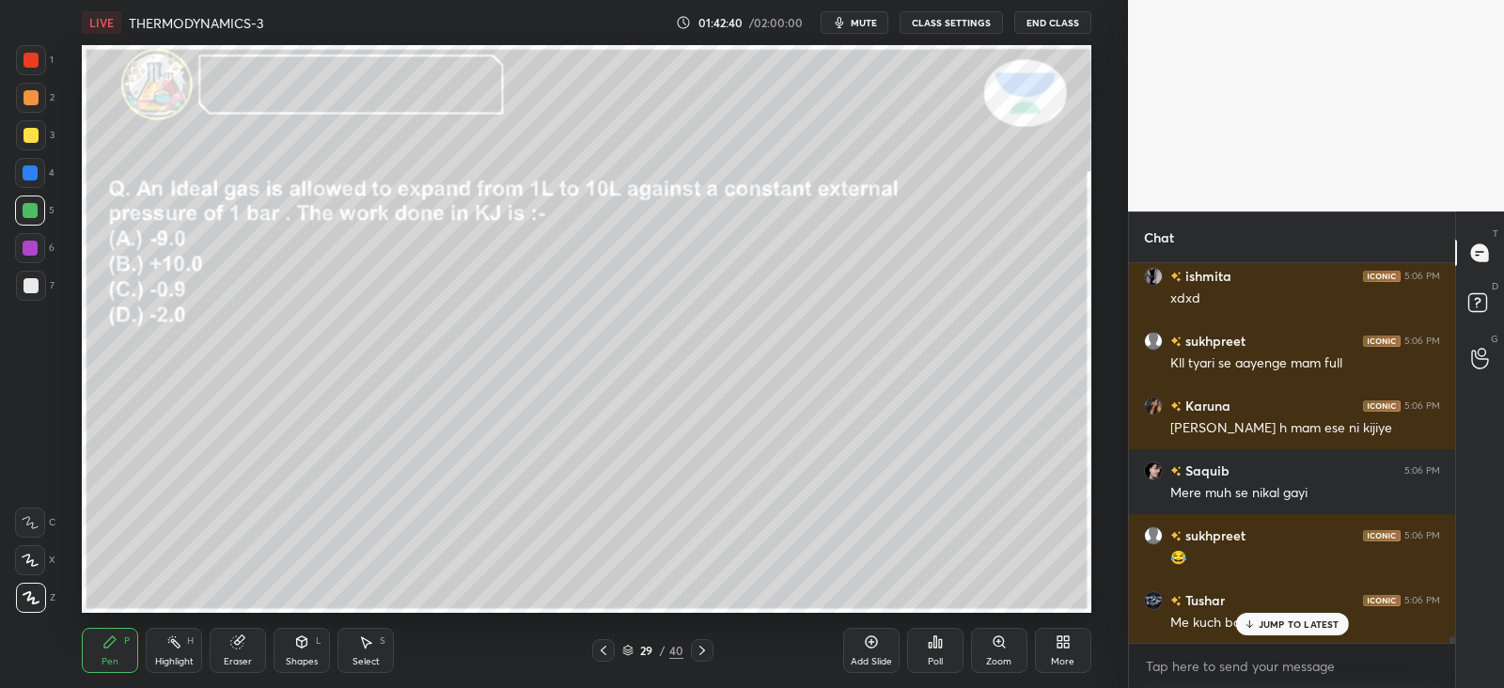
click at [1254, 626] on icon at bounding box center [1249, 624] width 12 height 11
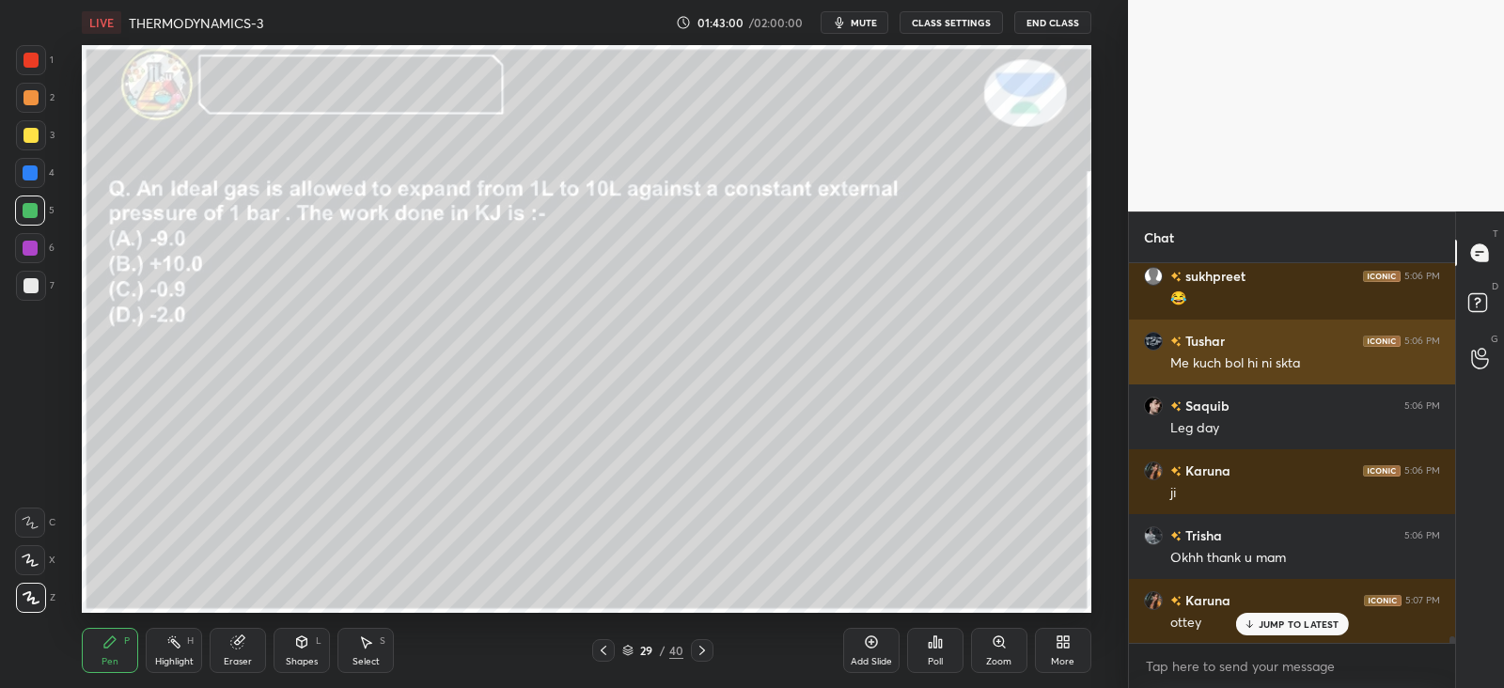
scroll to position [22699, 0]
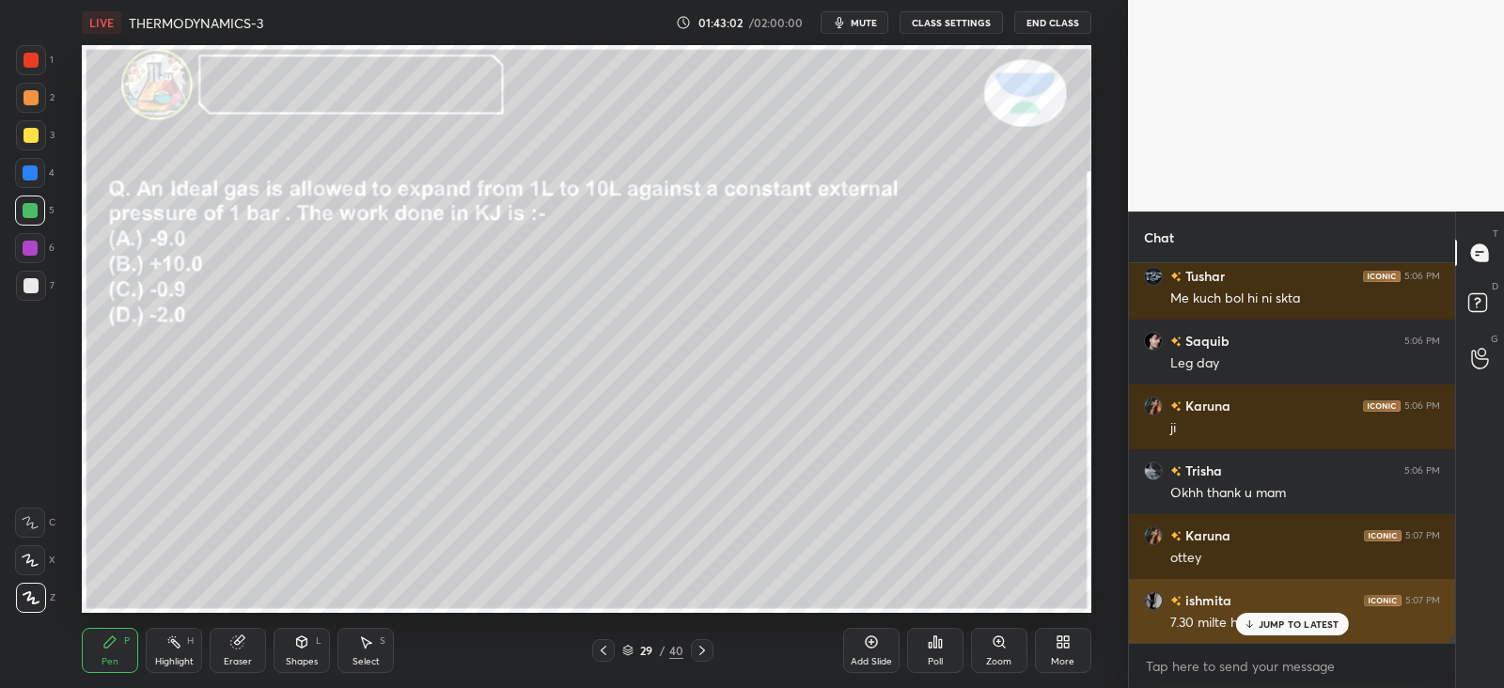
click at [1265, 624] on p "JUMP TO LATEST" at bounding box center [1299, 624] width 81 height 11
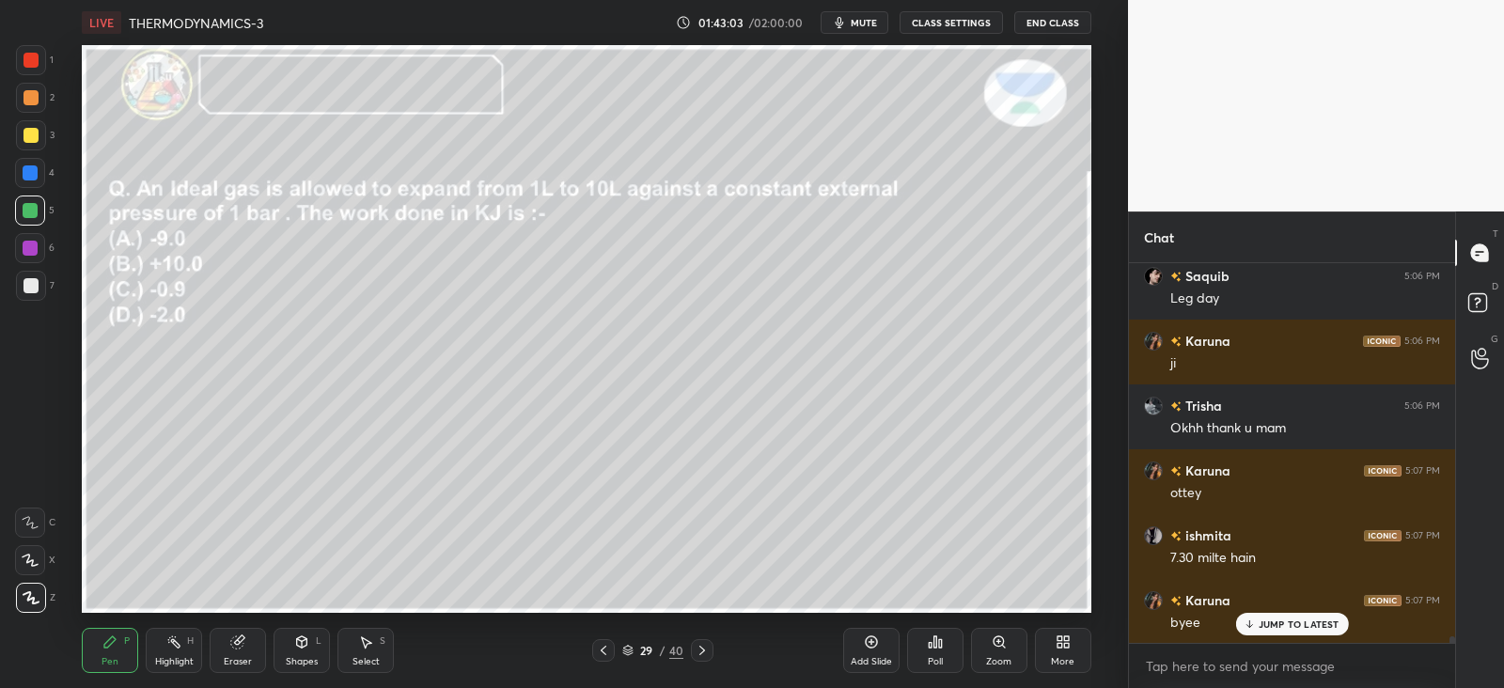
click at [1043, 18] on button "End Class" at bounding box center [1053, 22] width 77 height 23
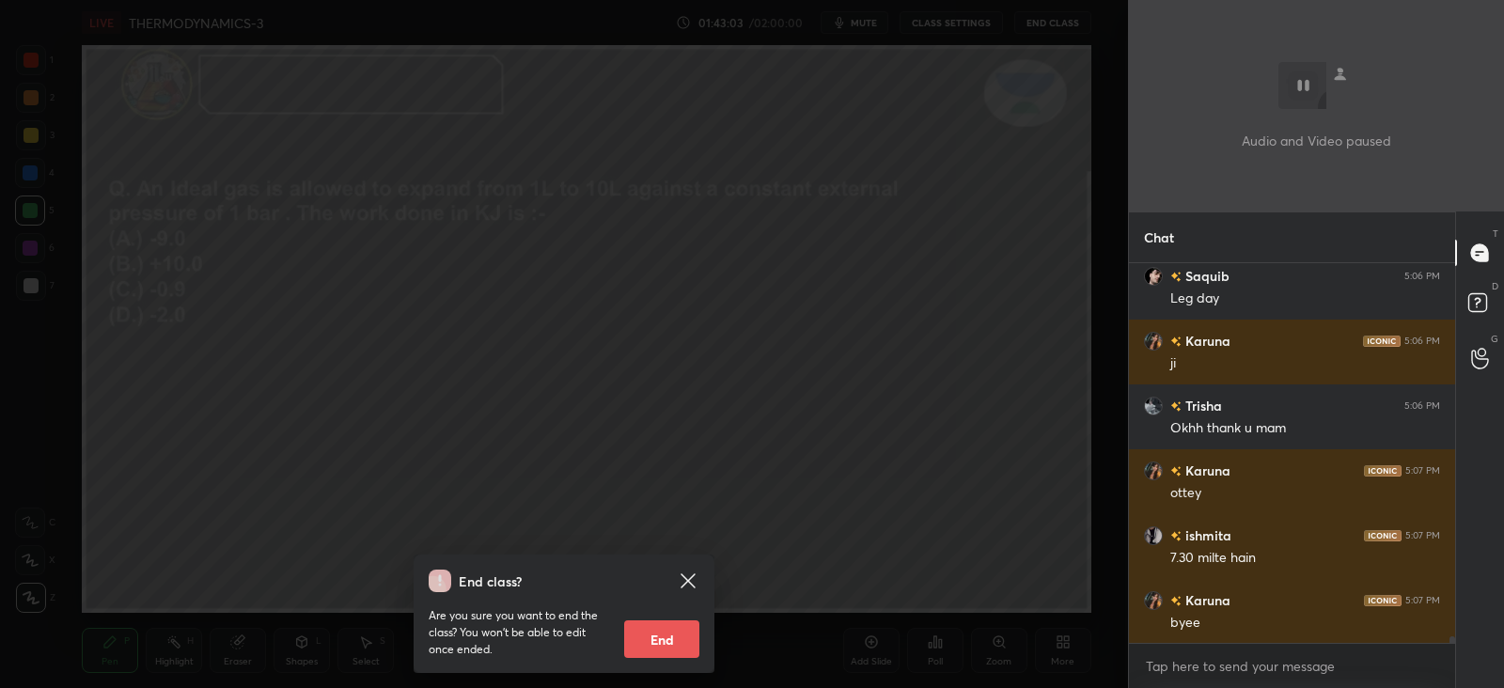
scroll to position [22830, 0]
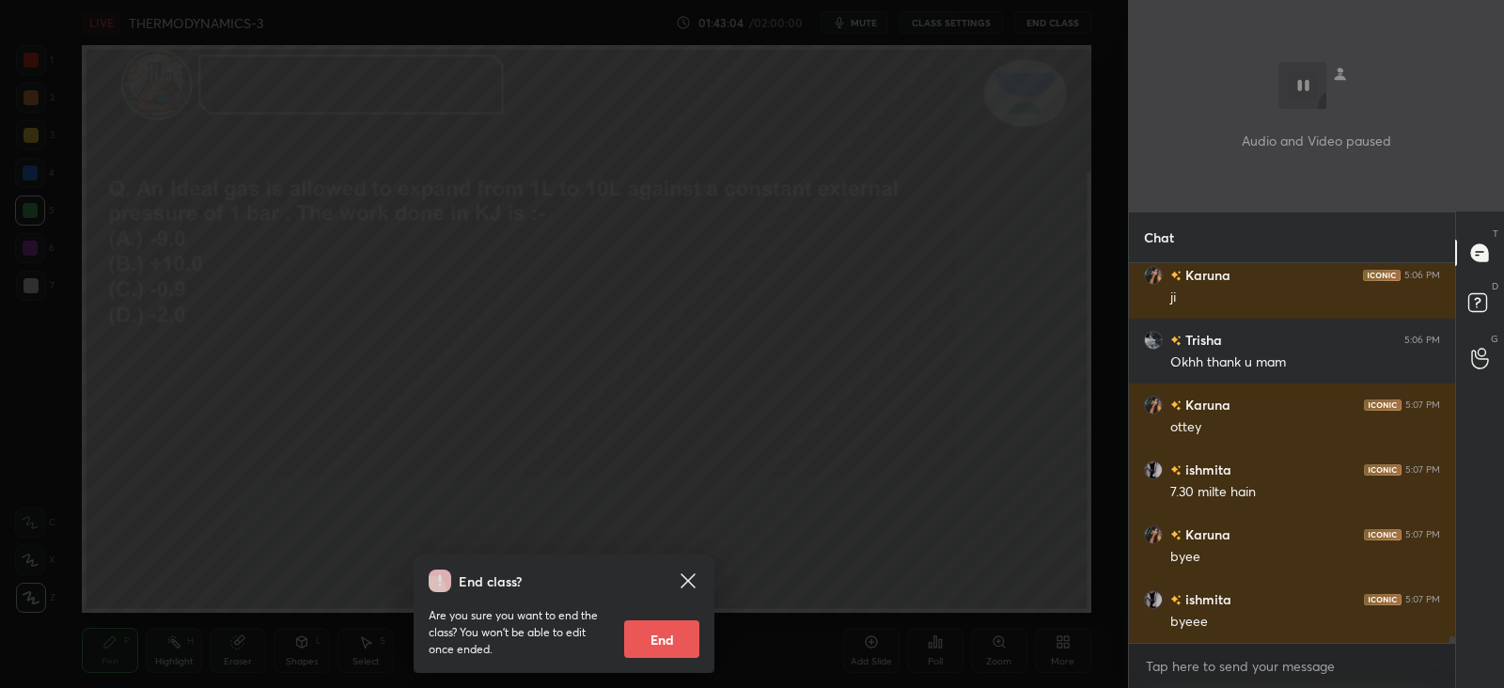
click at [655, 639] on button "End" at bounding box center [661, 640] width 75 height 38
type textarea "x"
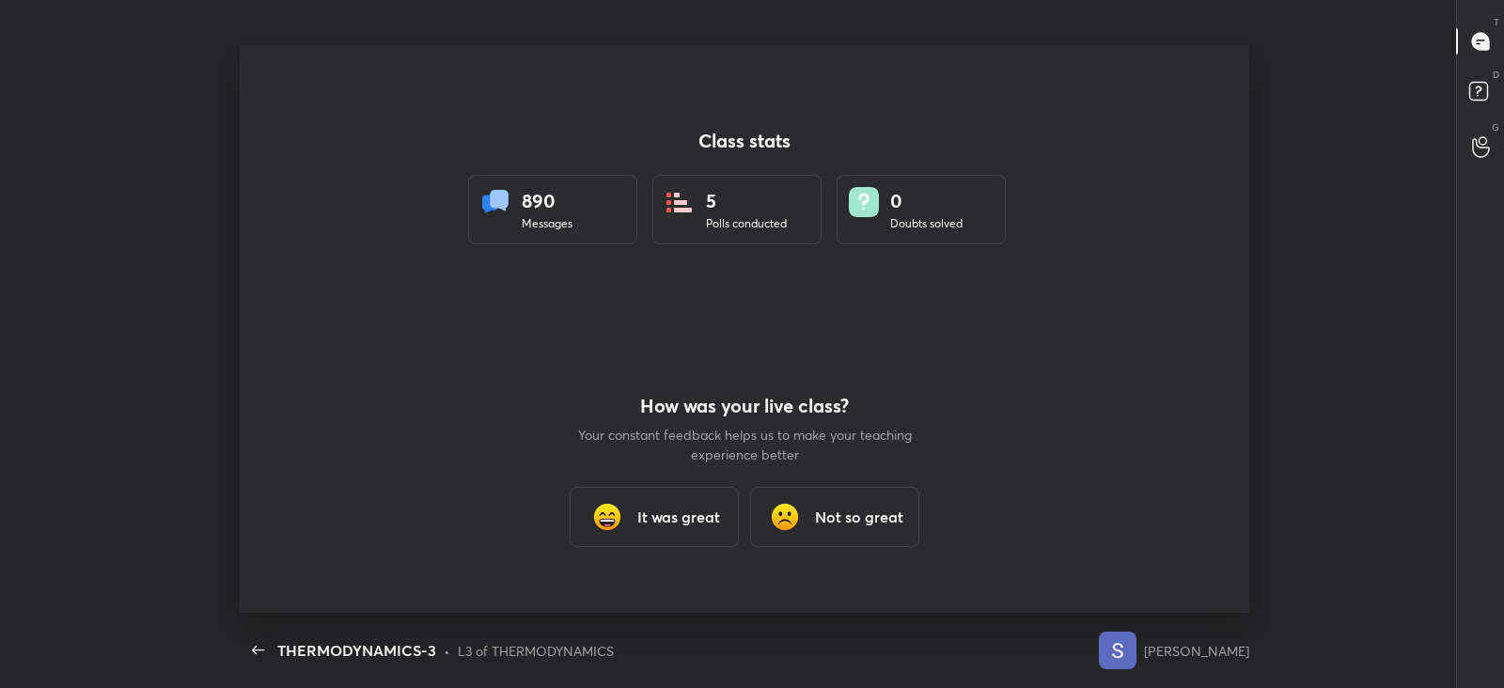
scroll to position [93460, 92538]
